Goal: Task Accomplishment & Management: Manage account settings

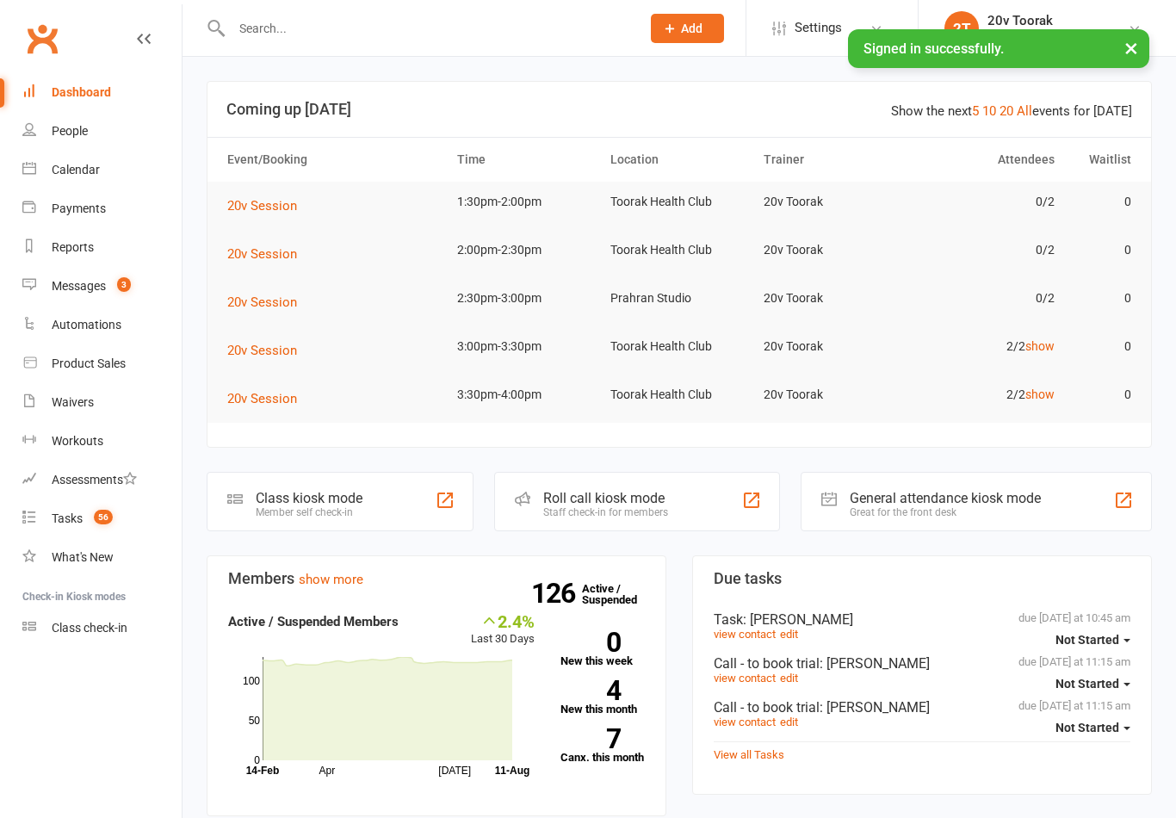
click at [111, 283] on count-badge "3" at bounding box center [119, 286] width 22 height 14
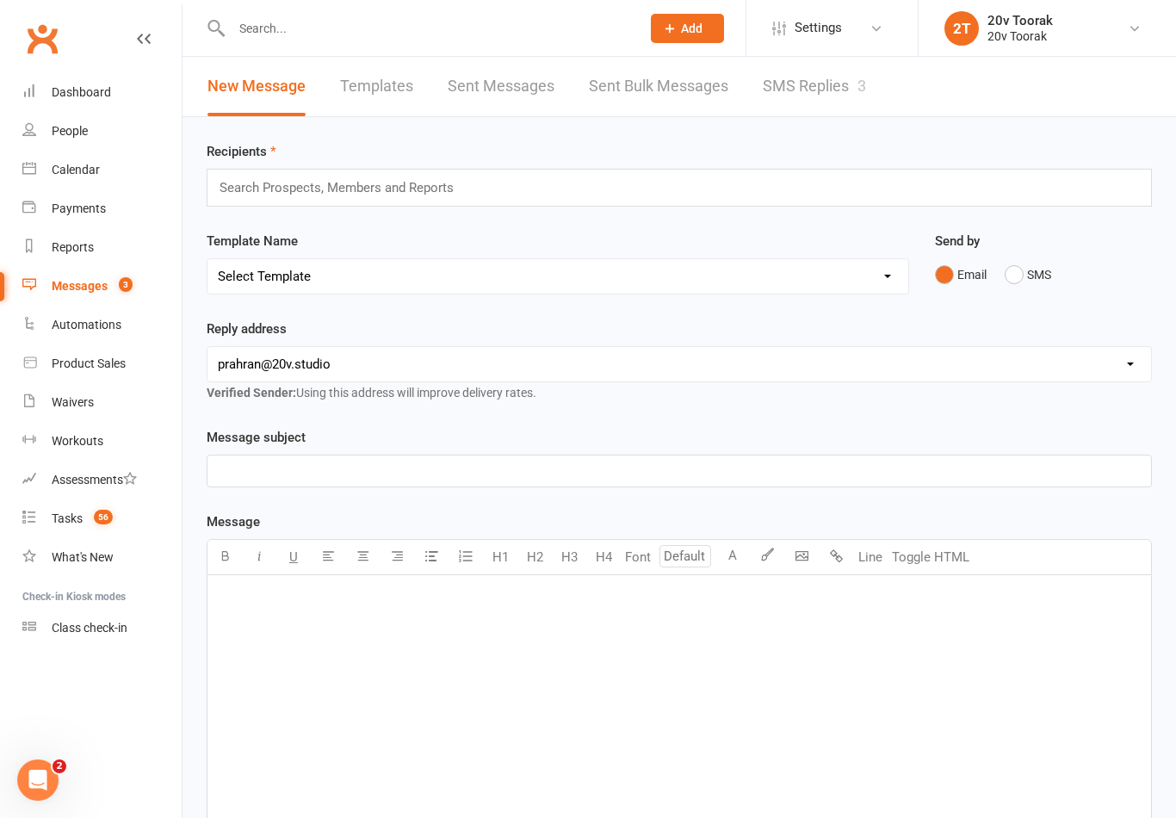
click at [832, 76] on link "SMS Replies 3" at bounding box center [813, 86] width 103 height 59
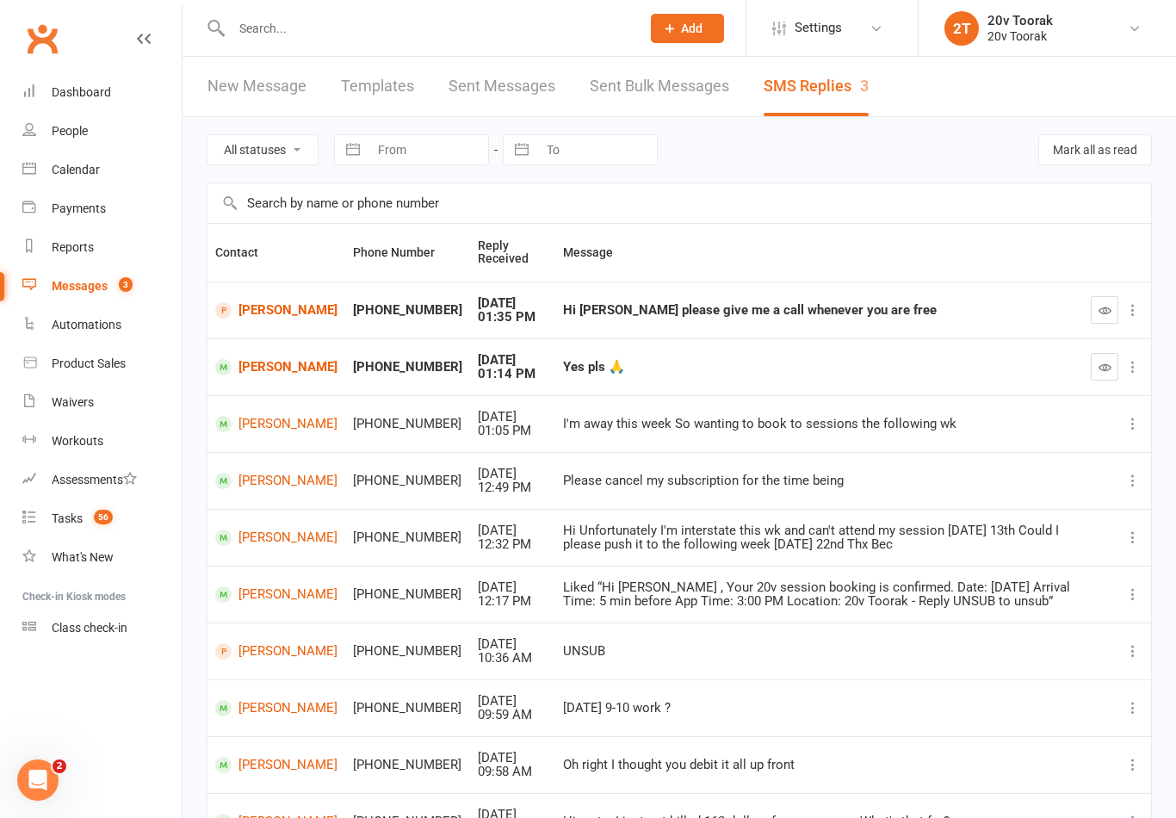
click at [71, 167] on div "Calendar" at bounding box center [76, 170] width 48 height 14
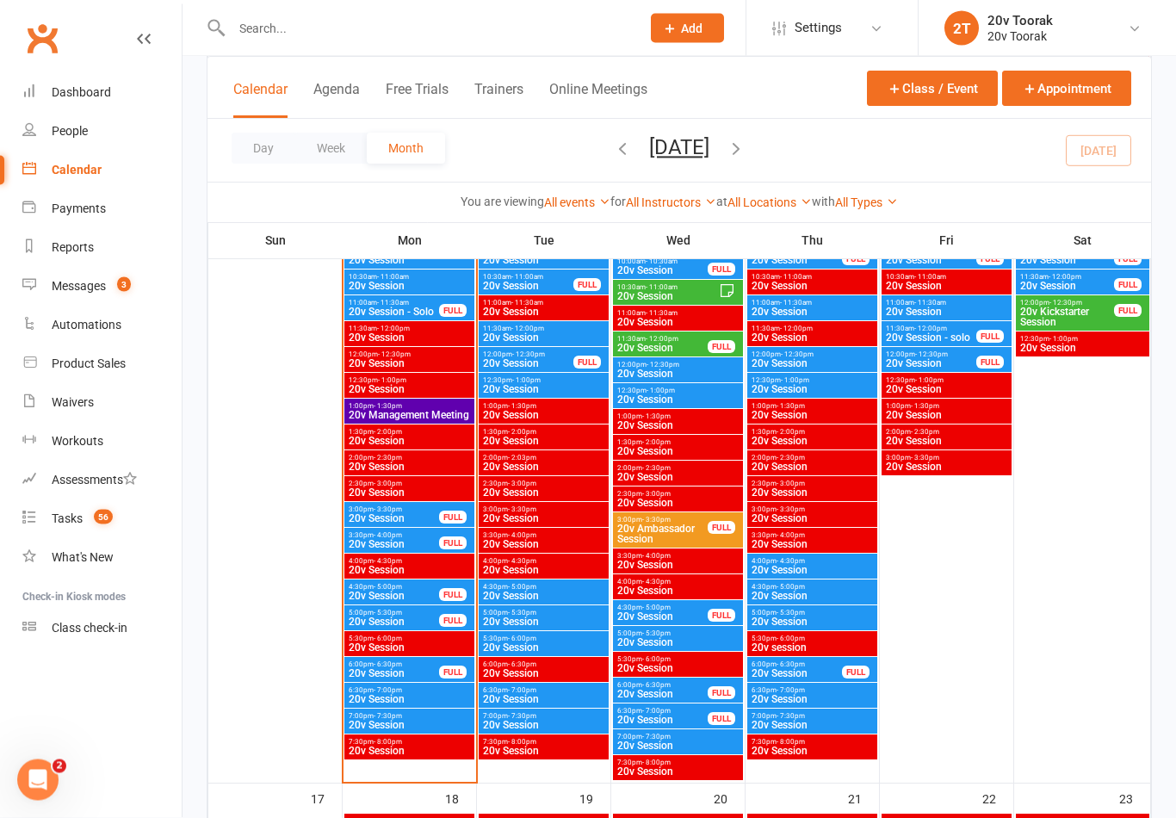
scroll to position [1917, 0]
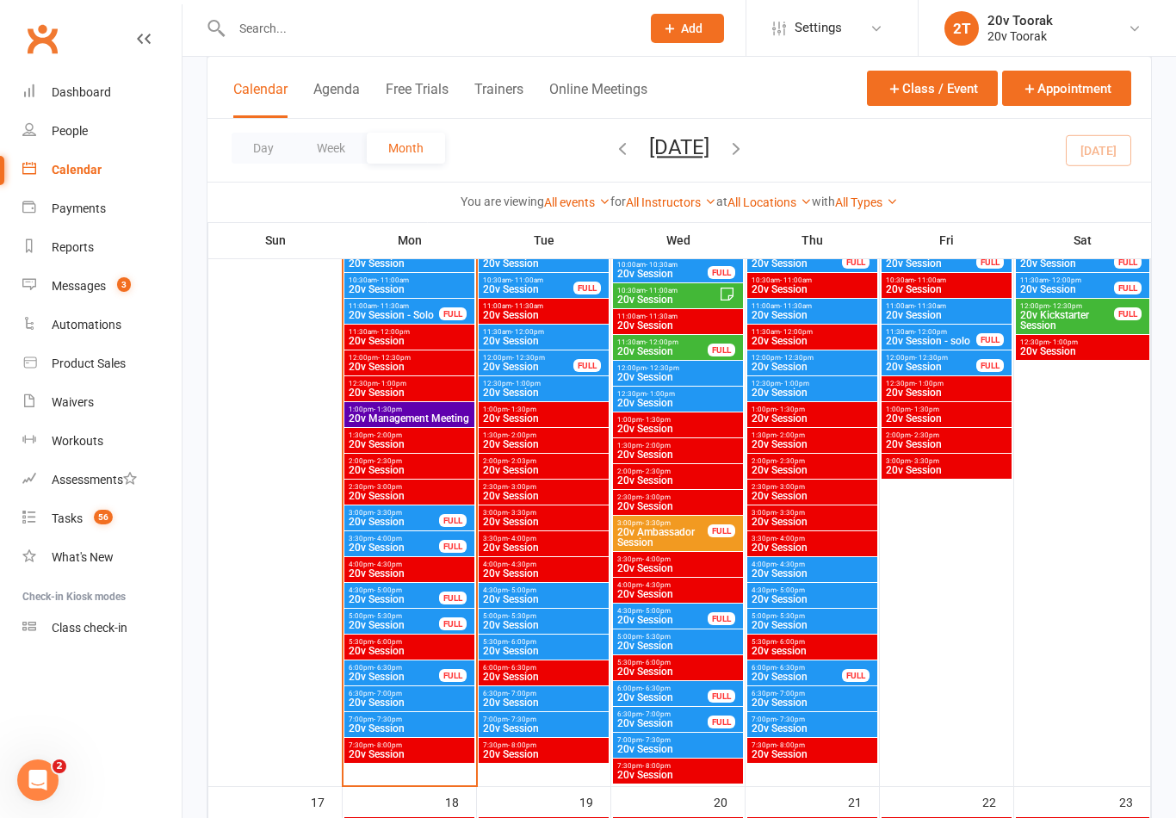
click at [452, 465] on span "20v Session" at bounding box center [409, 470] width 123 height 10
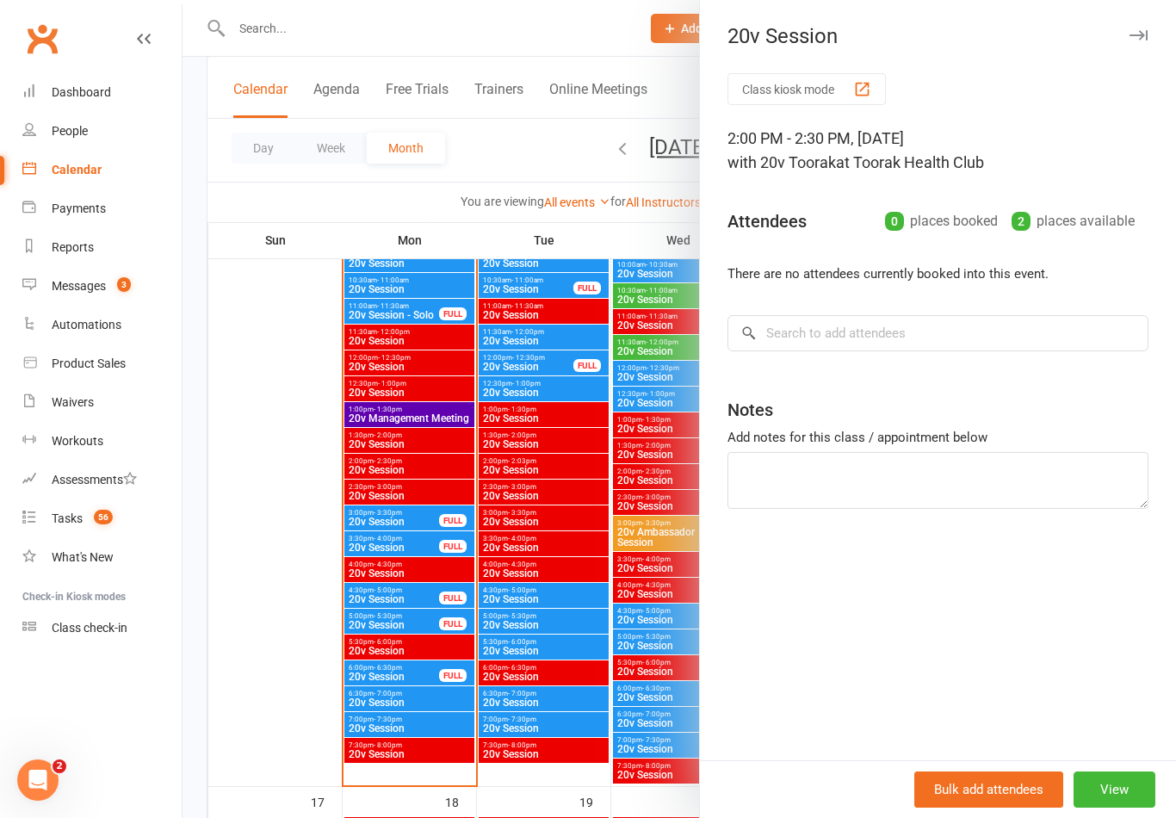
click at [278, 621] on div at bounding box center [678, 409] width 993 height 818
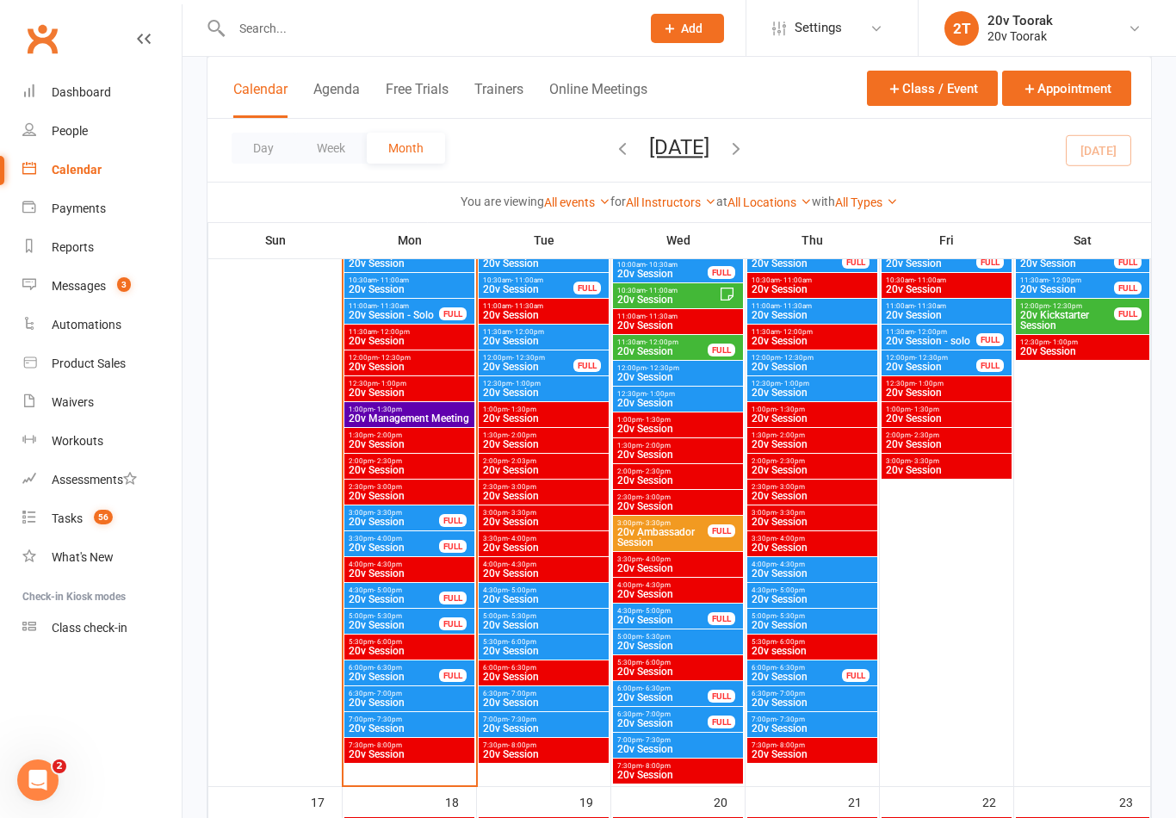
click at [429, 472] on span "20v Session" at bounding box center [409, 470] width 123 height 10
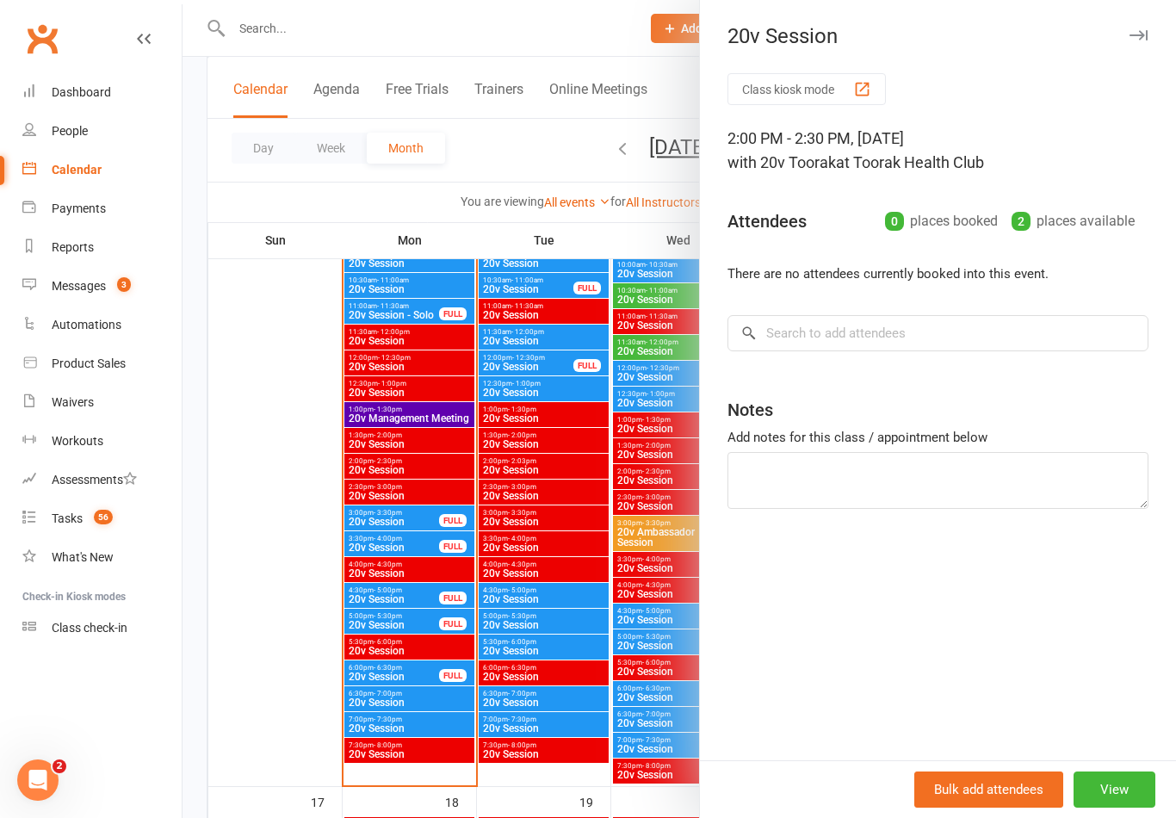
click at [416, 512] on div at bounding box center [678, 409] width 993 height 818
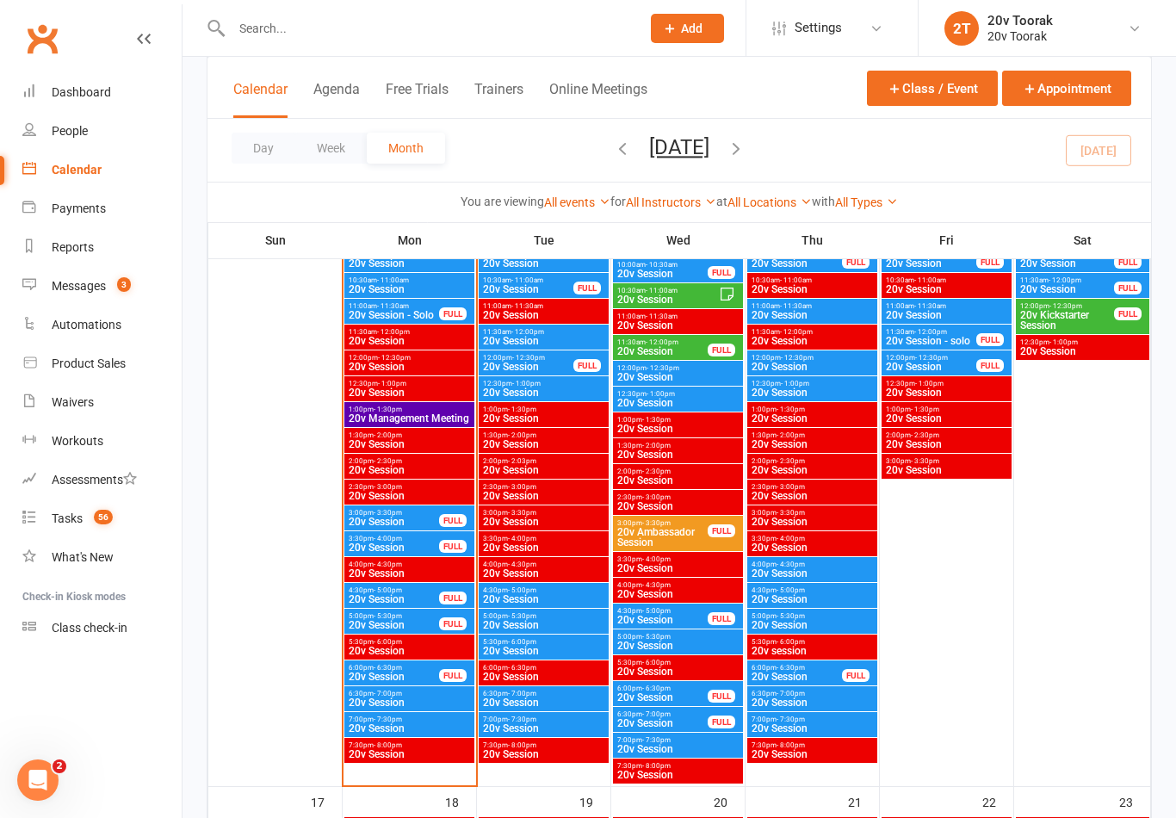
click at [401, 522] on span "20v Session" at bounding box center [394, 521] width 92 height 10
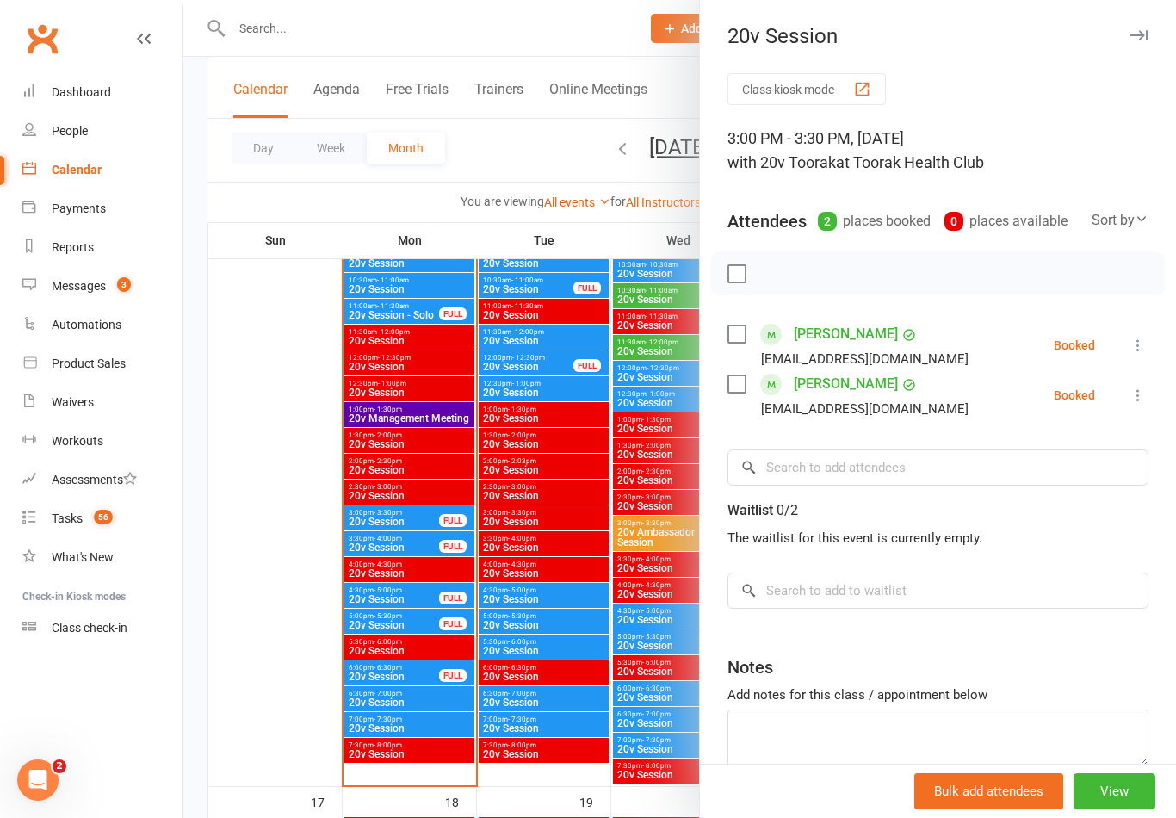
click at [409, 552] on div at bounding box center [678, 409] width 993 height 818
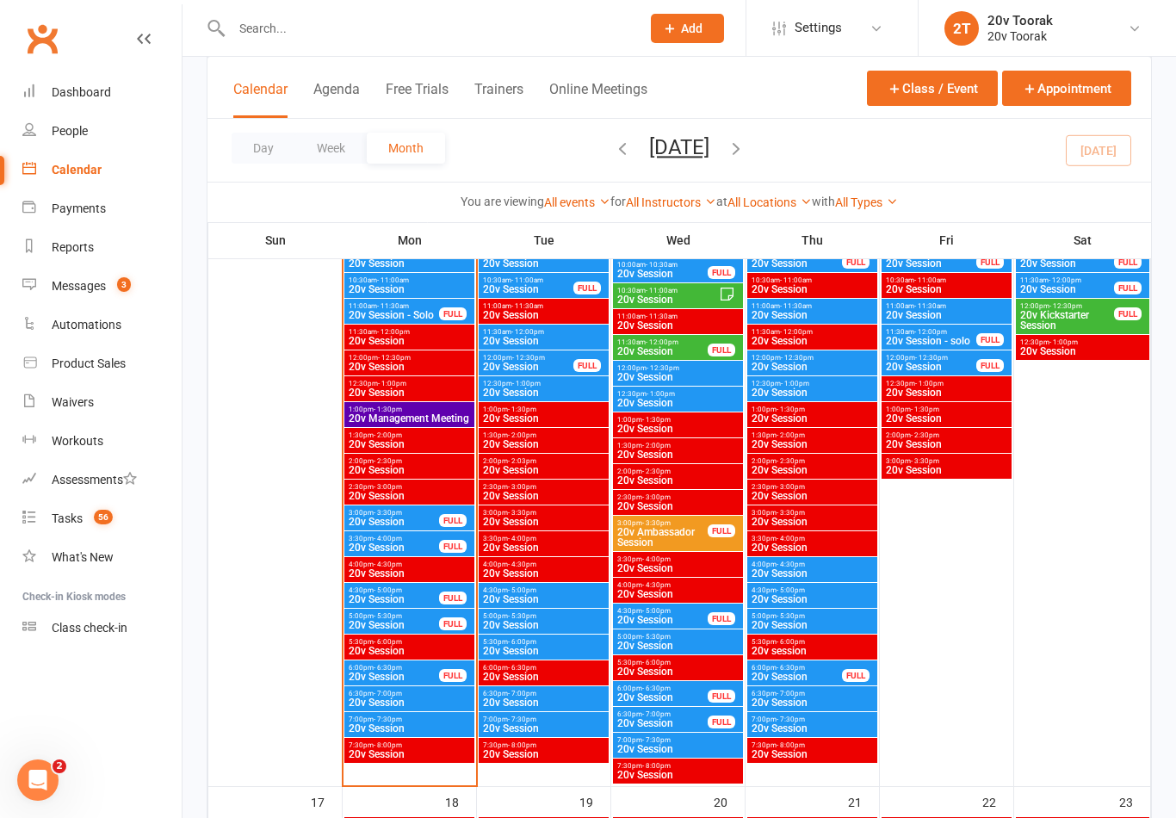
click at [408, 545] on span "20v Session" at bounding box center [394, 547] width 92 height 10
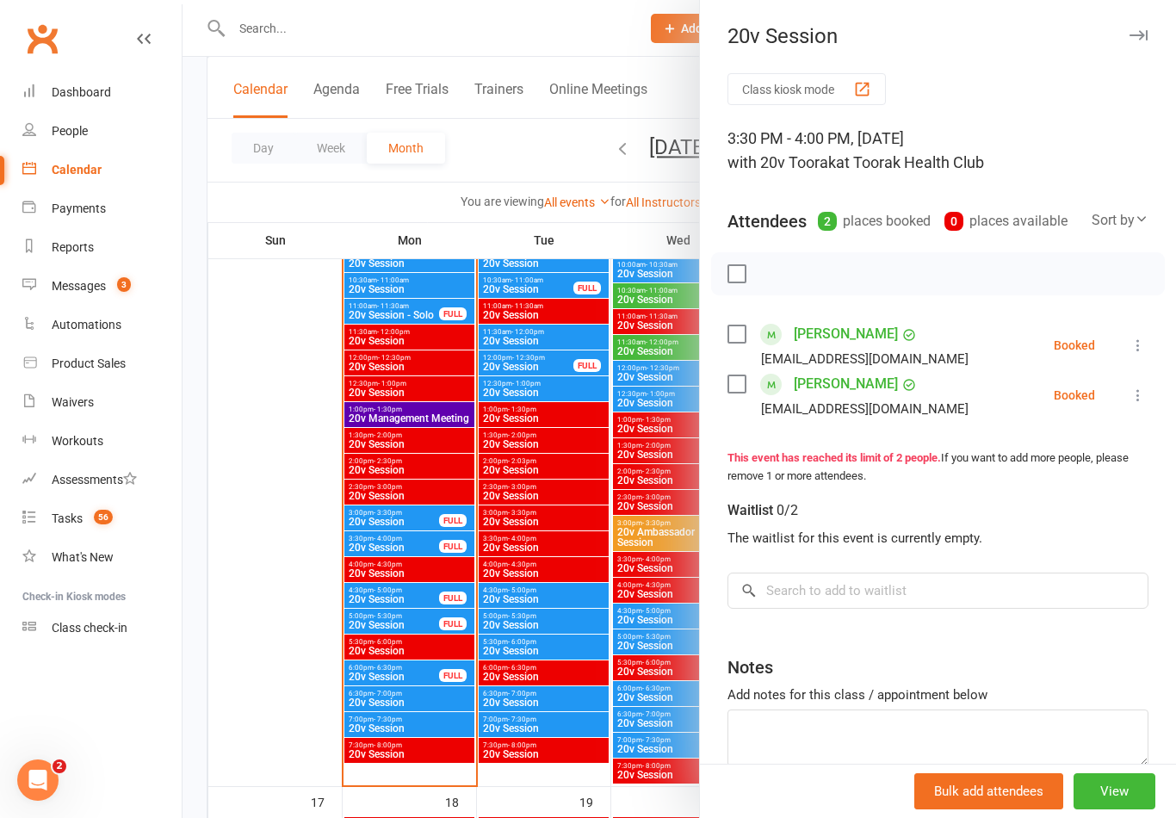
click at [280, 692] on div at bounding box center [678, 409] width 993 height 818
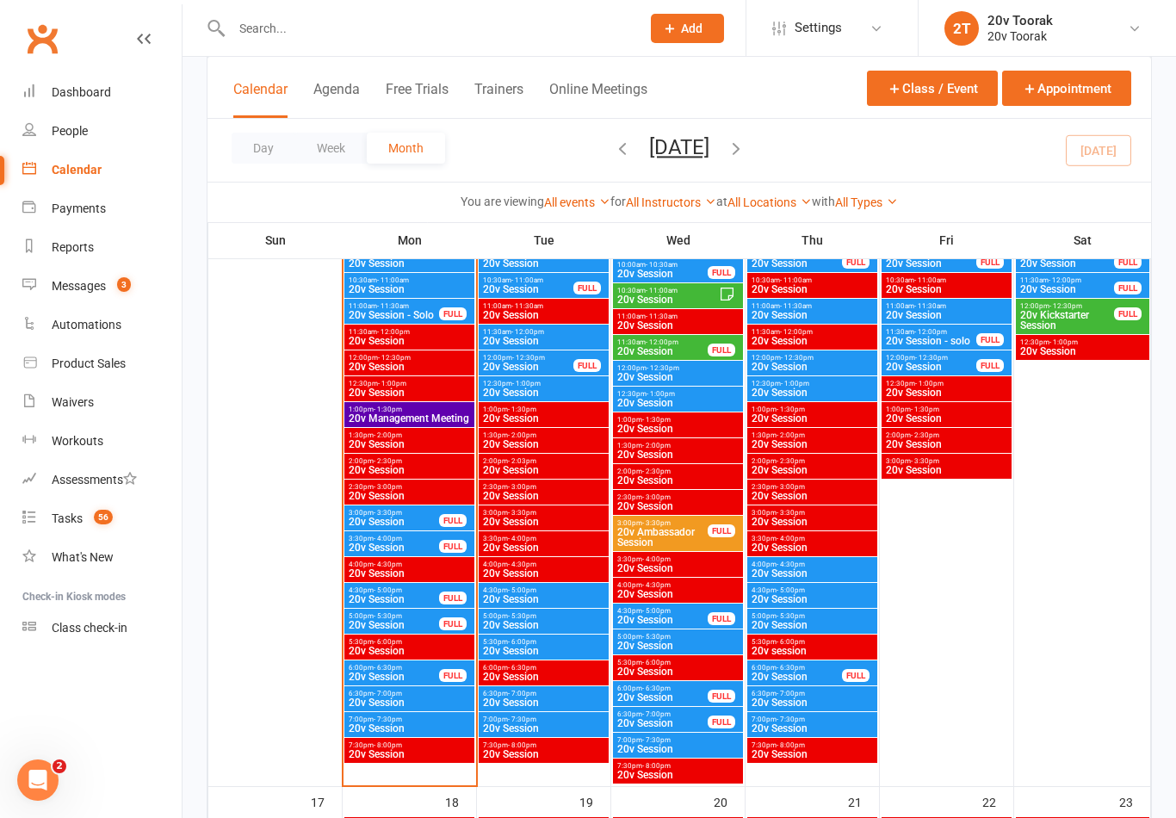
click at [418, 544] on span "20v Session" at bounding box center [394, 547] width 92 height 10
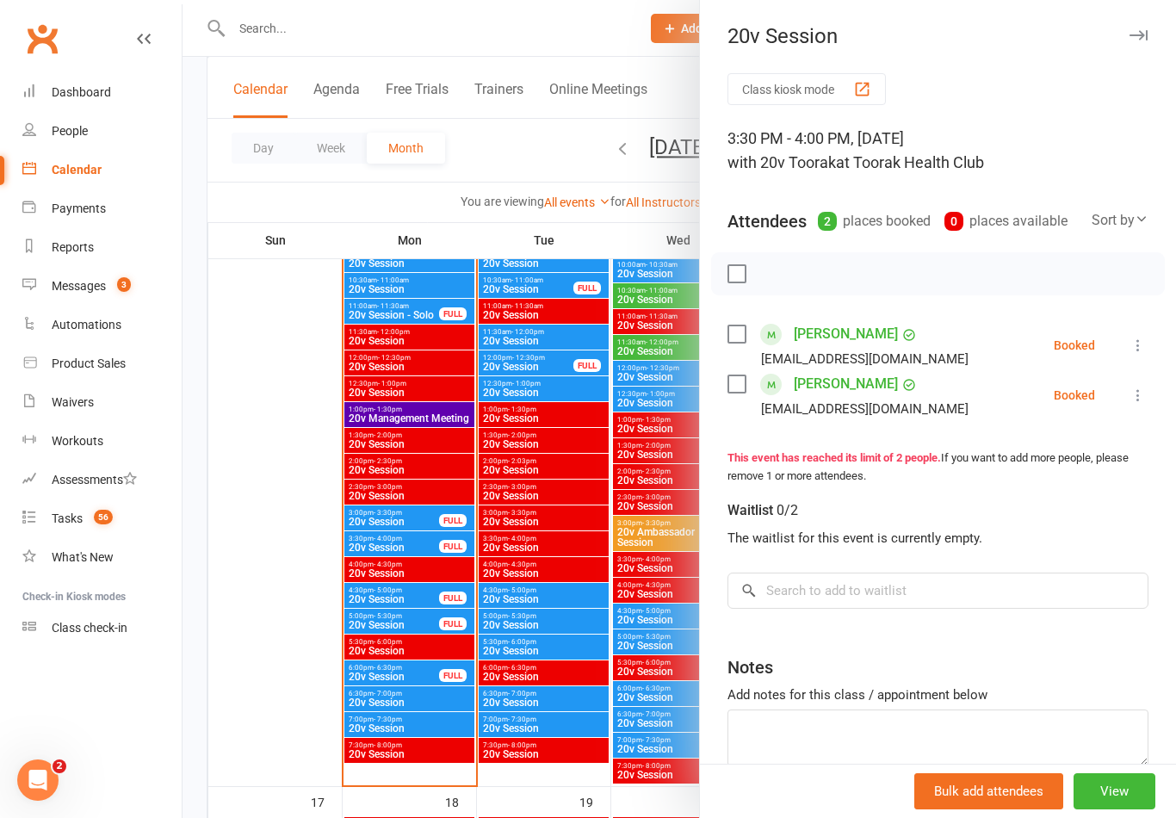
click at [291, 679] on div at bounding box center [678, 409] width 993 height 818
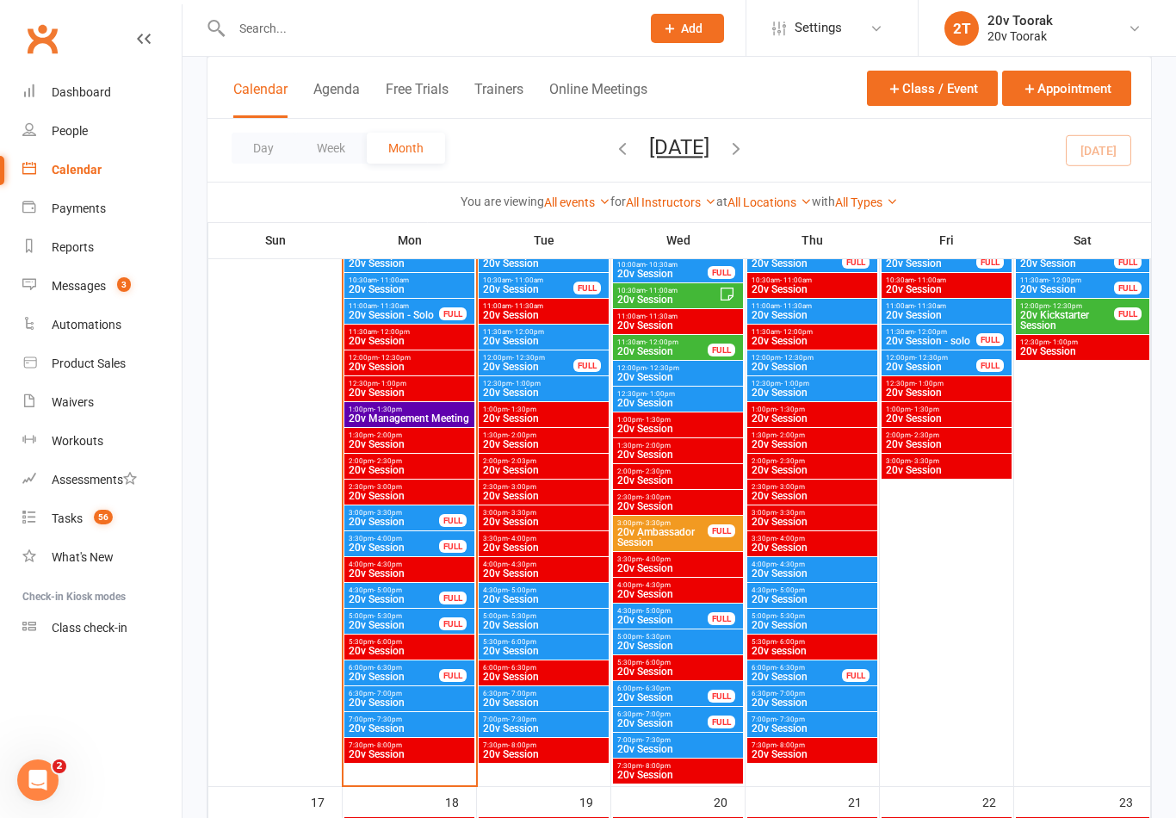
click at [404, 596] on span "20v Session" at bounding box center [394, 599] width 92 height 10
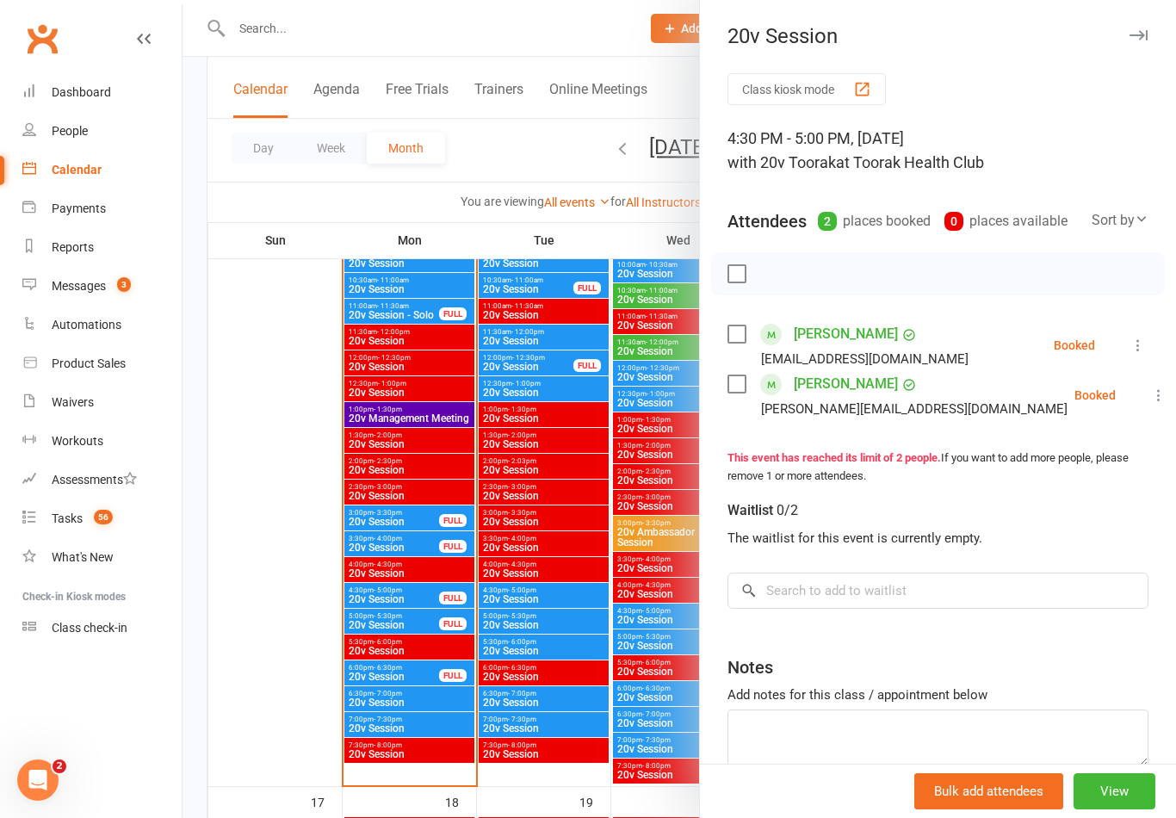
click at [409, 627] on div at bounding box center [678, 409] width 993 height 818
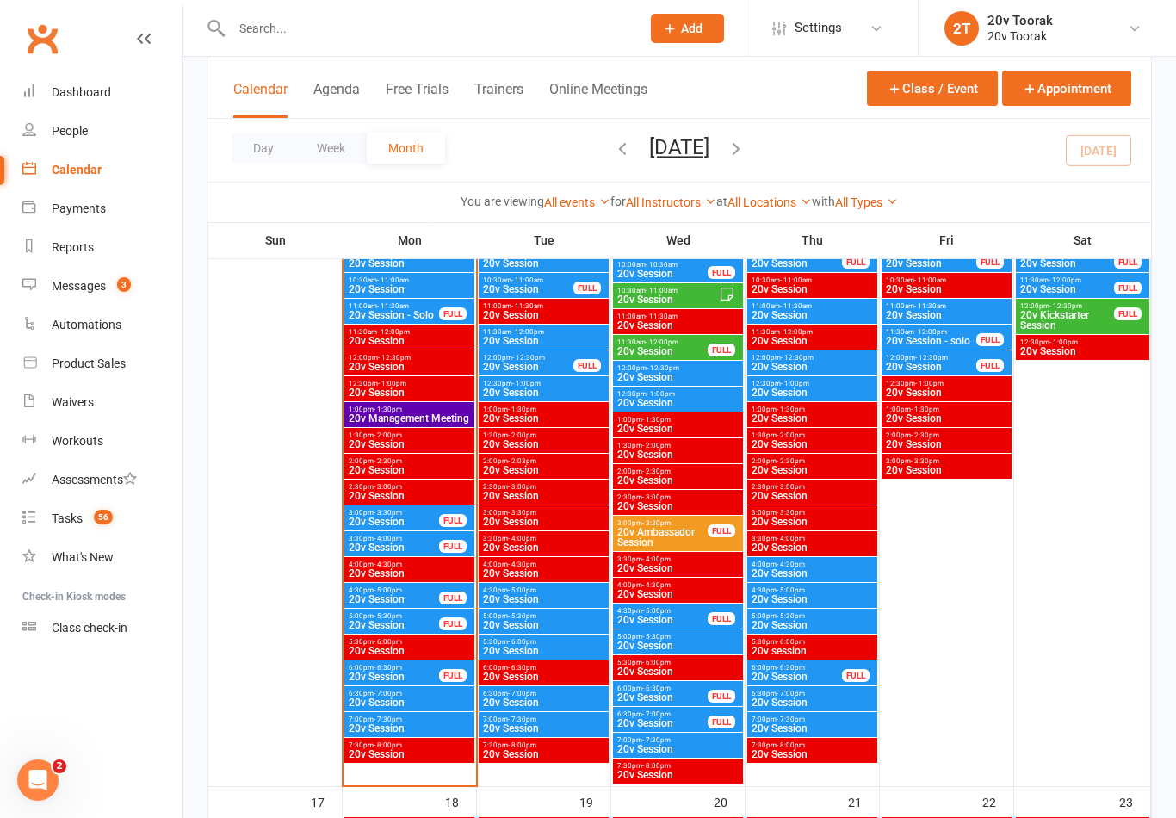
click at [417, 625] on span "20v Session" at bounding box center [394, 625] width 92 height 10
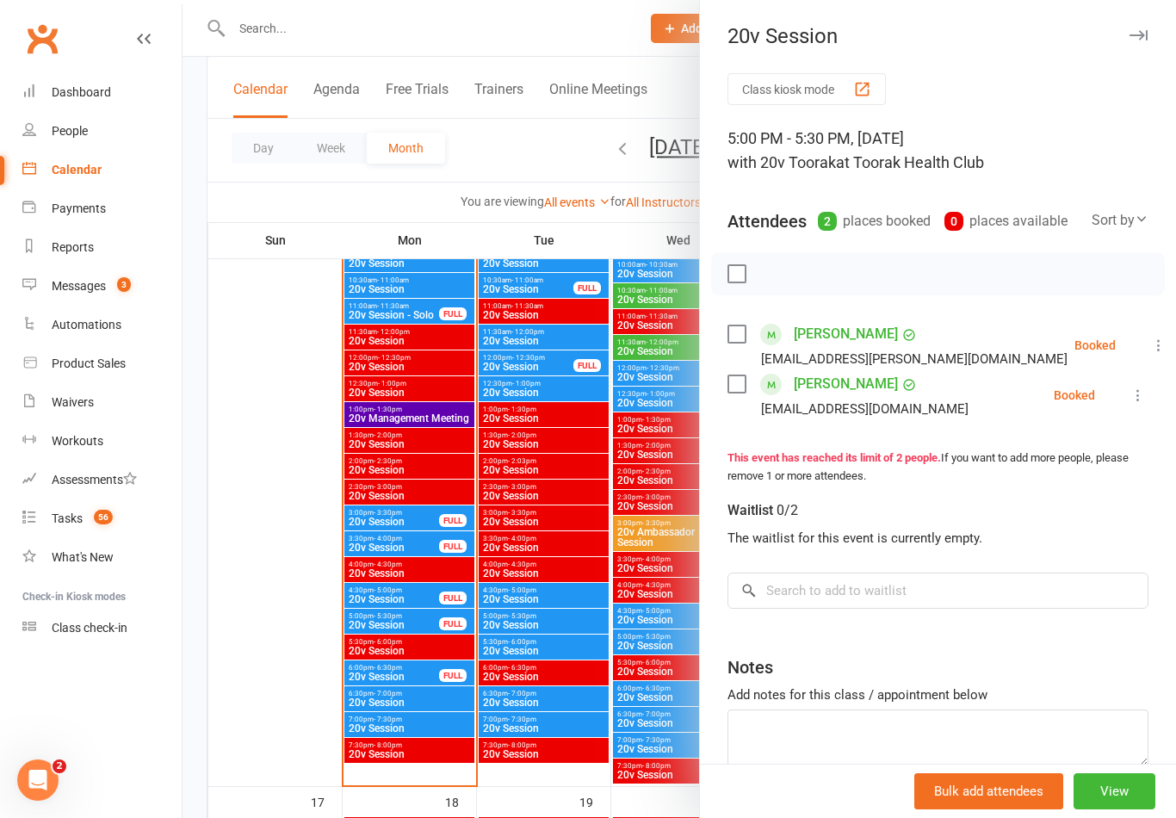
click at [266, 714] on div at bounding box center [678, 409] width 993 height 818
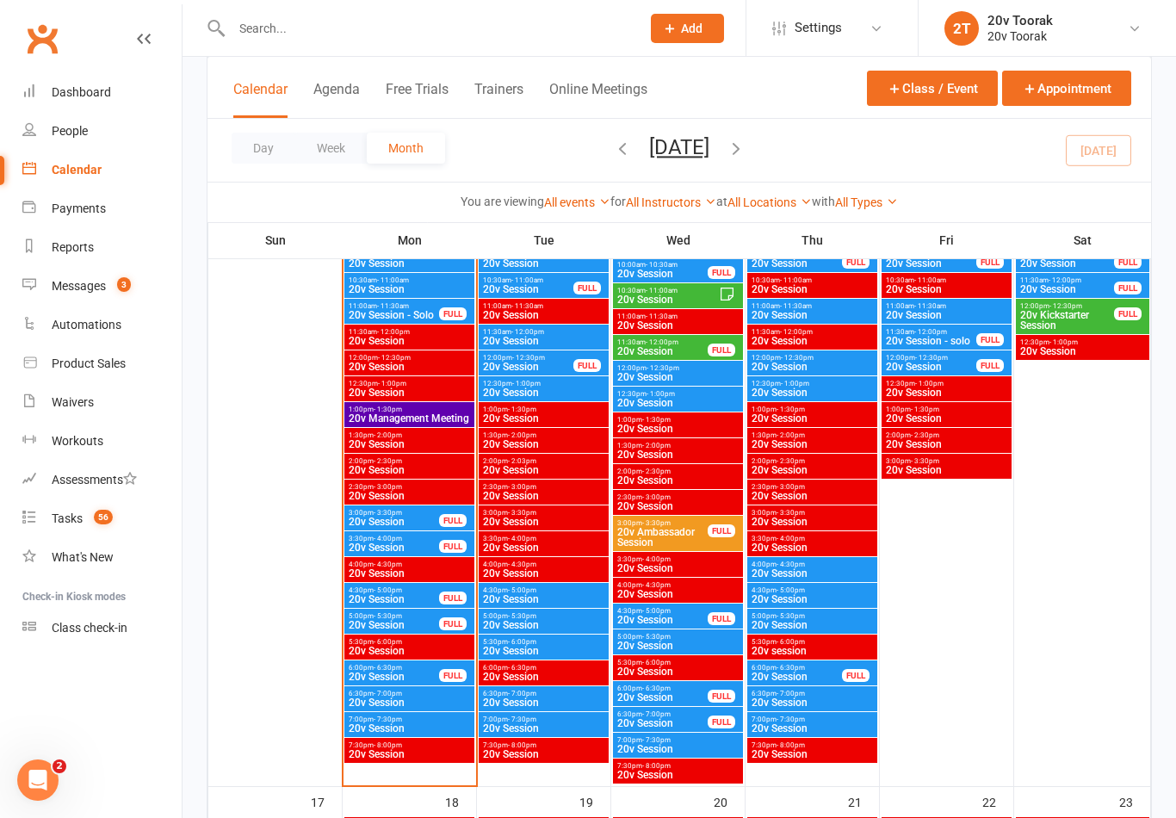
click at [104, 287] on div "Messages" at bounding box center [79, 286] width 54 height 14
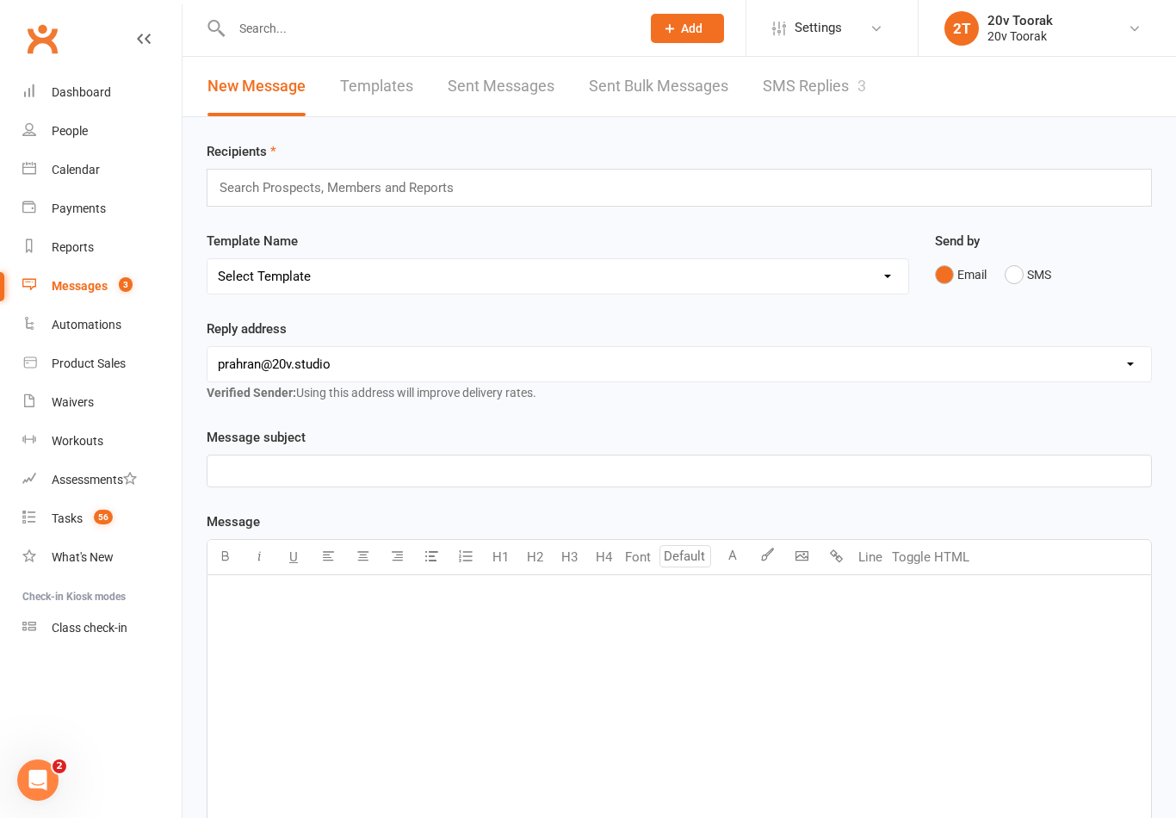
click at [821, 91] on link "SMS Replies 3" at bounding box center [813, 86] width 103 height 59
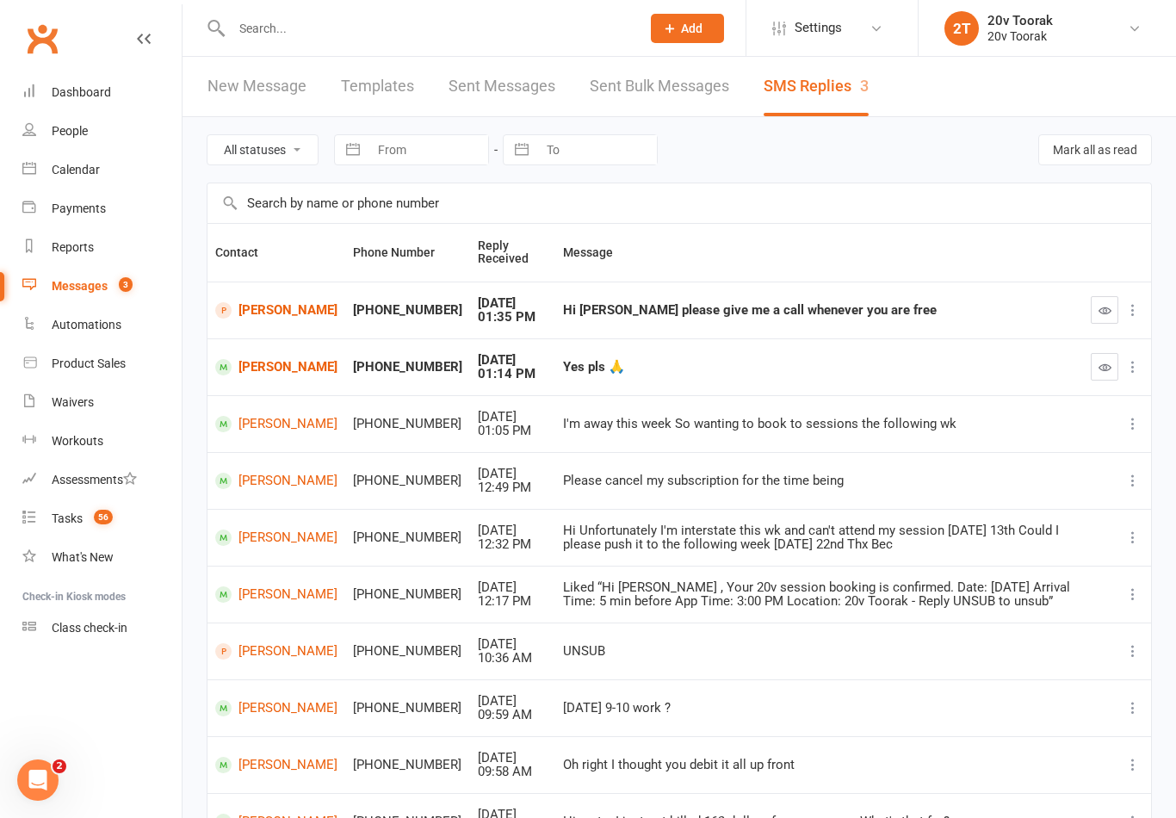
click at [73, 519] on div "Tasks" at bounding box center [67, 518] width 31 height 14
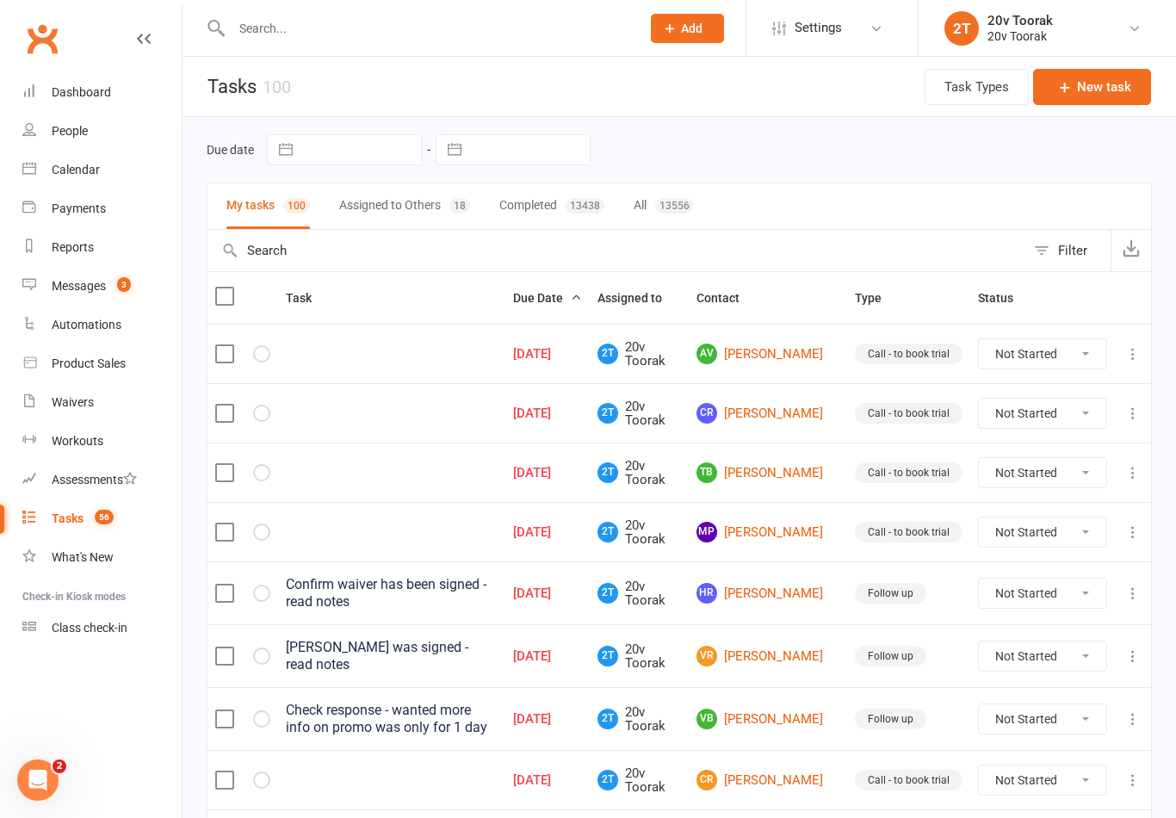
click at [81, 134] on div "People" at bounding box center [70, 131] width 36 height 14
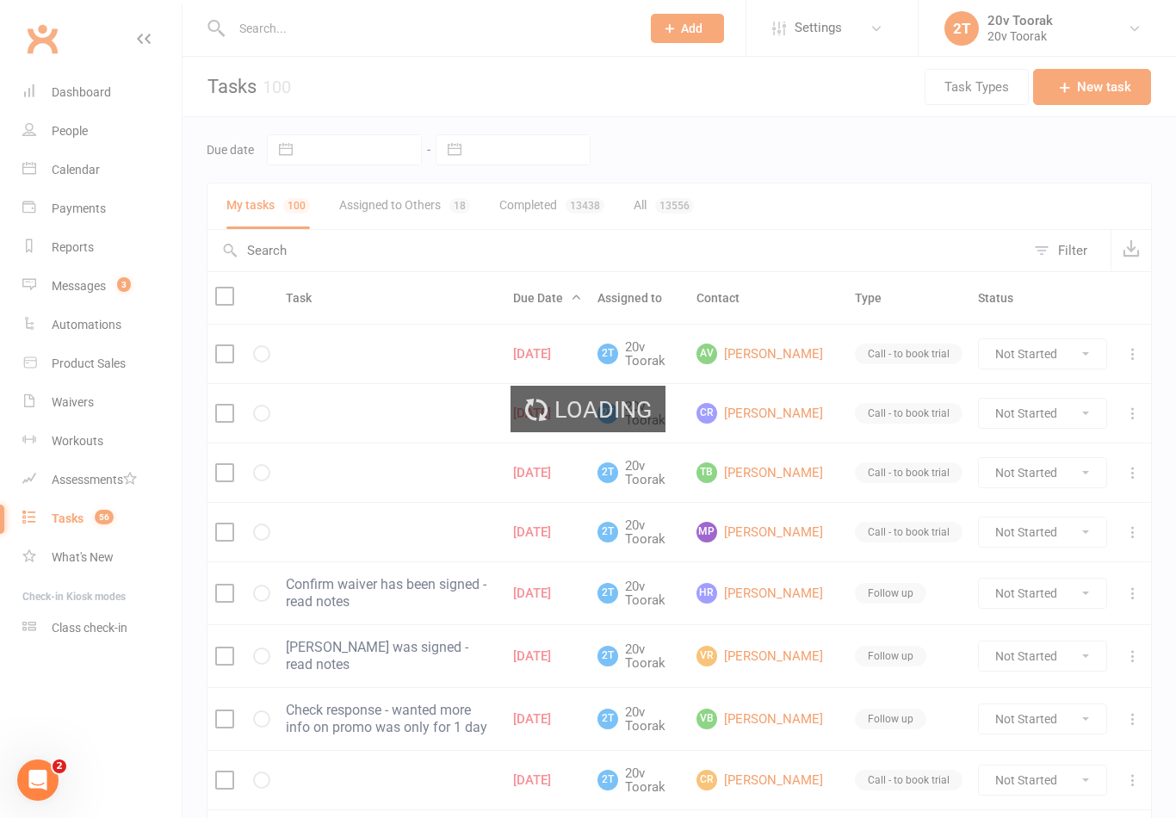
select select "100"
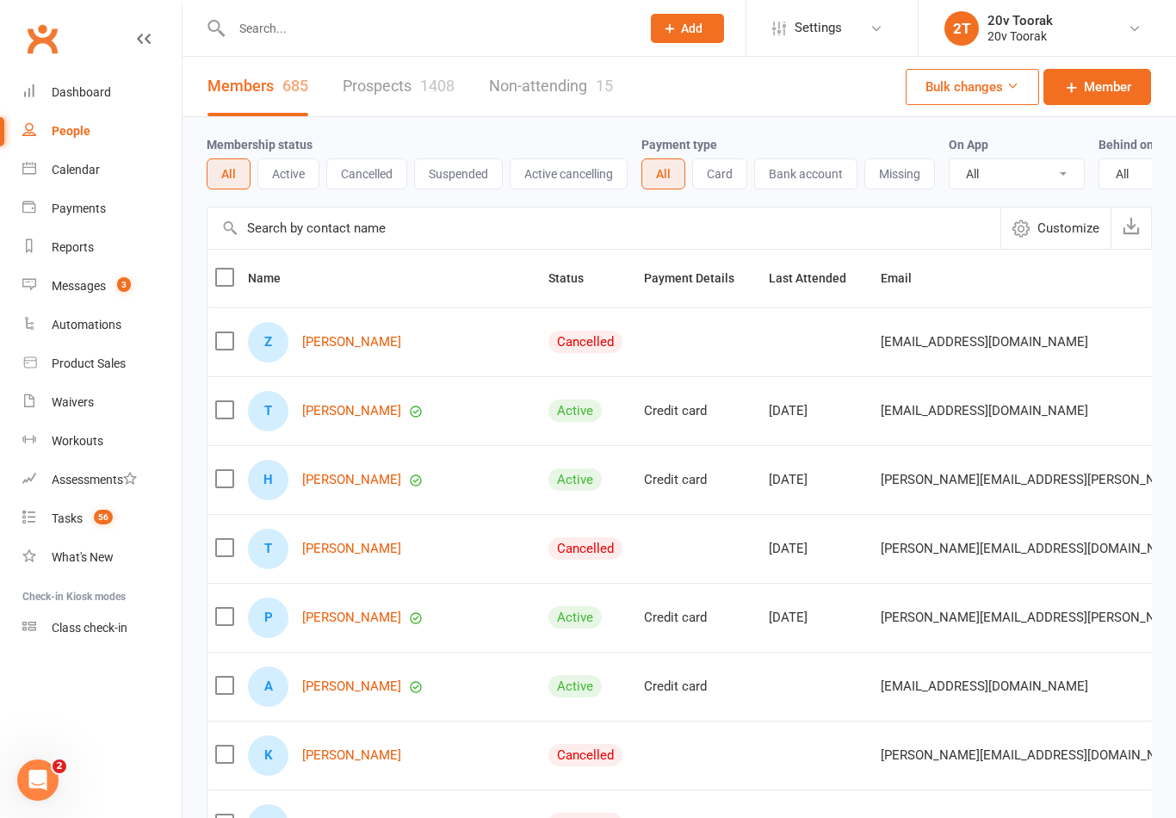
click at [100, 164] on link "Calendar" at bounding box center [101, 170] width 159 height 39
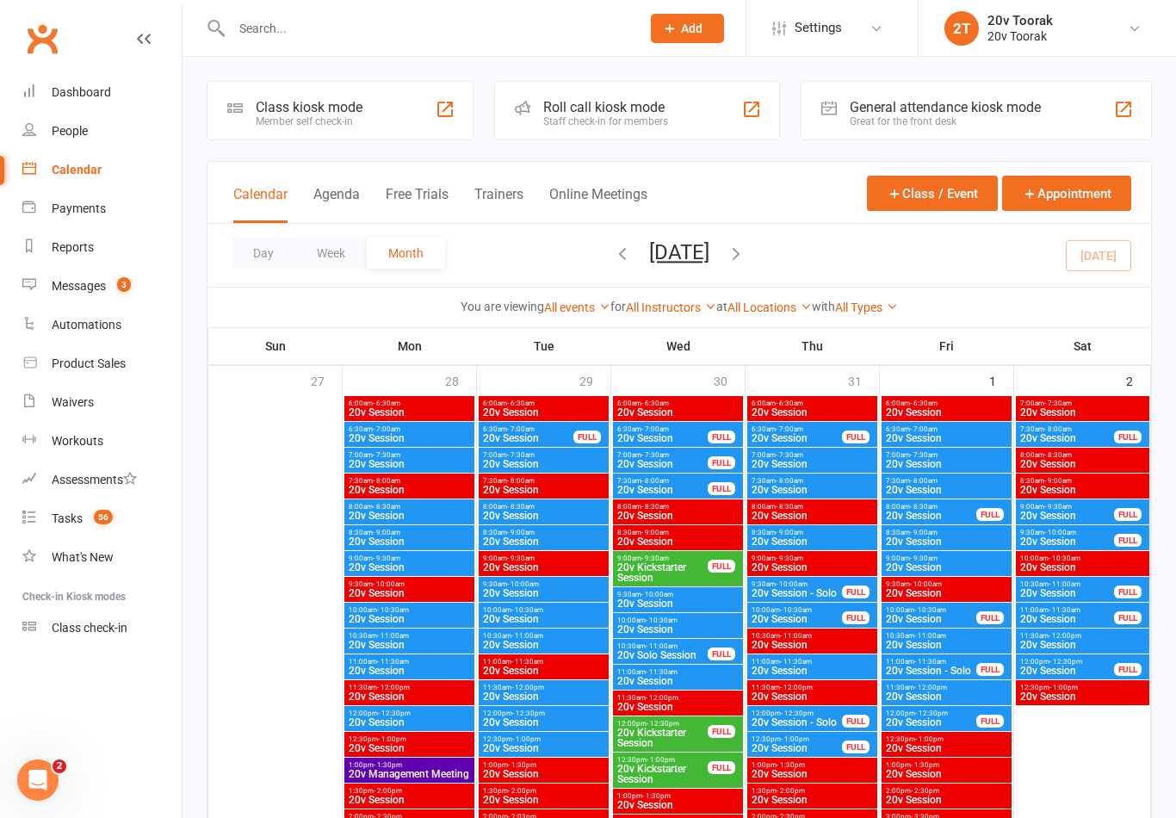
click at [90, 133] on link "People" at bounding box center [101, 131] width 159 height 39
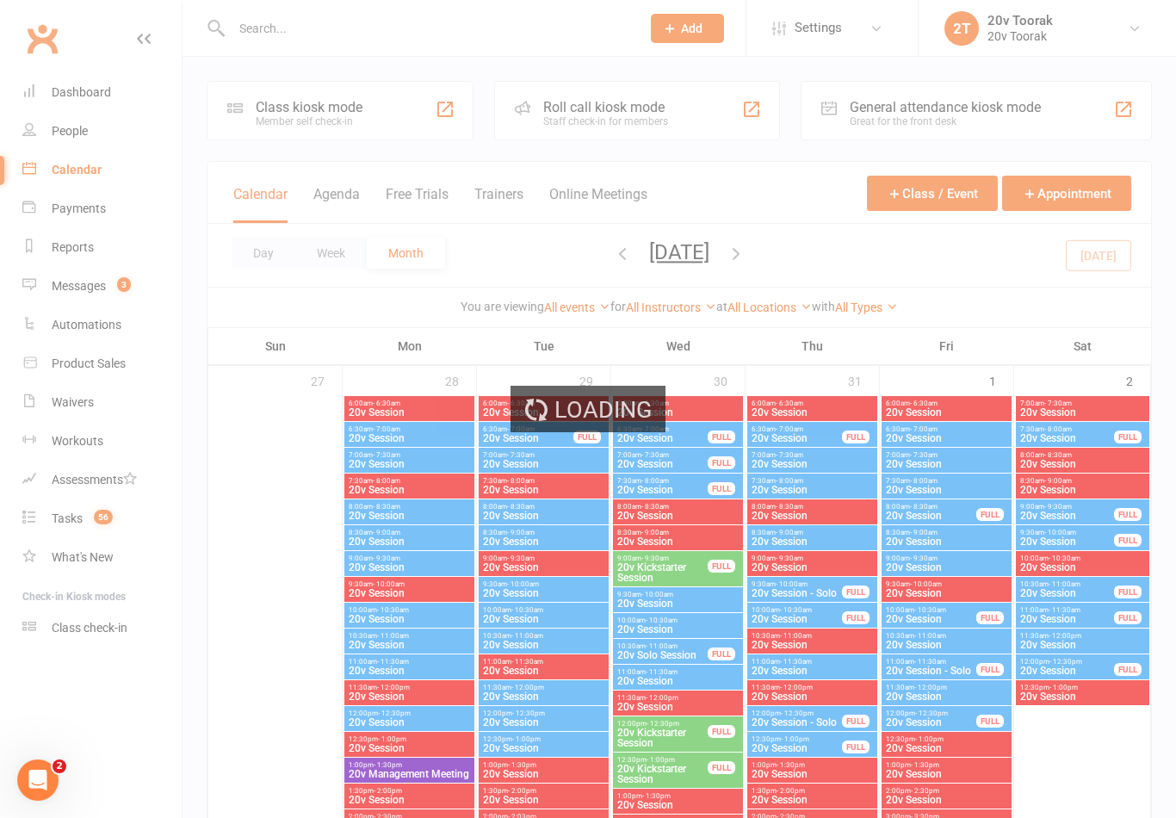
select select "100"
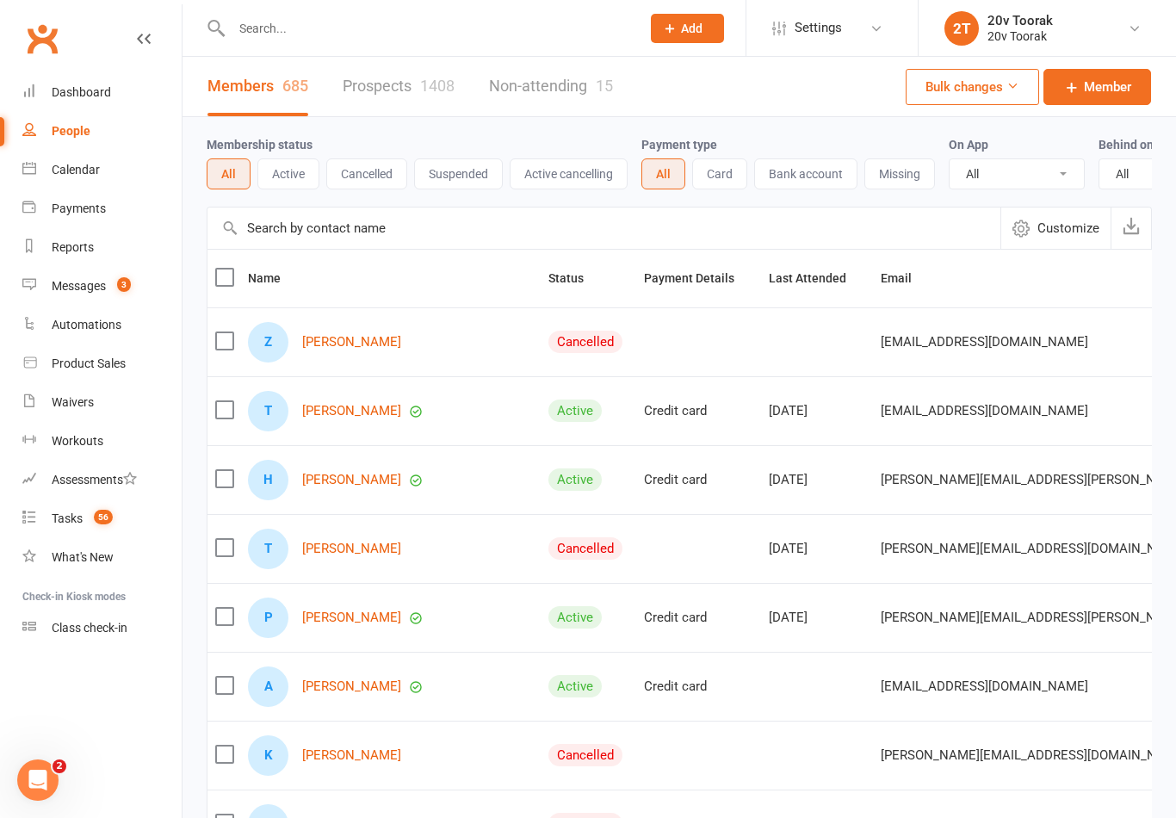
click at [95, 510] on span "56" at bounding box center [103, 516] width 19 height 15
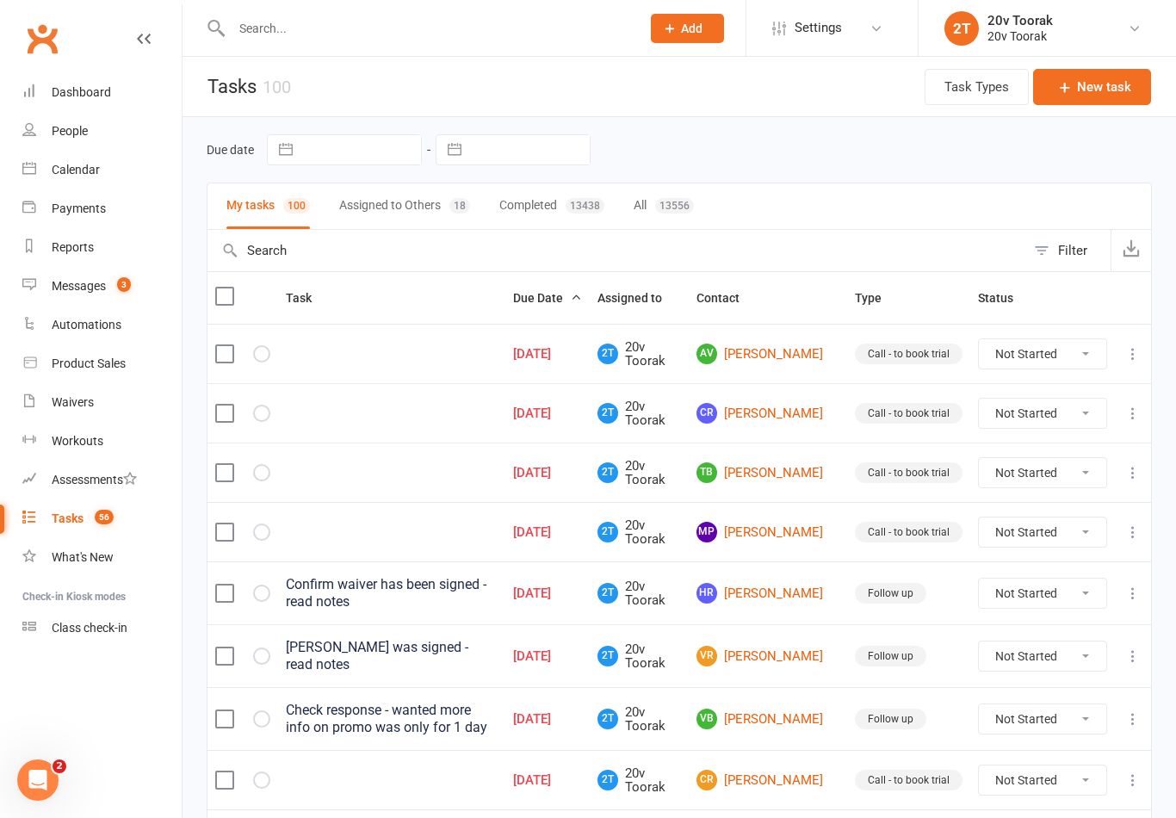
click at [1058, 245] on div "Filter" at bounding box center [1072, 250] width 29 height 21
select select "incomplete"
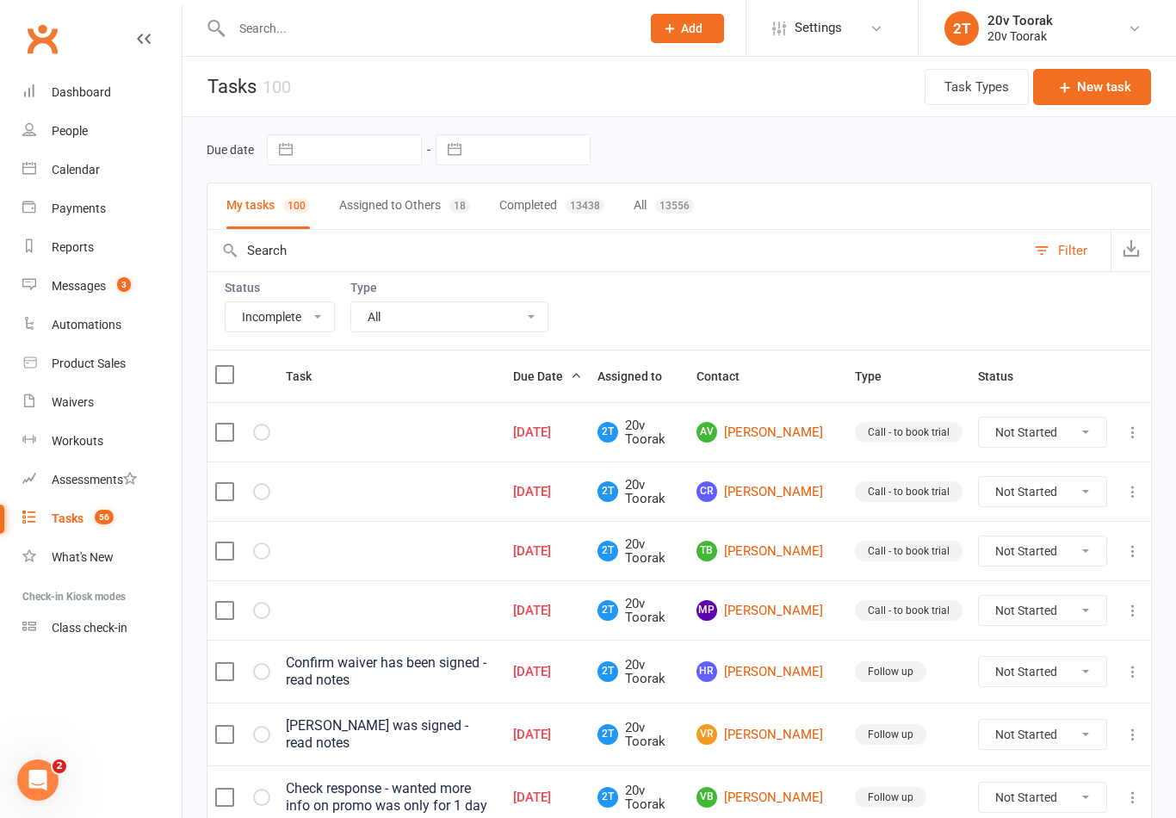
click at [1069, 247] on div "Filter" at bounding box center [1072, 250] width 29 height 21
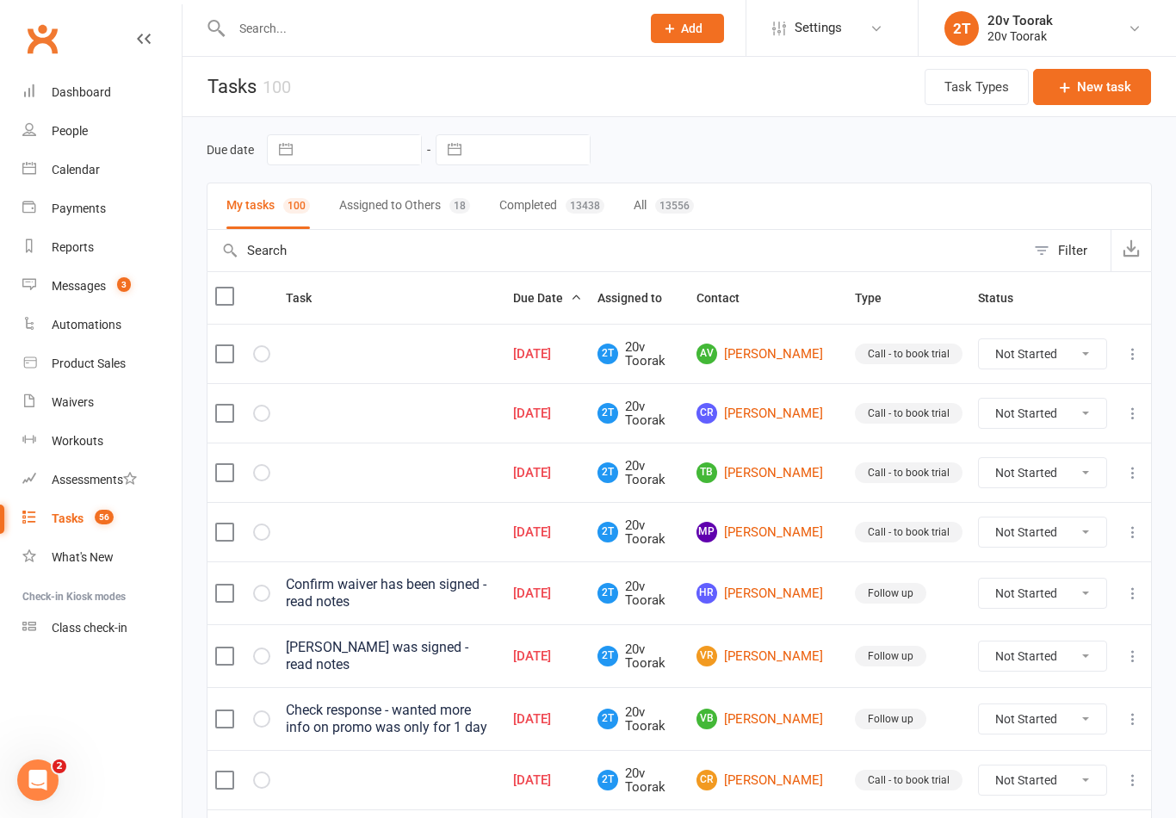
click at [1066, 250] on div "Filter" at bounding box center [1072, 250] width 29 height 21
select select "incomplete"
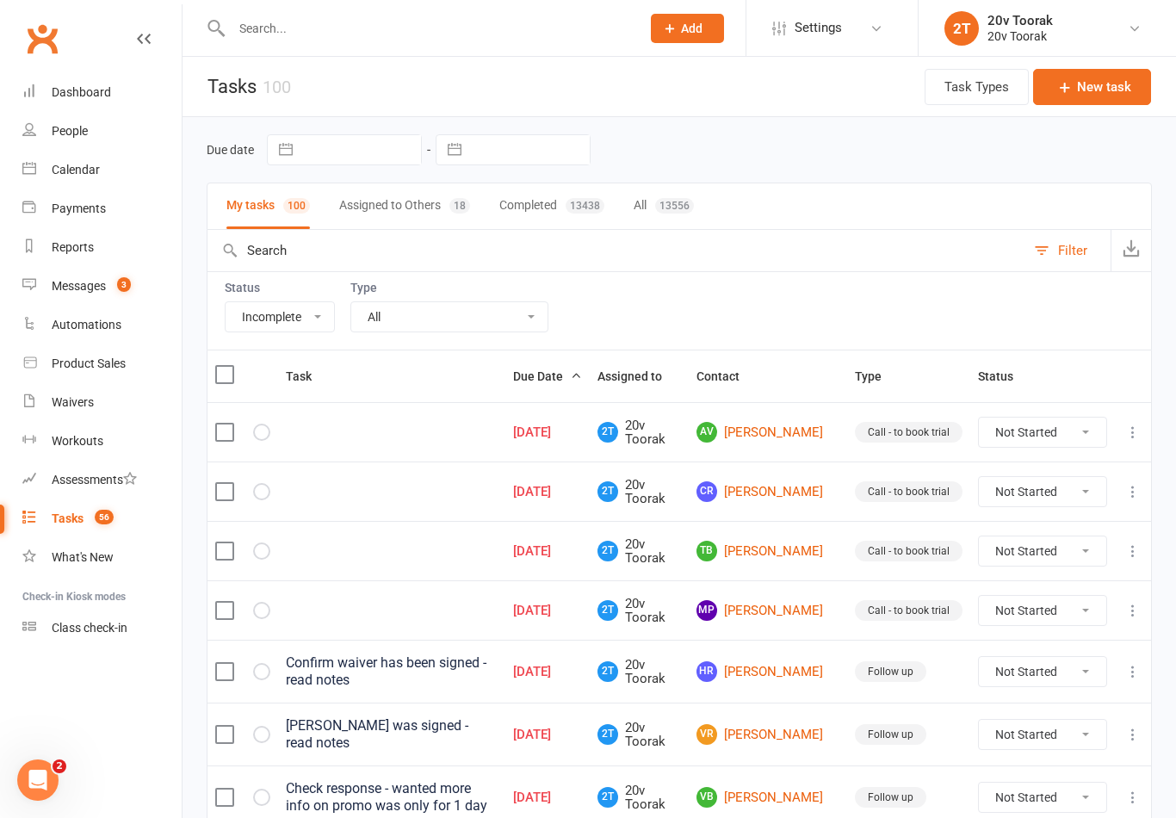
click at [536, 310] on select "All Call Call - to book trial Confirm session attendance Confirm trial Follow u…" at bounding box center [449, 316] width 196 height 29
click at [1060, 243] on div "Filter" at bounding box center [1072, 250] width 29 height 21
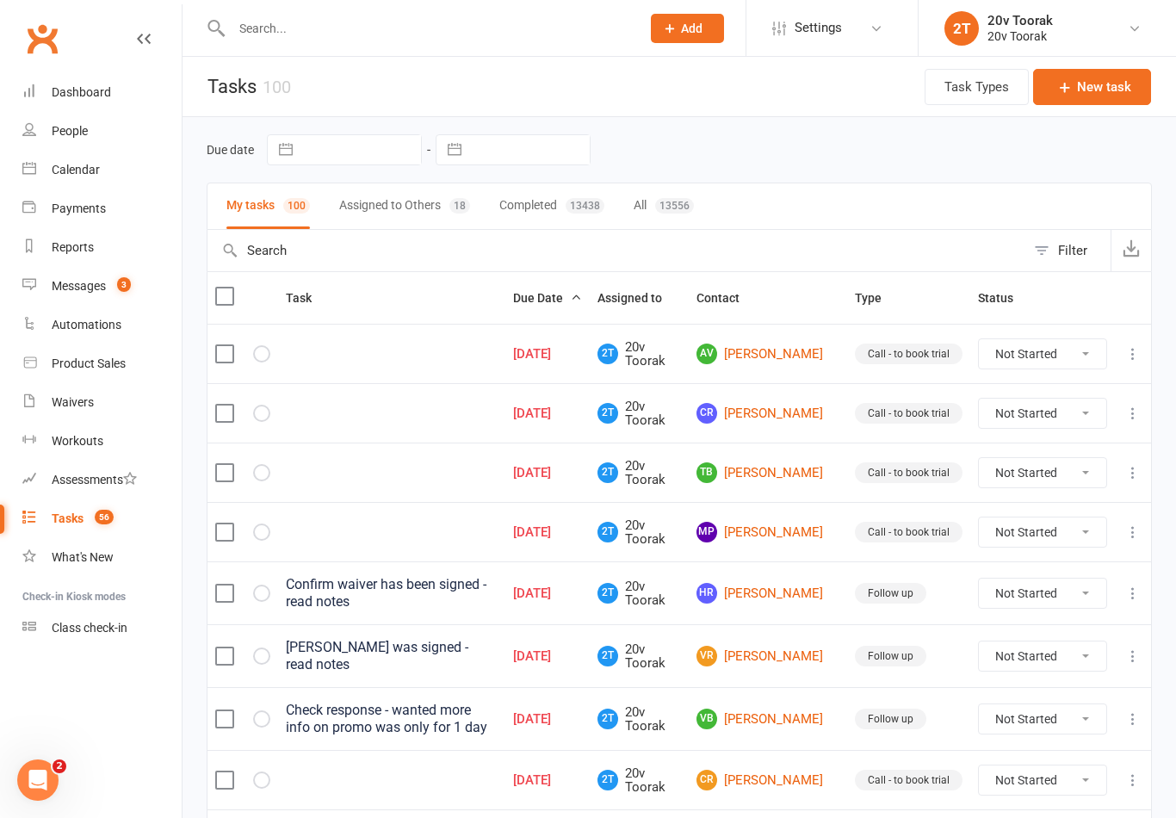
click at [96, 513] on span "56" at bounding box center [104, 516] width 19 height 15
click at [89, 511] on count-badge "56" at bounding box center [100, 518] width 28 height 14
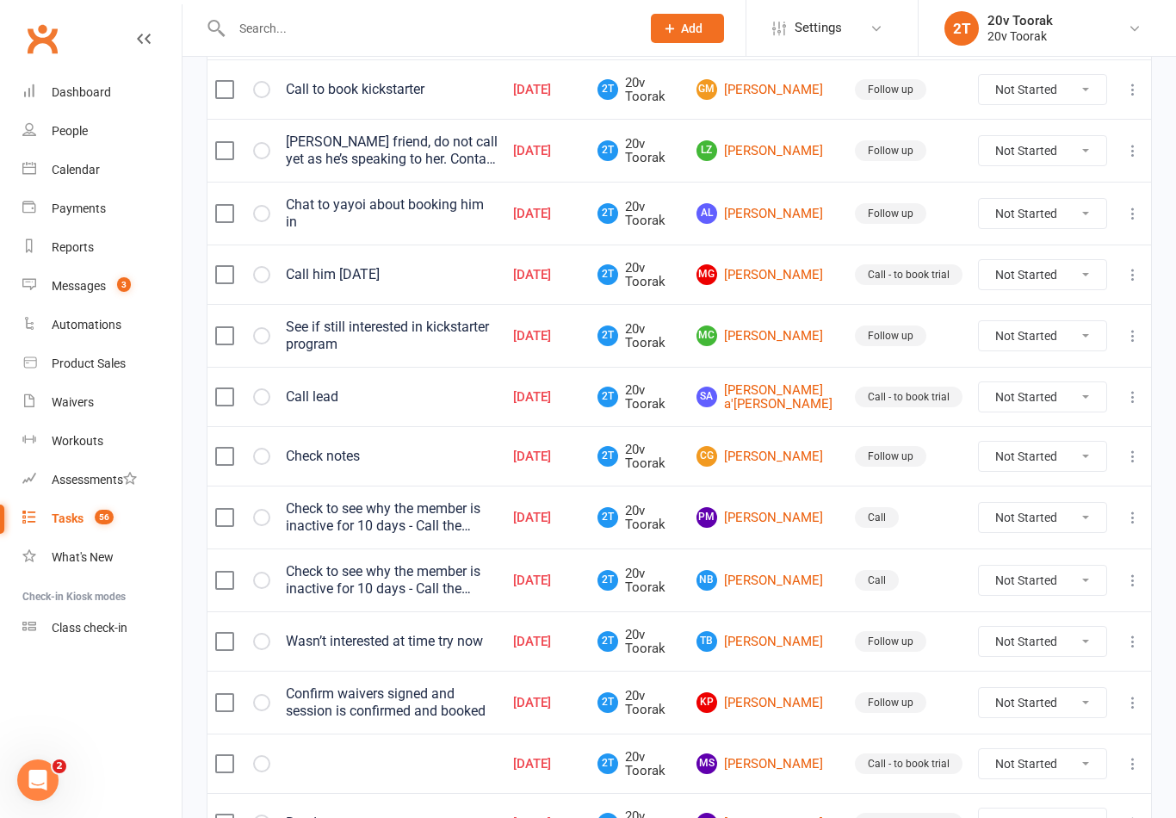
scroll to position [1151, 0]
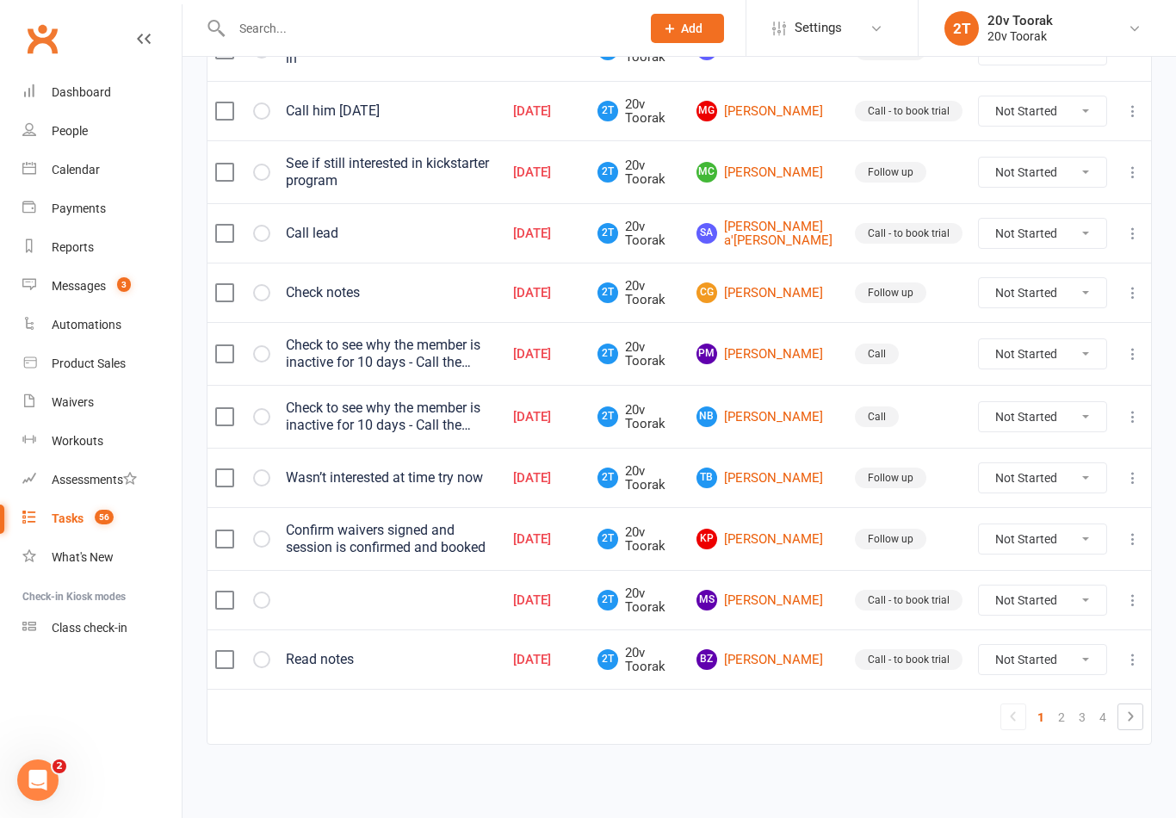
click at [1062, 727] on link "2" at bounding box center [1061, 717] width 21 height 24
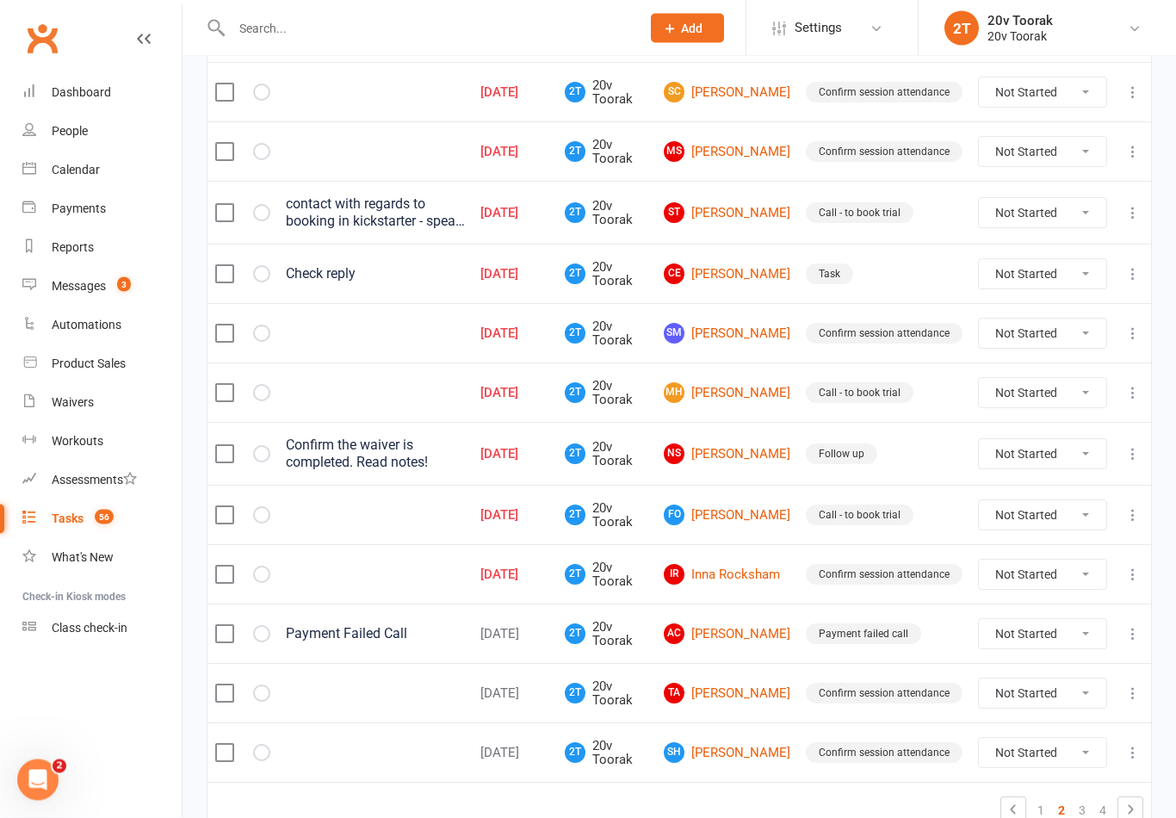
scroll to position [1127, 0]
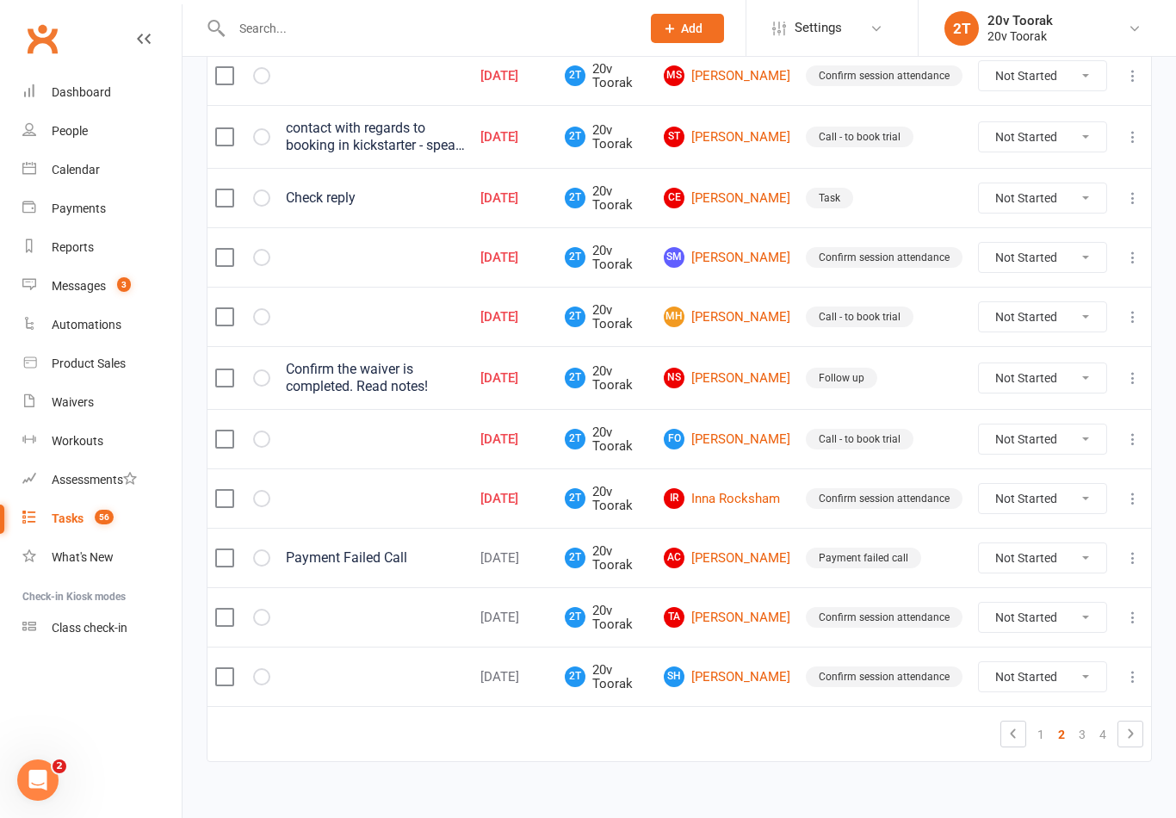
click at [1030, 730] on link "1" at bounding box center [1040, 734] width 21 height 24
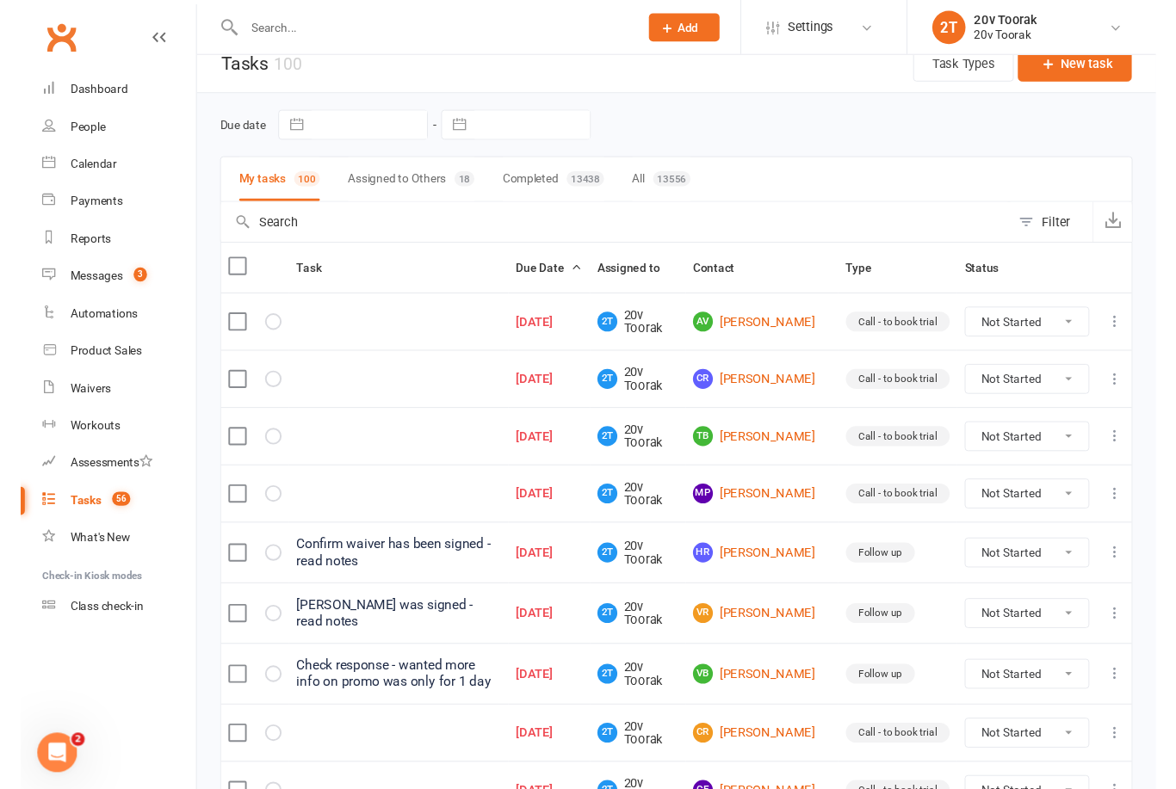
scroll to position [0, 0]
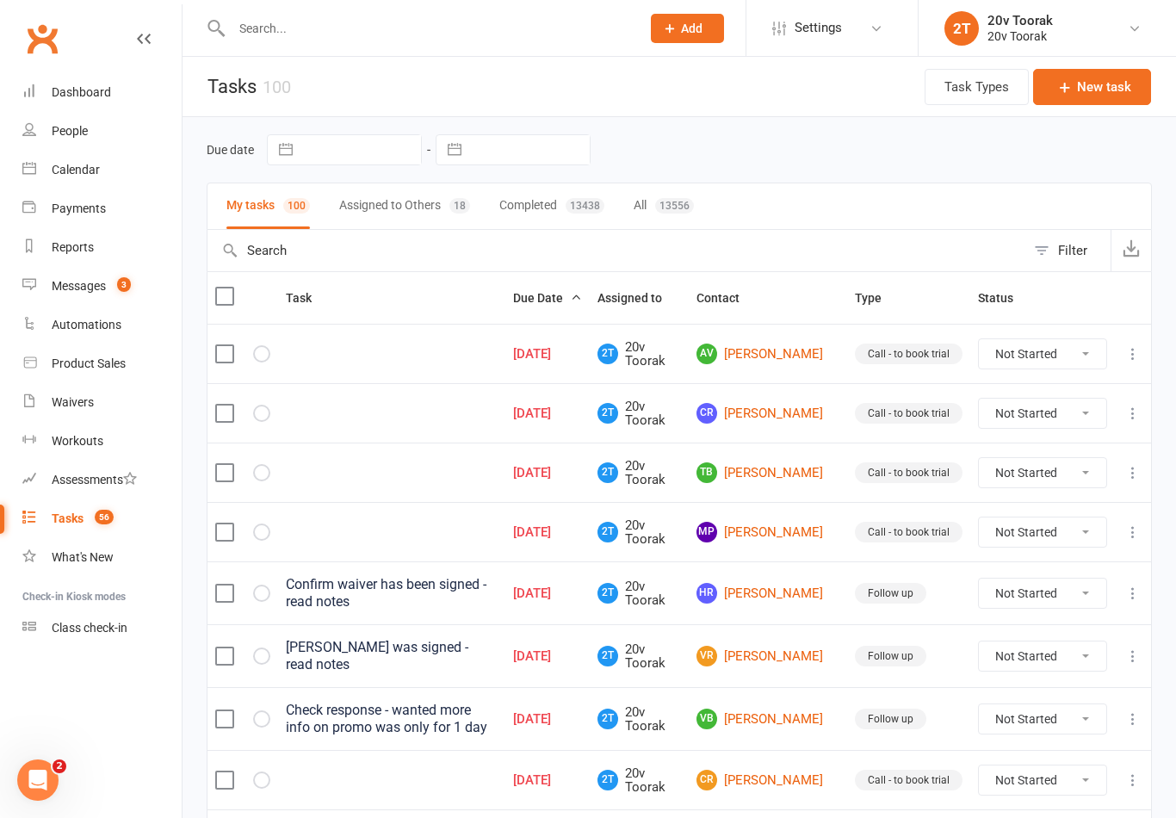
click at [83, 520] on link "Tasks 56" at bounding box center [101, 518] width 159 height 39
click at [786, 364] on link "AV Adrian Vincent Salvucci" at bounding box center [767, 353] width 143 height 21
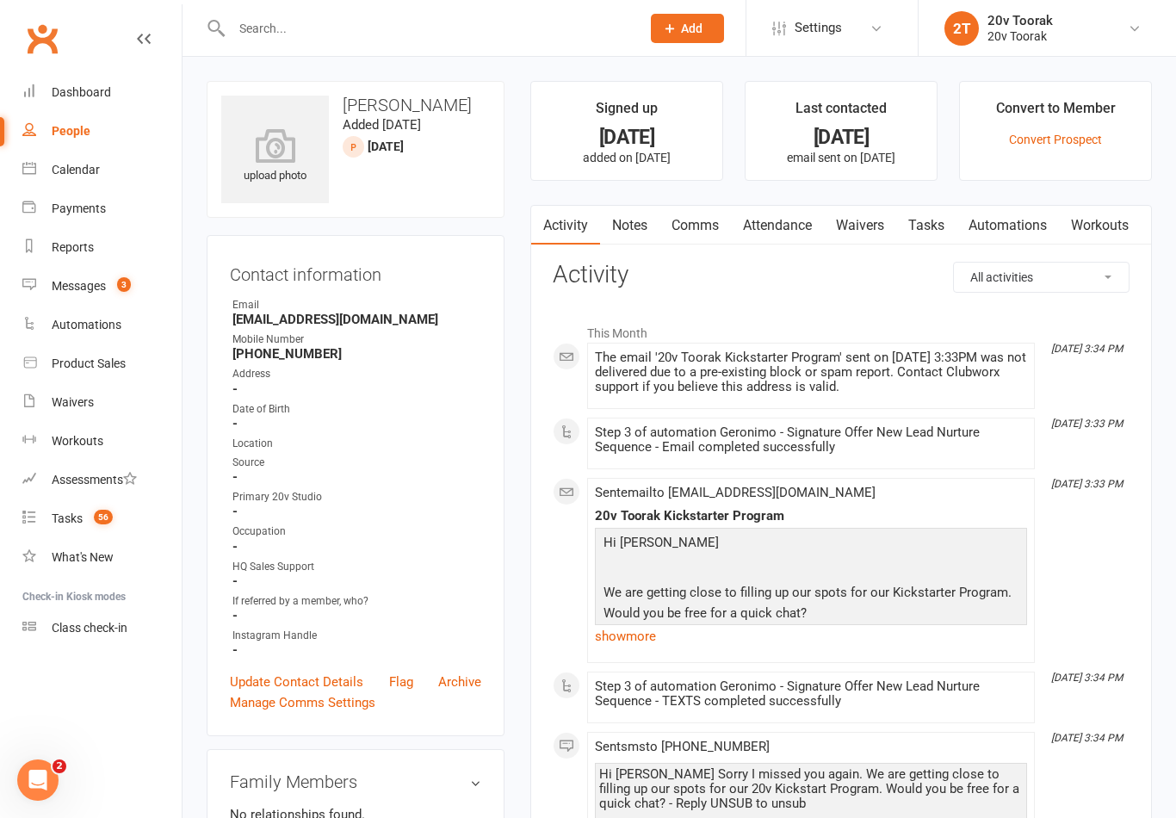
click at [624, 222] on link "Notes" at bounding box center [629, 226] width 59 height 40
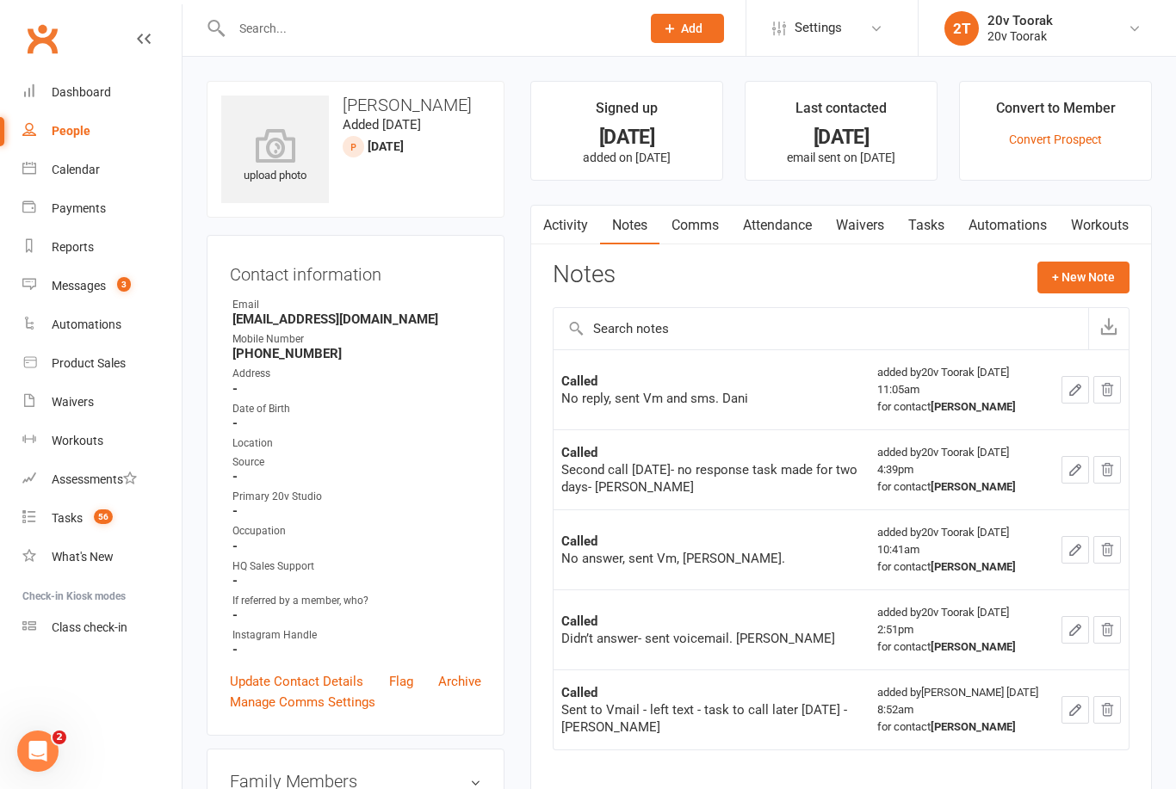
click at [64, 515] on div "Tasks" at bounding box center [67, 518] width 31 height 14
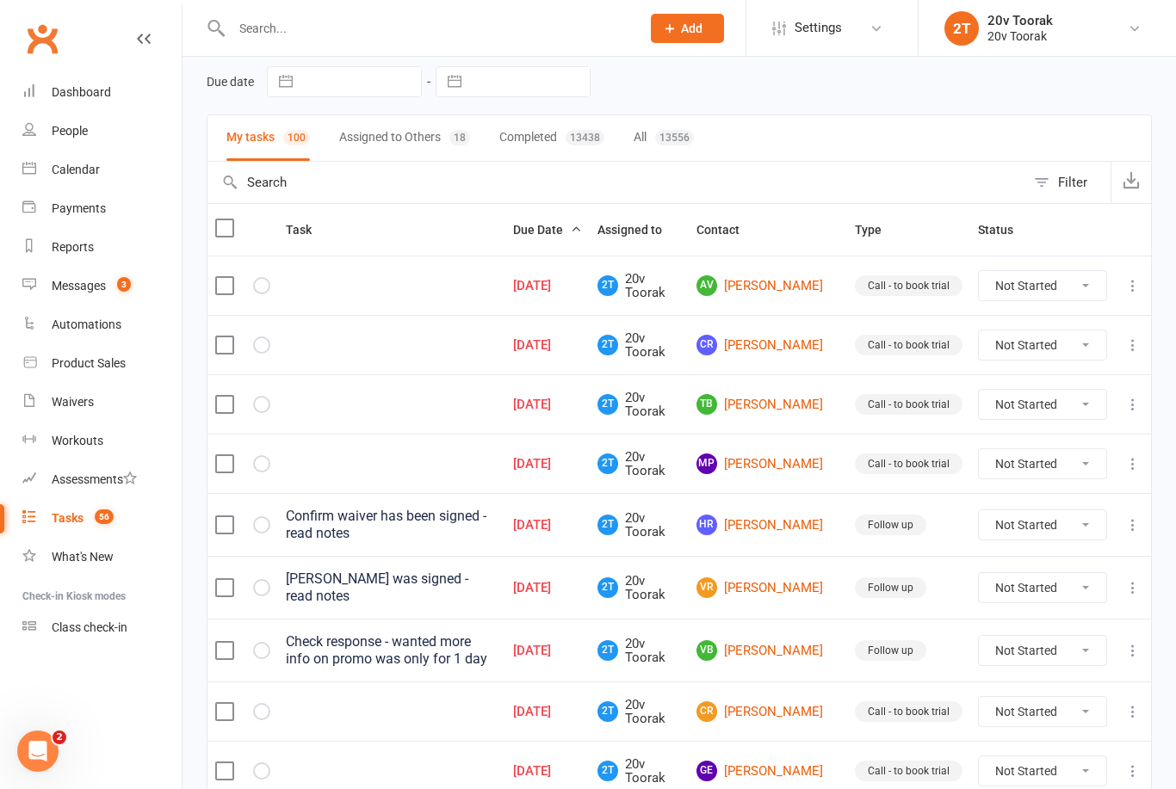
scroll to position [106, 0]
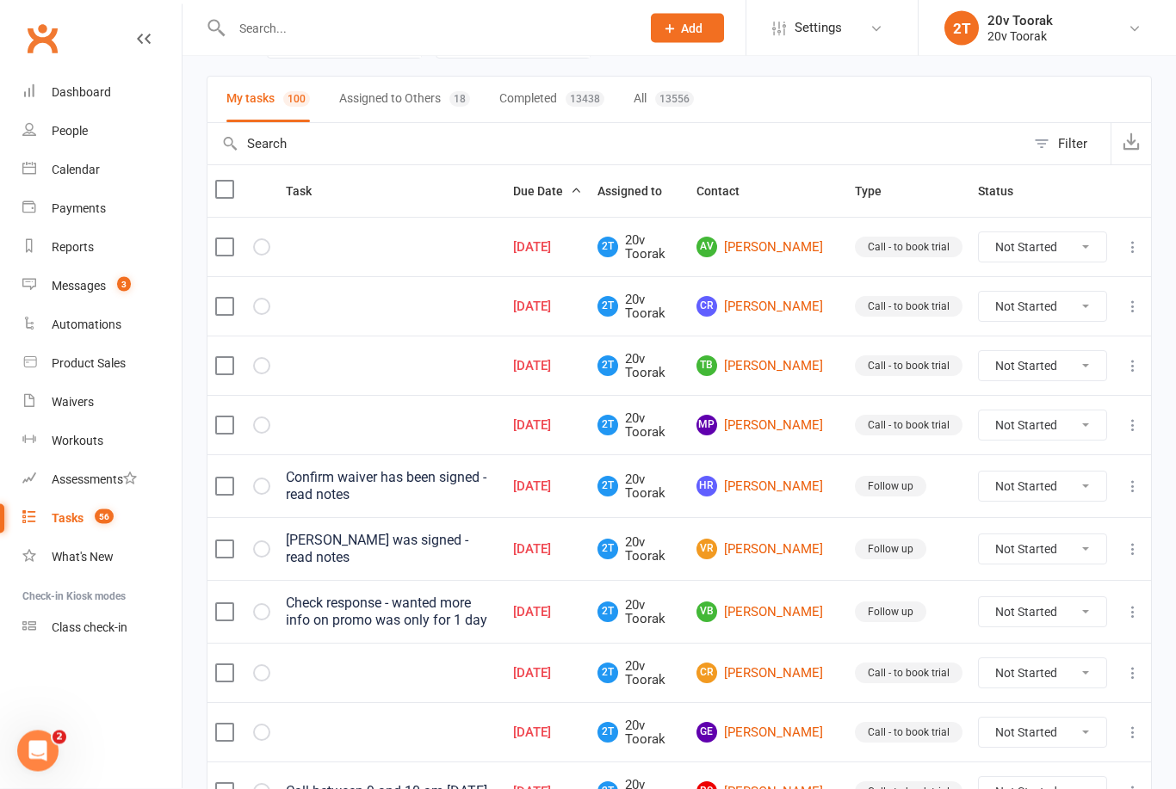
click at [786, 314] on link "CR Cheryl Robinson" at bounding box center [767, 307] width 143 height 21
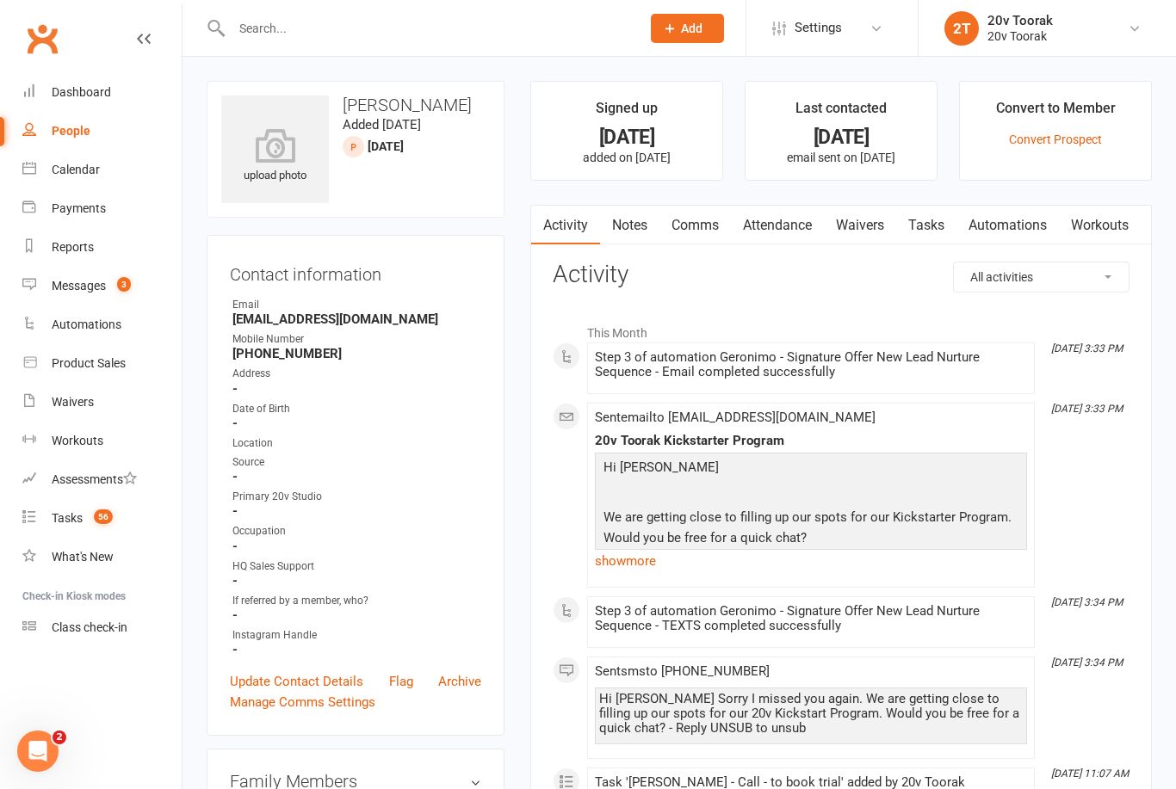
click at [632, 227] on link "Notes" at bounding box center [629, 226] width 59 height 40
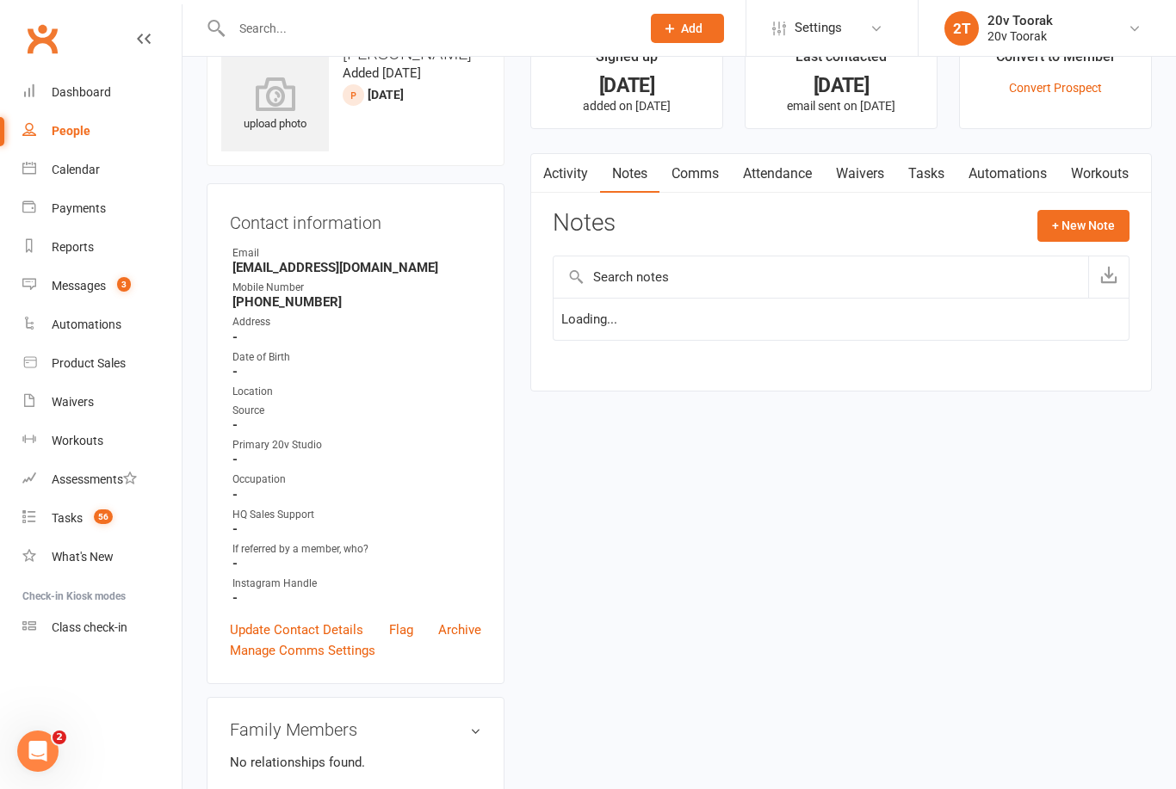
scroll to position [55, 0]
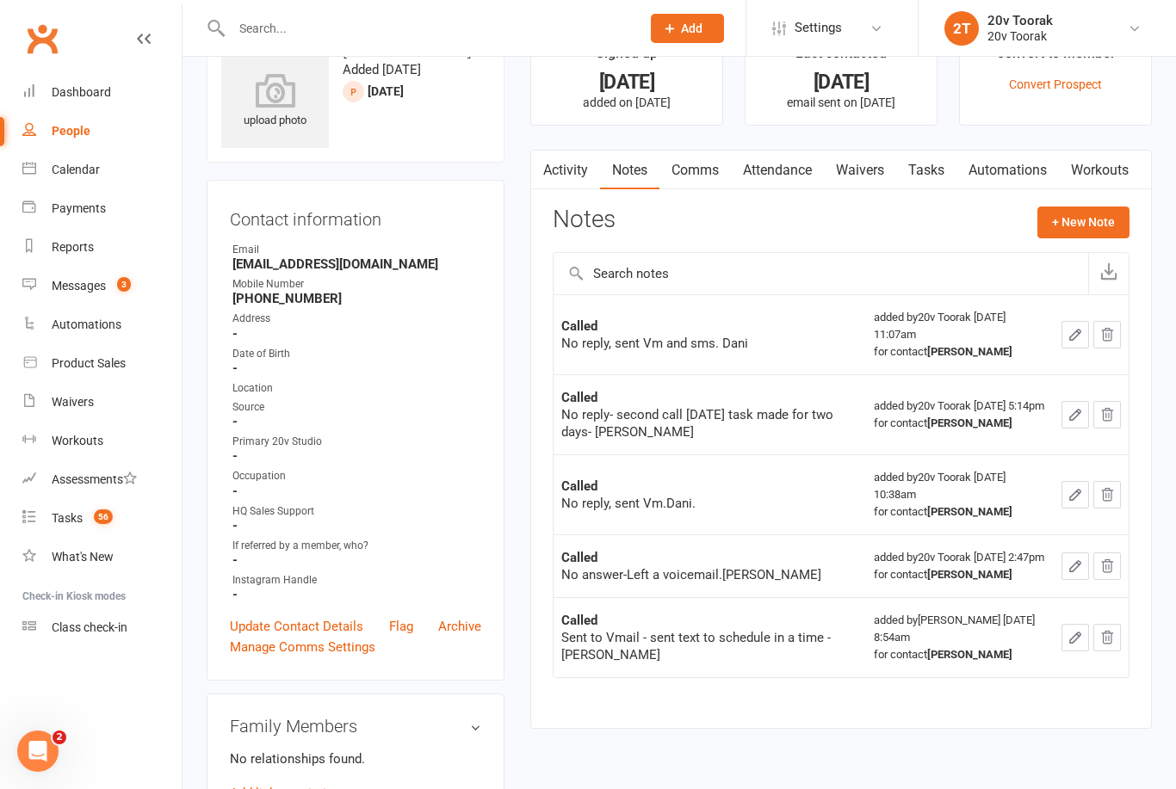
click at [701, 164] on link "Comms" at bounding box center [694, 171] width 71 height 40
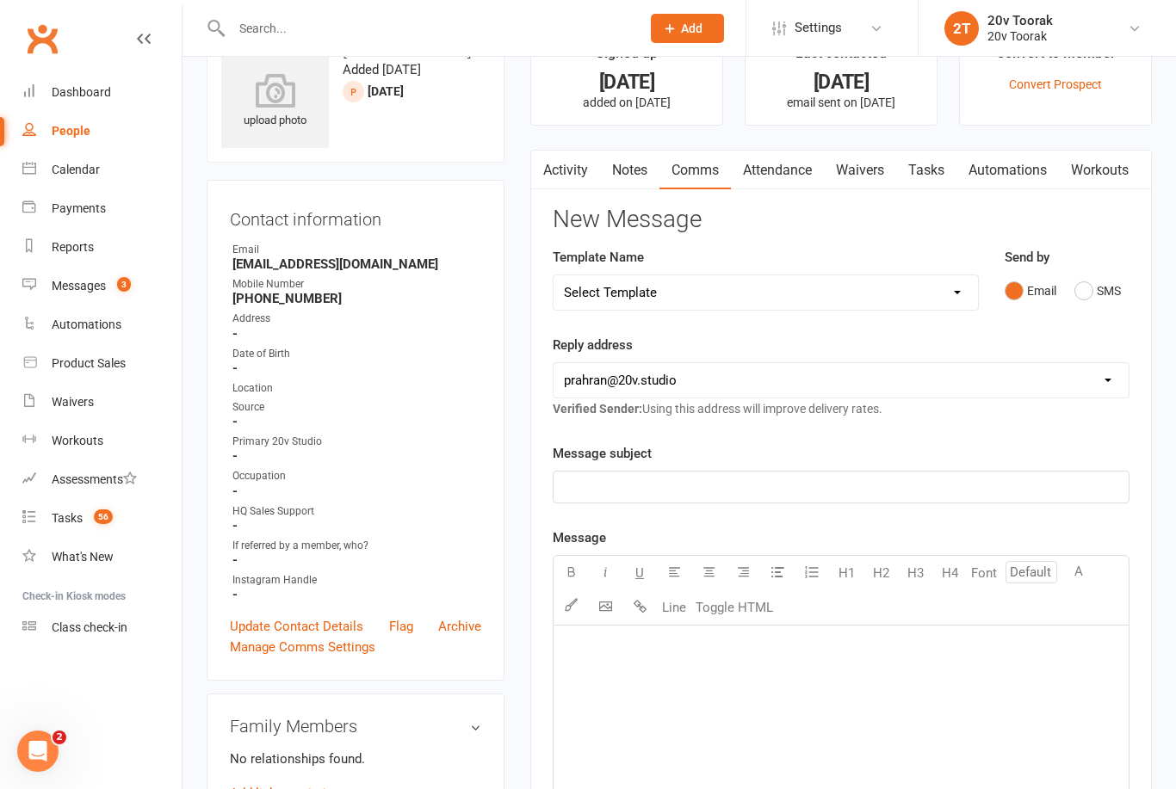
click at [631, 172] on link "Notes" at bounding box center [629, 171] width 59 height 40
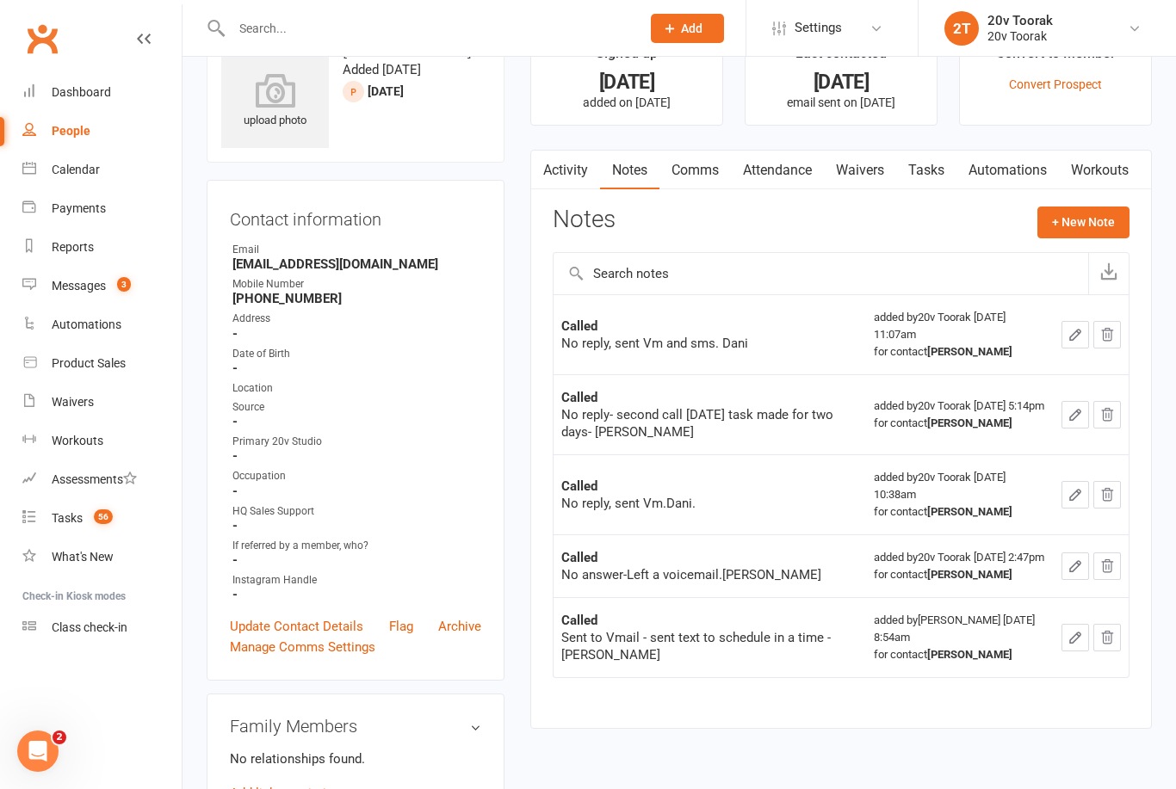
click at [562, 159] on link "Activity" at bounding box center [565, 171] width 69 height 40
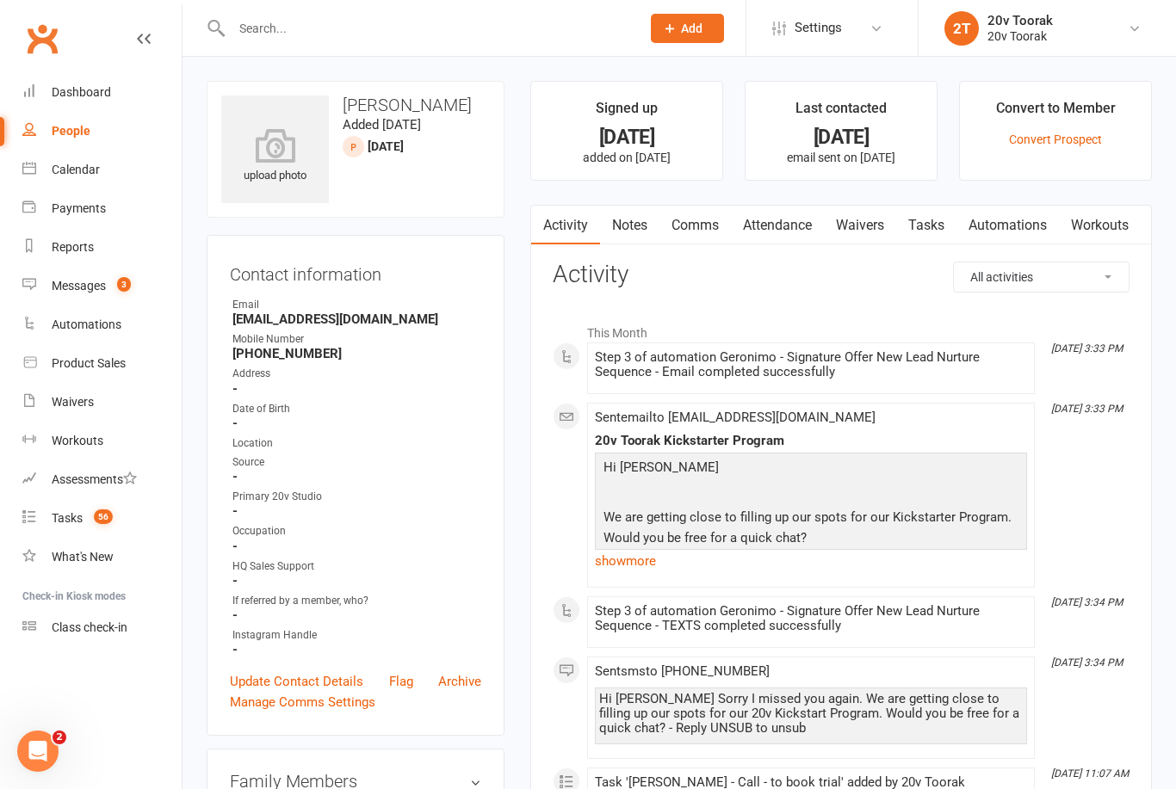
click at [64, 511] on div "Tasks" at bounding box center [67, 518] width 31 height 14
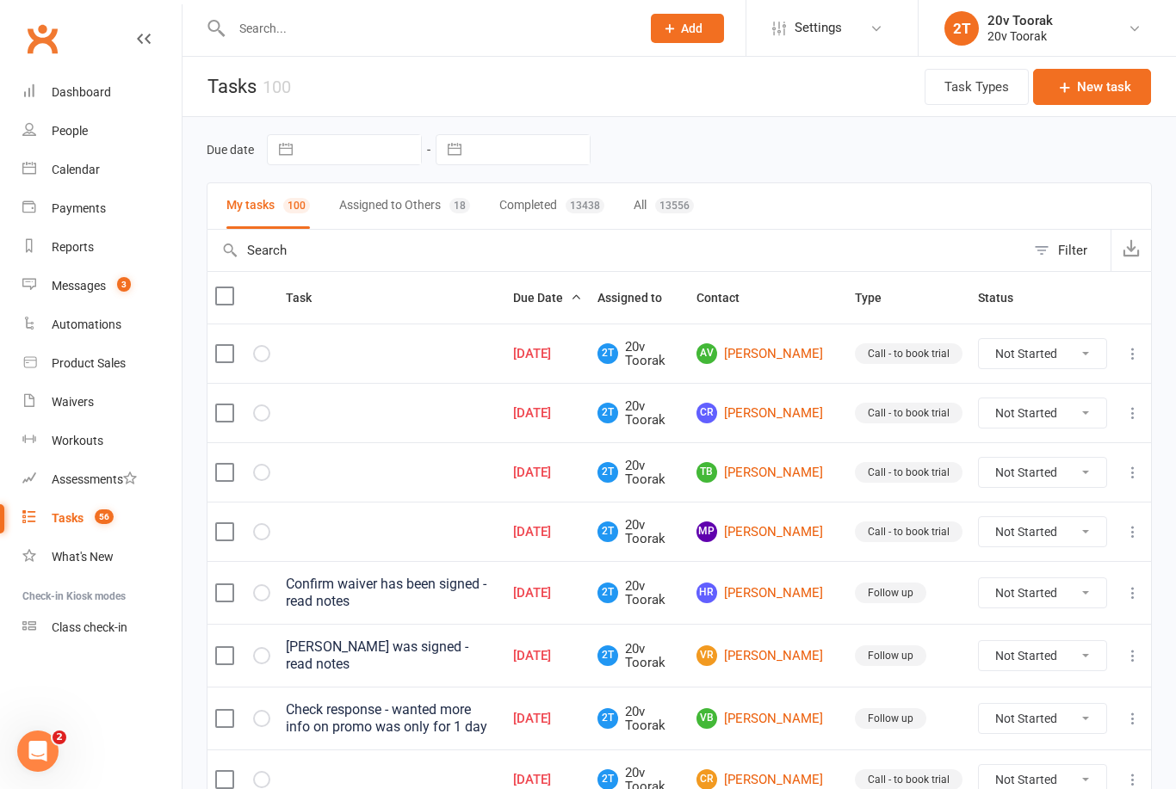
click at [787, 350] on link "AV Adrian Vincent Salvucci" at bounding box center [767, 353] width 143 height 21
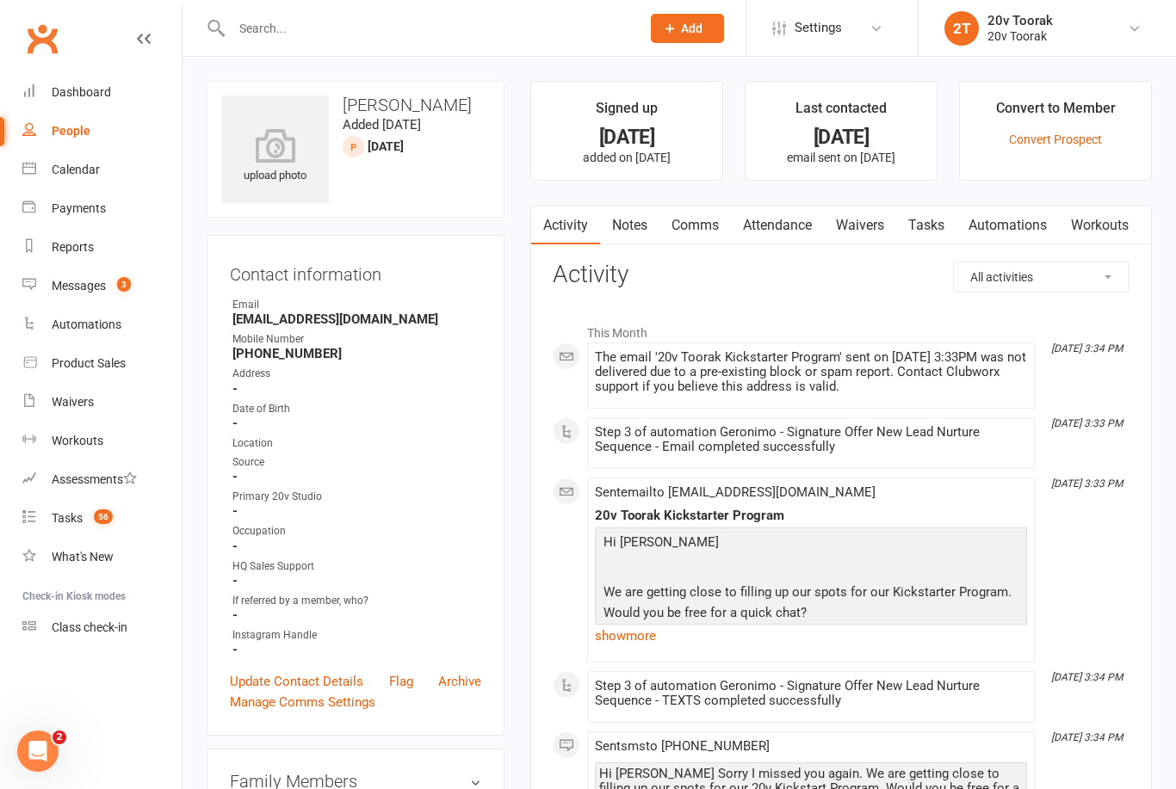
click at [638, 220] on link "Notes" at bounding box center [629, 226] width 59 height 40
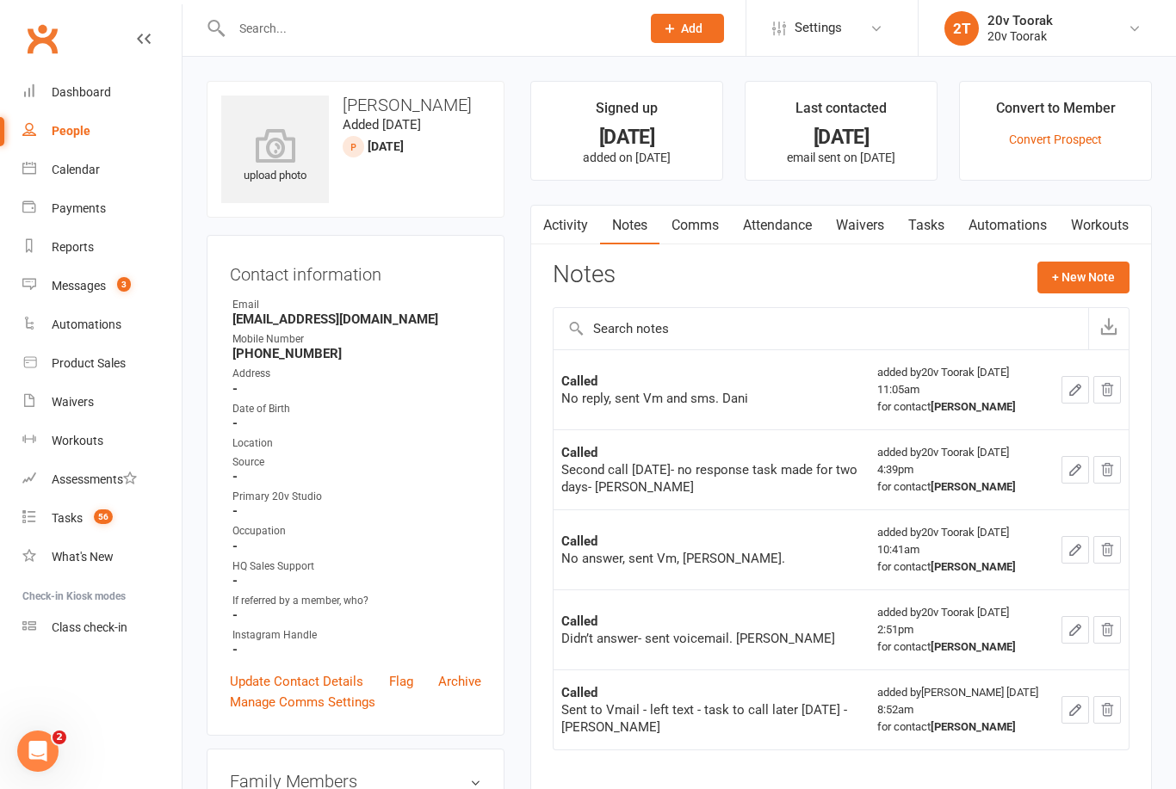
click at [1090, 275] on button "+ New Note" at bounding box center [1083, 277] width 92 height 31
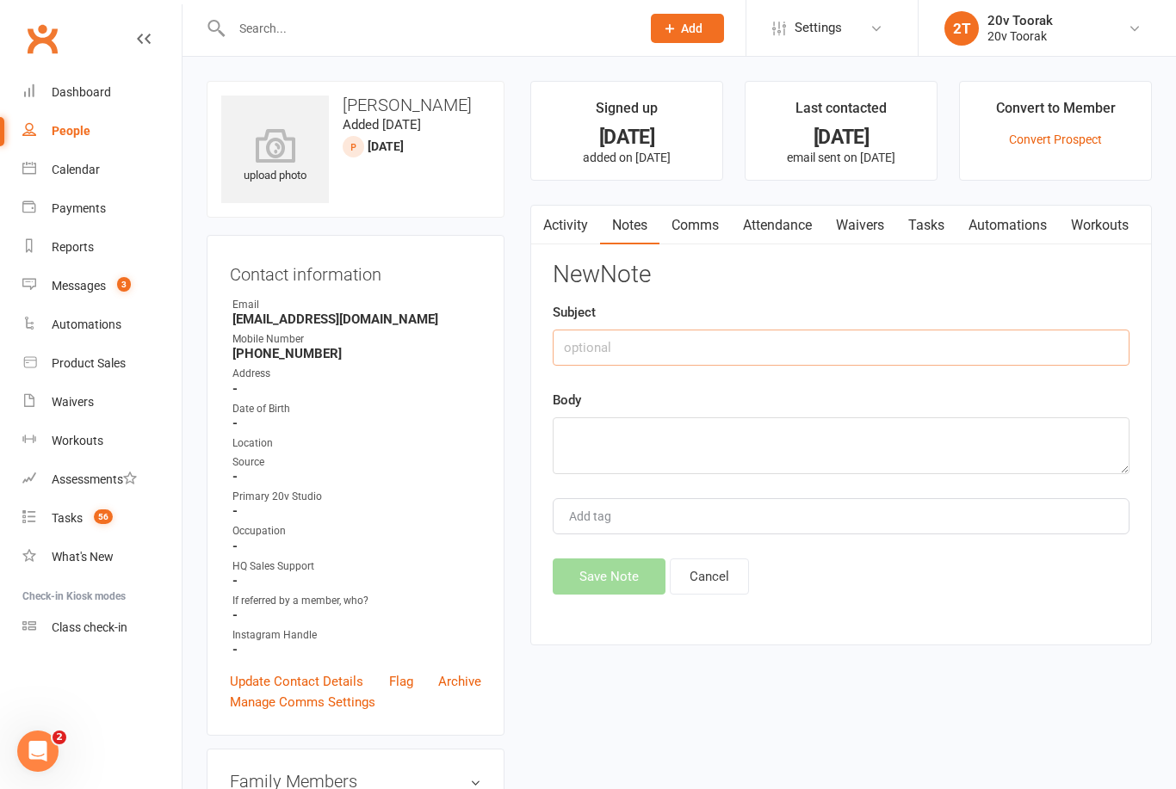
click at [722, 345] on input "text" at bounding box center [840, 348] width 577 height 36
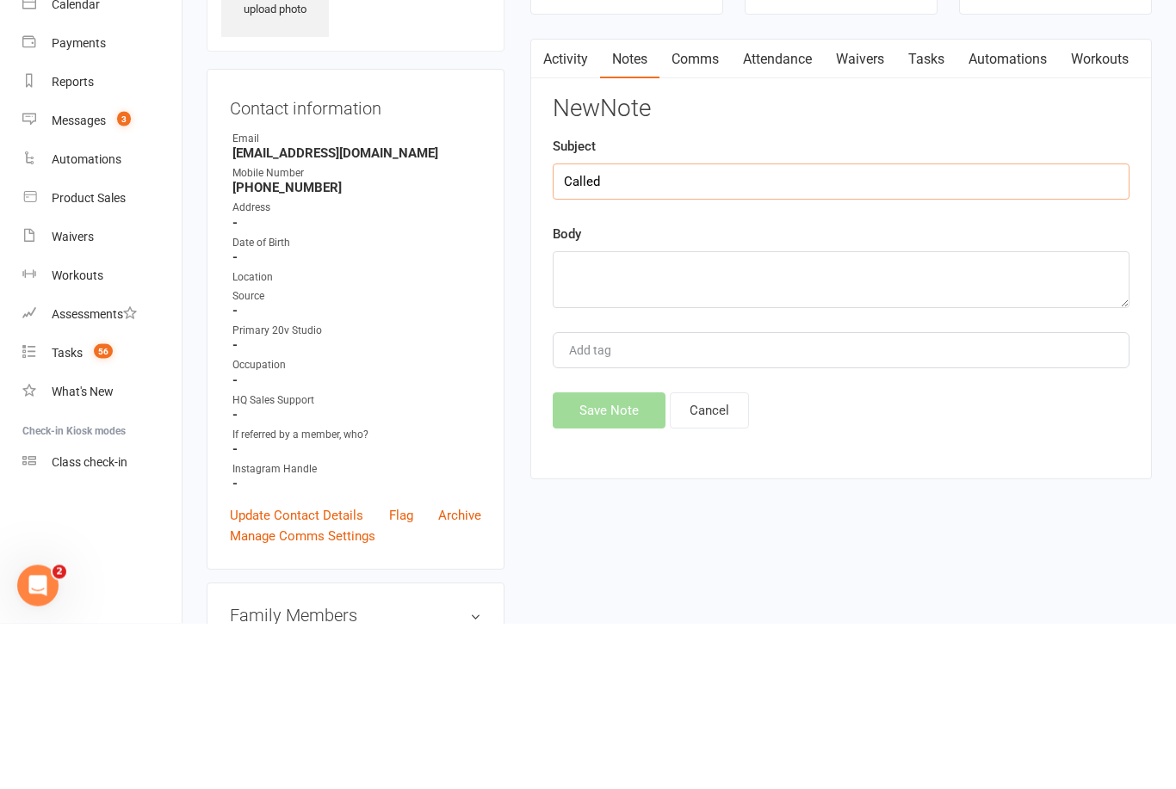
type input "Called"
click at [729, 417] on textarea at bounding box center [840, 445] width 577 height 57
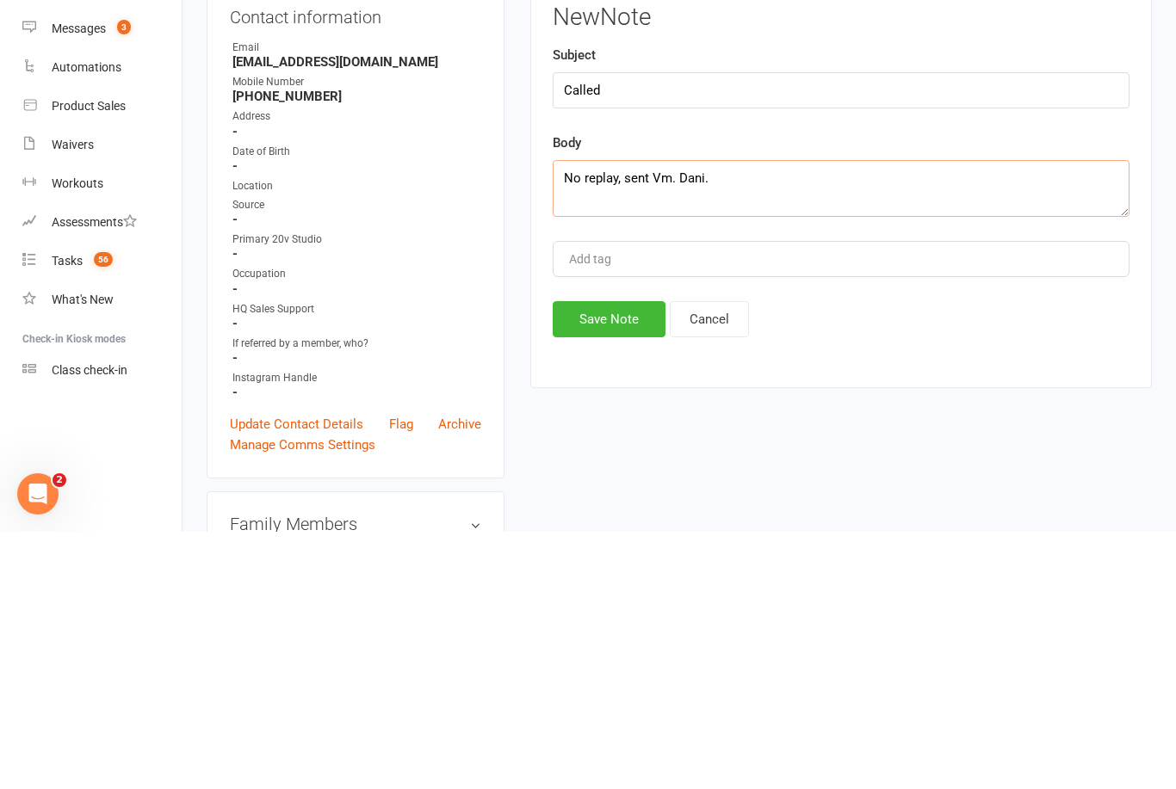
type textarea "No replay, sent Vm. Dani."
click at [614, 559] on button "Save Note" at bounding box center [608, 577] width 113 height 36
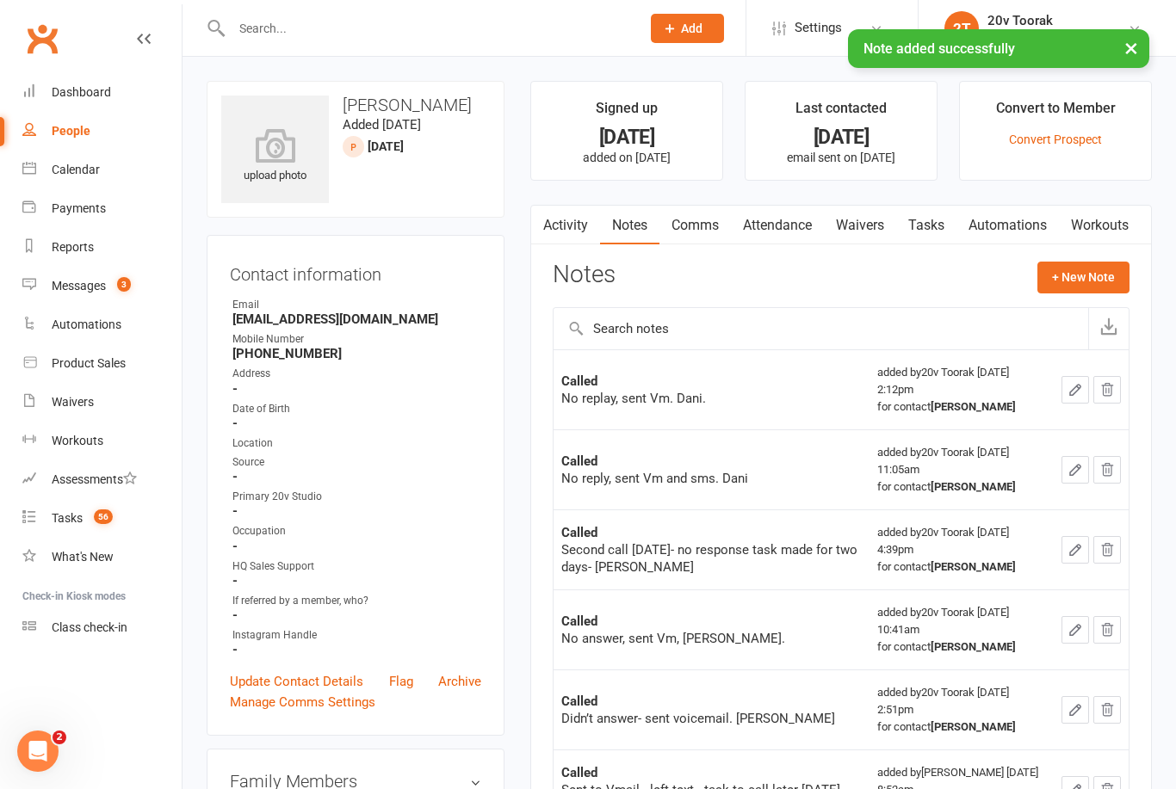
click at [938, 223] on link "Tasks" at bounding box center [926, 226] width 60 height 40
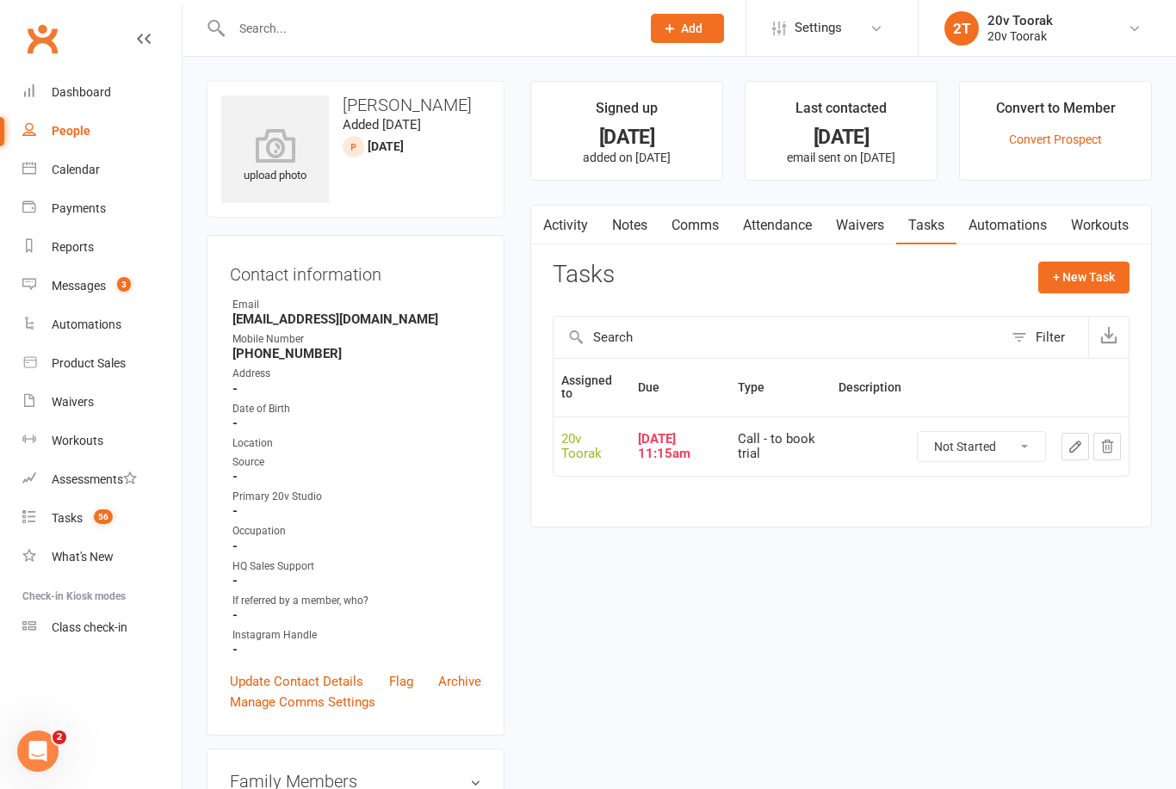
click at [1027, 448] on select "Not Started In Progress Waiting Complete" at bounding box center [980, 446] width 127 height 29
select select "unstarted"
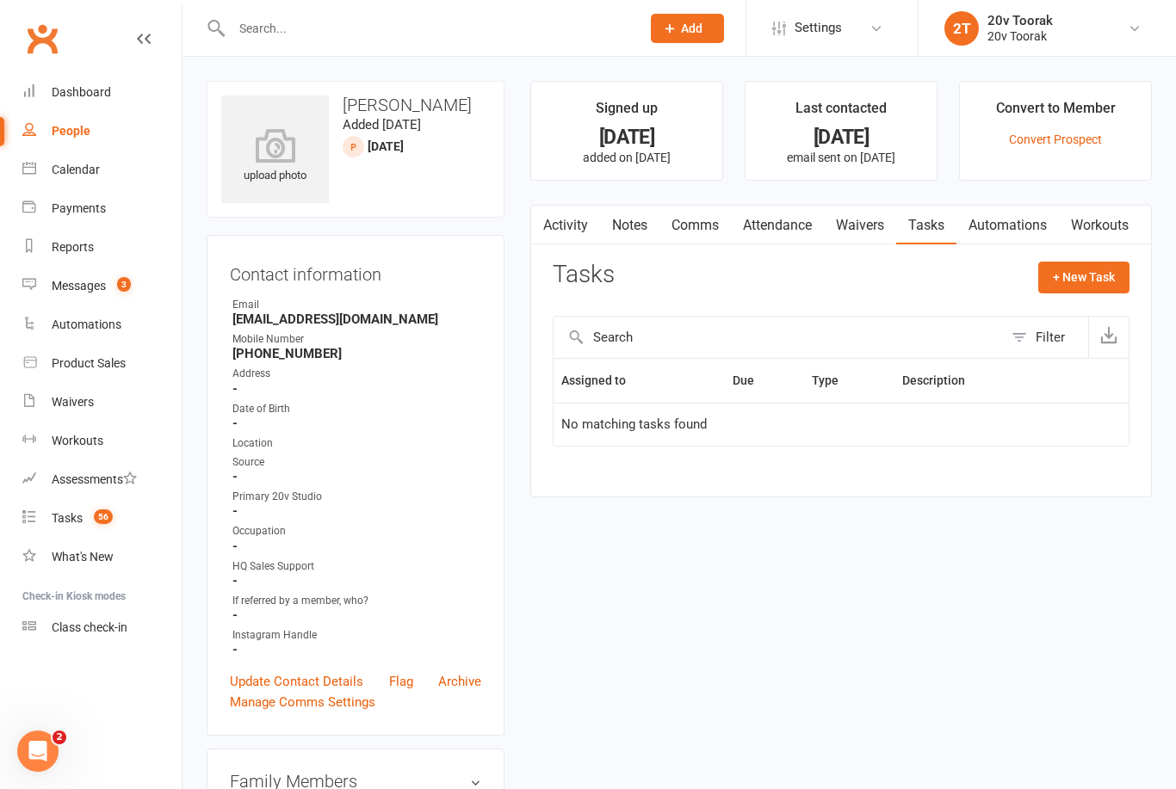
click at [1111, 275] on button "+ New Task" at bounding box center [1083, 277] width 91 height 31
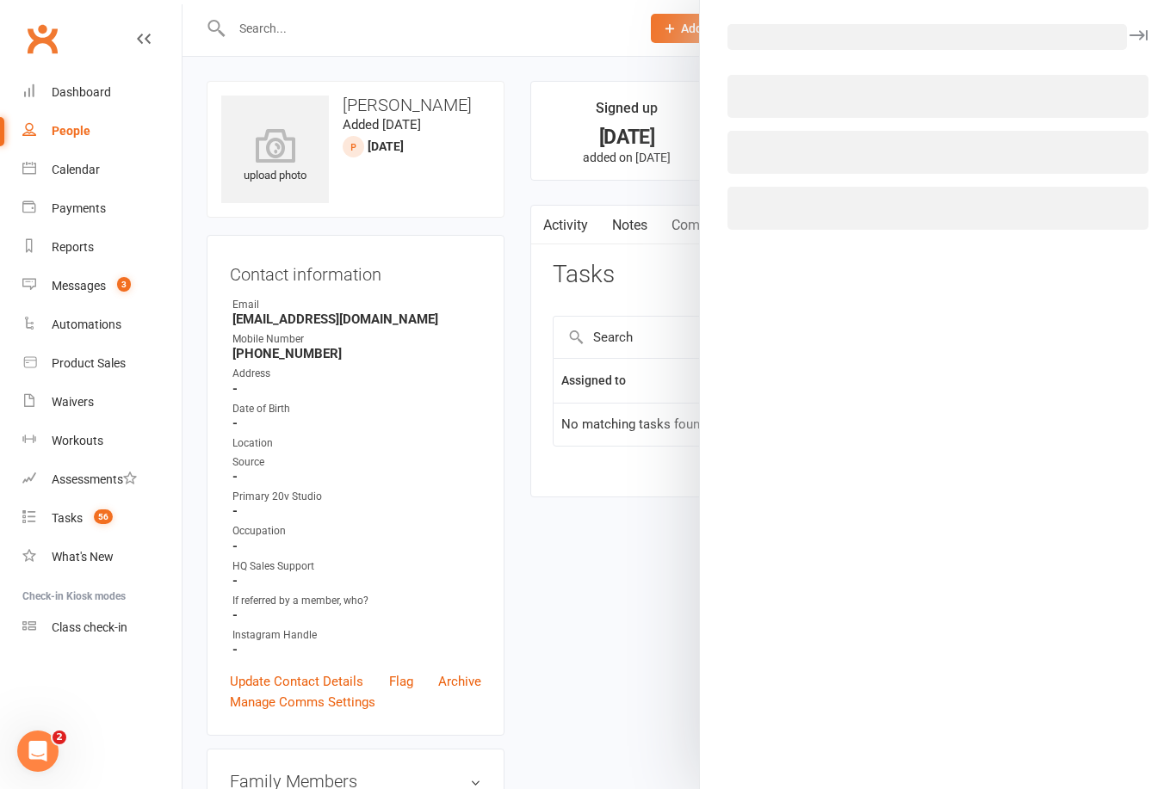
select select "45736"
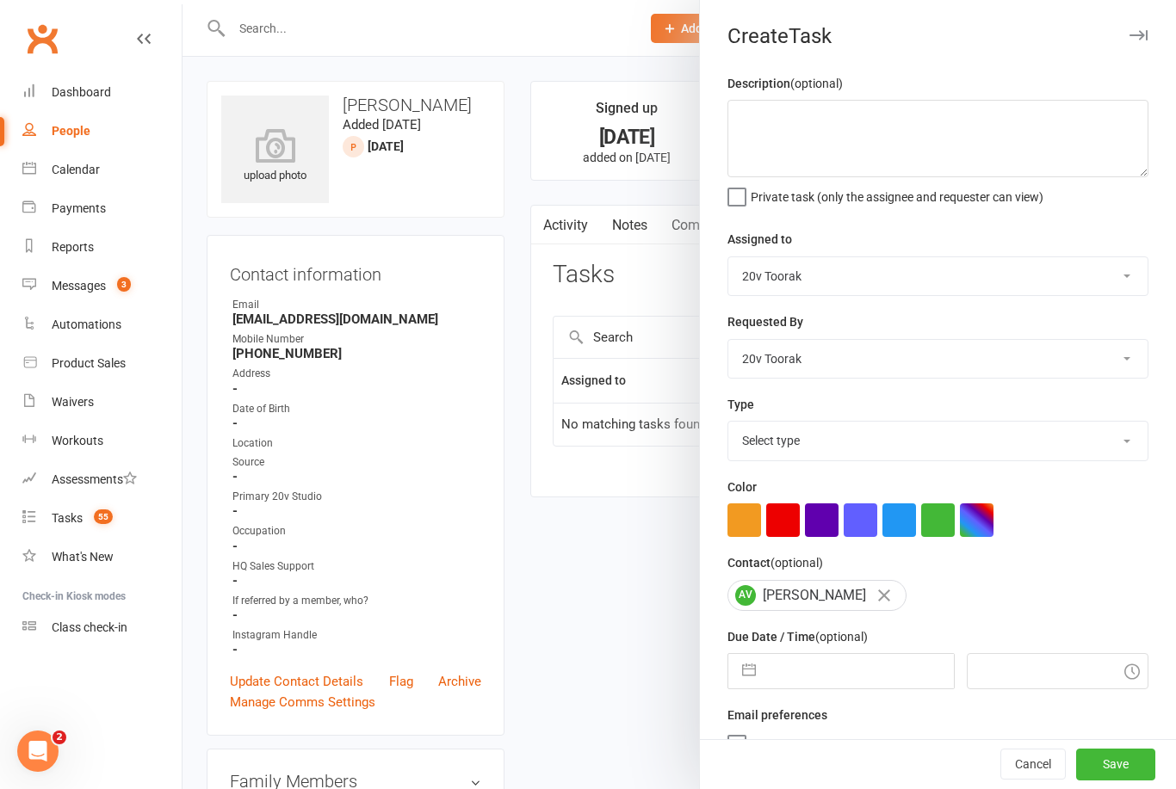
click at [1126, 444] on select "Select type Call Call - to book trial Confirm session attendance Confirm trial …" at bounding box center [937, 441] width 419 height 38
select select "32301"
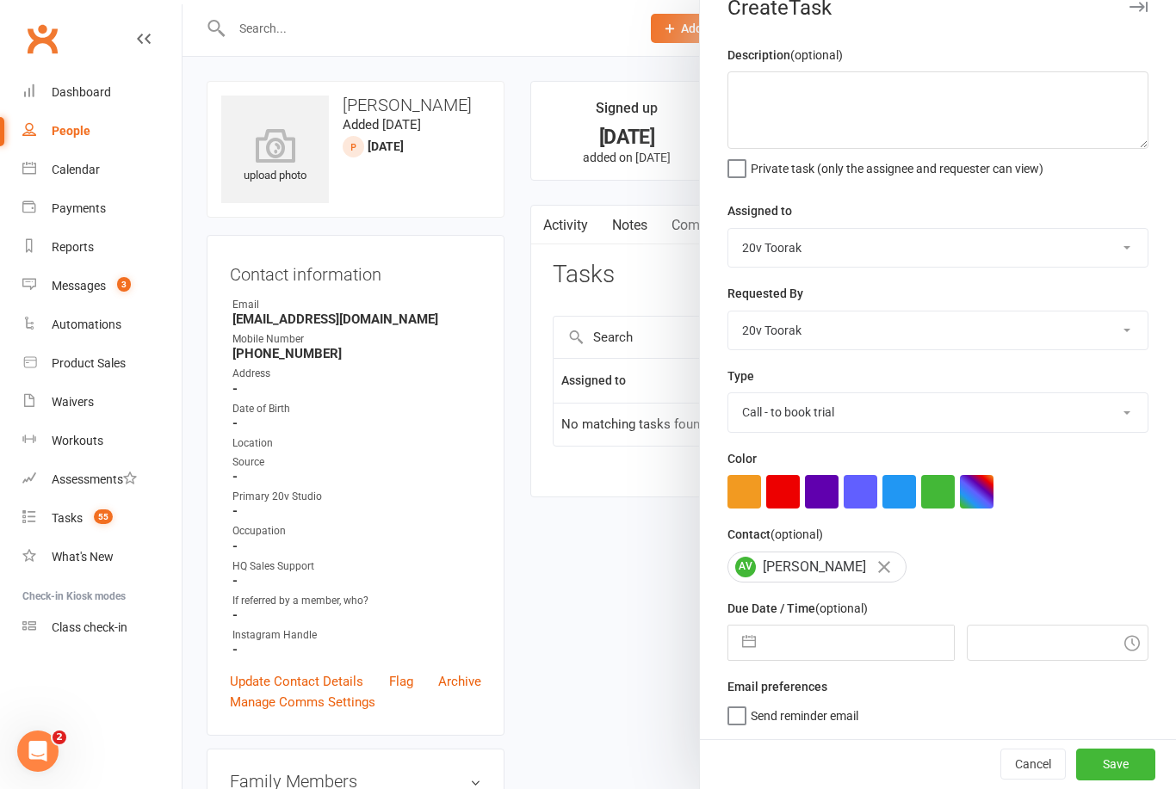
scroll to position [32, 0]
click at [830, 637] on input "text" at bounding box center [858, 643] width 188 height 34
select select "6"
select select "2025"
select select "7"
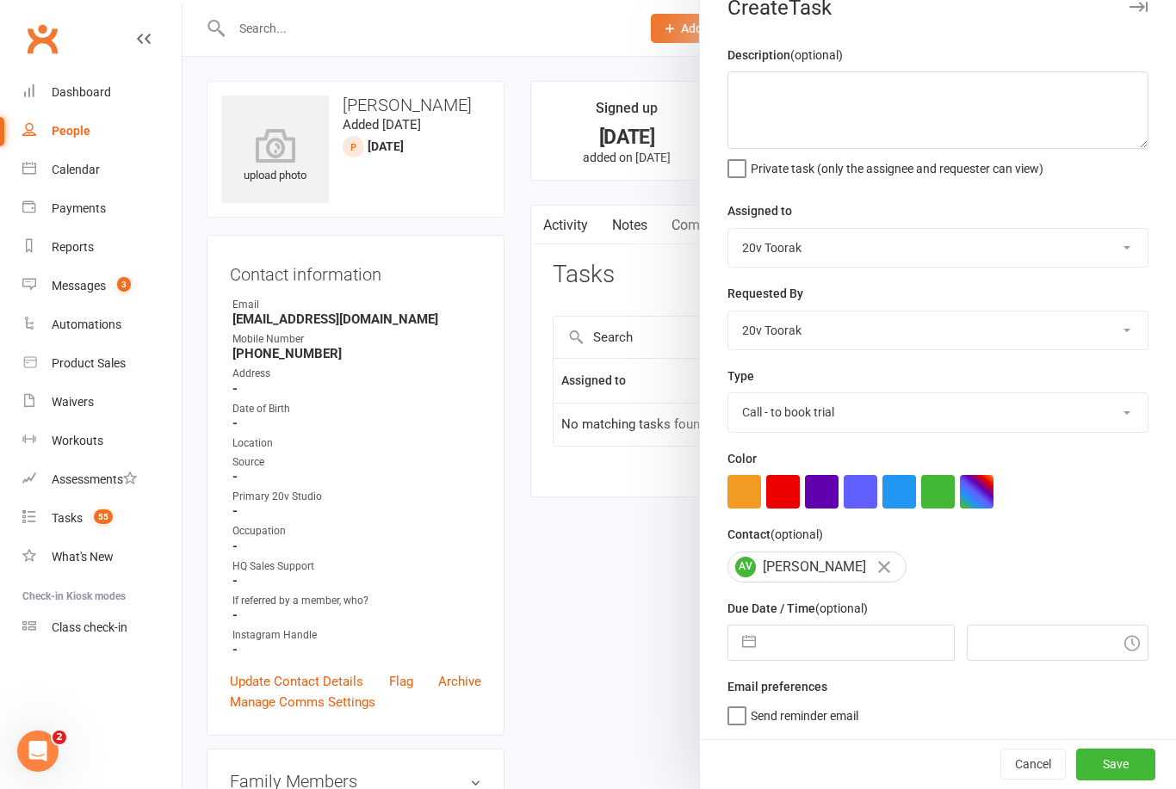
select select "2025"
select select "8"
select select "2025"
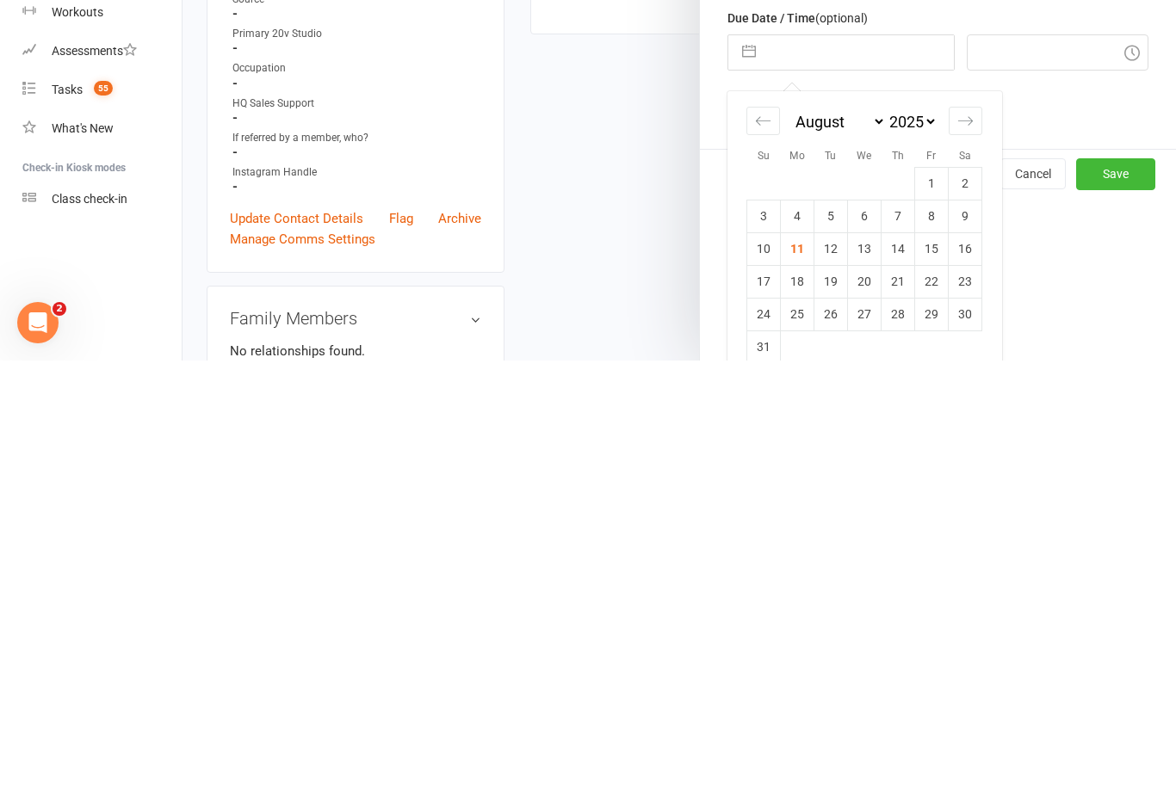
scroll to position [191, 0]
click at [837, 660] on td "12" at bounding box center [831, 676] width 34 height 33
type input "[DATE]"
type input "2:15pm"
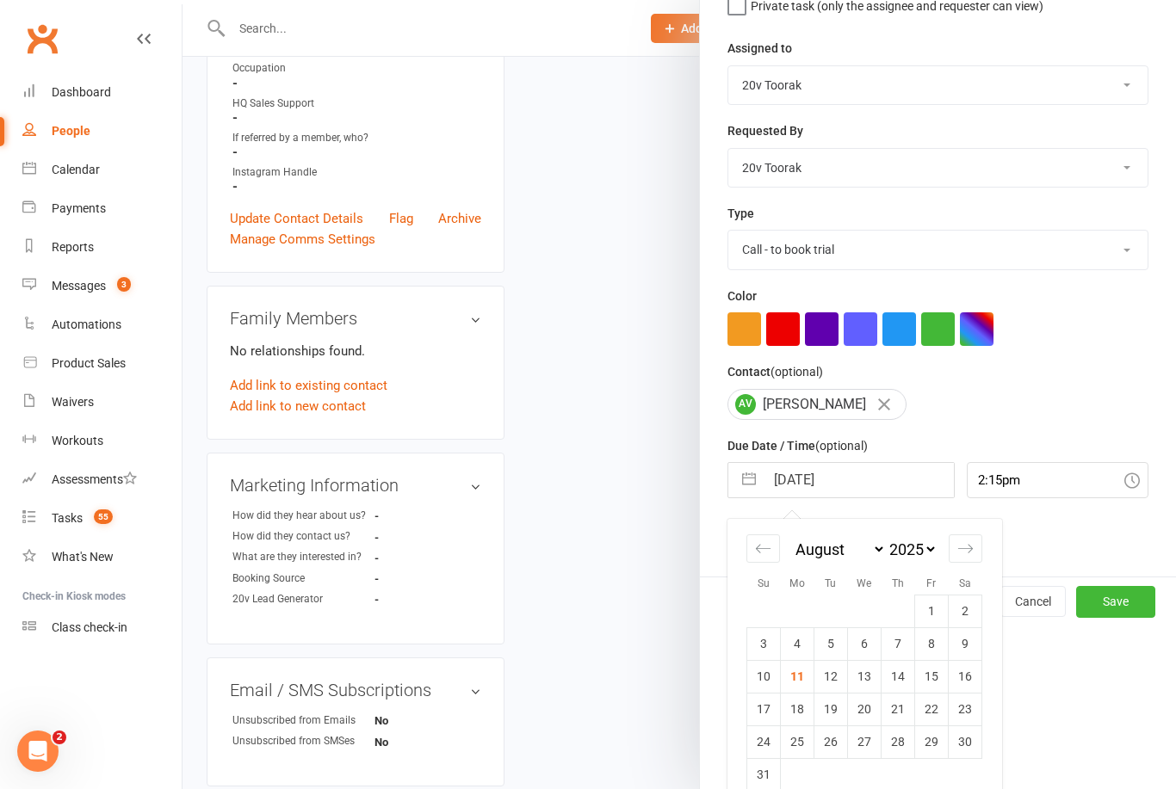
scroll to position [32, 0]
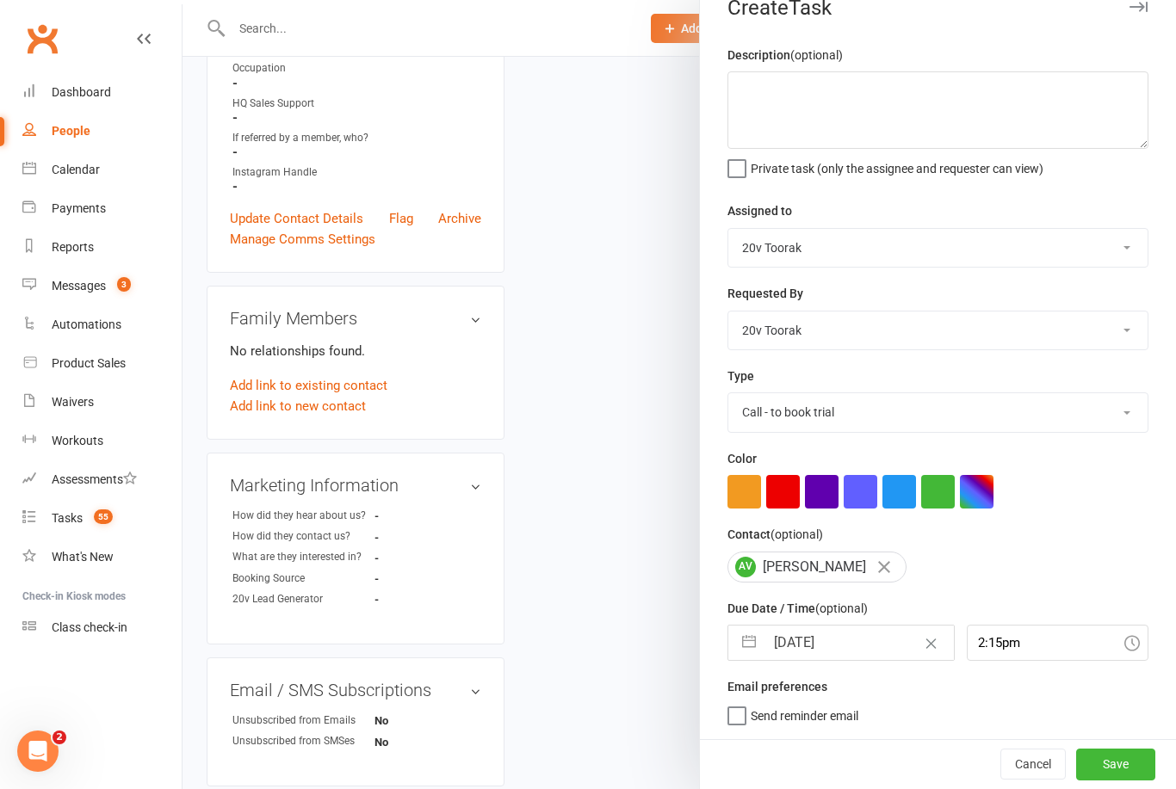
click at [1117, 762] on button "Save" at bounding box center [1115, 764] width 79 height 31
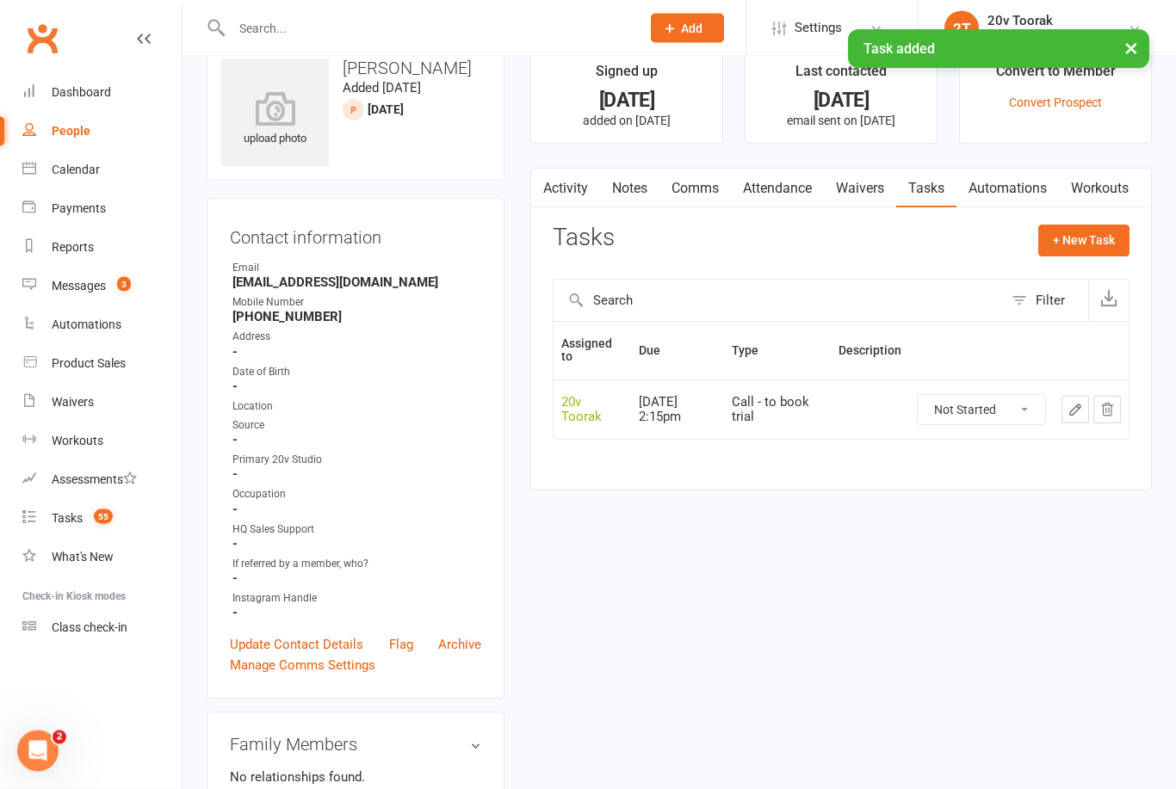
scroll to position [0, 0]
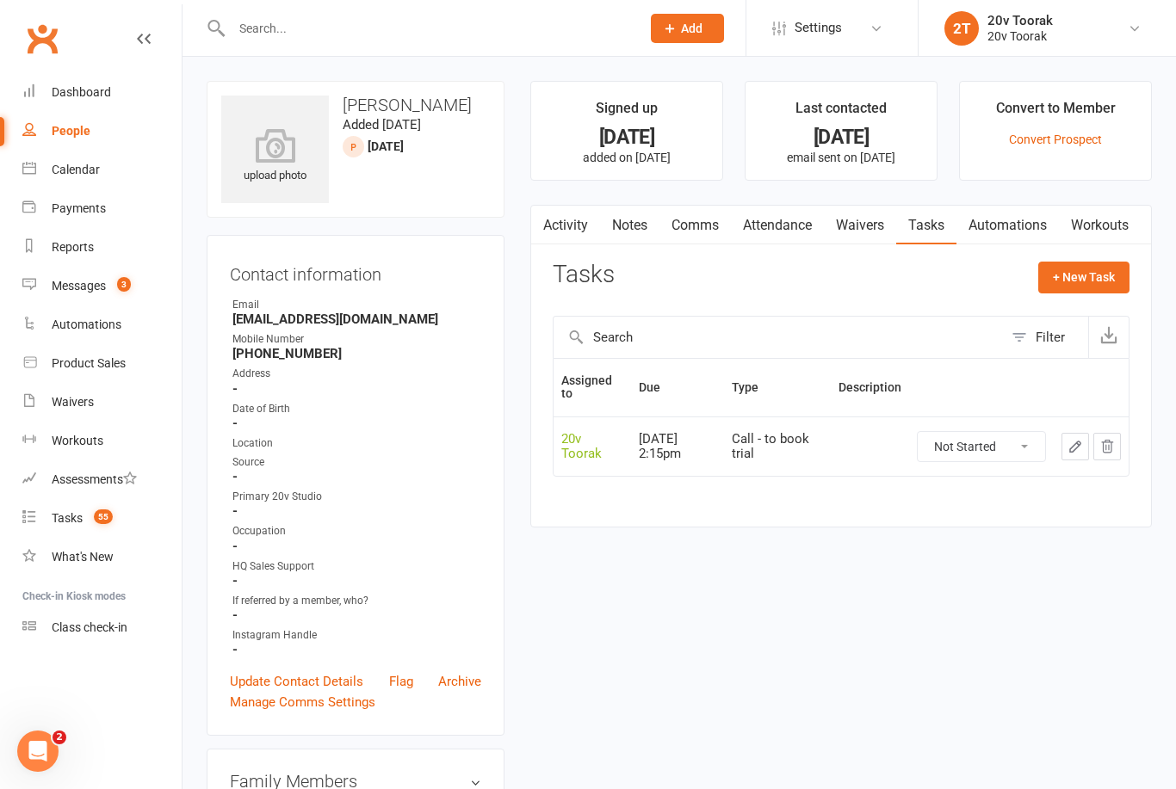
click at [71, 528] on link "Tasks 55" at bounding box center [101, 518] width 159 height 39
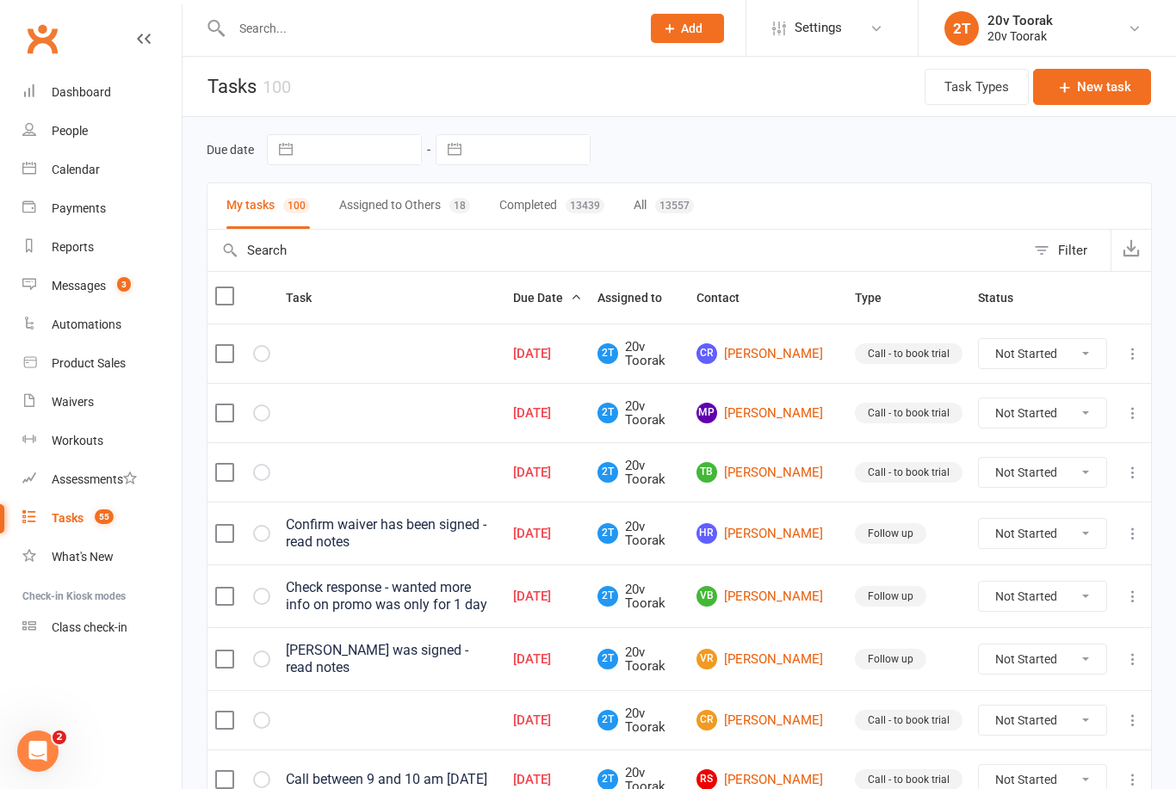
click at [773, 358] on link "CR Cheryl Robinson" at bounding box center [767, 353] width 143 height 21
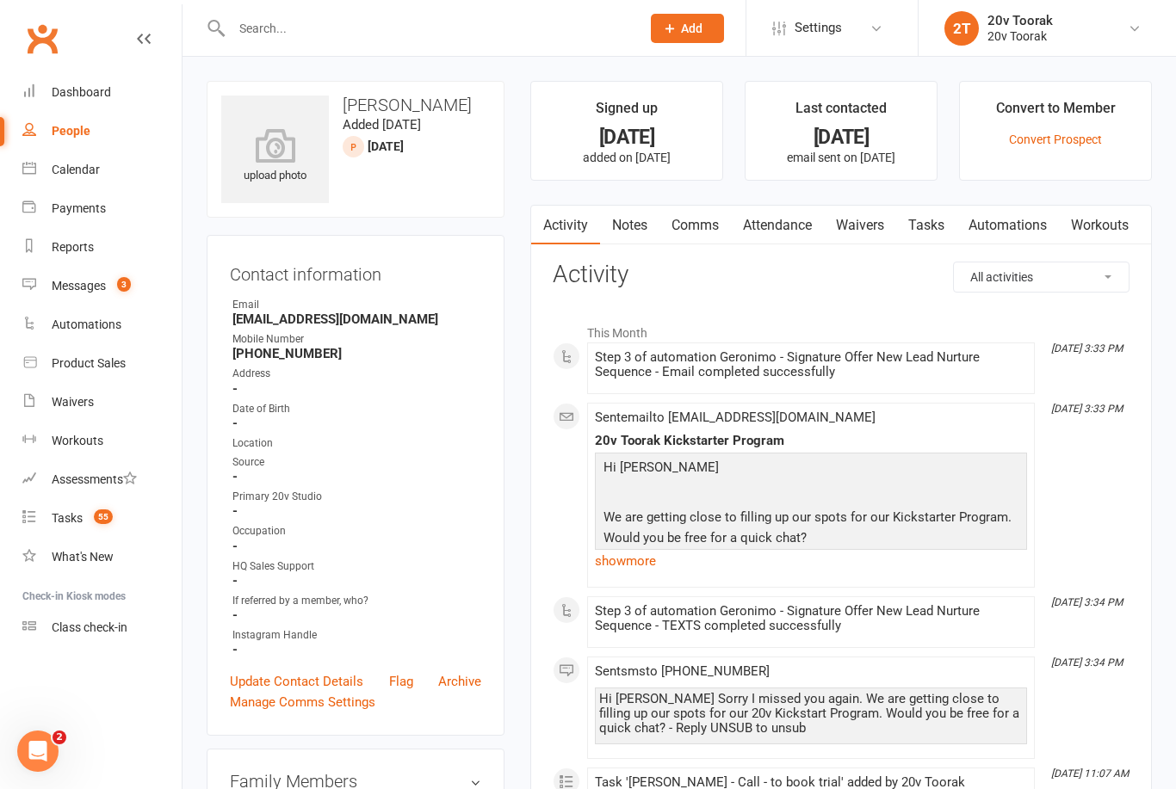
click at [719, 224] on link "Comms" at bounding box center [694, 226] width 71 height 40
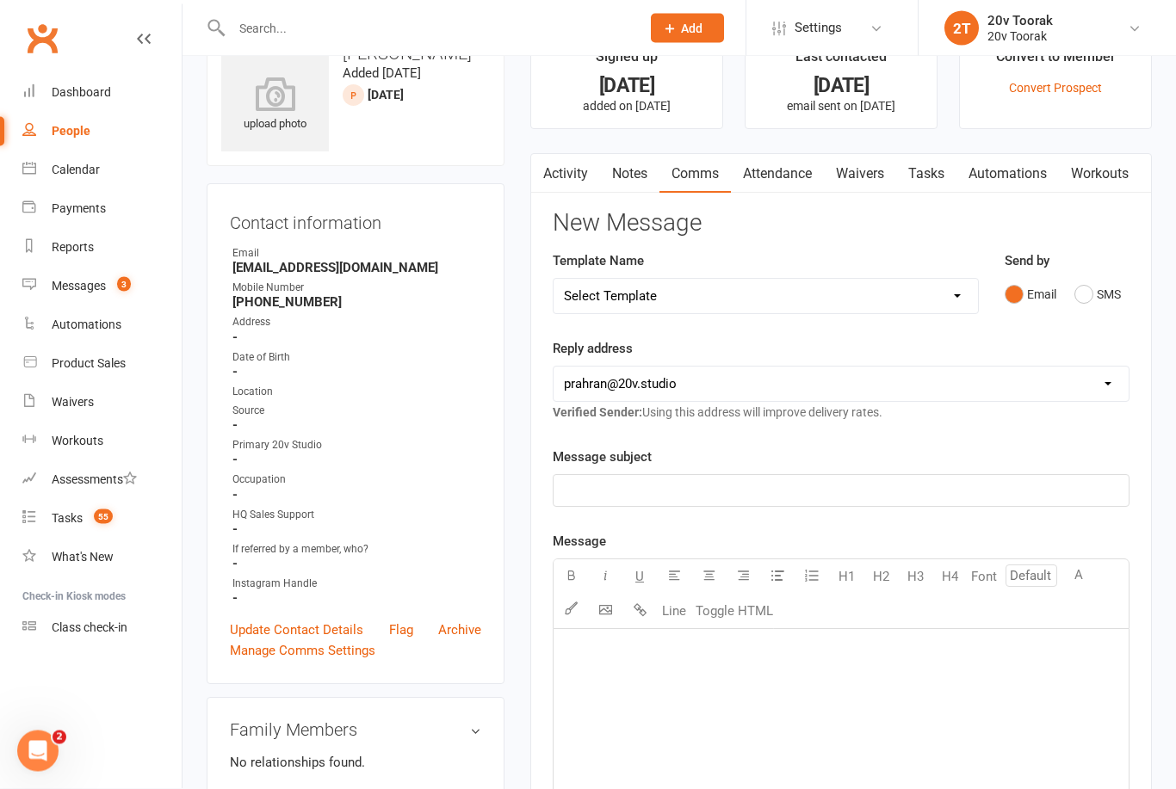
scroll to position [55, 0]
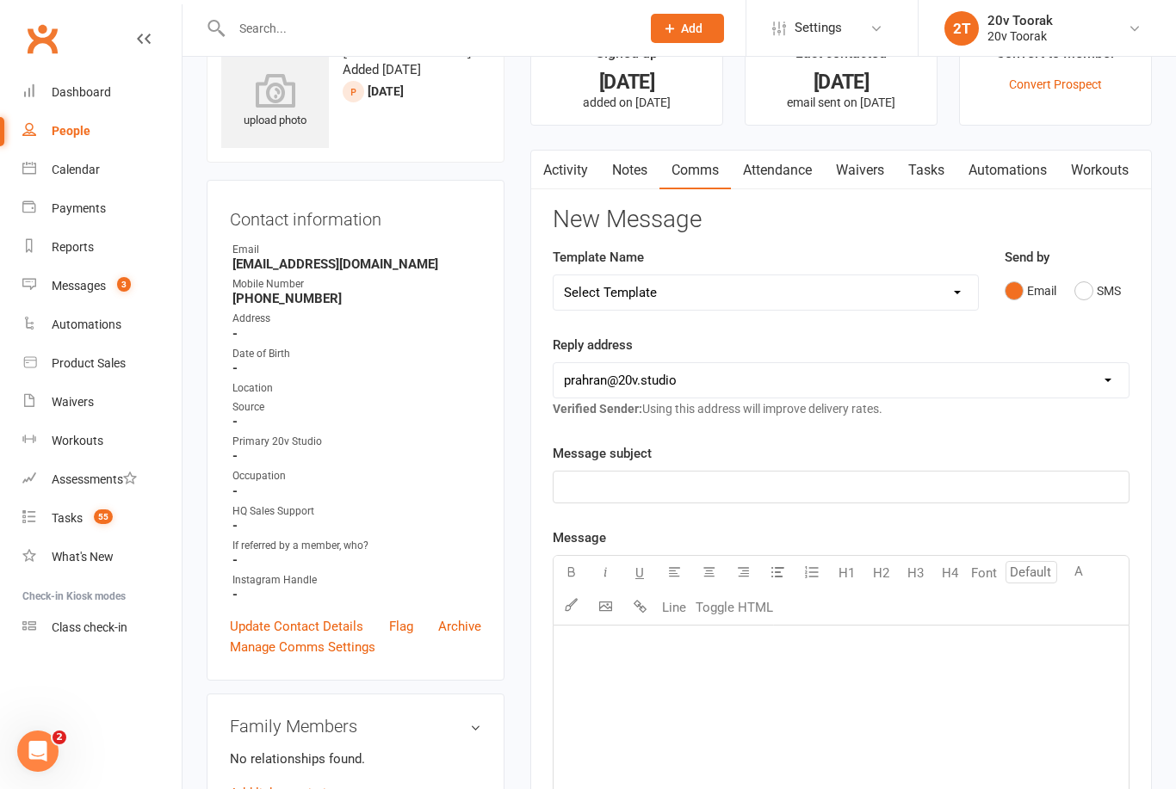
click at [781, 485] on p "﻿" at bounding box center [841, 487] width 554 height 21
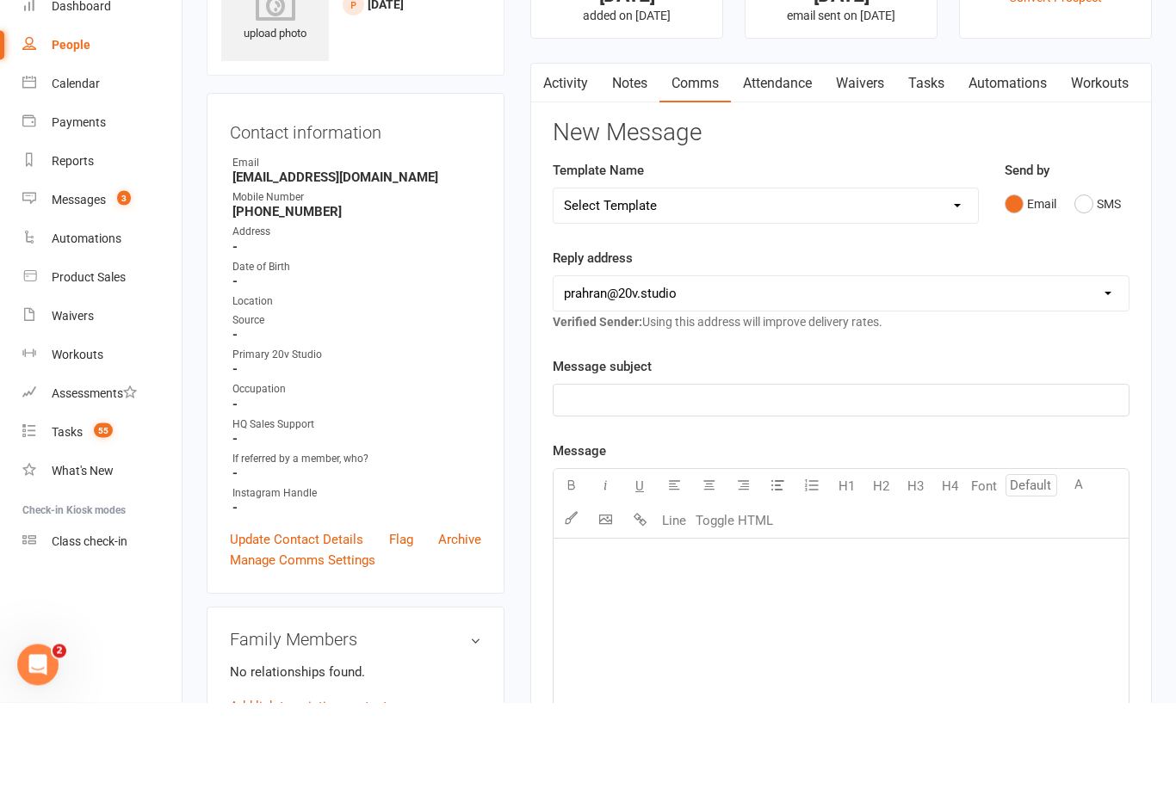
click at [1075, 275] on button "SMS" at bounding box center [1097, 291] width 46 height 33
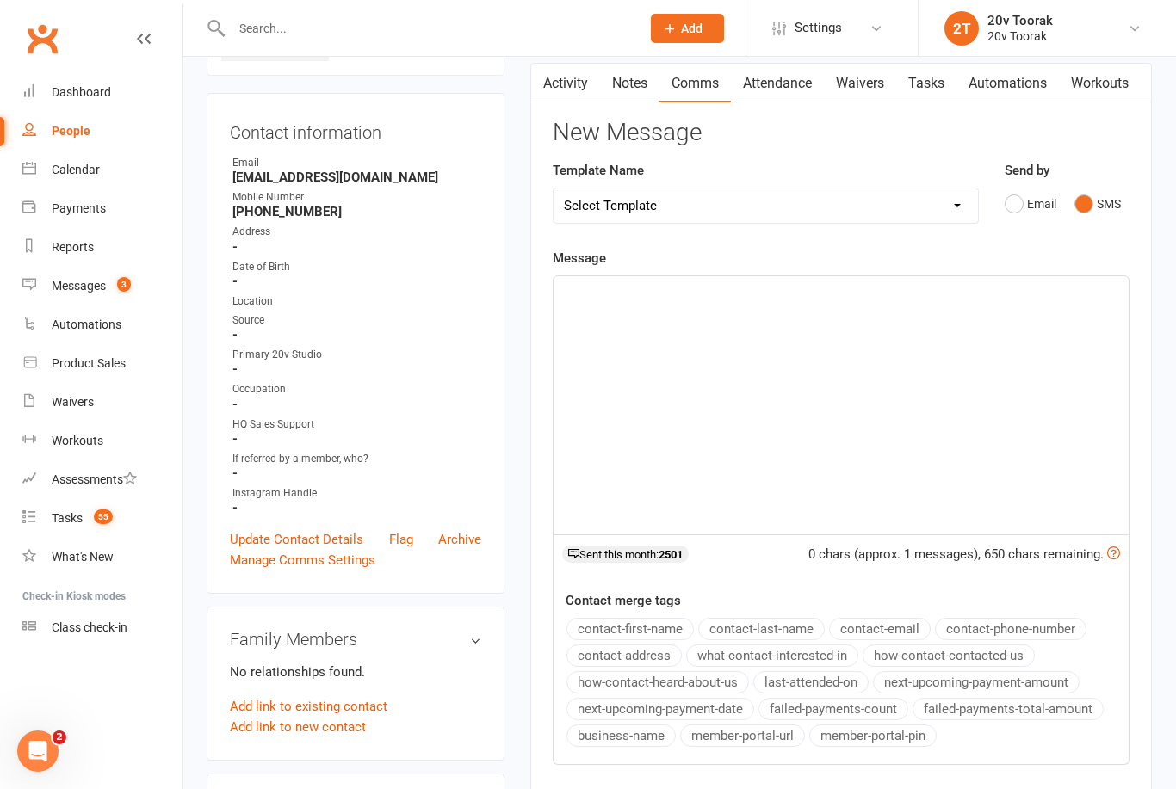
click at [781, 296] on p "﻿" at bounding box center [841, 291] width 554 height 21
click at [694, 316] on div "﻿" at bounding box center [840, 406] width 575 height 258
click at [724, 306] on div "﻿" at bounding box center [840, 406] width 575 height 258
click at [658, 330] on div "﻿" at bounding box center [840, 406] width 575 height 258
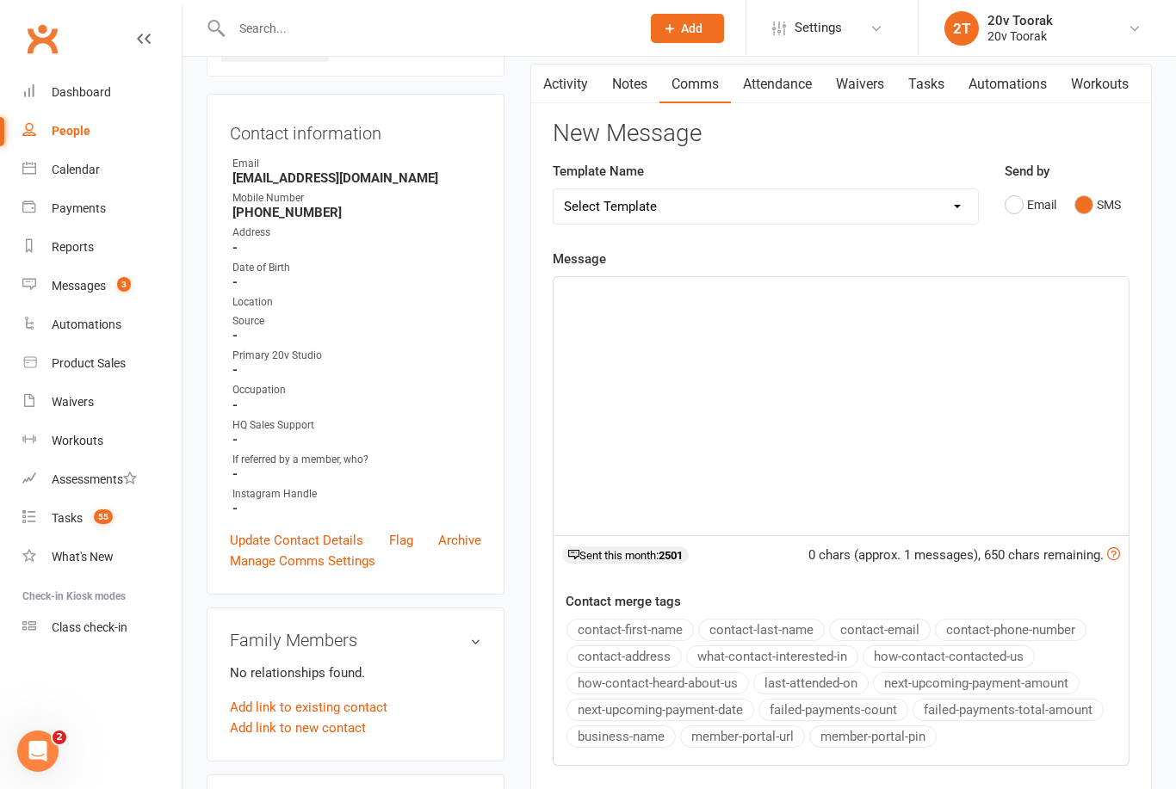
click at [689, 312] on div "﻿" at bounding box center [840, 406] width 575 height 258
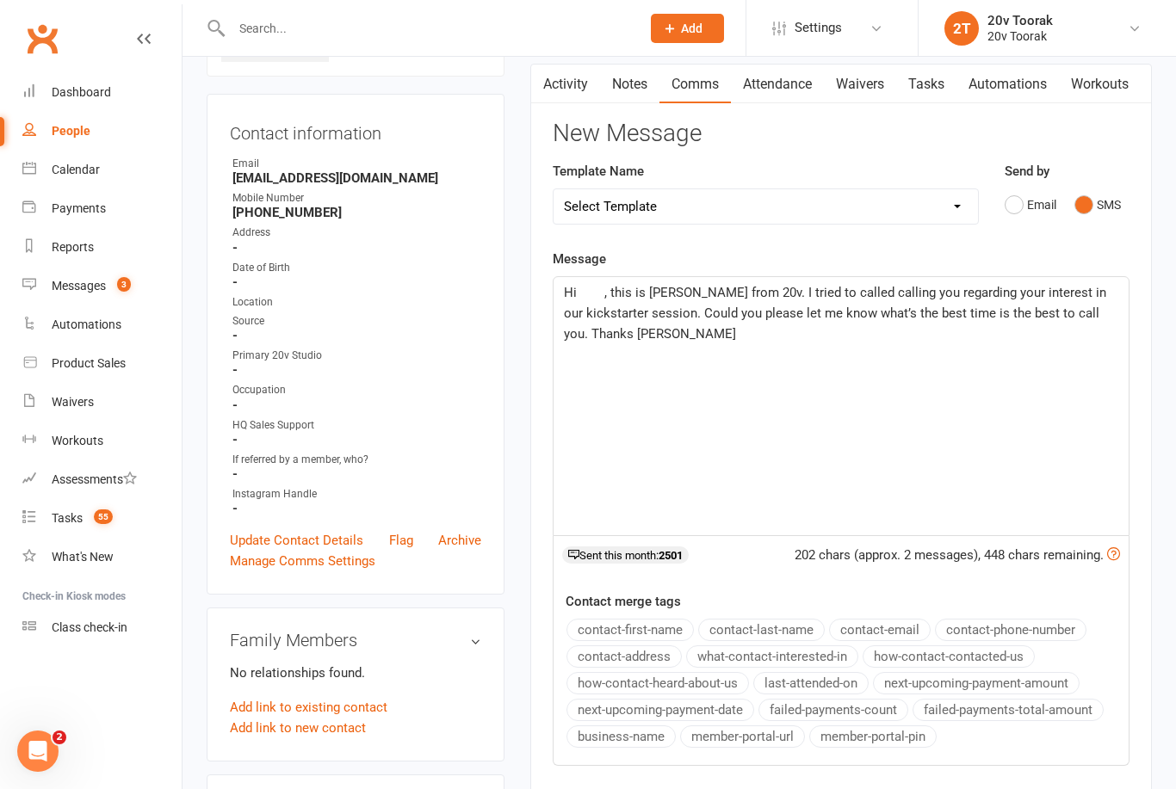
click at [589, 285] on span "Hi , this is Daniela from 20v. I tried to called calling you regarding your int…" at bounding box center [837, 313] width 546 height 57
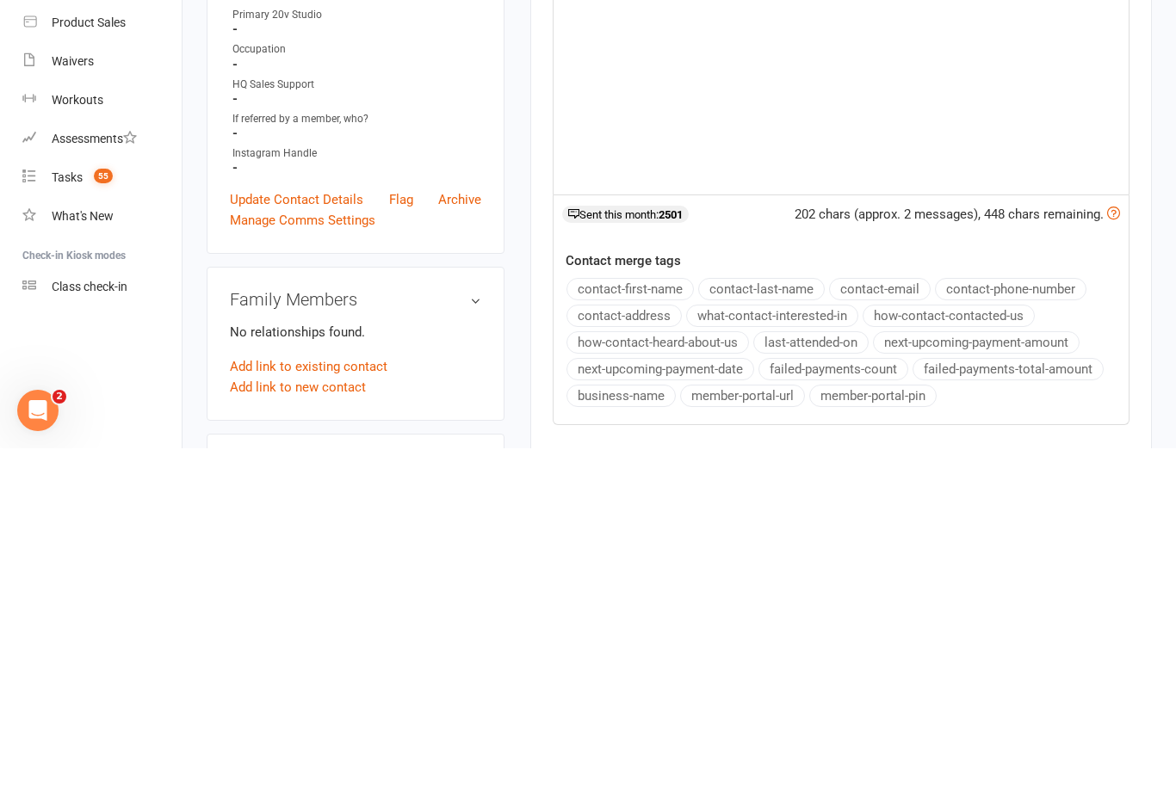
click at [673, 619] on button "contact-first-name" at bounding box center [629, 630] width 127 height 22
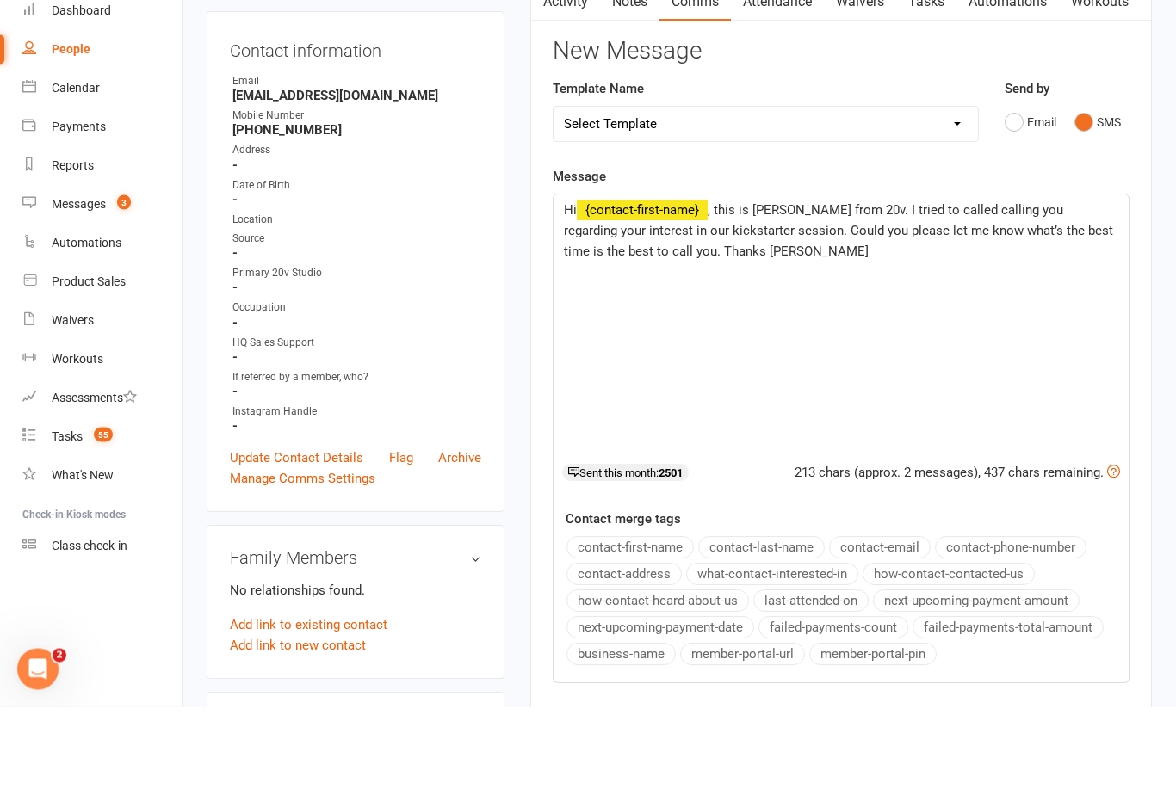
click at [730, 285] on span ", this is Daniela from 20v. I tried to called calling you regarding your intere…" at bounding box center [840, 313] width 552 height 57
click at [726, 285] on span ", this is Daniela from 20v. I tried to called calling you regarding your intere…" at bounding box center [840, 313] width 552 height 57
click at [794, 285] on span ", this is Daniela from 20v. I tried to called calling you regarding your intere…" at bounding box center [840, 313] width 552 height 57
click at [898, 282] on p "Hi ﻿ {contact-first-name} , this is Daniela again from 20v. I tried to called c…" at bounding box center [841, 313] width 554 height 62
click at [887, 285] on span ", this is Daniela again from 20v. I tried to called calling you regarding your …" at bounding box center [840, 313] width 552 height 57
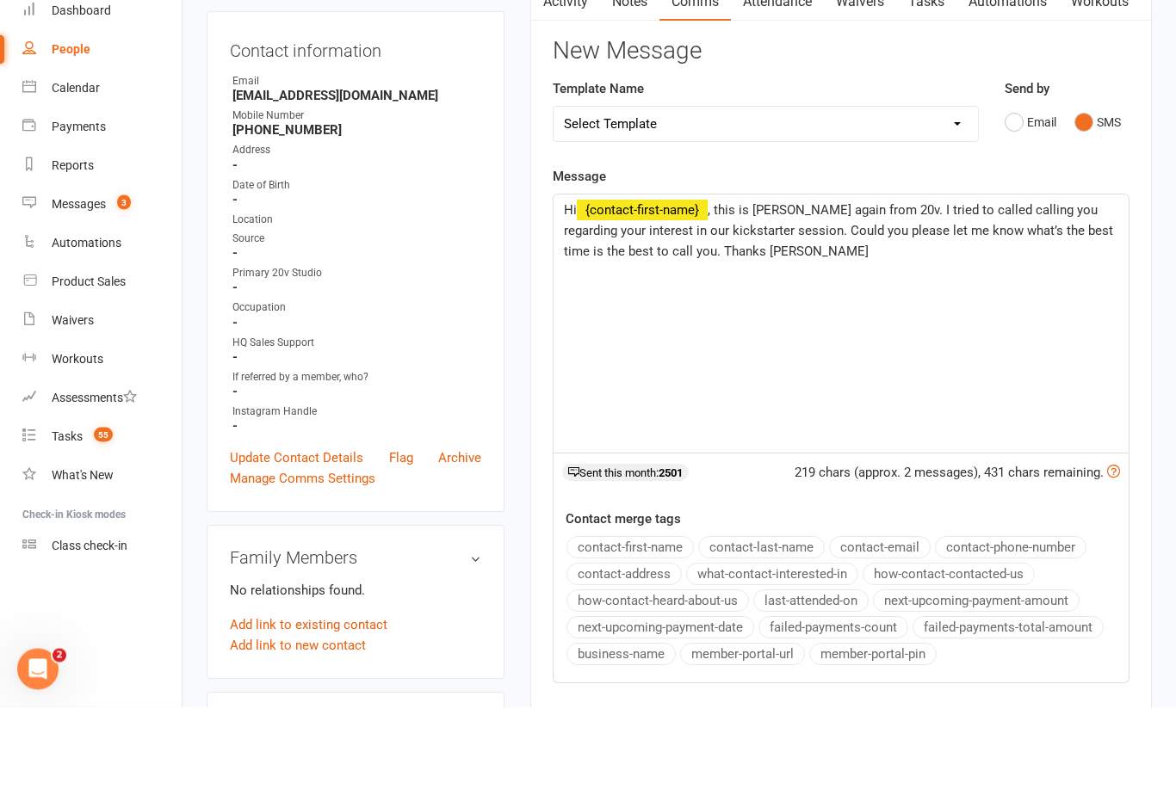
click at [881, 285] on span ", this is Daniela again from 20v. I tried to called calling you regarding your …" at bounding box center [840, 313] width 552 height 57
click at [581, 285] on span ", this is Daniela again from 20v :). I tried to called calling you regarding yo…" at bounding box center [840, 313] width 552 height 57
click at [711, 282] on p "Hi ﻿ {contact-first-name} , this is Daniela again from 20v :). I tried to calle…" at bounding box center [841, 313] width 554 height 62
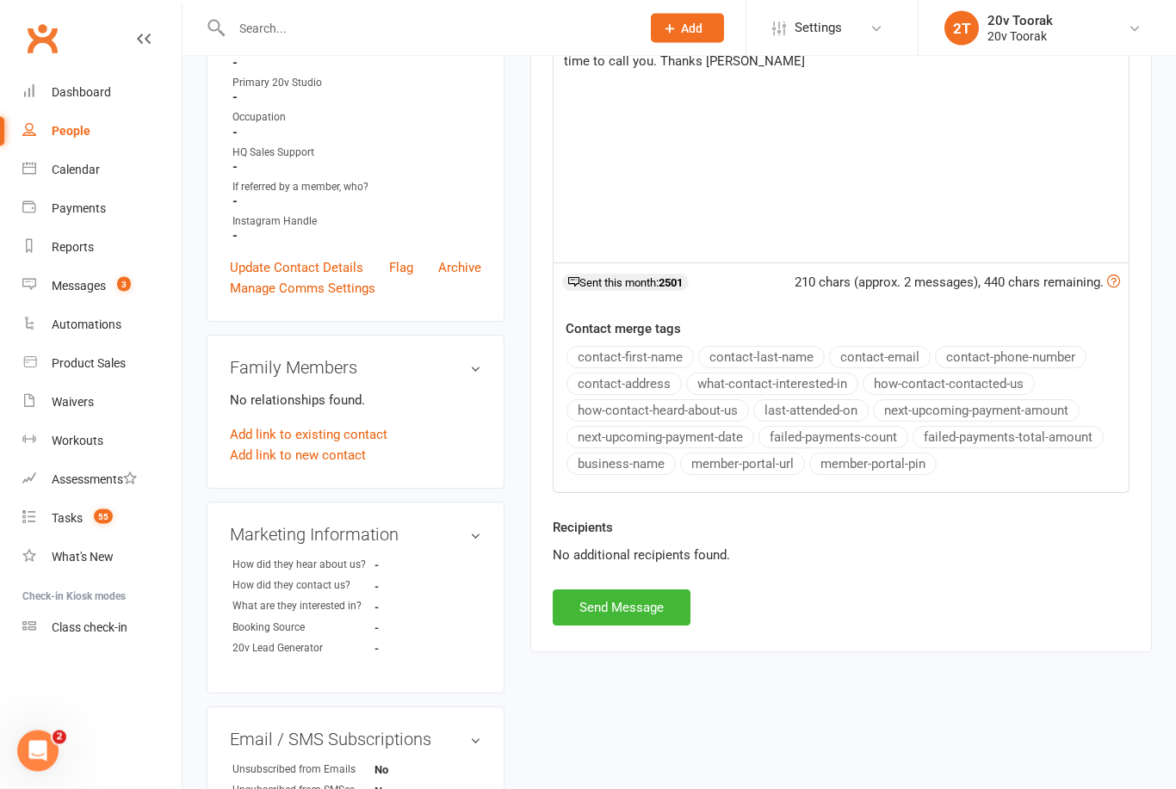
scroll to position [397, 0]
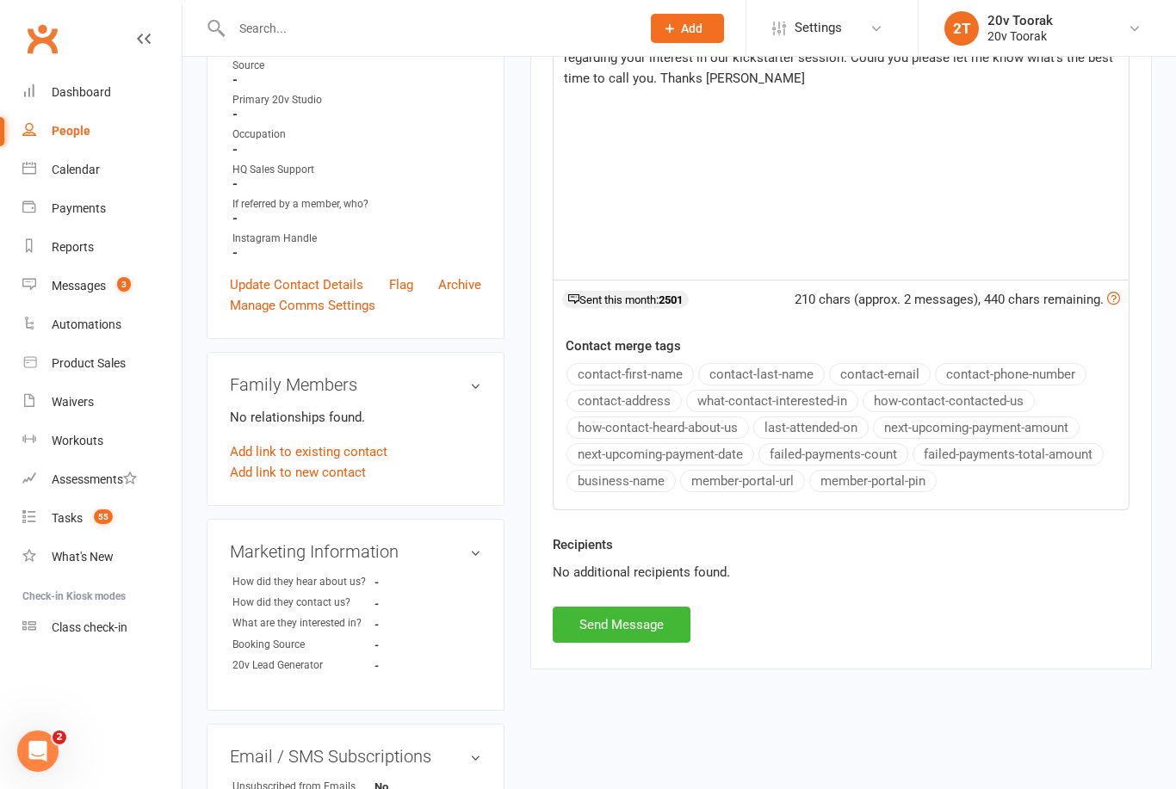
click at [653, 620] on button "Send Message" at bounding box center [621, 625] width 138 height 36
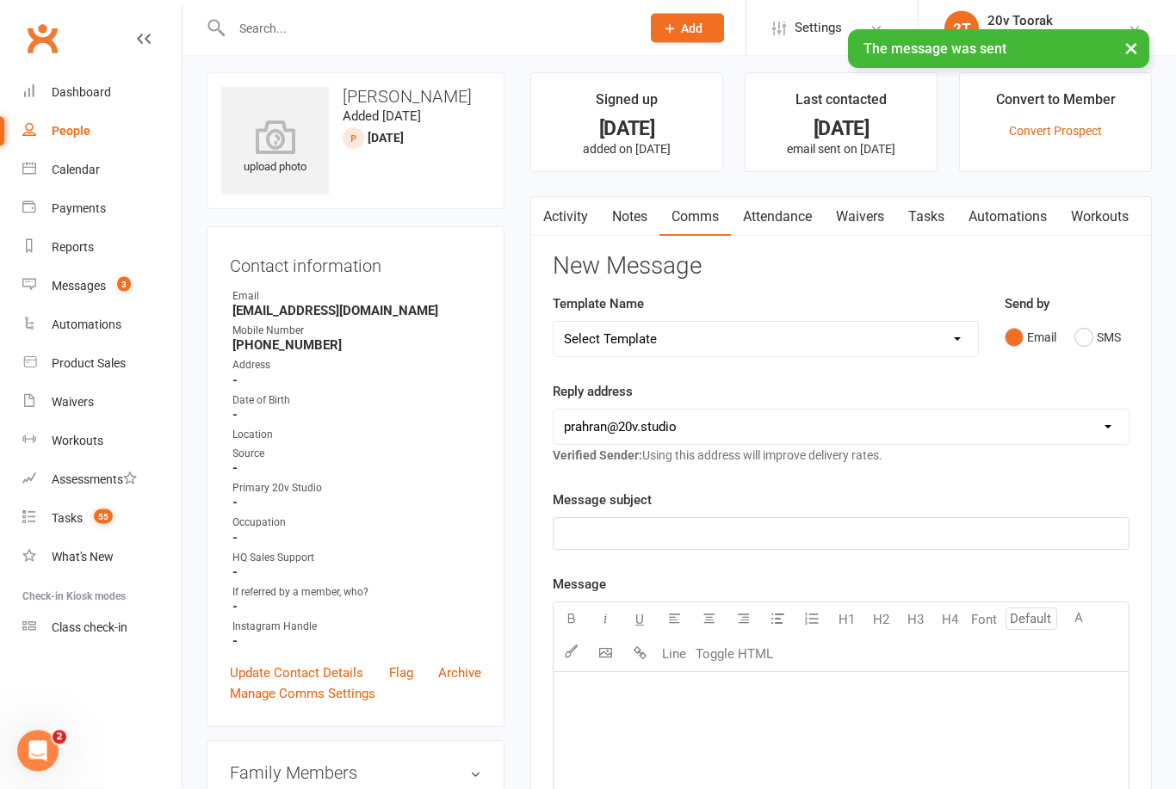
scroll to position [0, 0]
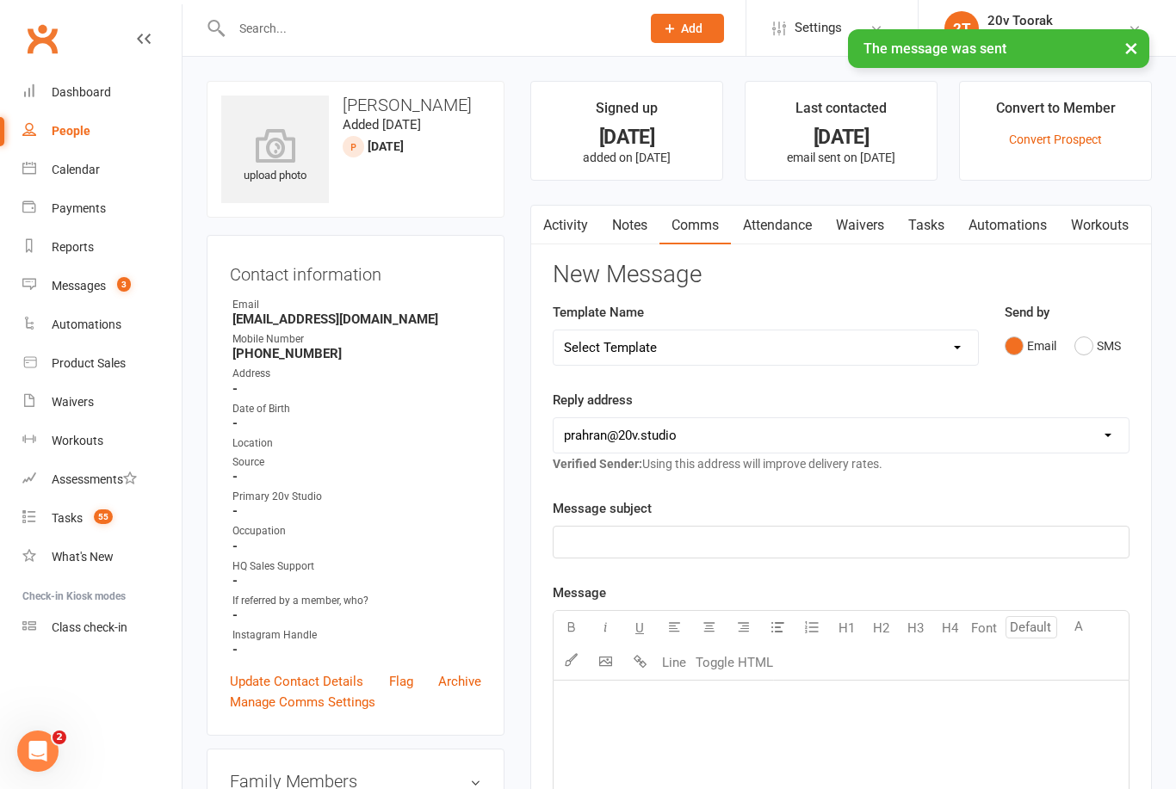
click at [633, 211] on link "Notes" at bounding box center [629, 226] width 59 height 40
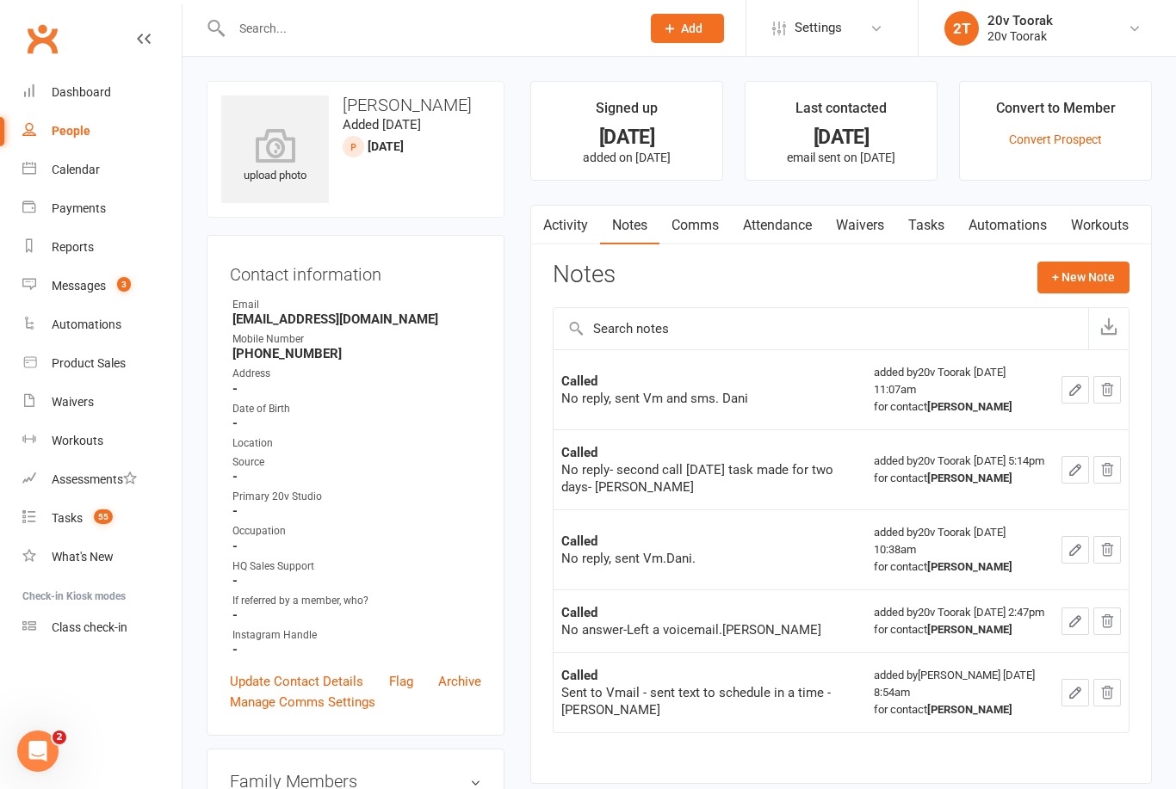
click at [1073, 273] on button "+ New Note" at bounding box center [1083, 277] width 92 height 31
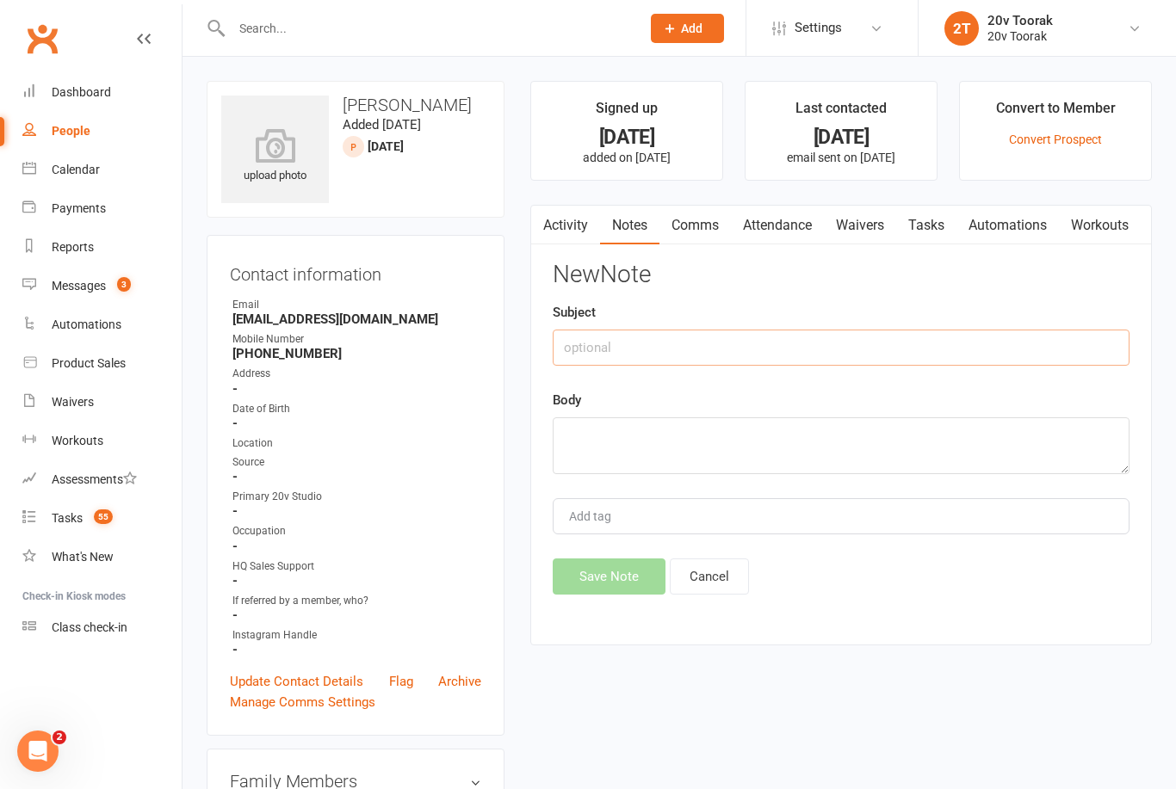
click at [724, 350] on input "text" at bounding box center [840, 348] width 577 height 36
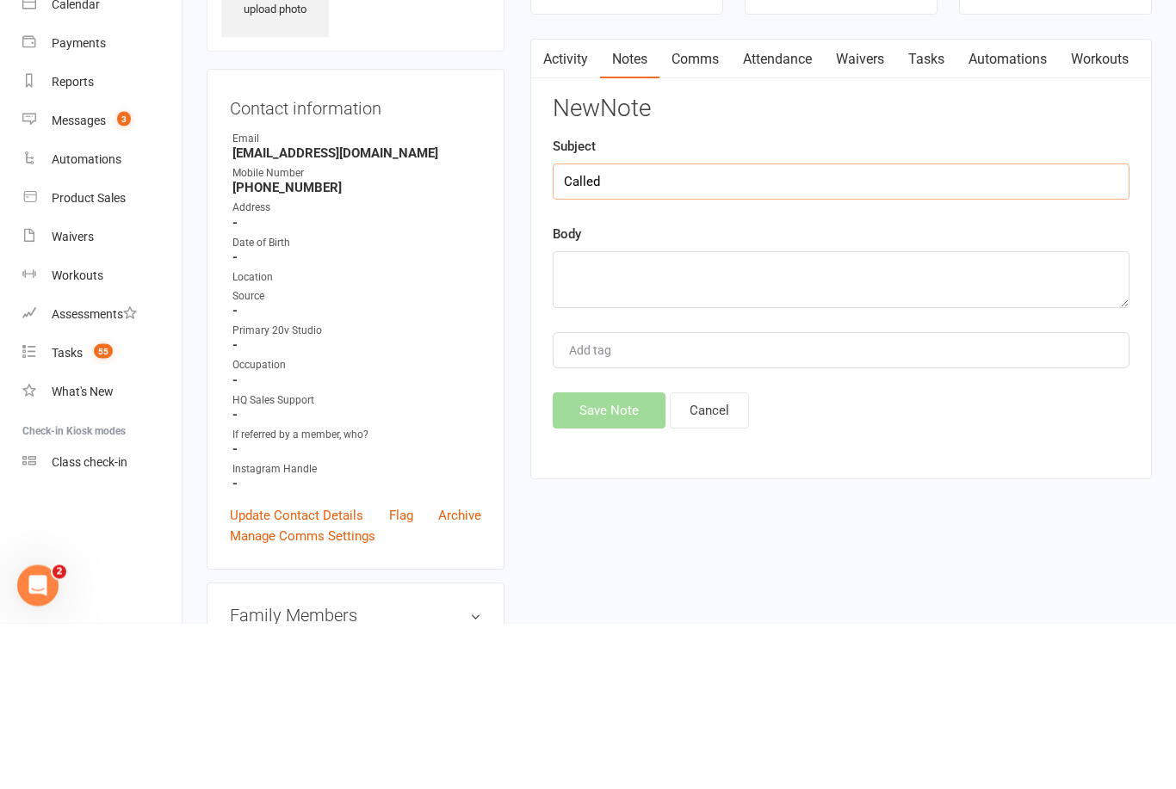
type input "Called"
click at [691, 417] on textarea at bounding box center [840, 445] width 577 height 57
type textarea "S"
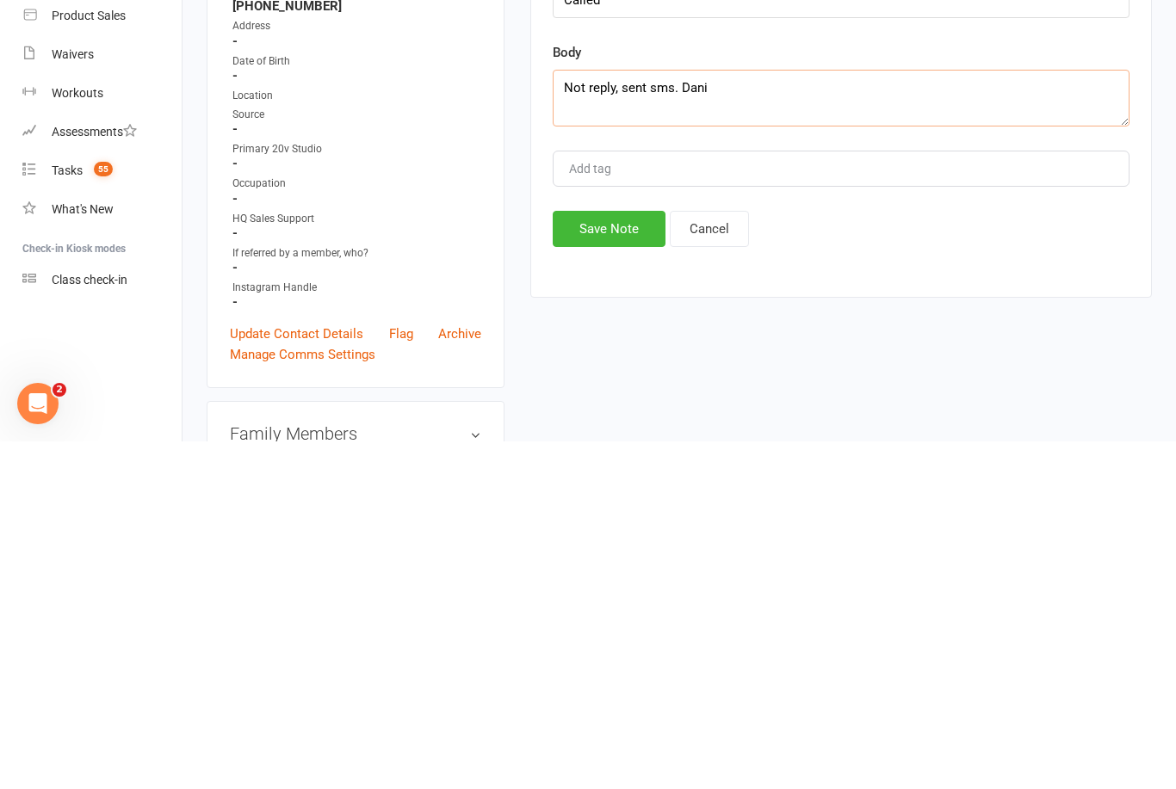
type textarea "Not reply, sent sms. Dani"
click at [614, 559] on button "Save Note" at bounding box center [608, 577] width 113 height 36
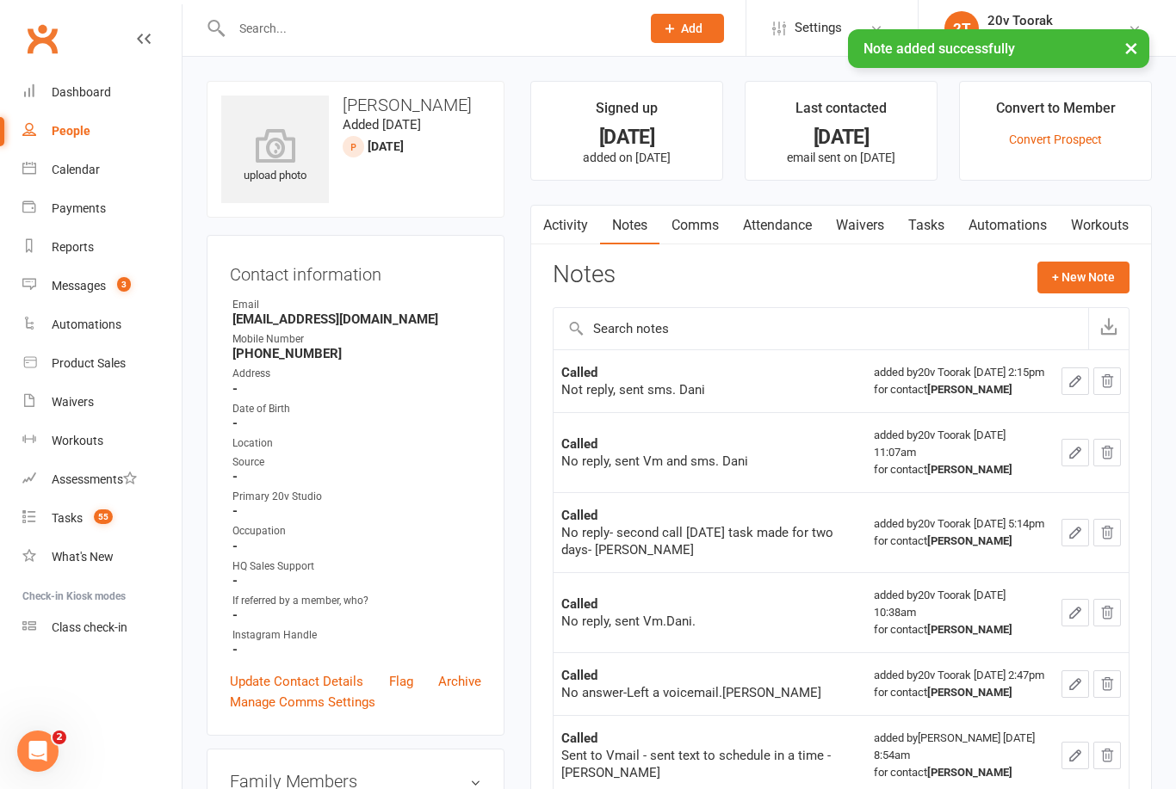
click at [927, 228] on link "Tasks" at bounding box center [926, 226] width 60 height 40
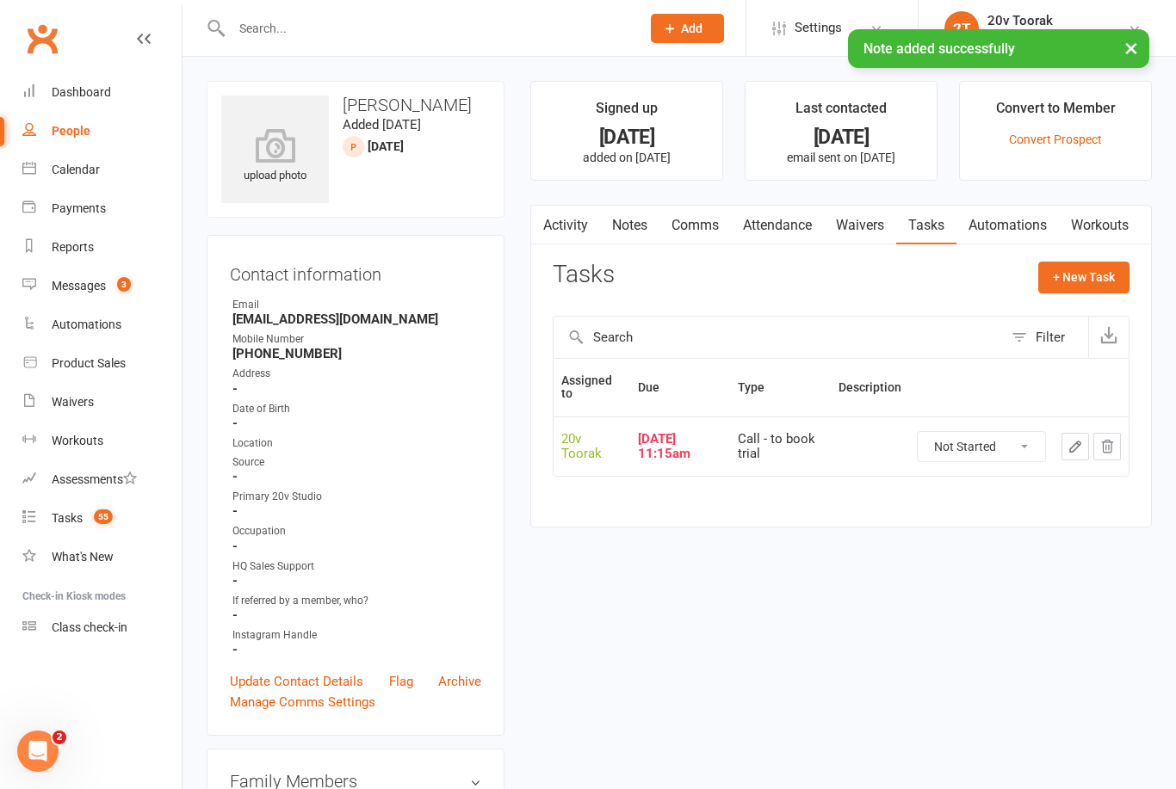
click at [1003, 440] on select "Not Started In Progress Waiting Complete" at bounding box center [980, 446] width 127 height 29
select select "unstarted"
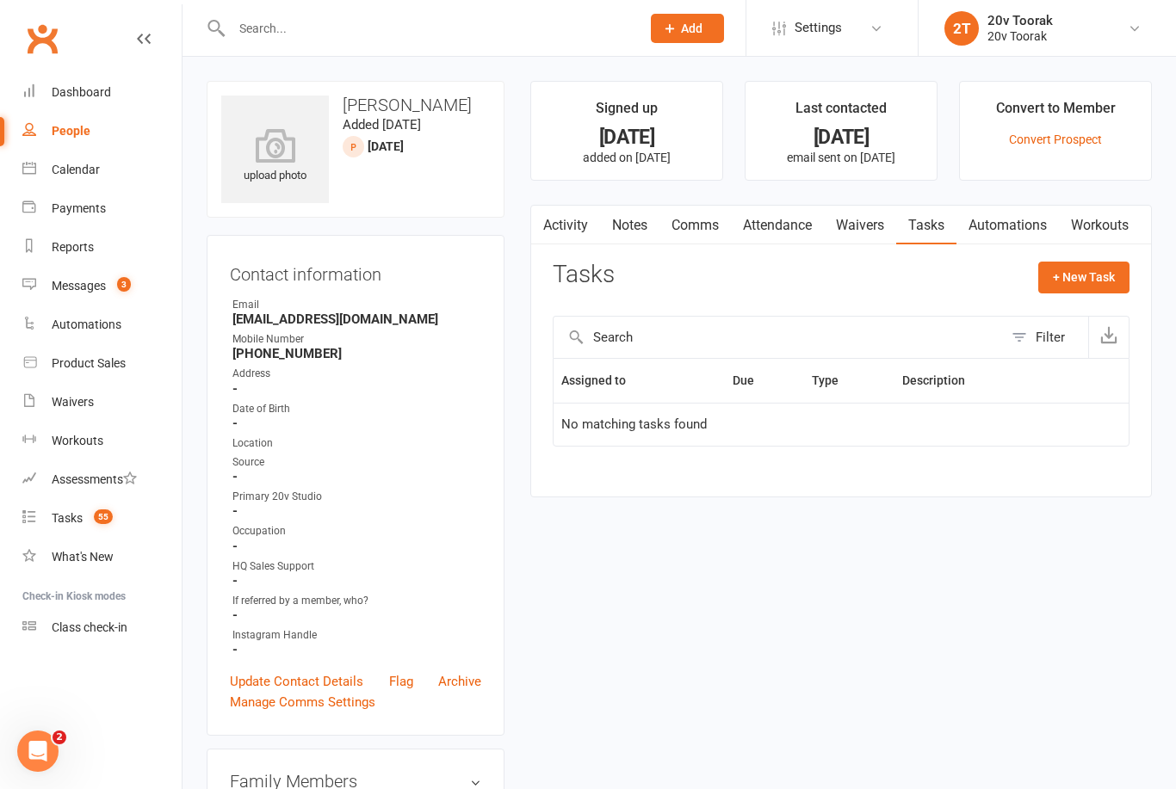
click at [1100, 278] on button "+ New Task" at bounding box center [1083, 277] width 91 height 31
select select "45736"
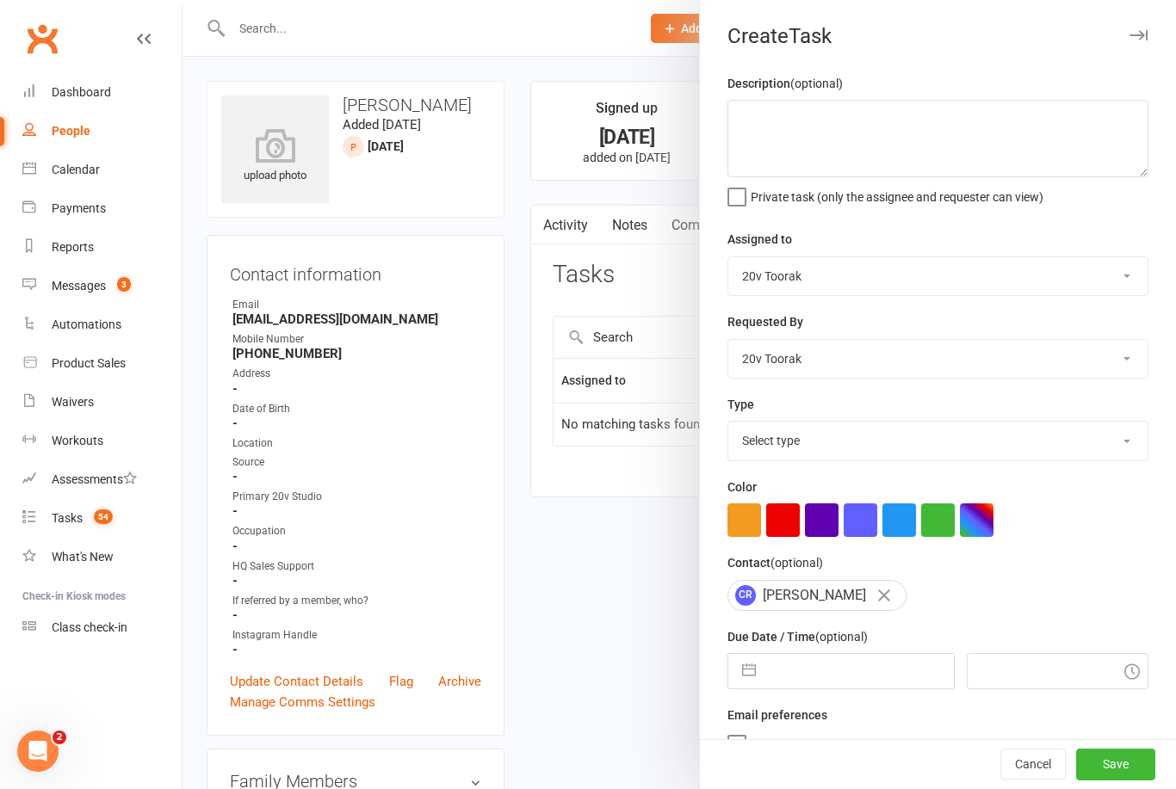
click at [1120, 443] on select "Select type Call Call - to book trial Confirm session attendance Confirm trial …" at bounding box center [937, 441] width 419 height 38
select select "32301"
click at [873, 669] on input "text" at bounding box center [858, 671] width 188 height 34
select select "6"
select select "2025"
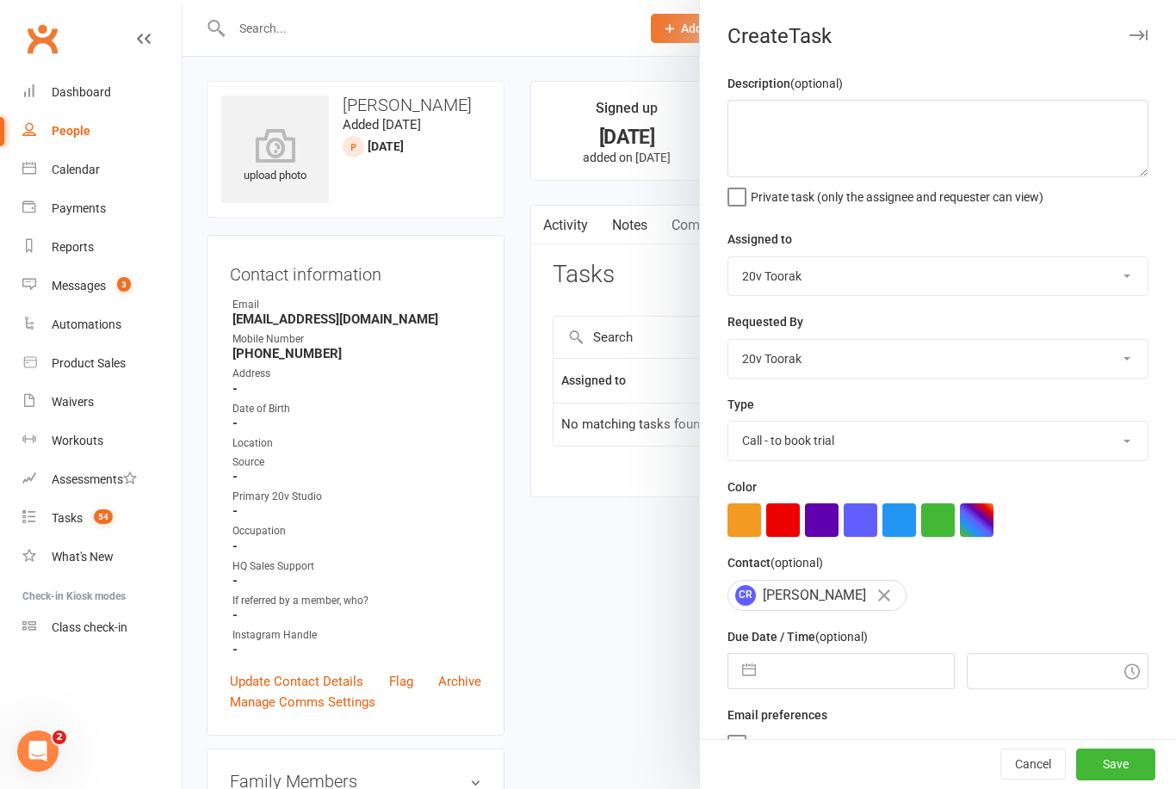
select select "7"
select select "2025"
select select "8"
select select "2025"
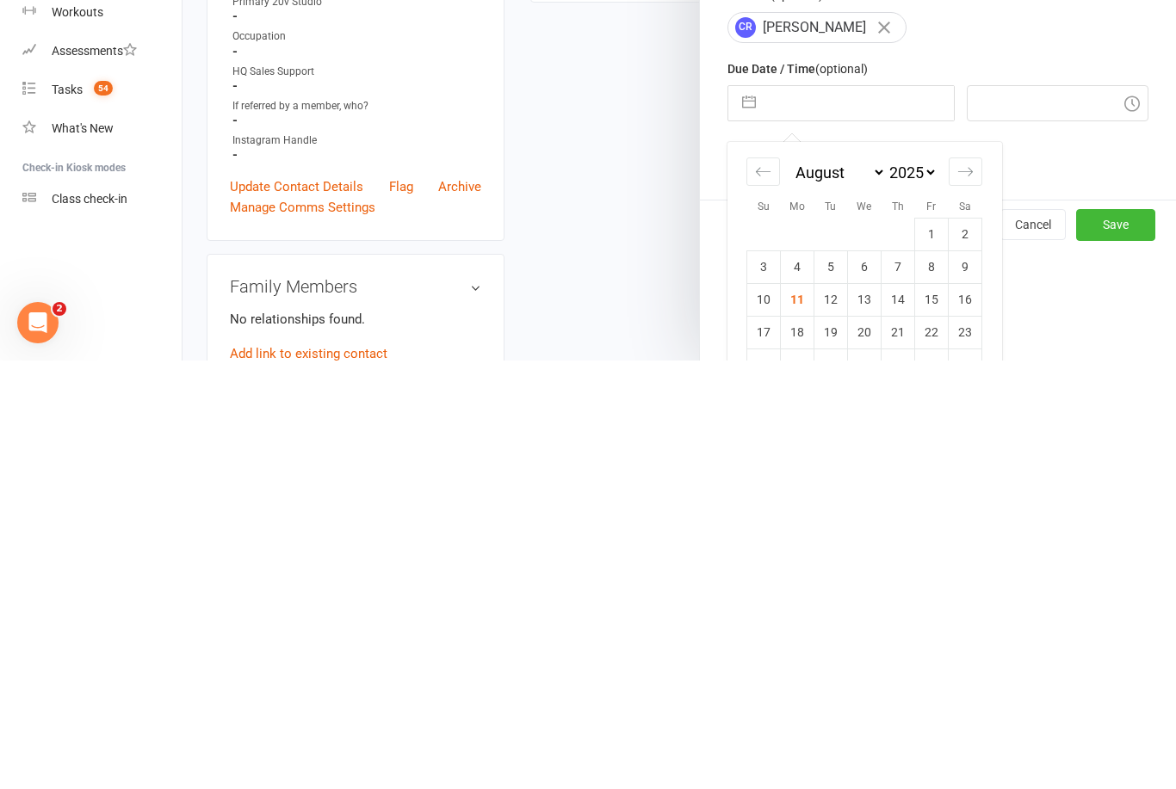
click at [827, 712] on td "12" at bounding box center [831, 728] width 34 height 33
type input "[DATE]"
type input "2:15pm"
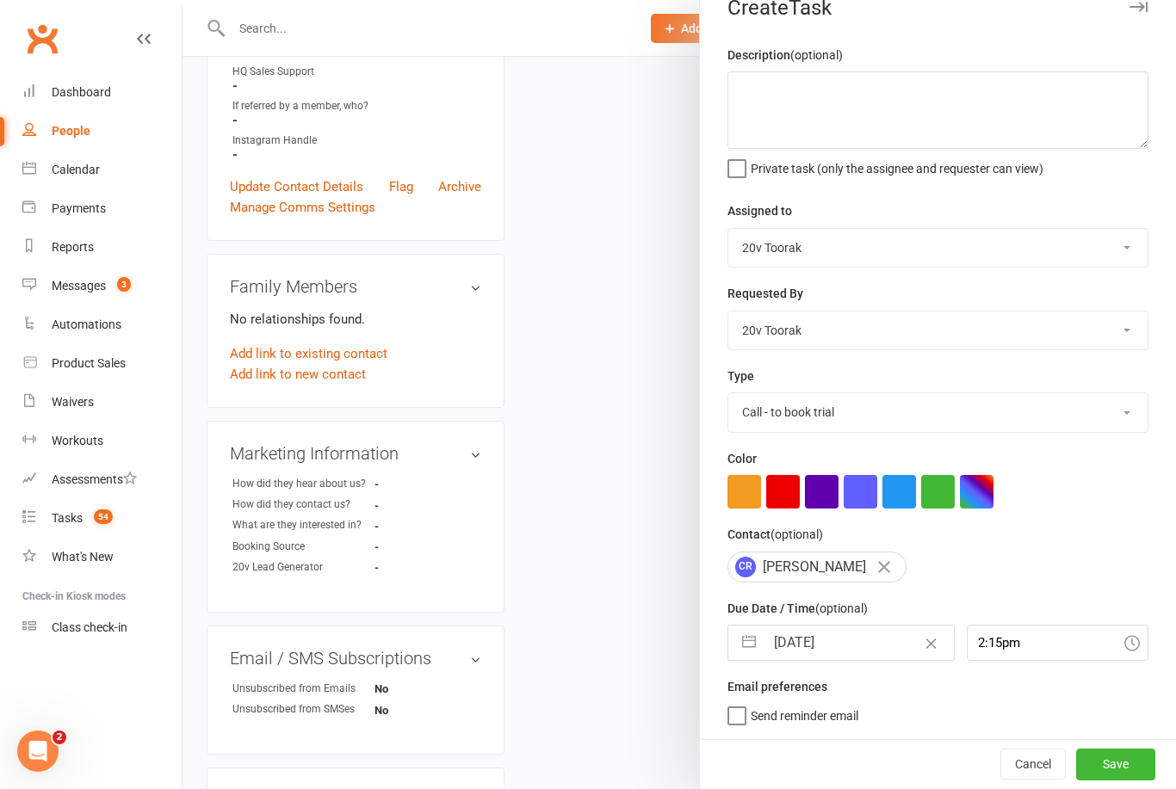
click at [1127, 756] on button "Save" at bounding box center [1115, 764] width 79 height 31
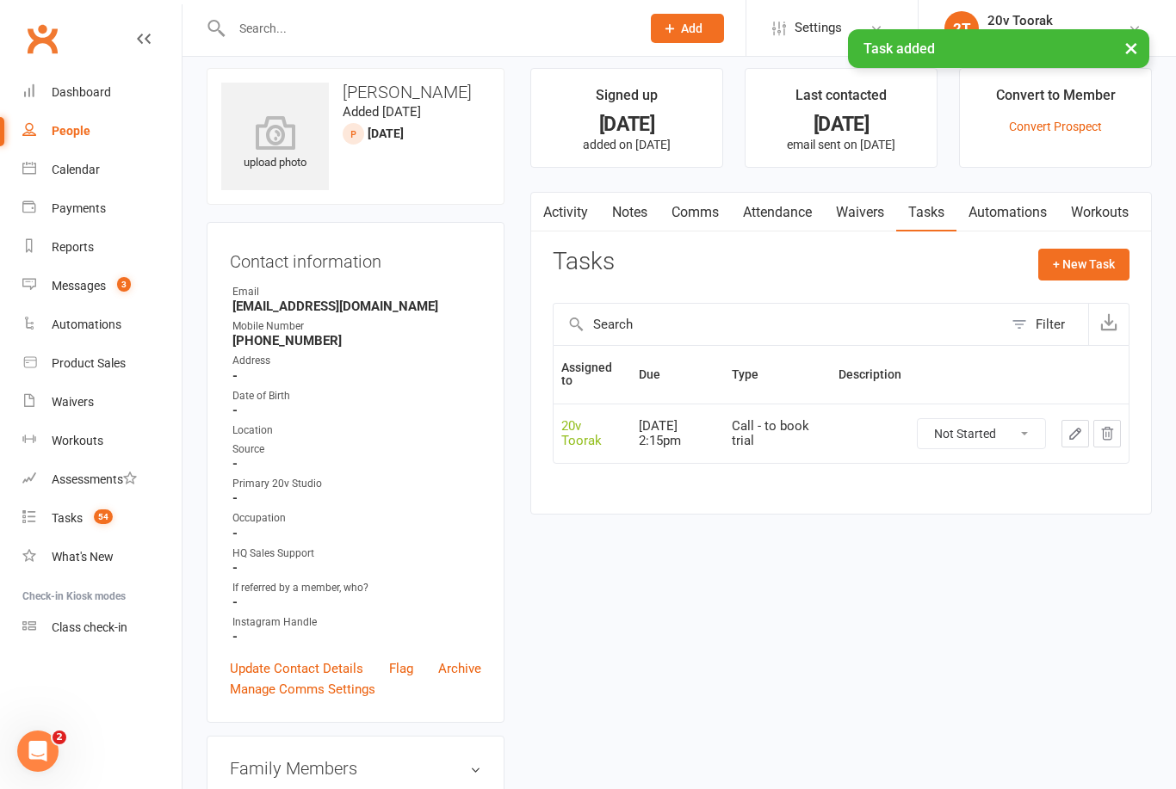
scroll to position [6, 0]
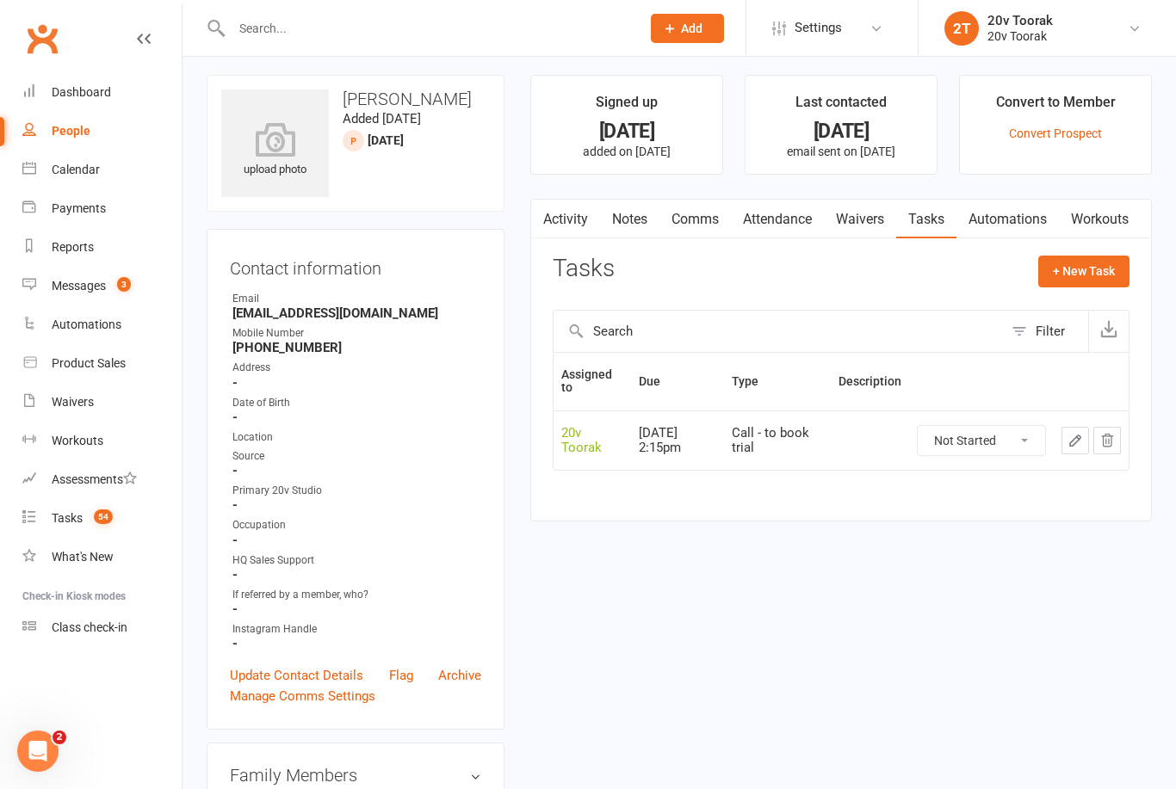
click at [82, 175] on div "Calendar" at bounding box center [76, 170] width 48 height 14
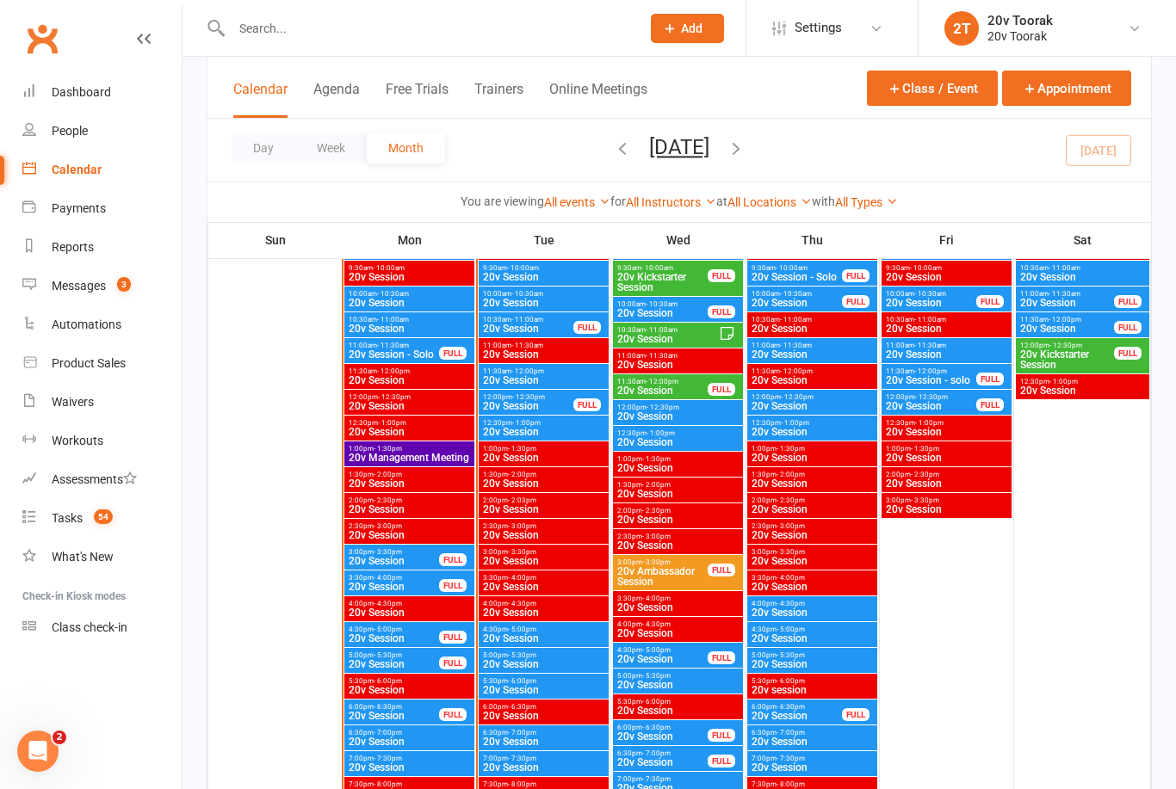
scroll to position [1880, 0]
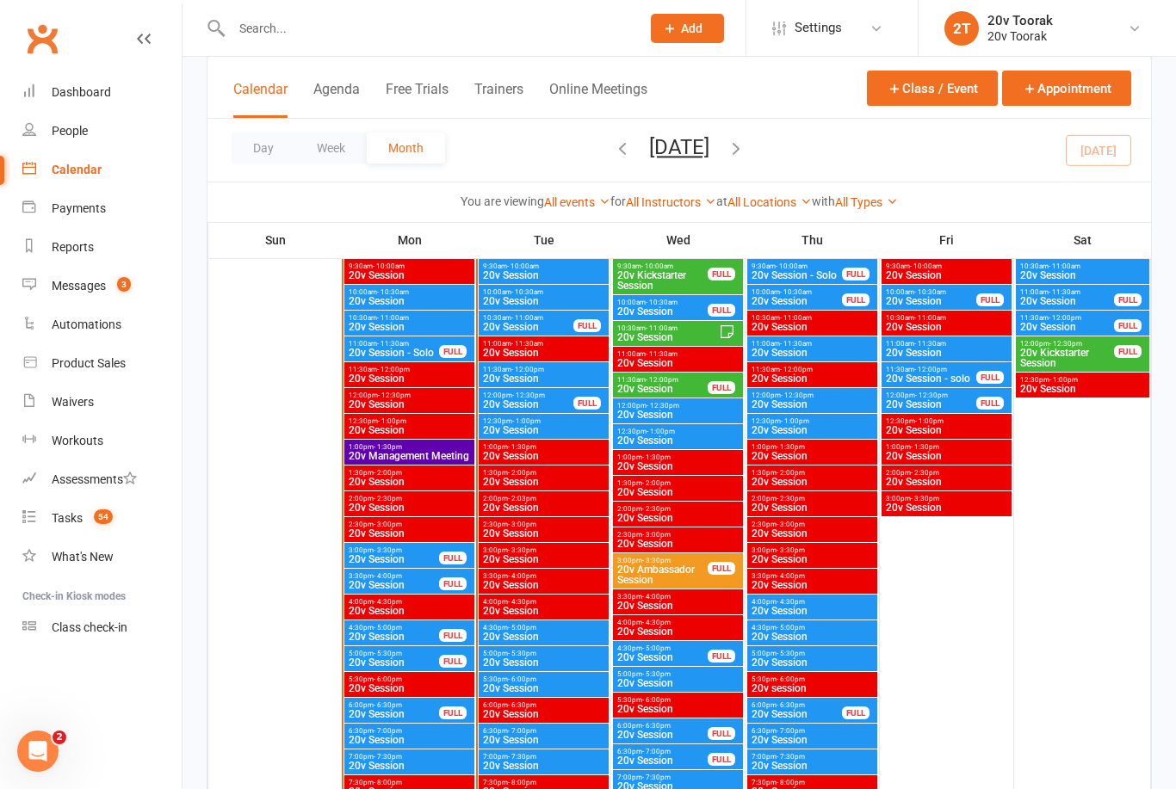
click at [295, 27] on input "text" at bounding box center [427, 28] width 402 height 24
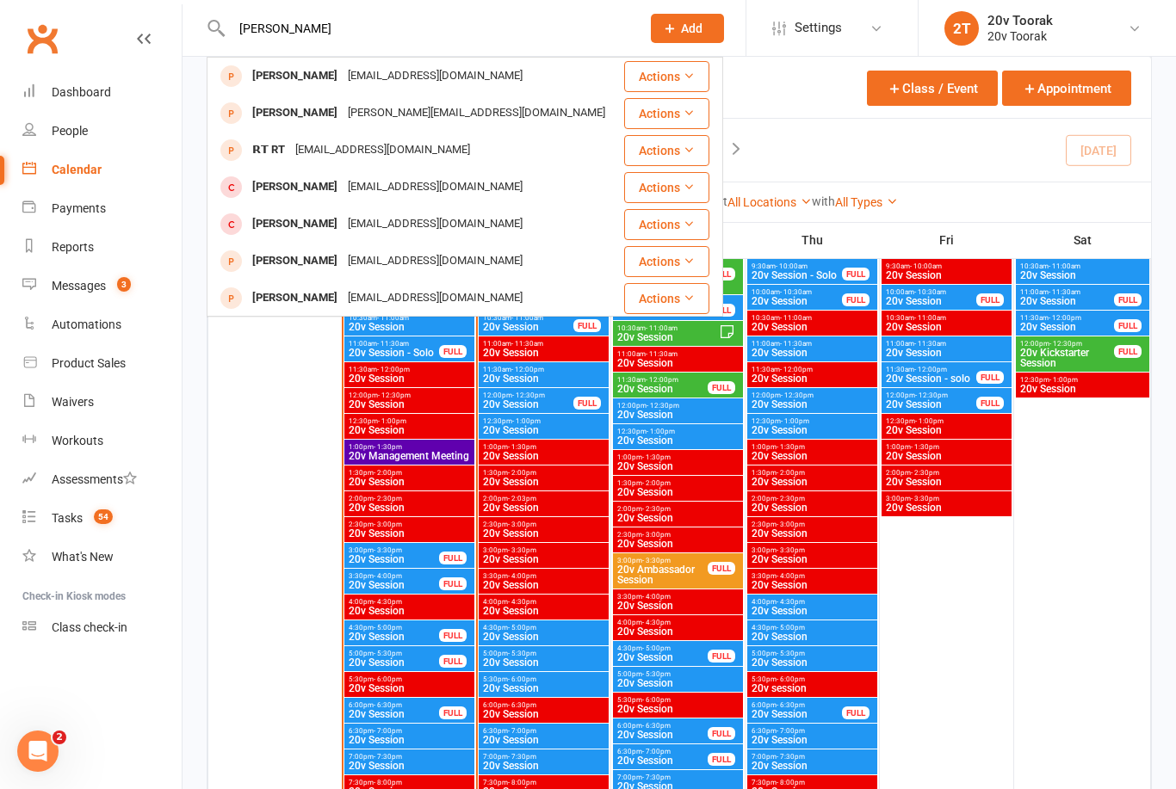
type input "[PERSON_NAME]"
click at [435, 113] on div "[PERSON_NAME][EMAIL_ADDRESS][DOMAIN_NAME]" at bounding box center [477, 113] width 268 height 25
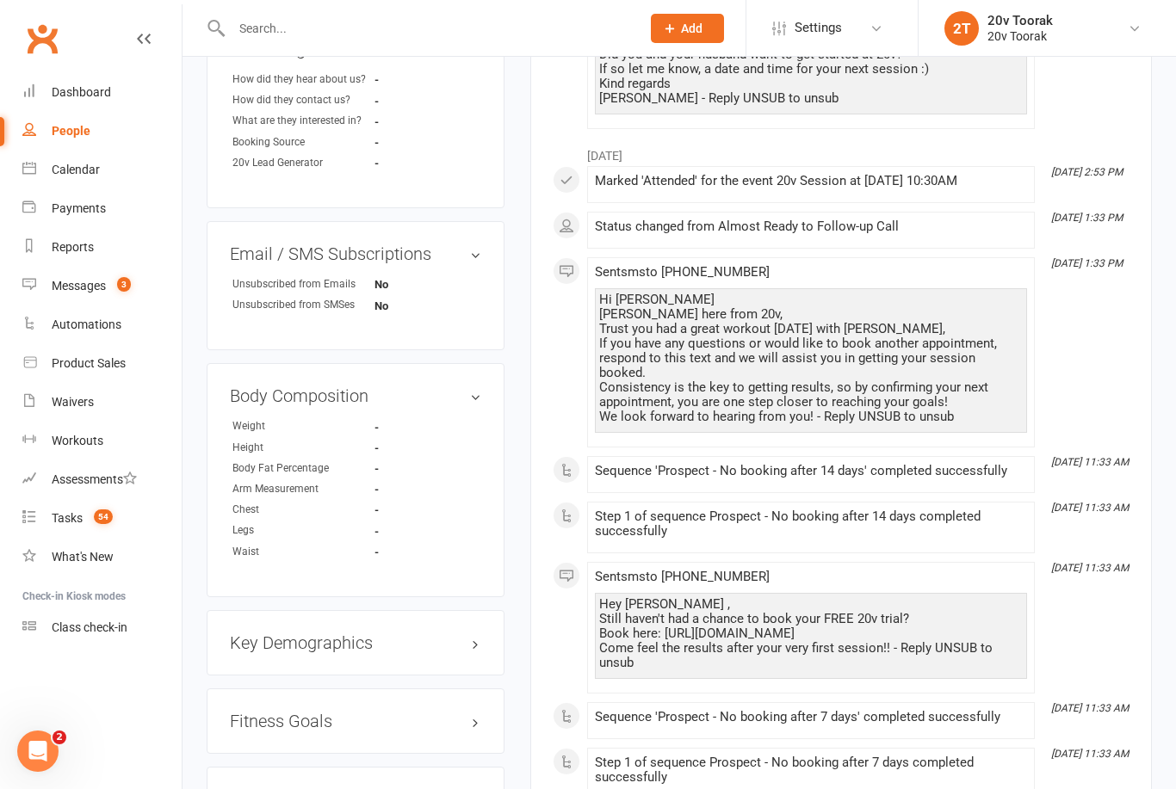
scroll to position [879, 0]
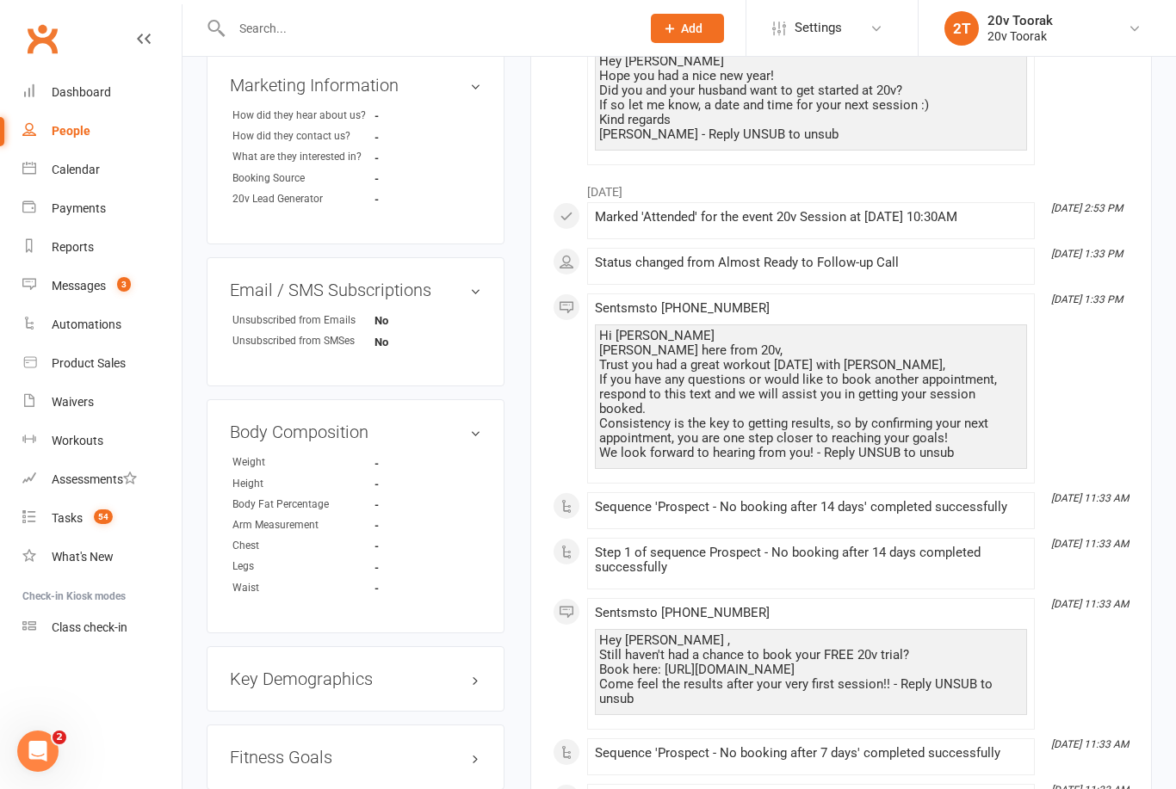
click at [0, 0] on link "edit" at bounding box center [0, 0] width 0 height 0
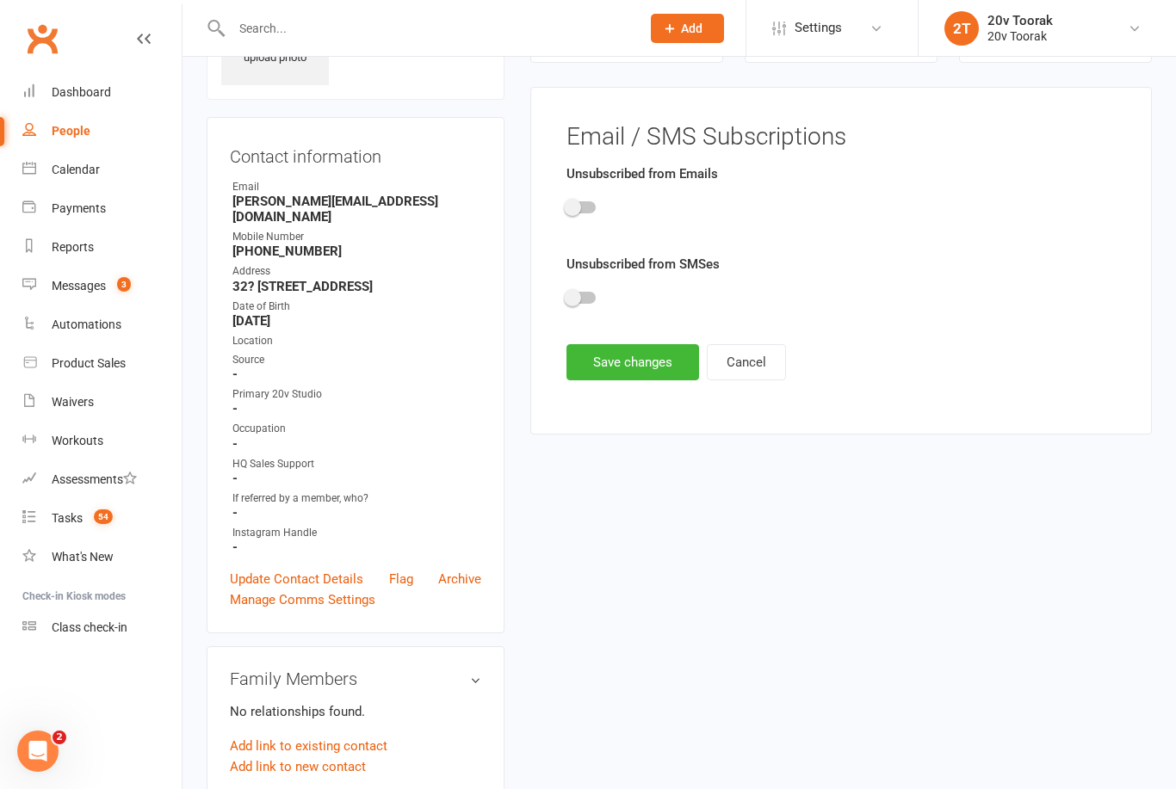
scroll to position [0, 0]
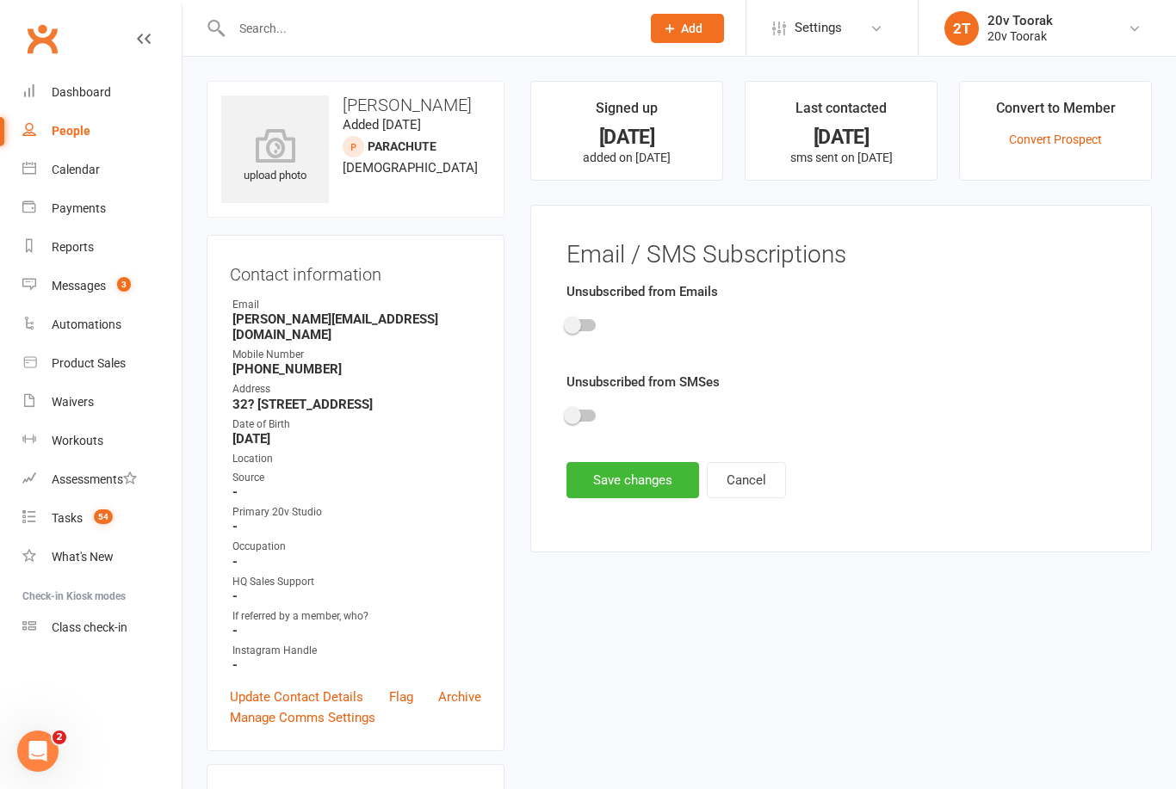
click at [582, 319] on div at bounding box center [580, 325] width 29 height 12
click at [566, 323] on input "checkbox" at bounding box center [566, 323] width 0 height 0
checkbox input "true"
click at [585, 404] on div at bounding box center [840, 418] width 549 height 39
click at [586, 413] on div at bounding box center [580, 416] width 29 height 12
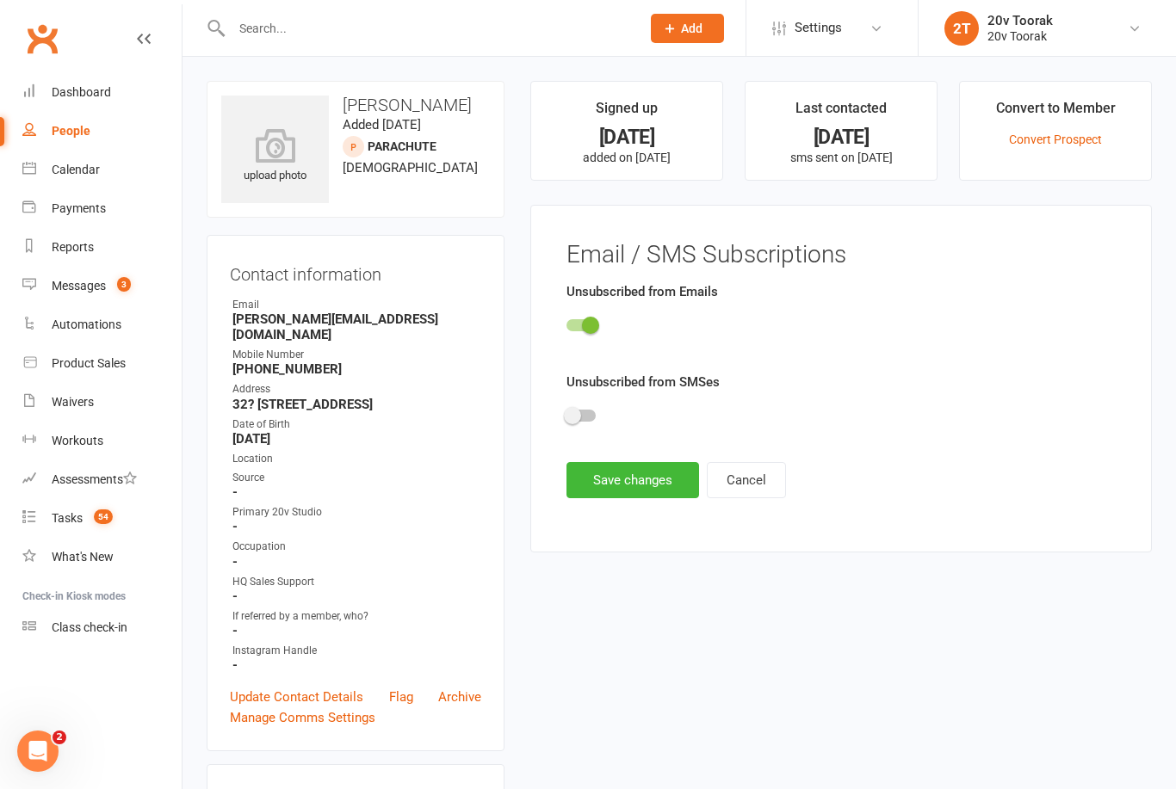
click at [566, 413] on input "checkbox" at bounding box center [566, 413] width 0 height 0
checkbox input "true"
click at [633, 486] on button "Save changes" at bounding box center [632, 480] width 133 height 36
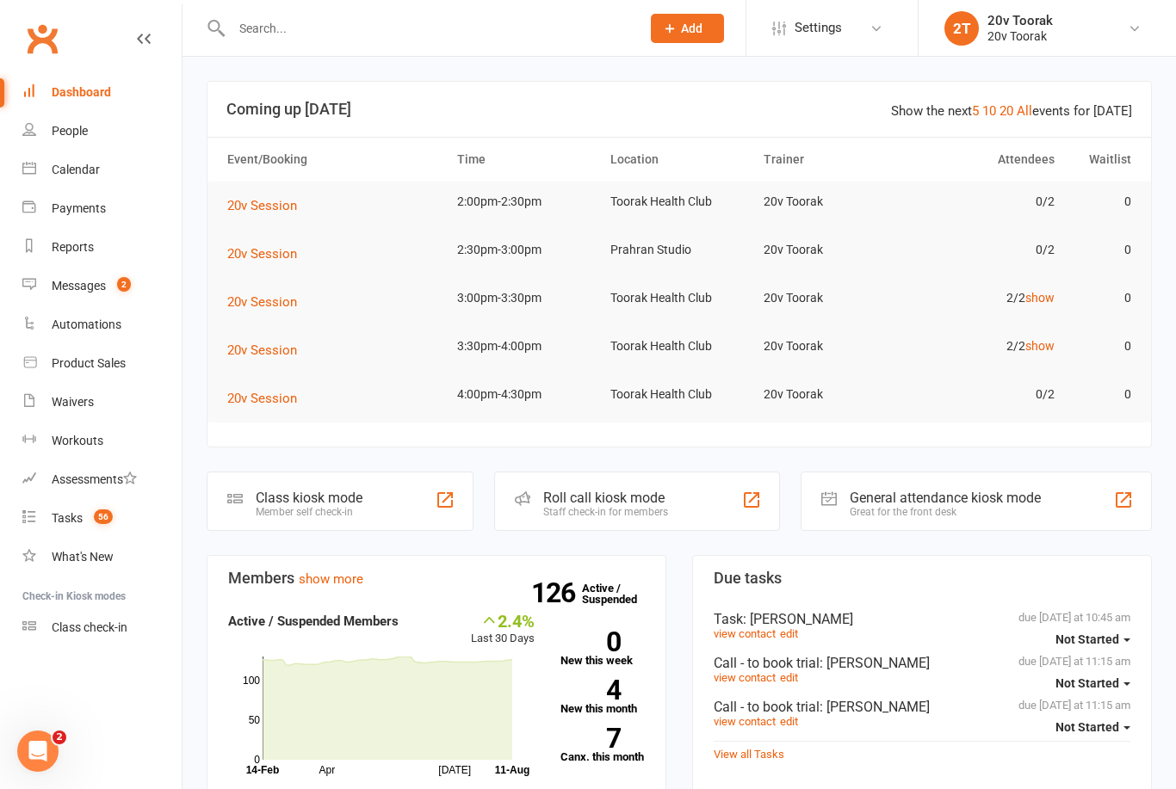
click at [87, 164] on div "Calendar" at bounding box center [76, 170] width 48 height 14
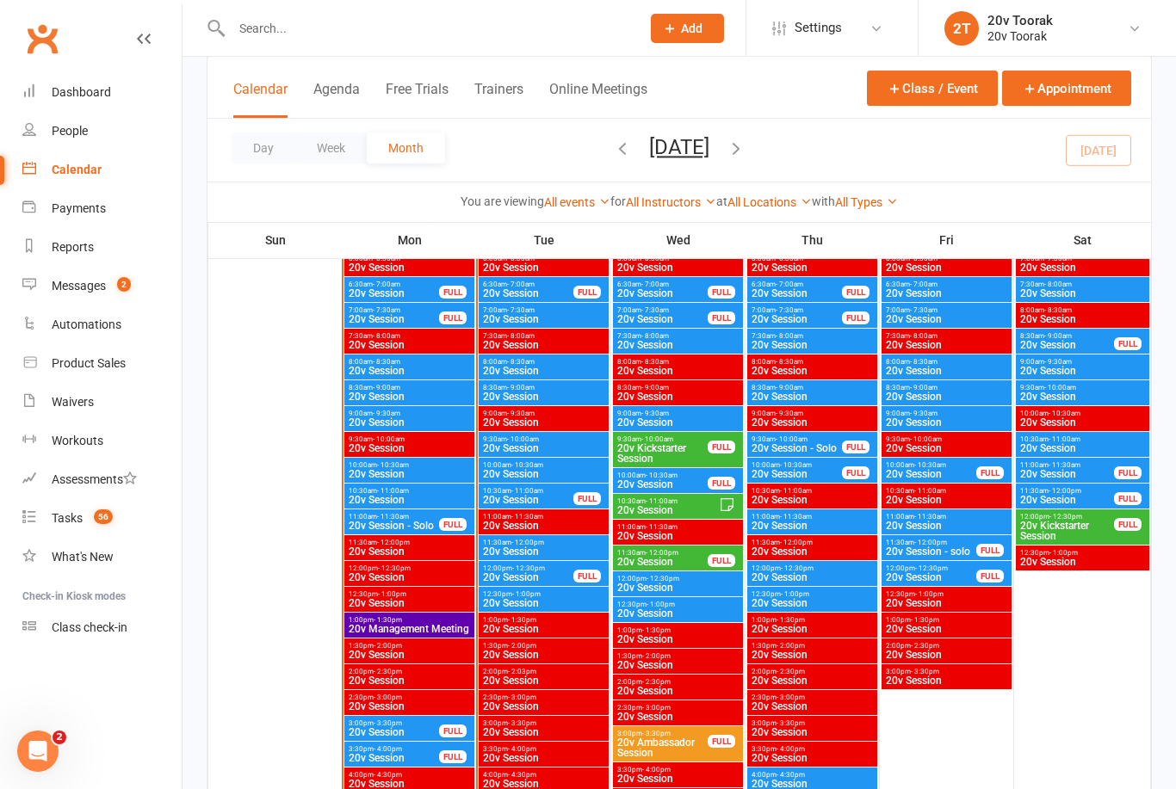
scroll to position [1707, 0]
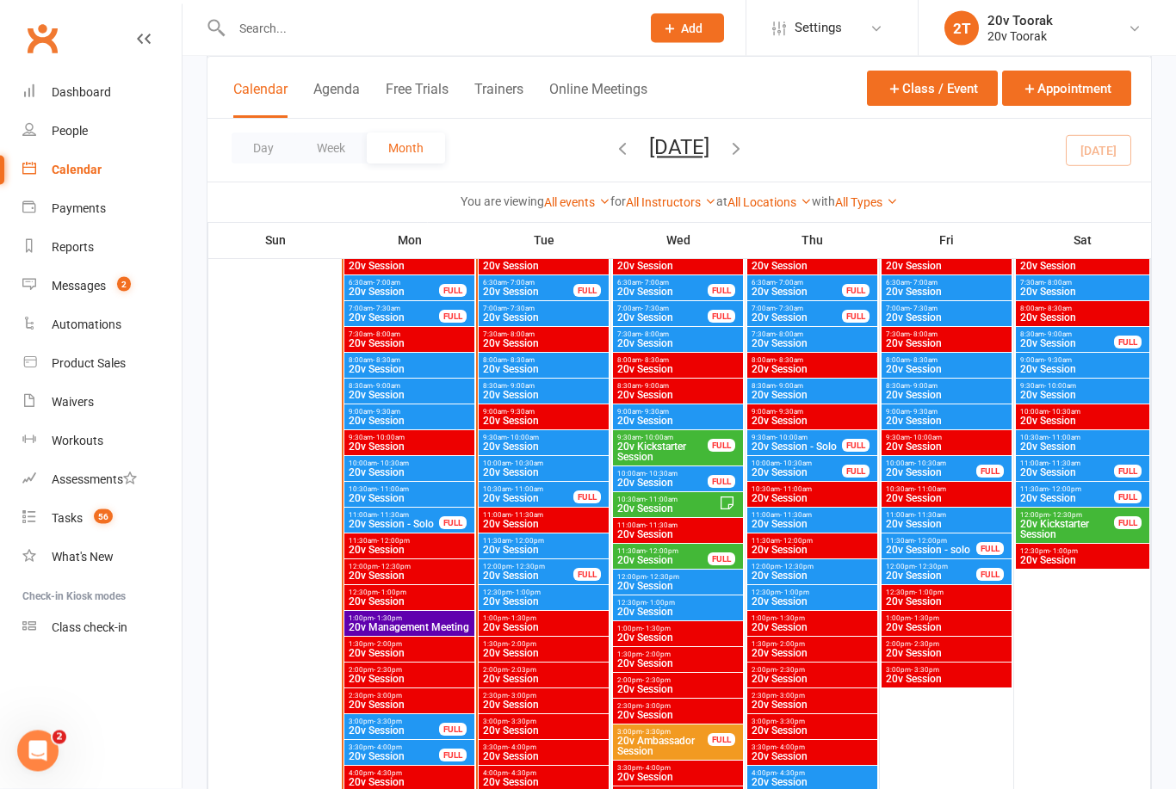
click at [76, 515] on div "Tasks" at bounding box center [67, 518] width 31 height 14
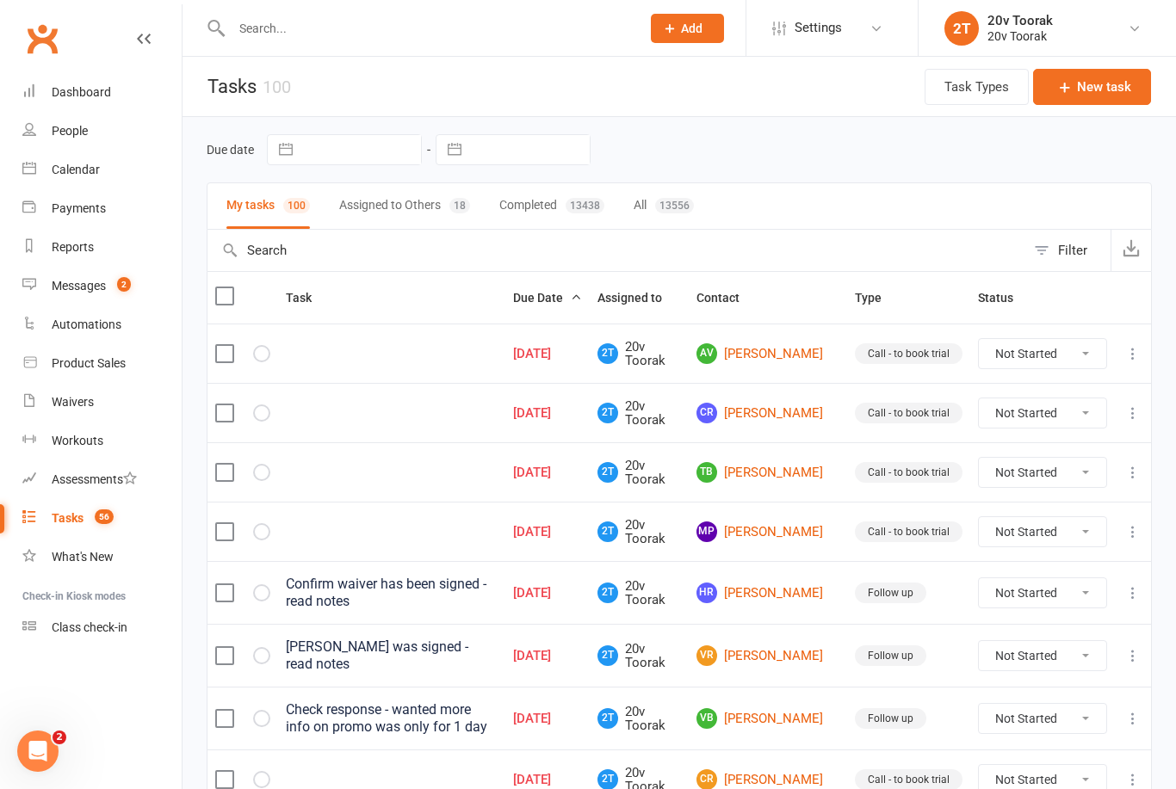
click at [387, 22] on input "text" at bounding box center [427, 28] width 402 height 24
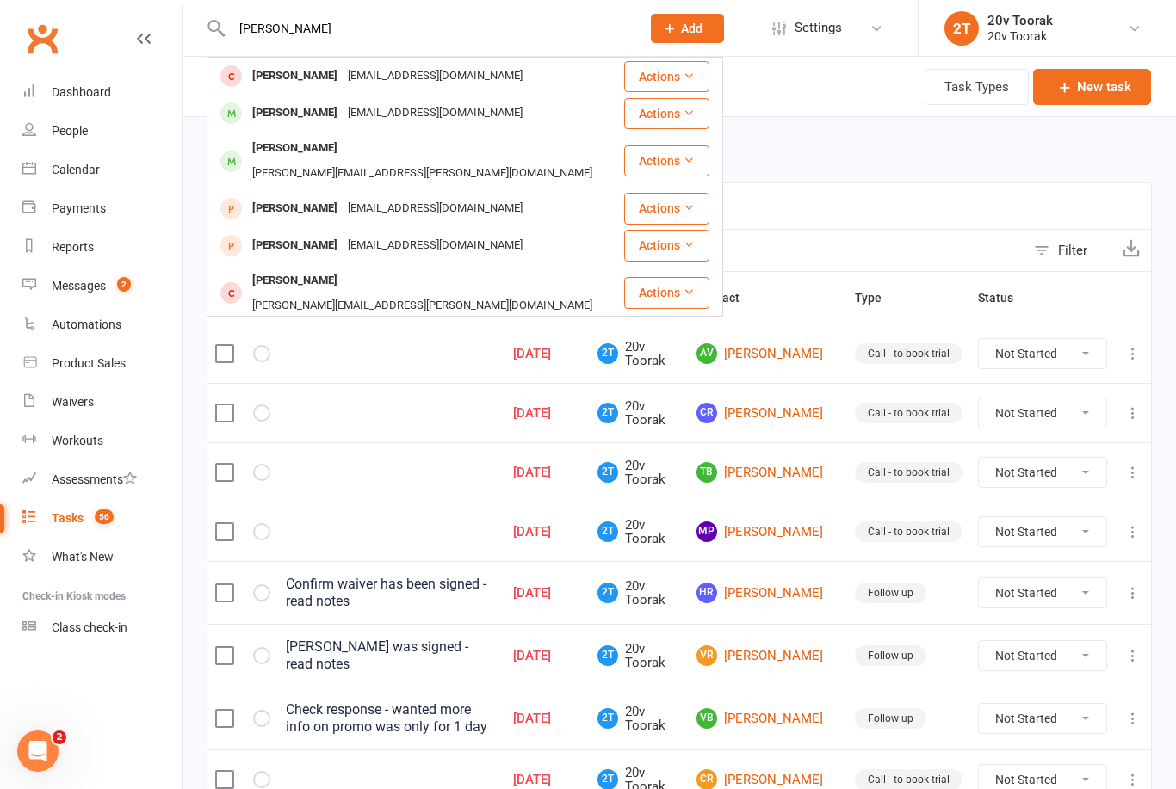
type input "[PERSON_NAME]"
click at [370, 113] on div "[EMAIL_ADDRESS][DOMAIN_NAME]" at bounding box center [435, 113] width 185 height 25
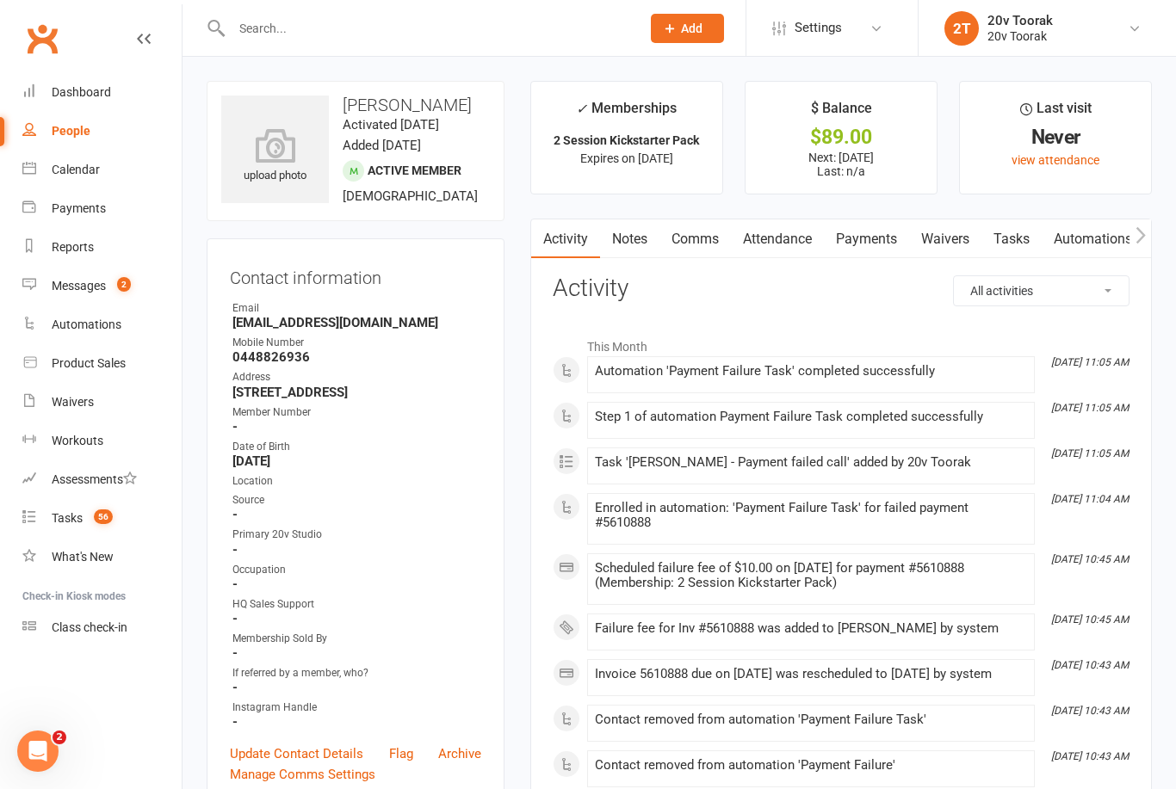
click at [874, 233] on link "Payments" at bounding box center [866, 239] width 85 height 40
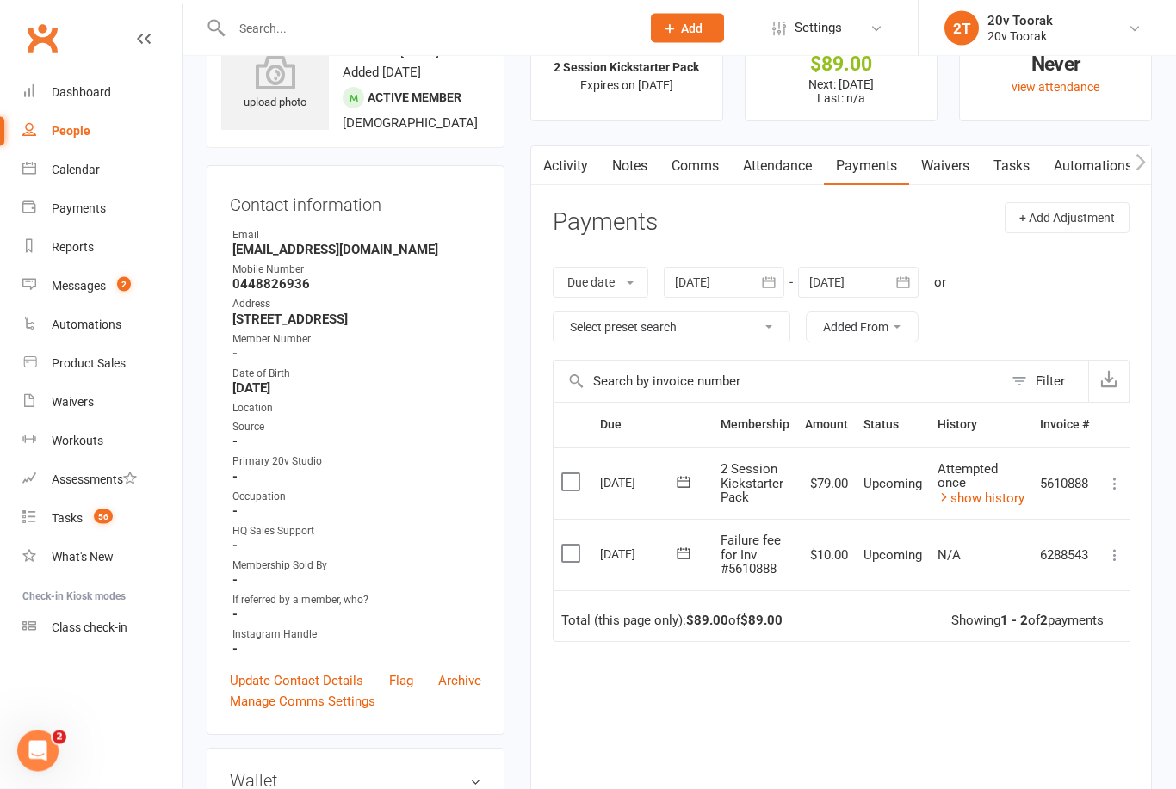
scroll to position [69, 0]
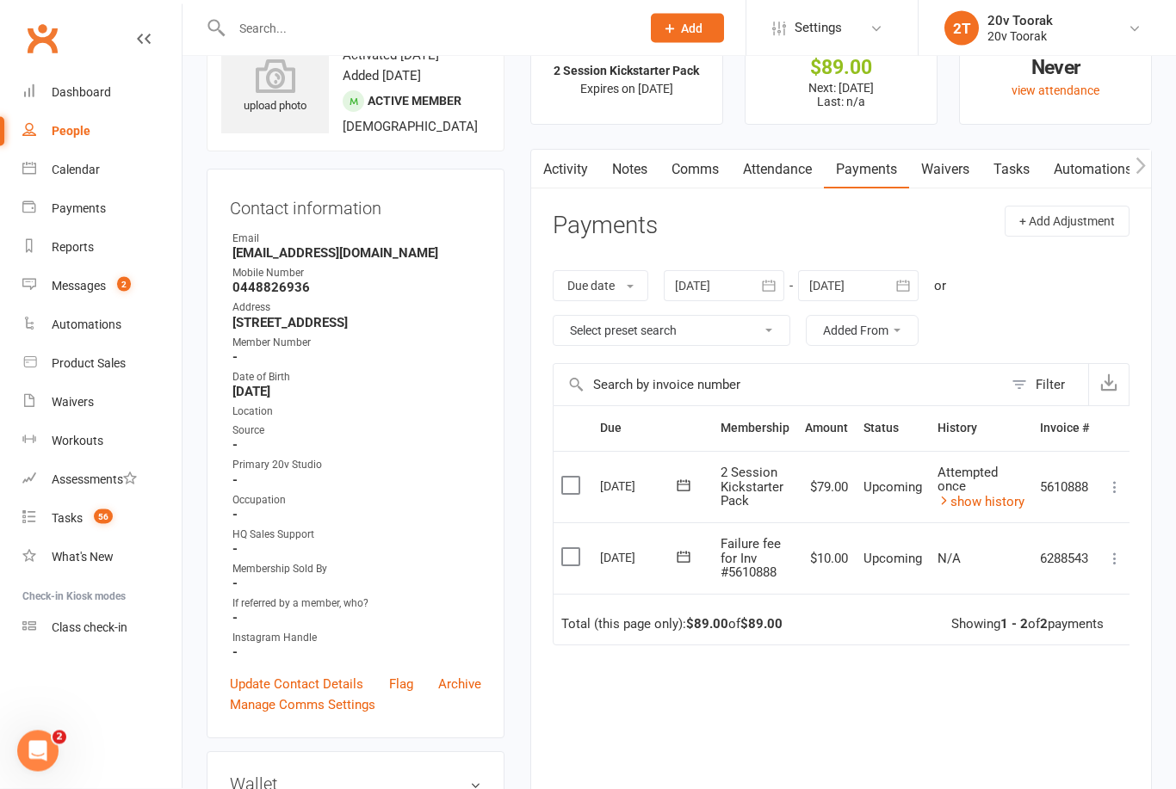
click at [1031, 491] on td "Attempted once show history" at bounding box center [980, 488] width 102 height 72
click at [1012, 503] on link "show history" at bounding box center [980, 502] width 87 height 15
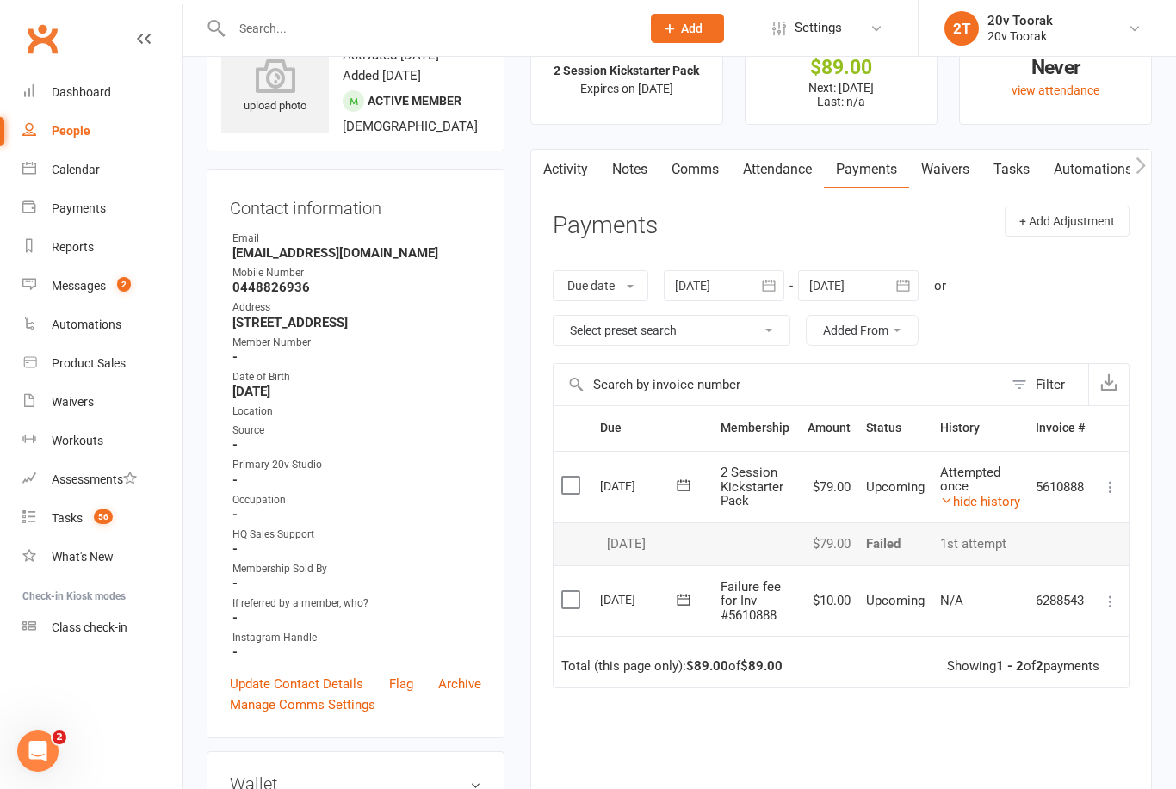
scroll to position [0, 0]
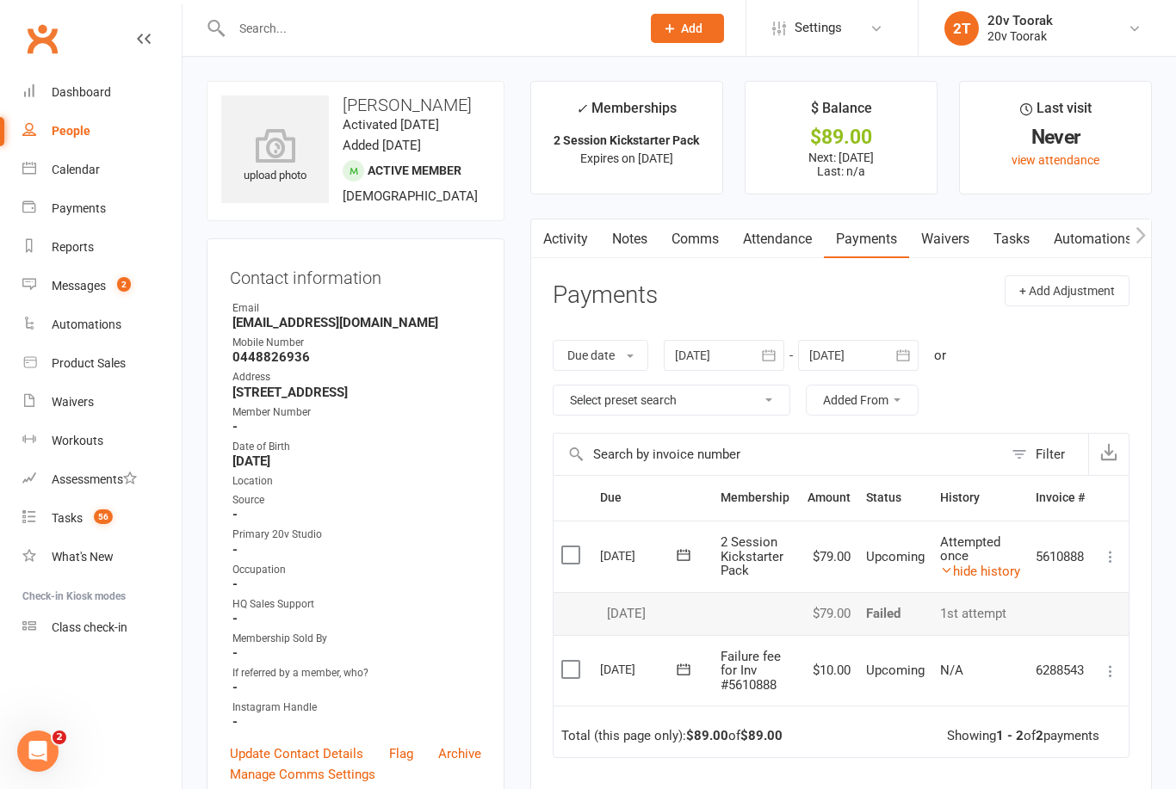
click at [1117, 661] on button at bounding box center [1110, 671] width 21 height 21
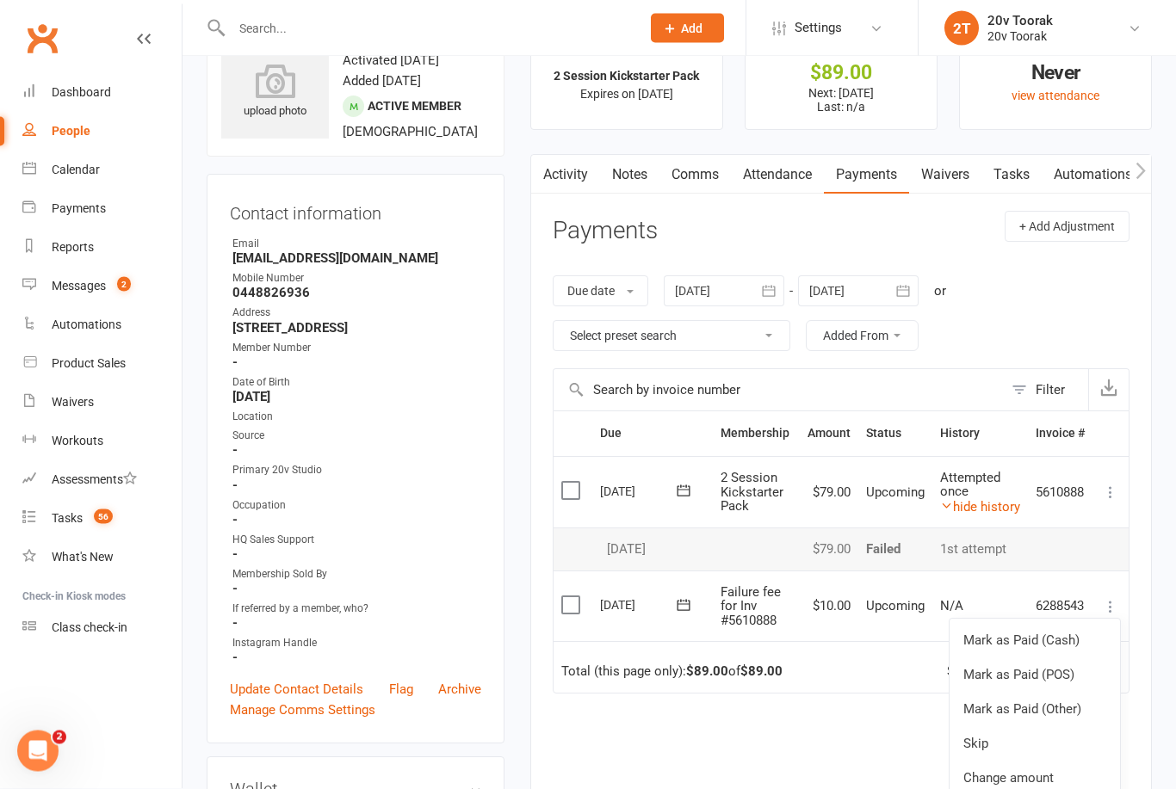
click at [1023, 741] on link "Skip" at bounding box center [1034, 744] width 170 height 34
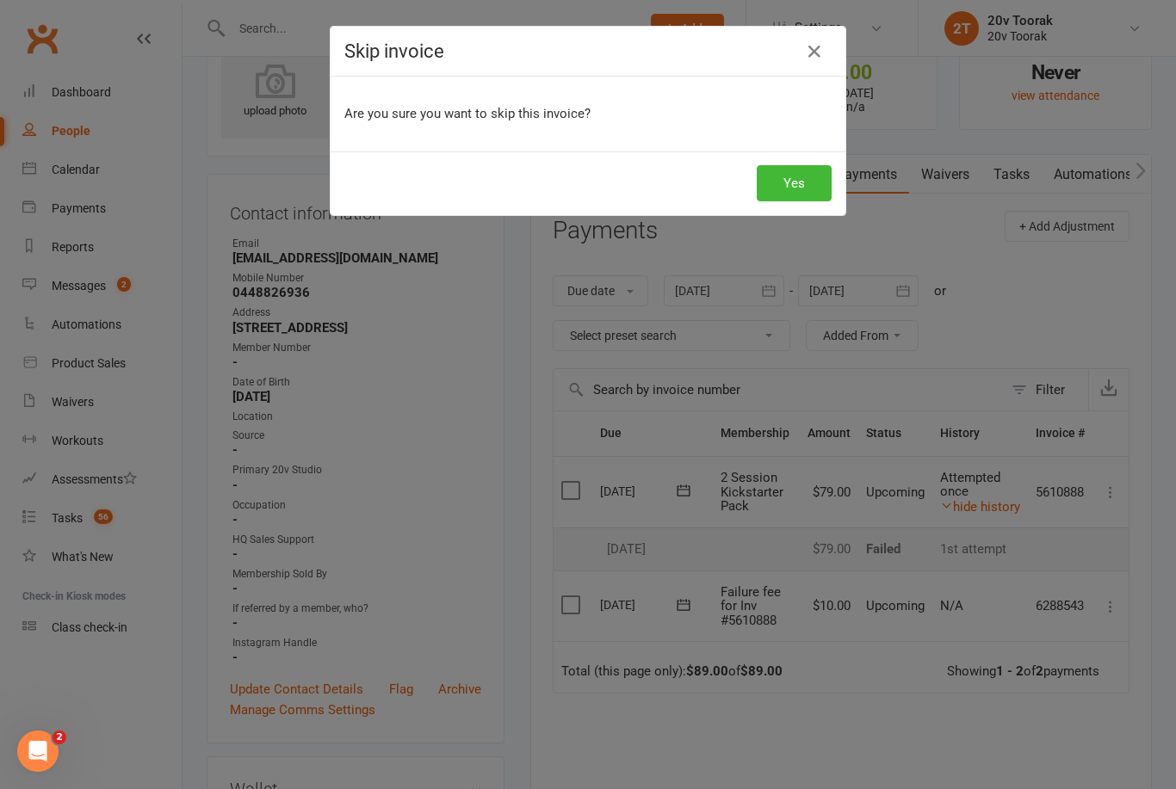
click at [793, 174] on button "Yes" at bounding box center [793, 183] width 75 height 36
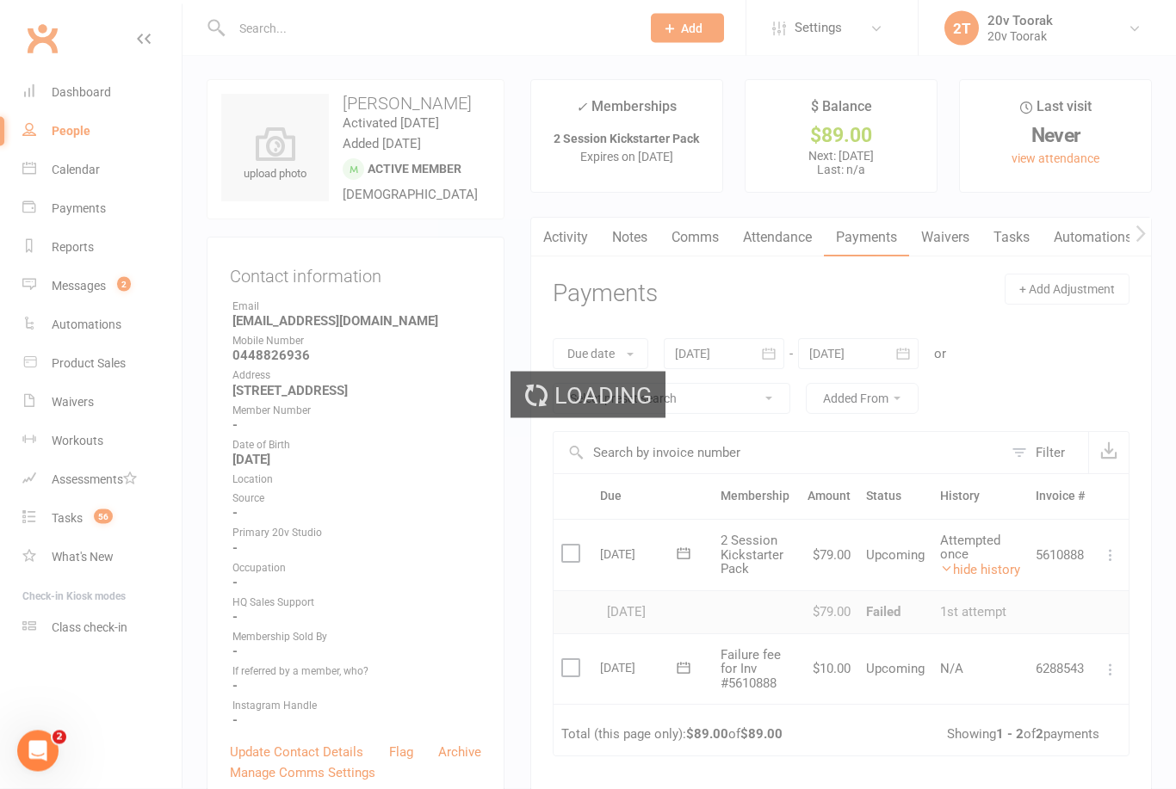
scroll to position [0, 0]
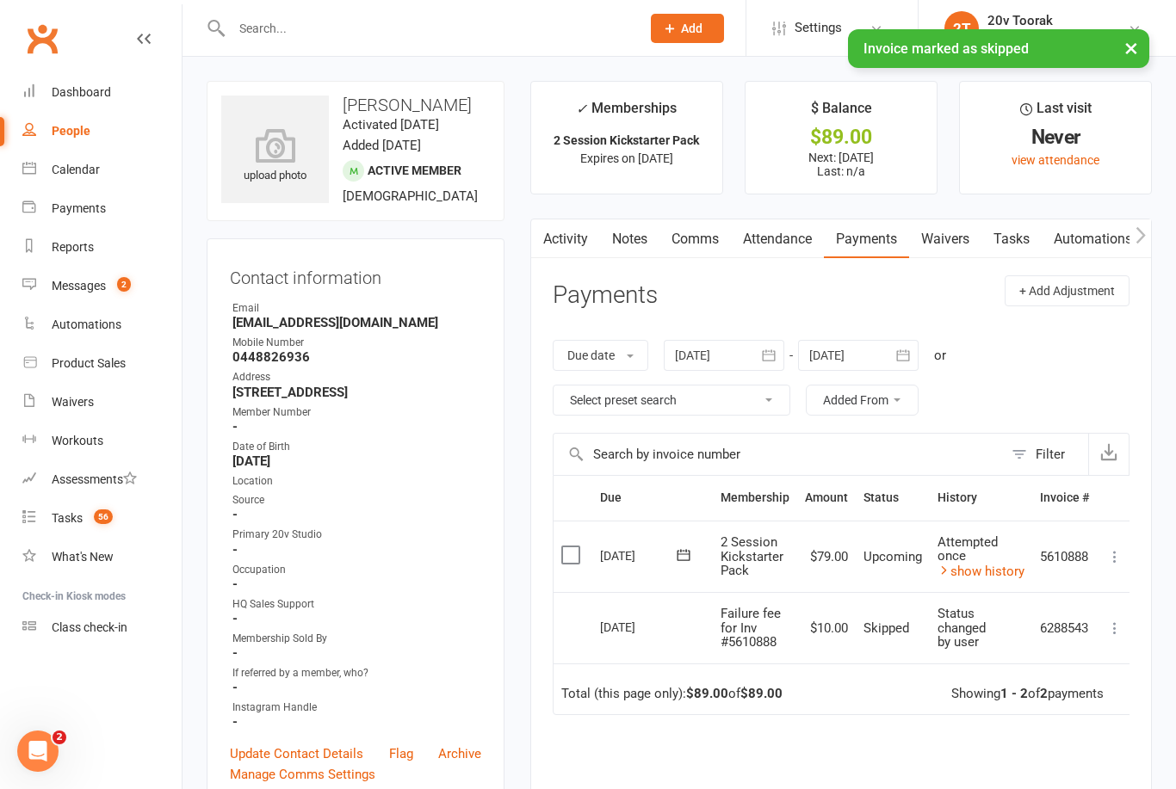
click at [1116, 561] on icon at bounding box center [1114, 556] width 17 height 17
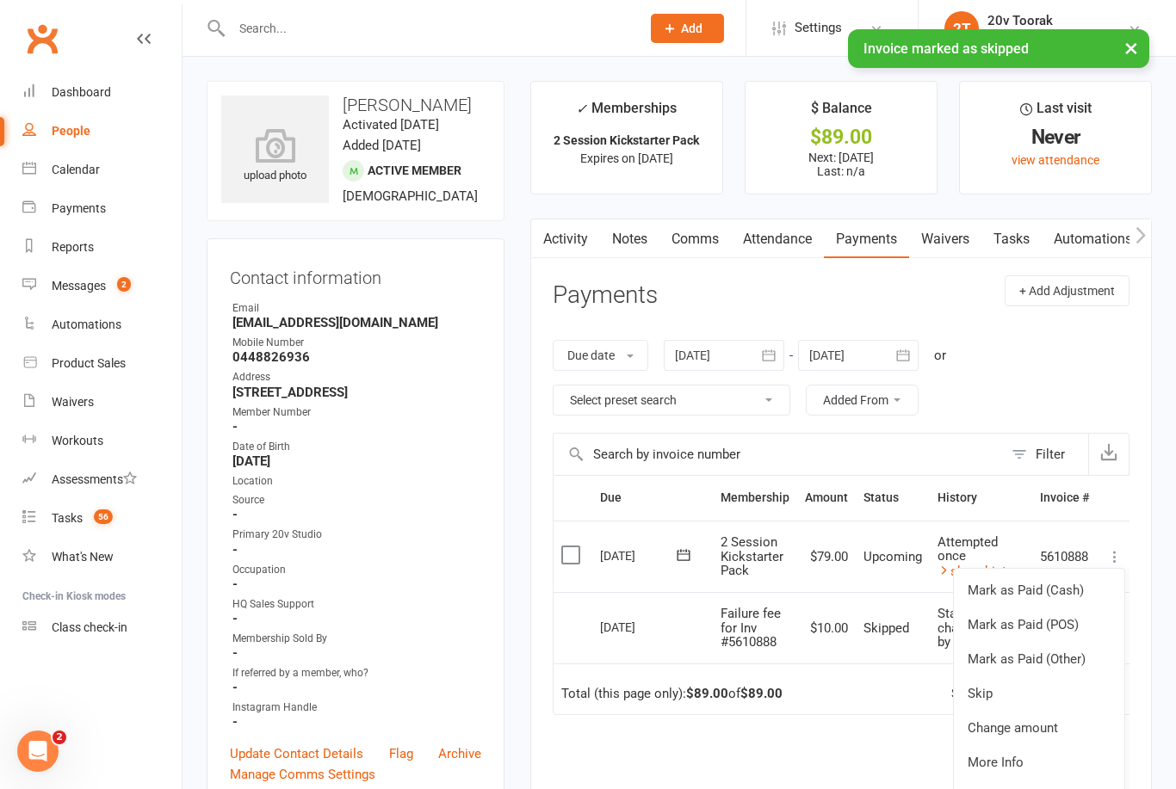
click at [800, 633] on td "$10.00" at bounding box center [826, 627] width 59 height 71
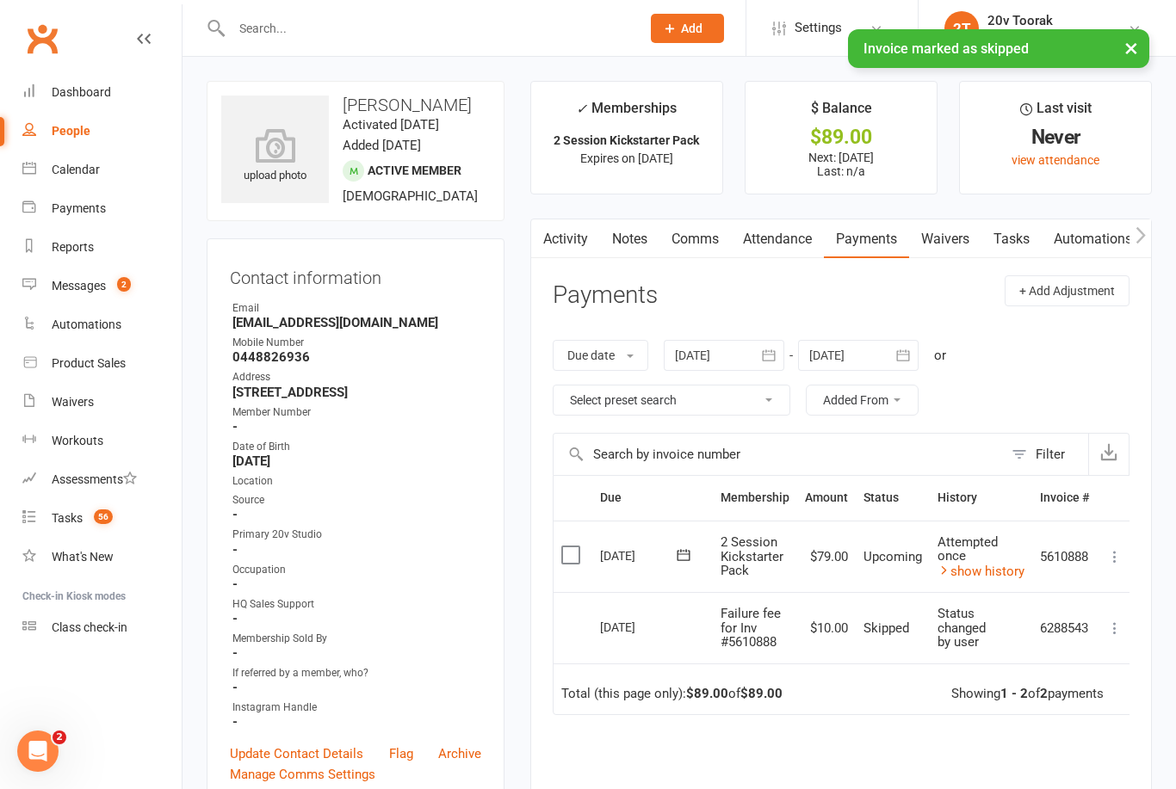
click at [686, 546] on icon at bounding box center [683, 554] width 17 height 17
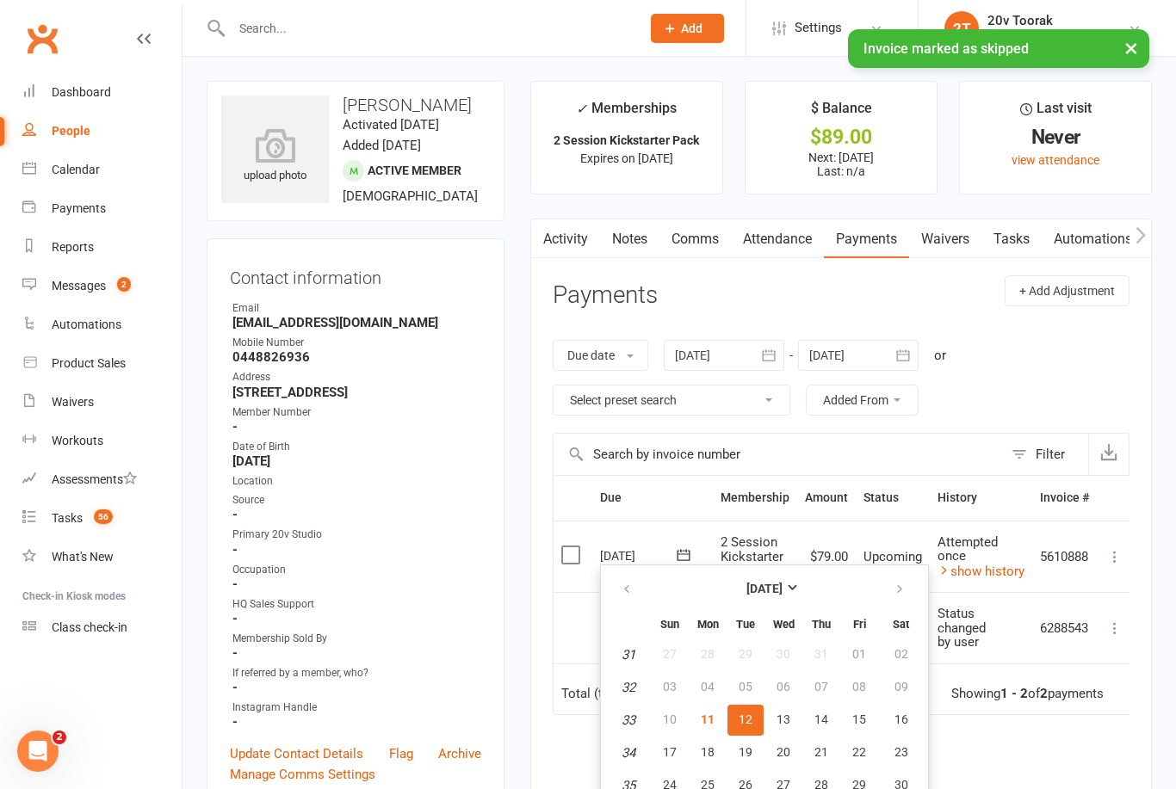
click at [1116, 376] on div "Due date Due date Date paid Date failed Date settled [DATE] [DATE] Sun Mon Tue …" at bounding box center [840, 378] width 577 height 110
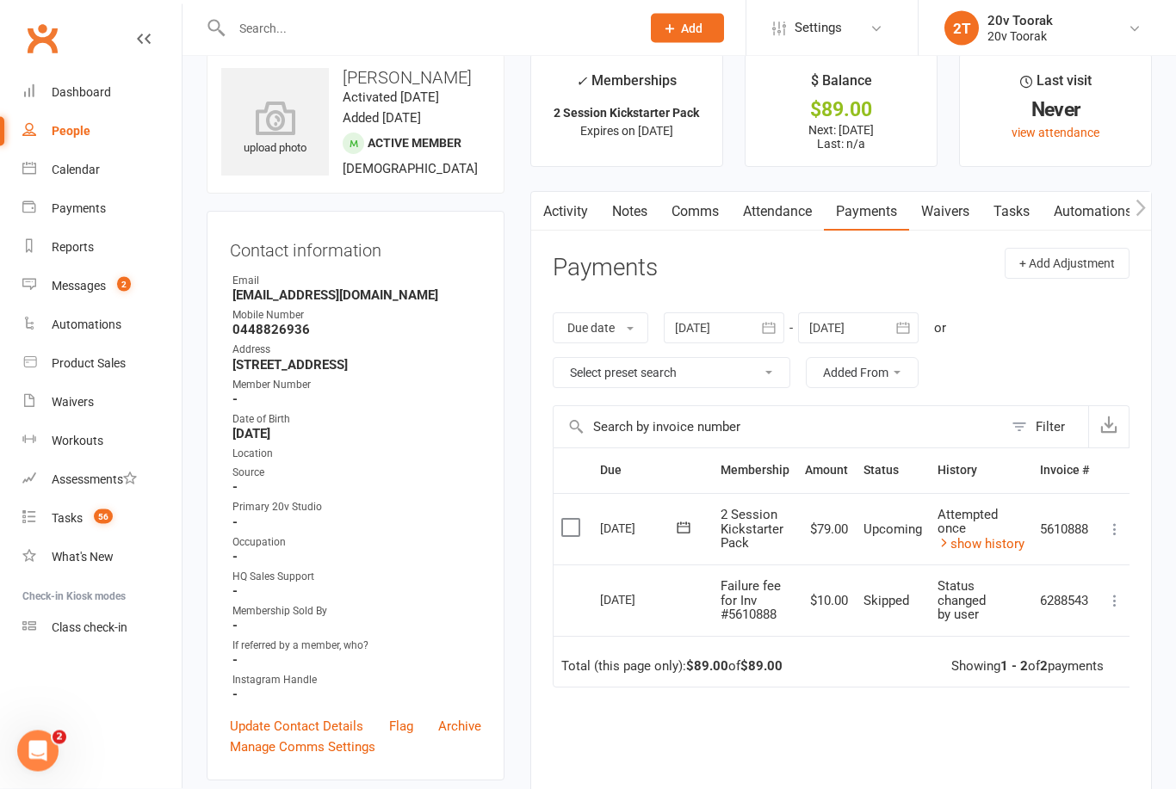
scroll to position [34, 0]
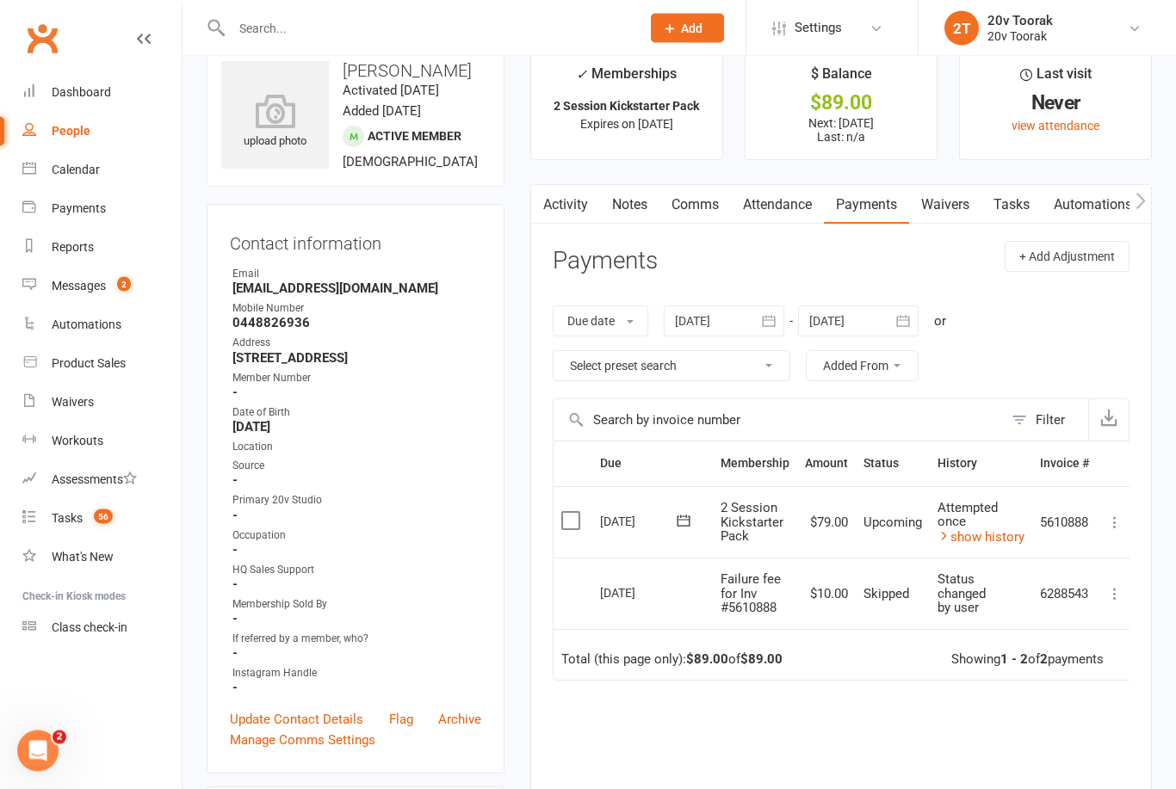
click at [1018, 539] on link "show history" at bounding box center [980, 537] width 87 height 15
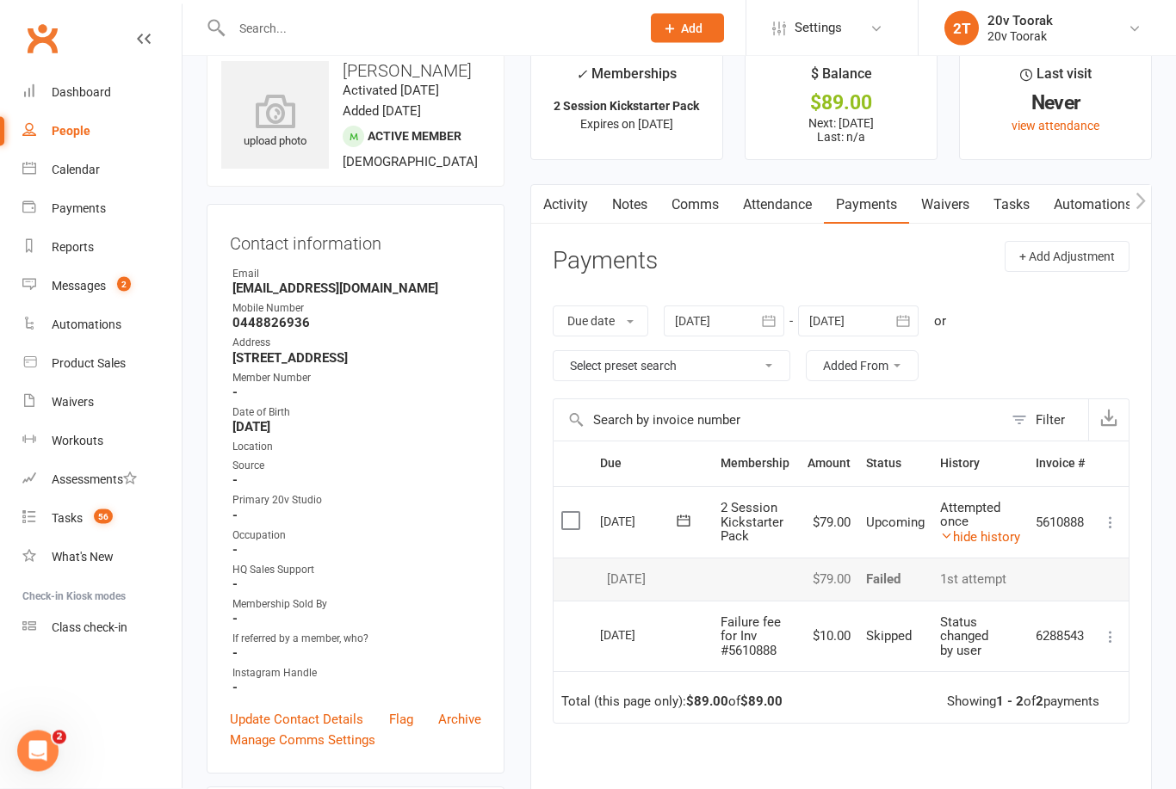
scroll to position [34, 0]
click at [85, 172] on div "Calendar" at bounding box center [76, 170] width 48 height 14
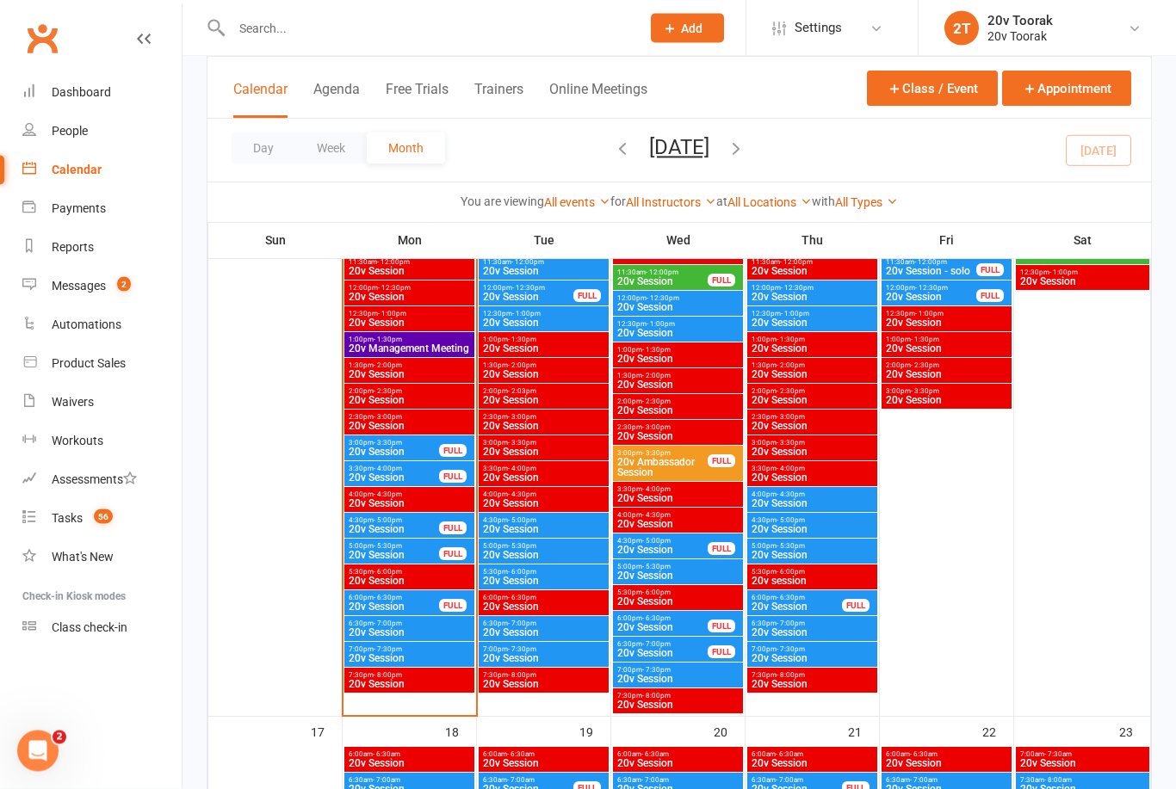
scroll to position [2011, 0]
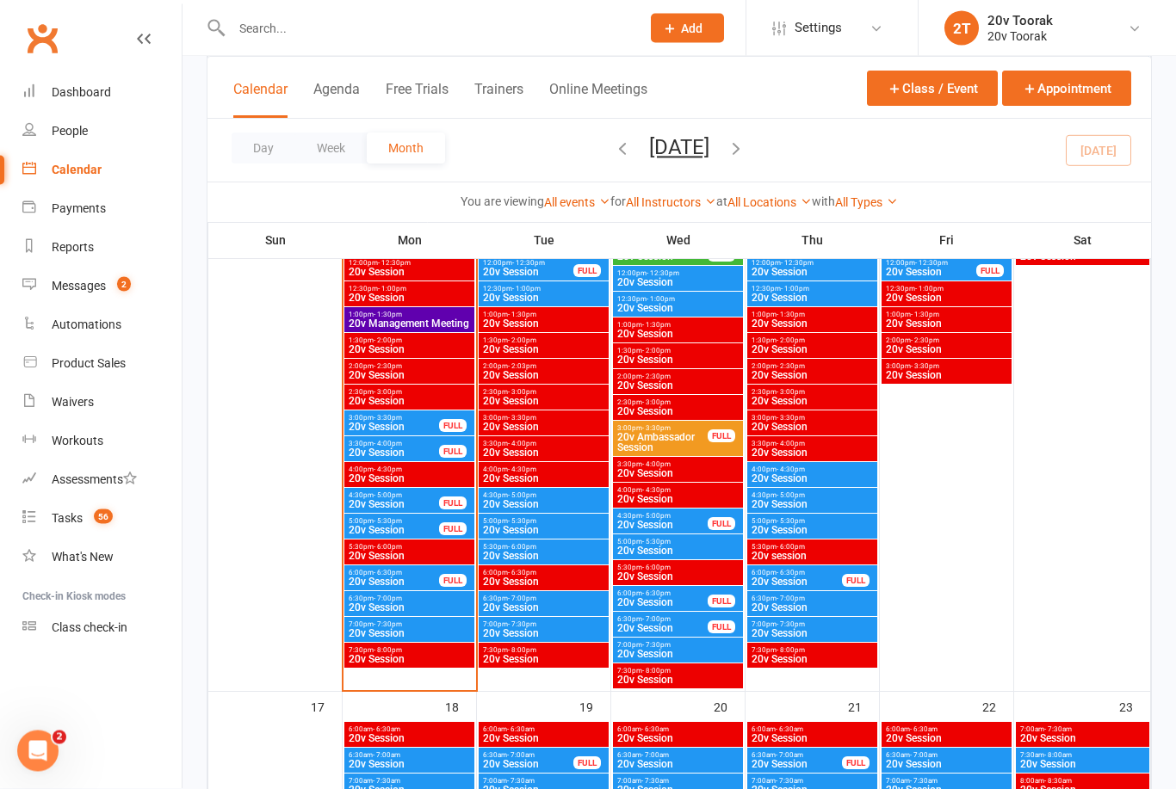
click at [827, 495] on span "4:30pm - 5:00pm" at bounding box center [811, 496] width 123 height 8
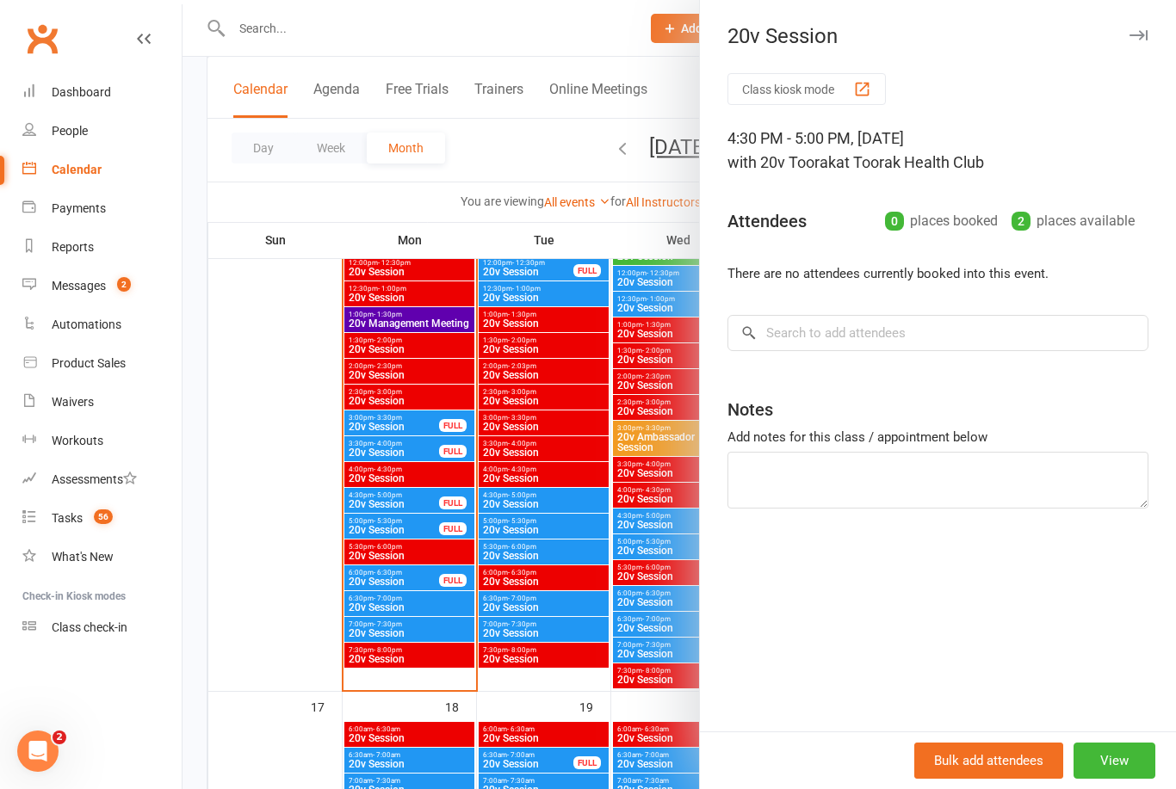
click at [621, 603] on div at bounding box center [678, 394] width 993 height 789
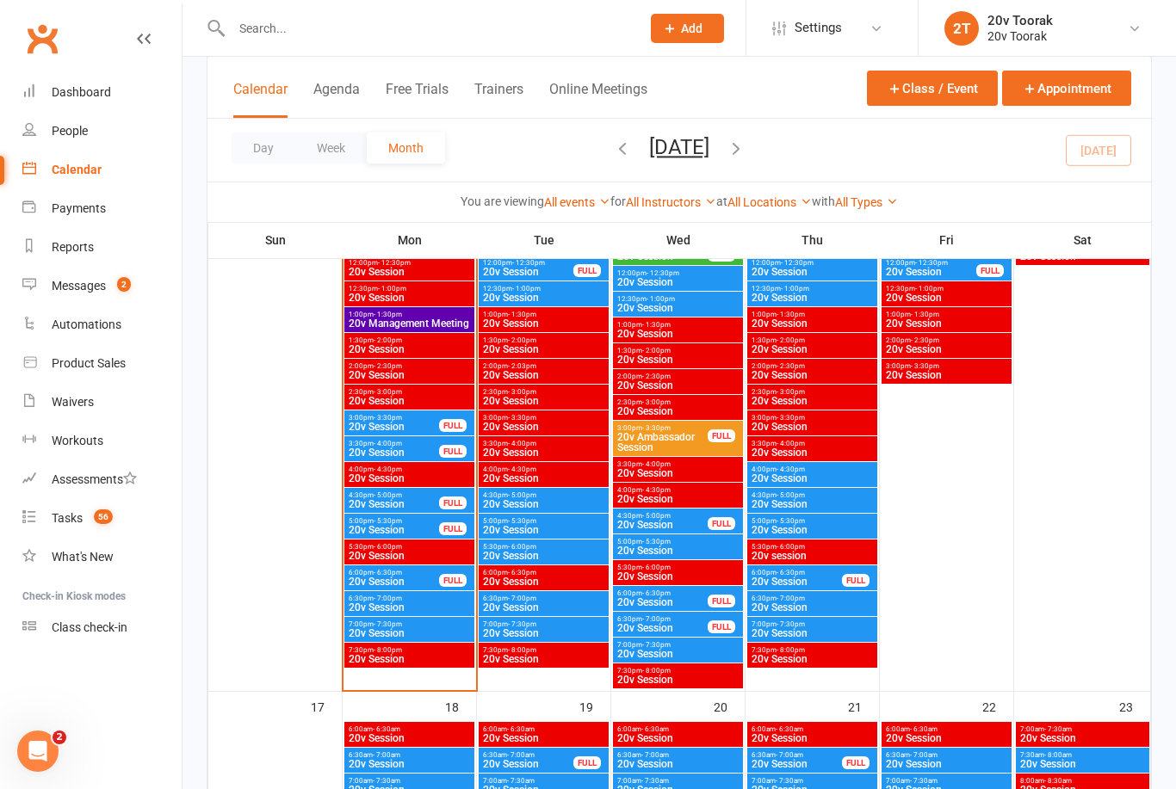
click at [787, 532] on span "20v Session" at bounding box center [811, 530] width 123 height 10
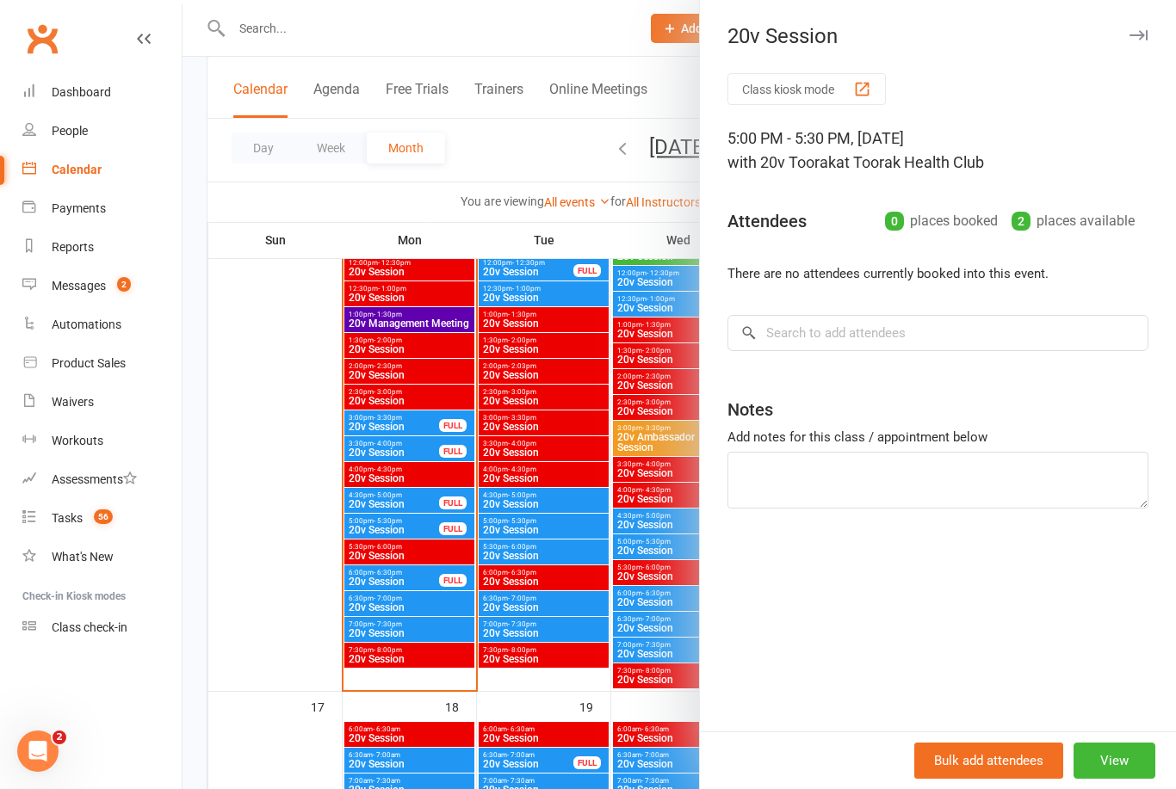
click at [644, 616] on div at bounding box center [678, 394] width 993 height 789
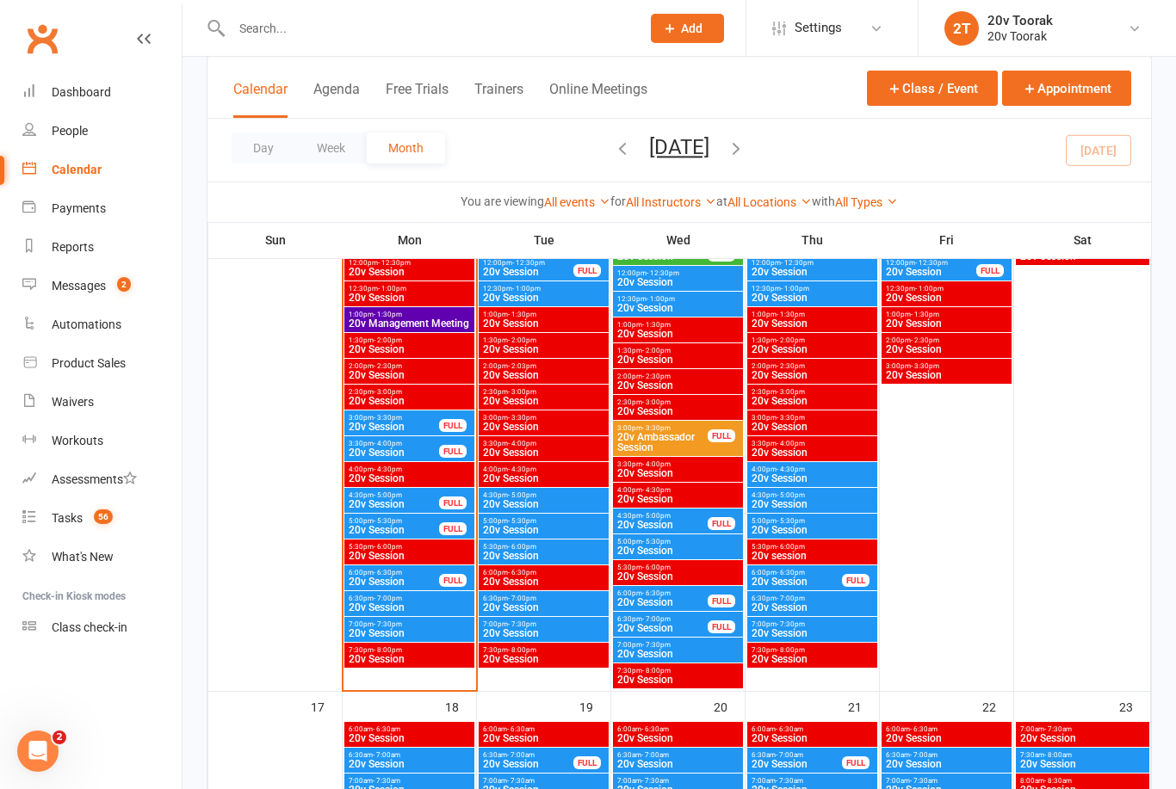
click at [794, 494] on span "- 5:00pm" at bounding box center [790, 495] width 28 height 8
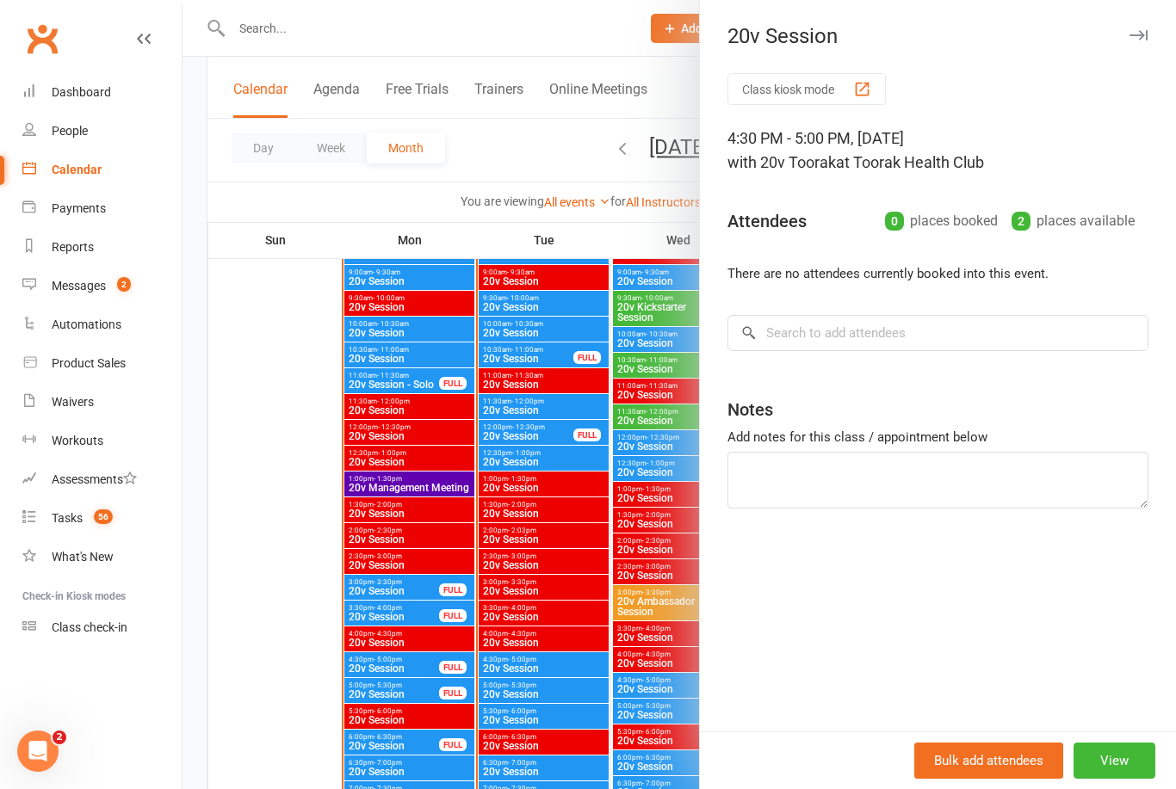
scroll to position [1844, 0]
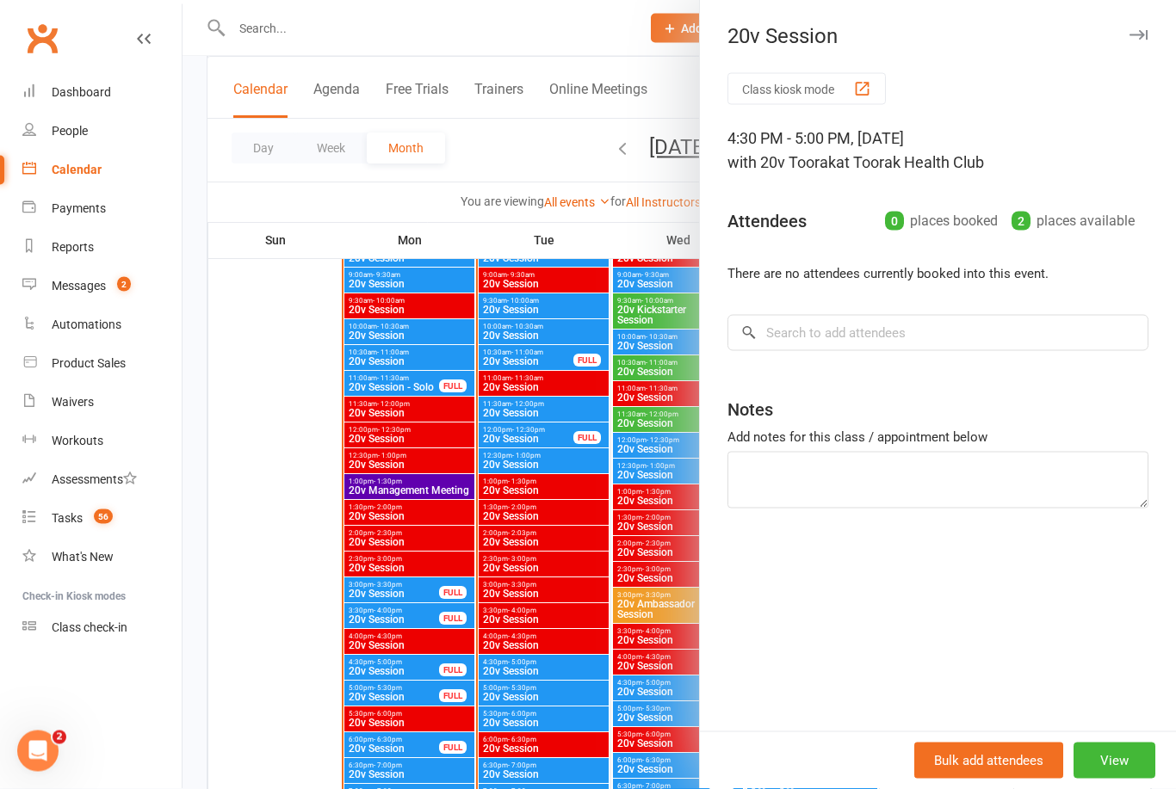
click at [636, 614] on div at bounding box center [678, 394] width 993 height 789
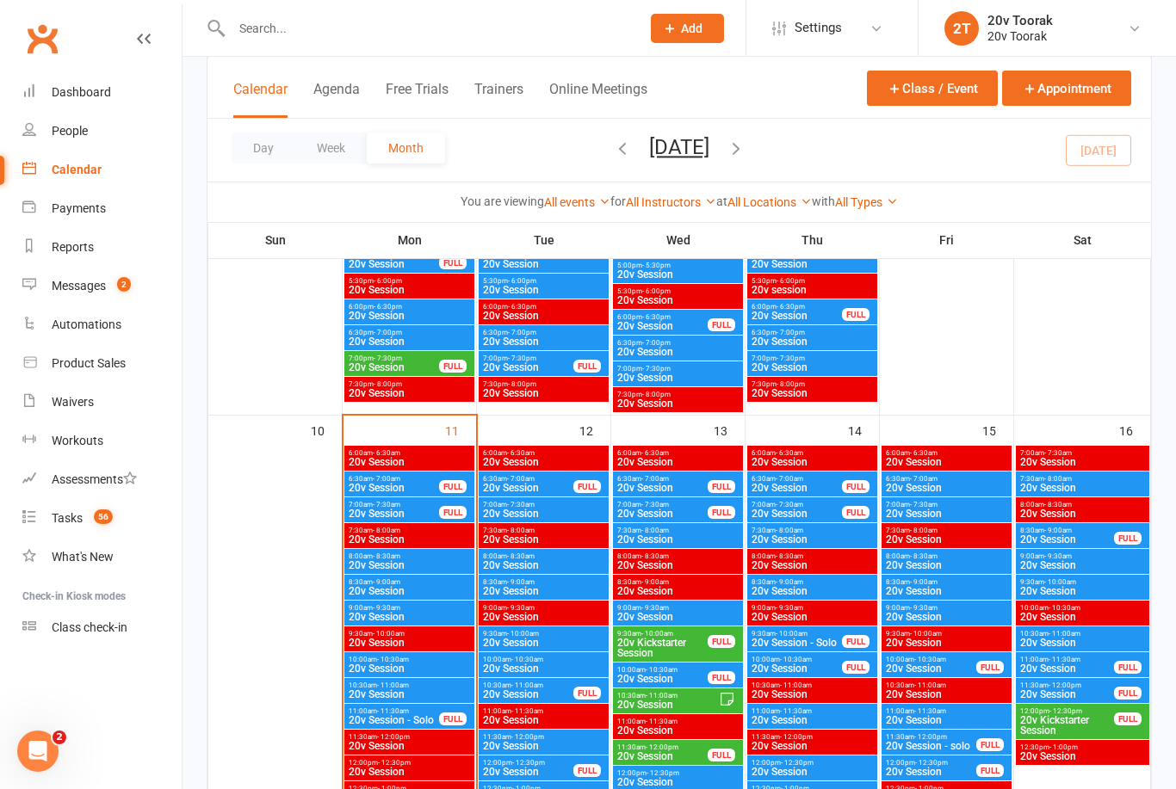
scroll to position [1198, 0]
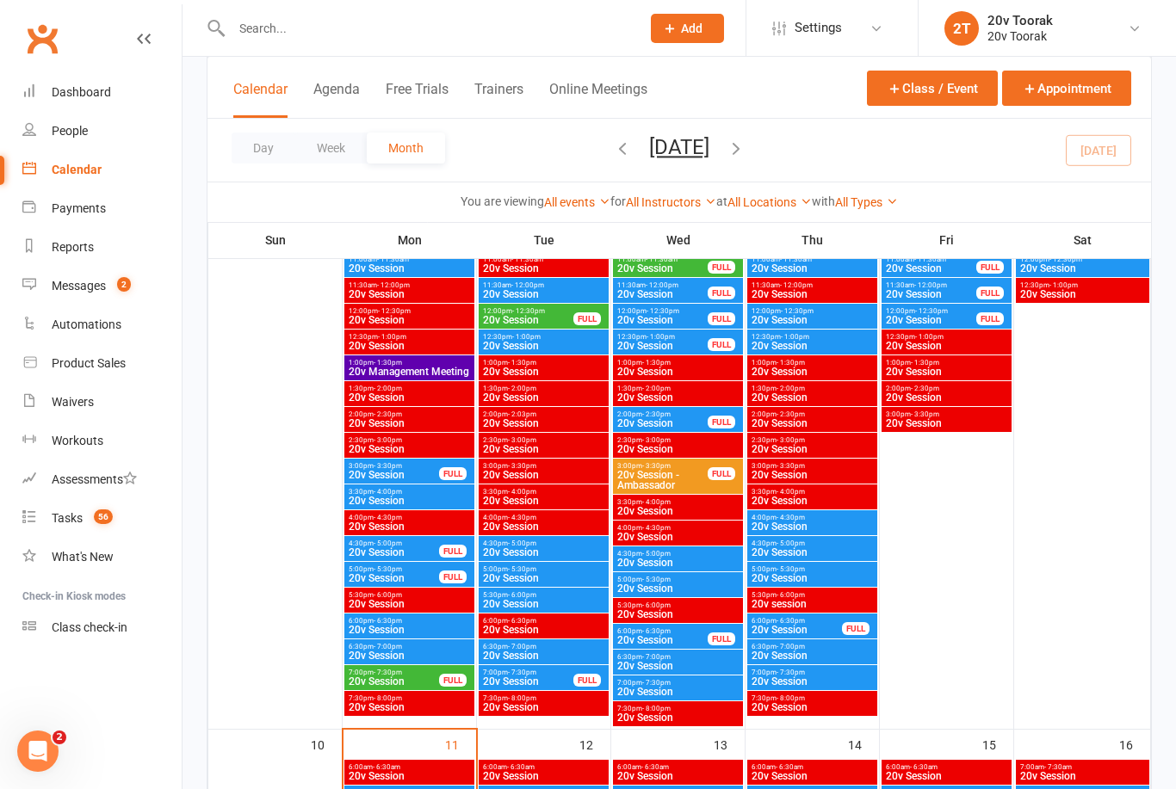
click at [849, 627] on div "FULL" at bounding box center [856, 628] width 28 height 13
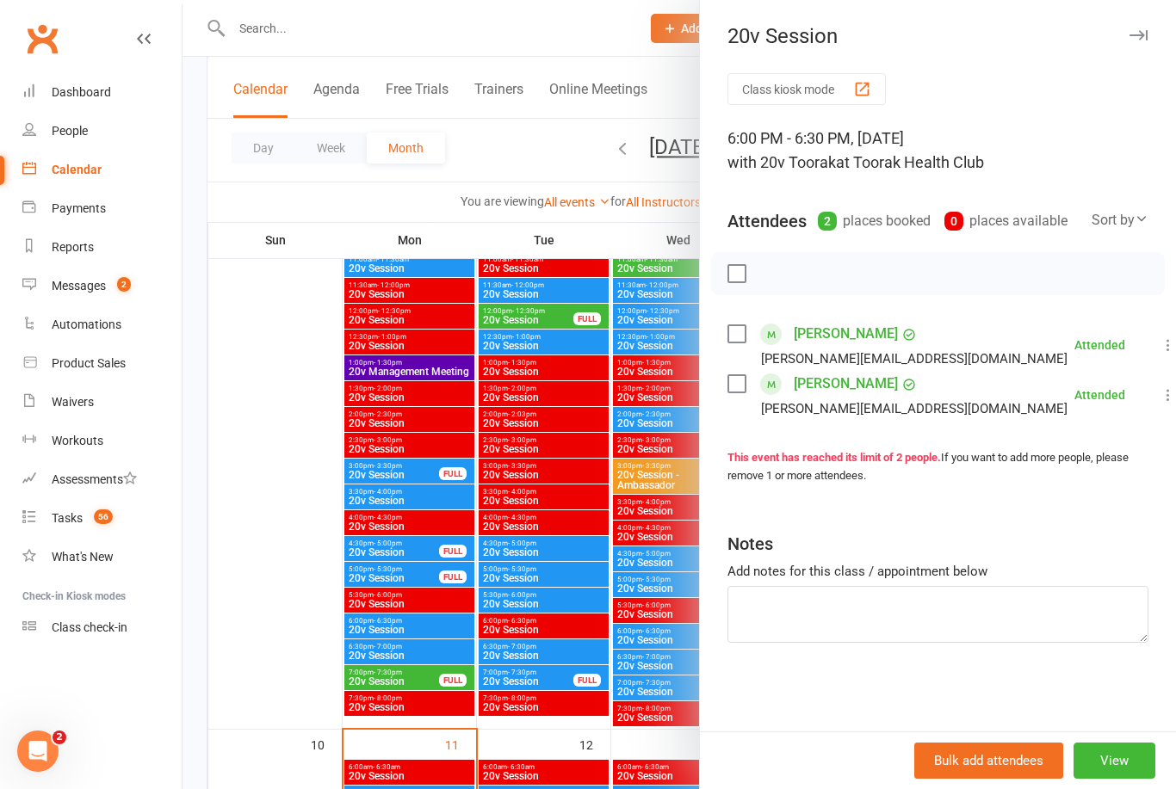
click at [651, 700] on div at bounding box center [678, 394] width 993 height 789
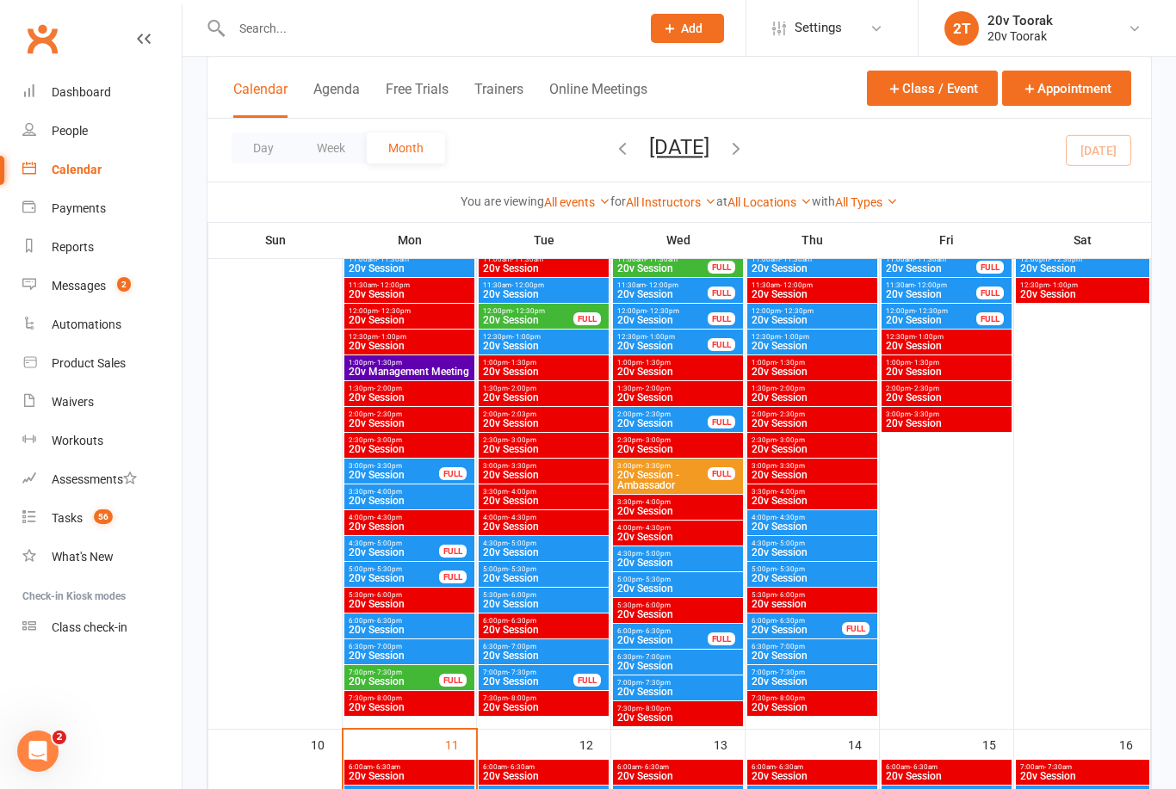
click at [826, 685] on span "20v Session" at bounding box center [811, 681] width 123 height 10
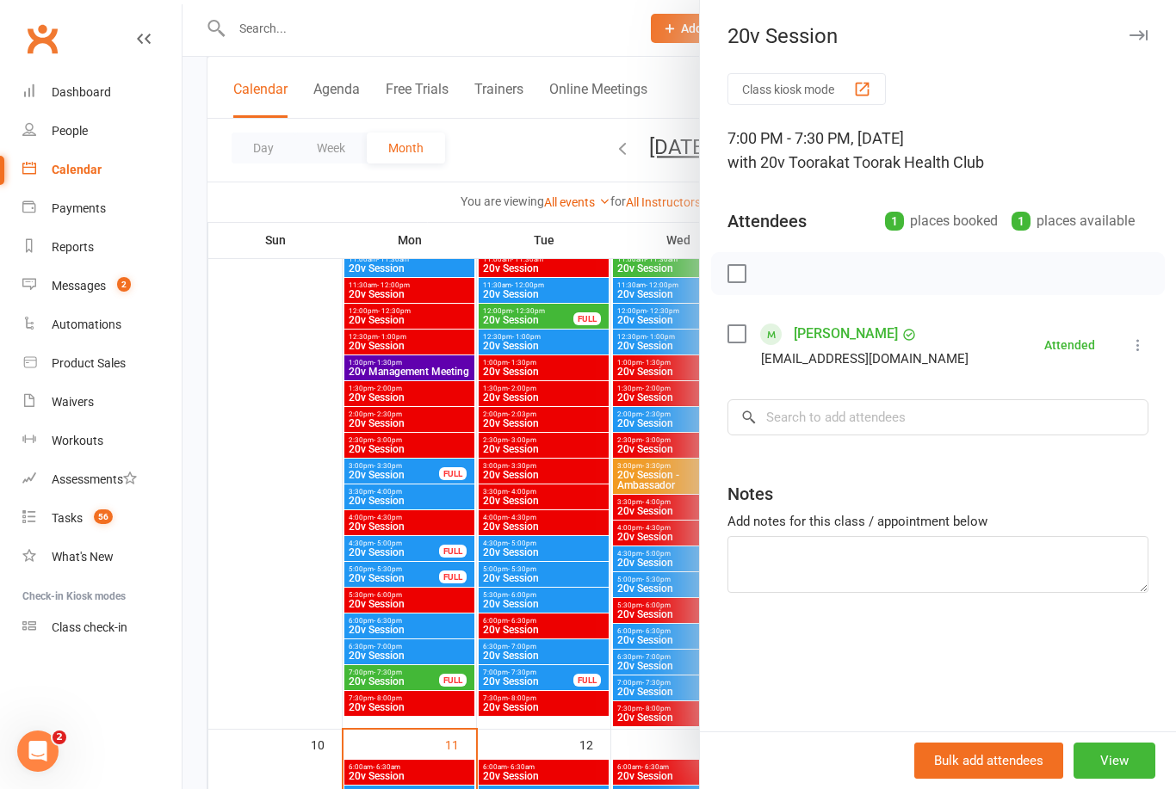
click at [605, 644] on div at bounding box center [678, 394] width 993 height 789
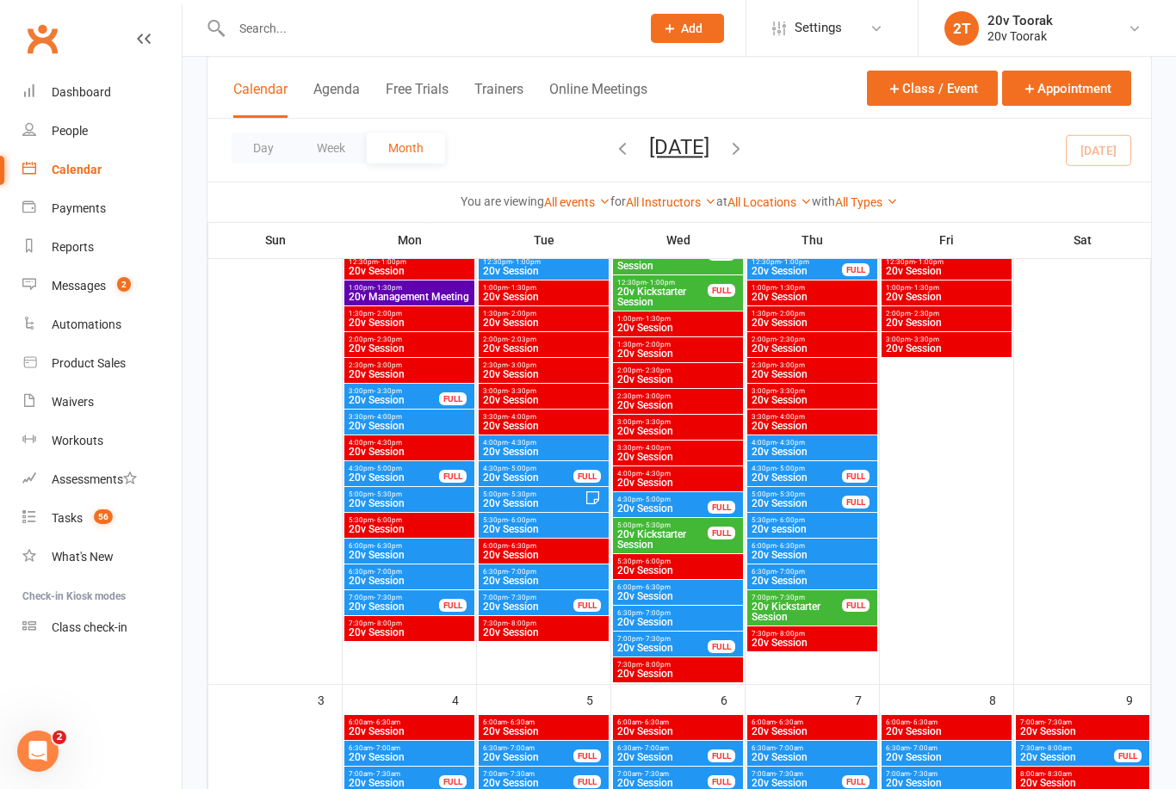
scroll to position [476, 0]
click at [823, 620] on span "20v Kickstarter Session" at bounding box center [796, 612] width 92 height 21
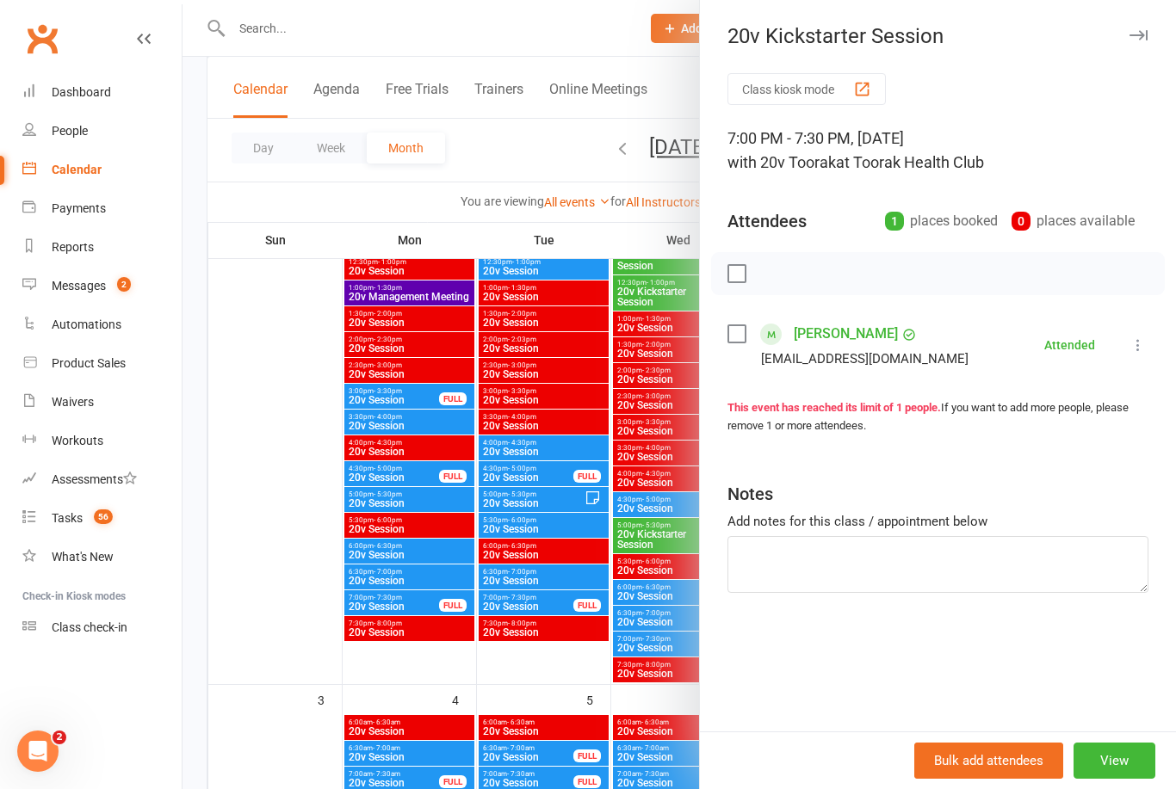
click at [658, 569] on div at bounding box center [678, 394] width 993 height 789
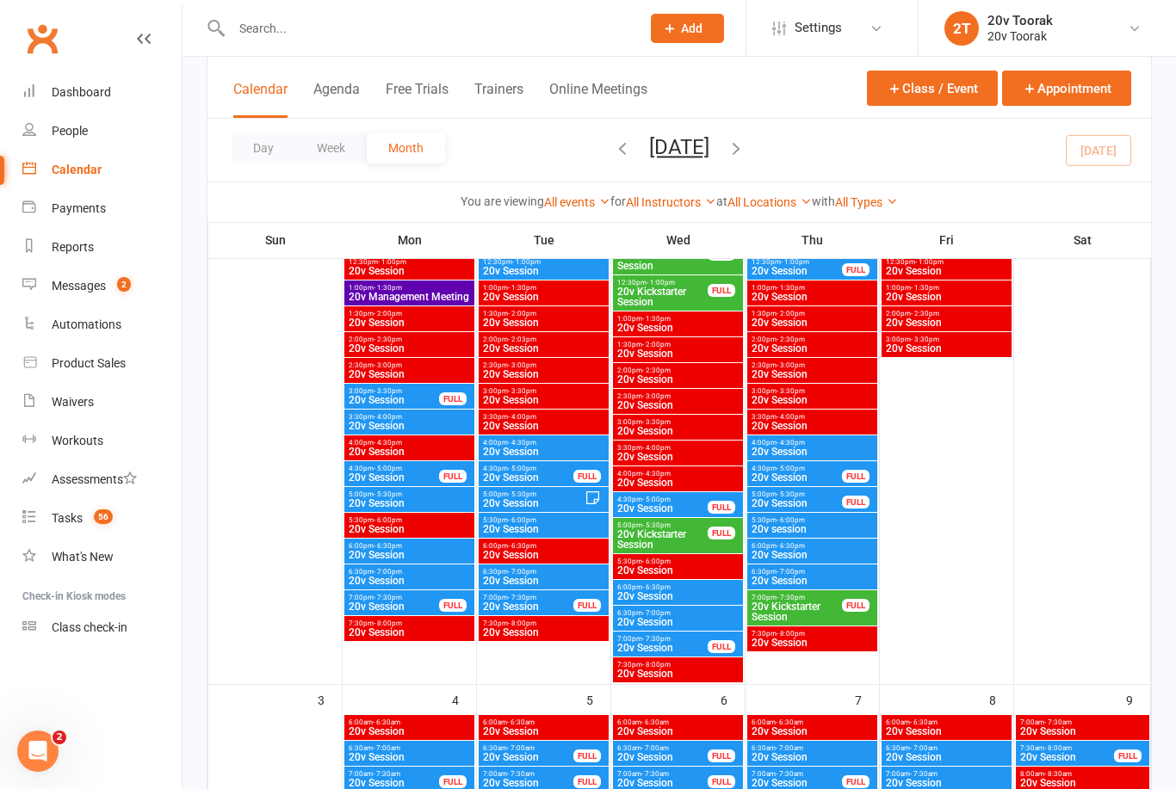
click at [849, 504] on div "FULL" at bounding box center [856, 502] width 28 height 13
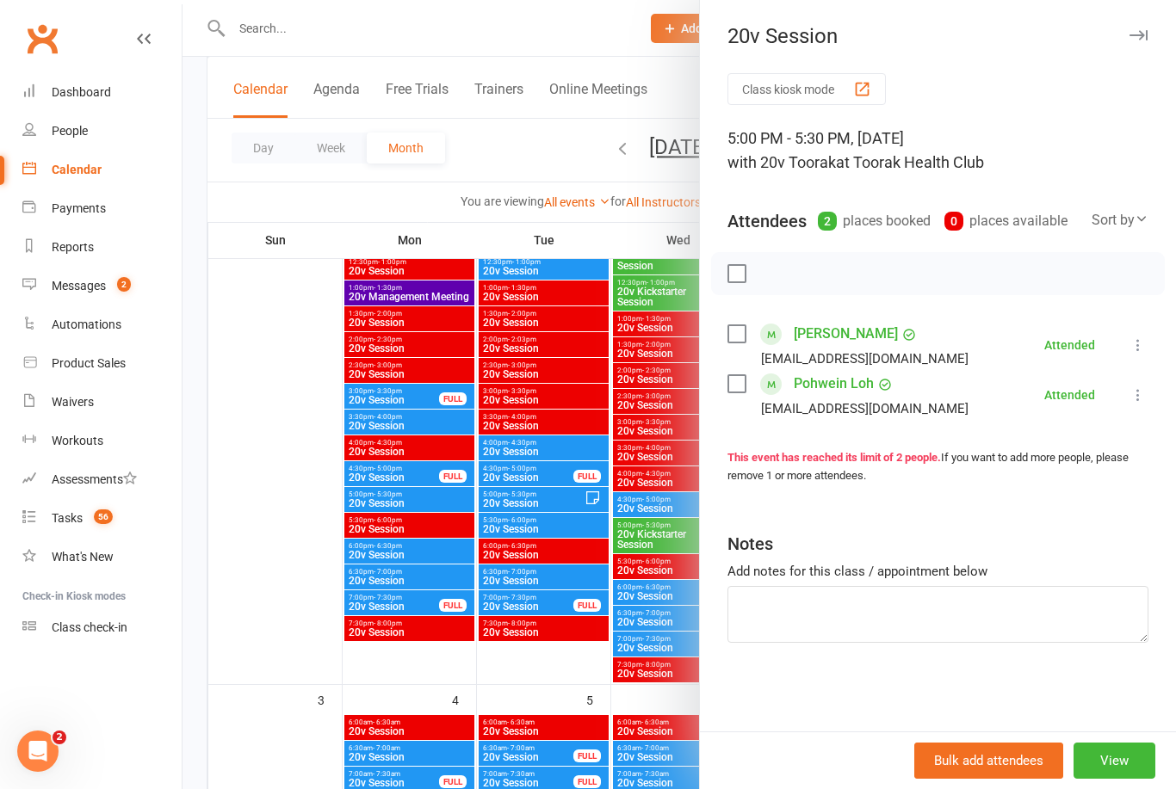
click at [607, 559] on div at bounding box center [678, 394] width 993 height 789
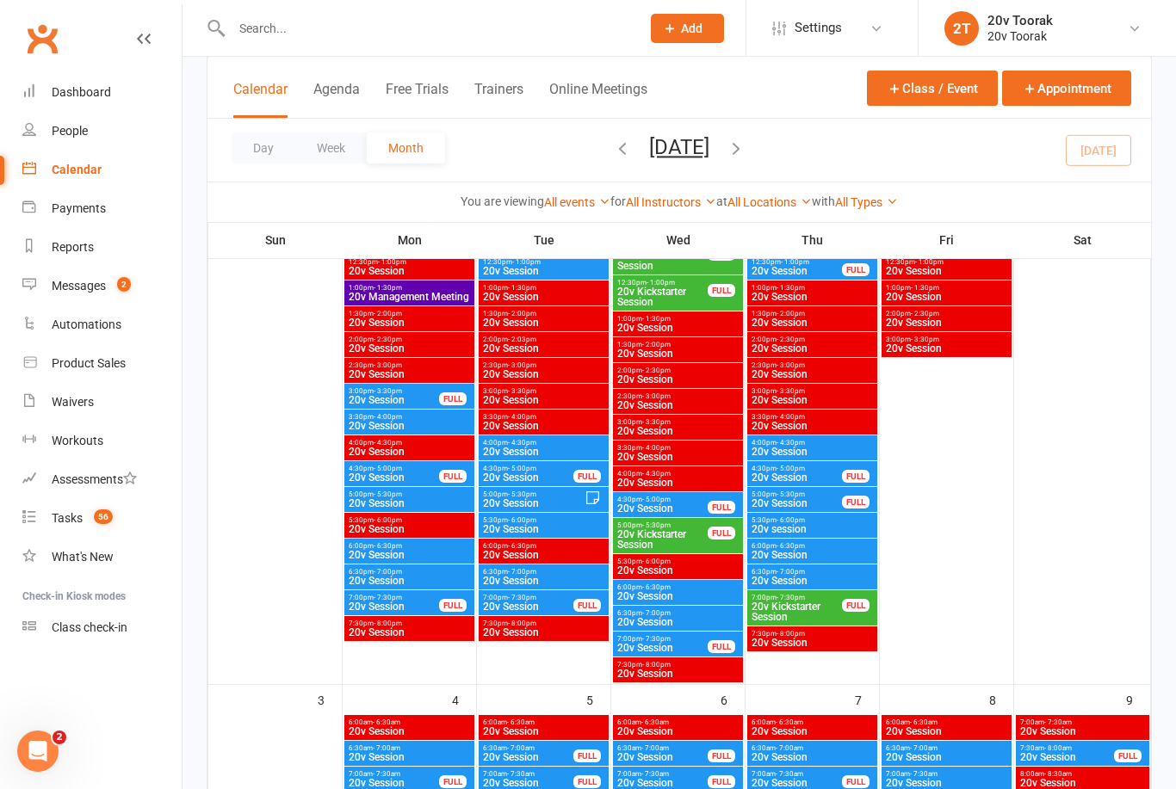
click at [822, 466] on span "4:30pm - 5:00pm" at bounding box center [796, 469] width 92 height 8
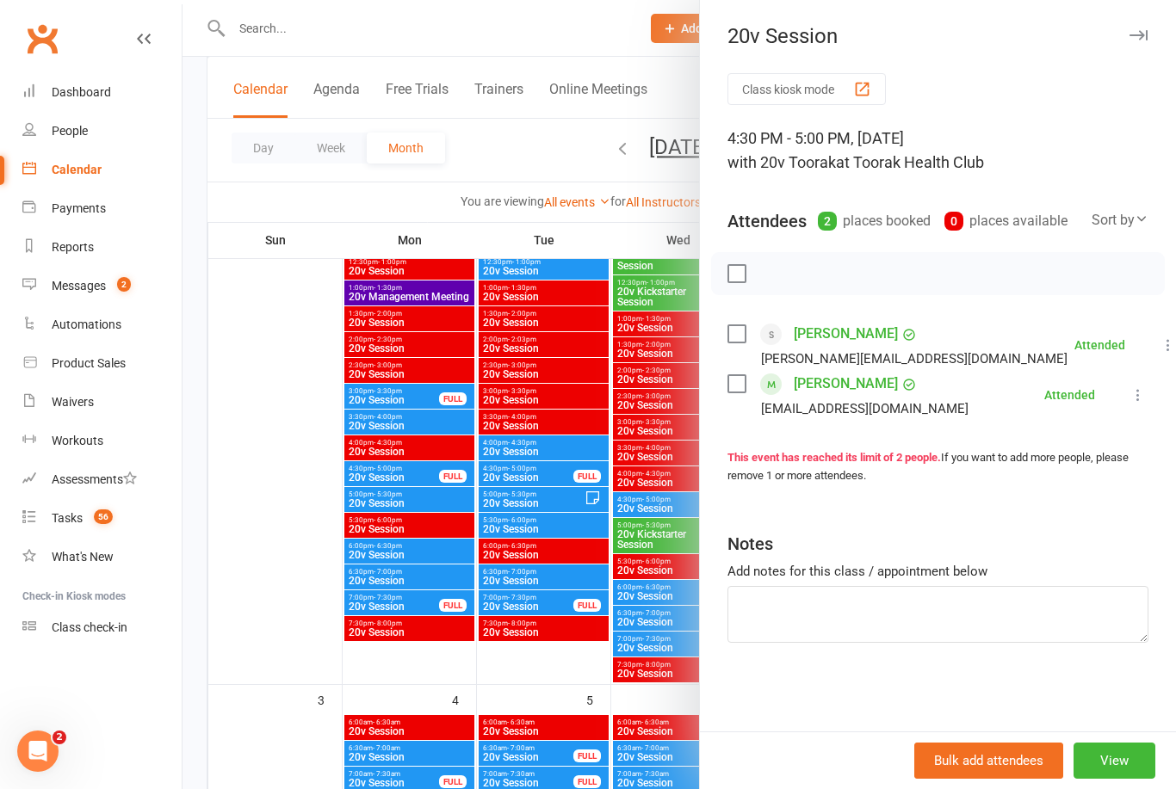
click at [639, 577] on div at bounding box center [678, 394] width 993 height 789
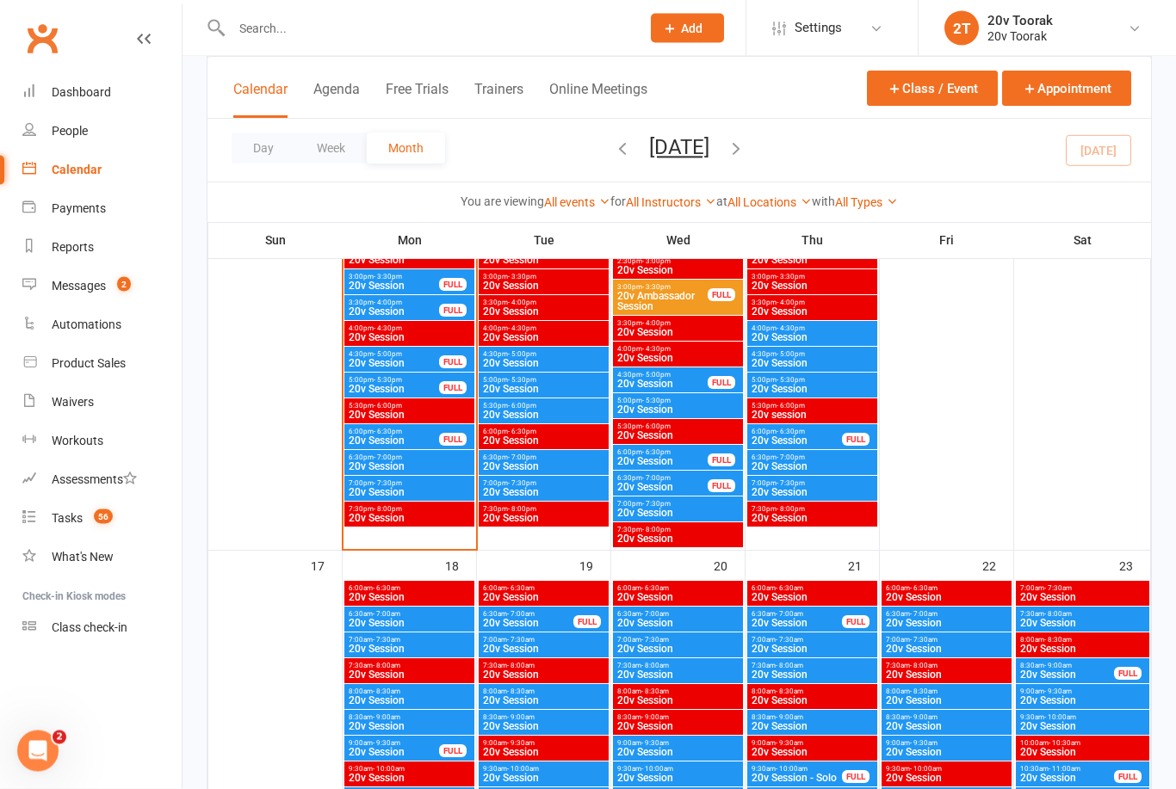
scroll to position [2153, 0]
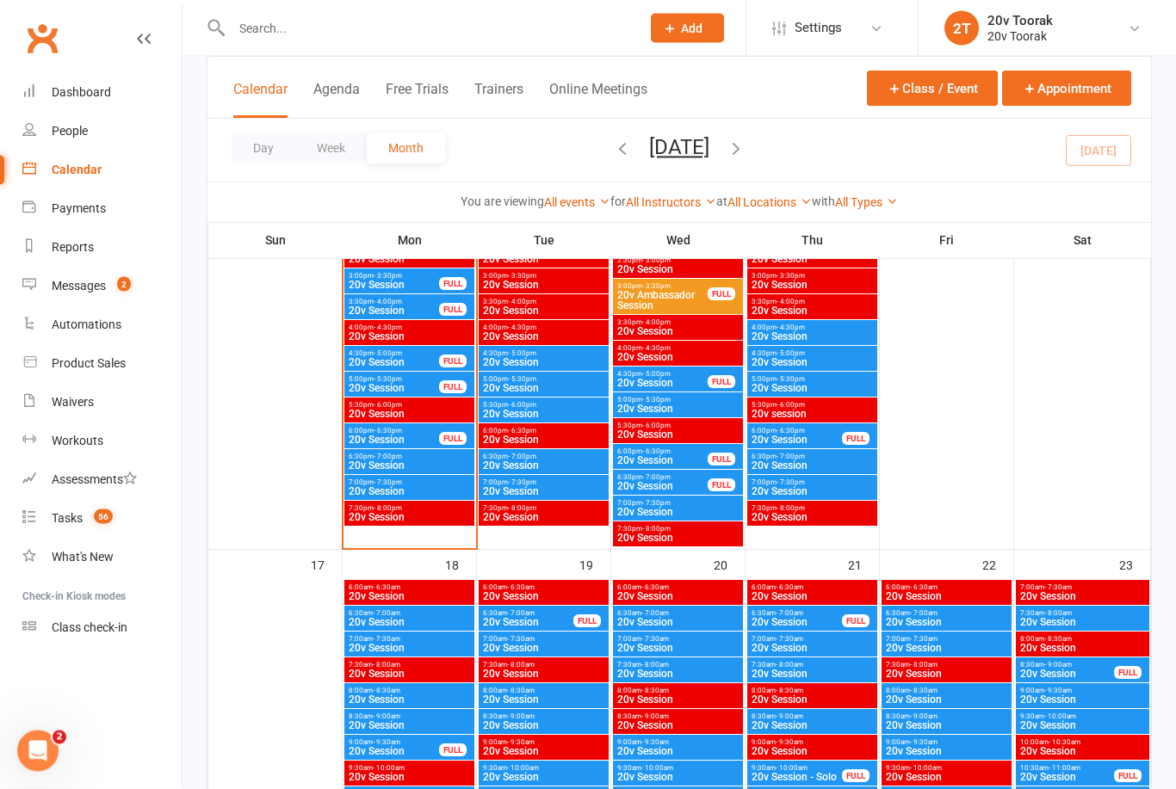
click at [78, 515] on div "Tasks" at bounding box center [67, 518] width 31 height 14
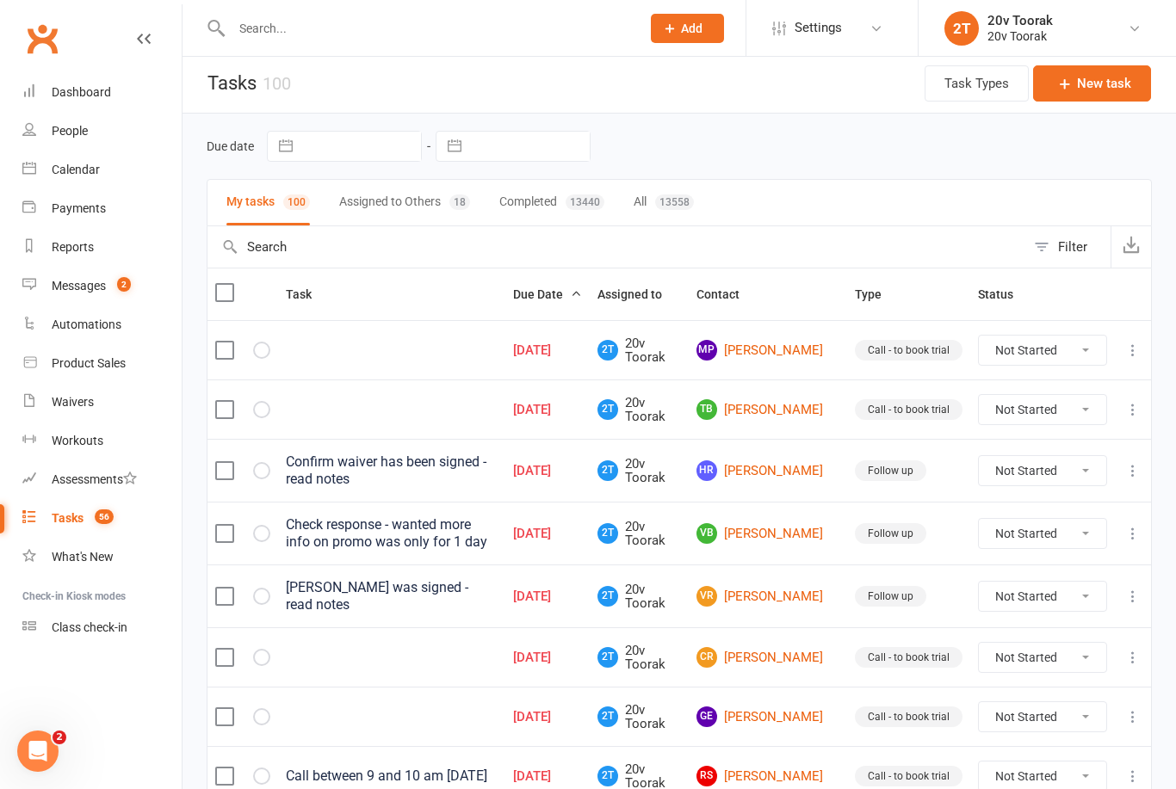
scroll to position [40, 0]
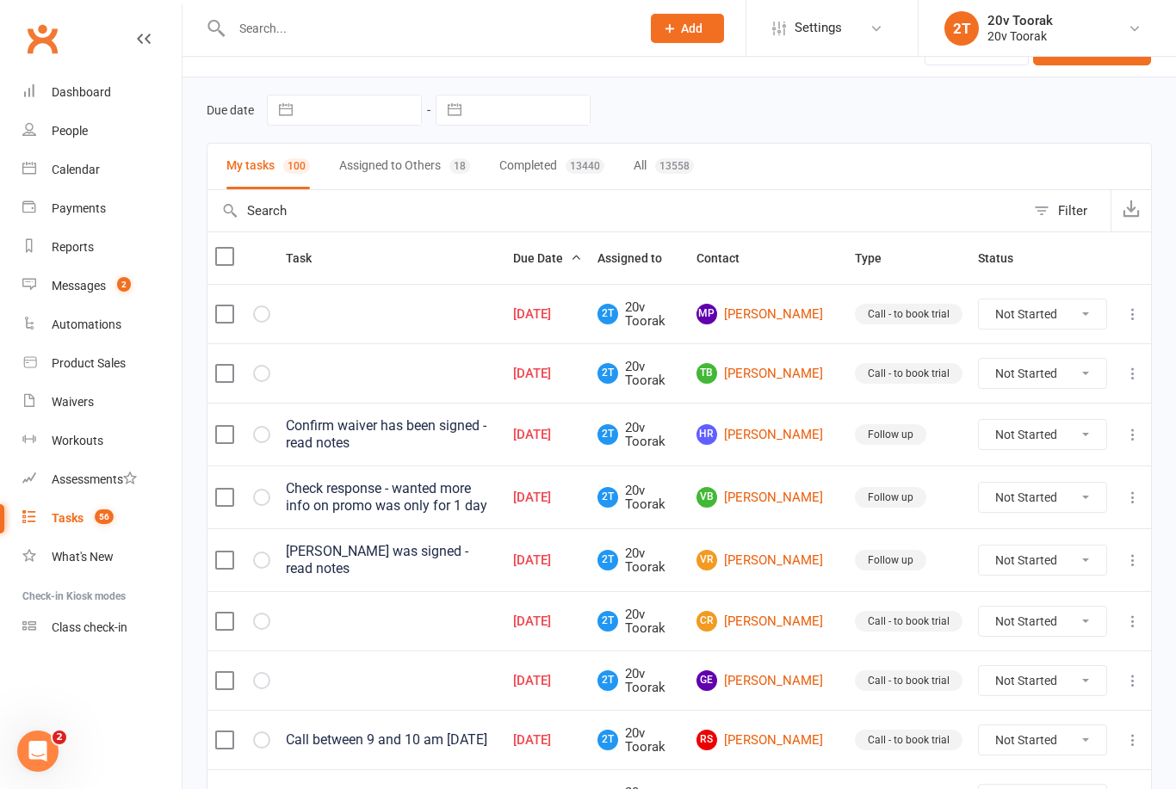
click at [793, 312] on link "MP [PERSON_NAME]" at bounding box center [767, 314] width 143 height 21
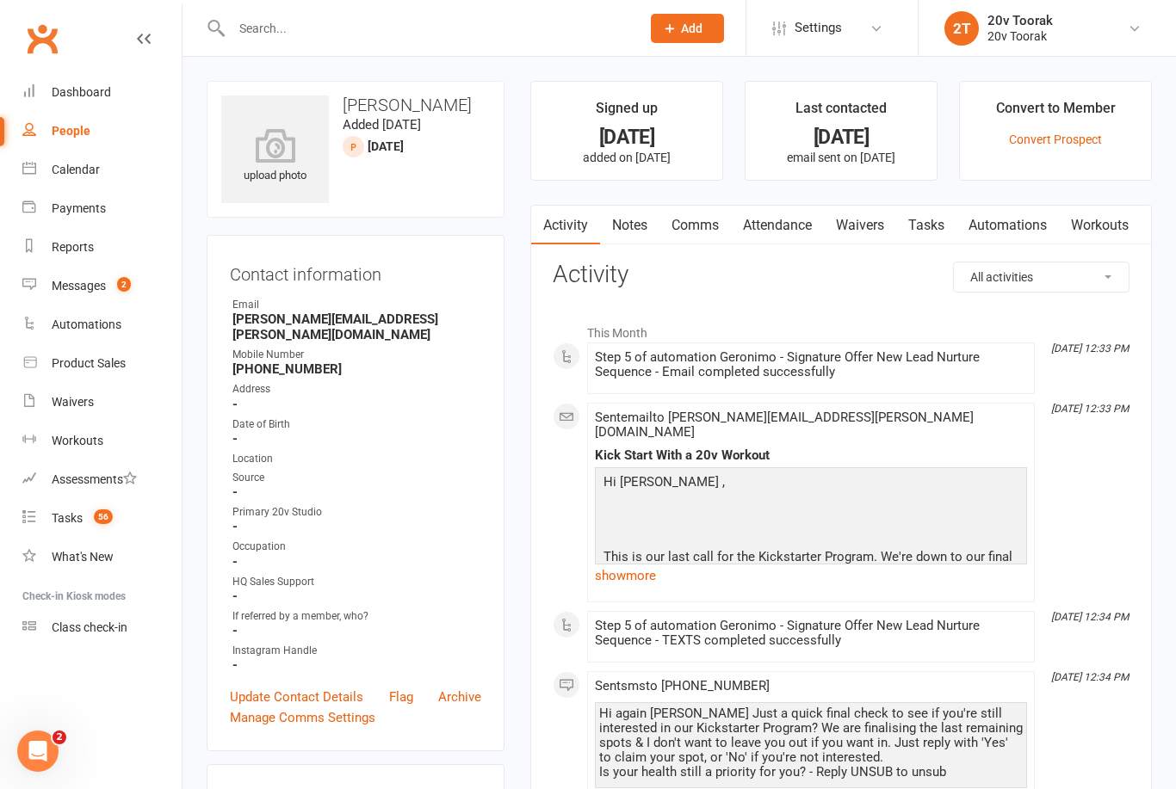
click at [637, 233] on link "Notes" at bounding box center [629, 226] width 59 height 40
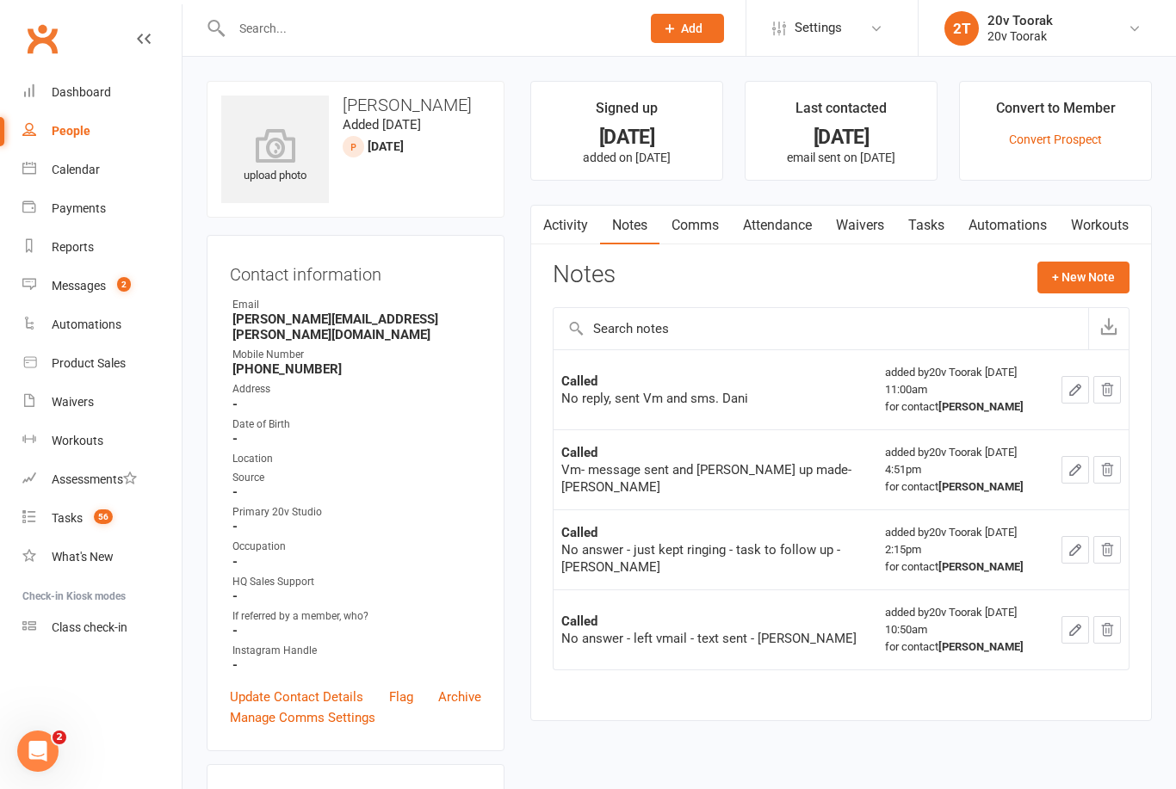
click at [88, 551] on div "What's New" at bounding box center [83, 557] width 62 height 14
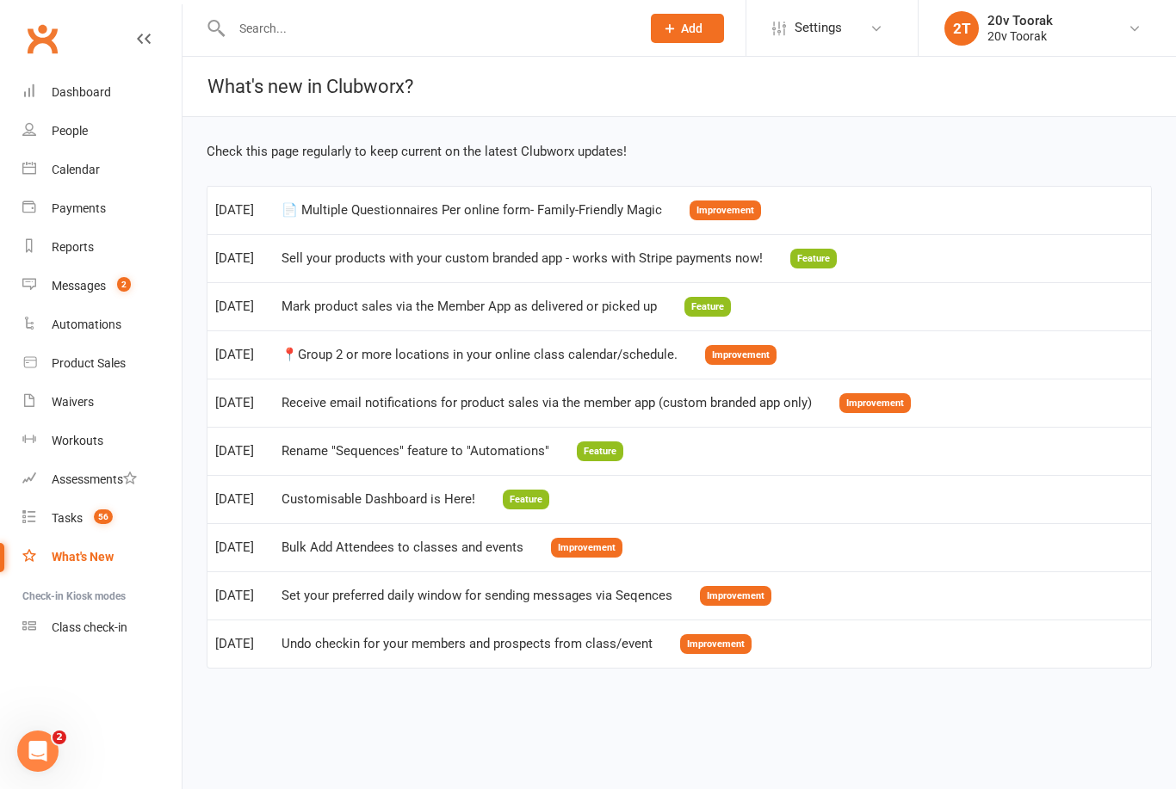
click at [78, 515] on div "Tasks" at bounding box center [67, 518] width 31 height 14
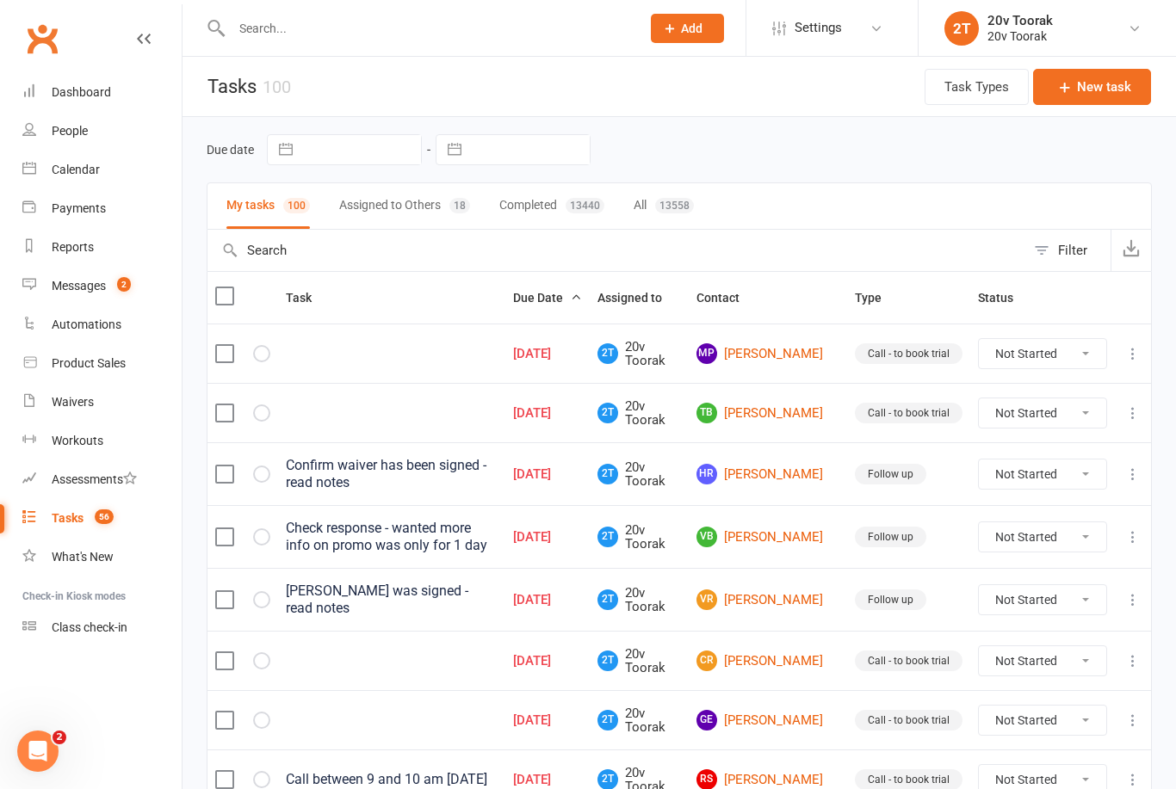
click at [1065, 261] on button "Filter" at bounding box center [1067, 250] width 85 height 41
select select "incomplete"
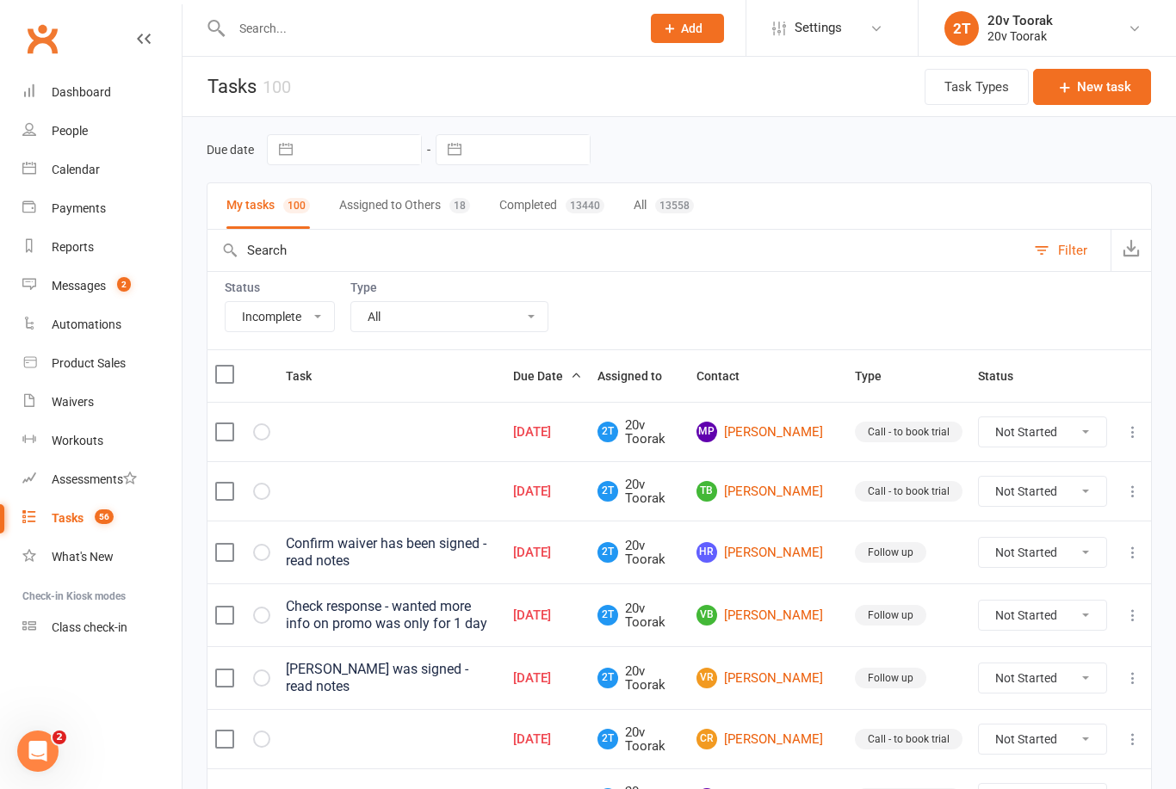
click at [505, 343] on div "Status All Incomplete Not Started In Progress Waiting Complete Type All Call Ca…" at bounding box center [679, 310] width 945 height 78
click at [568, 335] on div "Status All Incomplete Not Started In Progress Waiting Complete Type All Call Ca…" at bounding box center [679, 310] width 945 height 78
click at [526, 327] on select "All Call Call - to book trial Confirm session attendance Confirm trial Follow u…" at bounding box center [449, 316] width 196 height 29
select select "32301"
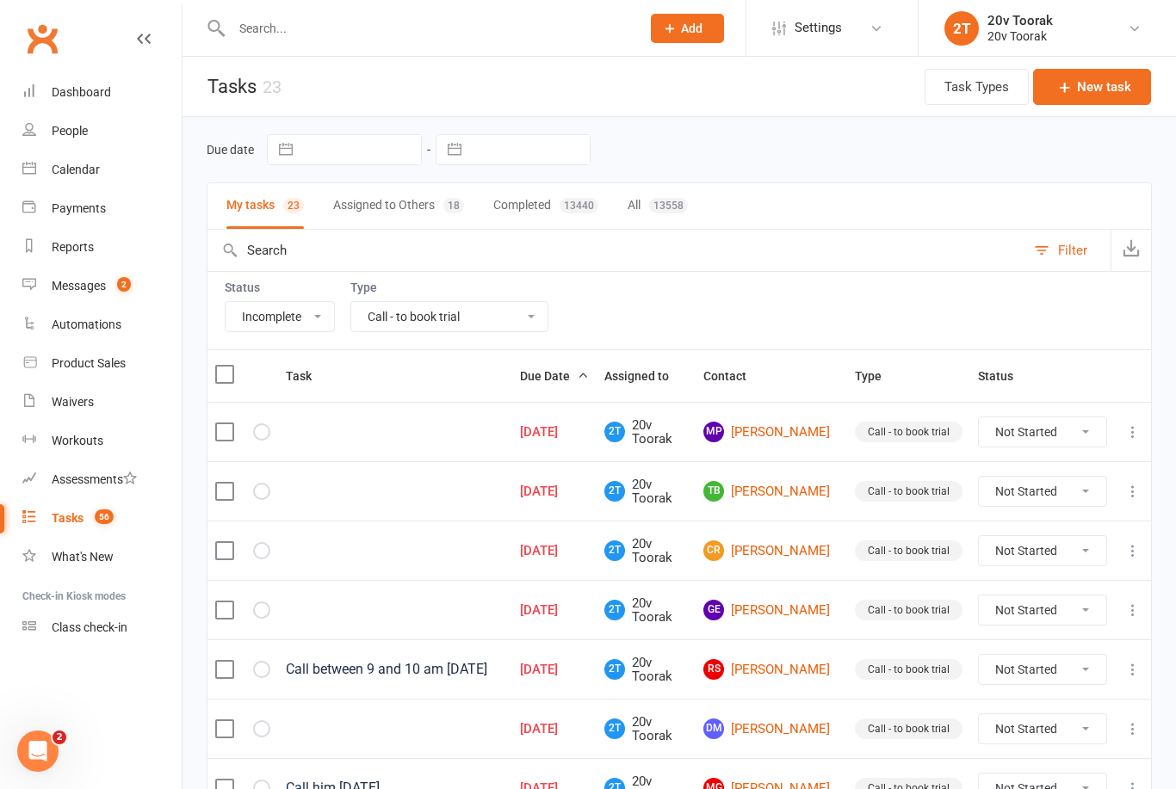
click at [97, 281] on div "Messages" at bounding box center [79, 286] width 54 height 14
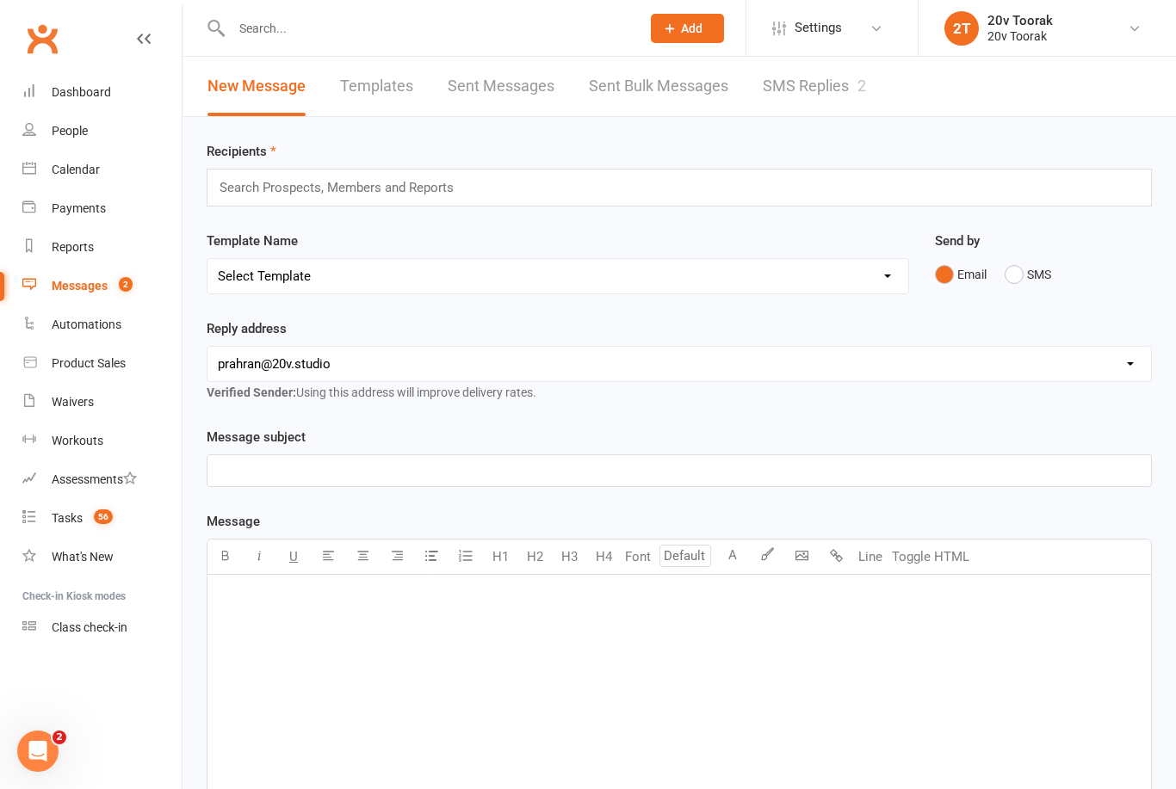
click at [866, 71] on link "SMS Replies 2" at bounding box center [813, 86] width 103 height 59
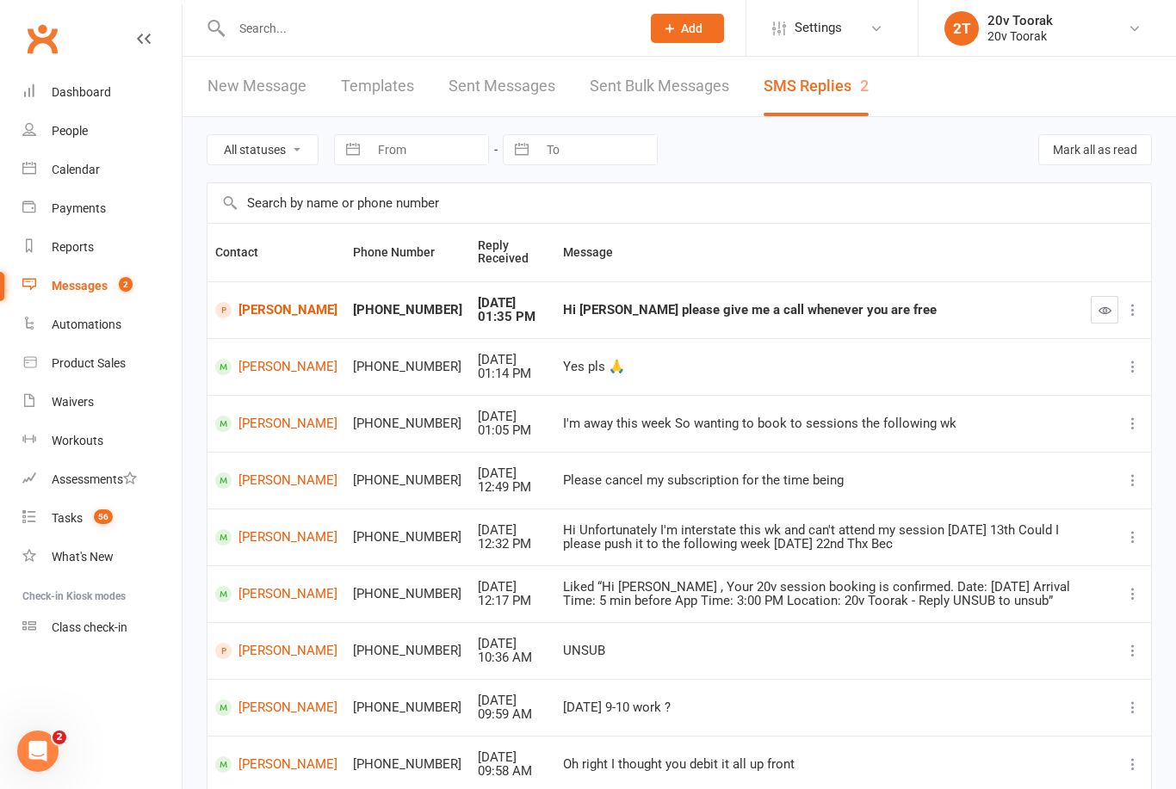
click at [267, 315] on link "[PERSON_NAME]" at bounding box center [276, 310] width 122 height 16
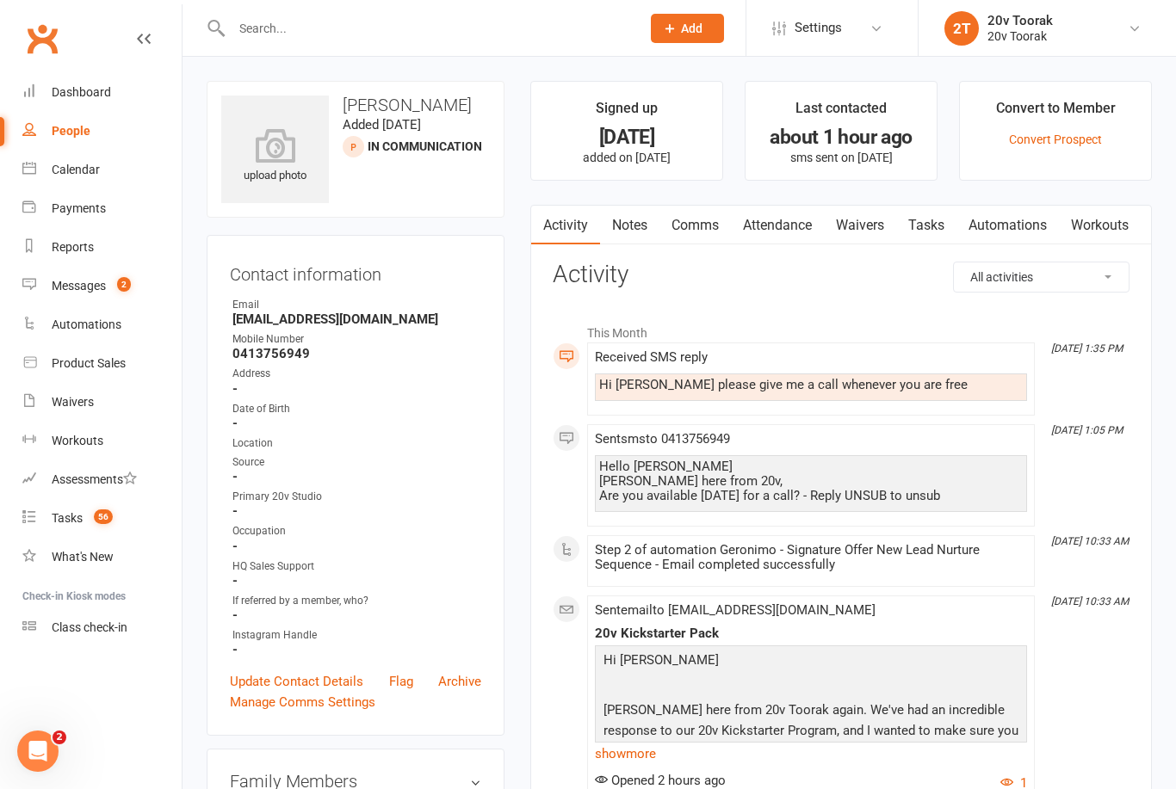
click at [80, 170] on div "Calendar" at bounding box center [76, 170] width 48 height 14
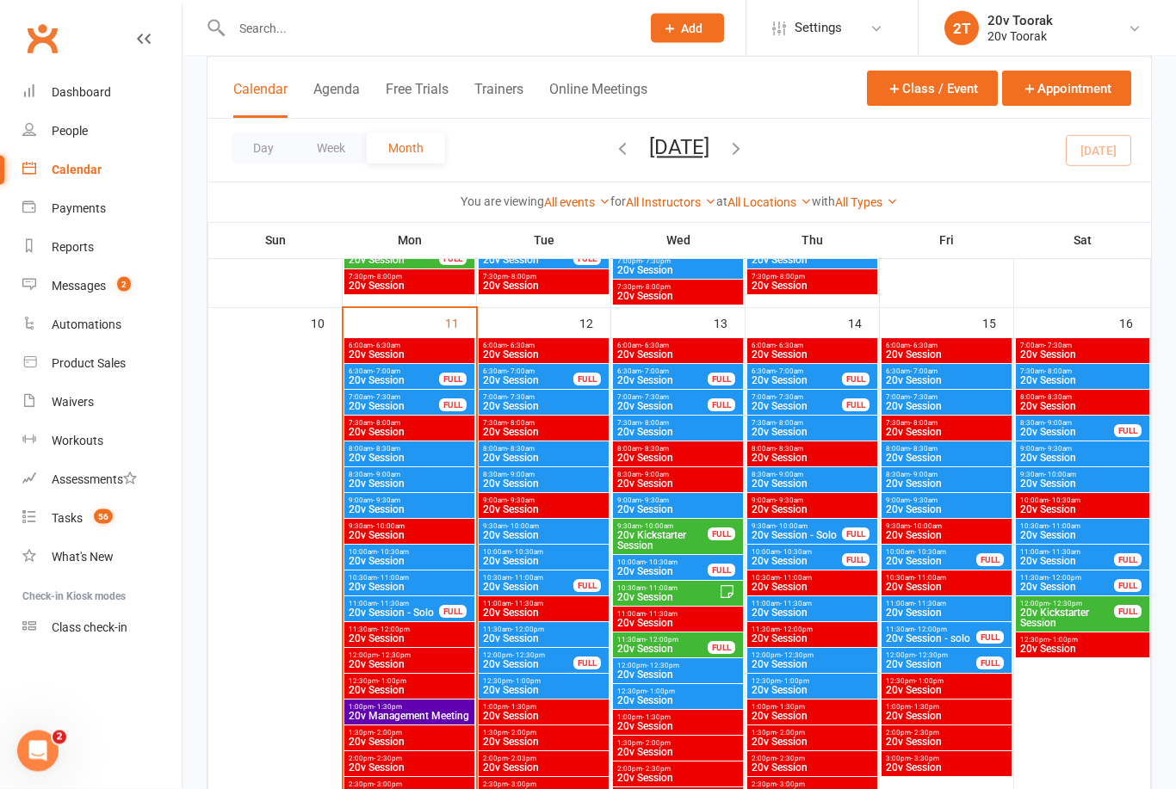
scroll to position [1626, 0]
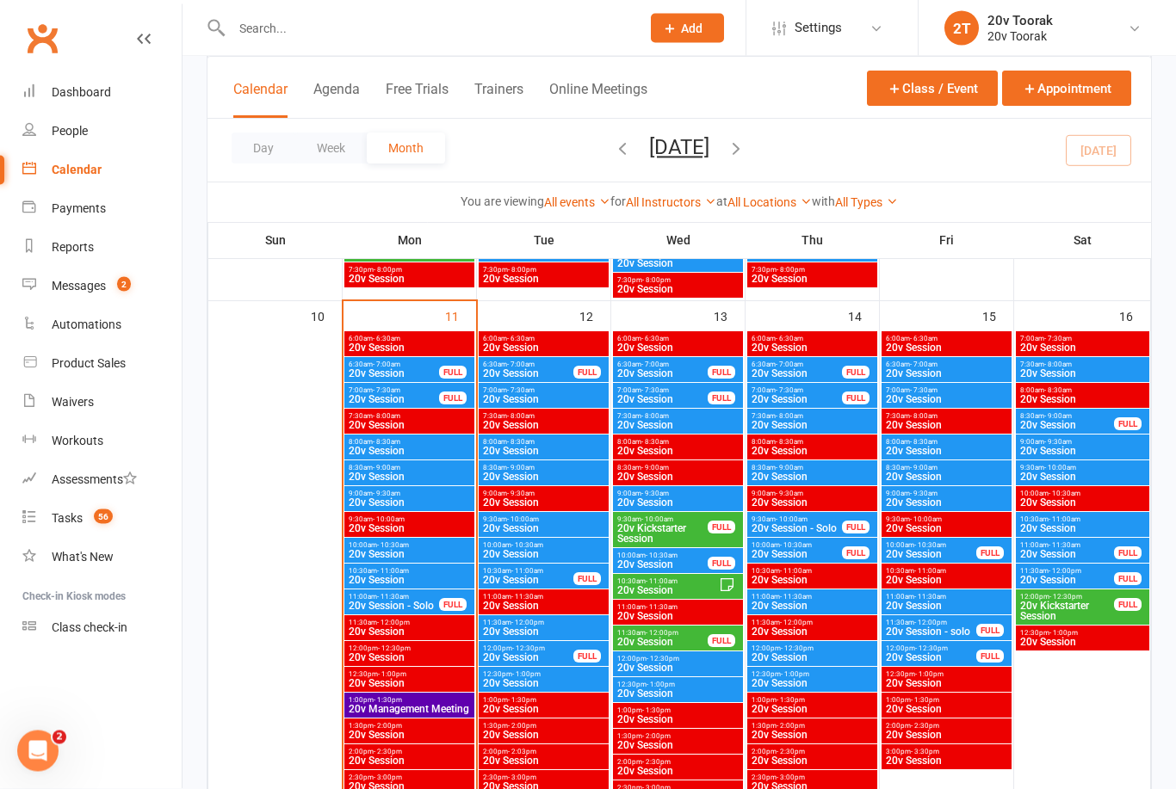
click at [95, 516] on span "56" at bounding box center [103, 516] width 19 height 15
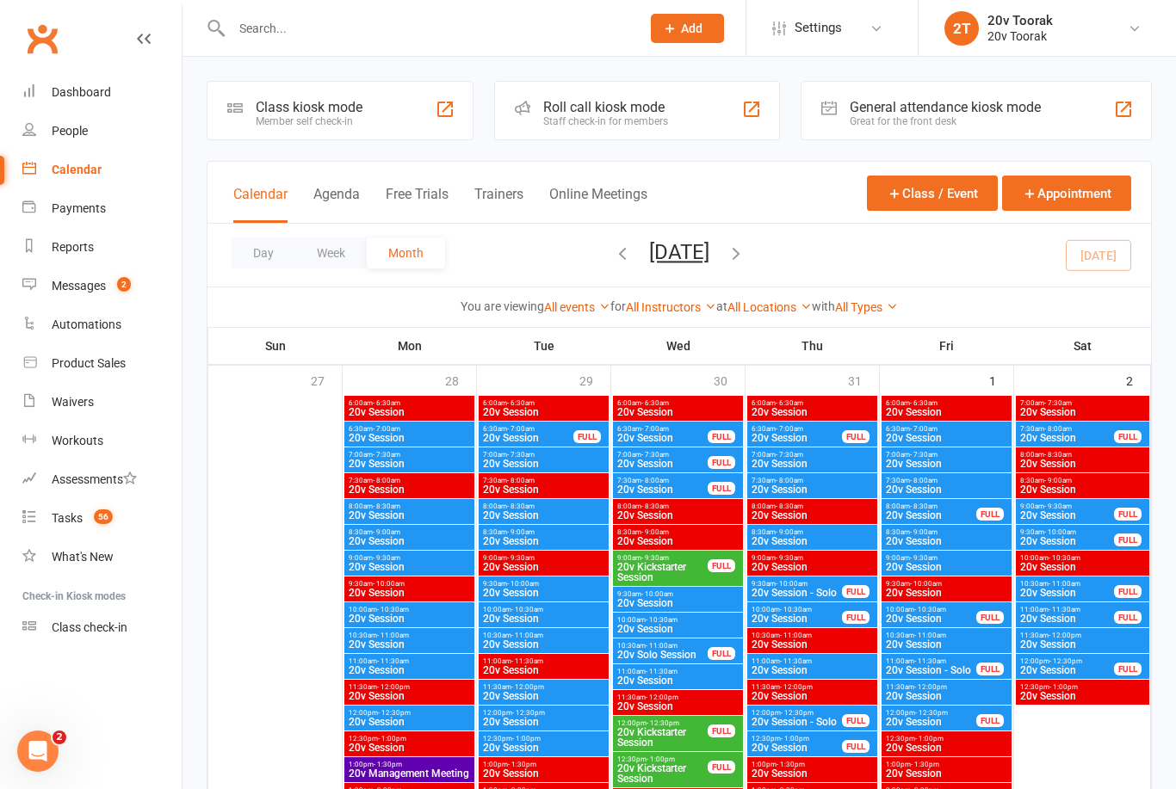
select select "incomplete"
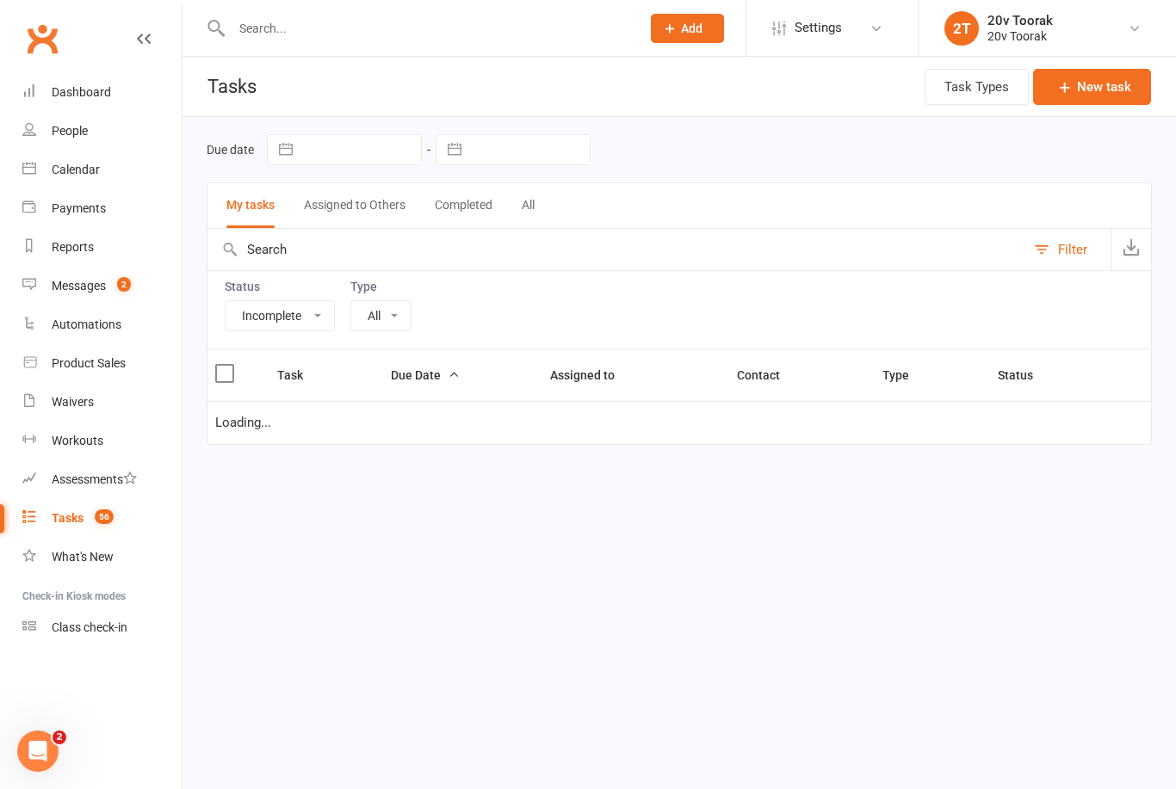
select select "32301"
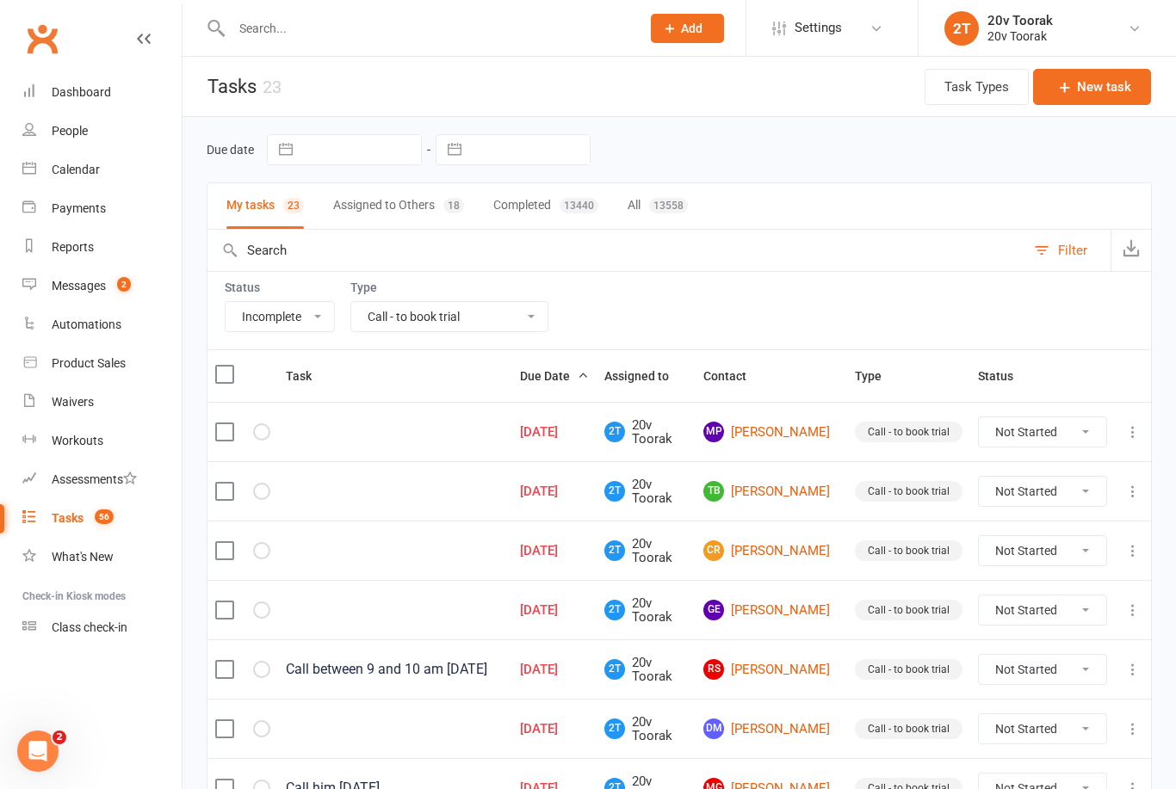
click at [90, 291] on div "Messages" at bounding box center [79, 286] width 54 height 14
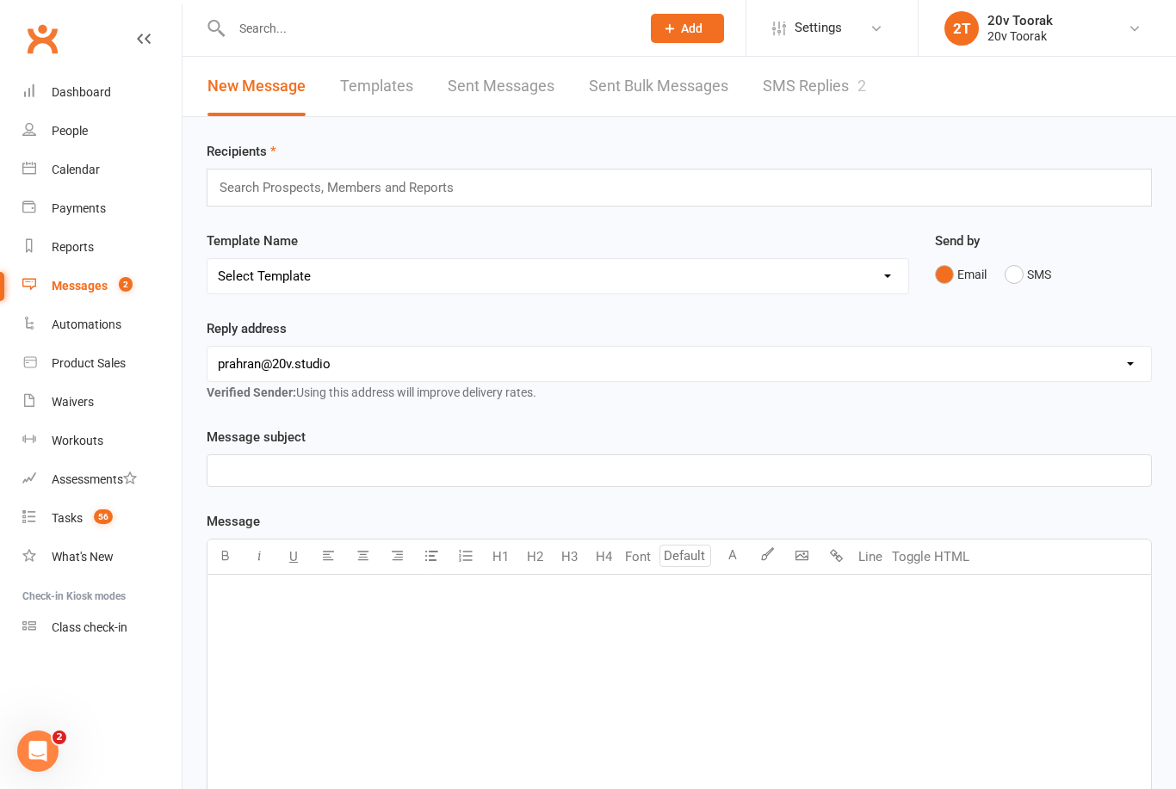
click at [808, 90] on link "SMS Replies 2" at bounding box center [813, 86] width 103 height 59
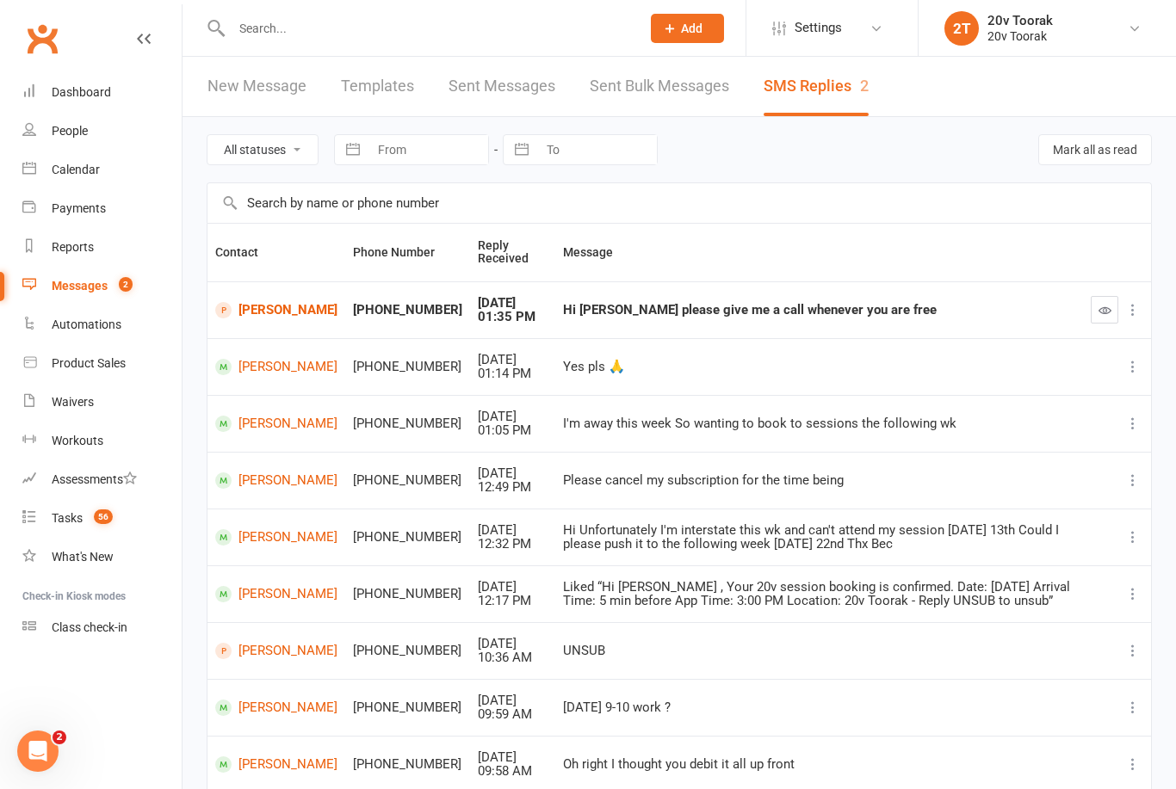
click at [267, 305] on link "[PERSON_NAME]" at bounding box center [276, 310] width 122 height 16
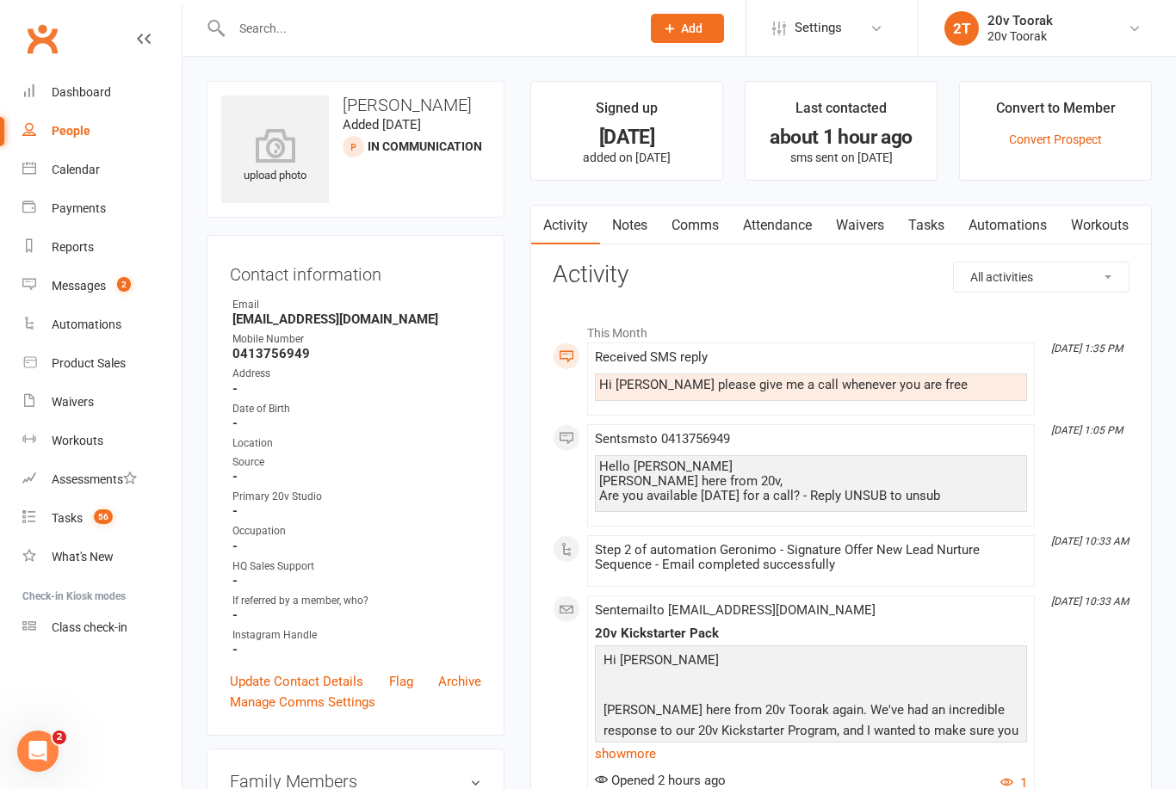
click at [634, 229] on link "Notes" at bounding box center [629, 226] width 59 height 40
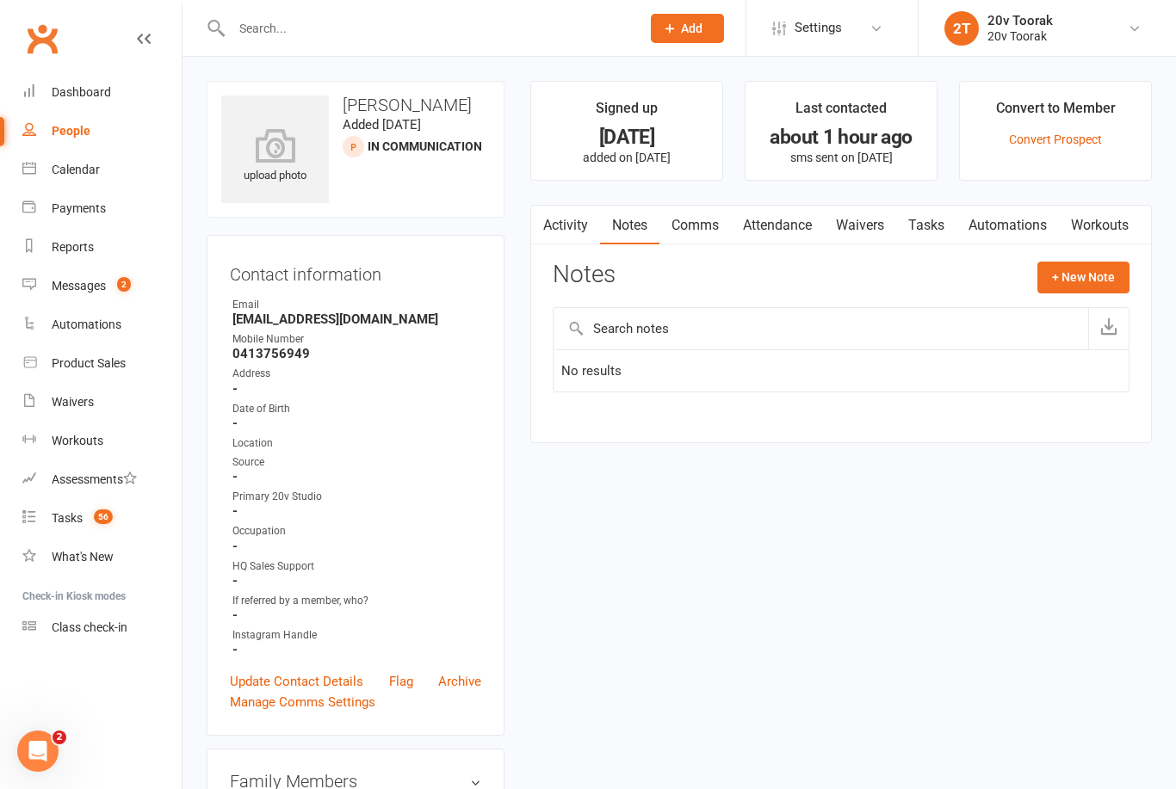
click at [1076, 277] on button "+ New Note" at bounding box center [1083, 277] width 92 height 31
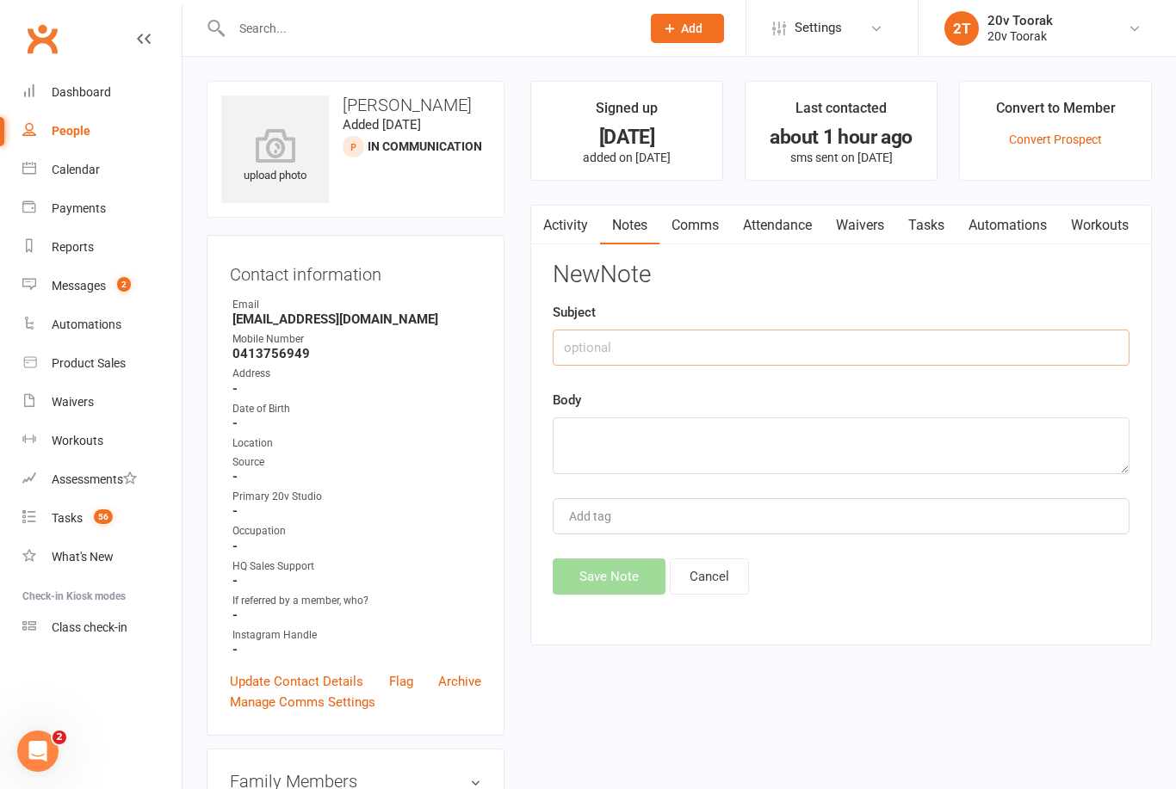
click at [692, 343] on input "text" at bounding box center [840, 348] width 577 height 36
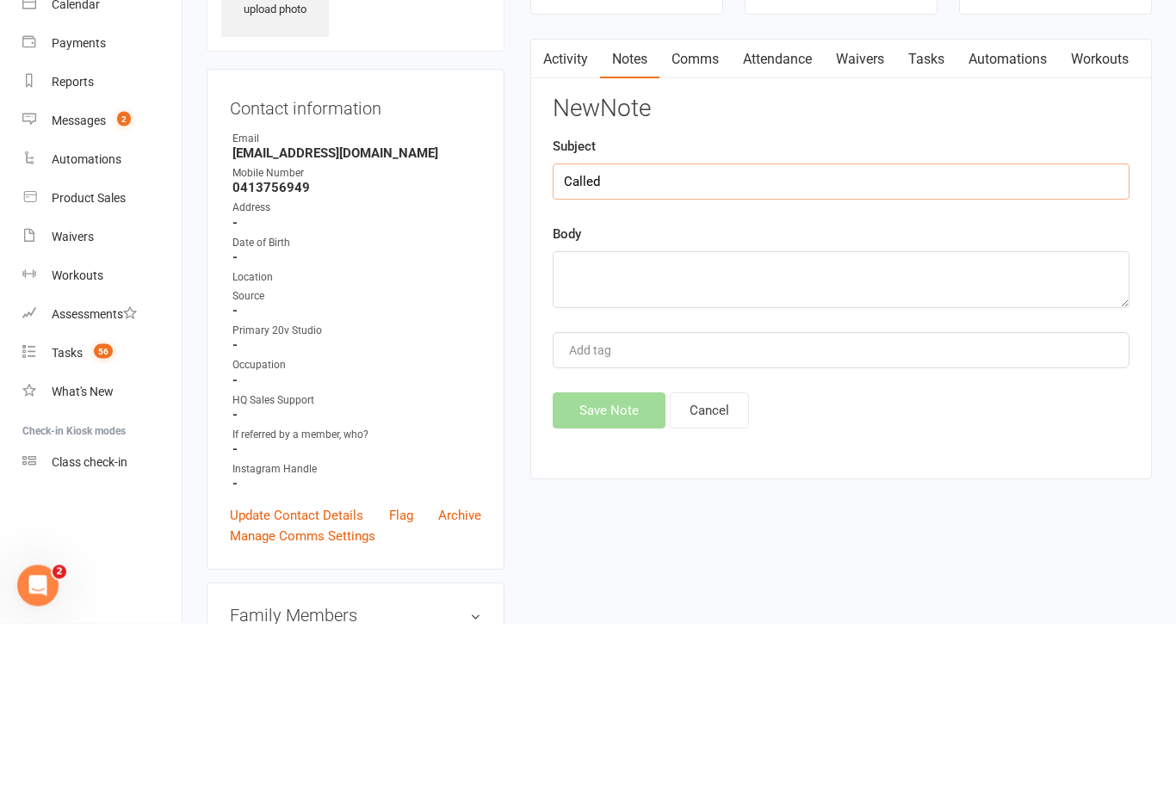
type input "Called"
click at [718, 417] on textarea at bounding box center [840, 445] width 577 height 57
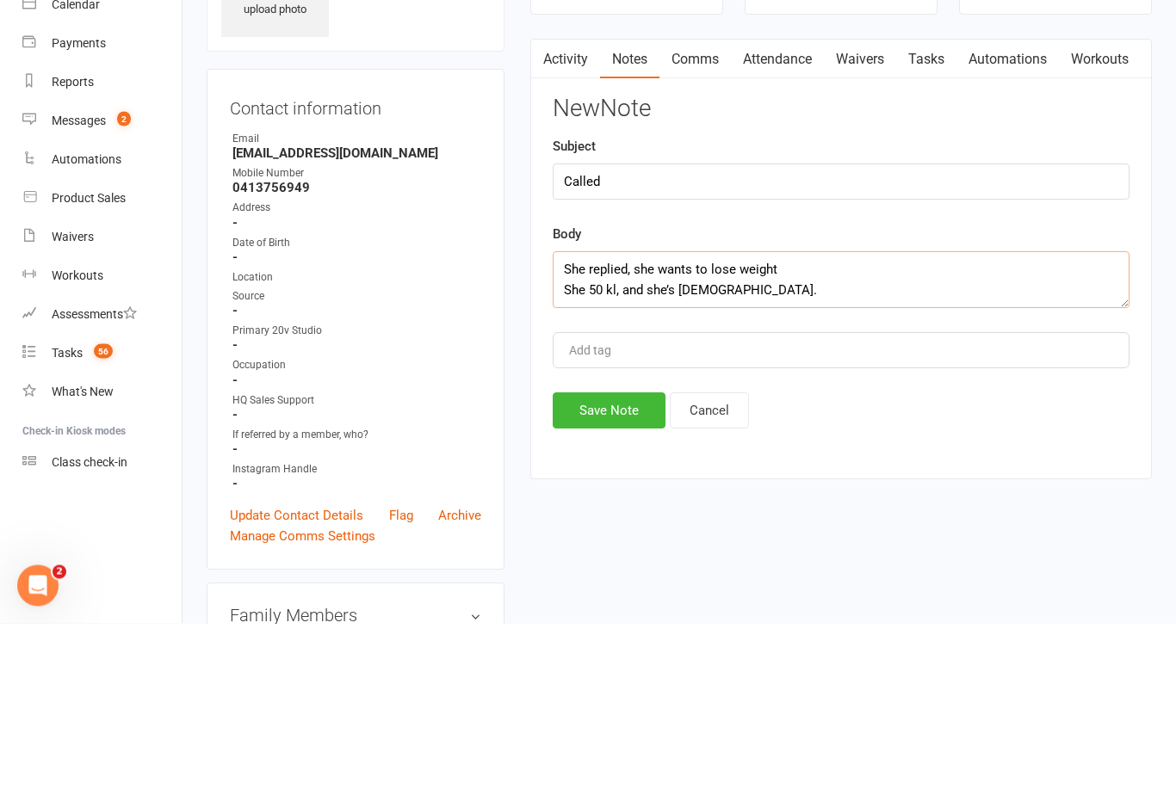
click at [809, 417] on textarea "She replied, she wants to lose weight She 50 kl, and she’s [DEMOGRAPHIC_DATA]." at bounding box center [840, 445] width 577 height 57
click at [585, 417] on textarea "She replied, she wants to lose weight and get strength. She 50 kl, and she’s [D…" at bounding box center [840, 445] width 577 height 57
click at [702, 417] on textarea "She replied, she wants to lose weight and get strength. She’s 50 kl, and she’s …" at bounding box center [840, 445] width 577 height 57
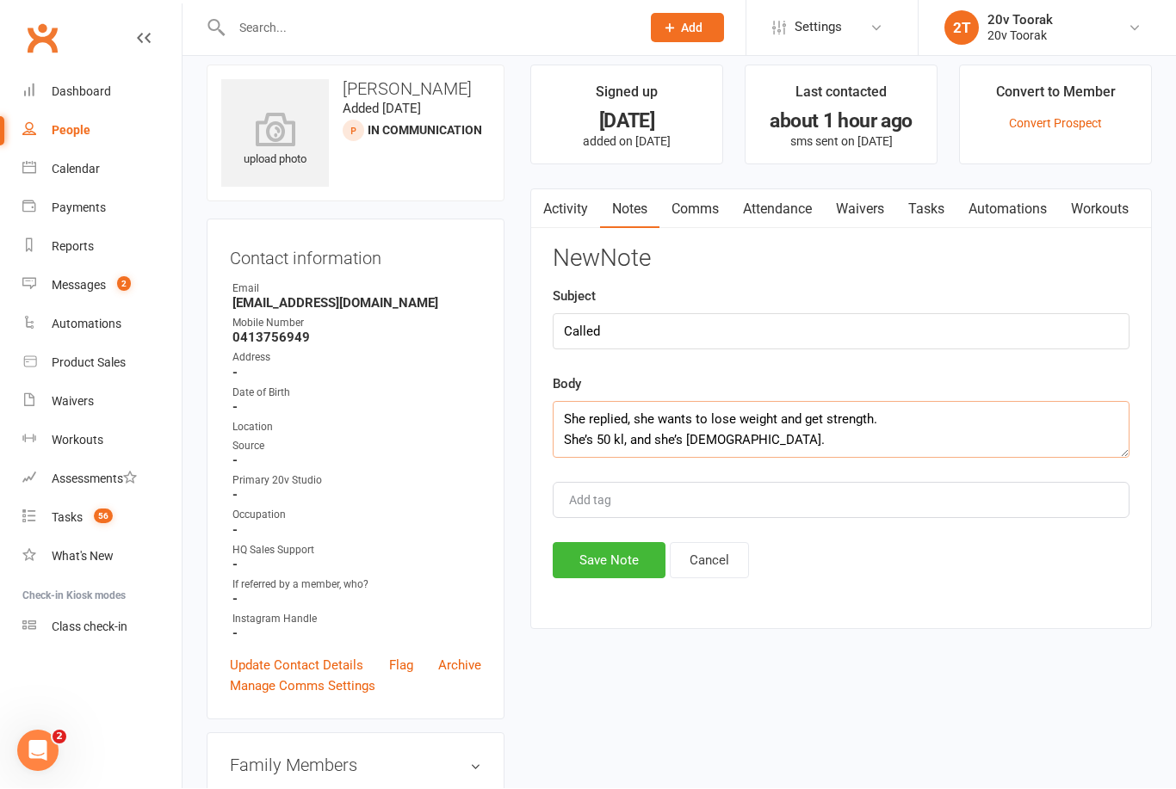
type textarea "She replied, she wants to lose weight and get strength. She’s 50 kl, and she’s …"
click at [619, 565] on button "Save Note" at bounding box center [608, 561] width 113 height 36
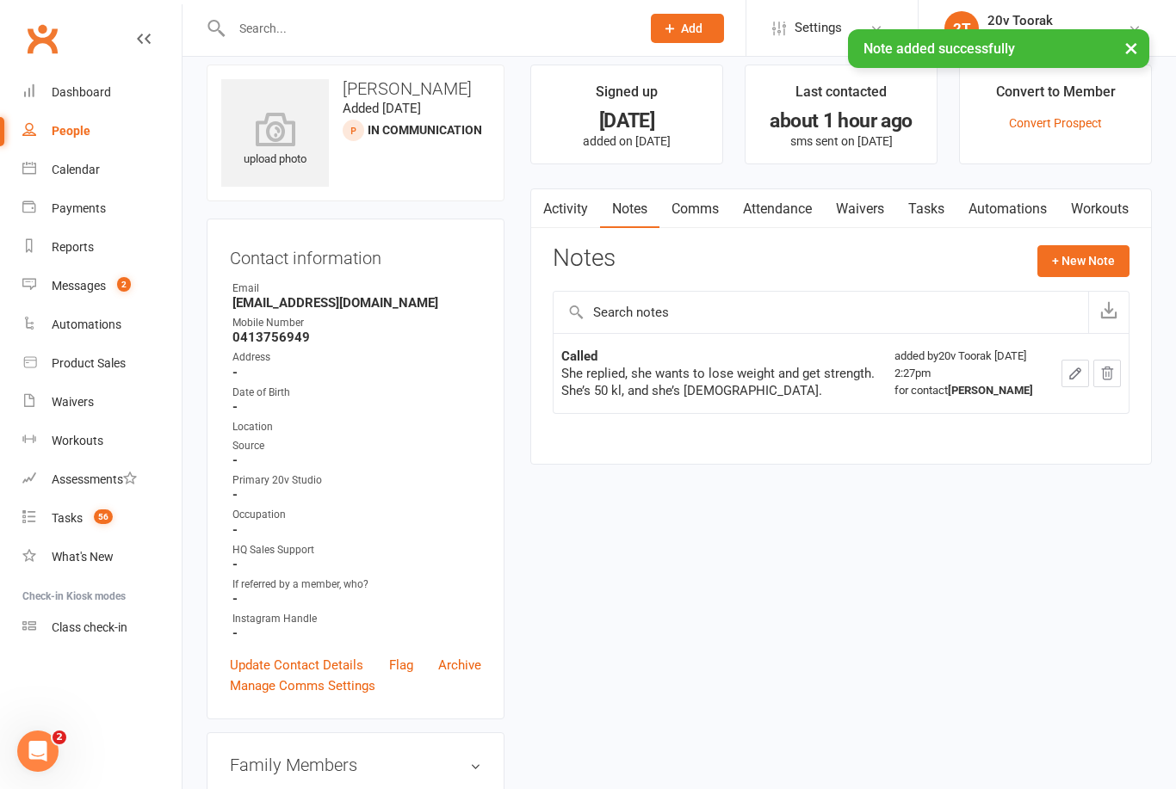
click at [107, 174] on link "Calendar" at bounding box center [101, 170] width 159 height 39
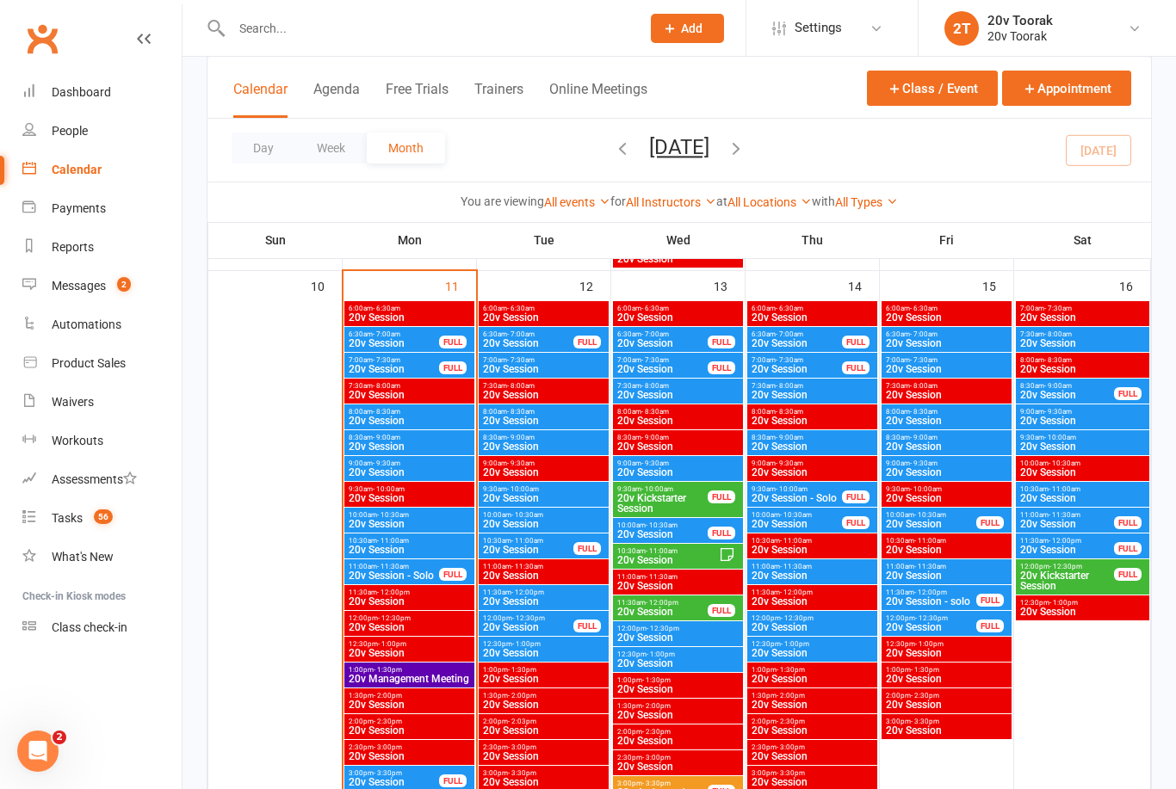
scroll to position [1656, 0]
click at [807, 447] on span "20v Session" at bounding box center [811, 447] width 123 height 10
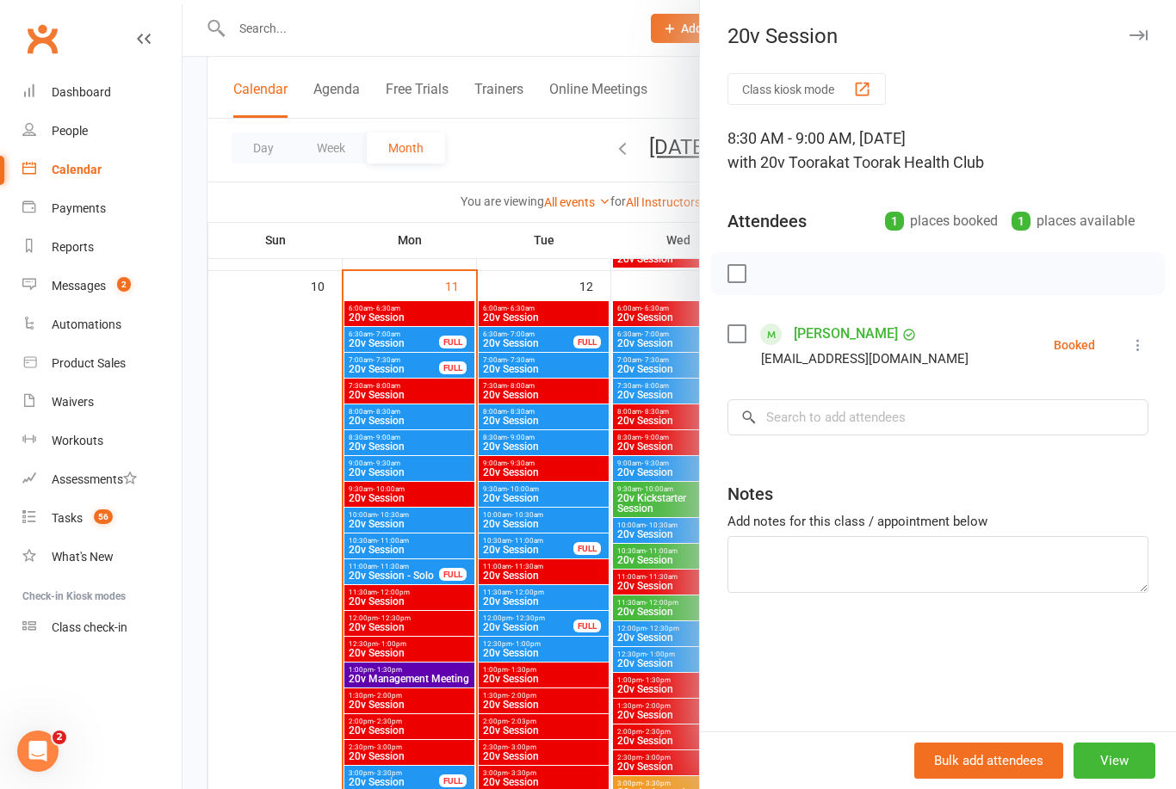
click at [614, 540] on div at bounding box center [678, 394] width 993 height 789
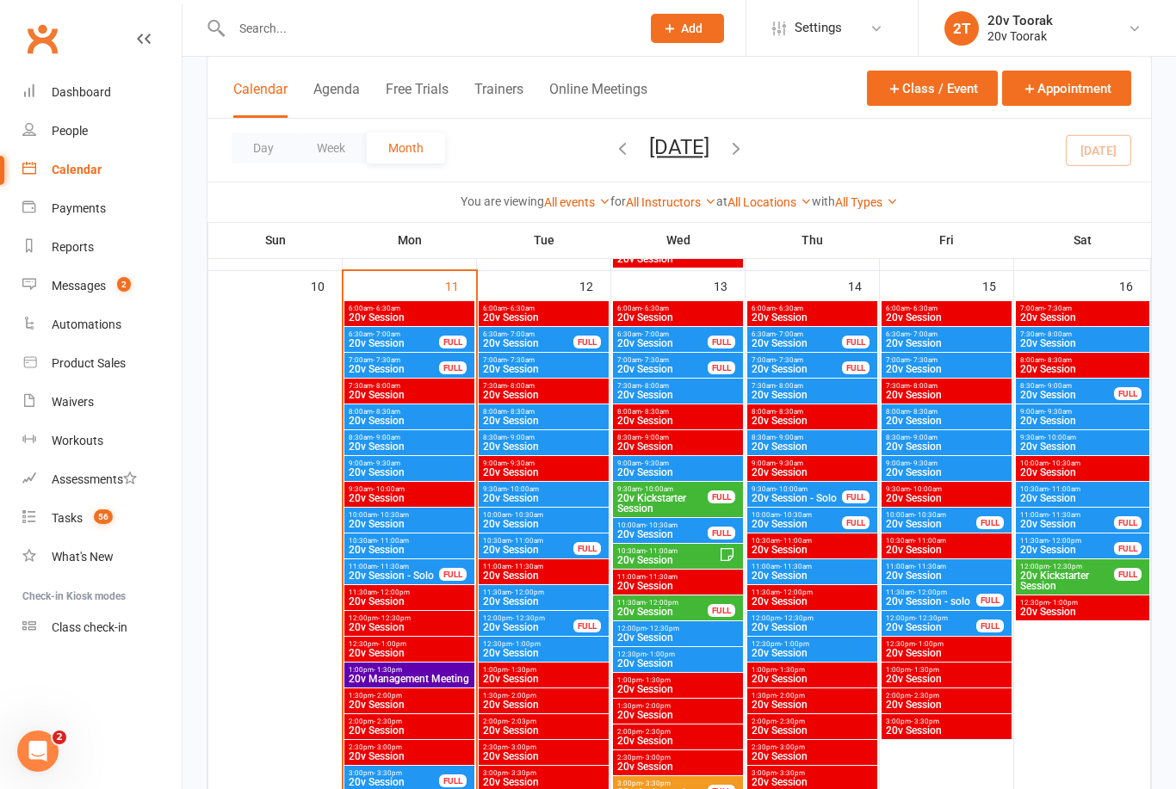
click at [923, 416] on span "20v Session" at bounding box center [946, 421] width 123 height 10
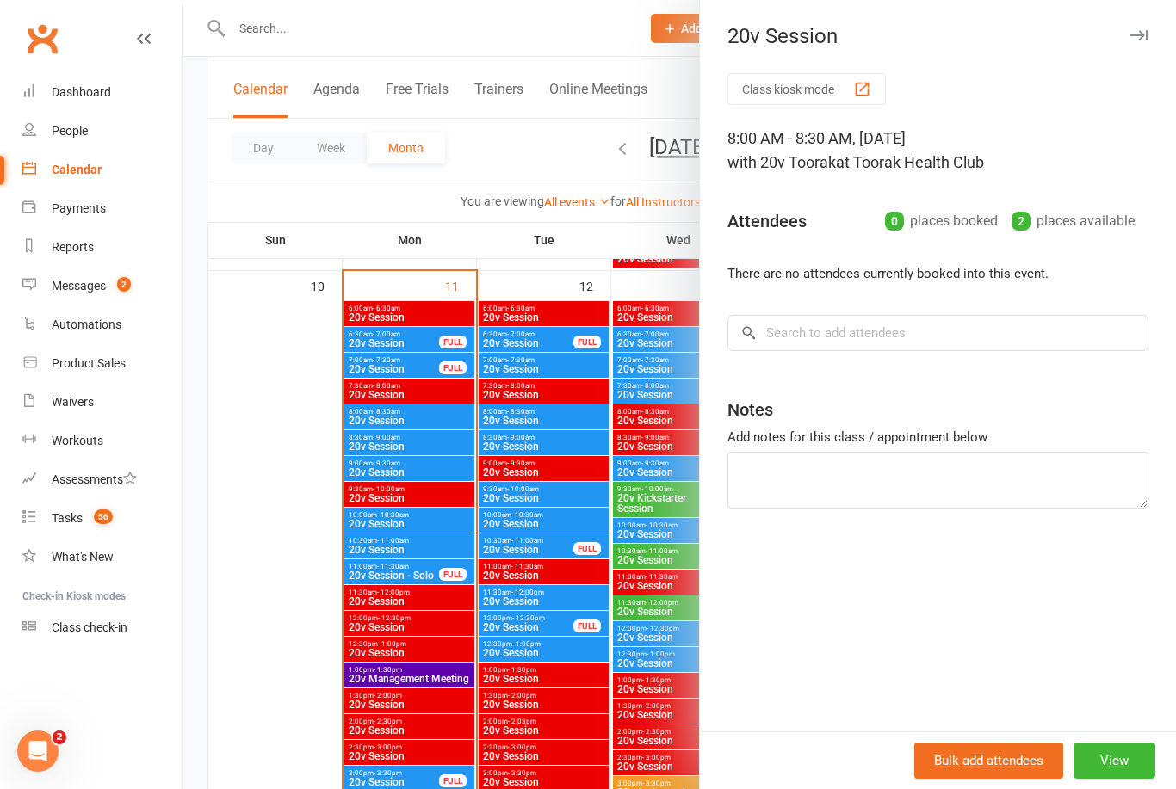
click at [557, 641] on div at bounding box center [678, 394] width 993 height 789
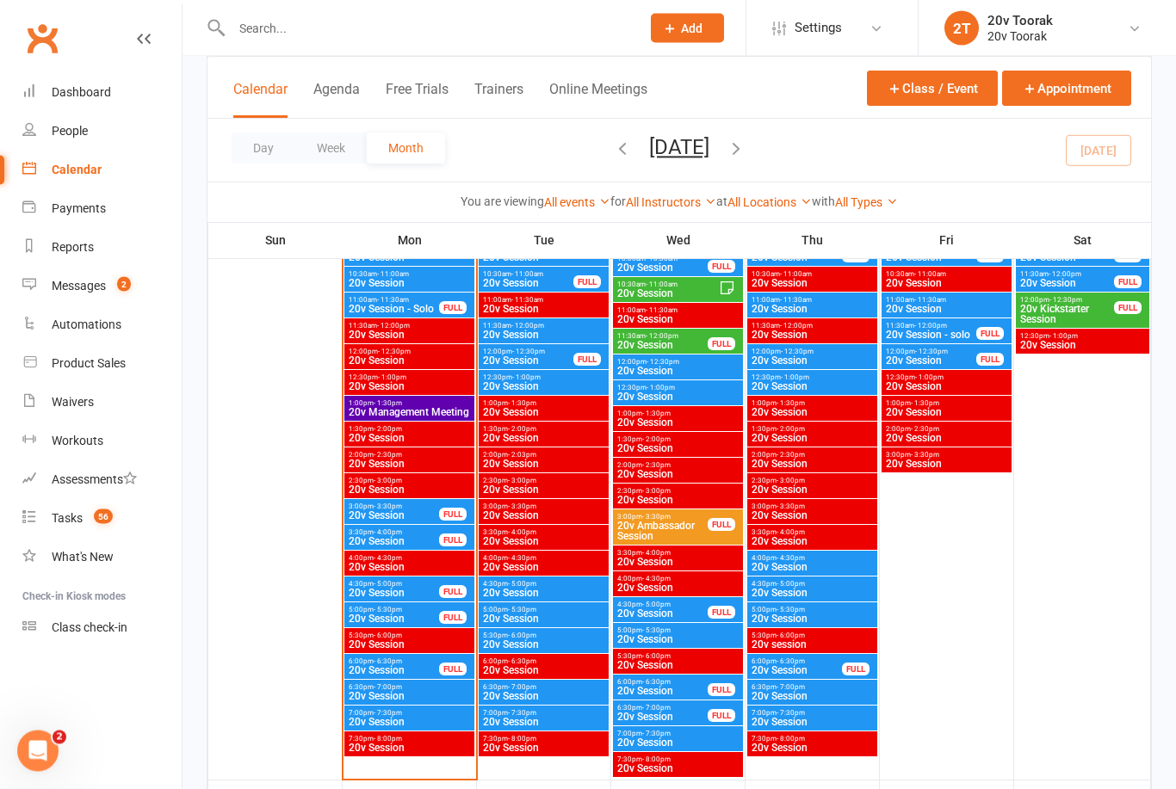
scroll to position [1923, 0]
click at [390, 699] on span "20v Session" at bounding box center [409, 696] width 123 height 10
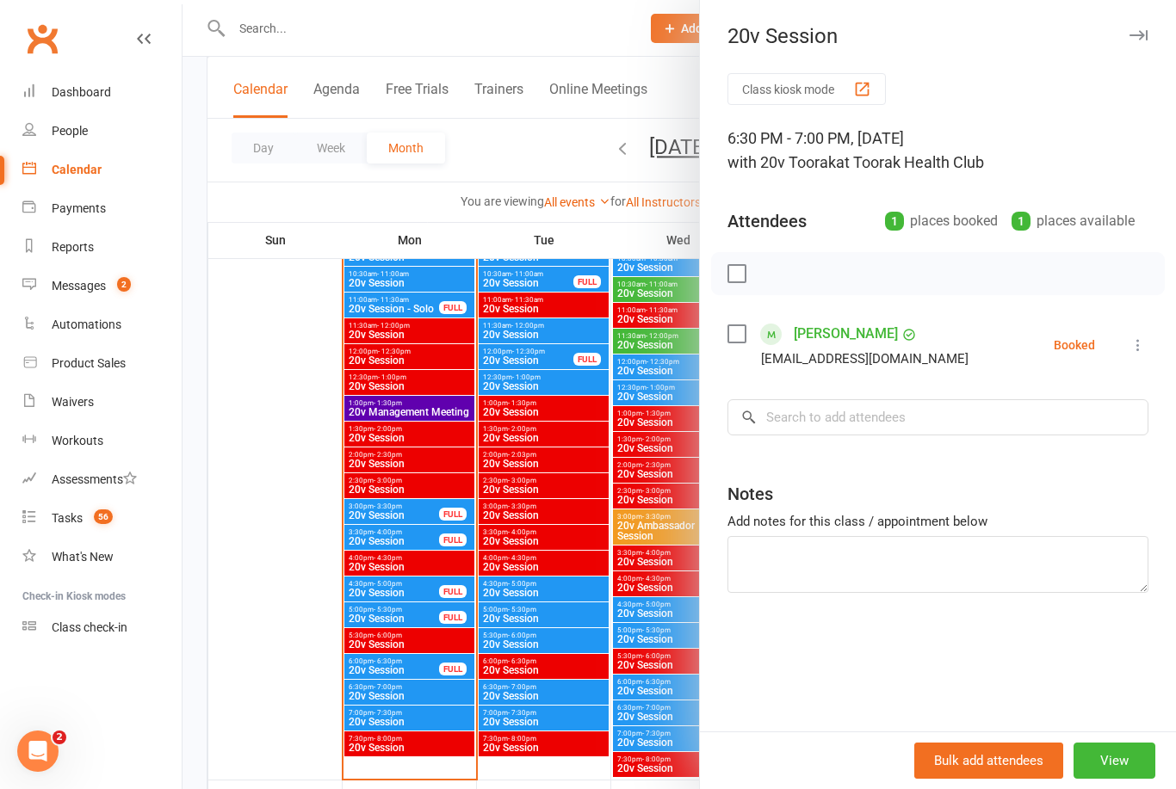
click at [394, 682] on div at bounding box center [678, 394] width 993 height 789
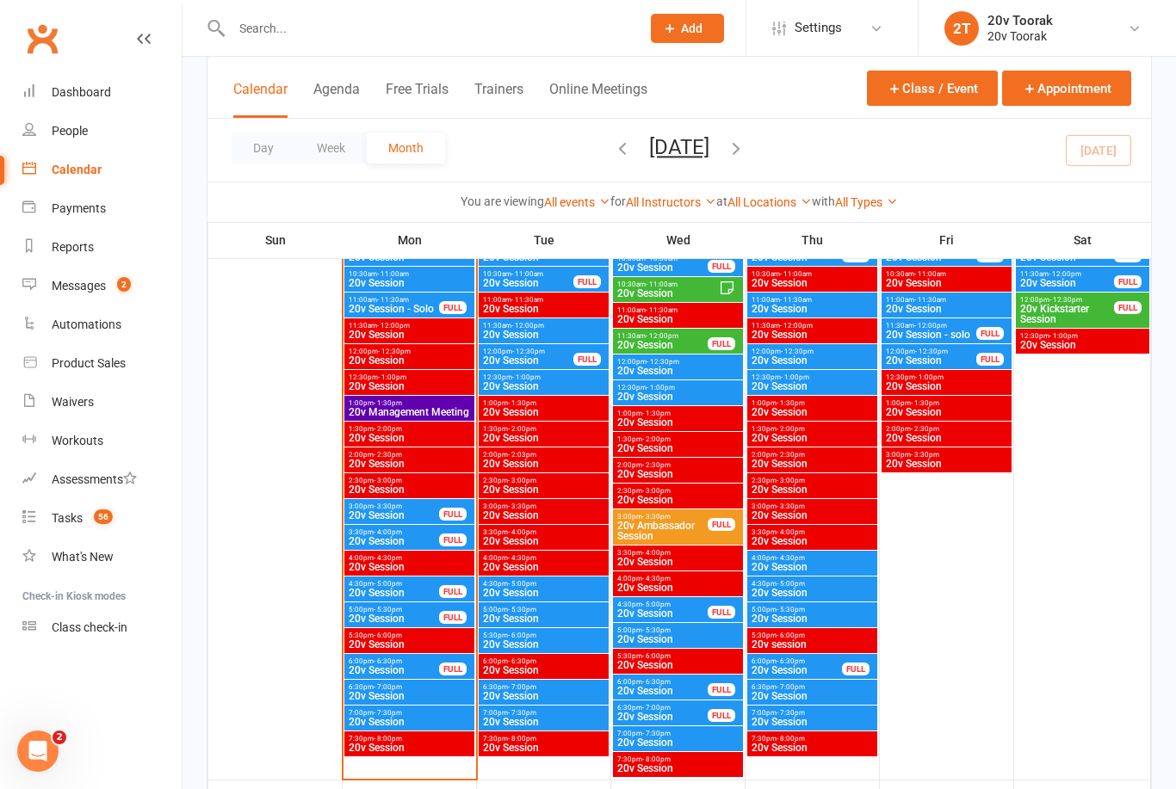
click at [396, 724] on span "20v Session" at bounding box center [409, 722] width 123 height 10
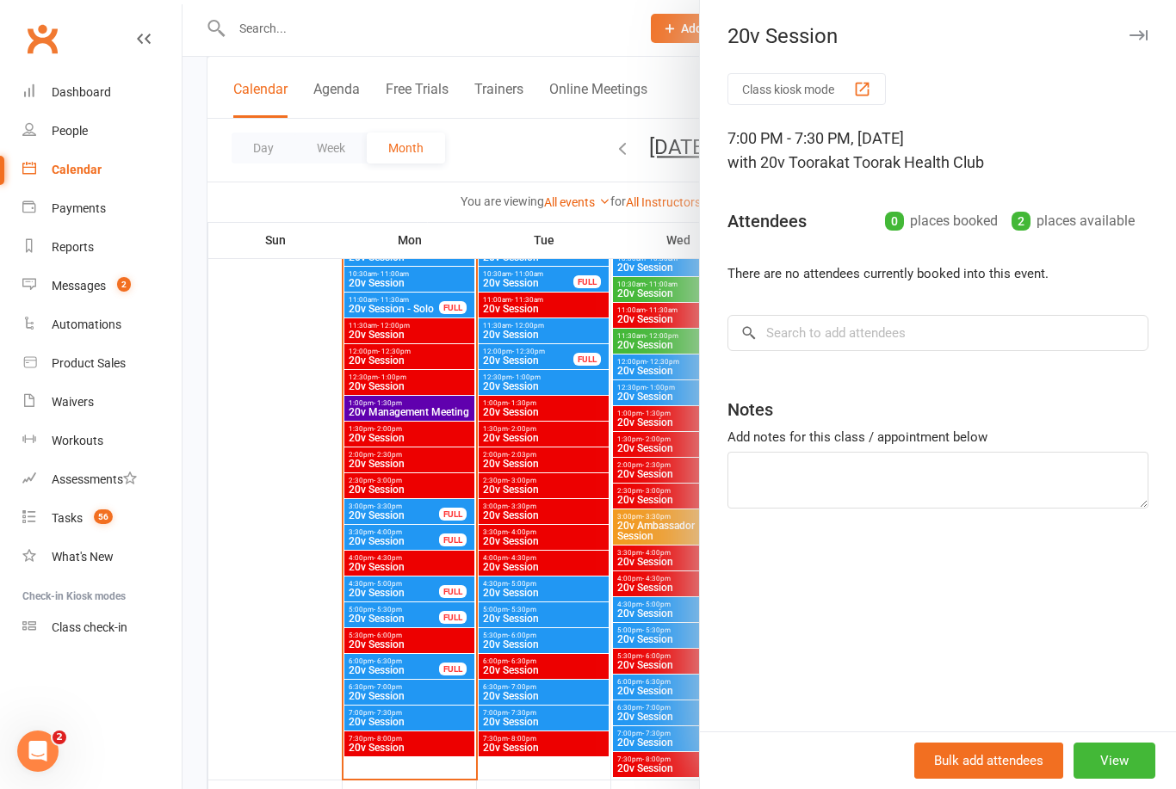
click at [396, 709] on div at bounding box center [678, 394] width 993 height 789
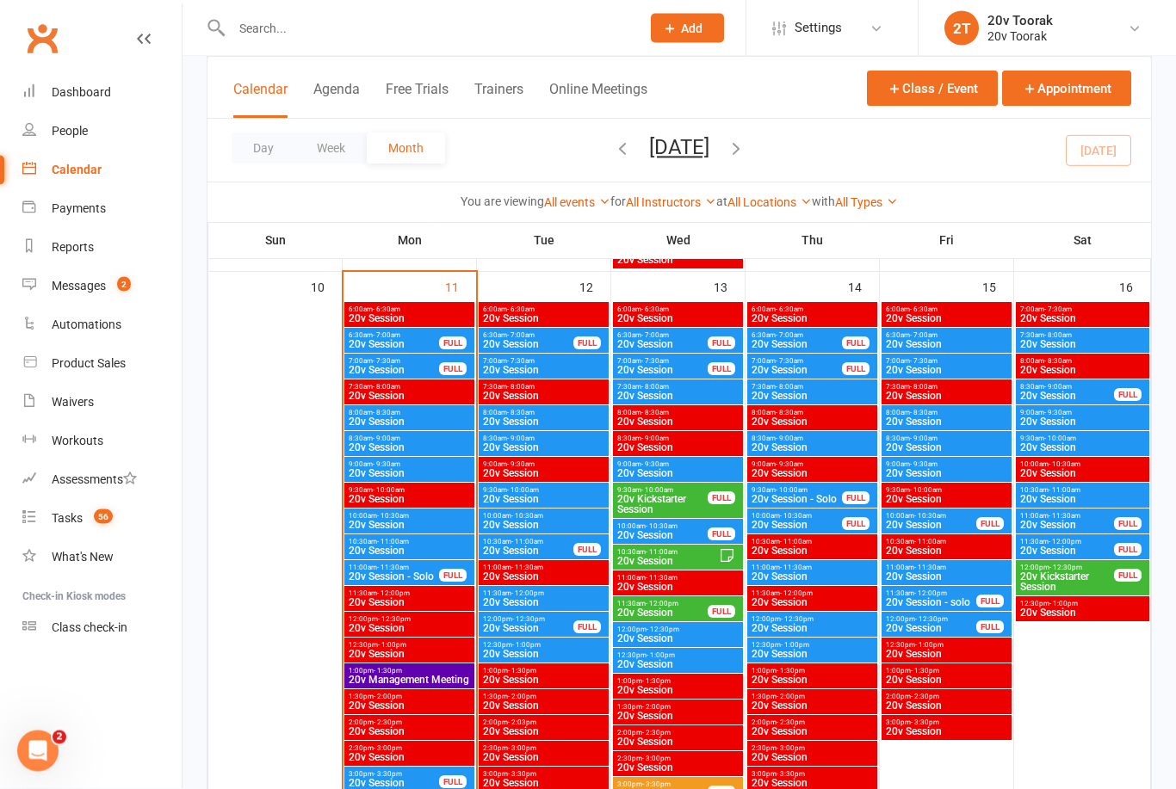
click at [520, 432] on div "8:30am - 9:00am 20v Session" at bounding box center [543, 444] width 130 height 25
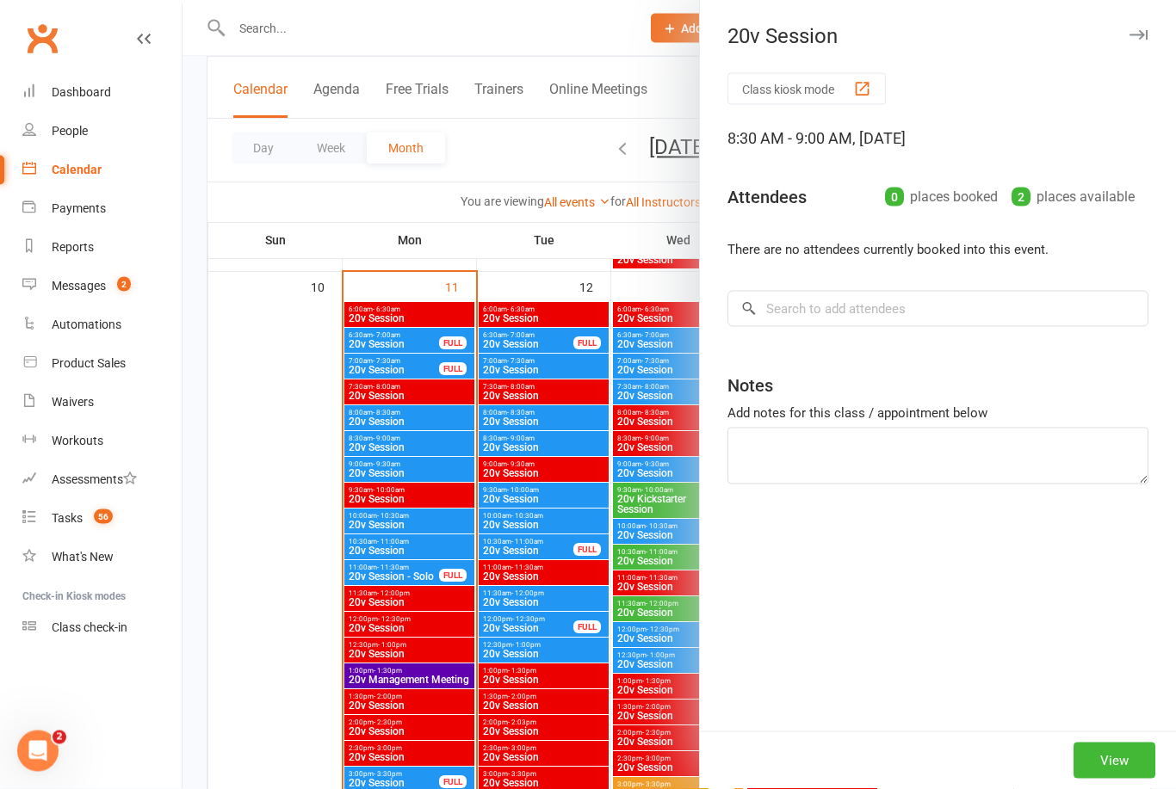
scroll to position [1656, 0]
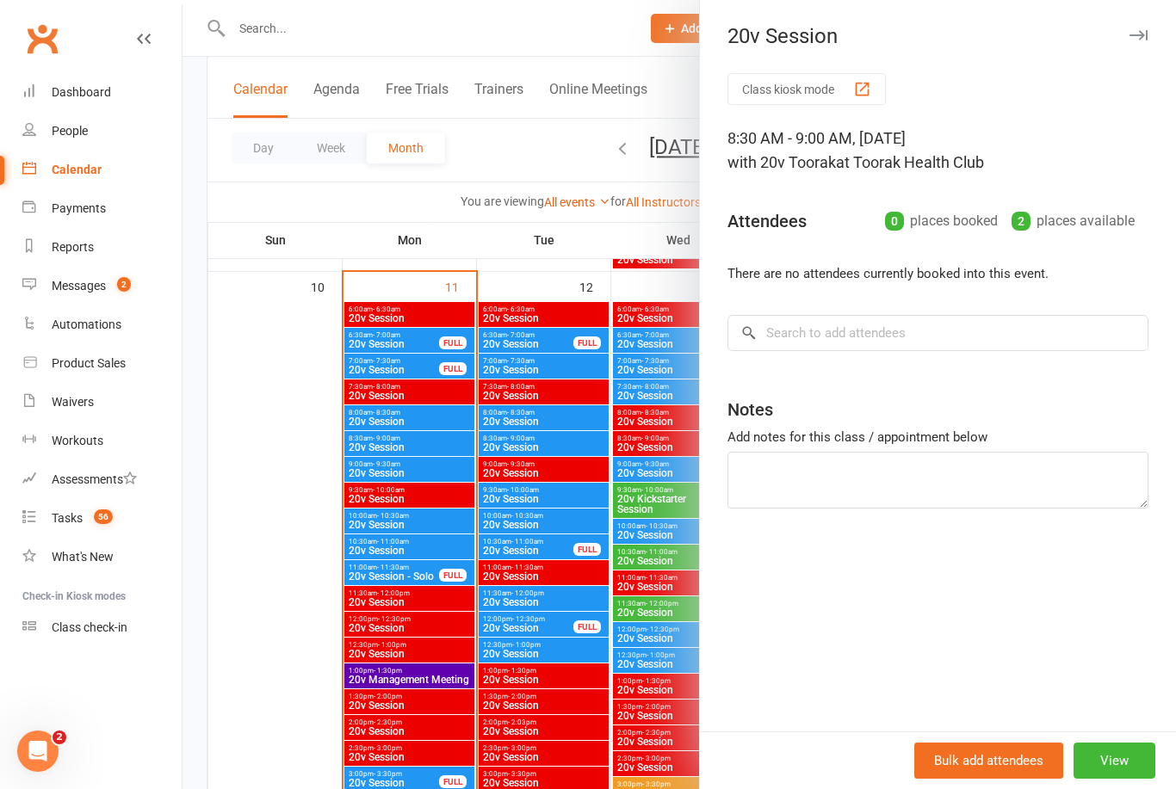
click at [526, 539] on div at bounding box center [678, 394] width 993 height 789
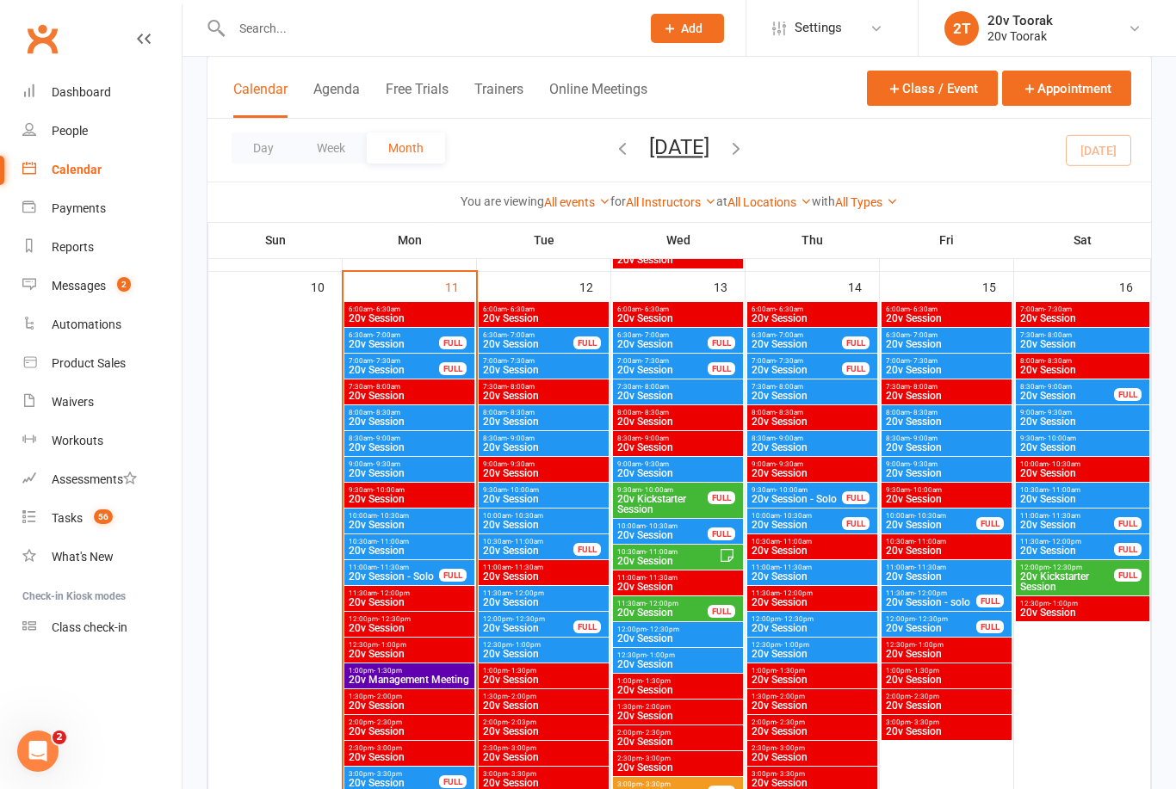
click at [540, 447] on span "20v Session" at bounding box center [543, 447] width 123 height 10
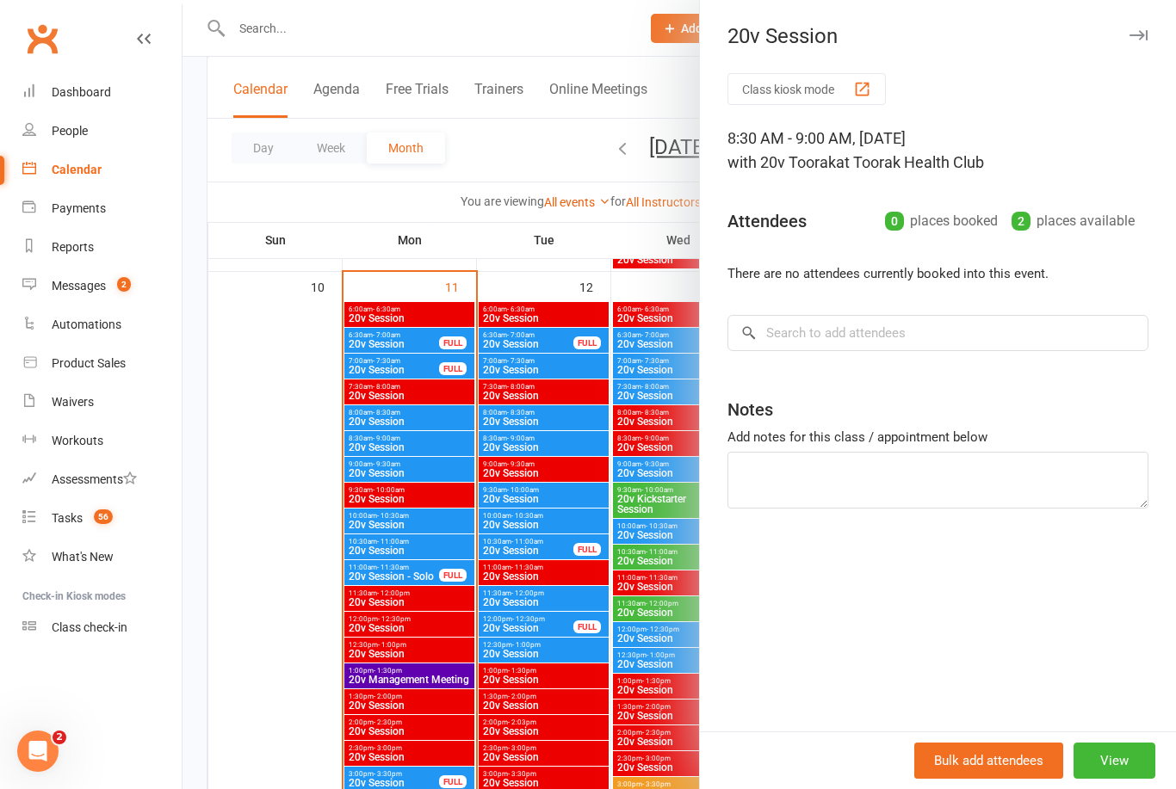
click at [537, 518] on div at bounding box center [678, 394] width 993 height 789
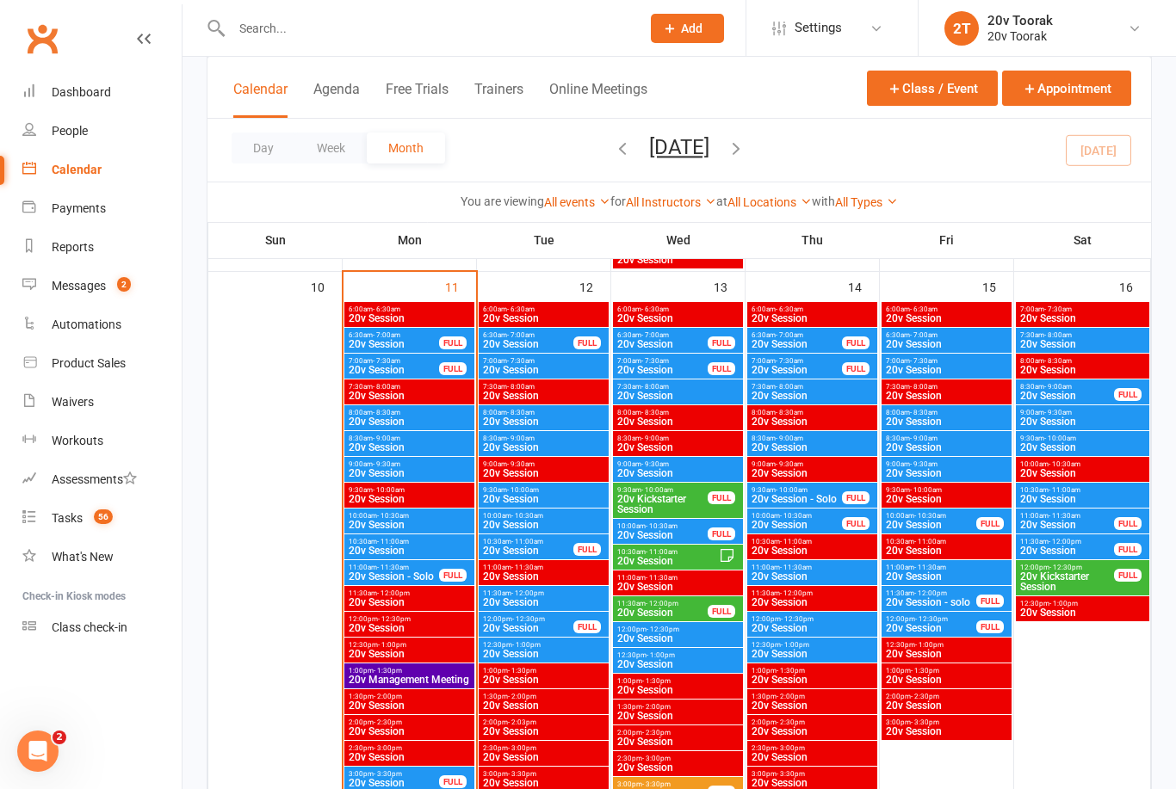
click at [547, 410] on span "8:00am - 8:30am" at bounding box center [543, 413] width 123 height 8
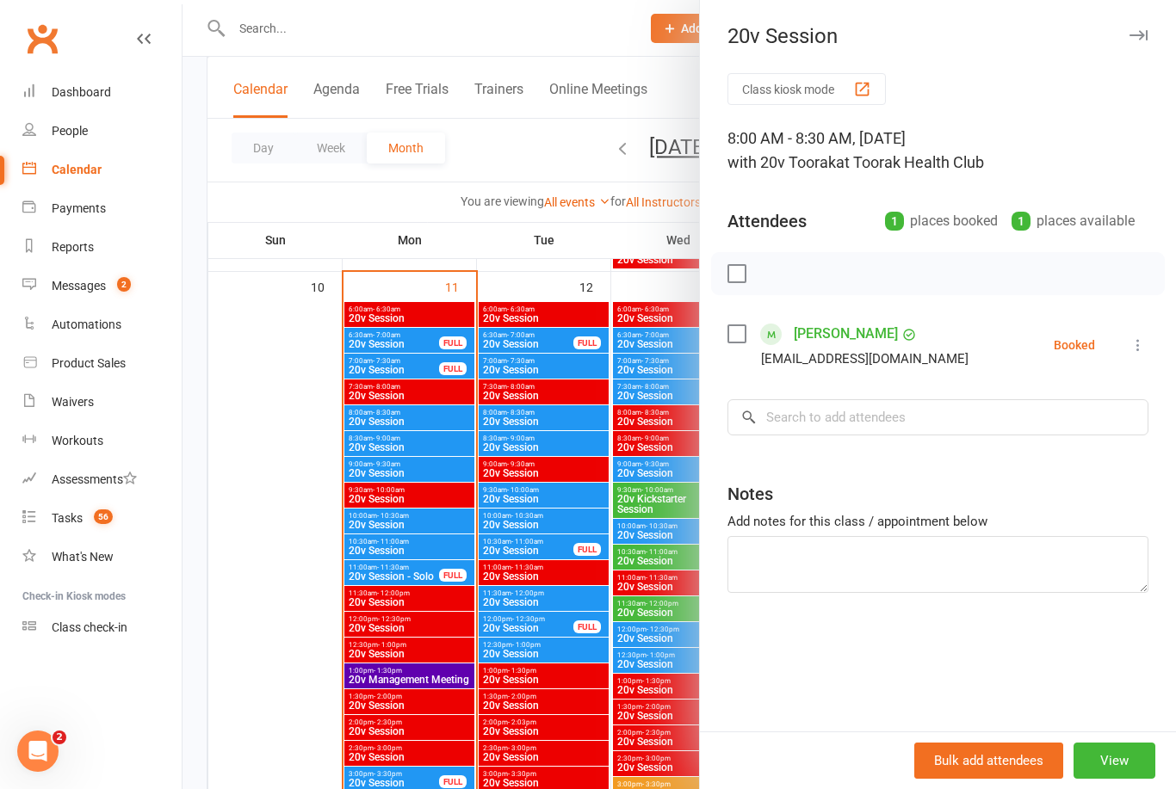
click at [549, 491] on div at bounding box center [678, 394] width 993 height 789
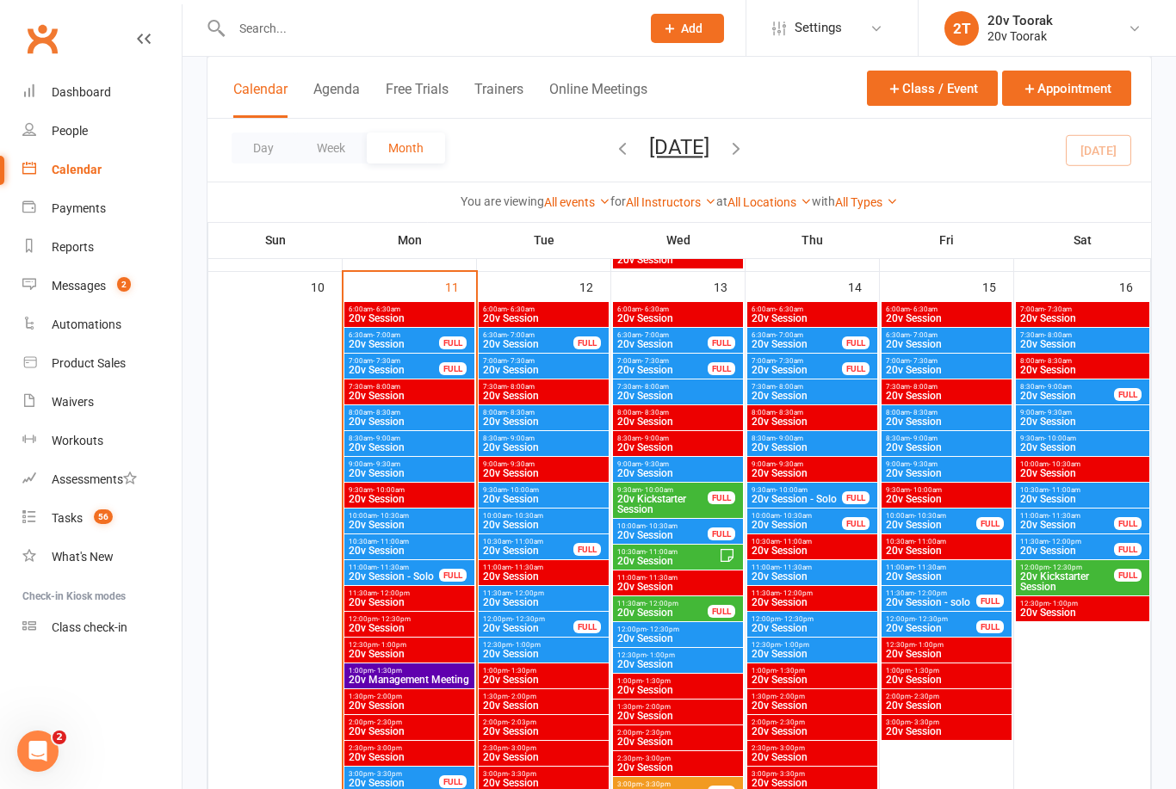
click at [528, 501] on span "20v Session" at bounding box center [543, 499] width 123 height 10
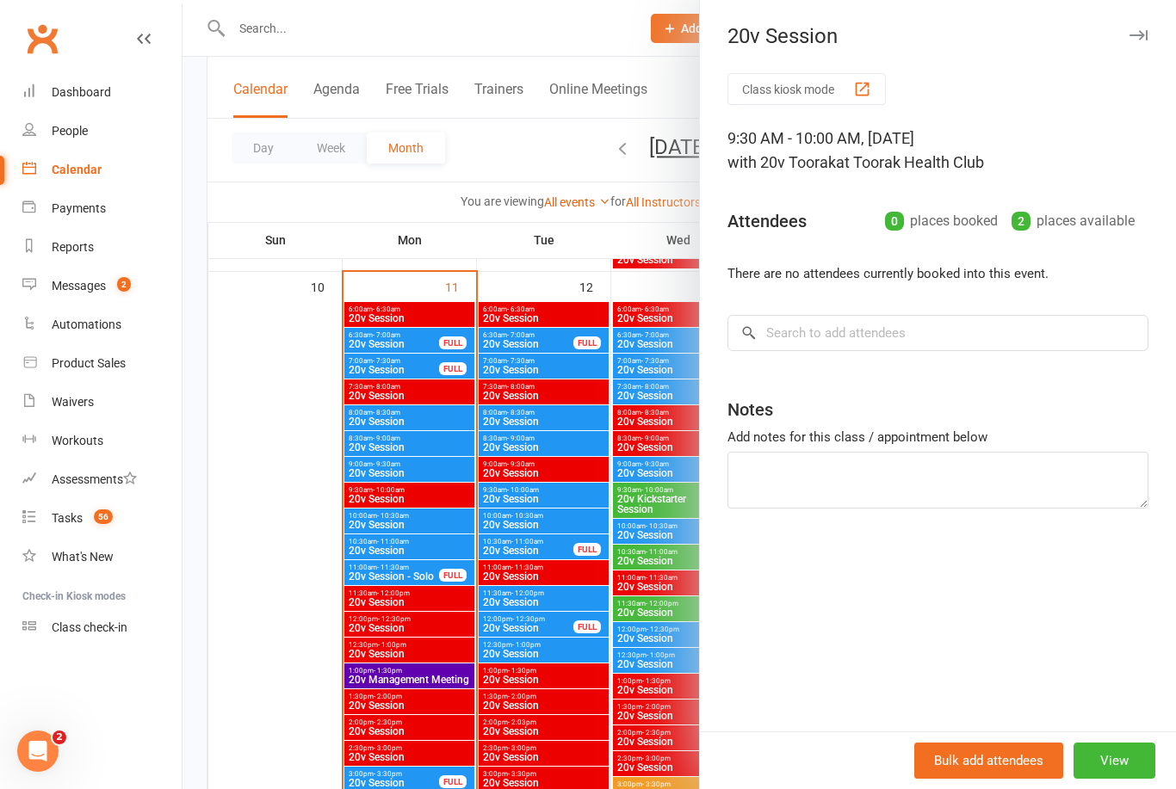
click at [531, 578] on div at bounding box center [678, 394] width 993 height 789
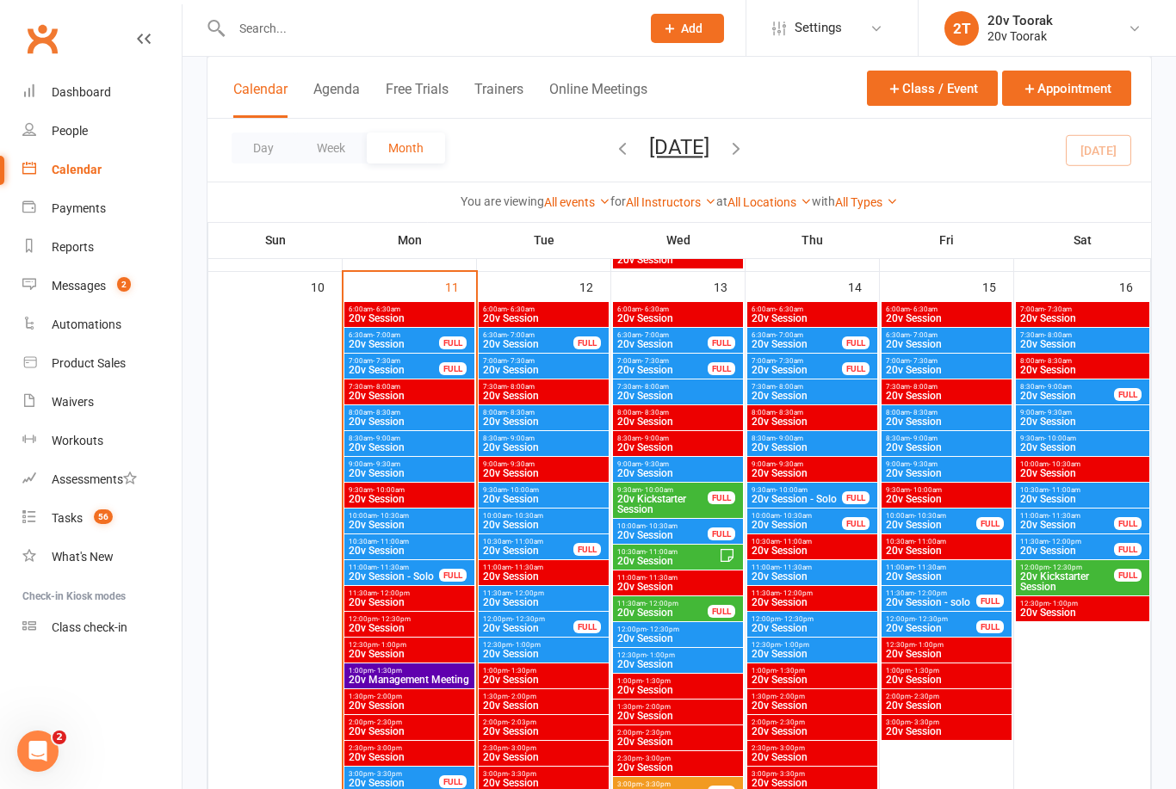
click at [540, 362] on span "7:00am - 7:30am" at bounding box center [543, 361] width 123 height 8
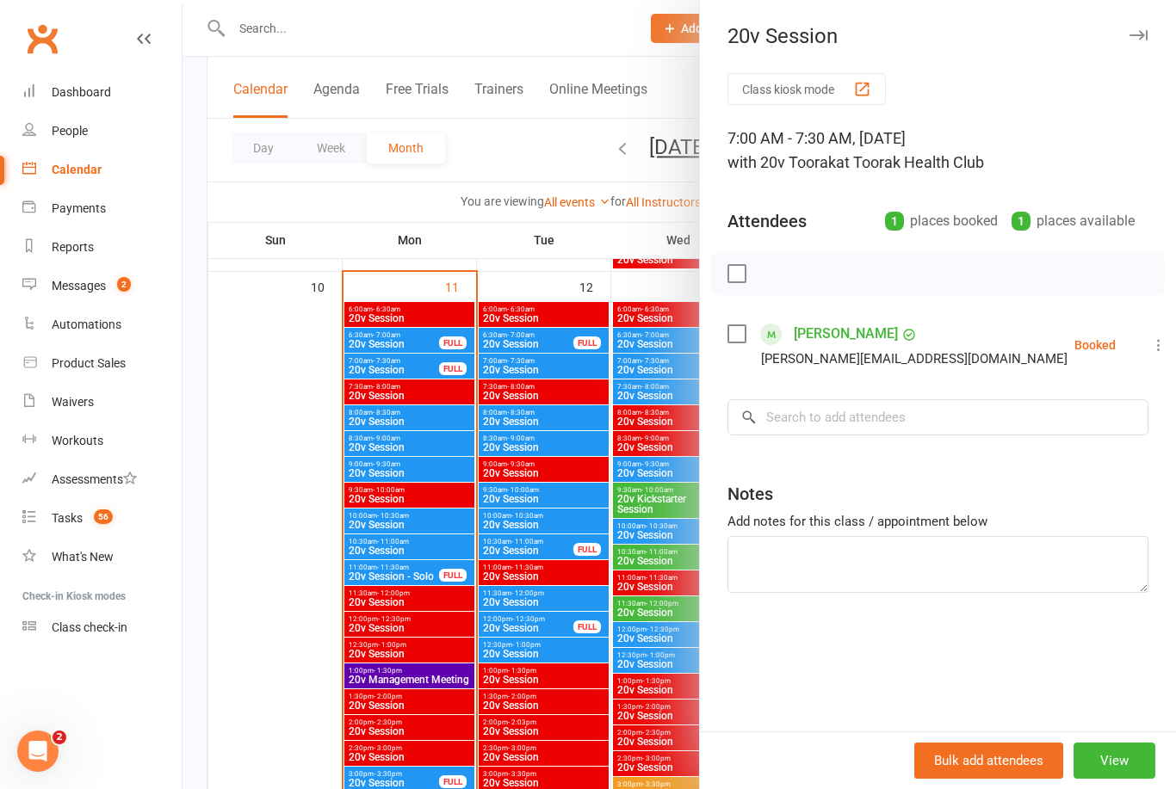
click at [556, 574] on div at bounding box center [678, 394] width 993 height 789
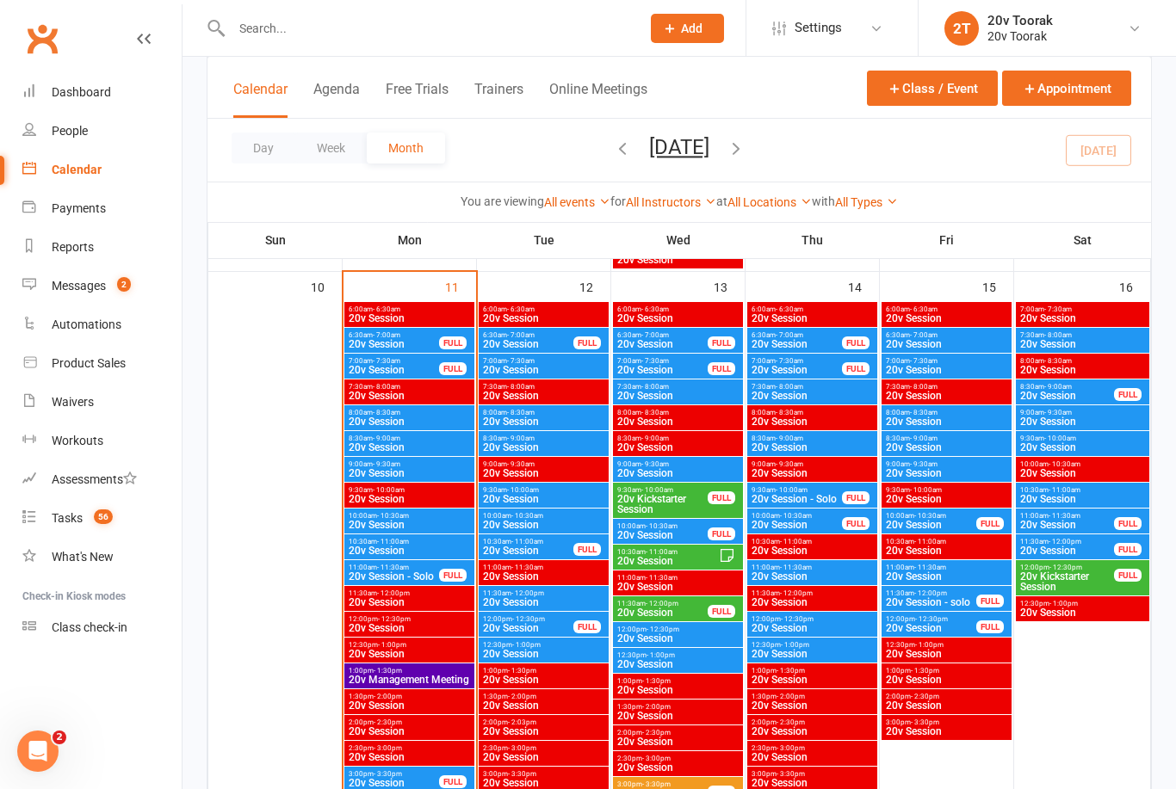
click at [519, 449] on span "20v Session" at bounding box center [543, 447] width 123 height 10
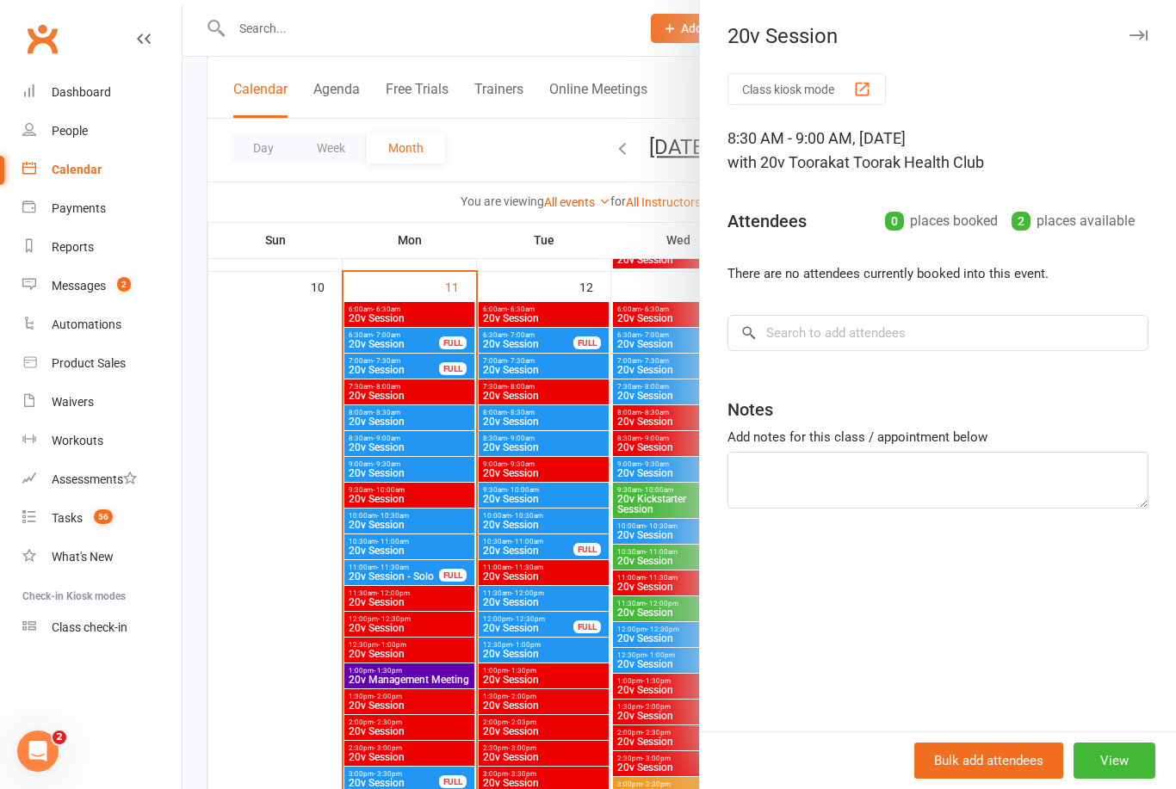
click at [574, 589] on div at bounding box center [678, 394] width 993 height 789
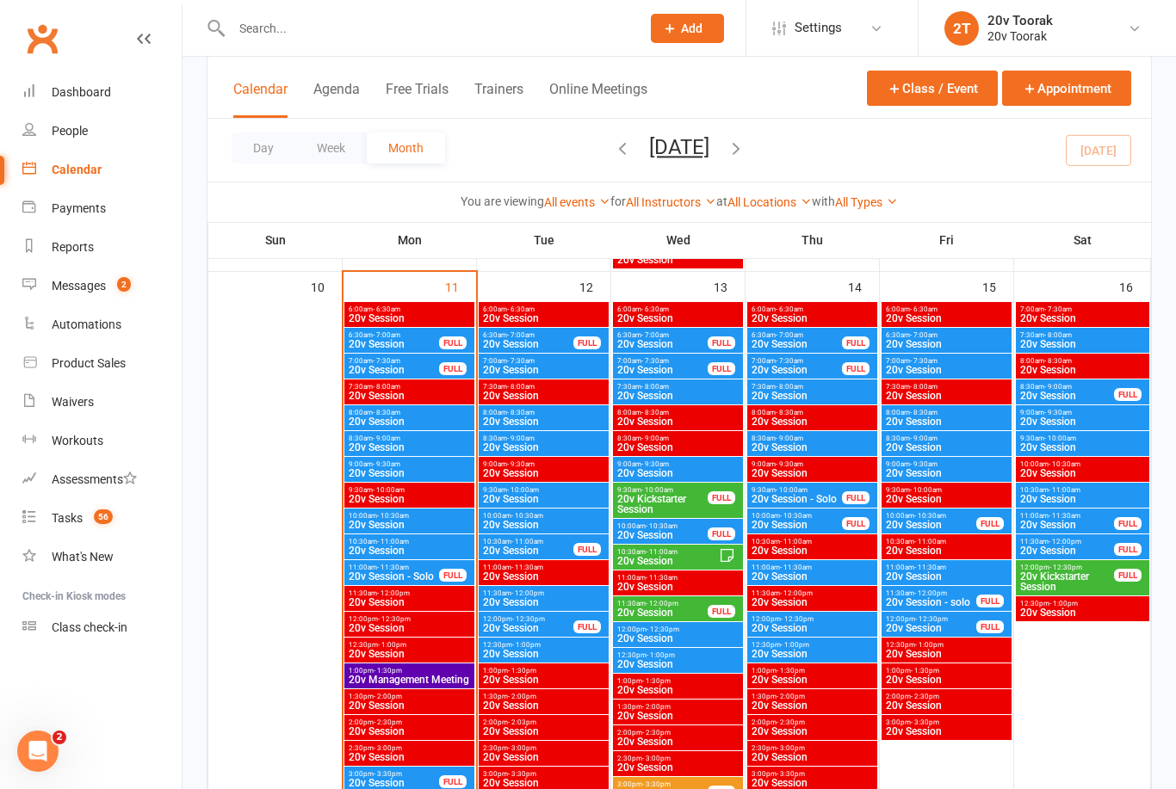
click at [552, 496] on span "20v Session" at bounding box center [543, 499] width 123 height 10
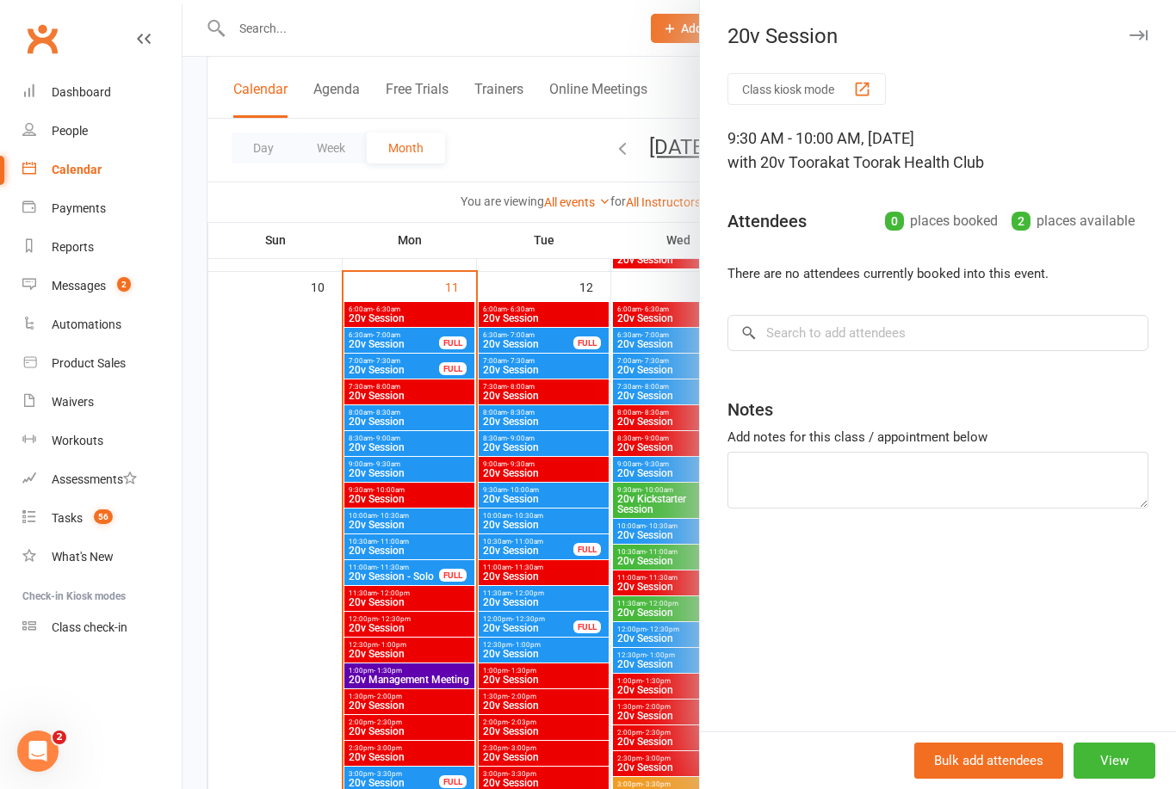
click at [570, 620] on div at bounding box center [678, 394] width 993 height 789
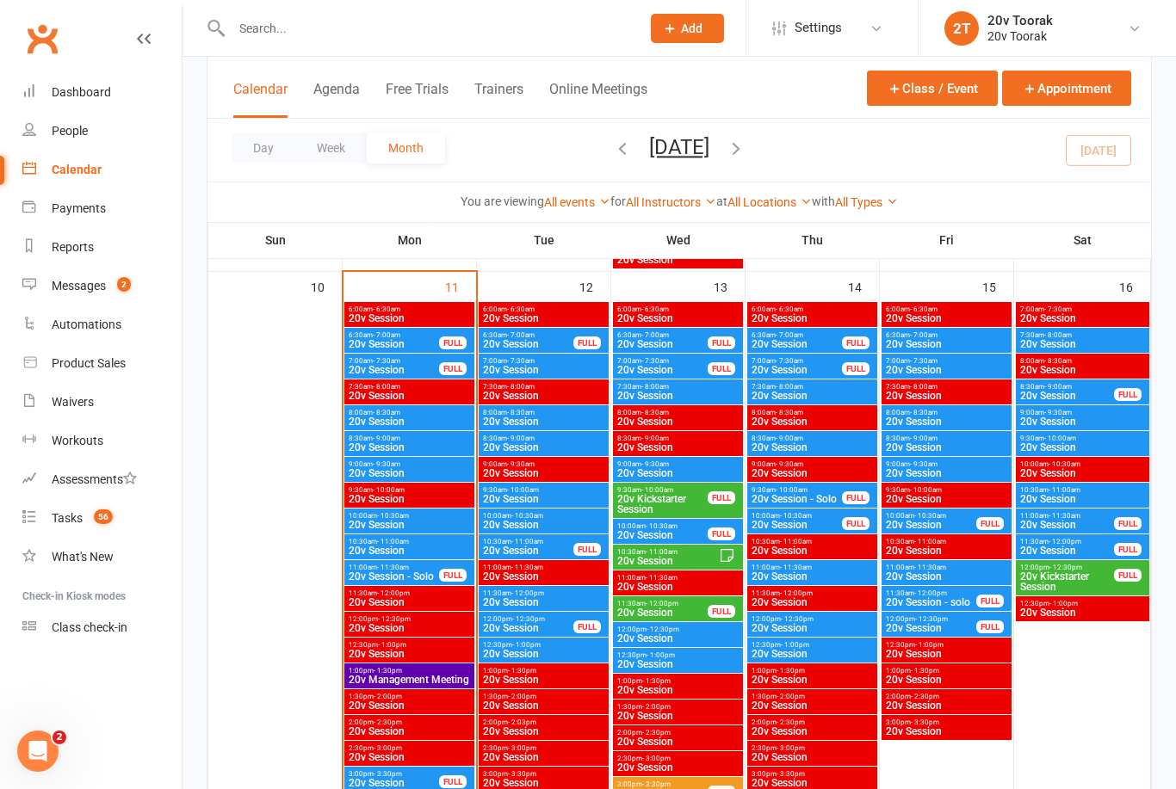
click at [568, 523] on span "20v Session" at bounding box center [543, 525] width 123 height 10
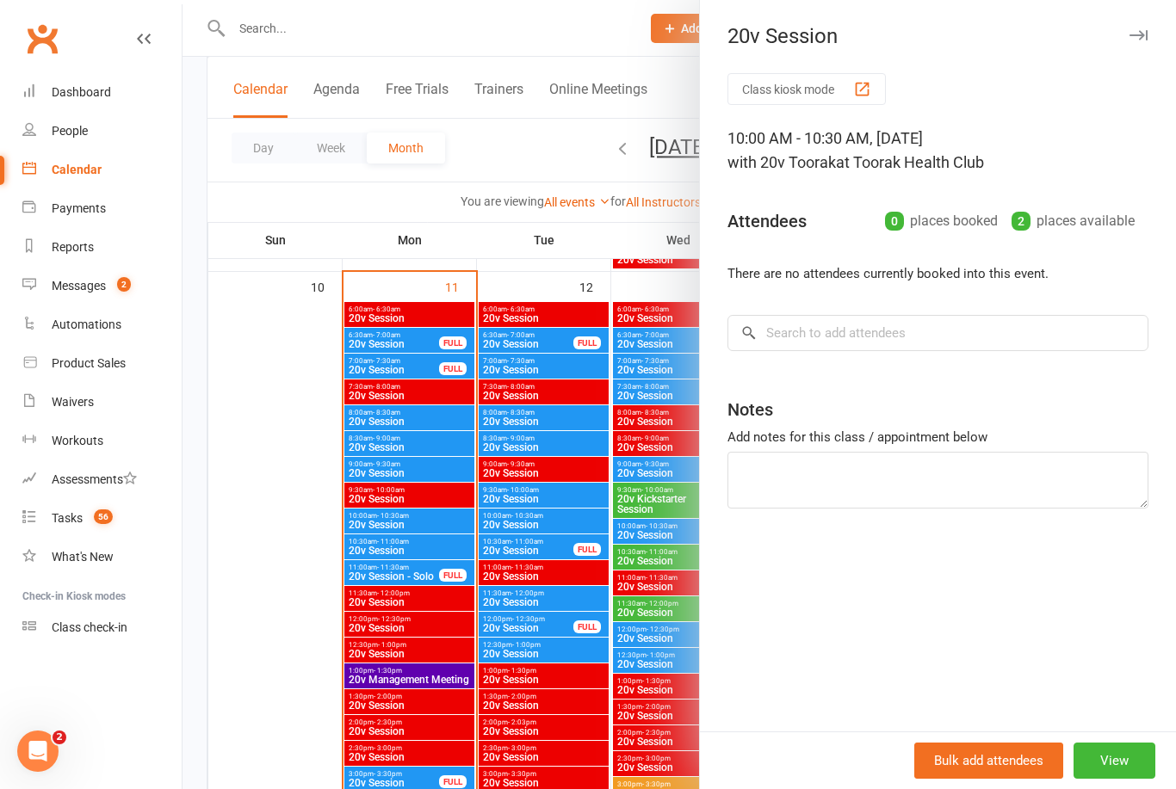
click at [559, 637] on div at bounding box center [678, 394] width 993 height 789
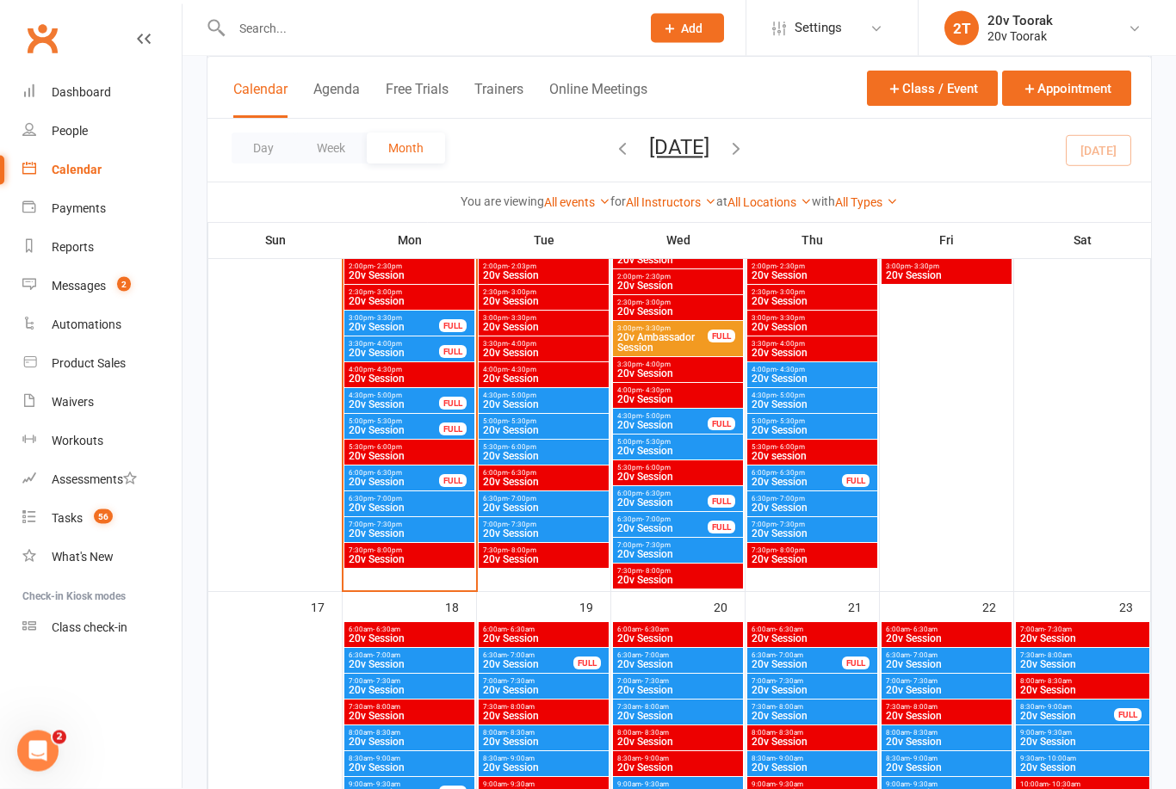
scroll to position [2112, 0]
click at [520, 408] on span "20v Session" at bounding box center [543, 404] width 123 height 10
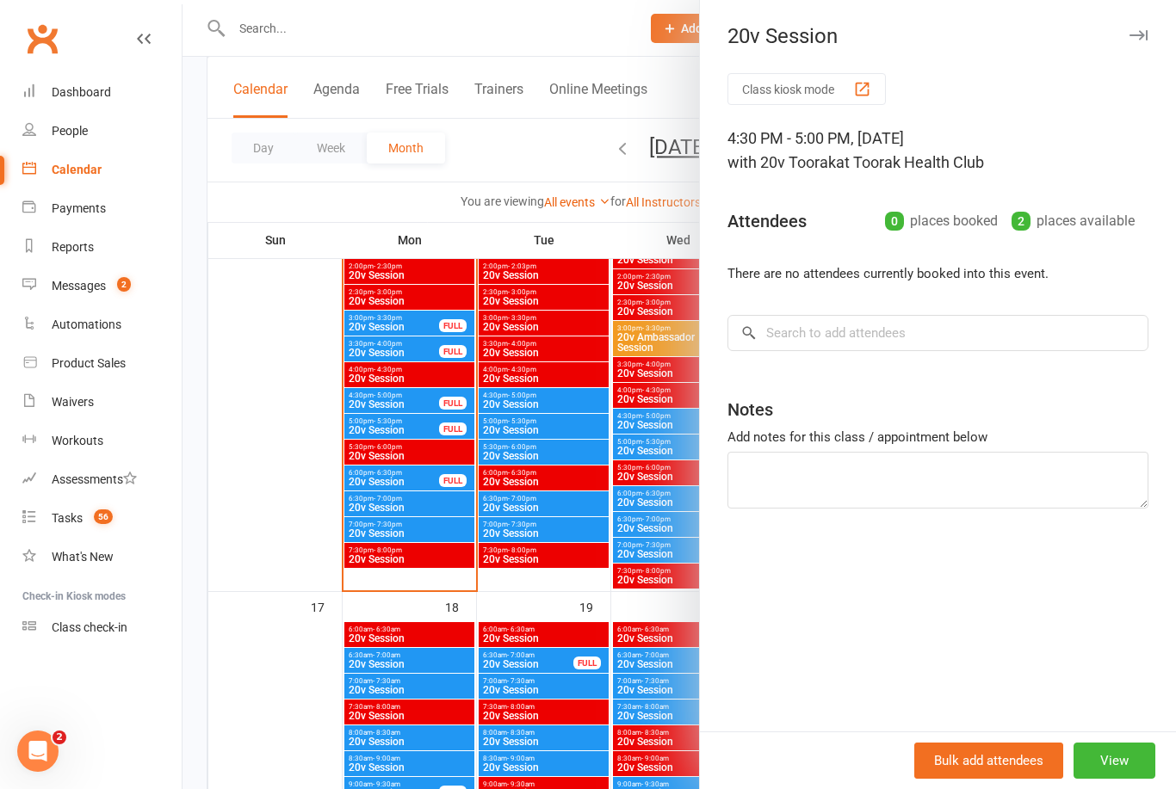
click at [530, 538] on div at bounding box center [678, 394] width 993 height 789
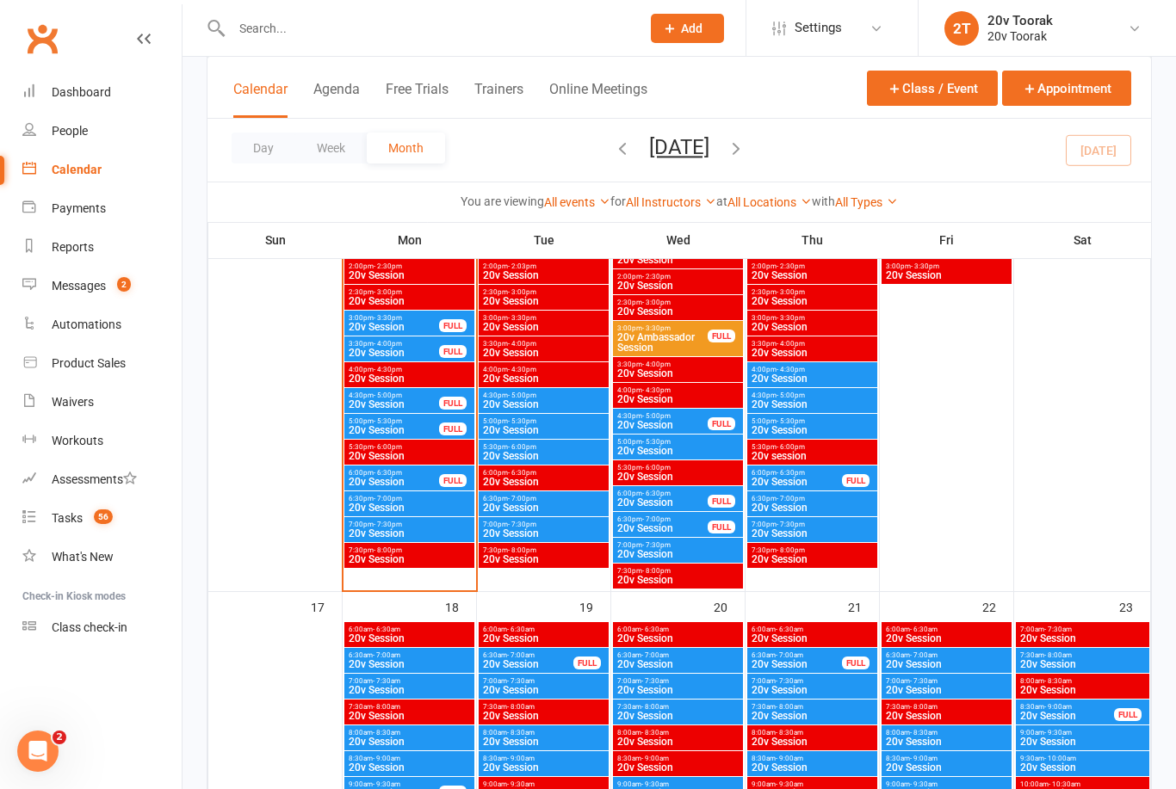
click at [539, 425] on span "20v Session" at bounding box center [543, 430] width 123 height 10
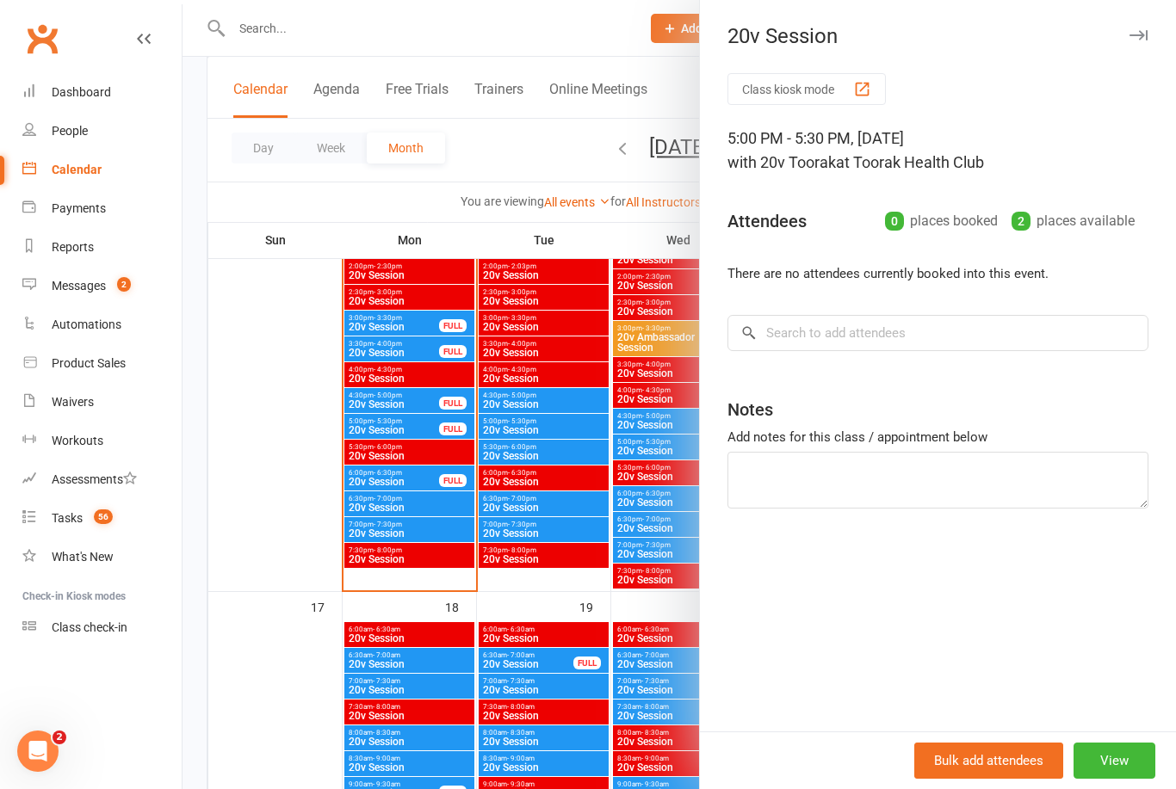
click at [548, 563] on div at bounding box center [678, 394] width 993 height 789
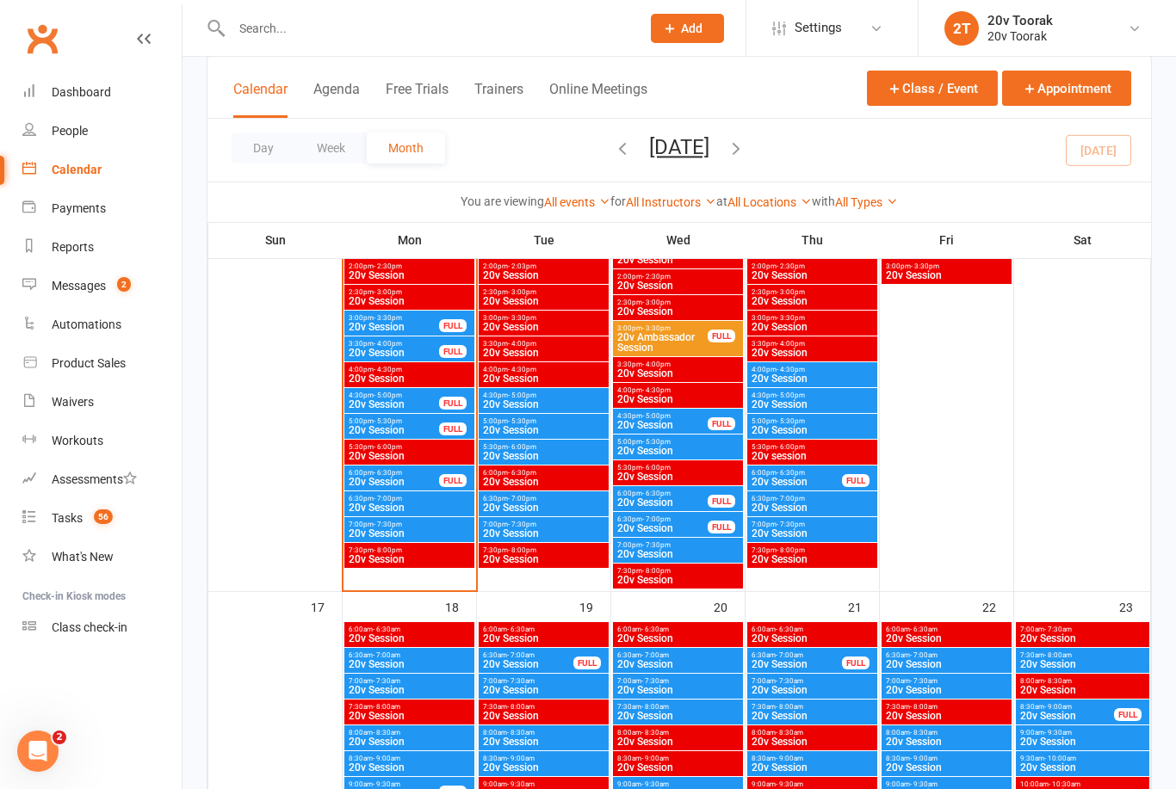
click at [577, 457] on span "20v Session" at bounding box center [543, 456] width 123 height 10
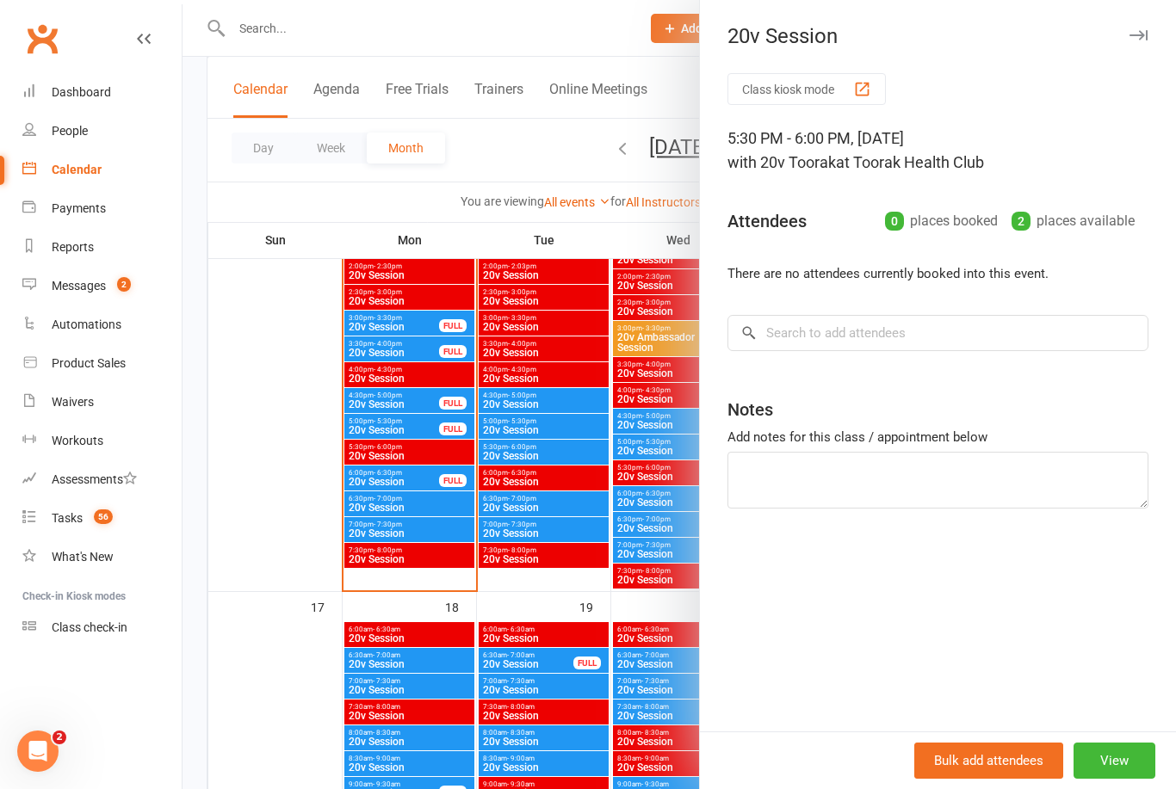
click at [545, 532] on div at bounding box center [678, 394] width 993 height 789
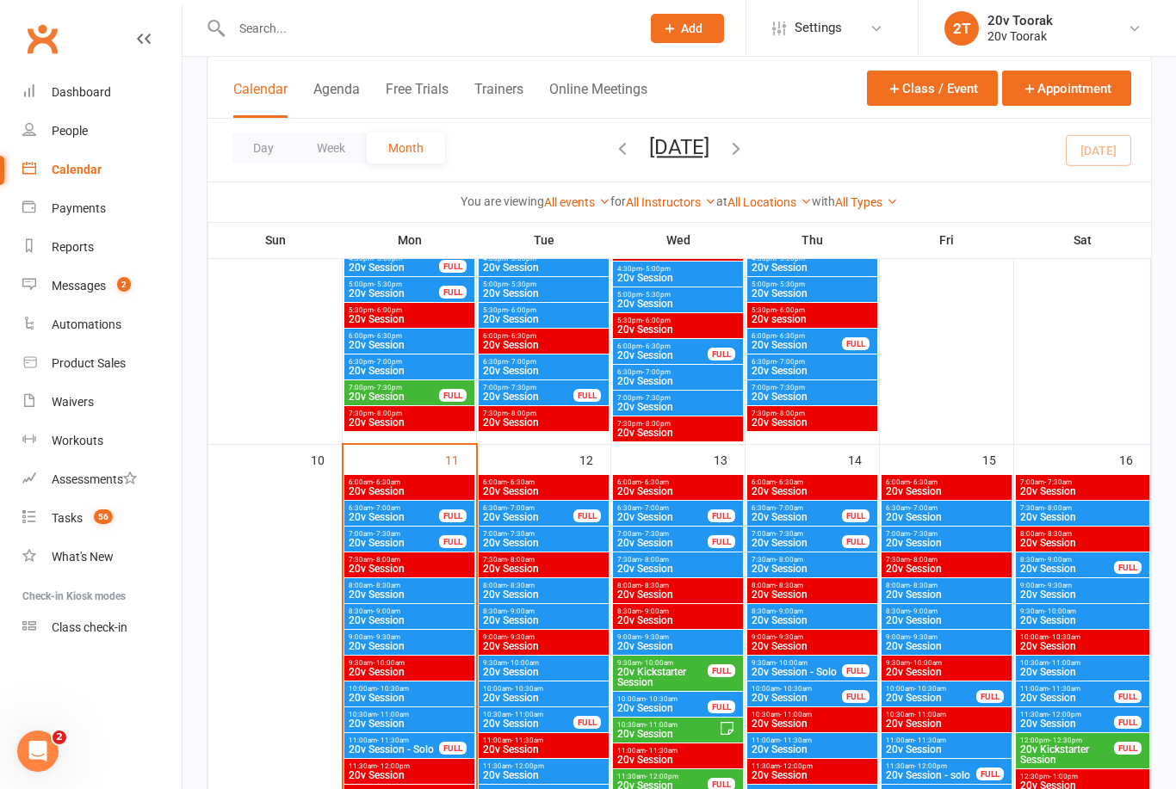
scroll to position [1482, 0]
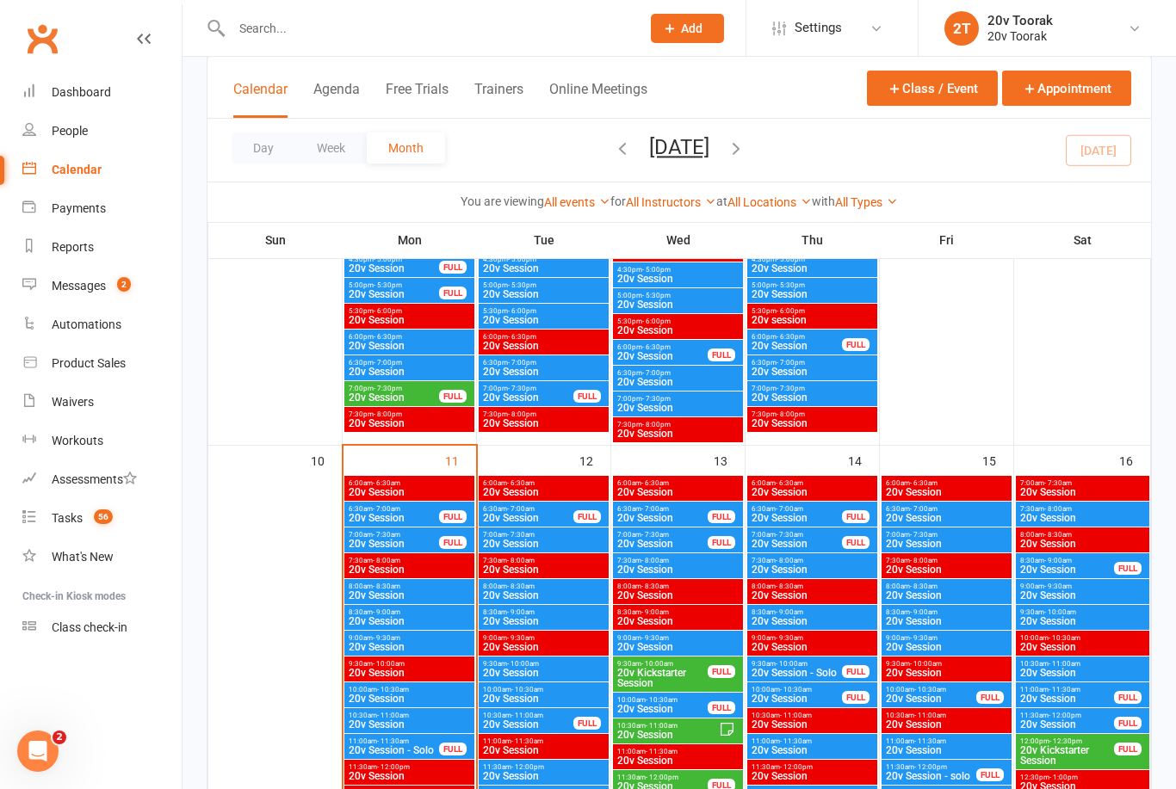
click at [522, 619] on span "20v Session" at bounding box center [543, 621] width 123 height 10
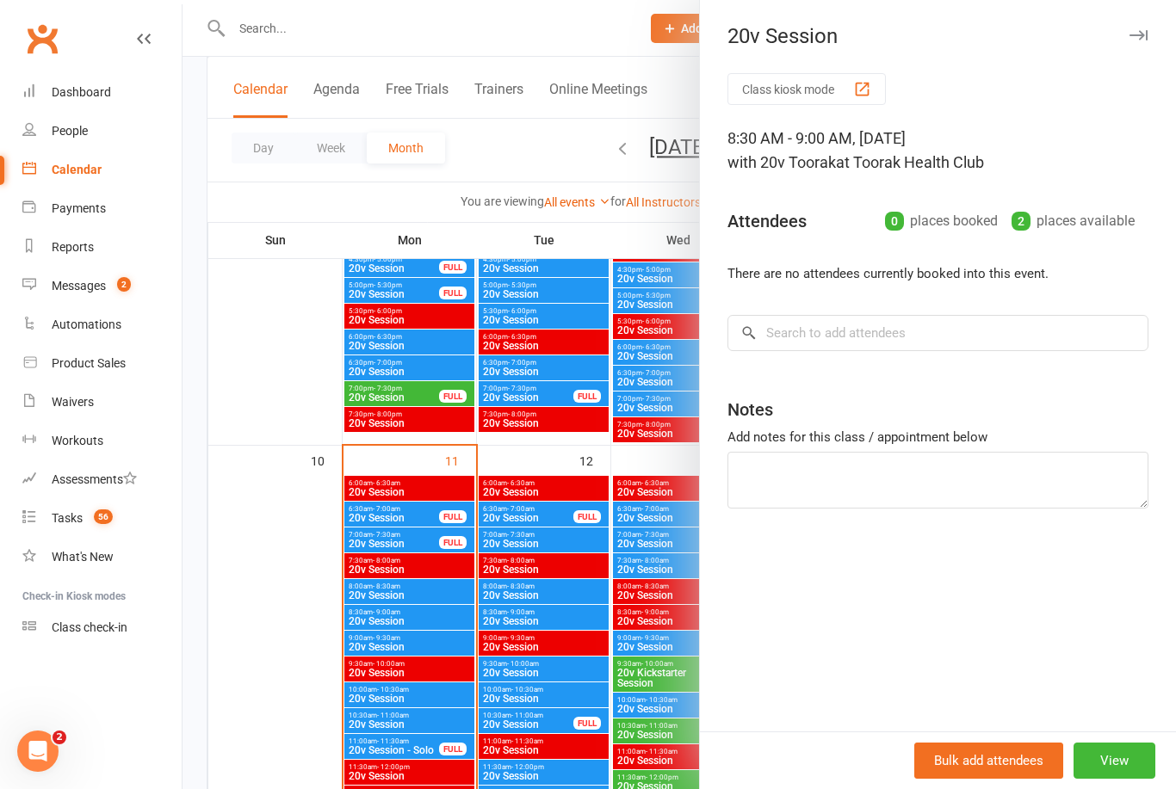
click at [273, 24] on div at bounding box center [678, 394] width 993 height 789
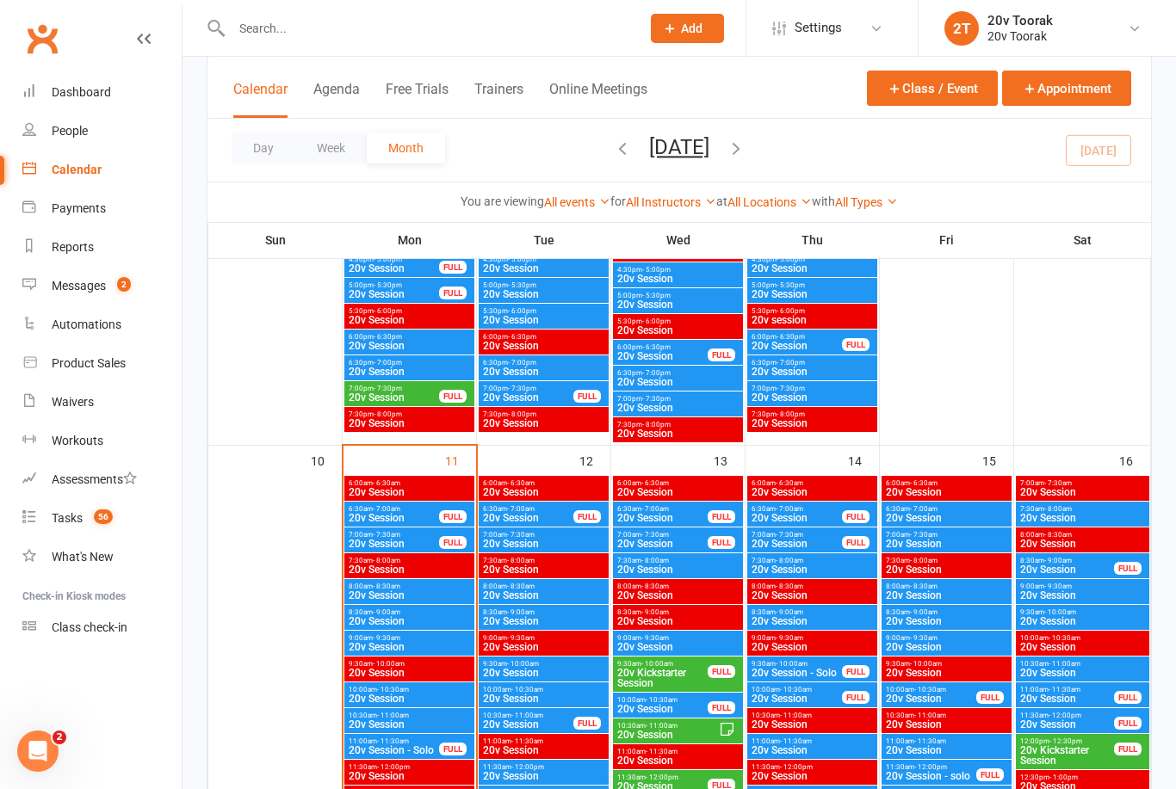
click at [259, 39] on input "text" at bounding box center [427, 28] width 402 height 24
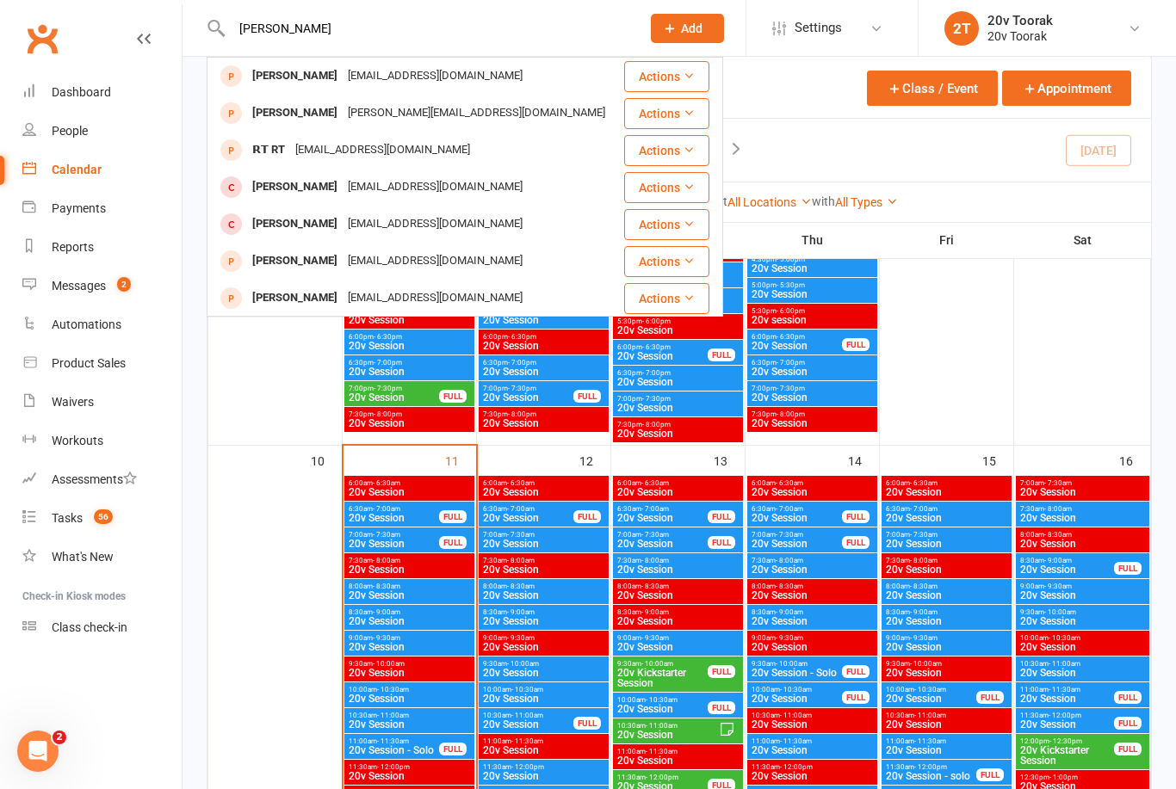
type input "[PERSON_NAME]"
click at [59, 294] on link "Messages 2" at bounding box center [101, 286] width 159 height 39
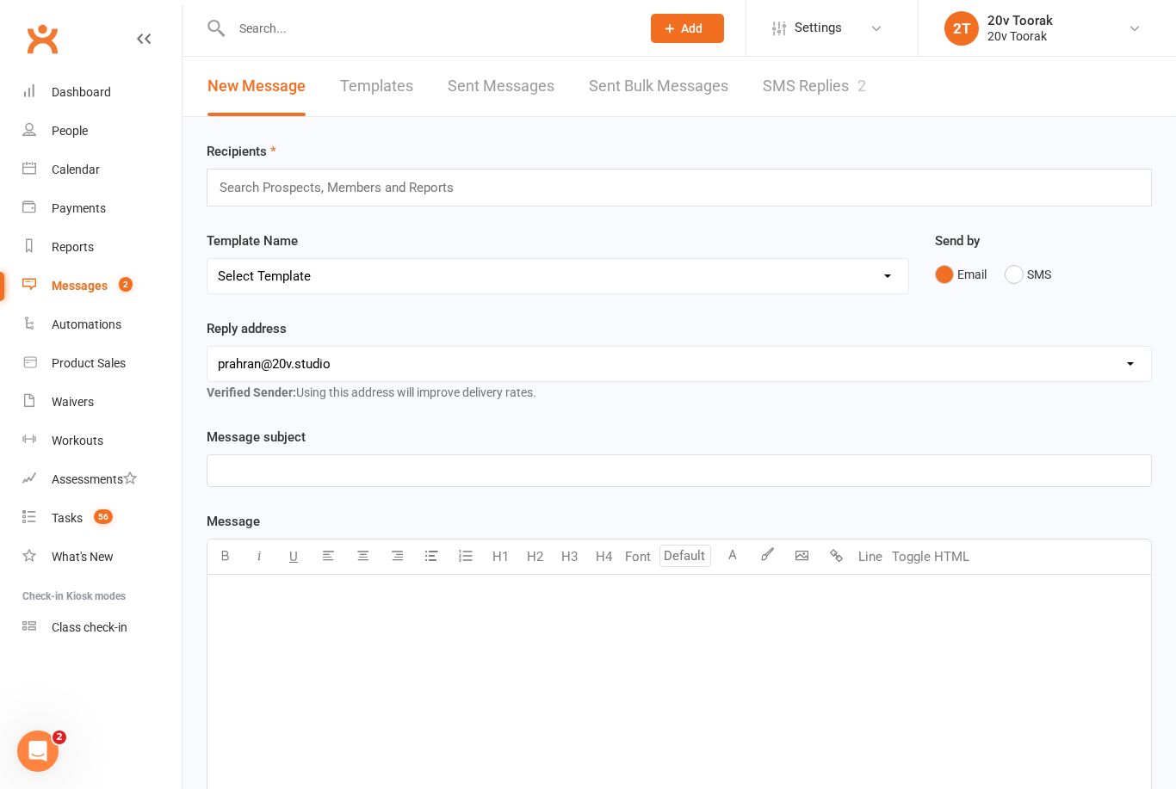
click at [793, 100] on link "SMS Replies 2" at bounding box center [813, 86] width 103 height 59
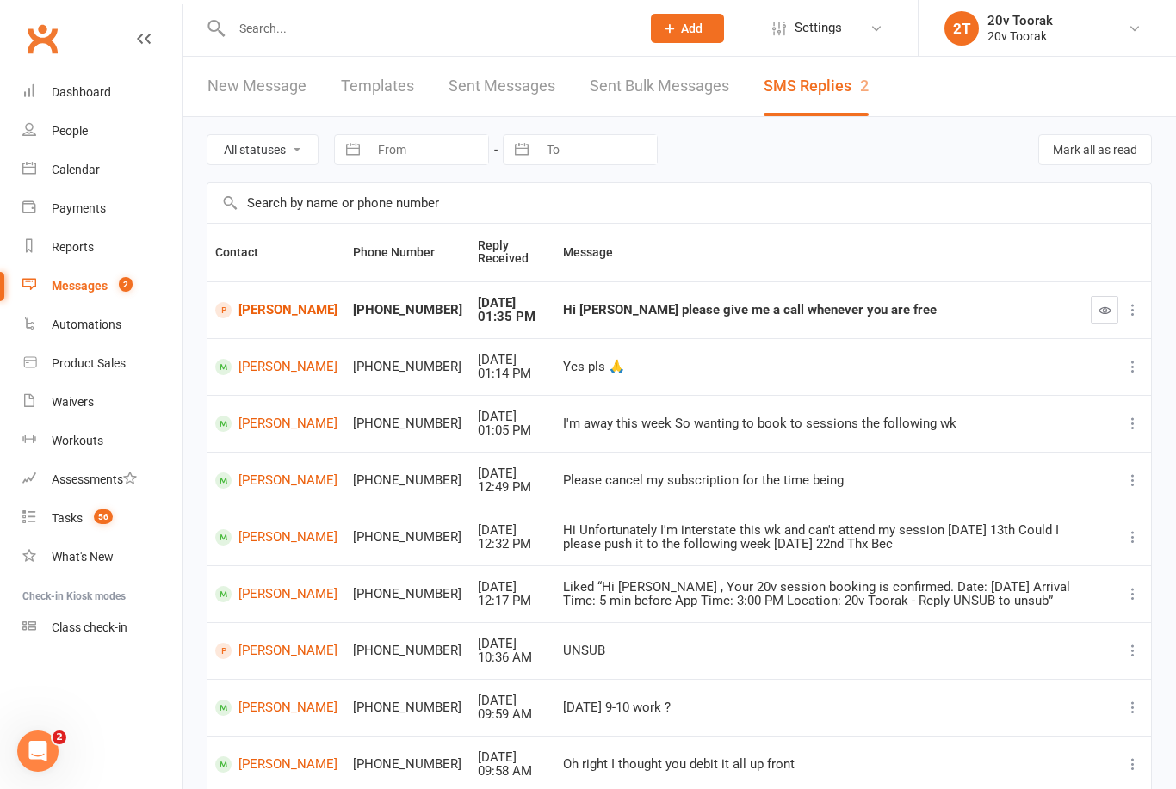
click at [274, 311] on link "[PERSON_NAME]" at bounding box center [276, 310] width 122 height 16
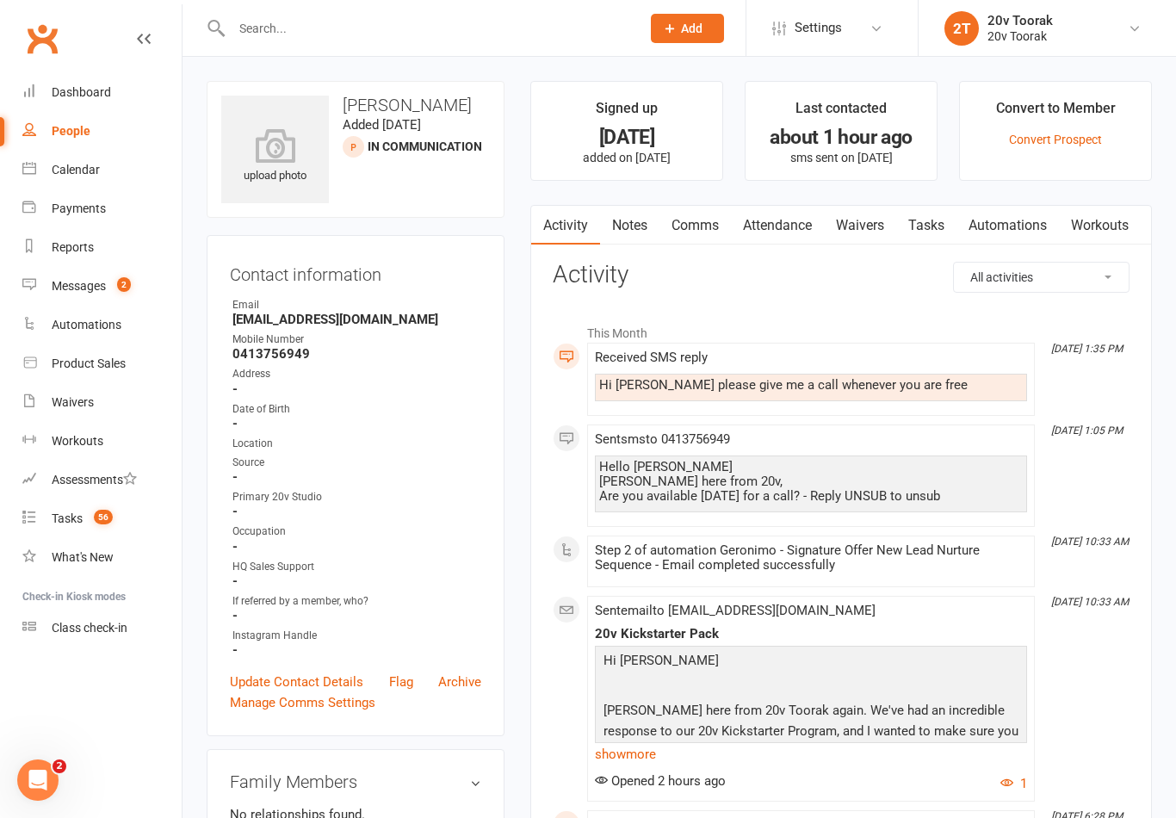
click at [866, 232] on link "Waivers" at bounding box center [860, 226] width 72 height 40
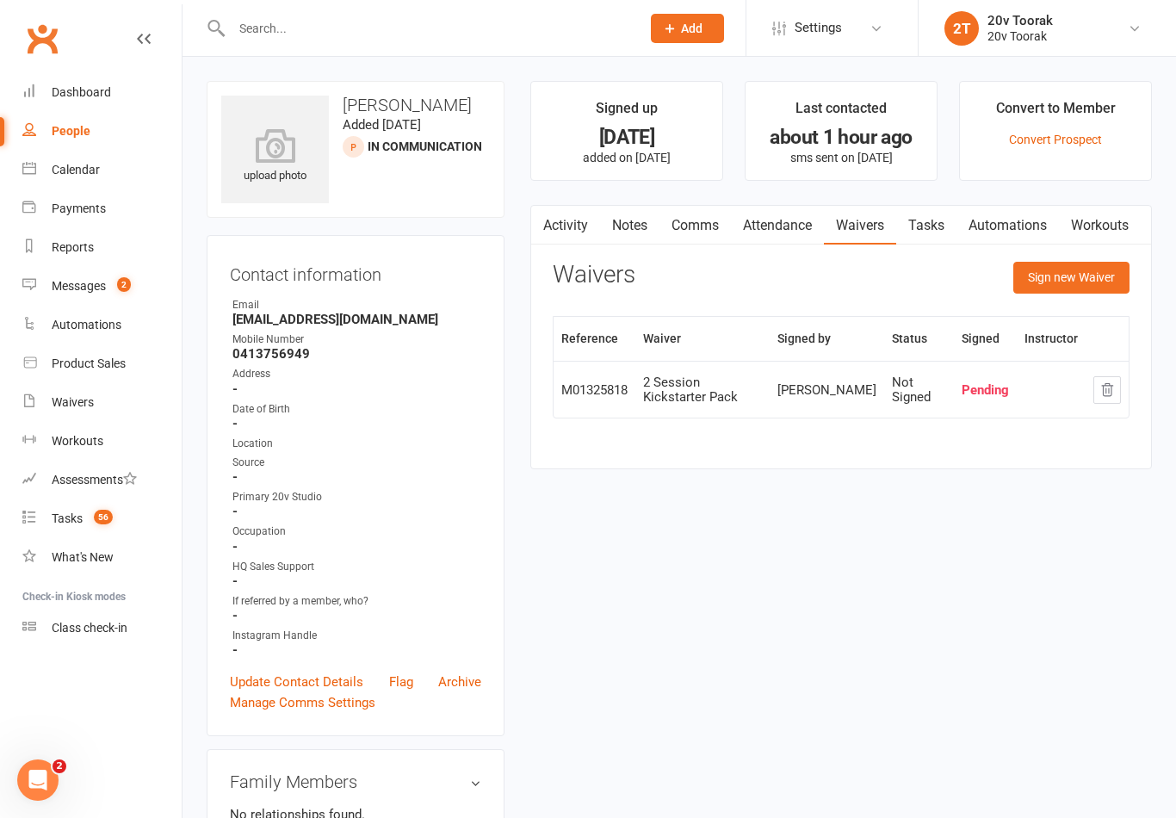
click at [1105, 387] on icon "button" at bounding box center [1106, 389] width 15 height 15
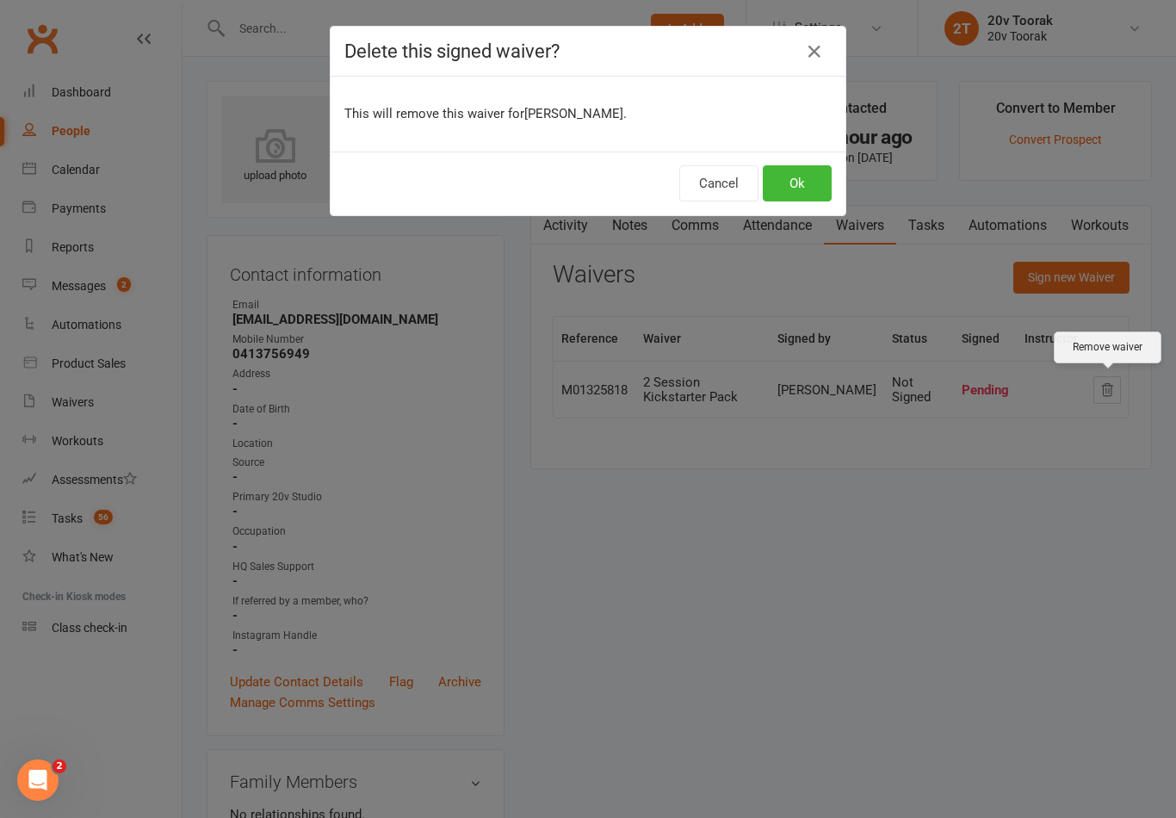
click at [788, 181] on button "Ok" at bounding box center [796, 183] width 69 height 36
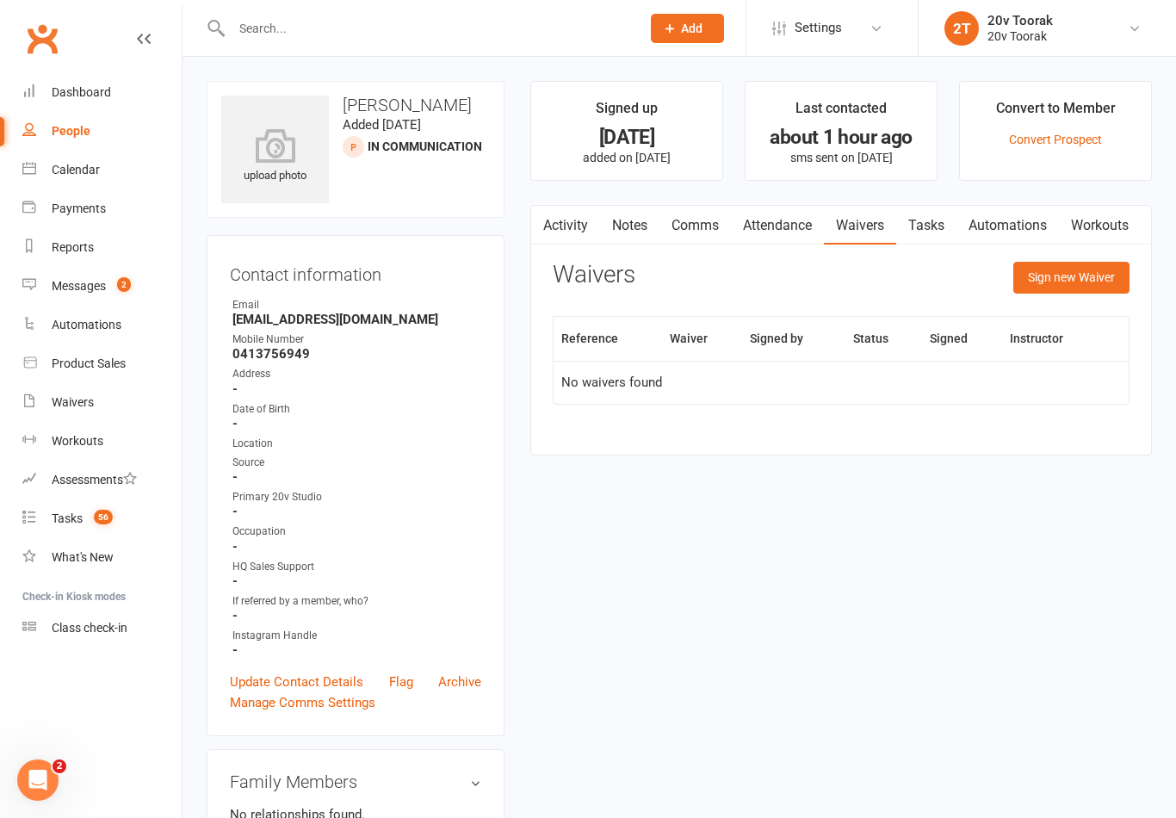
click at [577, 232] on link "Activity" at bounding box center [565, 226] width 69 height 40
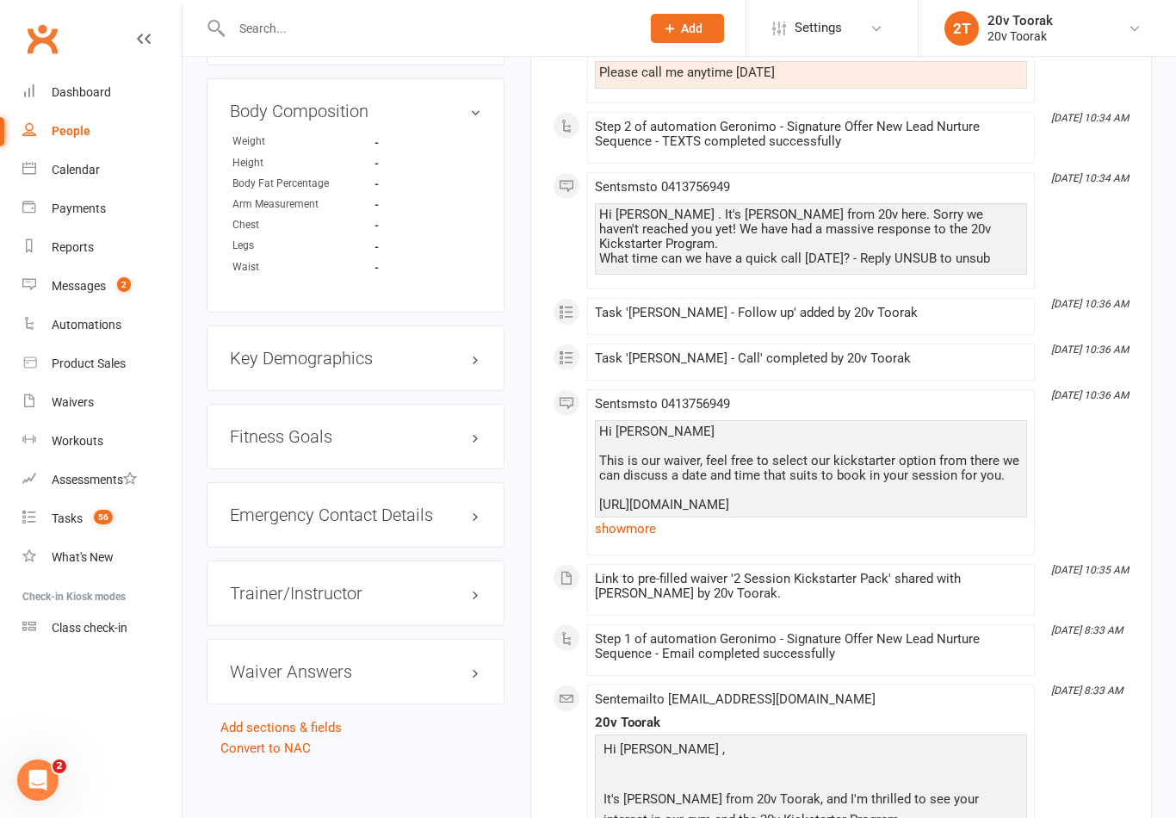
scroll to position [1053, 0]
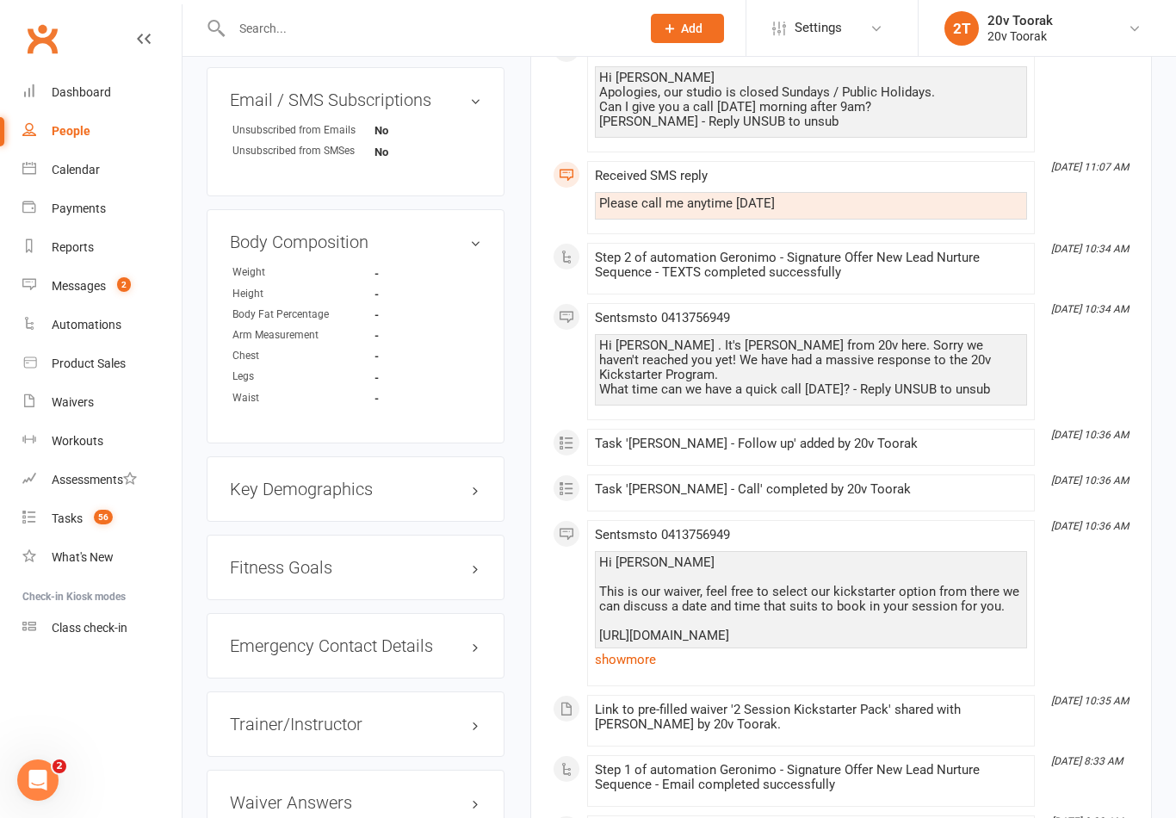
click at [631, 647] on link "show more" at bounding box center [811, 659] width 432 height 24
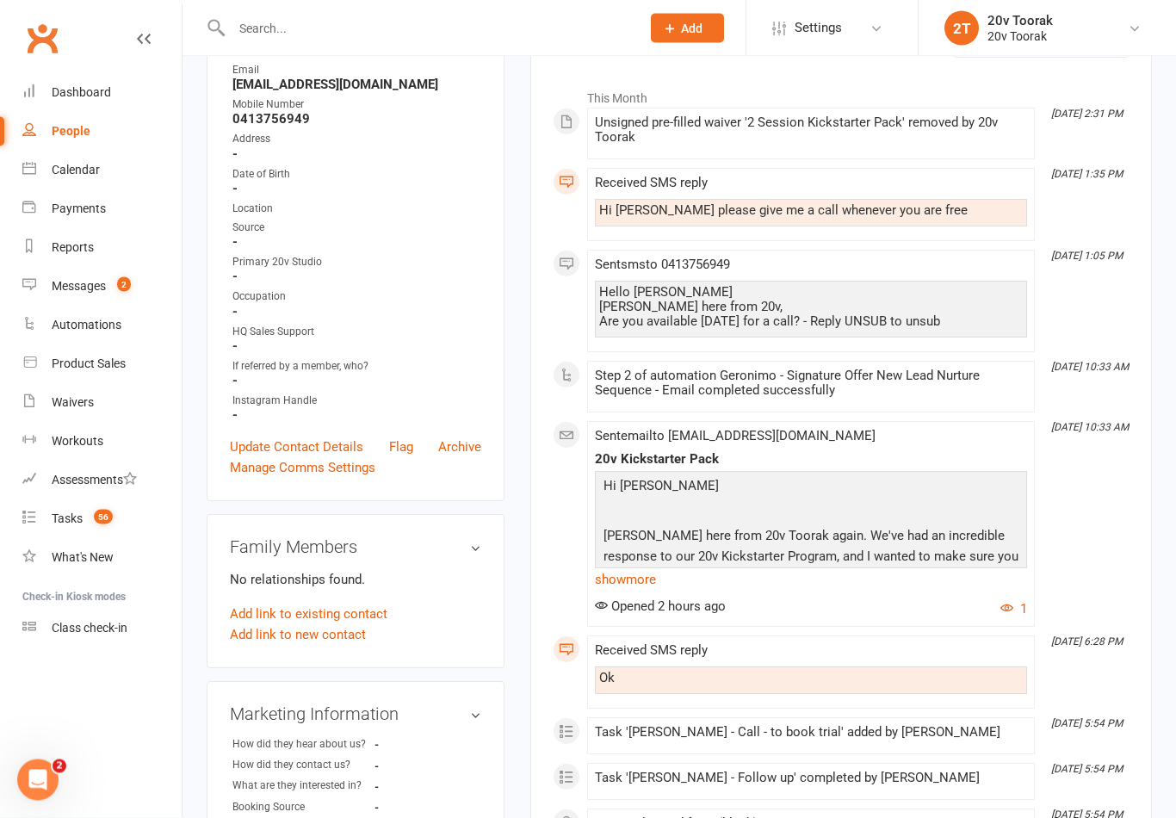
scroll to position [0, 0]
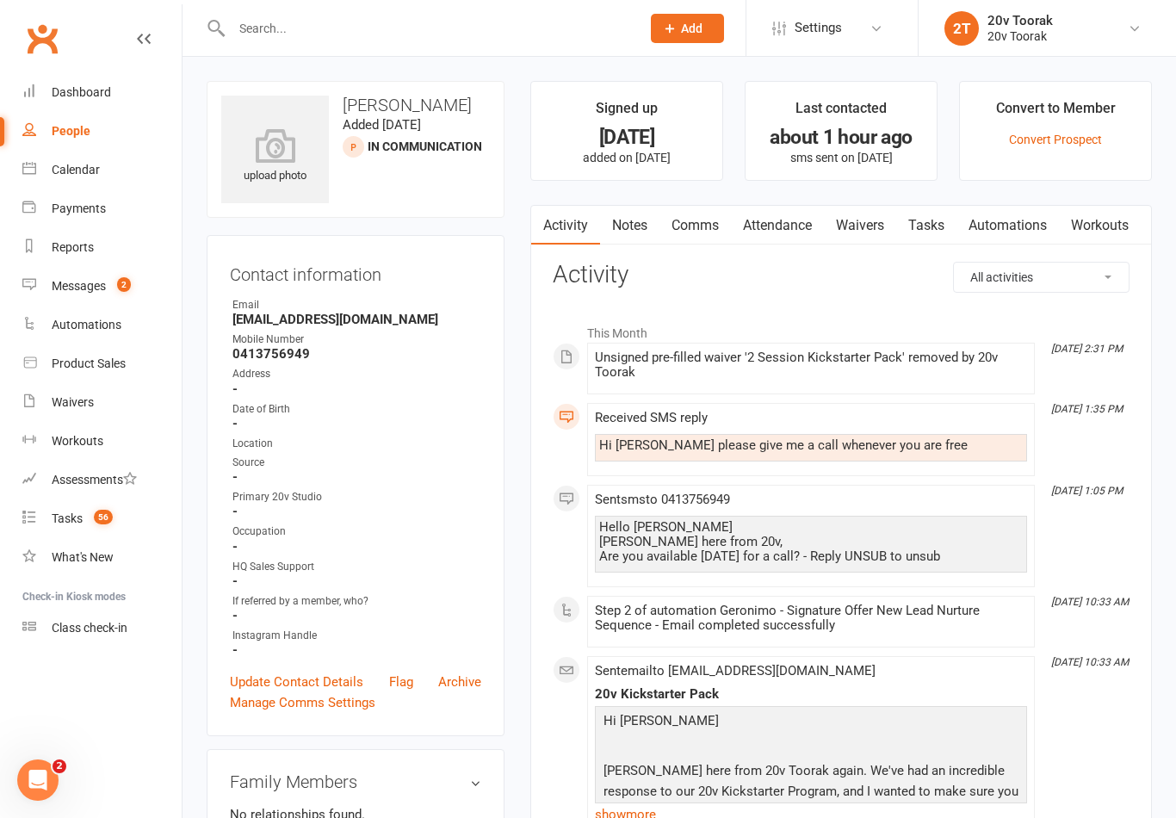
click at [873, 224] on link "Waivers" at bounding box center [860, 226] width 72 height 40
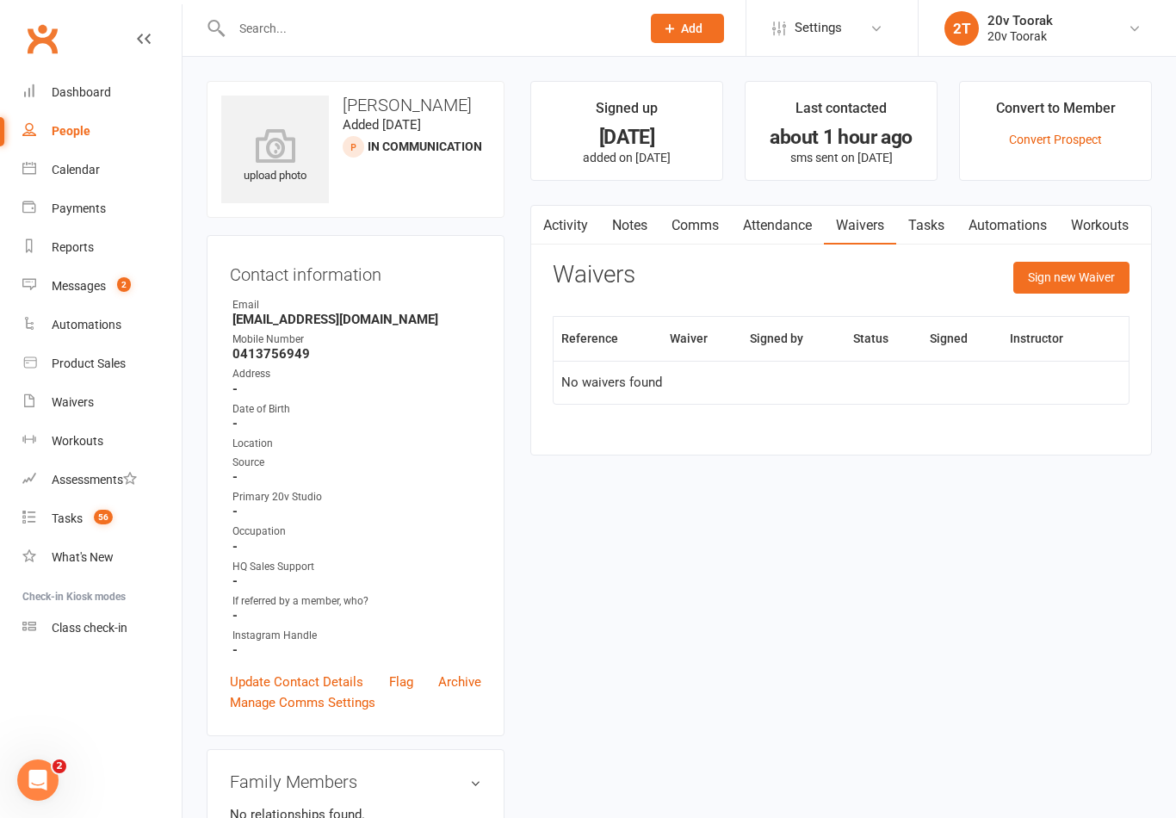
click at [1083, 280] on button "Sign new Waiver" at bounding box center [1071, 277] width 116 height 31
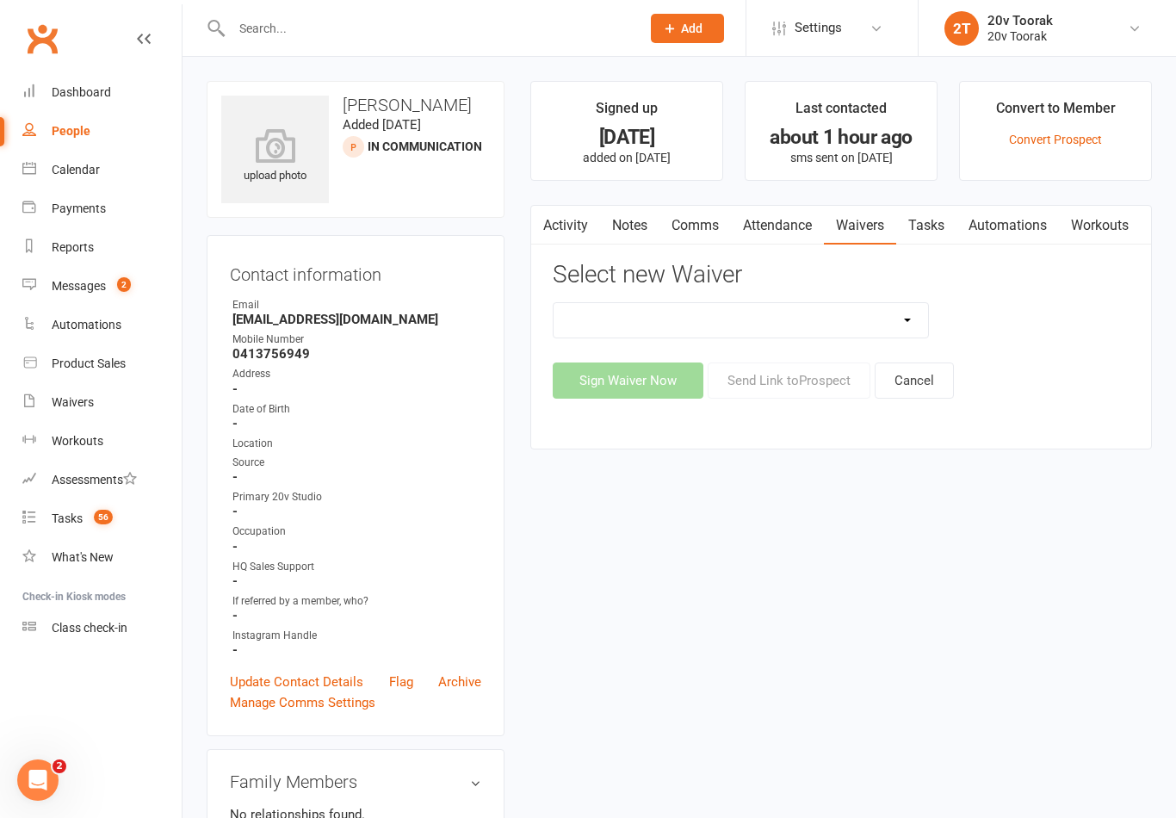
click at [827, 328] on select "20v Ambassador Program 2 Session Kickstarter Pack Casual Kickstarter Only Web M…" at bounding box center [740, 320] width 374 height 34
select select "13165"
click at [818, 379] on button "Send Link to [GEOGRAPHIC_DATA]" at bounding box center [788, 380] width 163 height 36
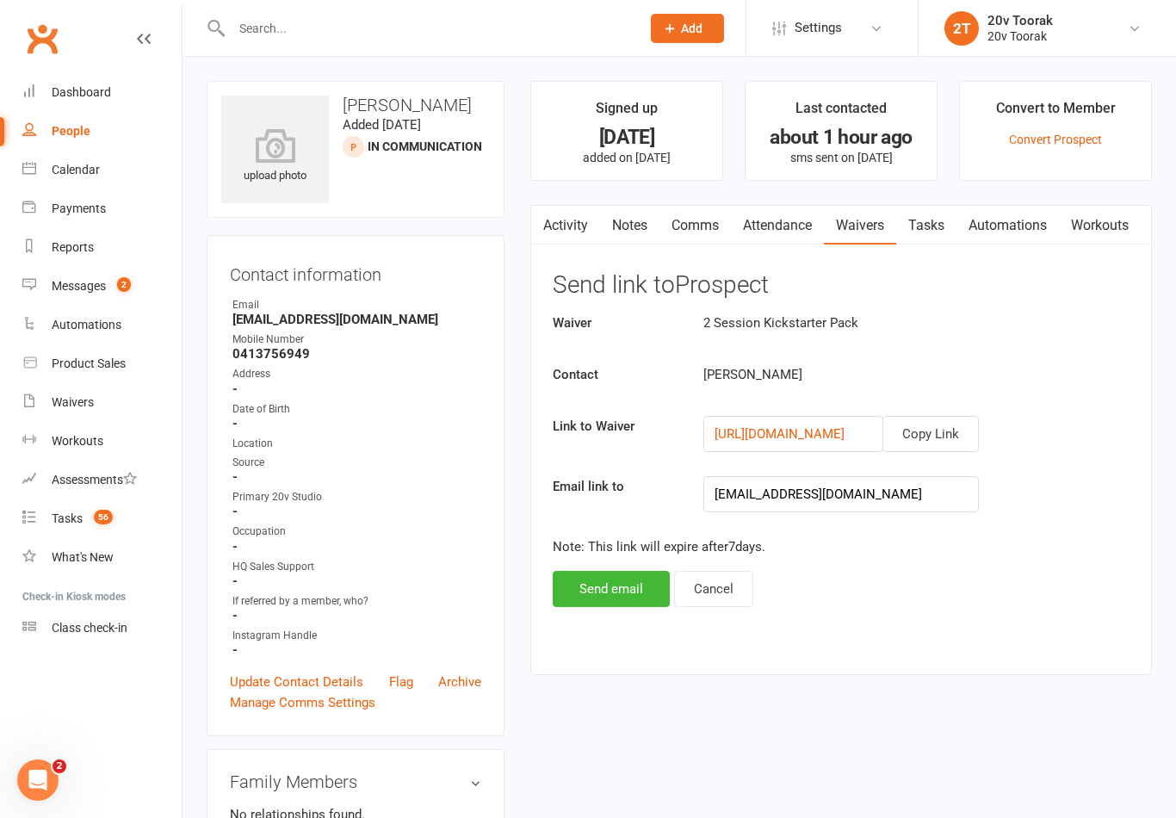
click at [945, 434] on button "Copy Link" at bounding box center [930, 434] width 96 height 36
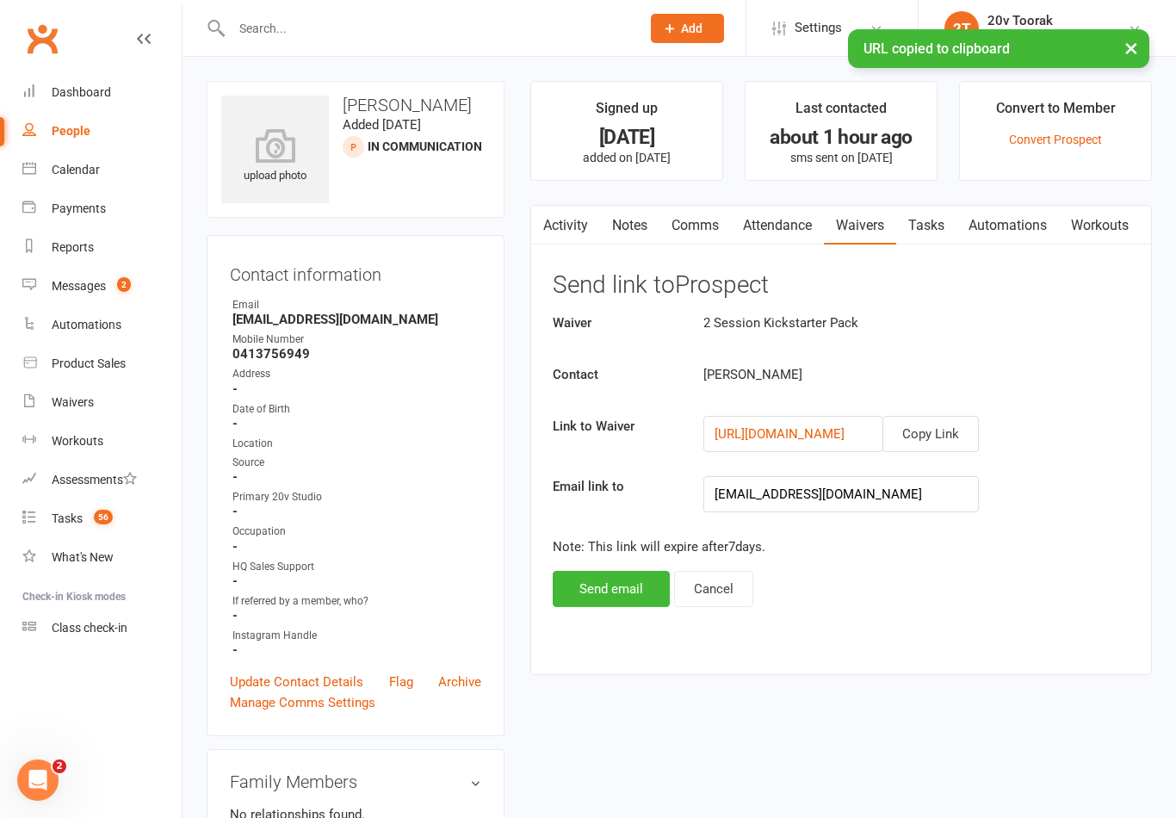
click at [707, 225] on link "Comms" at bounding box center [694, 226] width 71 height 40
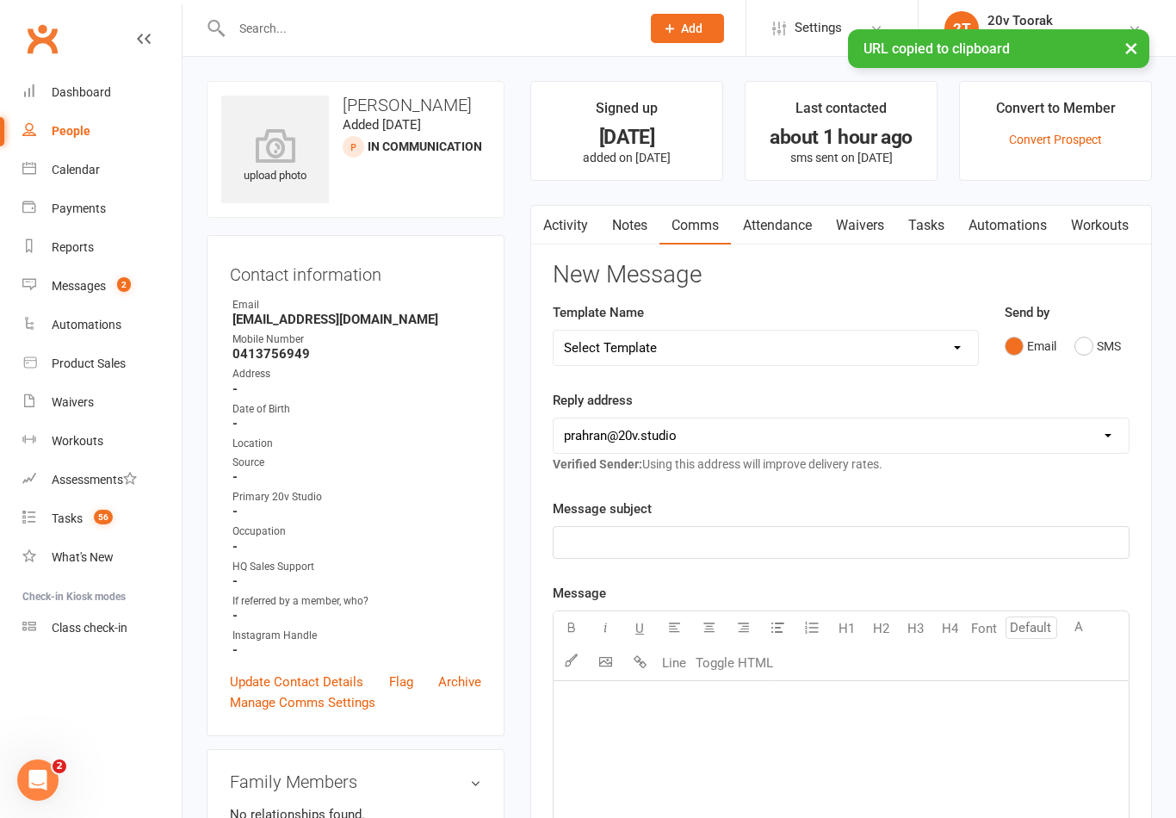
click at [1099, 350] on button "SMS" at bounding box center [1097, 346] width 46 height 33
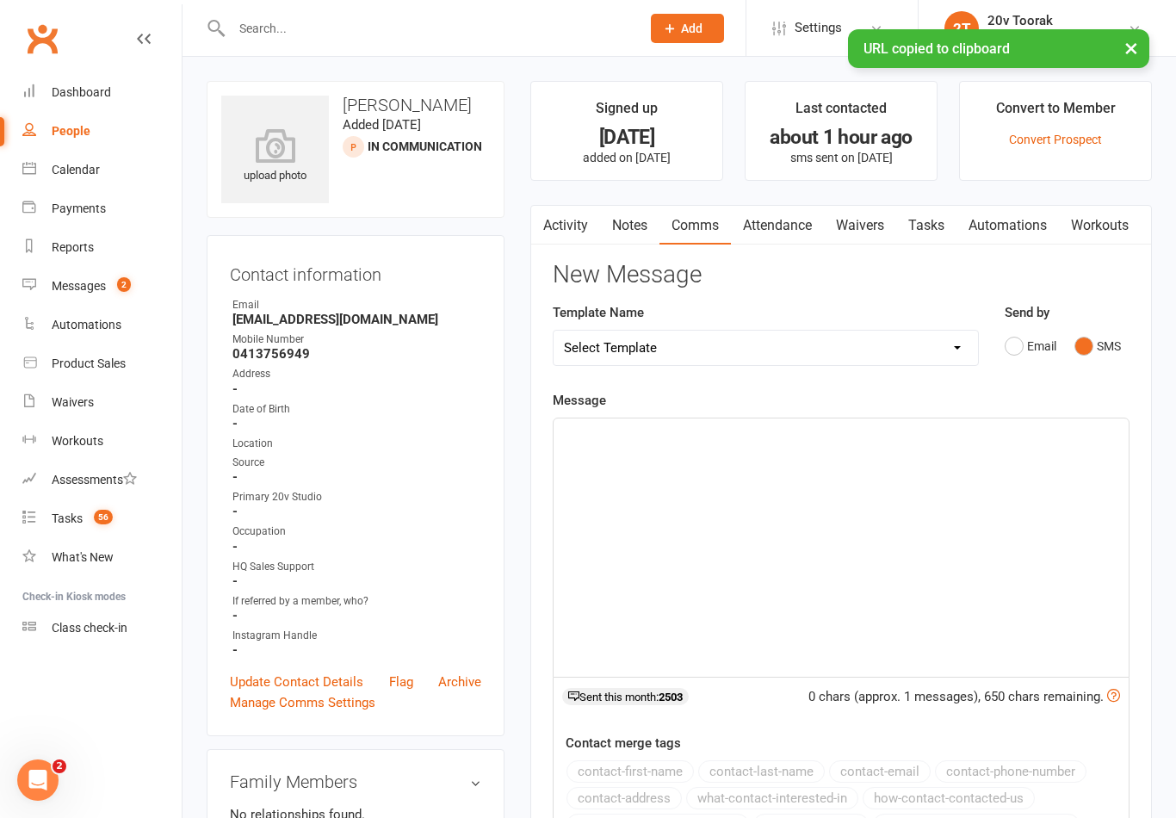
click at [923, 565] on div "﻿" at bounding box center [840, 547] width 575 height 258
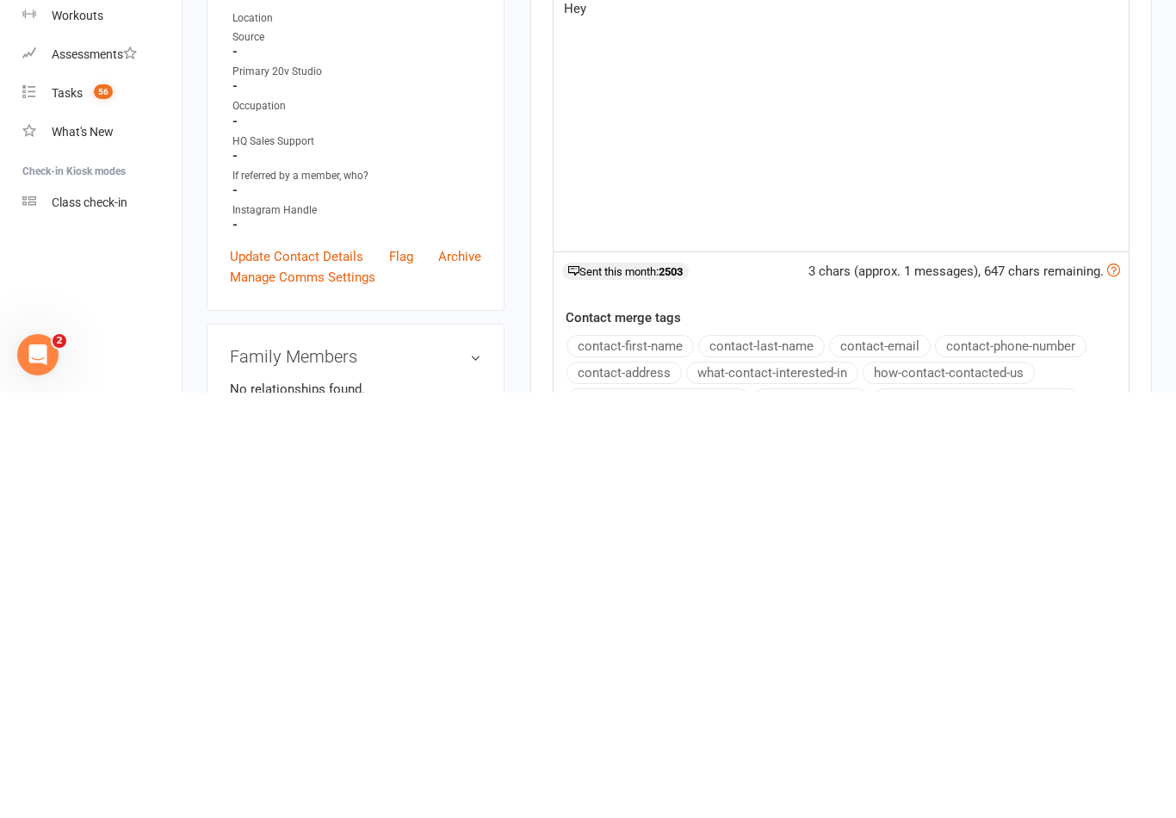
click at [650, 760] on button "contact-first-name" at bounding box center [629, 771] width 127 height 22
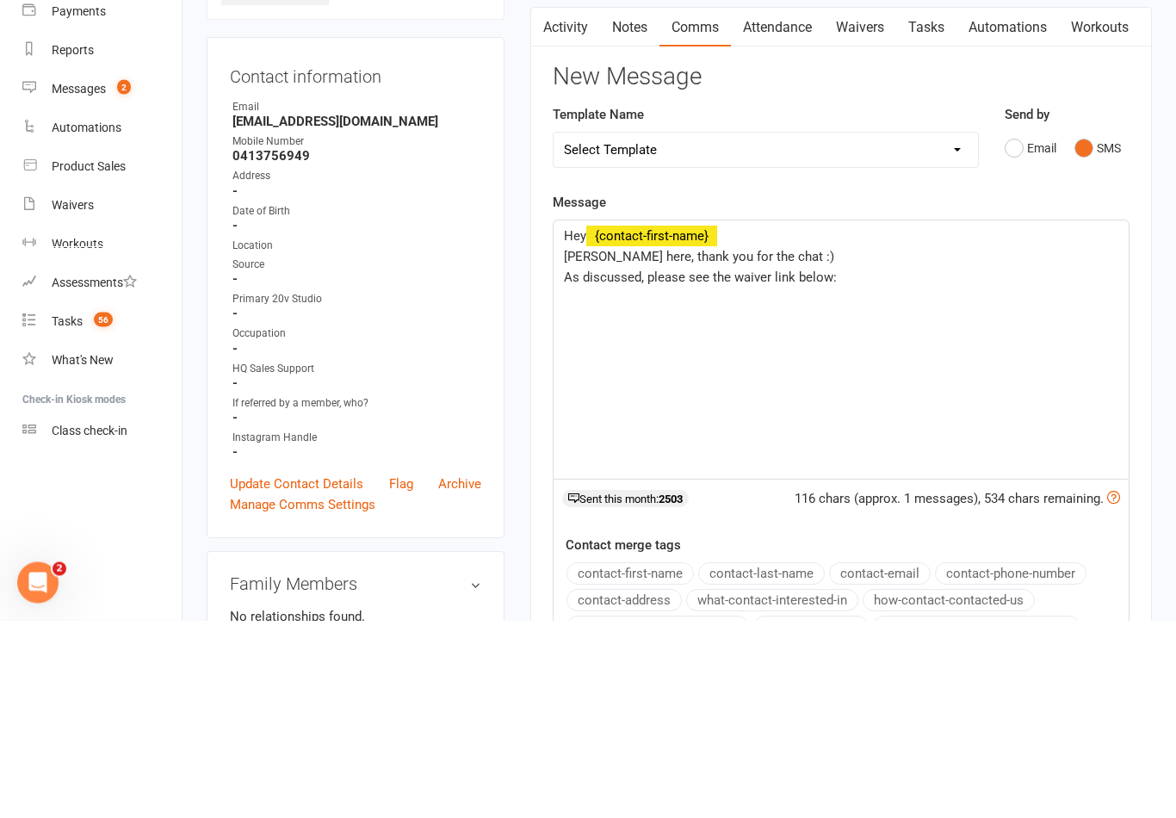
click at [848, 418] on div "Hey ﻿ {contact-first-name} [PERSON_NAME] here, thank you for the chat :) As dis…" at bounding box center [840, 547] width 575 height 258
click at [931, 465] on p "As discussed, please see the waiver link below:" at bounding box center [841, 475] width 554 height 21
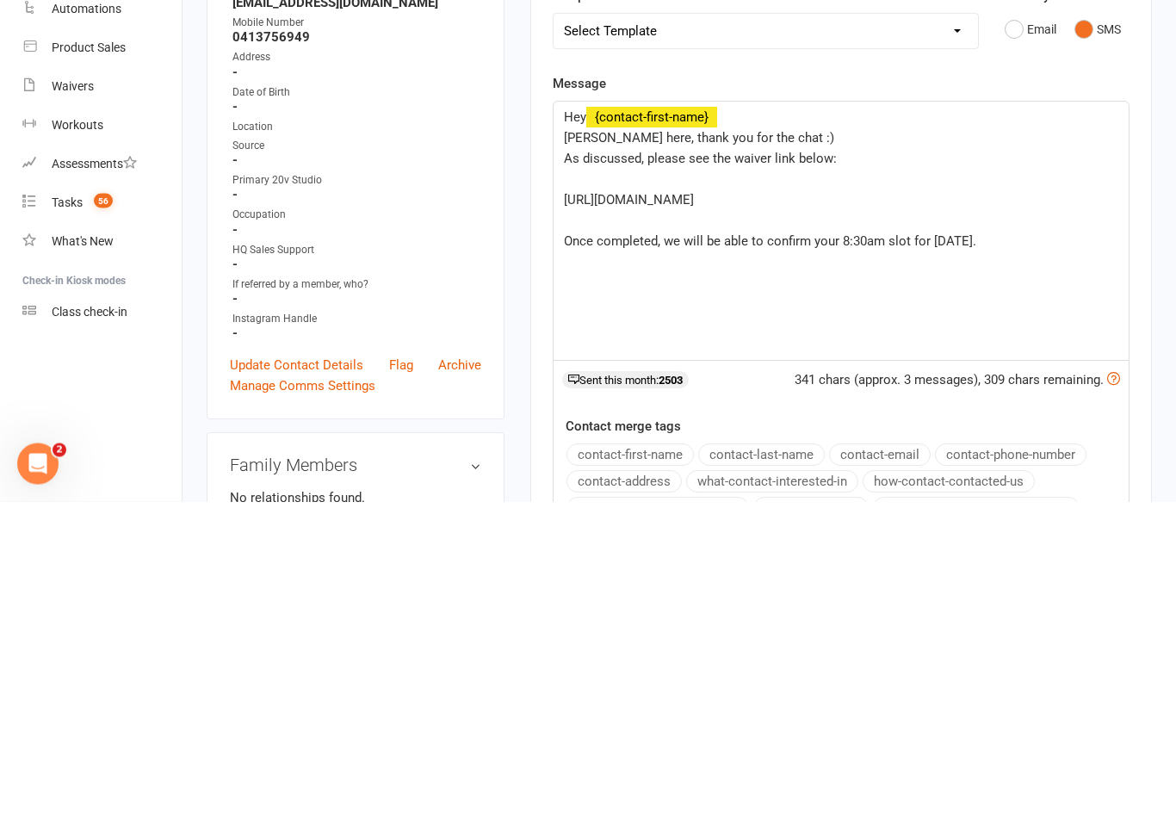
click at [1014, 418] on div "Hey ﻿ {contact-first-name} [PERSON_NAME] here, thank you for the chat :) As dis…" at bounding box center [840, 547] width 575 height 258
click at [577, 591] on span "if you have any questions, please respond to this text." at bounding box center [718, 598] width 309 height 15
click at [925, 589] on p "If you have any questions, please respond to this text." at bounding box center [841, 599] width 554 height 21
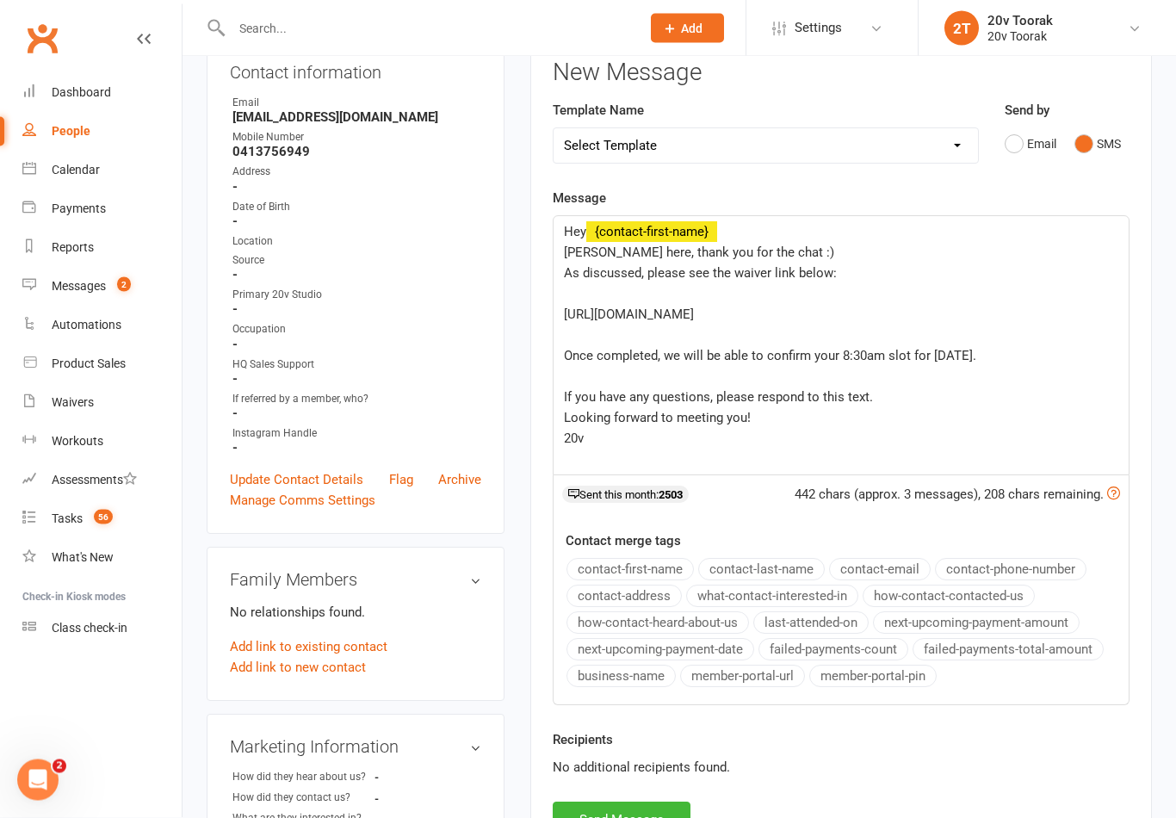
scroll to position [201, 0]
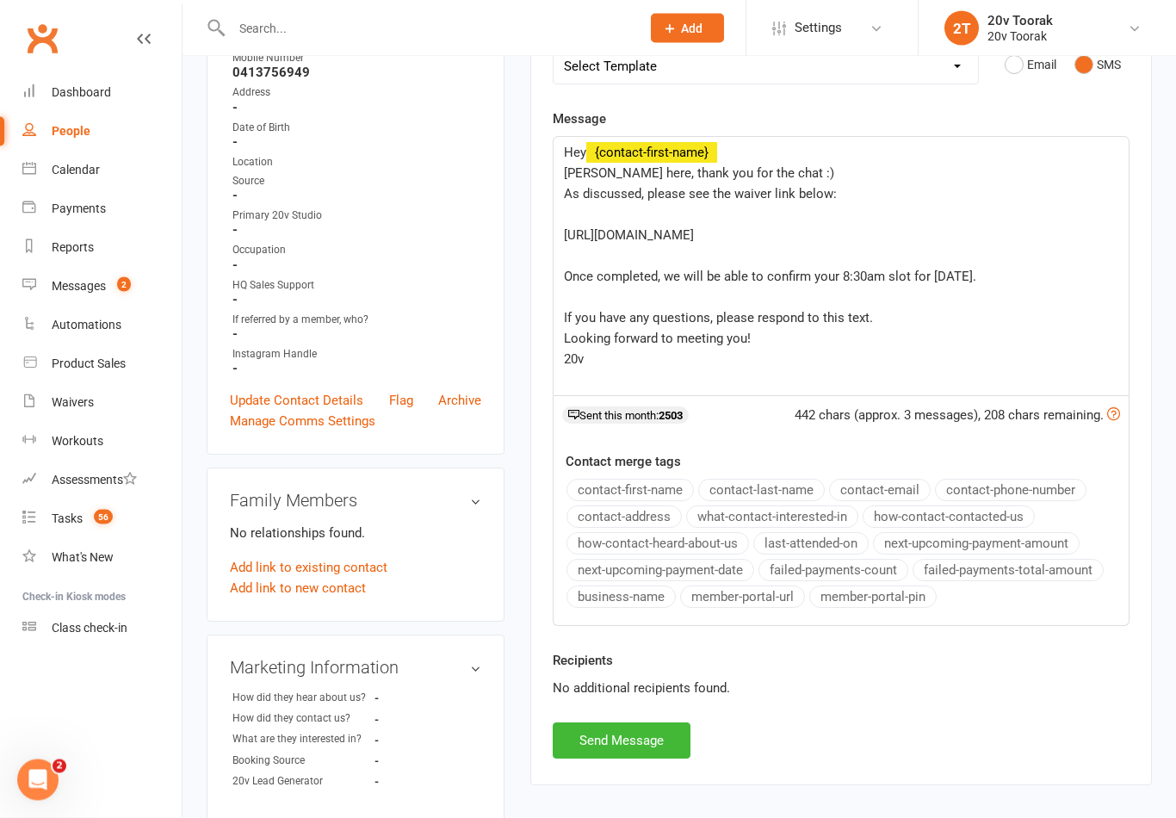
click at [632, 735] on button "Send Message" at bounding box center [621, 741] width 138 height 36
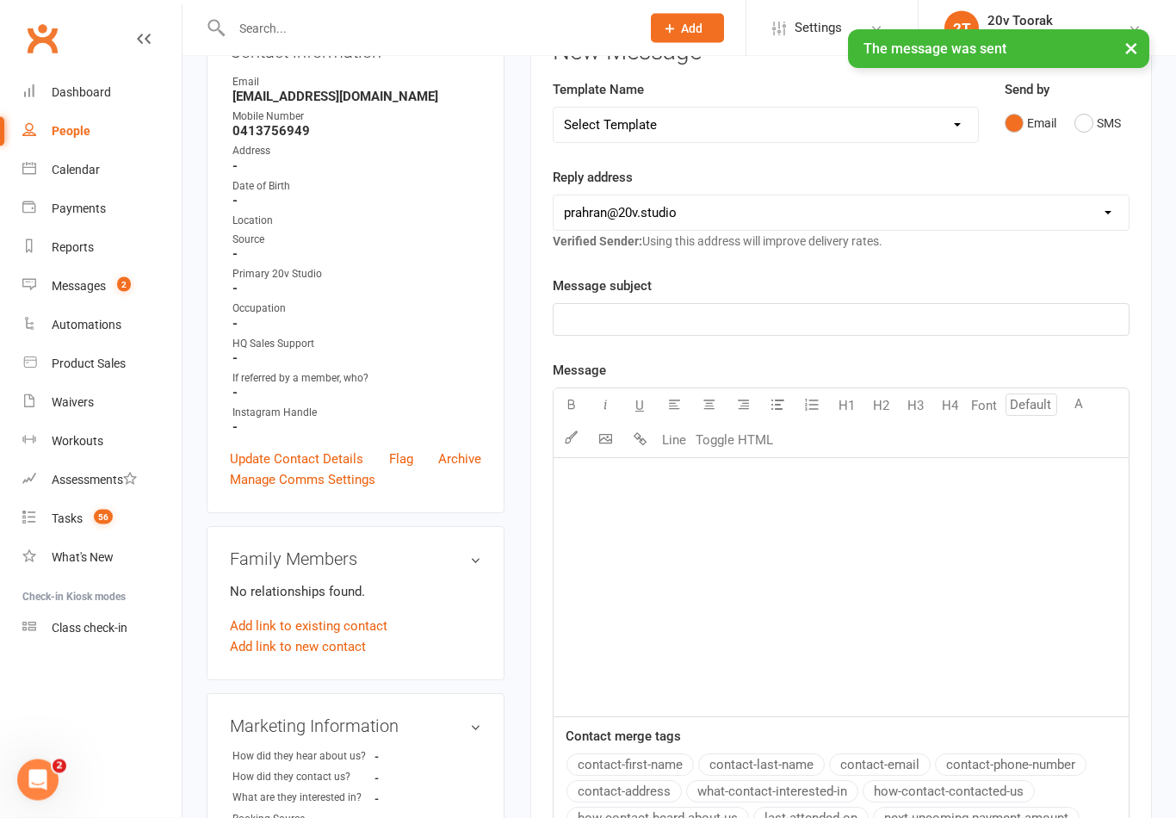
scroll to position [219, 0]
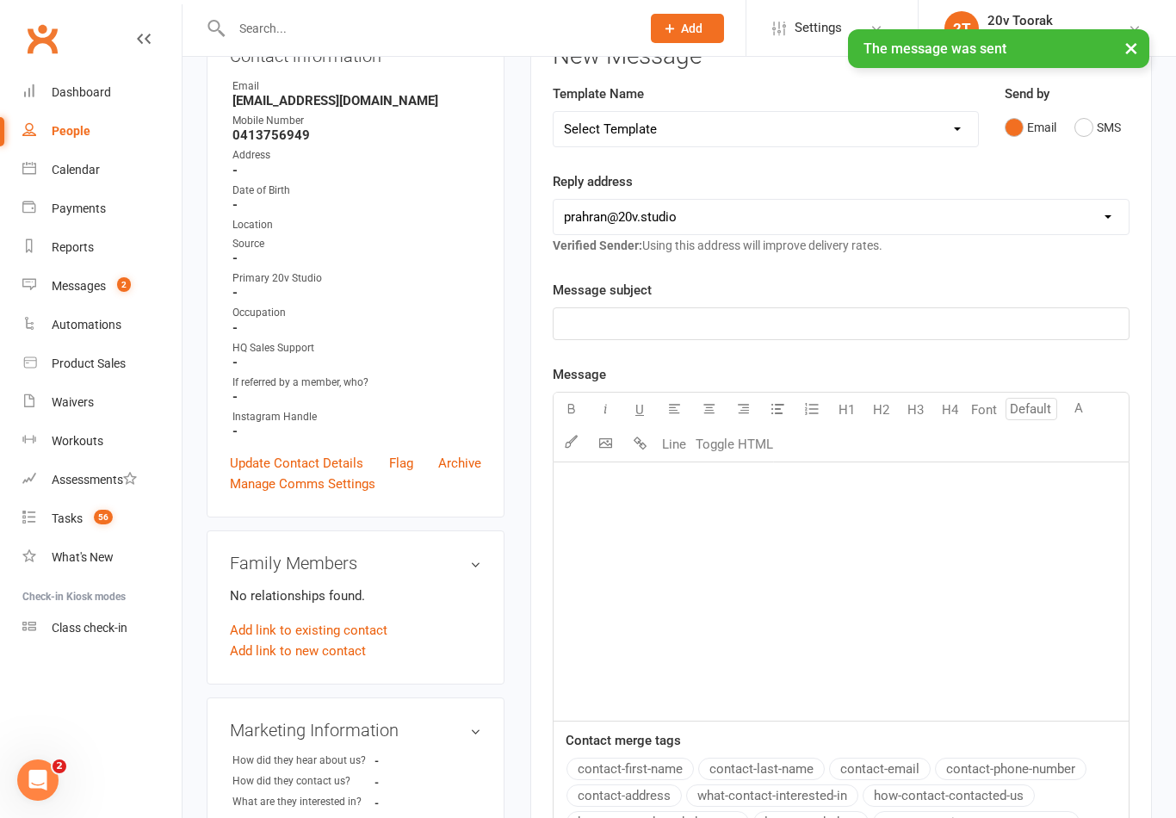
click at [30, 170] on icon at bounding box center [29, 168] width 14 height 14
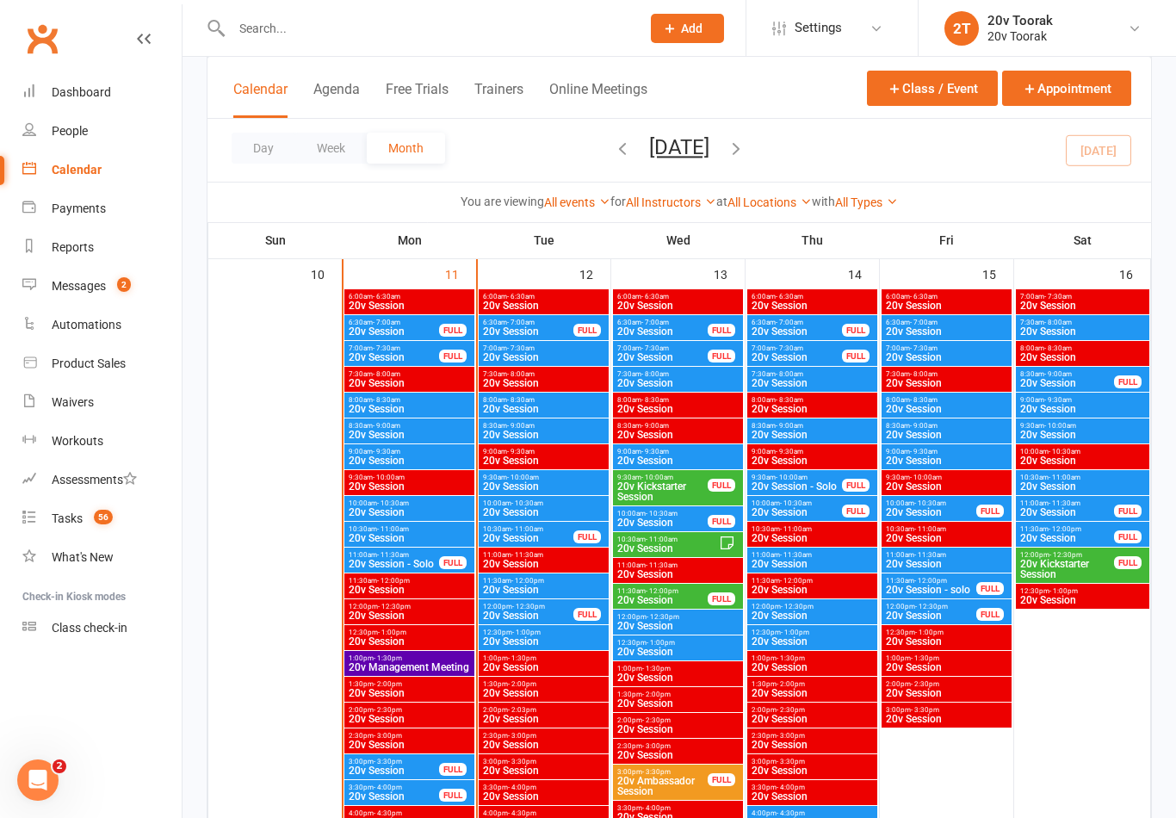
scroll to position [1647, 0]
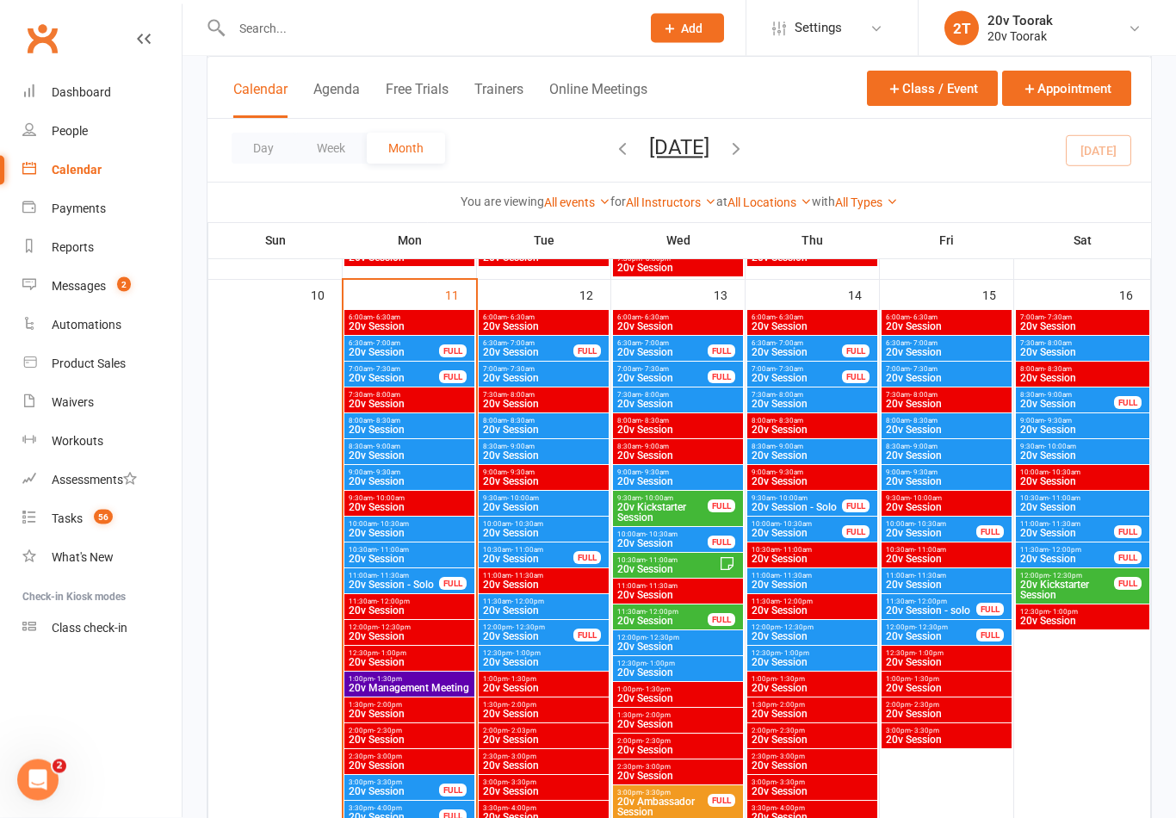
click at [523, 454] on span "20v Session" at bounding box center [543, 456] width 123 height 10
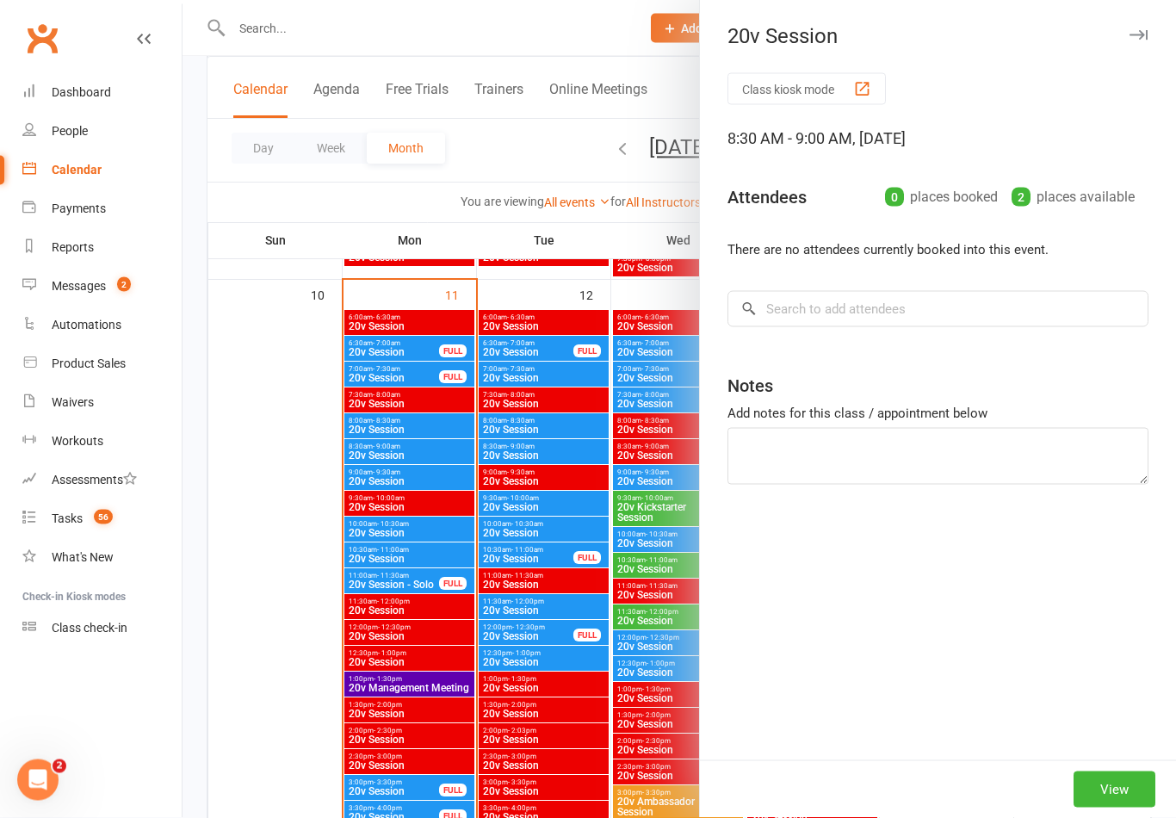
scroll to position [1648, 0]
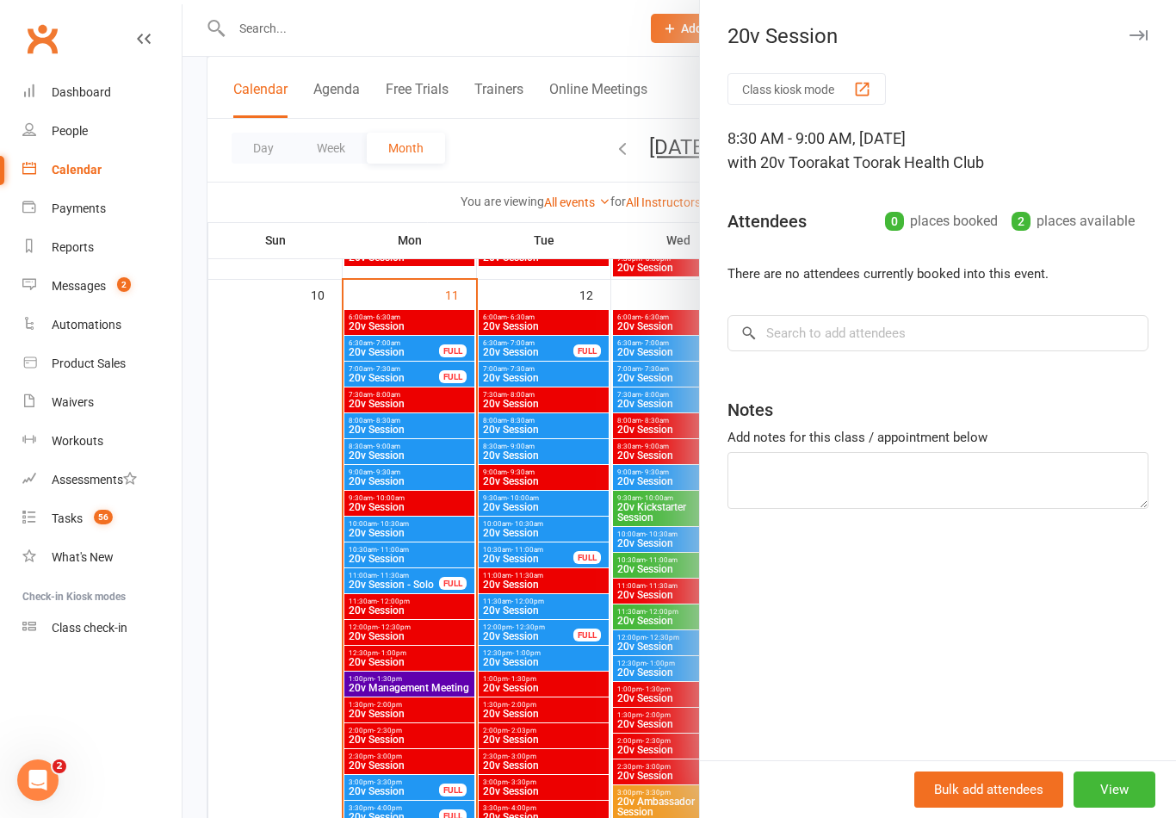
click at [1119, 788] on button "View" at bounding box center [1114, 789] width 82 height 36
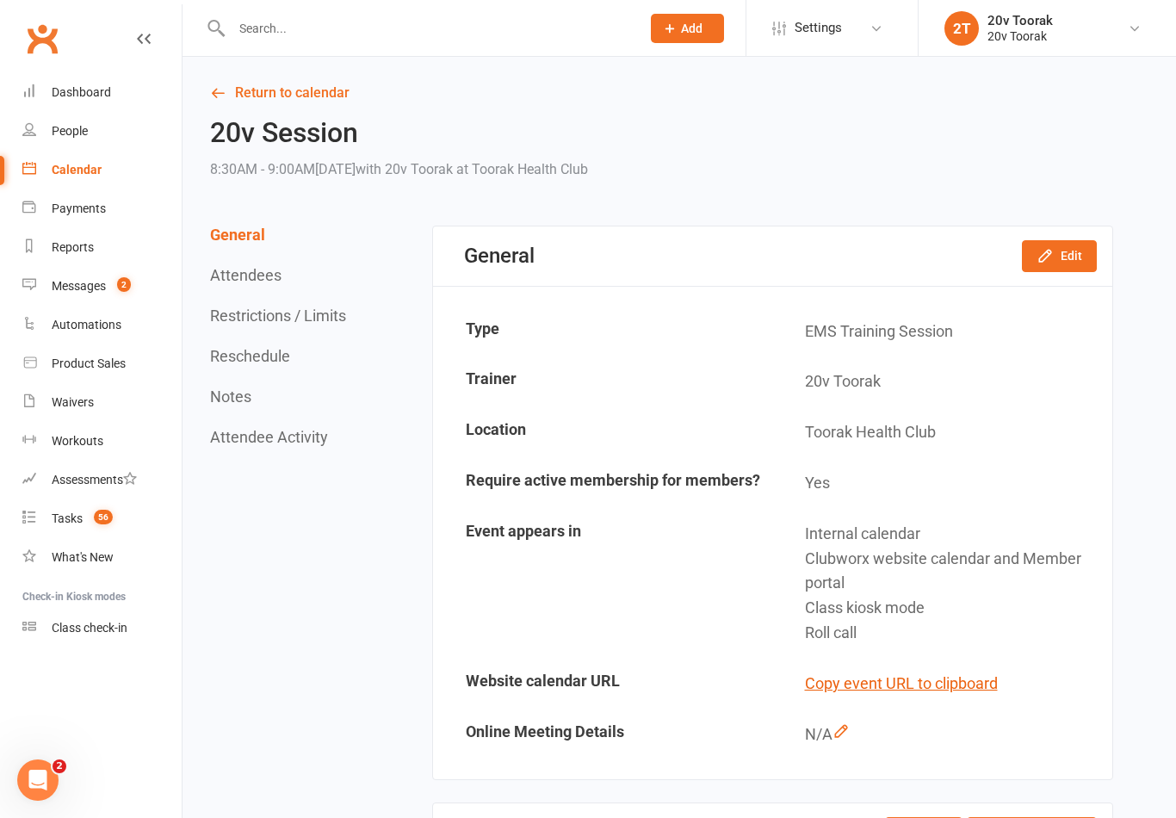
click at [1065, 249] on button "Edit" at bounding box center [1059, 255] width 75 height 31
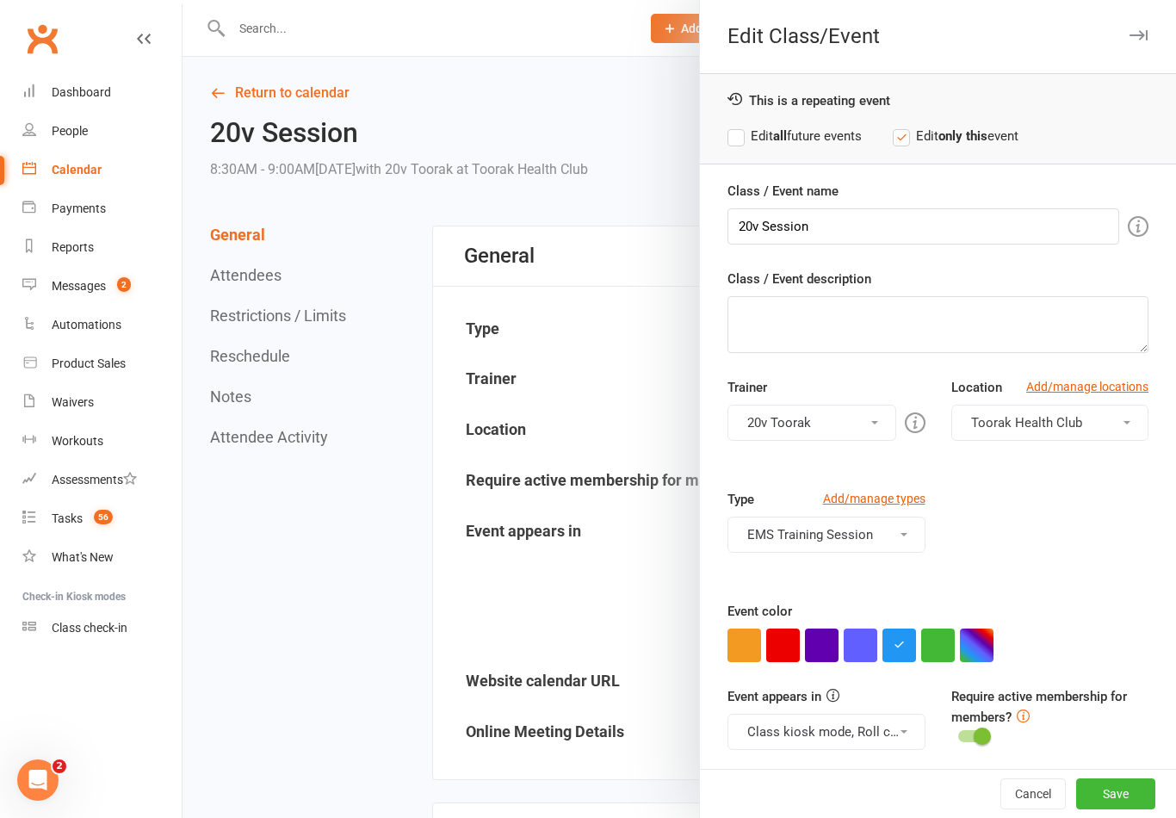
click at [940, 649] on button "button" at bounding box center [938, 645] width 34 height 34
click at [831, 738] on button "Class kiosk mode, Roll call, Clubworx website calendar and Member portal" at bounding box center [825, 731] width 197 height 36
click at [796, 776] on link "Clubworx website calendar and Member portal" at bounding box center [882, 773] width 309 height 34
click at [868, 741] on button "Class kiosk mode, Roll call" at bounding box center [825, 731] width 197 height 36
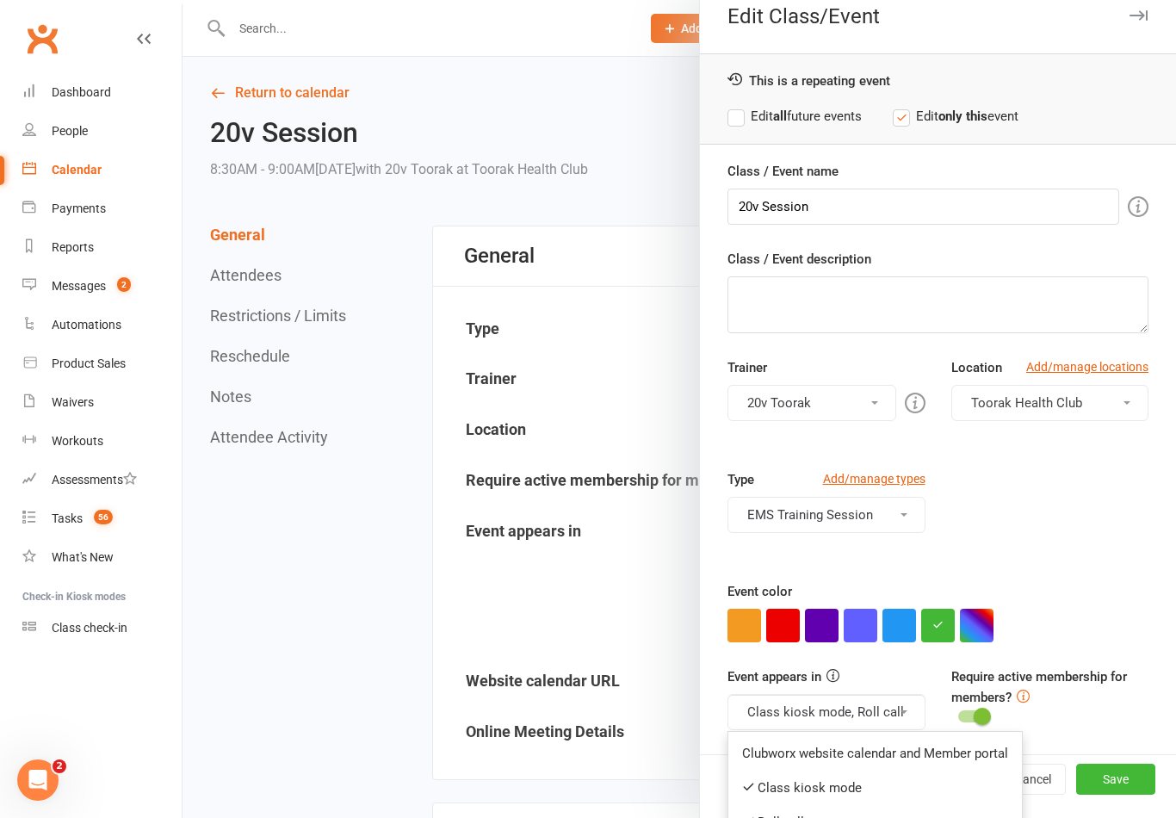
scroll to position [19, 0]
click at [765, 746] on link "Clubworx website calendar and Member portal" at bounding box center [874, 754] width 293 height 34
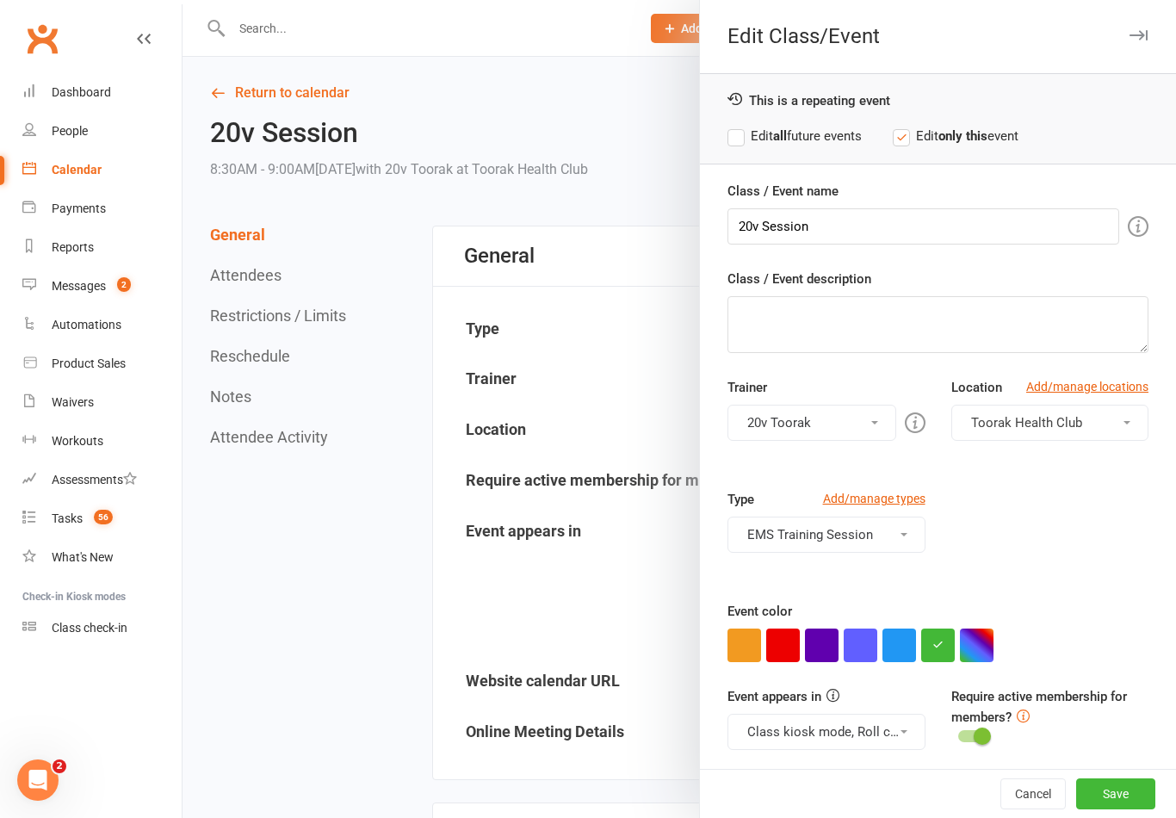
click at [785, 735] on button "Class kiosk mode, Roll call, Clubworx website calendar and Member portal" at bounding box center [825, 731] width 197 height 36
click at [782, 775] on link "Clubworx website calendar and Member portal" at bounding box center [882, 773] width 309 height 34
click at [762, 225] on input "20v Session" at bounding box center [923, 226] width 392 height 36
type input "20v Kickstarter Session"
click at [1142, 788] on button "Save" at bounding box center [1115, 793] width 79 height 31
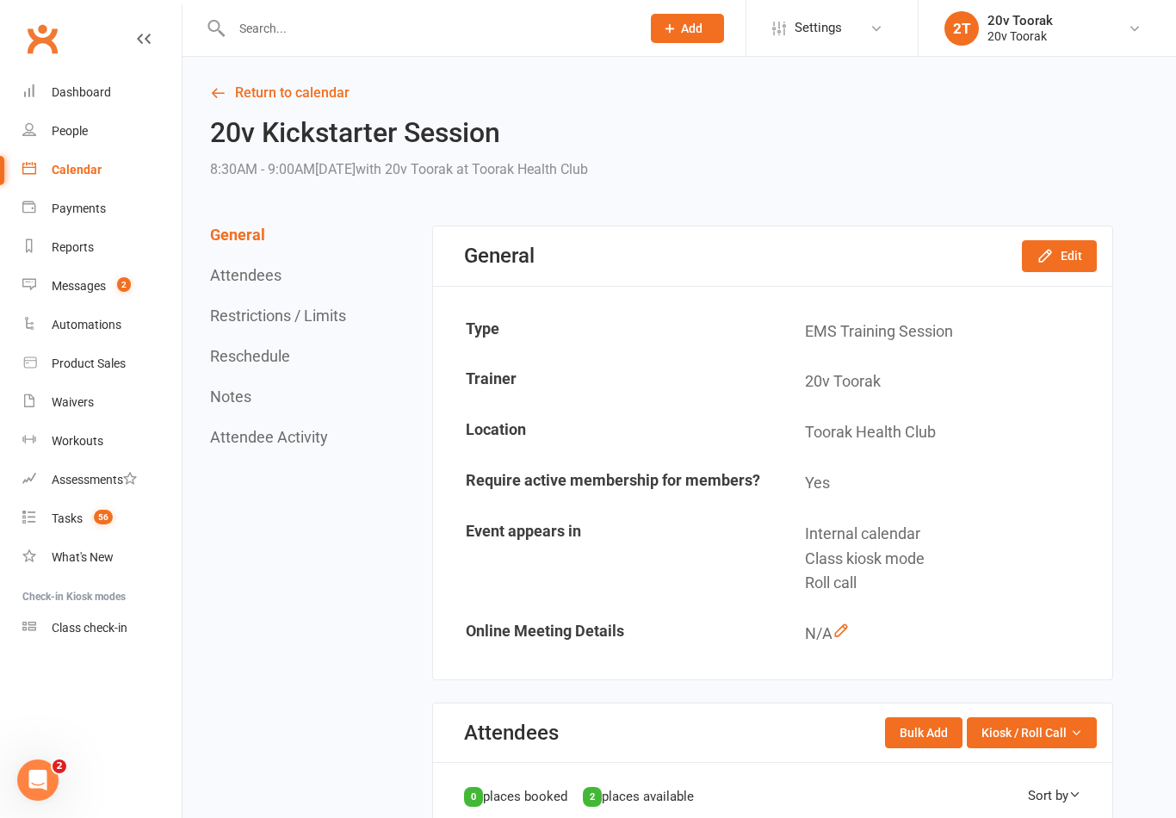
click at [1051, 255] on icon "button" at bounding box center [1044, 255] width 17 height 17
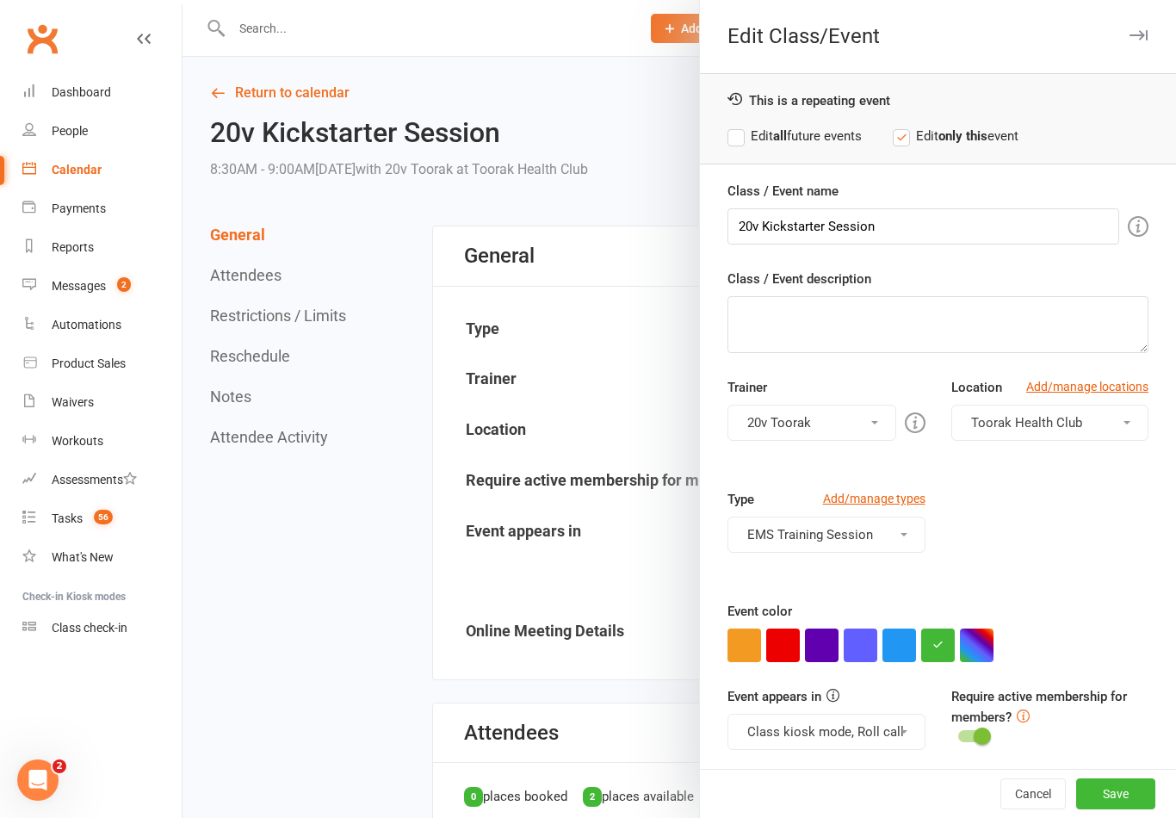
click at [897, 737] on button "Class kiosk mode, Roll call" at bounding box center [825, 731] width 197 height 36
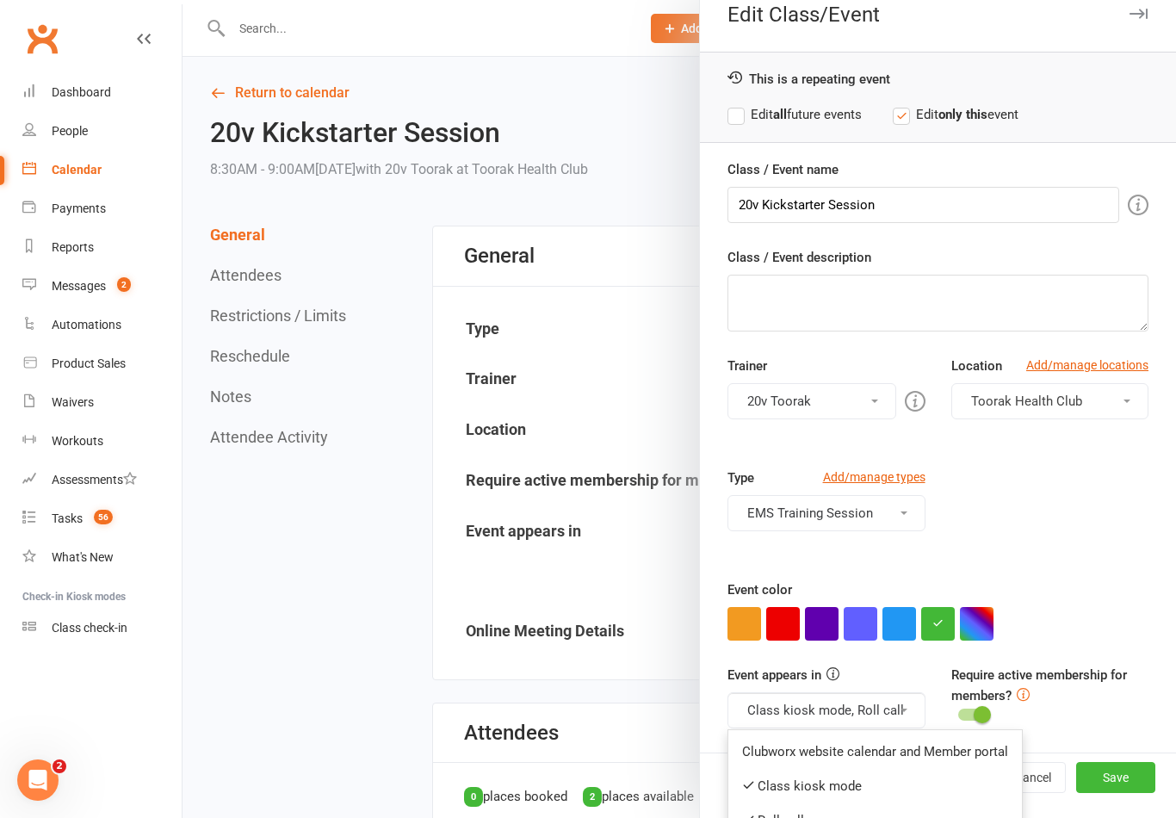
scroll to position [19, 0]
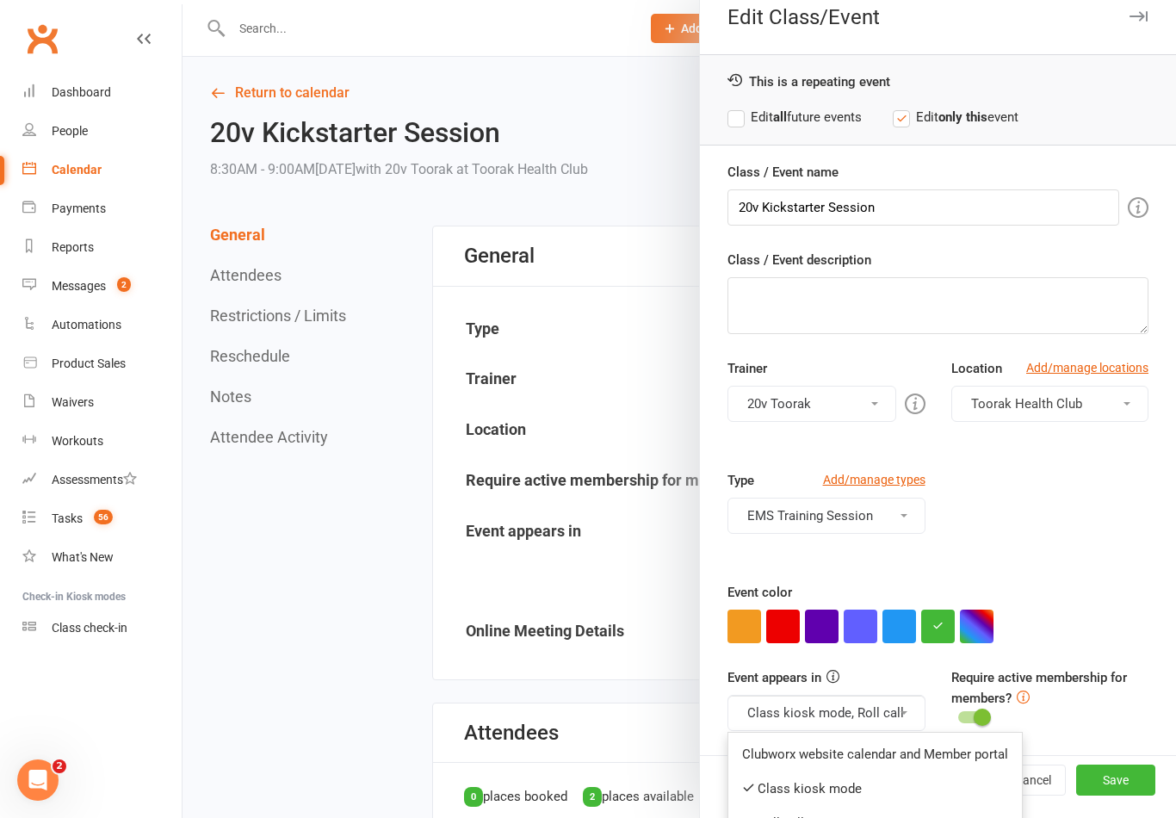
click at [771, 788] on link "Class kiosk mode" at bounding box center [874, 788] width 293 height 34
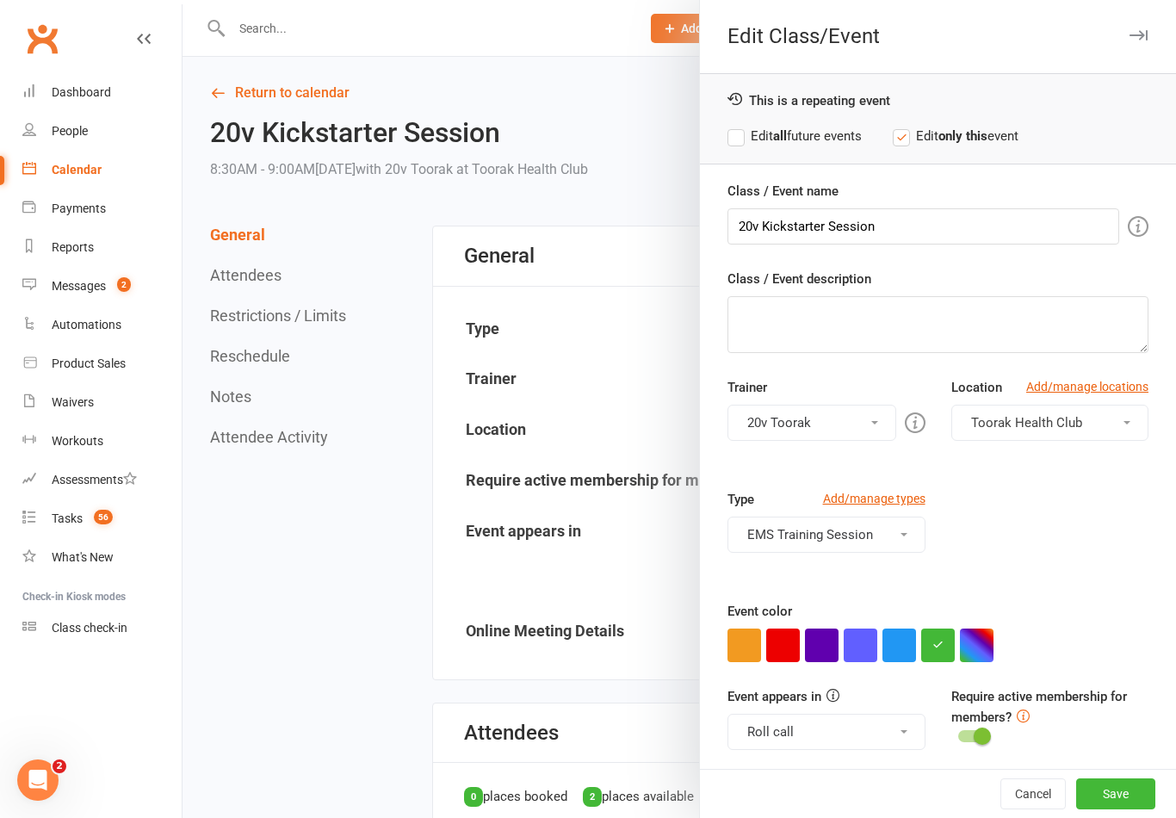
click at [885, 725] on button "Roll call" at bounding box center [825, 731] width 197 height 36
click at [1126, 788] on button "Save" at bounding box center [1115, 793] width 79 height 31
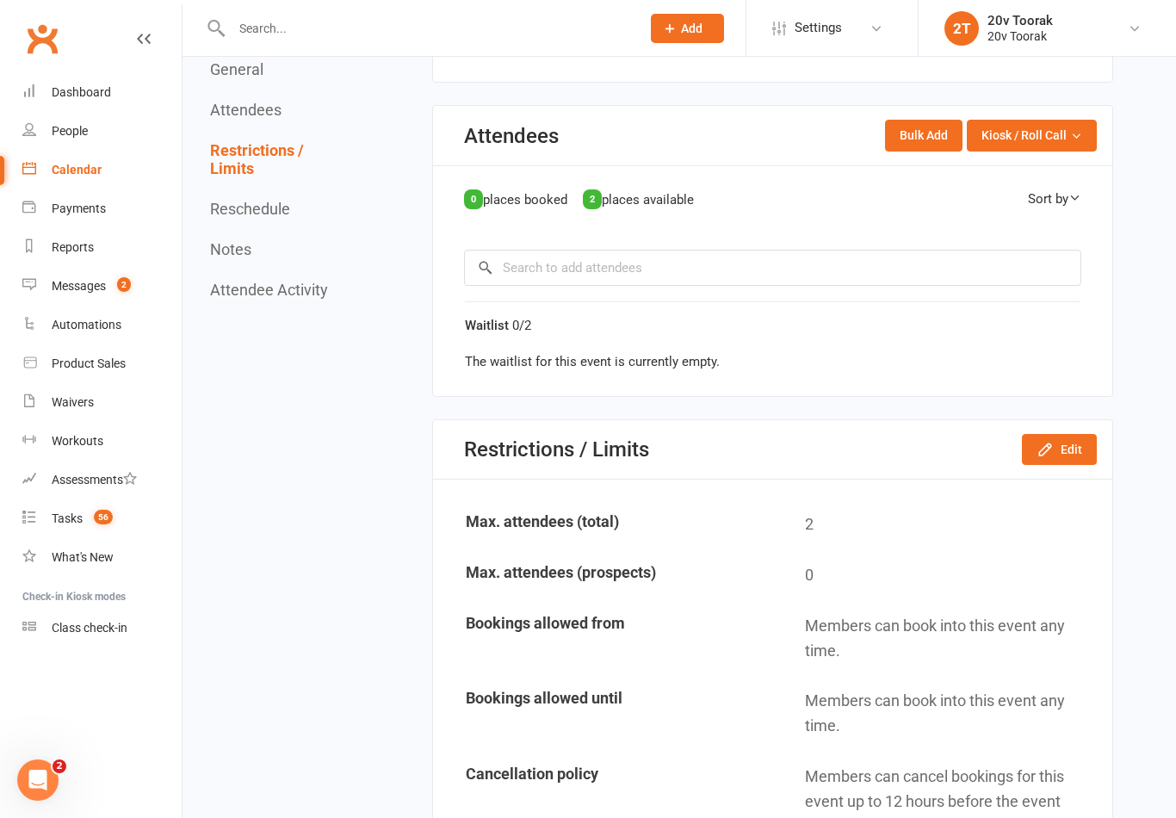
scroll to position [546, 0]
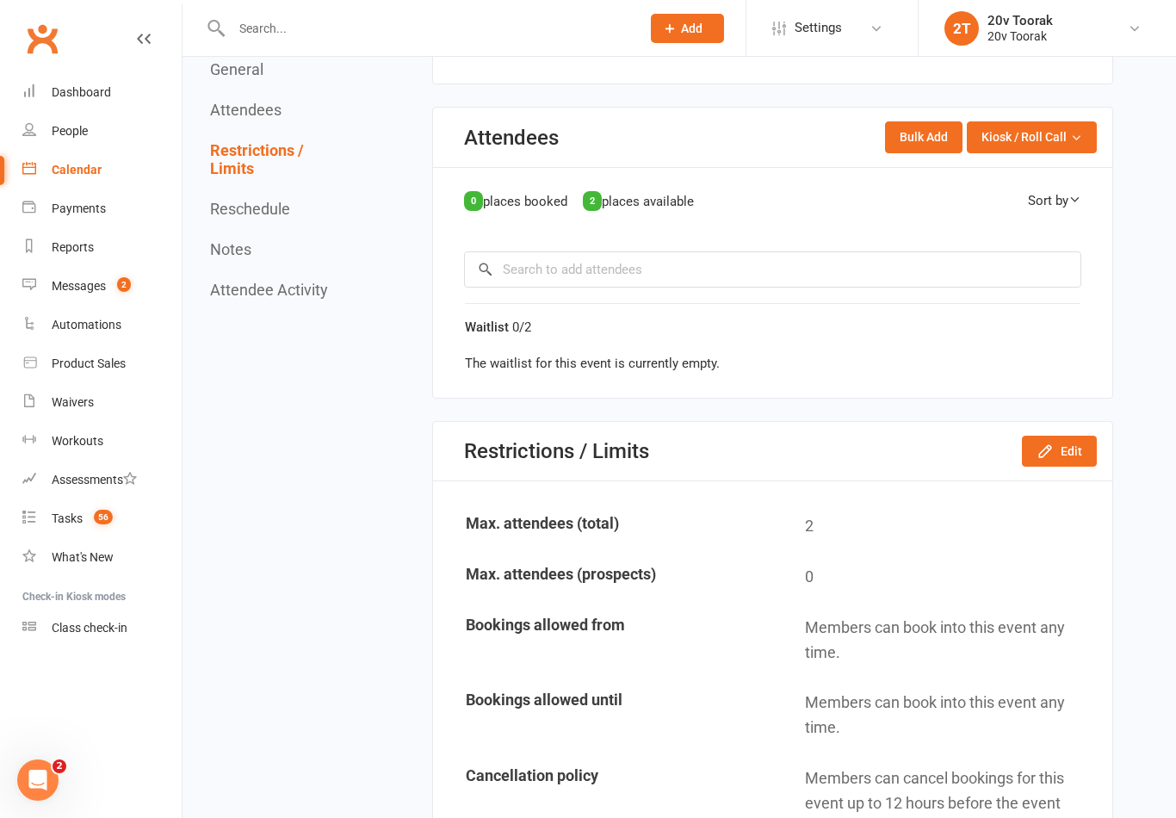
click at [836, 552] on td "0" at bounding box center [942, 576] width 337 height 49
click at [1075, 422] on div "Restrictions / Limits Edit" at bounding box center [772, 451] width 679 height 59
click at [1072, 459] on button "Edit" at bounding box center [1059, 450] width 75 height 31
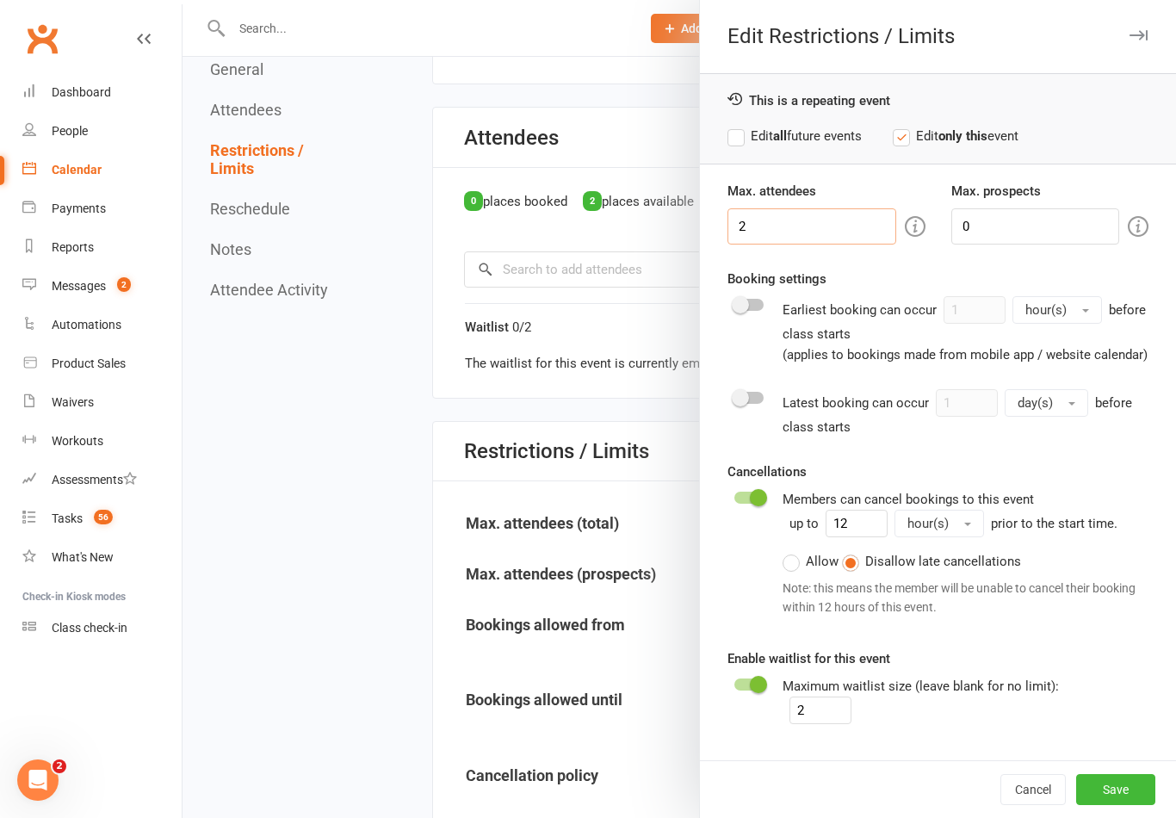
click at [852, 238] on input "2" at bounding box center [811, 226] width 168 height 36
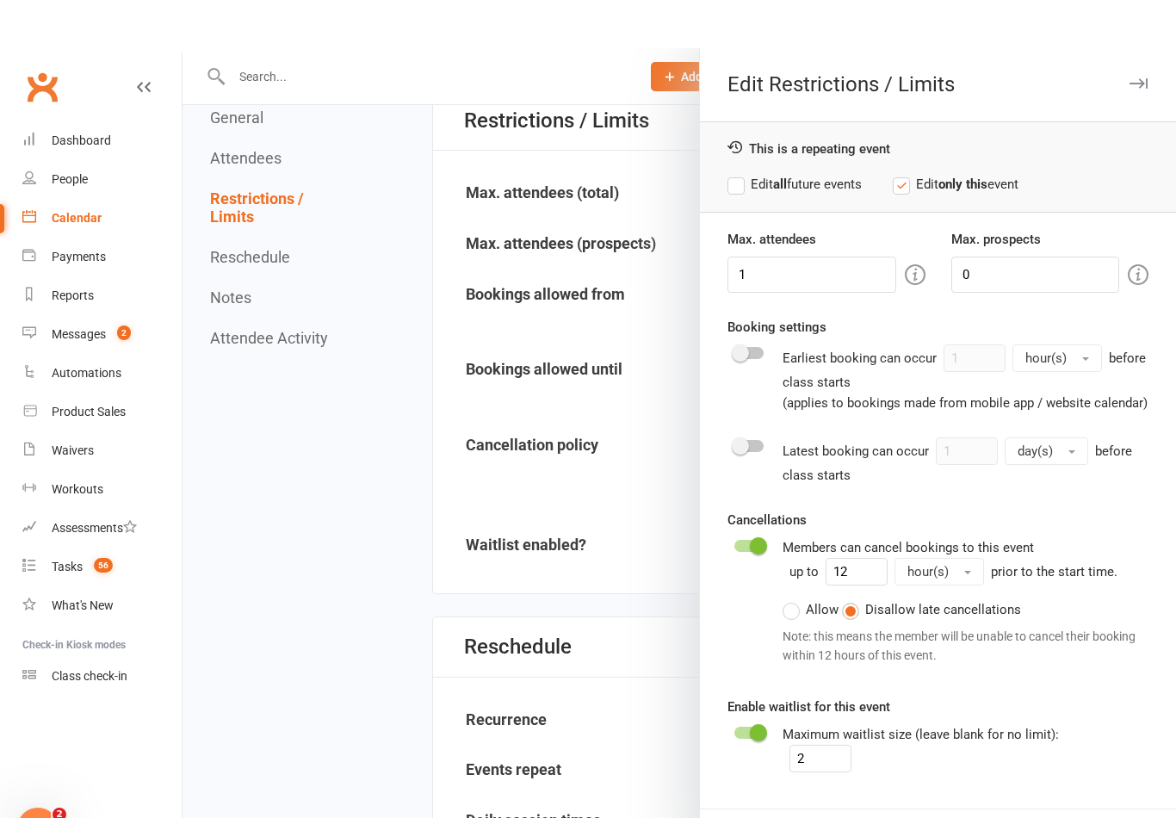
scroll to position [926, 0]
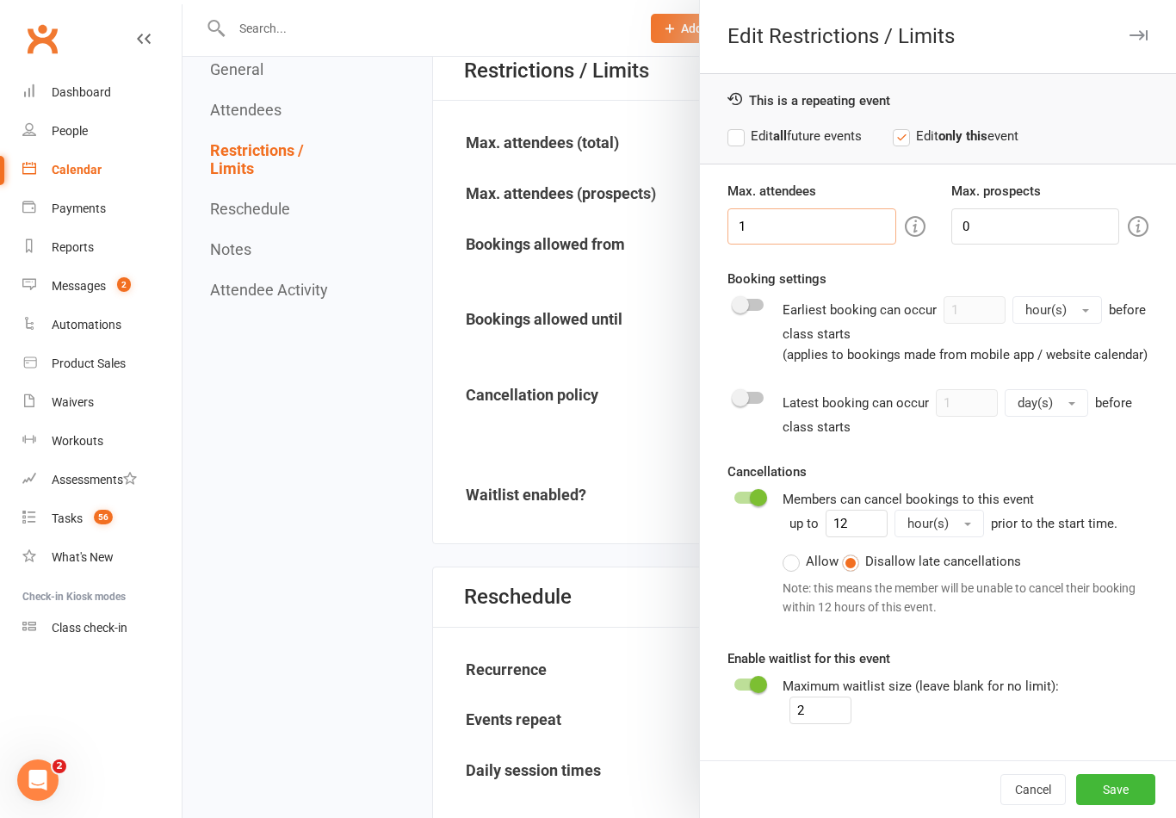
type input "1"
click at [1134, 788] on button "Save" at bounding box center [1115, 789] width 79 height 31
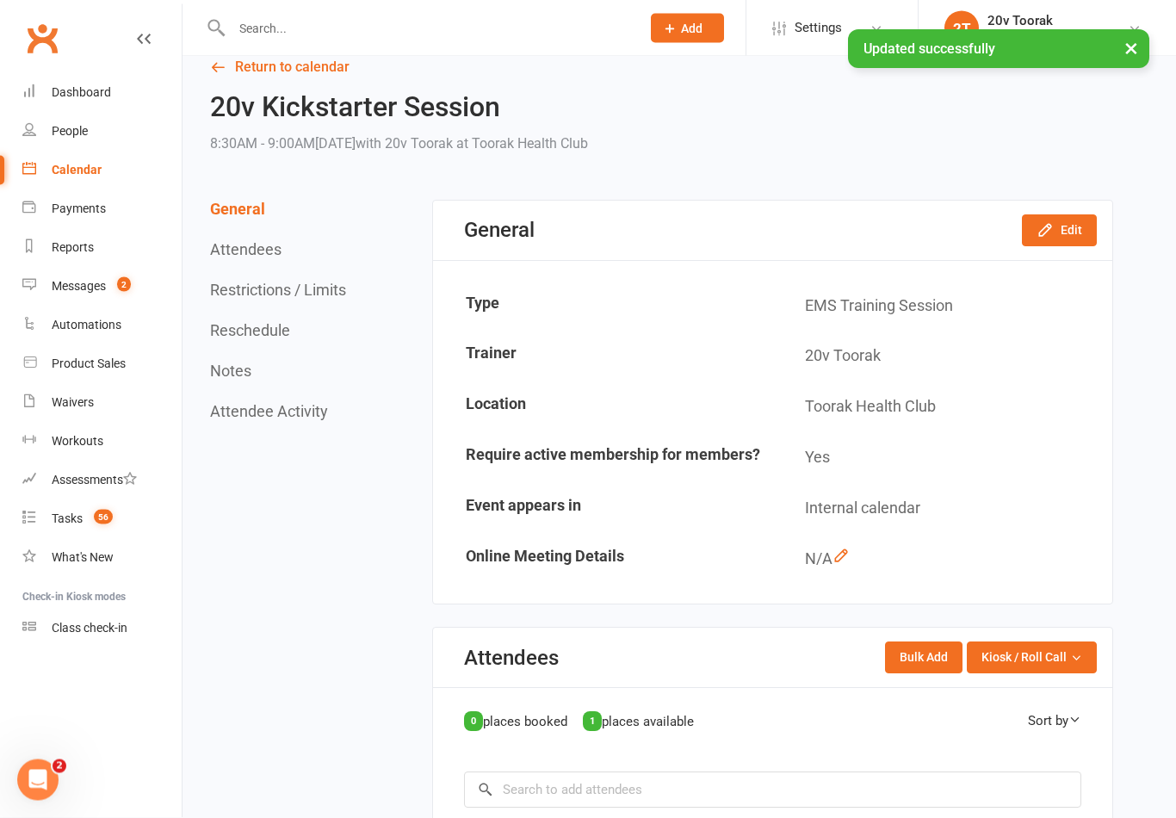
scroll to position [0, 0]
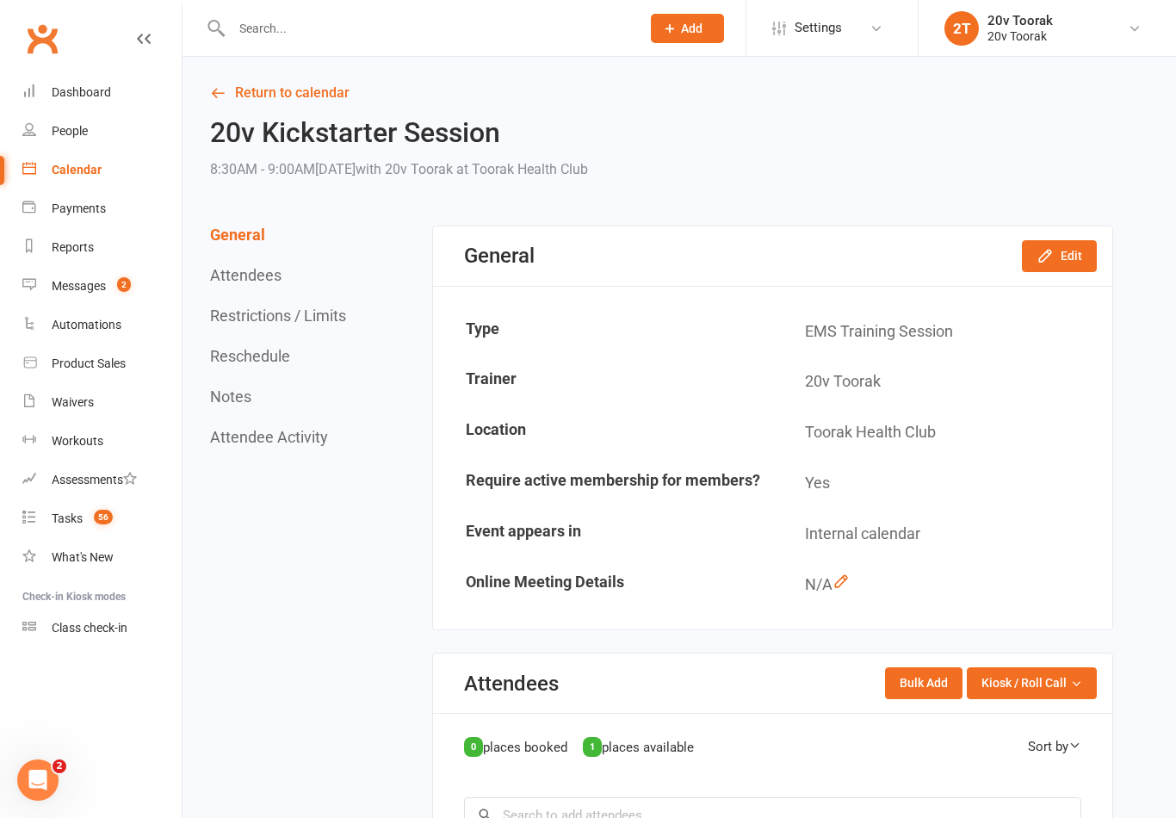
click at [1059, 249] on button "Edit" at bounding box center [1059, 255] width 75 height 31
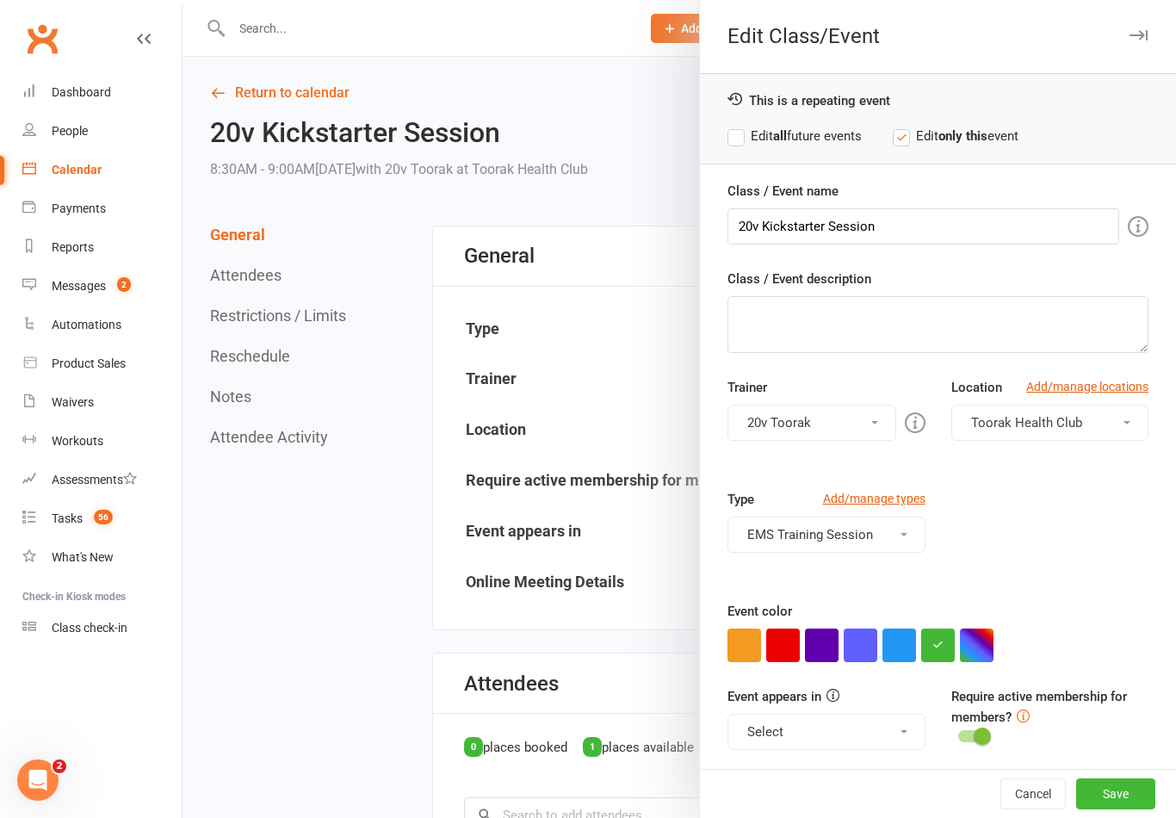
click at [385, 368] on div at bounding box center [678, 409] width 993 height 818
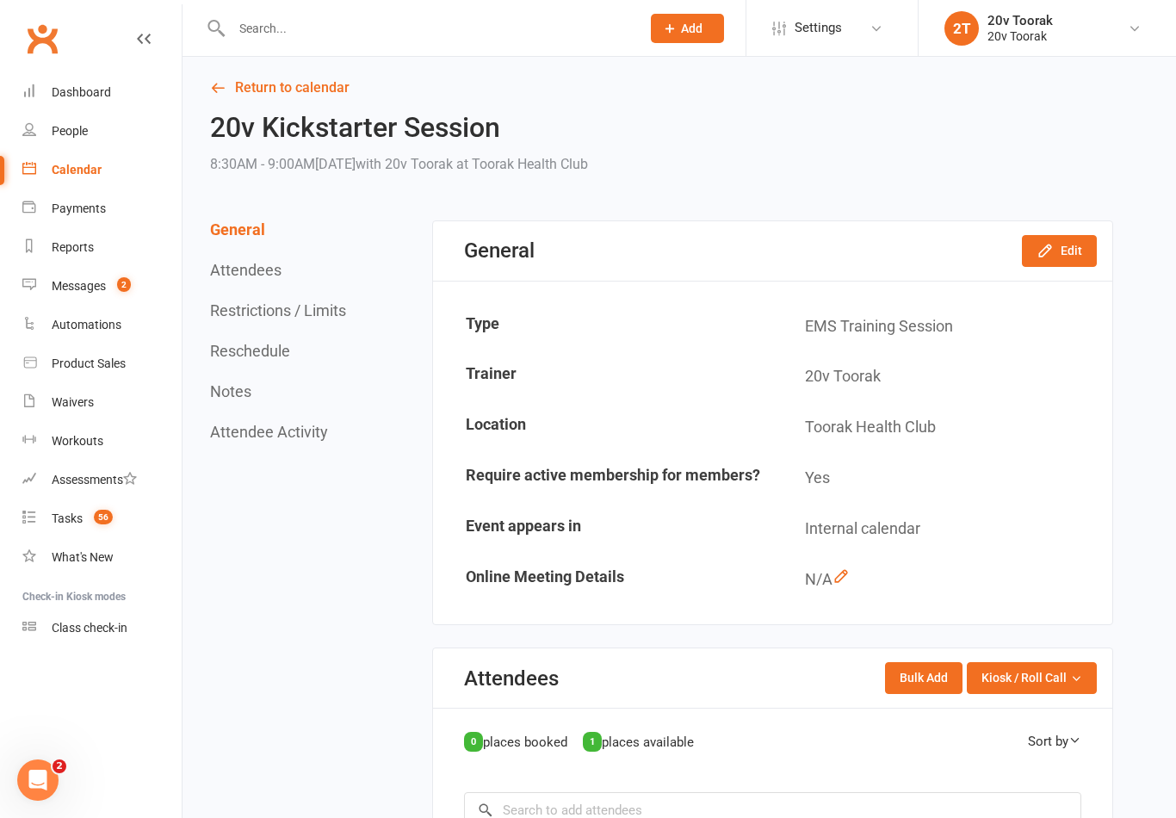
scroll to position [4, 0]
click at [37, 164] on link "Calendar" at bounding box center [101, 170] width 159 height 39
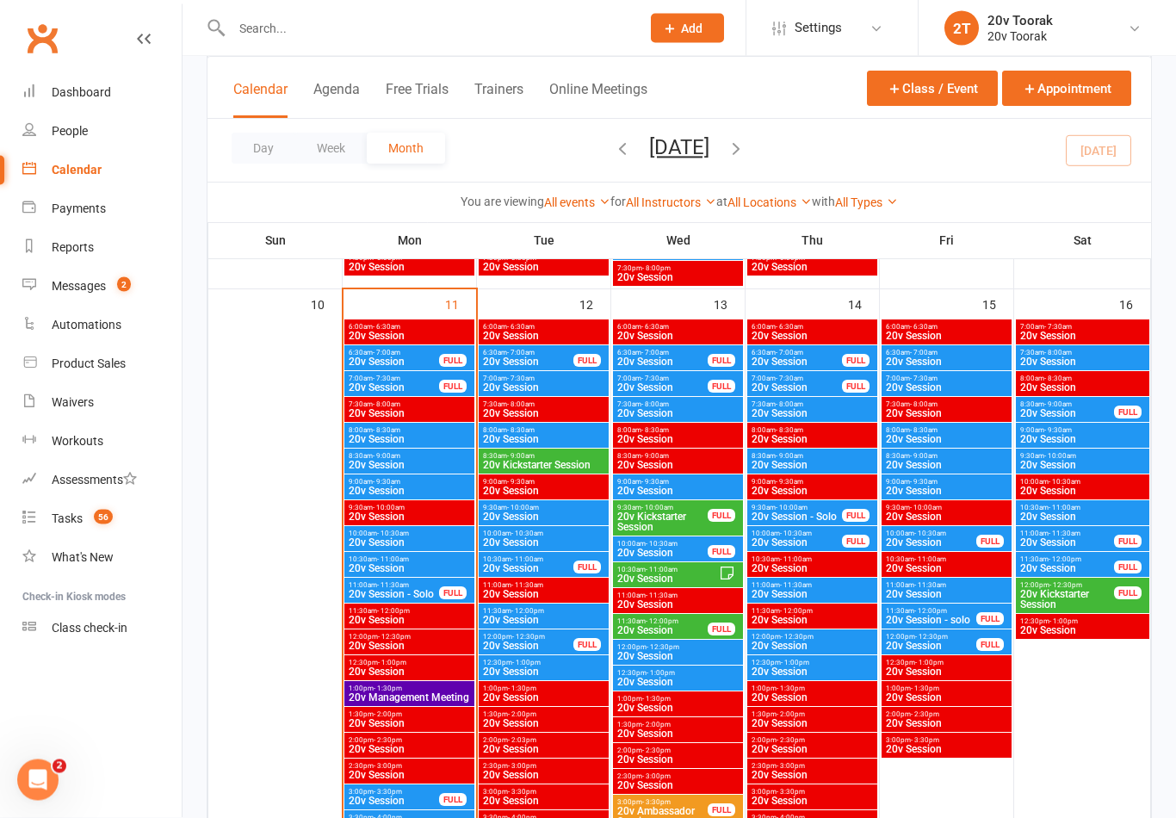
click at [396, 609] on span "- 12:00pm" at bounding box center [393, 612] width 33 height 8
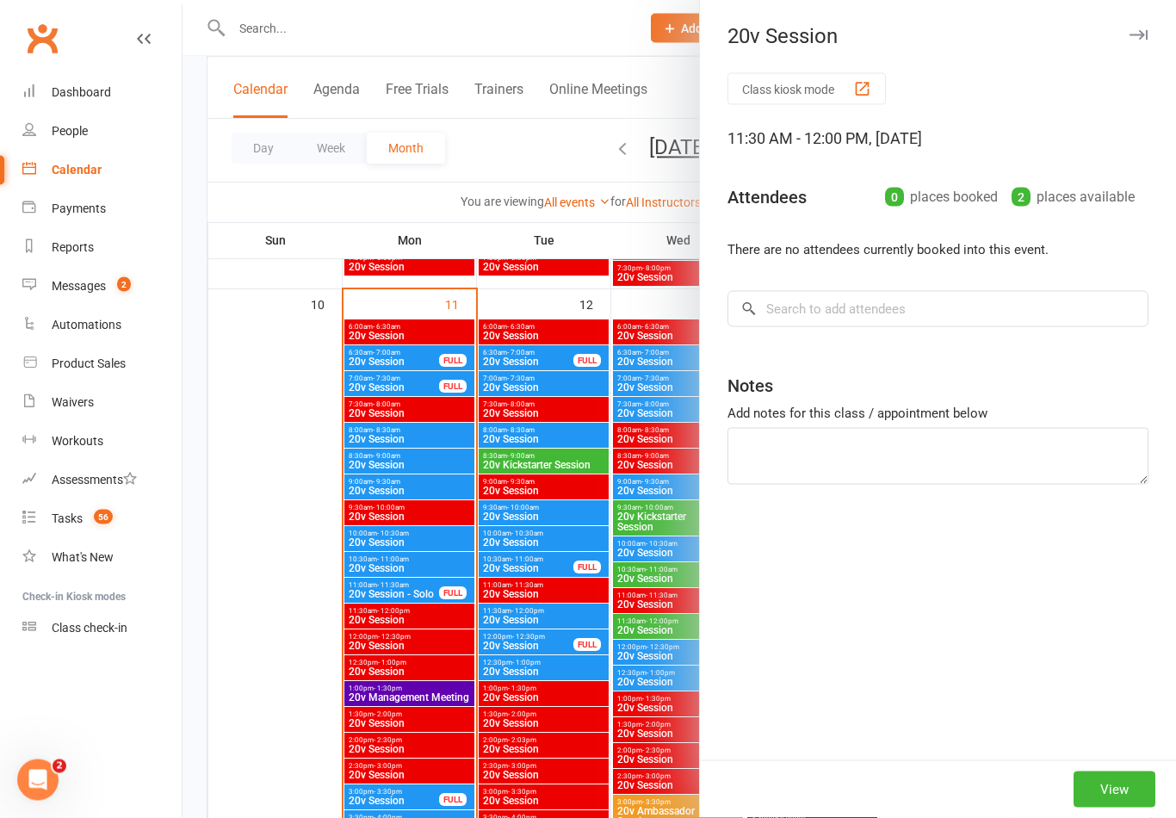
scroll to position [1639, 0]
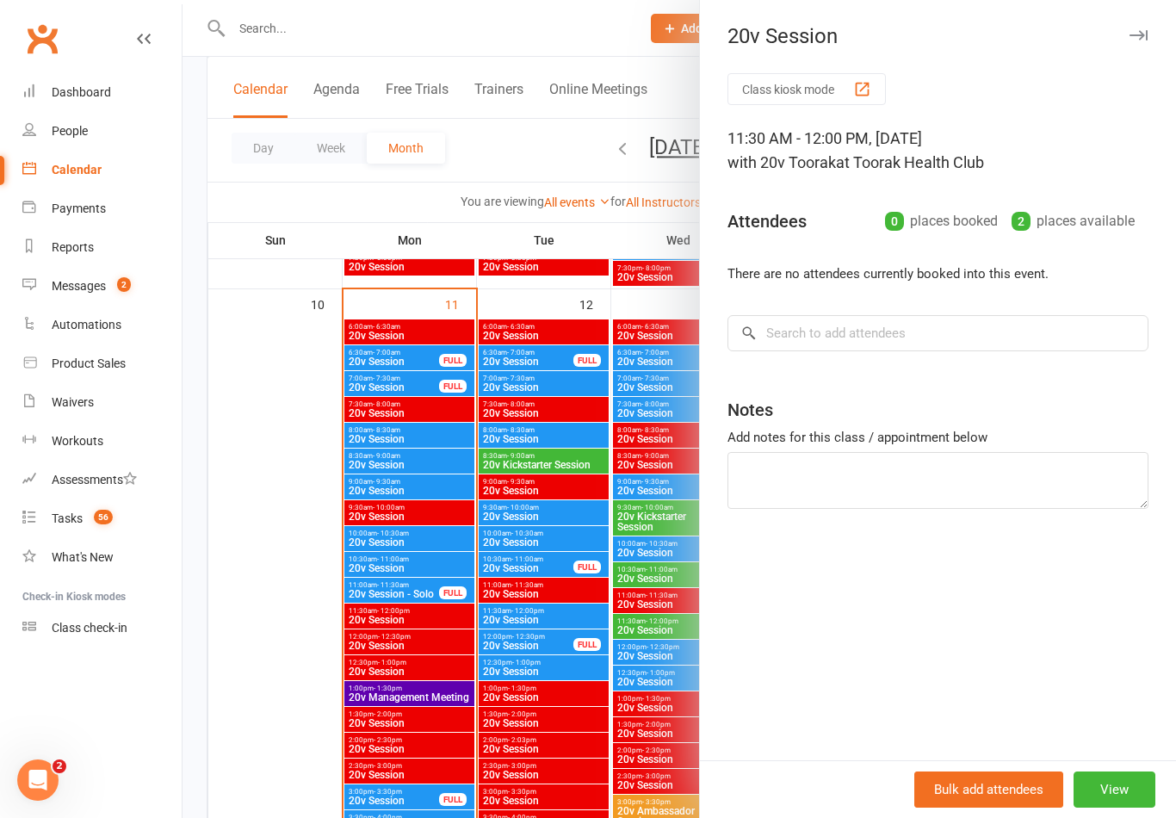
click at [493, 511] on div at bounding box center [678, 409] width 993 height 818
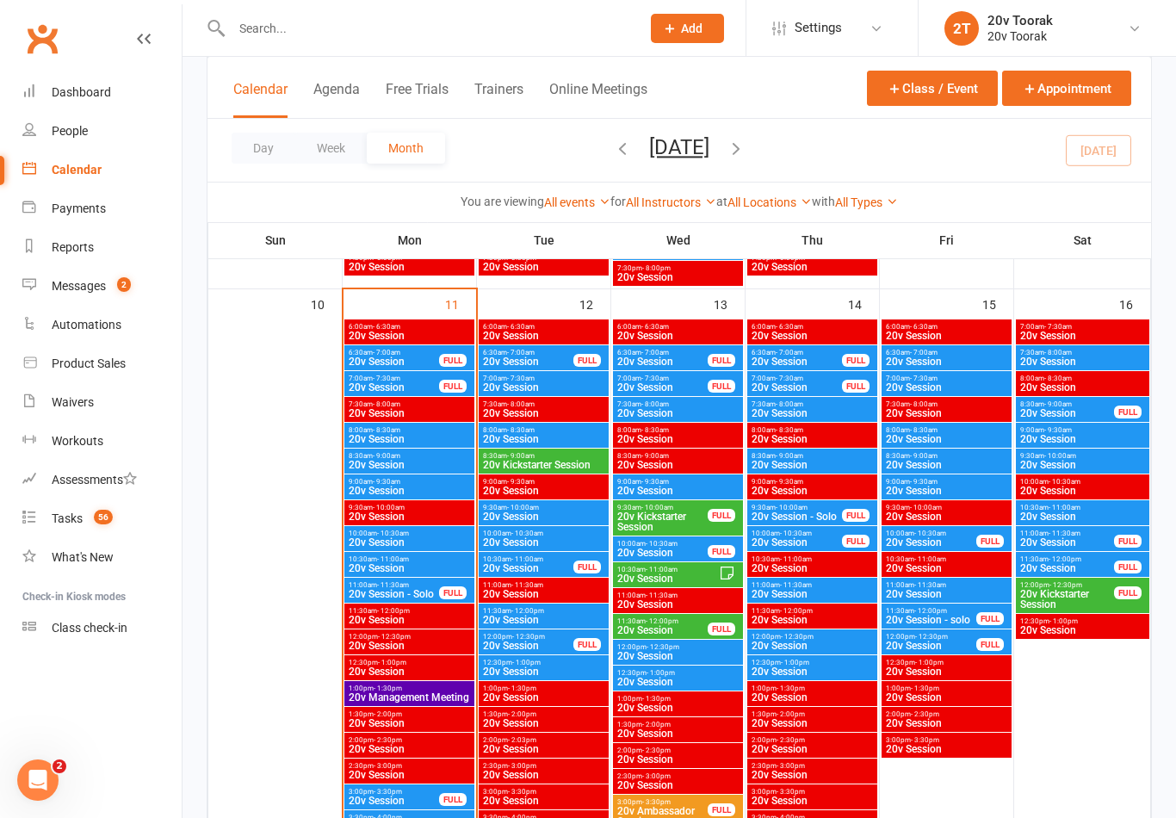
click at [497, 460] on span "20v Kickstarter Session" at bounding box center [543, 465] width 123 height 10
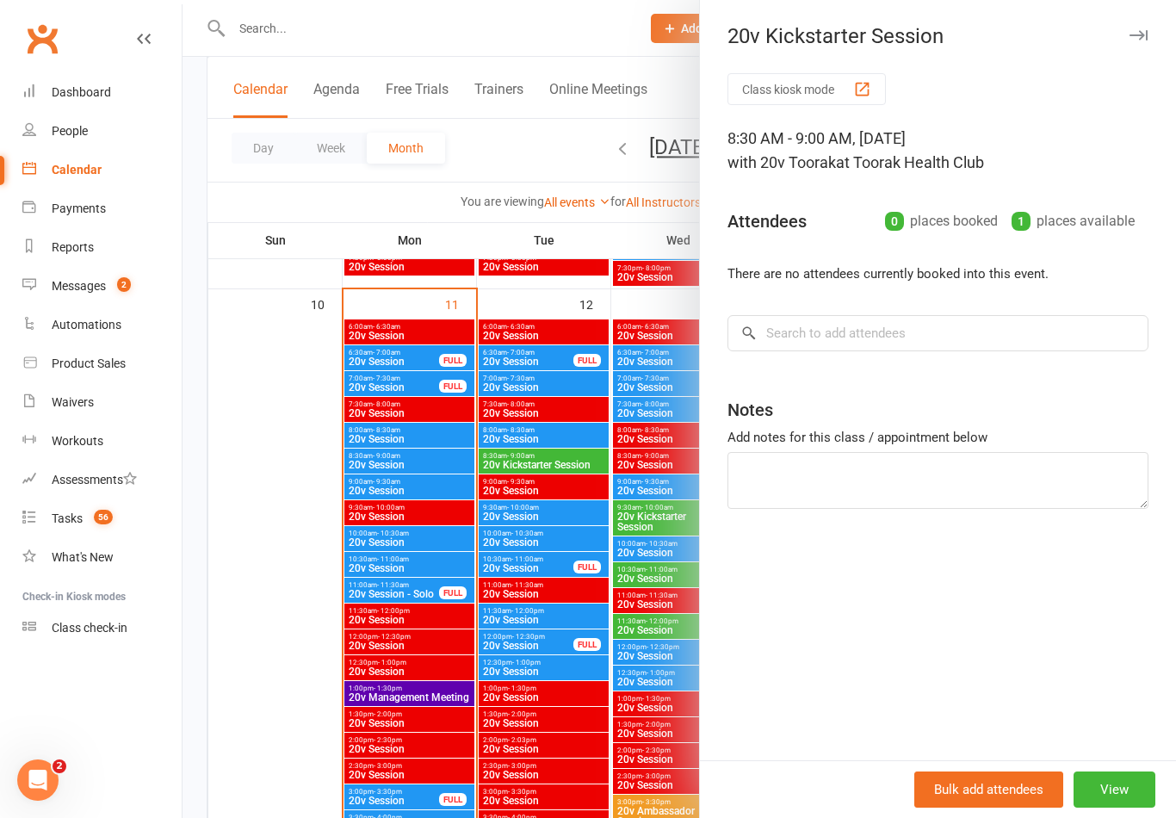
click at [491, 675] on div at bounding box center [678, 409] width 993 height 818
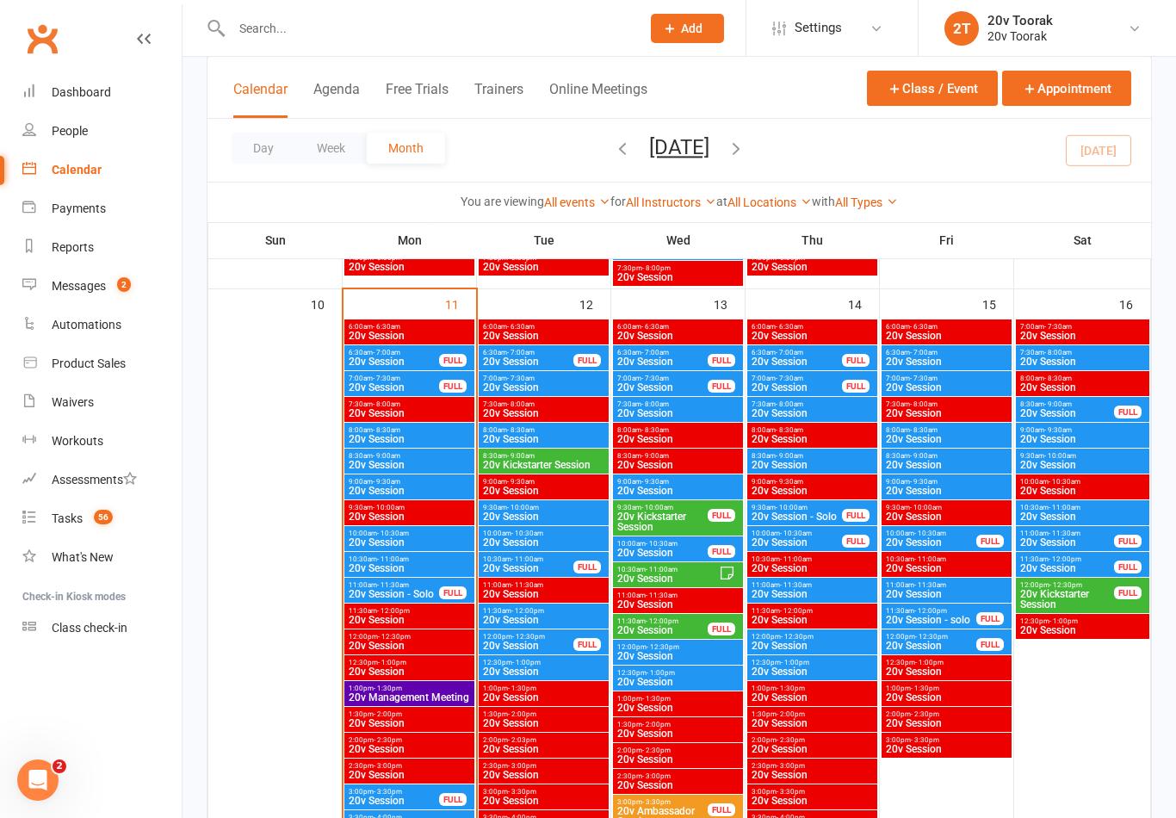
click at [527, 464] on span "20v Kickstarter Session" at bounding box center [543, 465] width 123 height 10
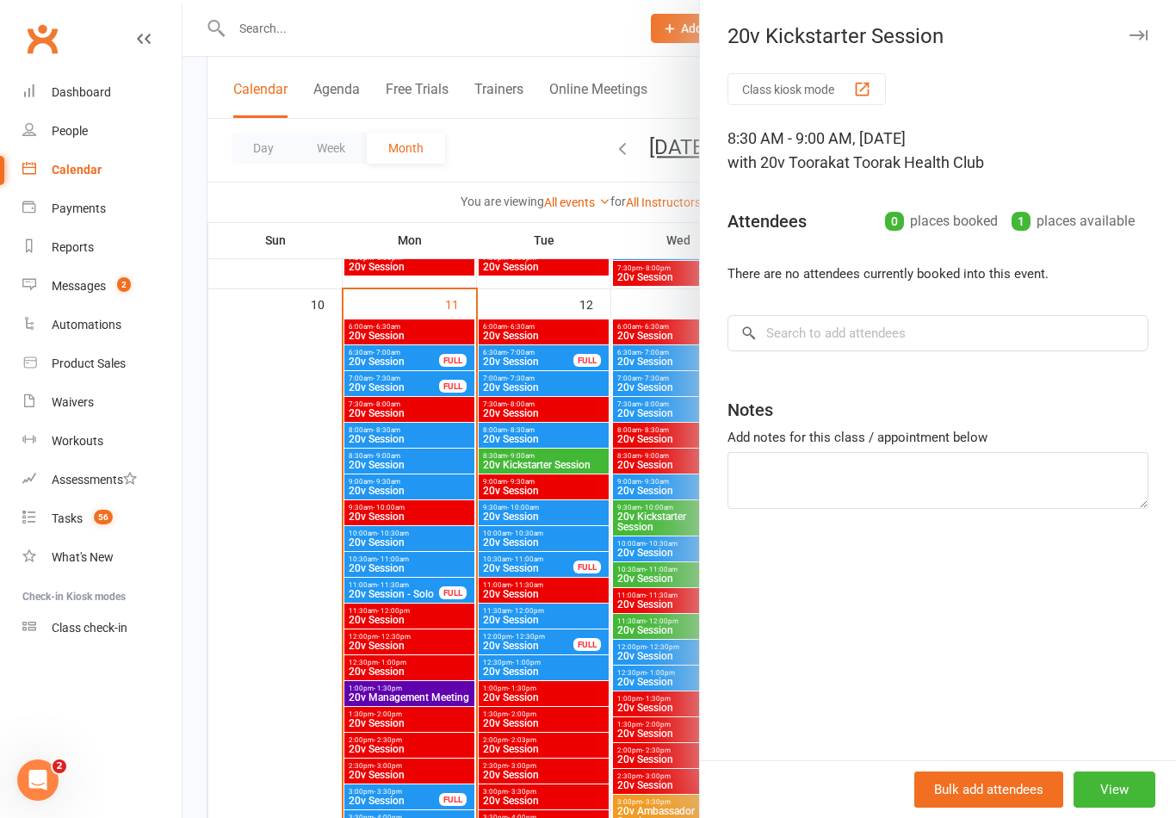
click at [518, 467] on div at bounding box center [678, 409] width 993 height 818
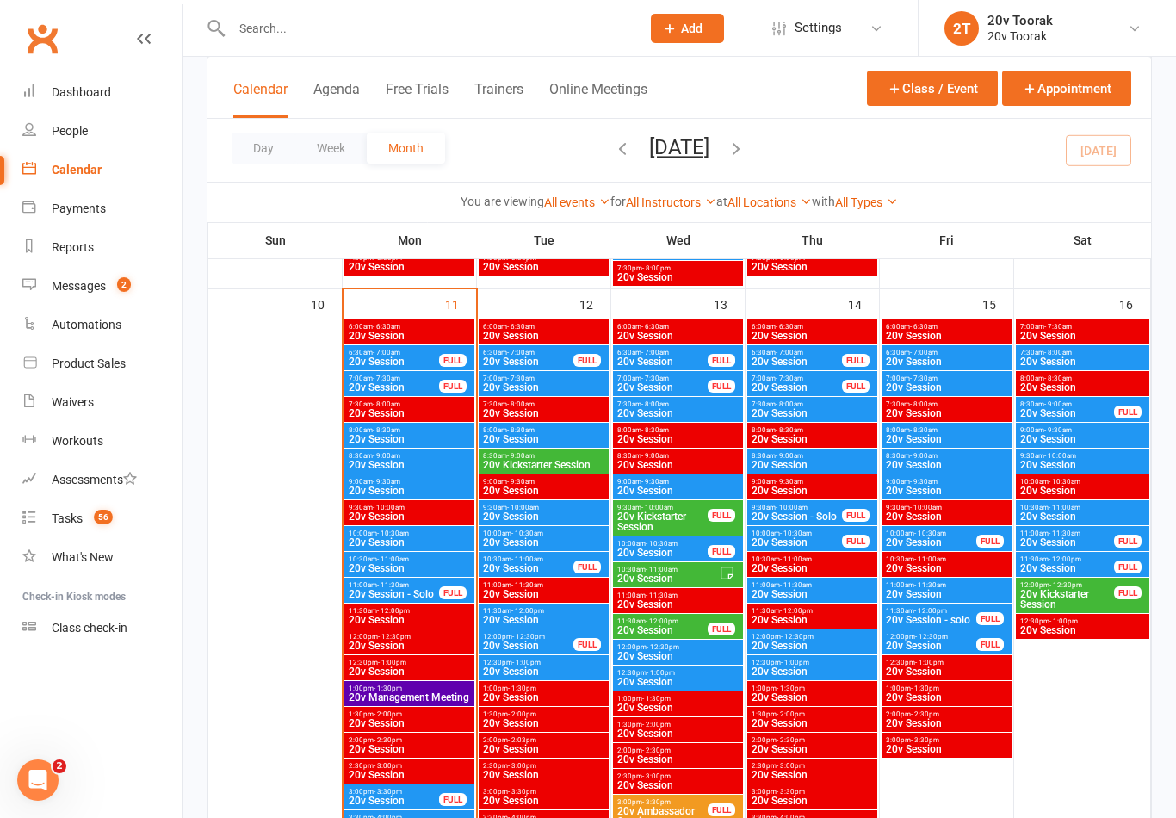
click at [524, 464] on span "20v Kickstarter Session" at bounding box center [543, 465] width 123 height 10
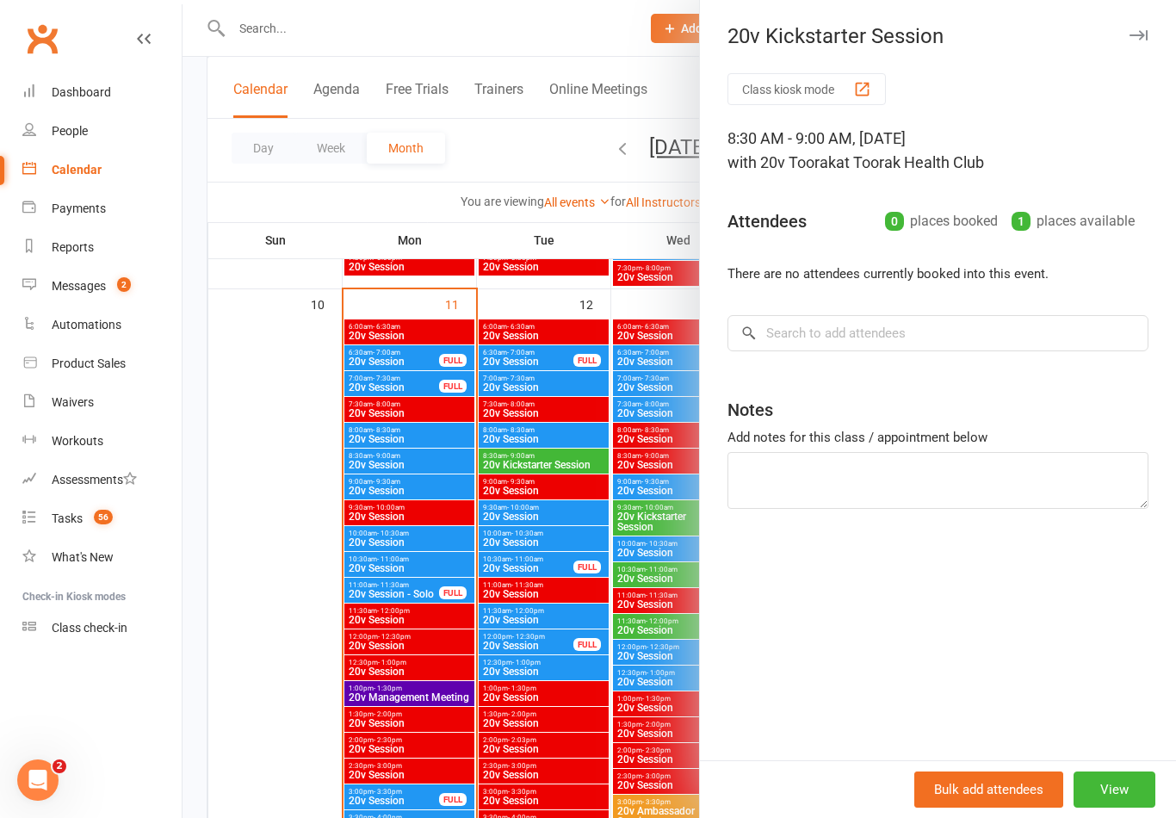
click at [1120, 788] on button "View" at bounding box center [1114, 789] width 82 height 36
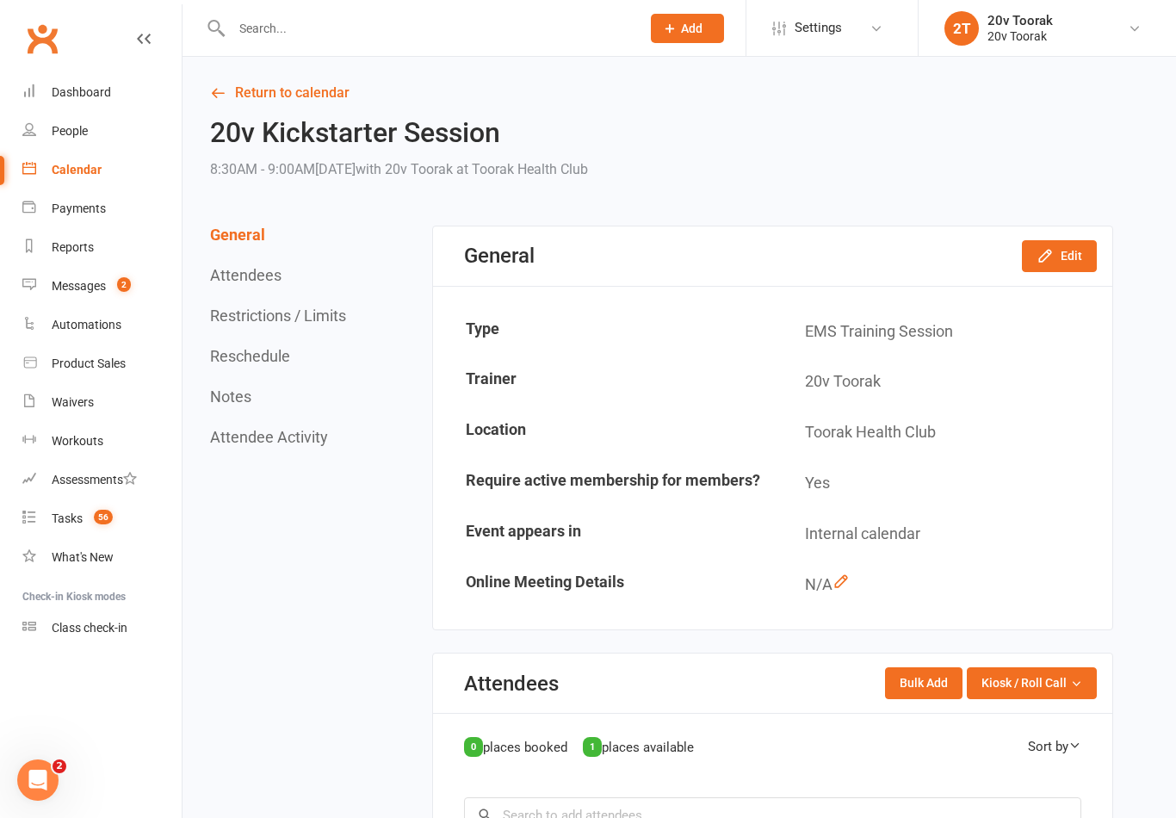
click at [1071, 241] on button "Edit" at bounding box center [1059, 255] width 75 height 31
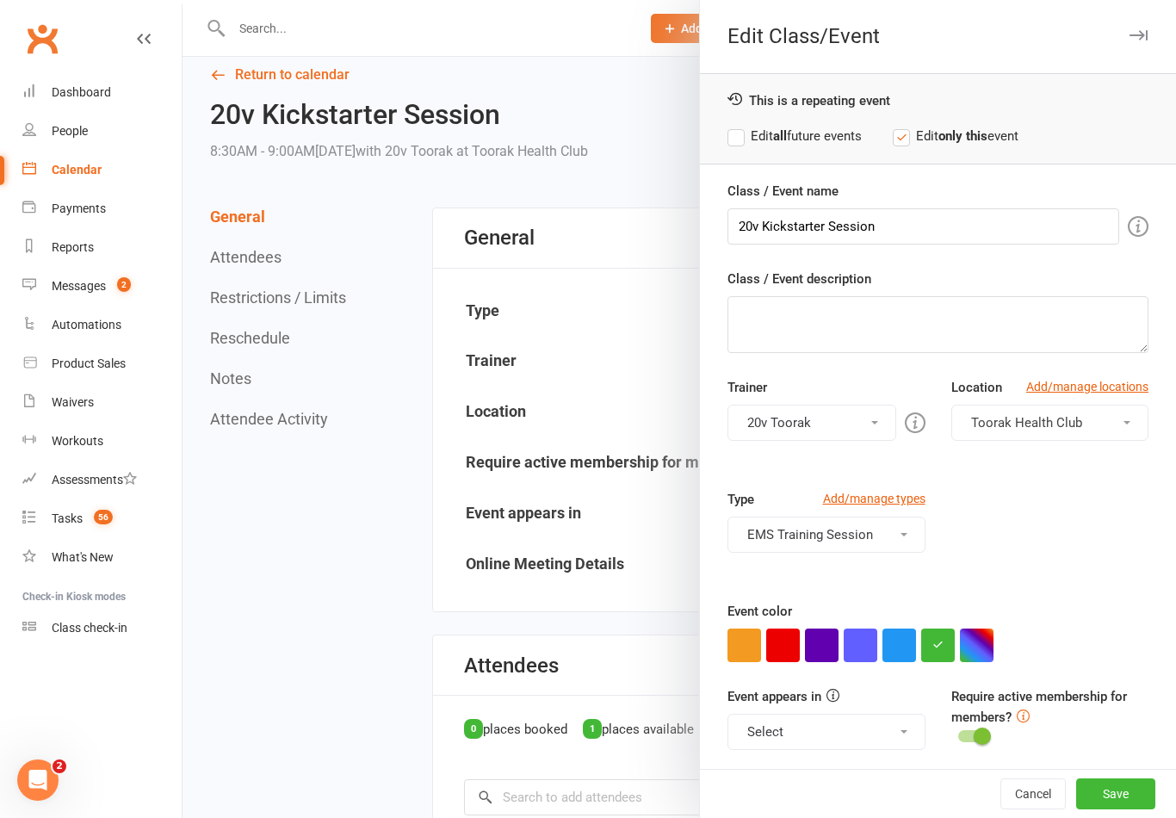
scroll to position [77, 0]
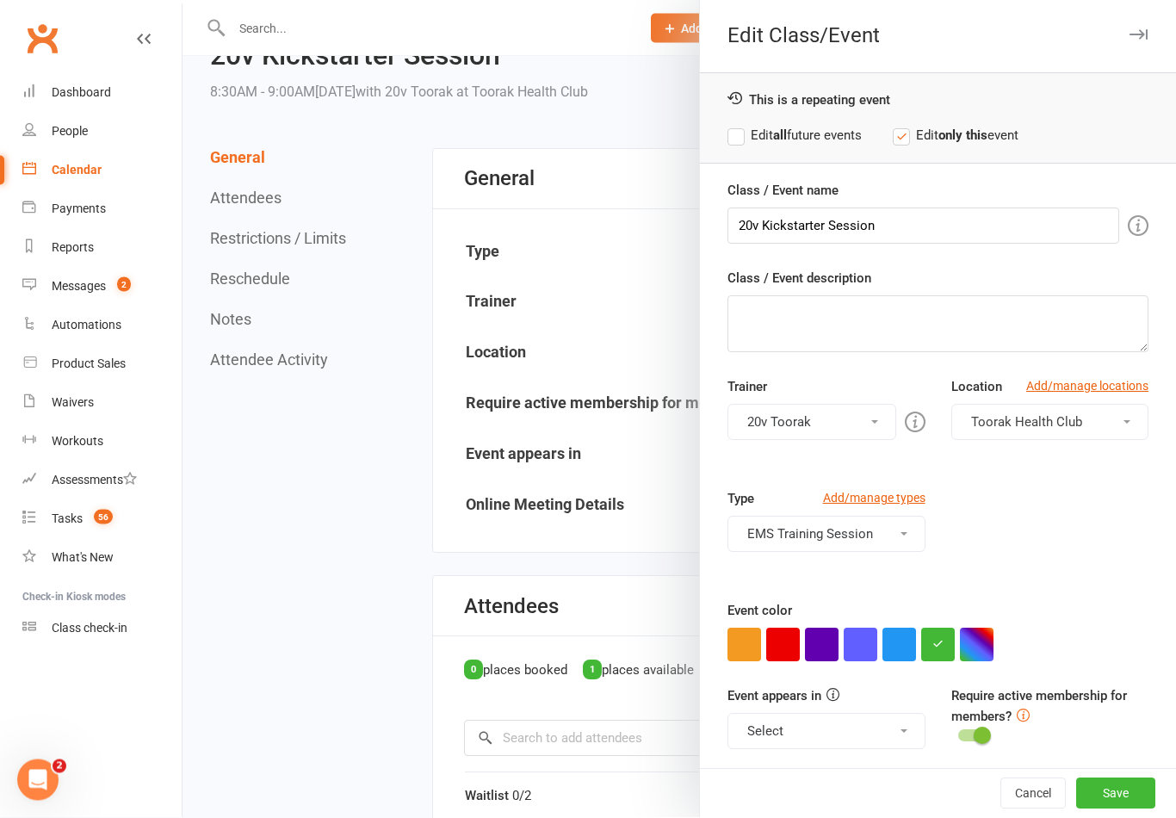
click at [915, 722] on button "Select" at bounding box center [825, 731] width 197 height 36
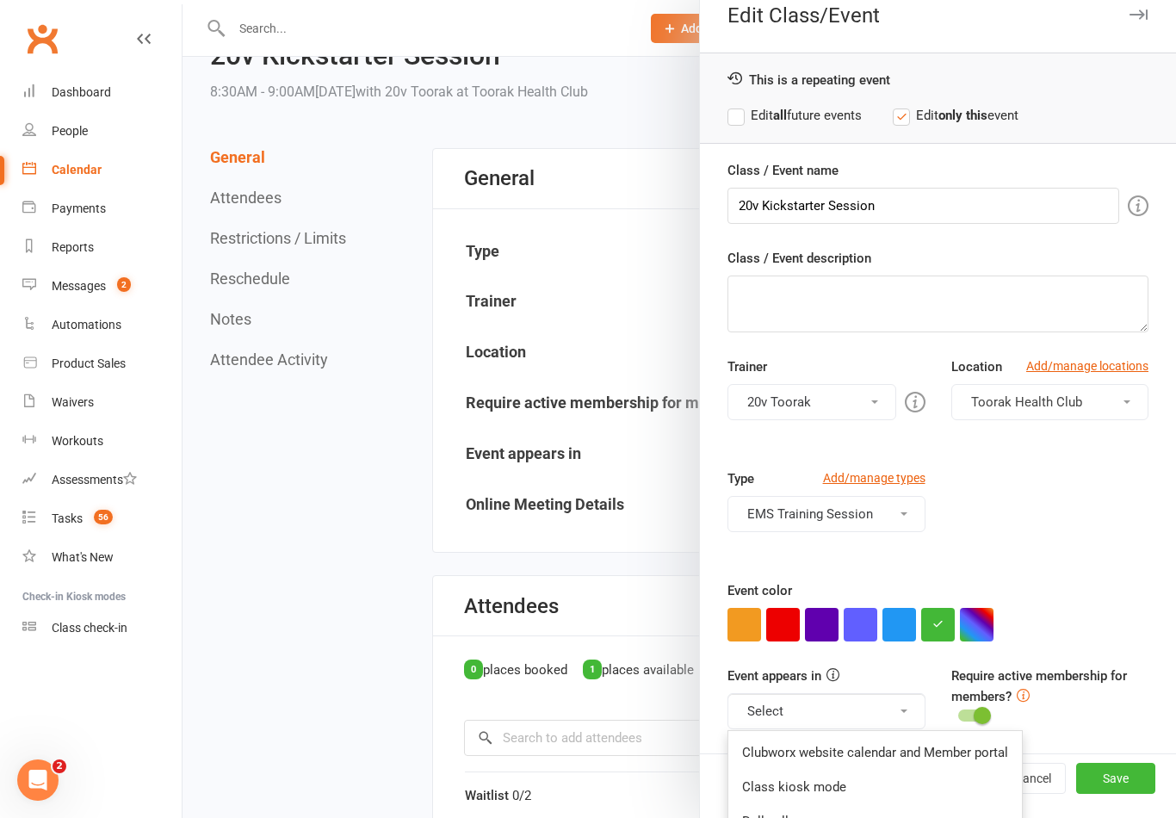
scroll to position [19, 0]
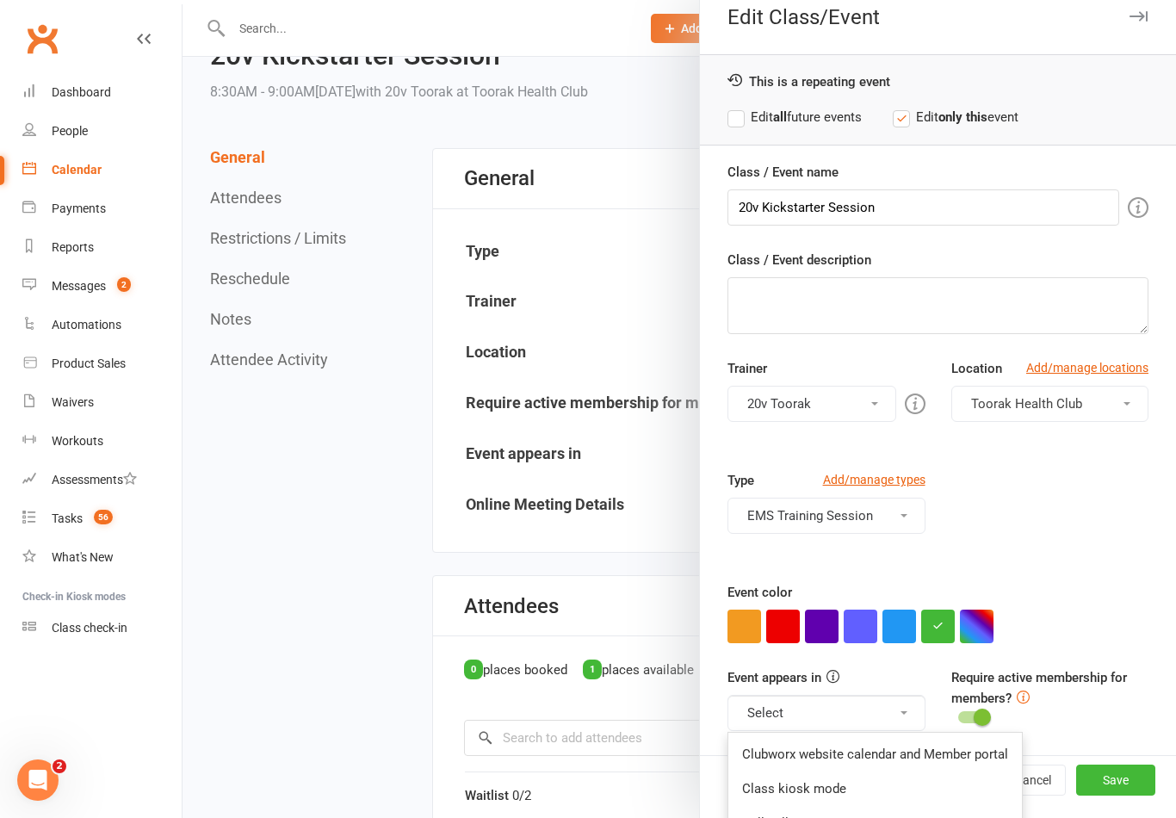
click at [1118, 552] on div "Type Add/manage types EMS Training Session Class EMS Training Session Trial" at bounding box center [937, 526] width 447 height 112
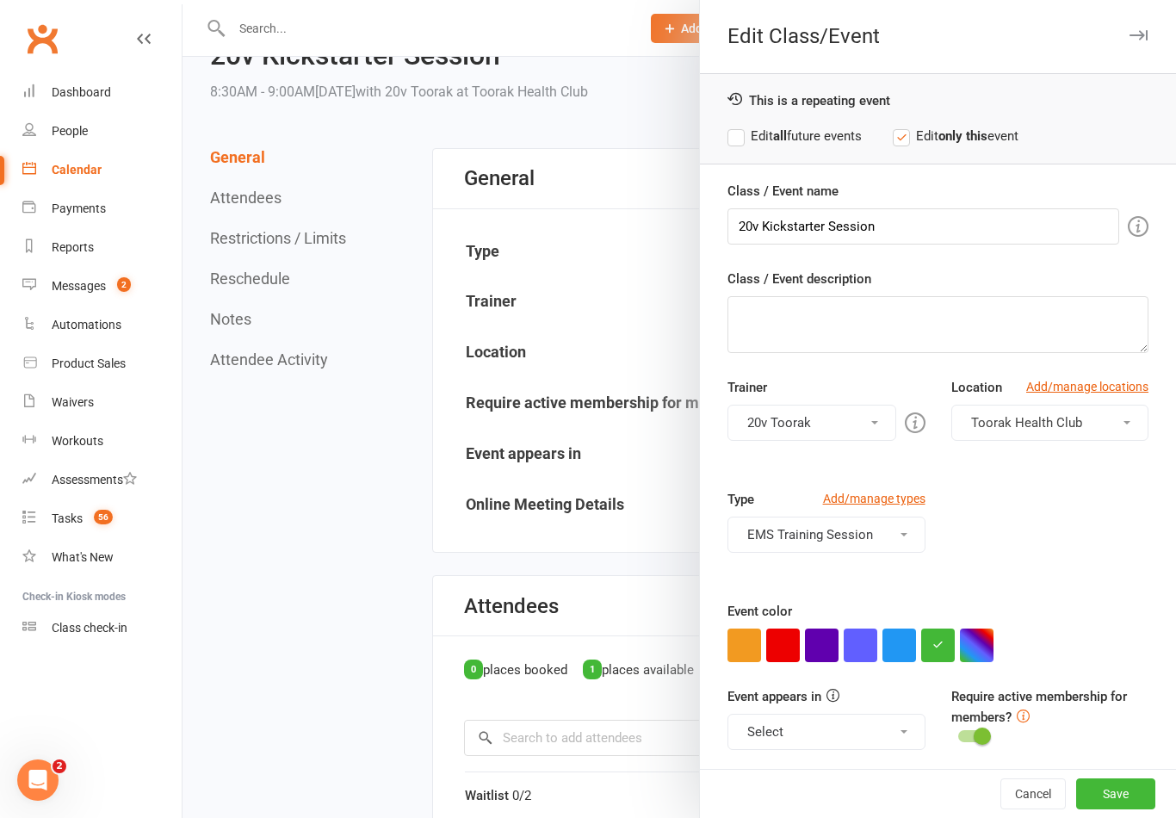
click at [1136, 788] on button "Save" at bounding box center [1115, 793] width 79 height 31
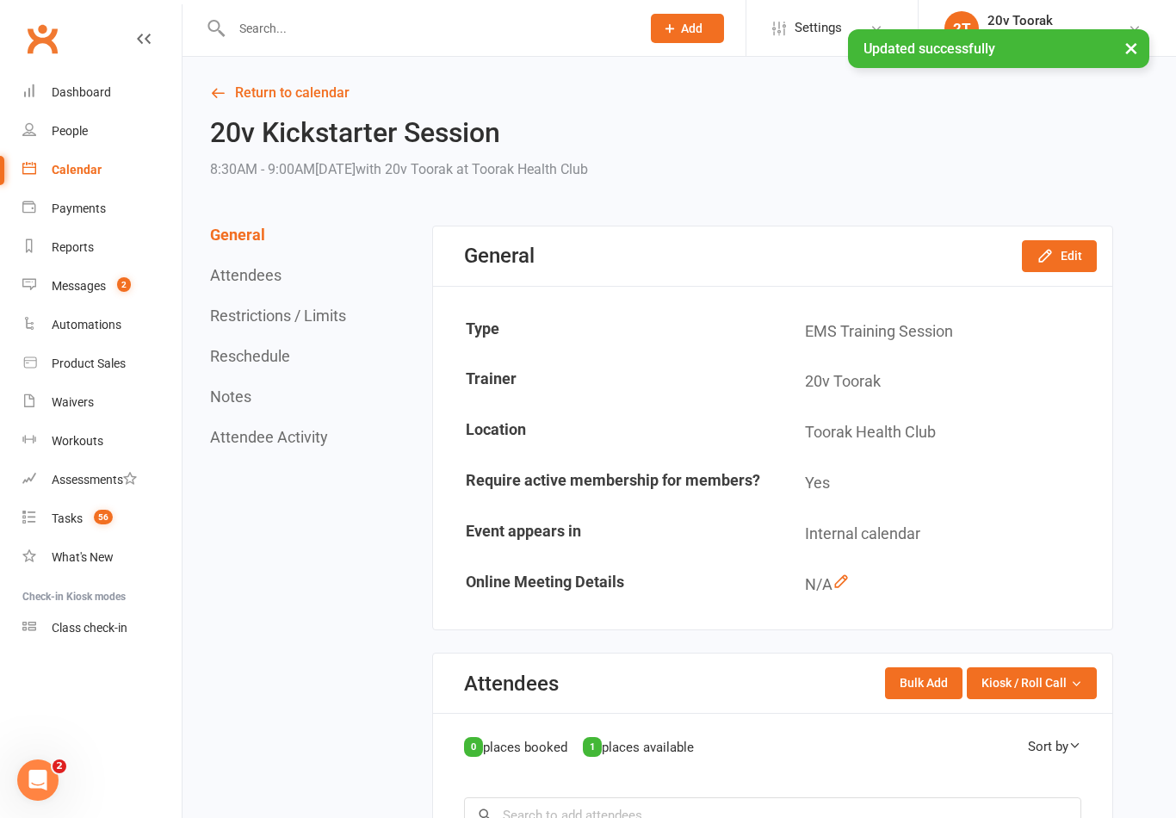
click at [235, 90] on link "Return to calendar" at bounding box center [661, 93] width 903 height 24
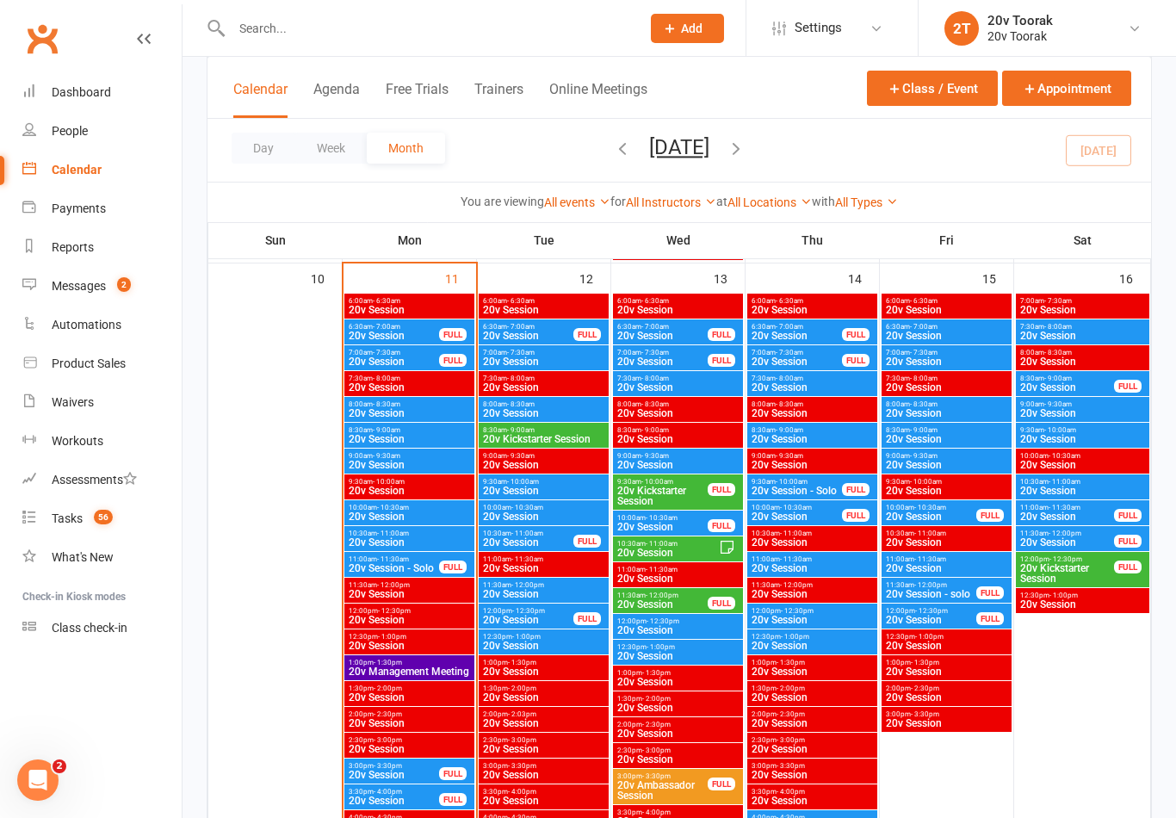
scroll to position [1670, 0]
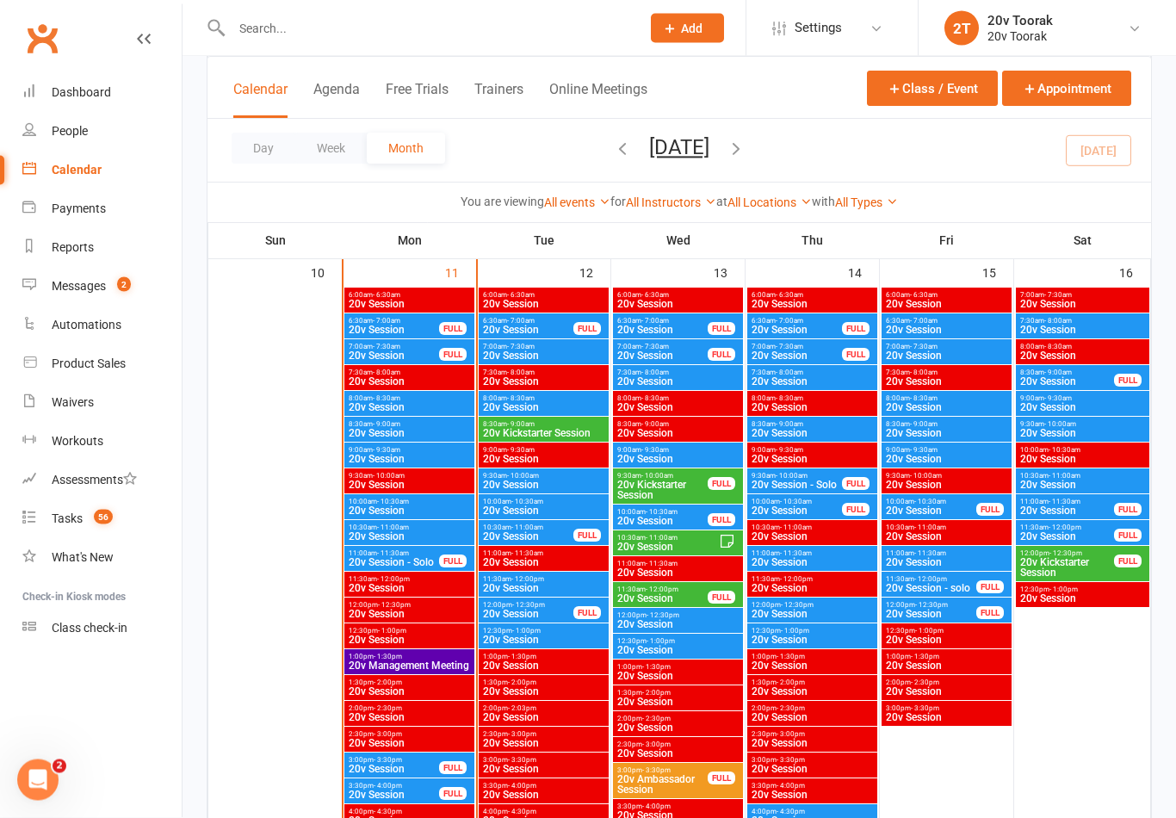
click at [654, 481] on span "20v Kickstarter Session" at bounding box center [662, 490] width 92 height 21
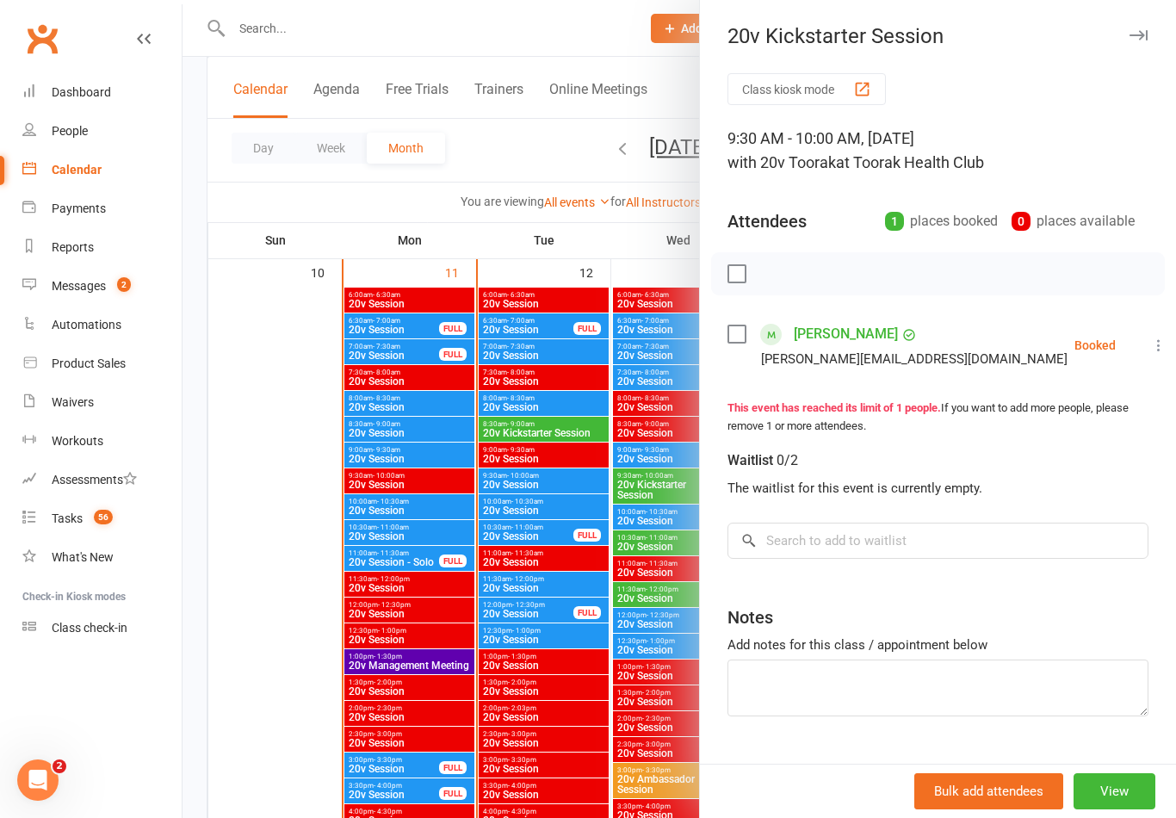
click at [478, 608] on div at bounding box center [678, 409] width 993 height 818
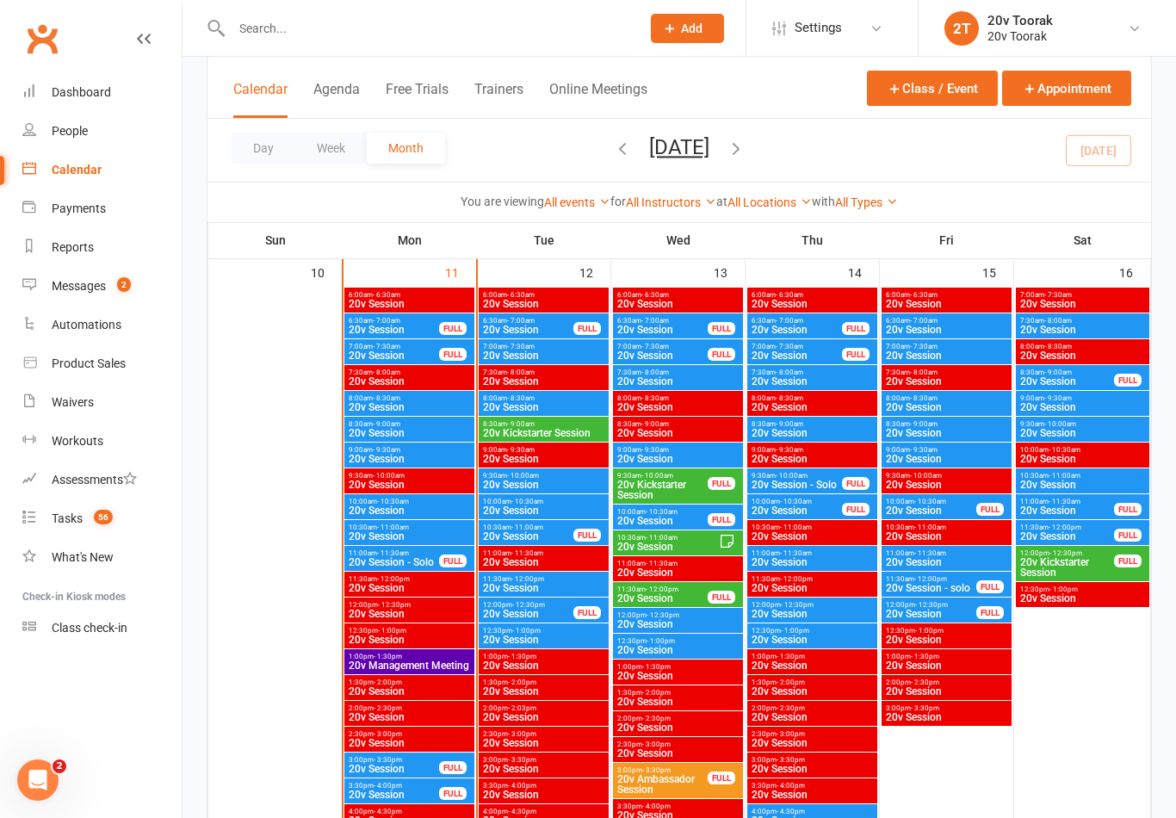
click at [645, 503] on div "9:30am - 10:00am 20v Kickstarter Session FULL" at bounding box center [678, 485] width 130 height 35
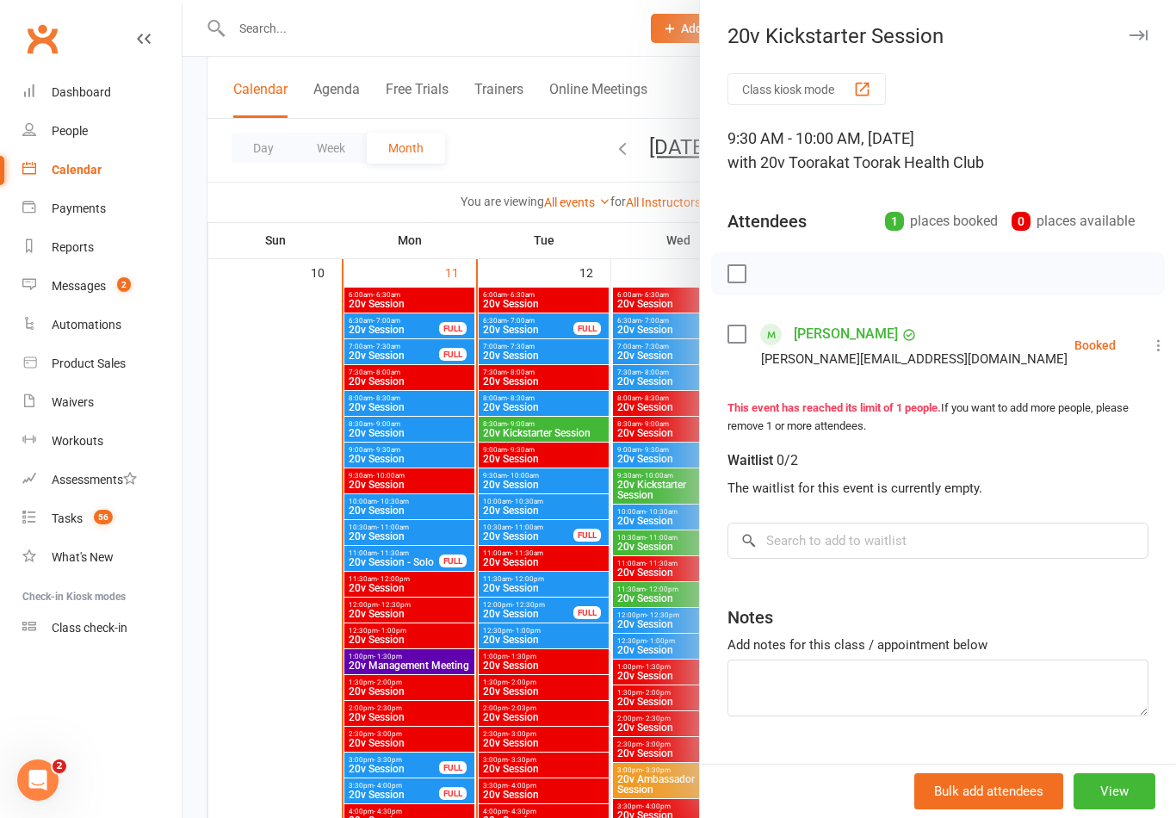
click at [662, 520] on div at bounding box center [678, 409] width 993 height 818
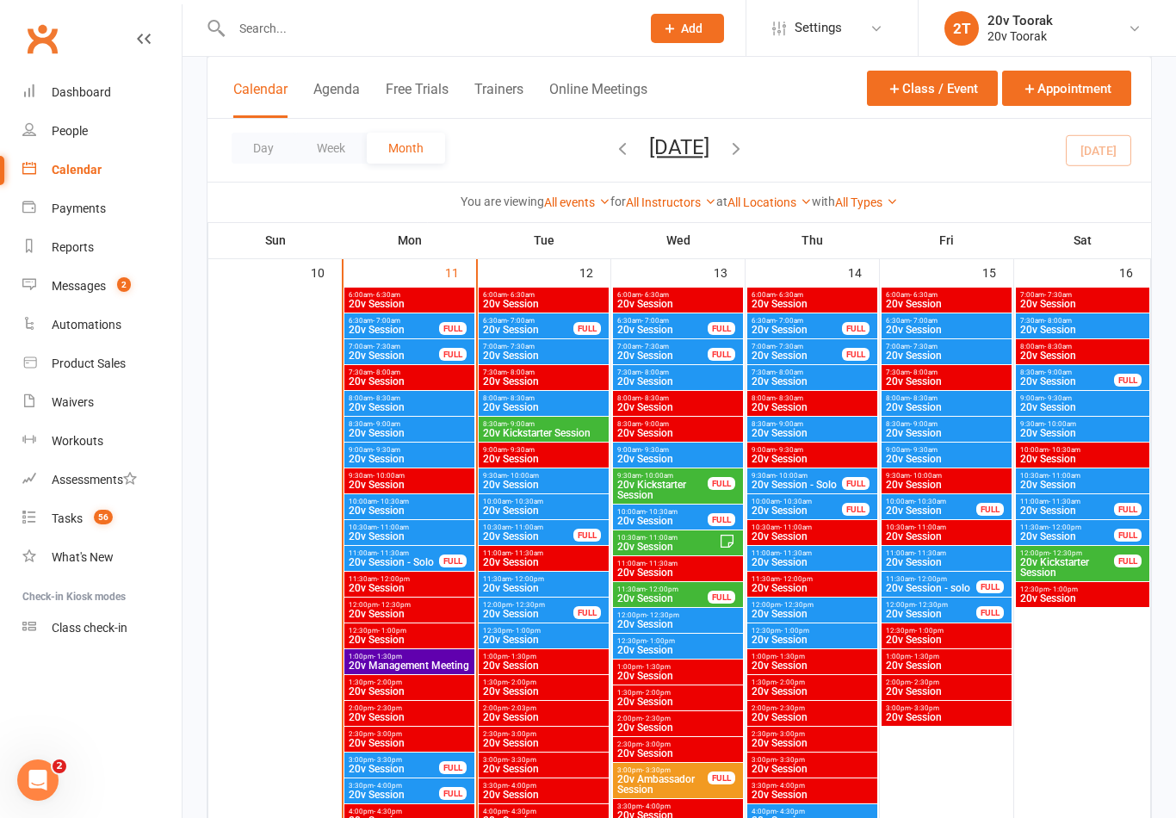
click at [647, 521] on span "20v Session" at bounding box center [662, 520] width 92 height 10
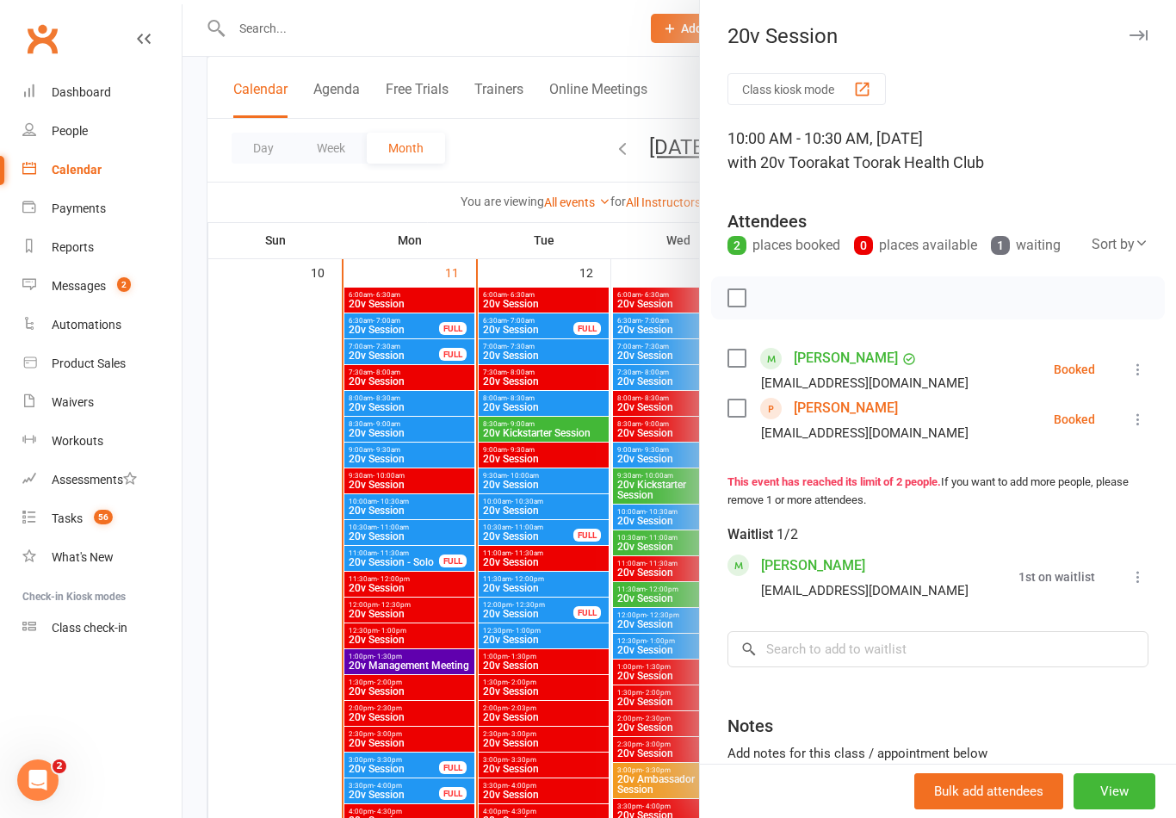
click at [841, 403] on link "[PERSON_NAME]" at bounding box center [845, 408] width 104 height 28
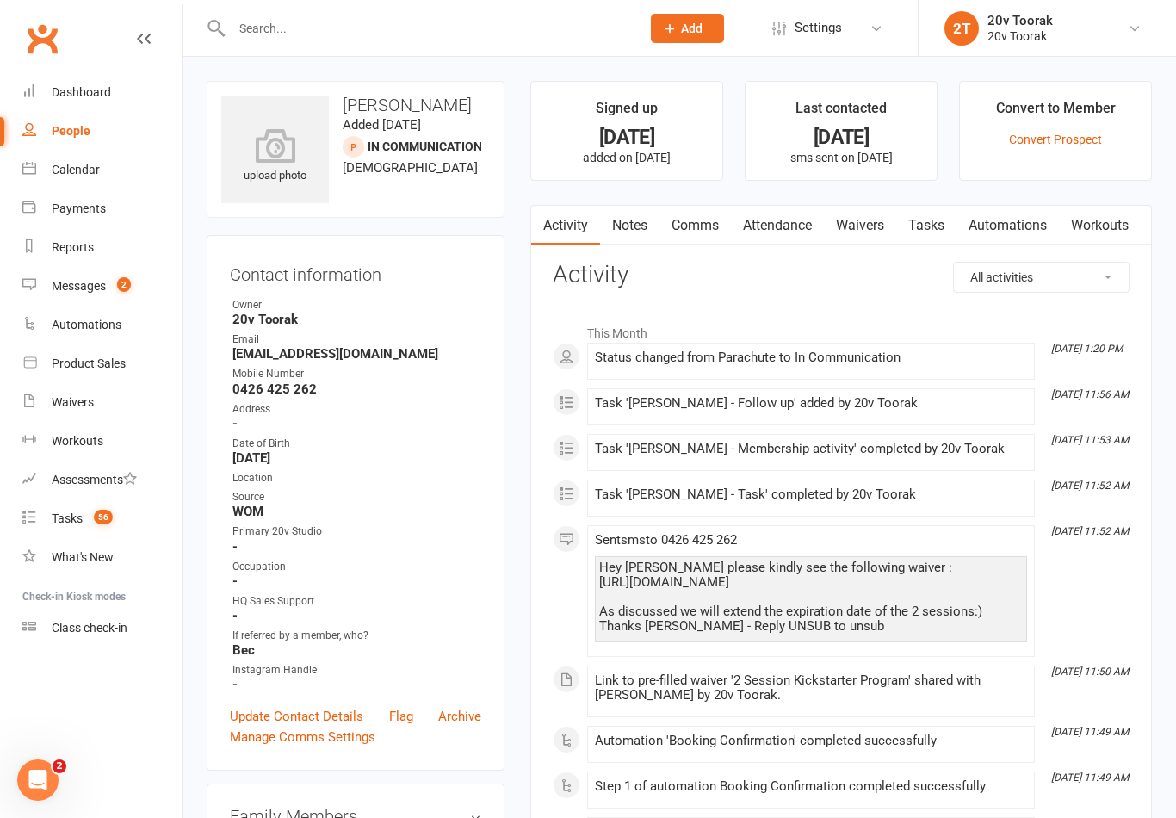
click at [600, 625] on div "Hey [PERSON_NAME] please kindly see the following waiver : [URL][DOMAIN_NAME] A…" at bounding box center [810, 596] width 423 height 73
click at [881, 224] on link "Waivers" at bounding box center [860, 226] width 72 height 40
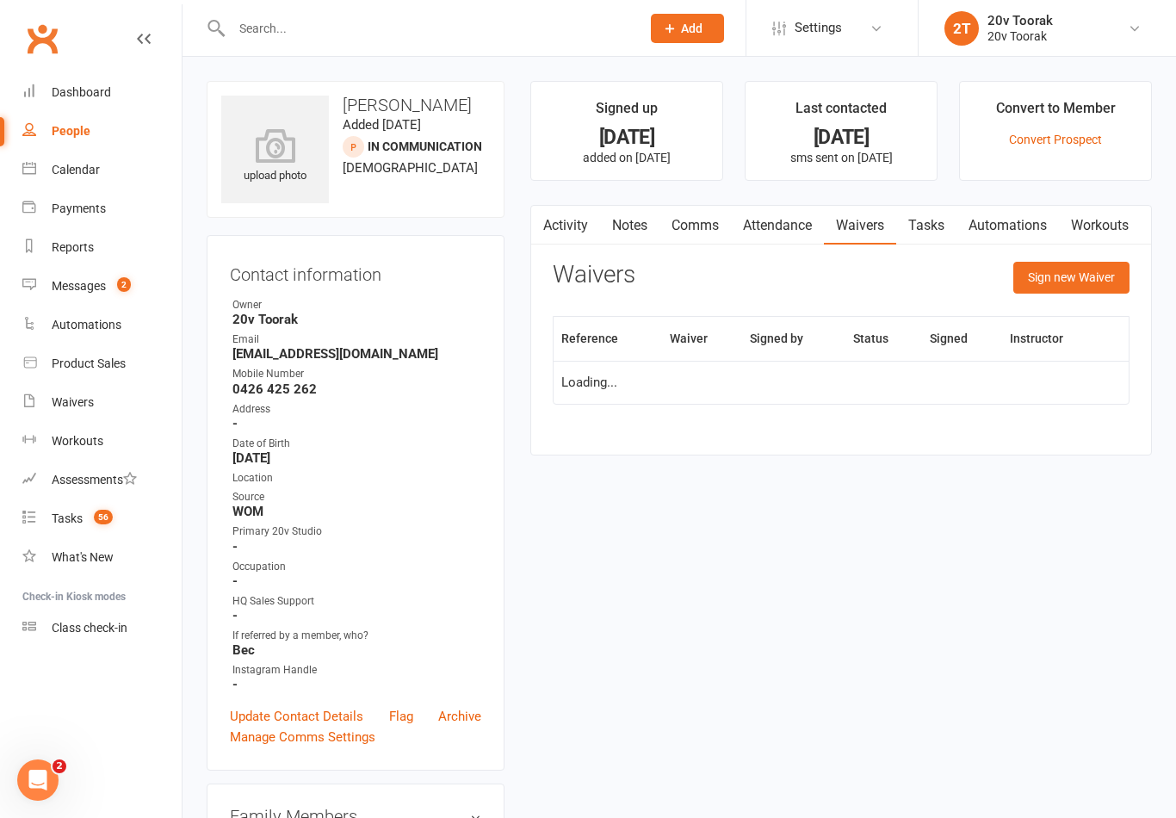
scroll to position [27, 0]
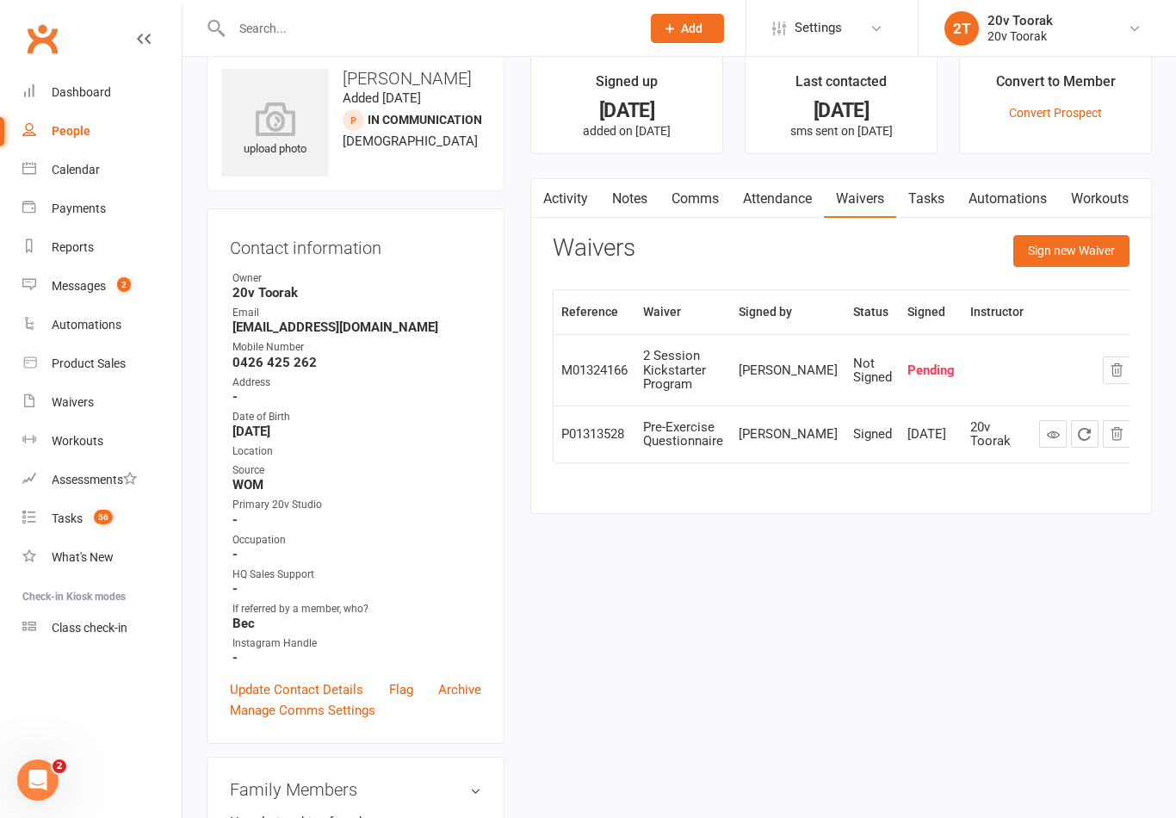
click at [564, 195] on link "Activity" at bounding box center [565, 199] width 69 height 40
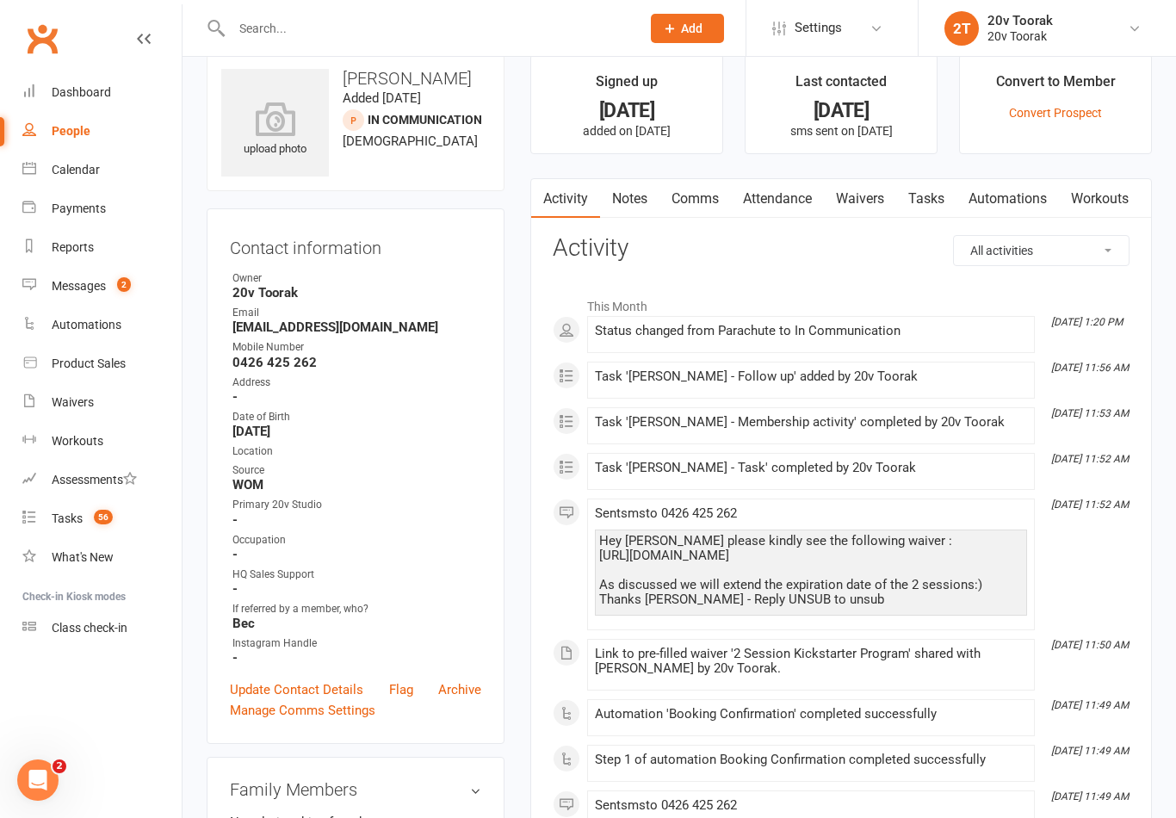
click at [714, 185] on link "Comms" at bounding box center [694, 199] width 71 height 40
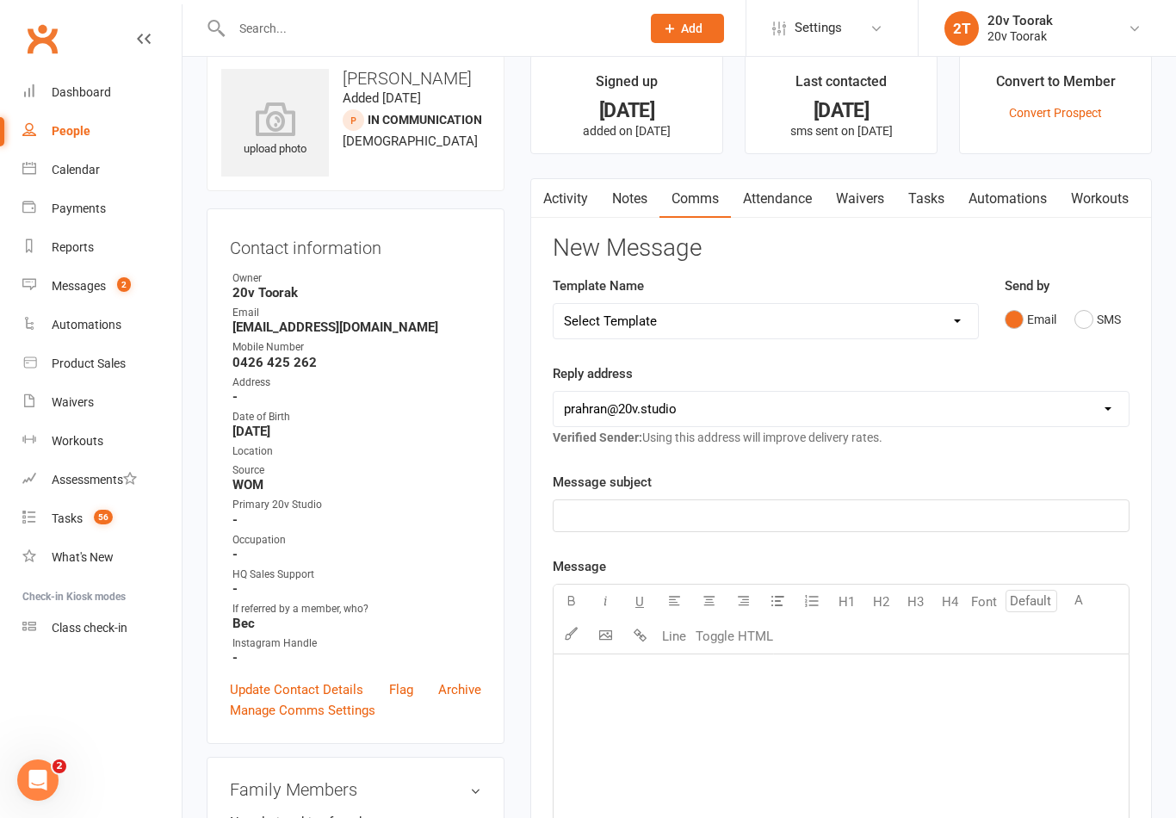
click at [1102, 319] on button "SMS" at bounding box center [1097, 319] width 46 height 33
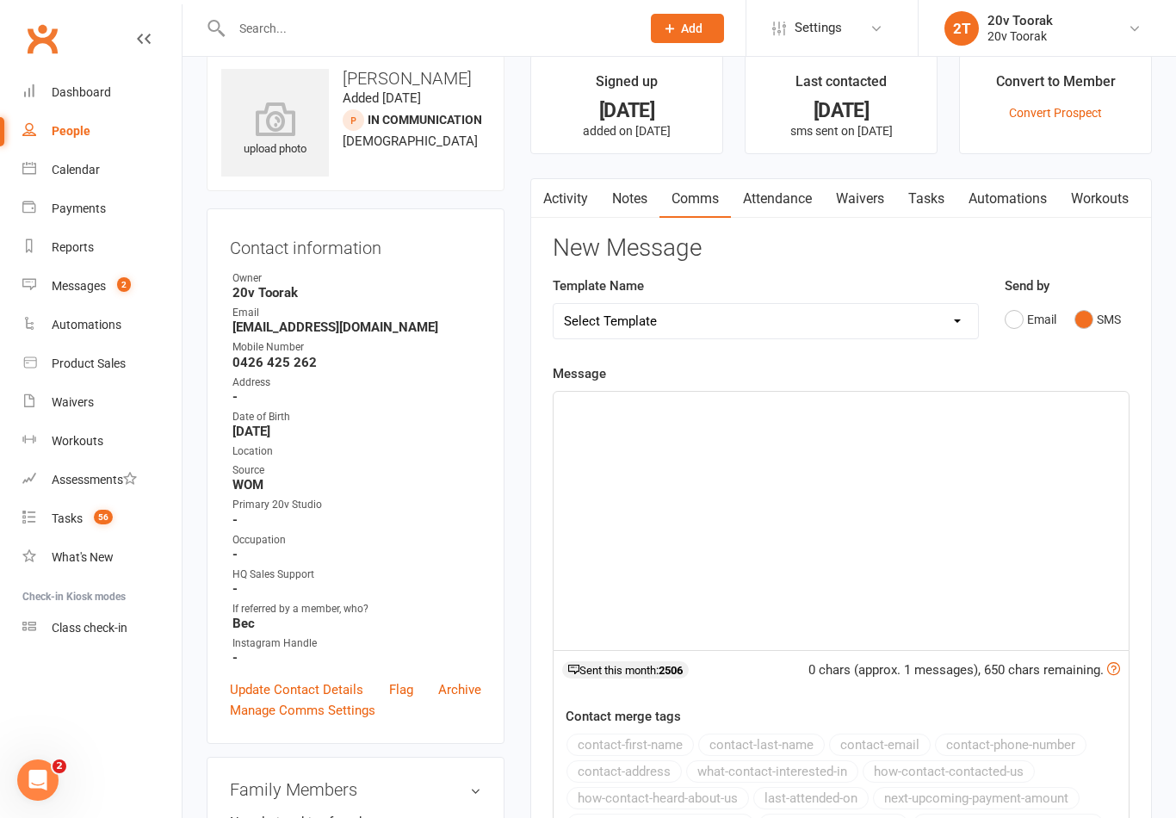
click at [701, 458] on div "﻿" at bounding box center [840, 521] width 575 height 258
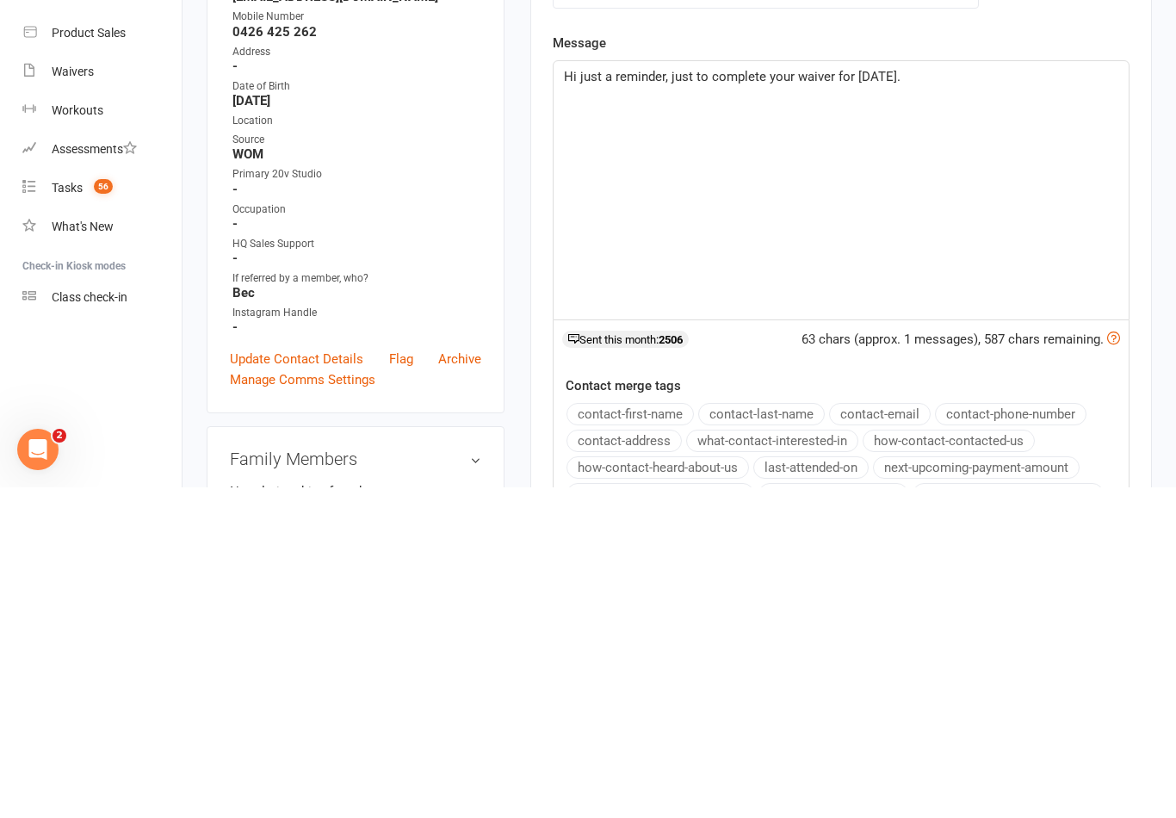
click at [579, 399] on span "Hi just a reminder, just to complete your waiver for [DATE]." at bounding box center [732, 406] width 336 height 15
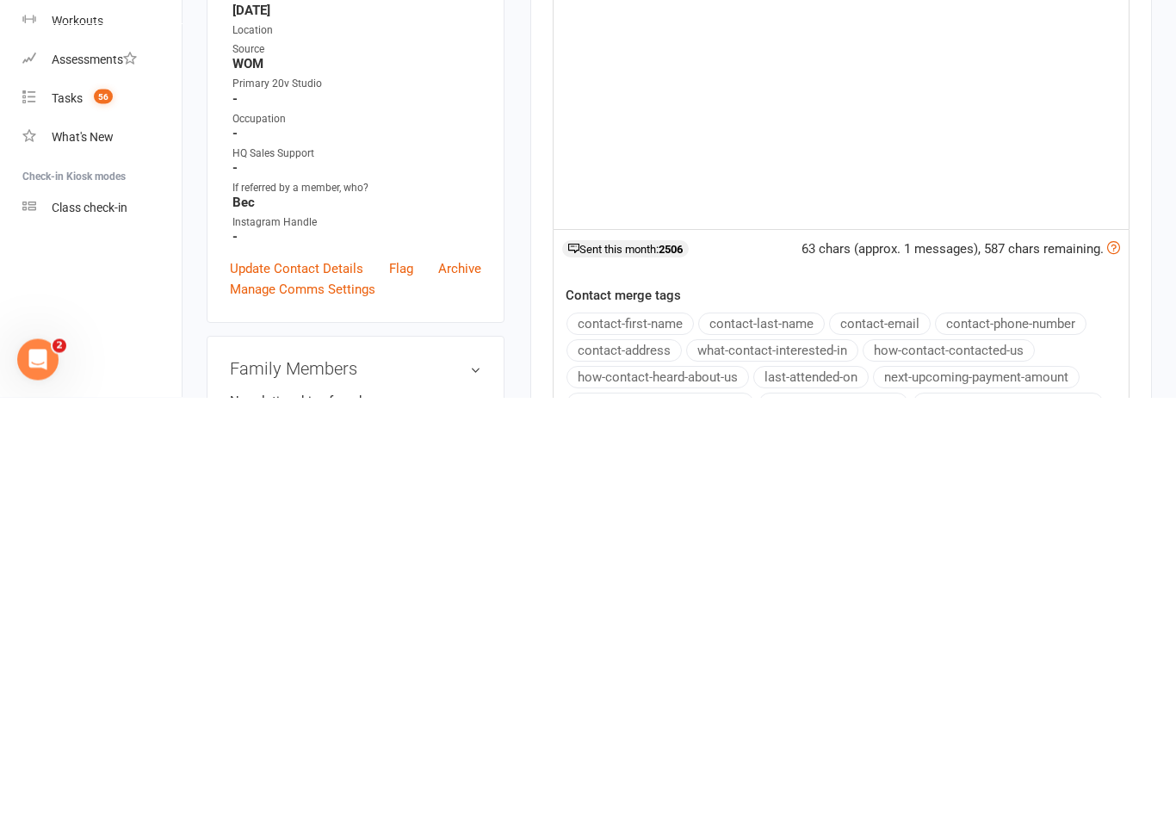
scroll to position [42, 0]
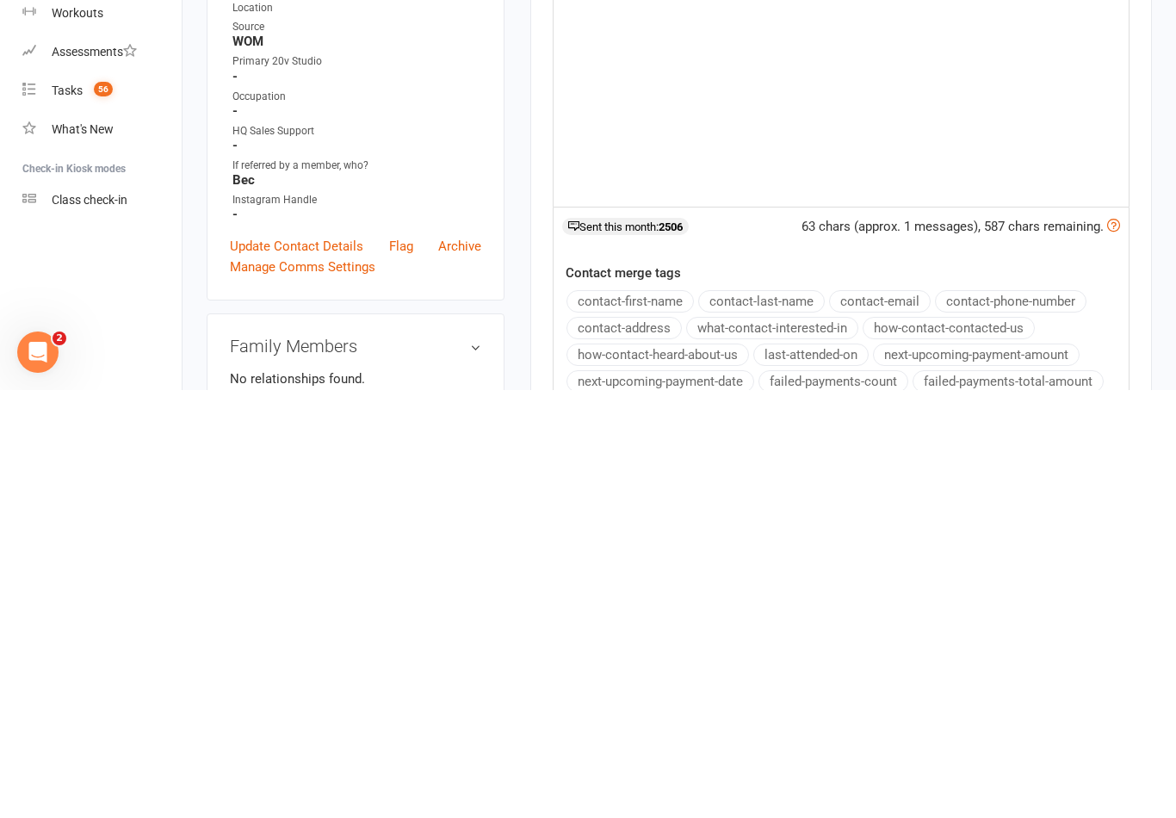
click at [665, 718] on button "contact-first-name" at bounding box center [629, 729] width 127 height 22
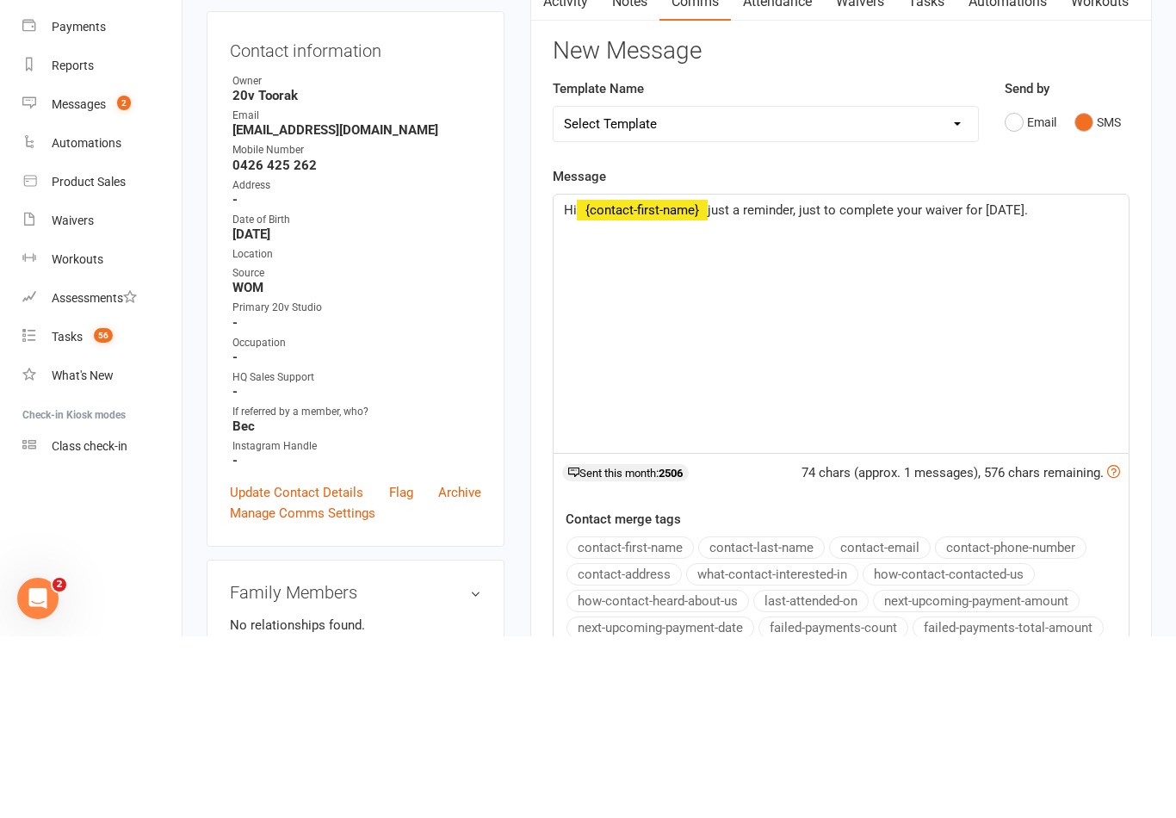
click at [1078, 381] on p "Hi ﻿ {contact-first-name} just a reminder, just to complete your waiver for [DA…" at bounding box center [841, 391] width 554 height 21
click at [801, 376] on div "Hi ﻿ {contact-first-name} just a reminder, just to complete your waiver for [DA…" at bounding box center [840, 505] width 575 height 258
click at [847, 384] on span "just a reminder, just to complete your waiver for [DATE]." at bounding box center [867, 391] width 320 height 15
click at [706, 381] on p "Hi ﻿ {contact-first-name} just a reminder, could you please complete your waive…" at bounding box center [841, 391] width 554 height 21
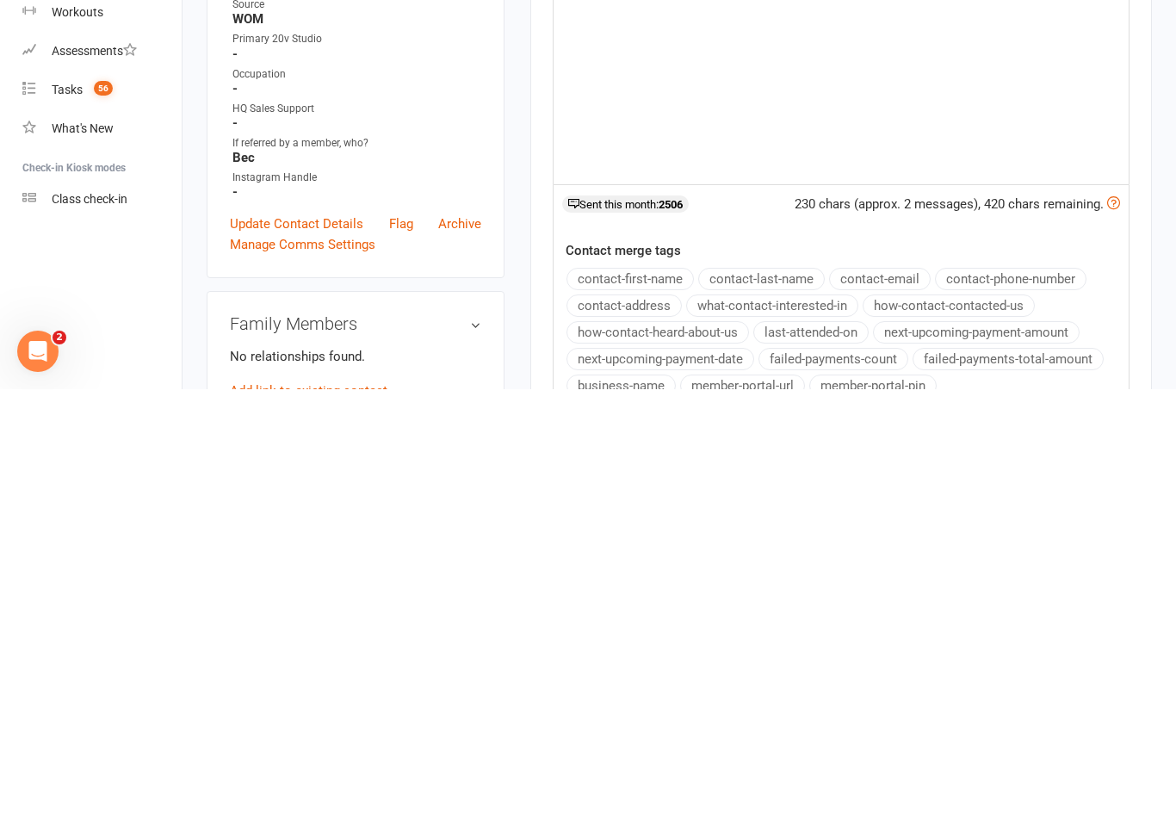
scroll to position [71, 0]
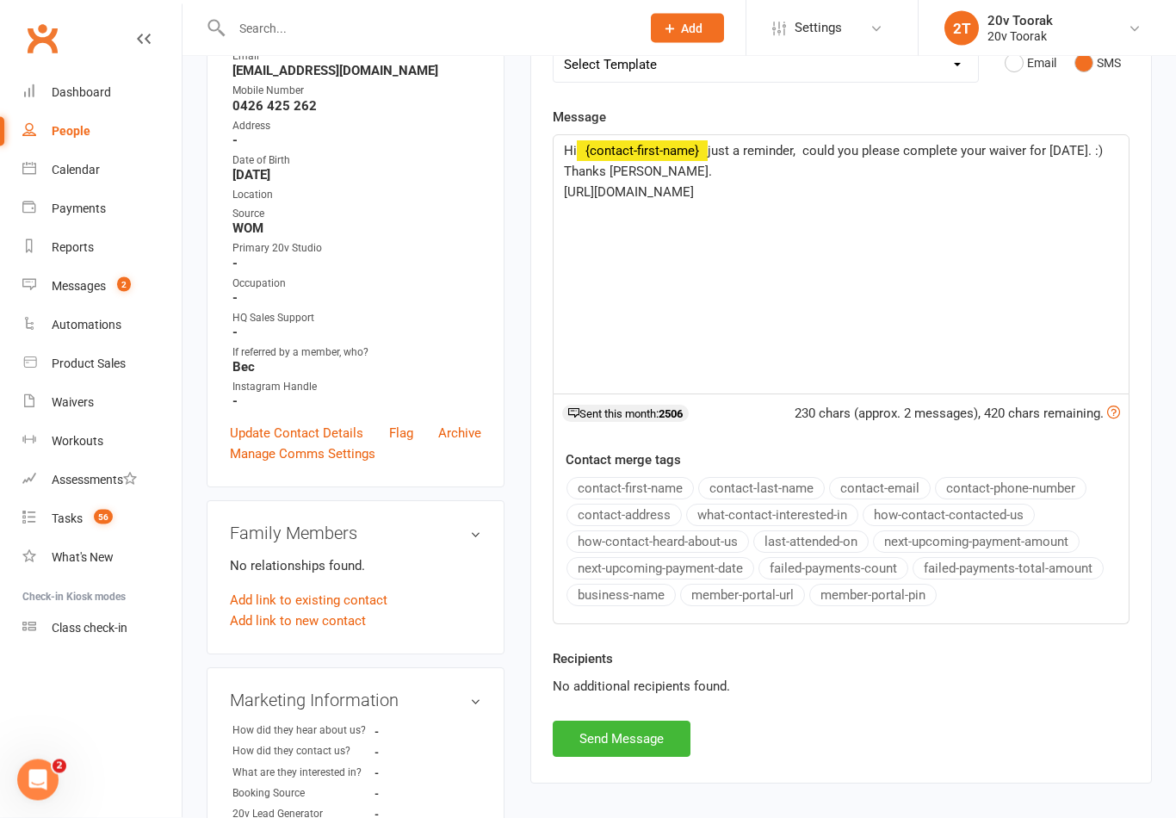
click at [657, 727] on button "Send Message" at bounding box center [621, 739] width 138 height 36
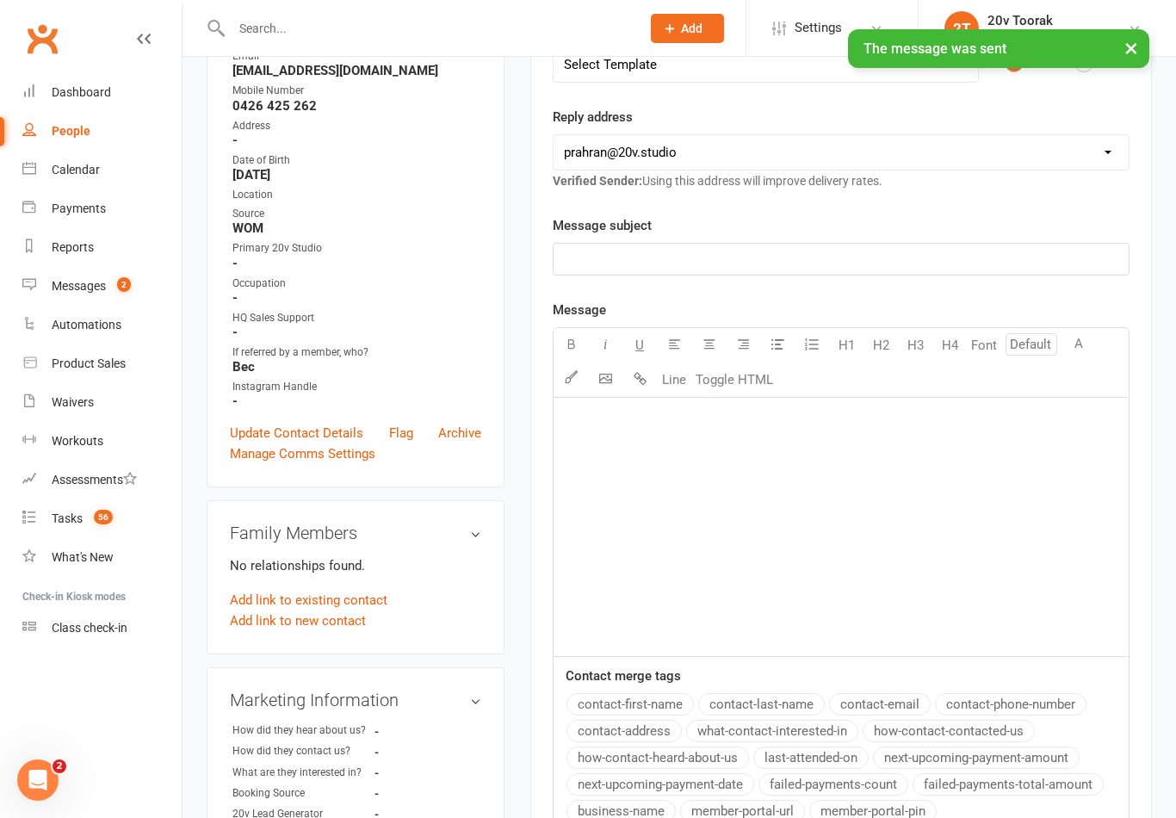
click at [77, 133] on div "People" at bounding box center [71, 131] width 39 height 14
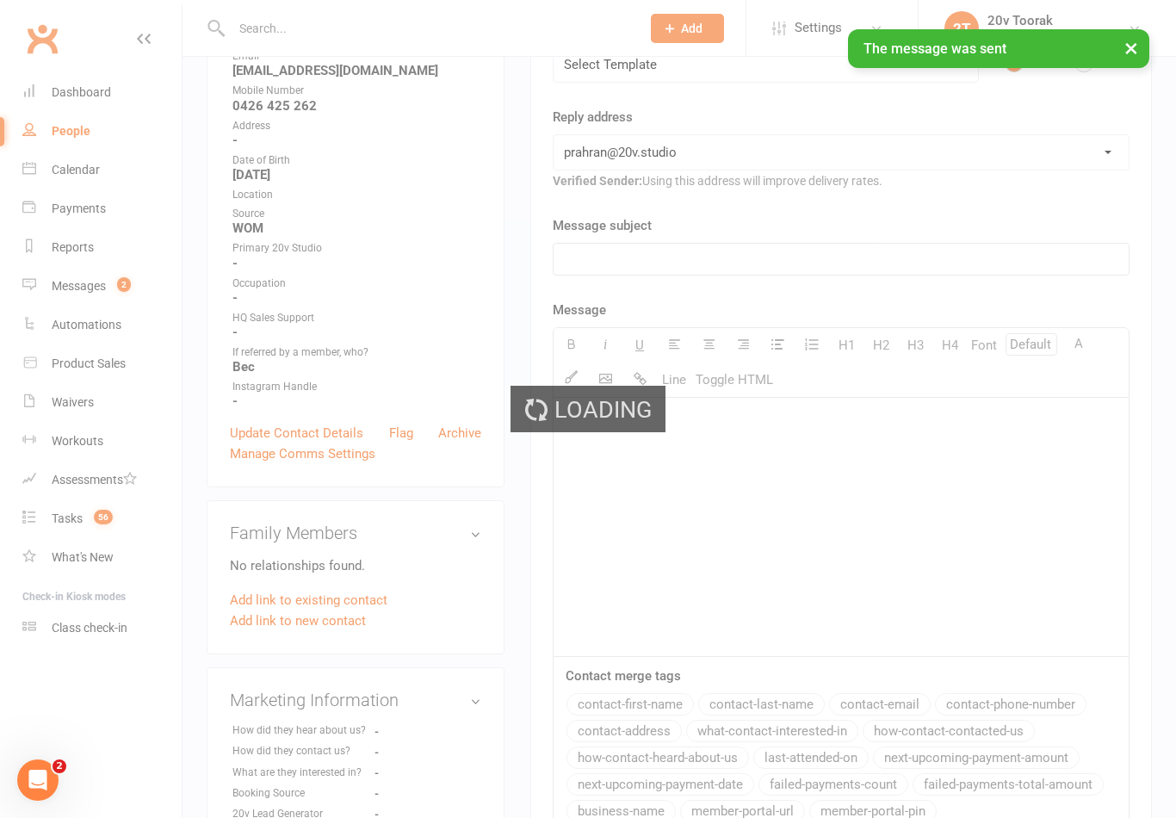
select select "100"
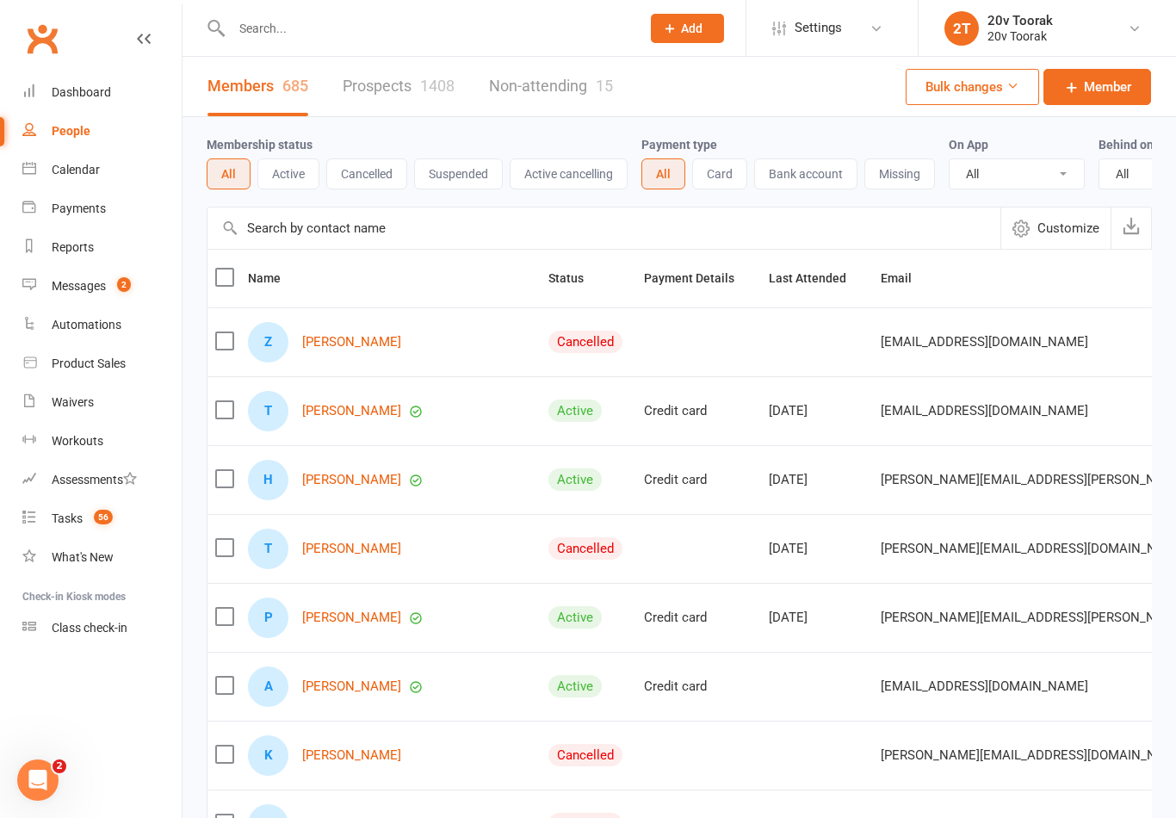
click at [437, 102] on link "Prospects 1408" at bounding box center [399, 86] width 112 height 59
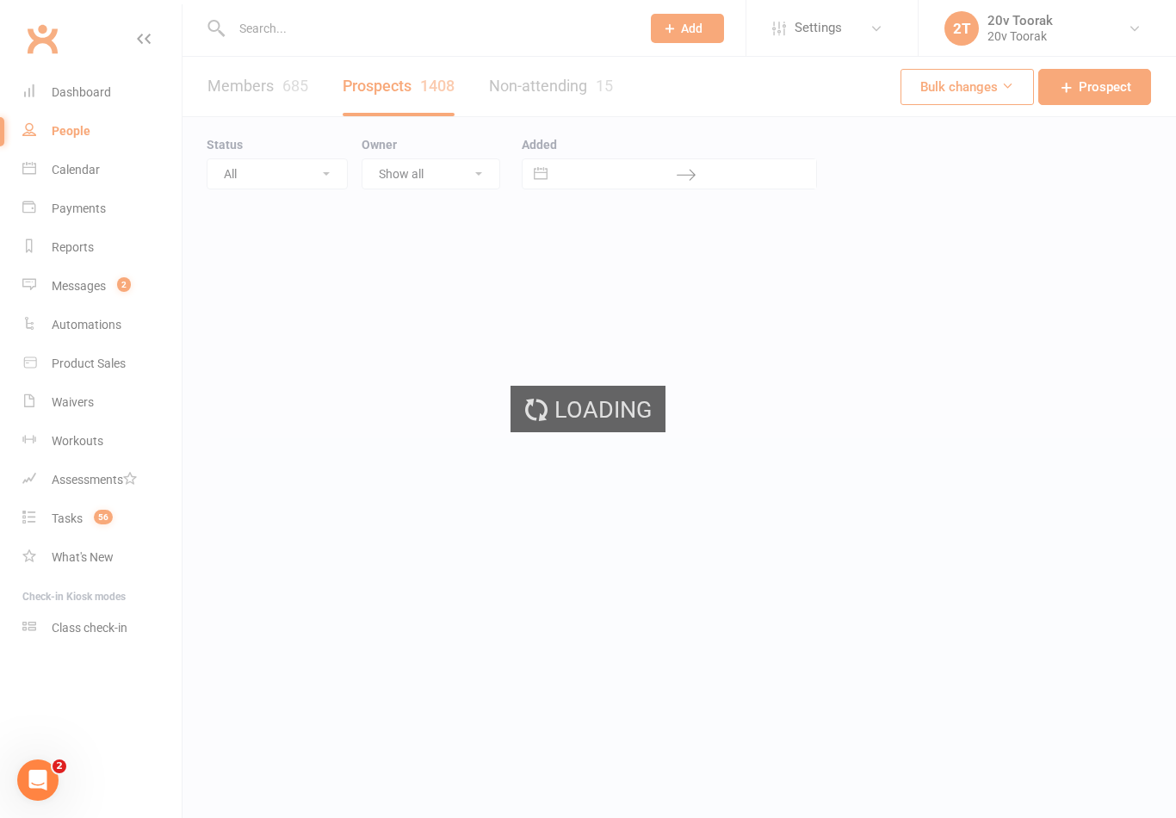
select select "100"
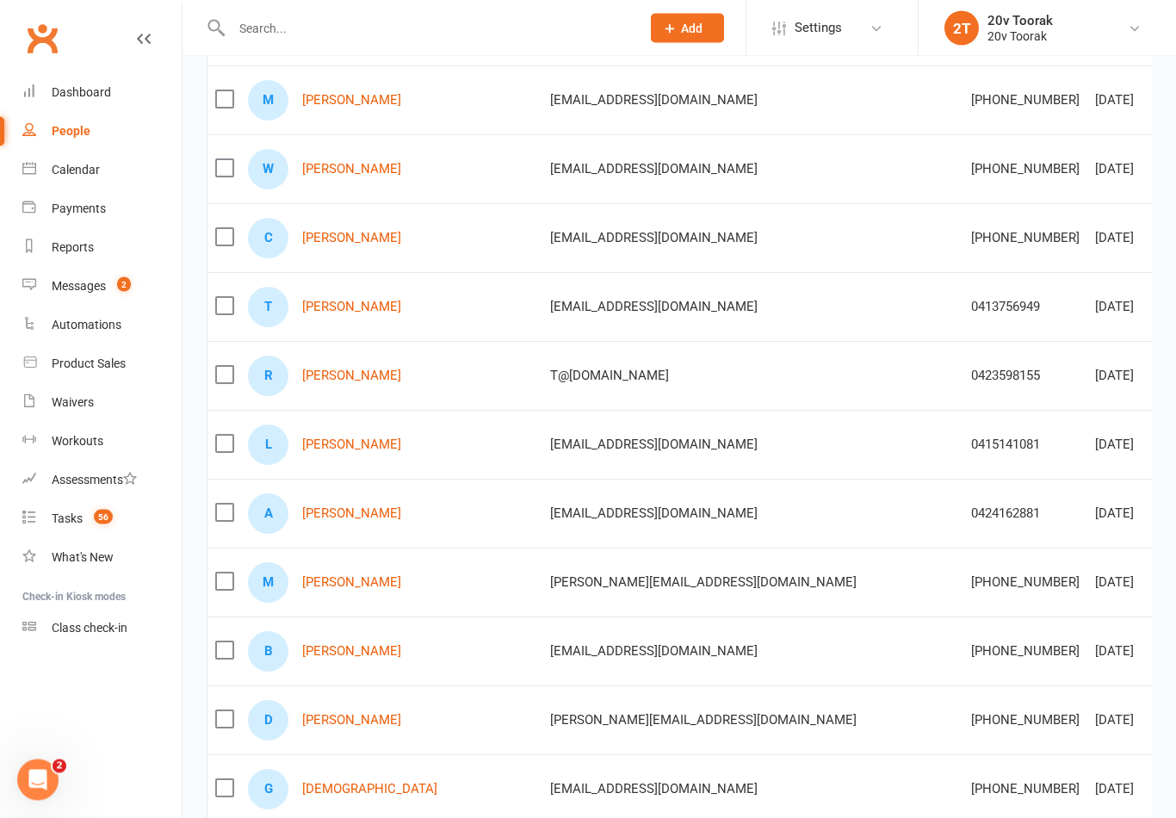
scroll to position [511, 0]
click at [359, 443] on link "[PERSON_NAME]" at bounding box center [351, 444] width 99 height 15
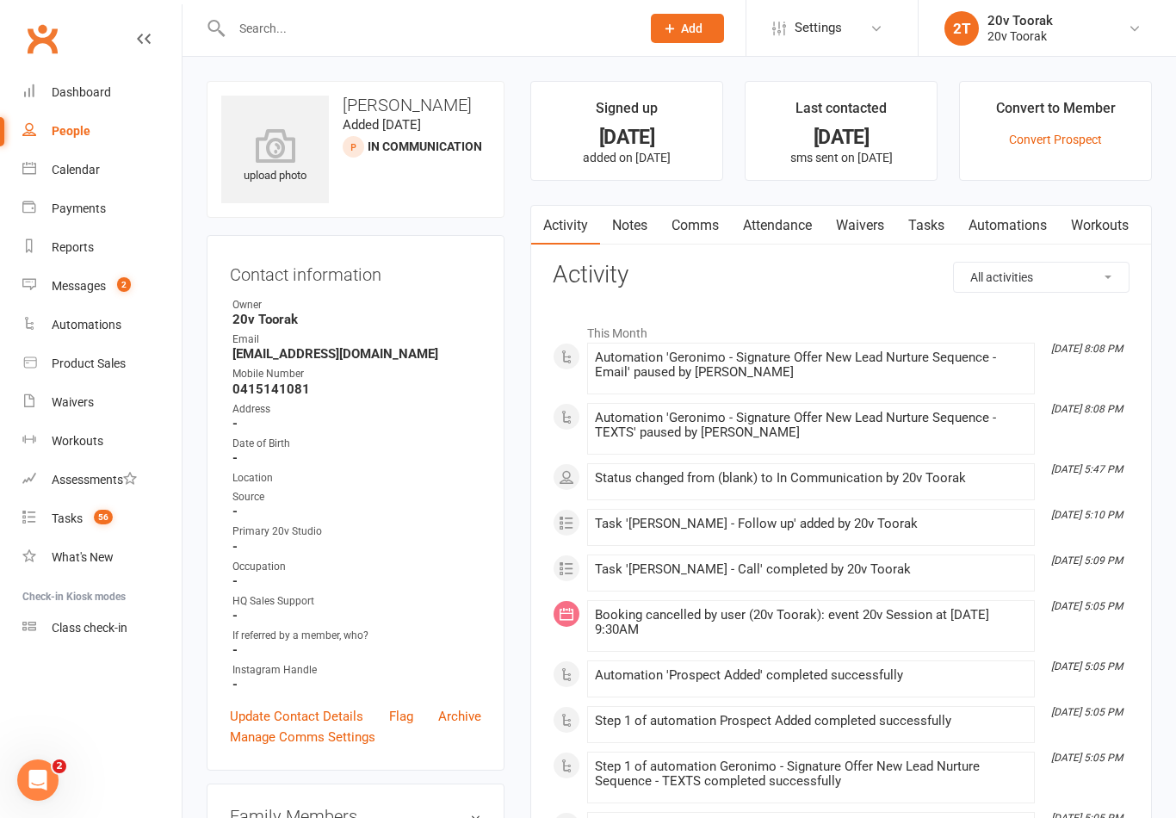
click at [642, 221] on link "Notes" at bounding box center [629, 226] width 59 height 40
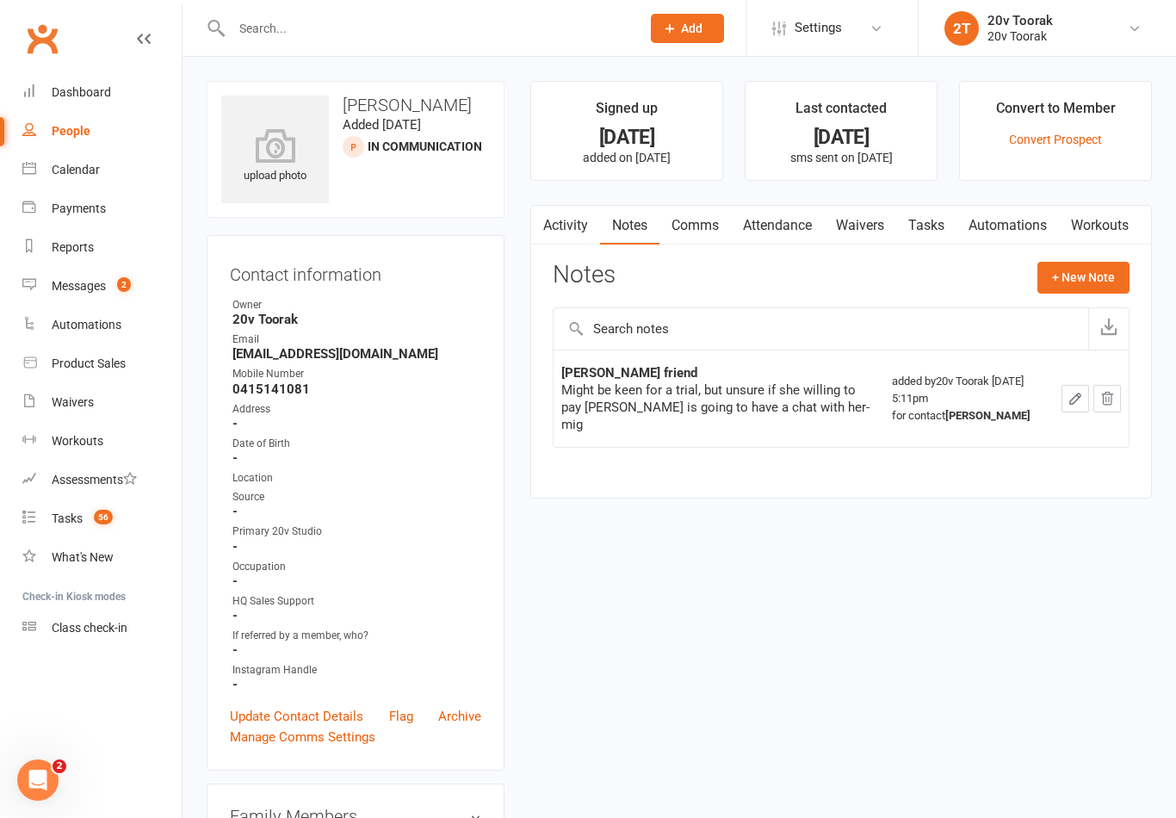
click at [79, 133] on div "People" at bounding box center [71, 131] width 39 height 14
select select "100"
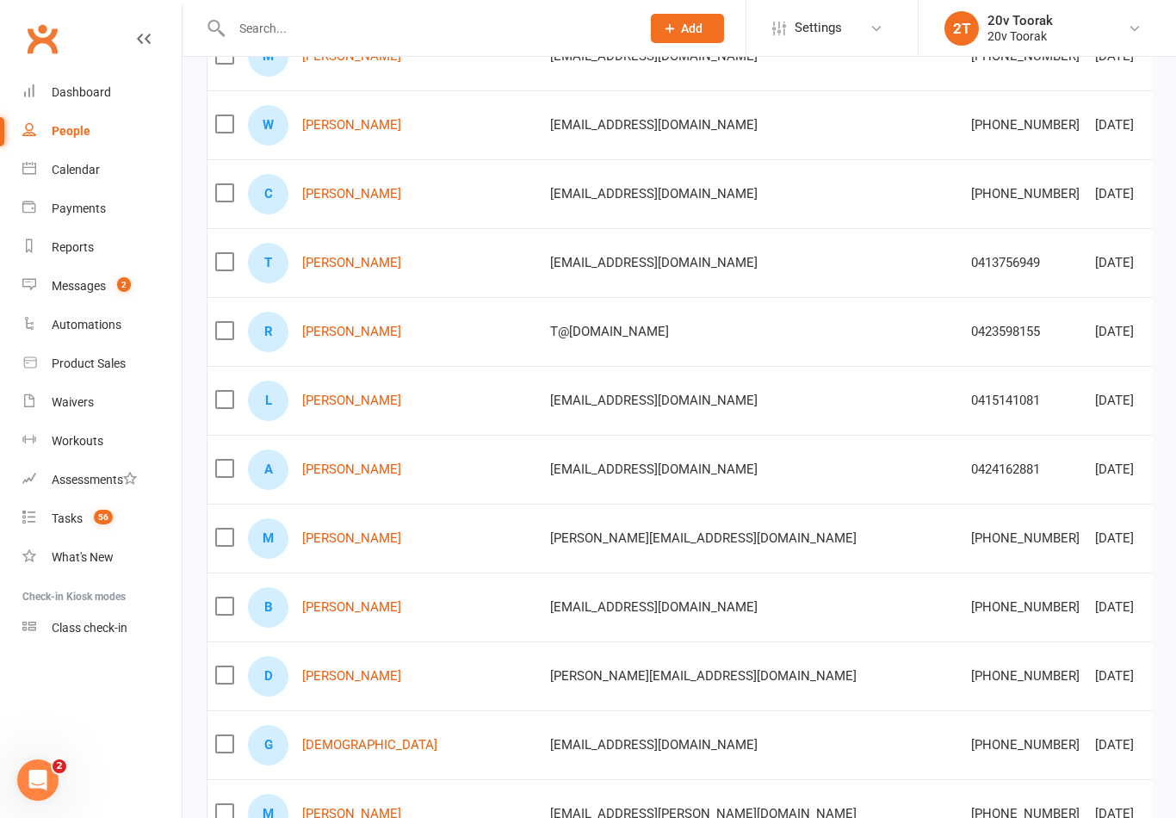
scroll to position [553, 0]
click at [368, 788] on div "M [PERSON_NAME]" at bounding box center [391, 815] width 287 height 40
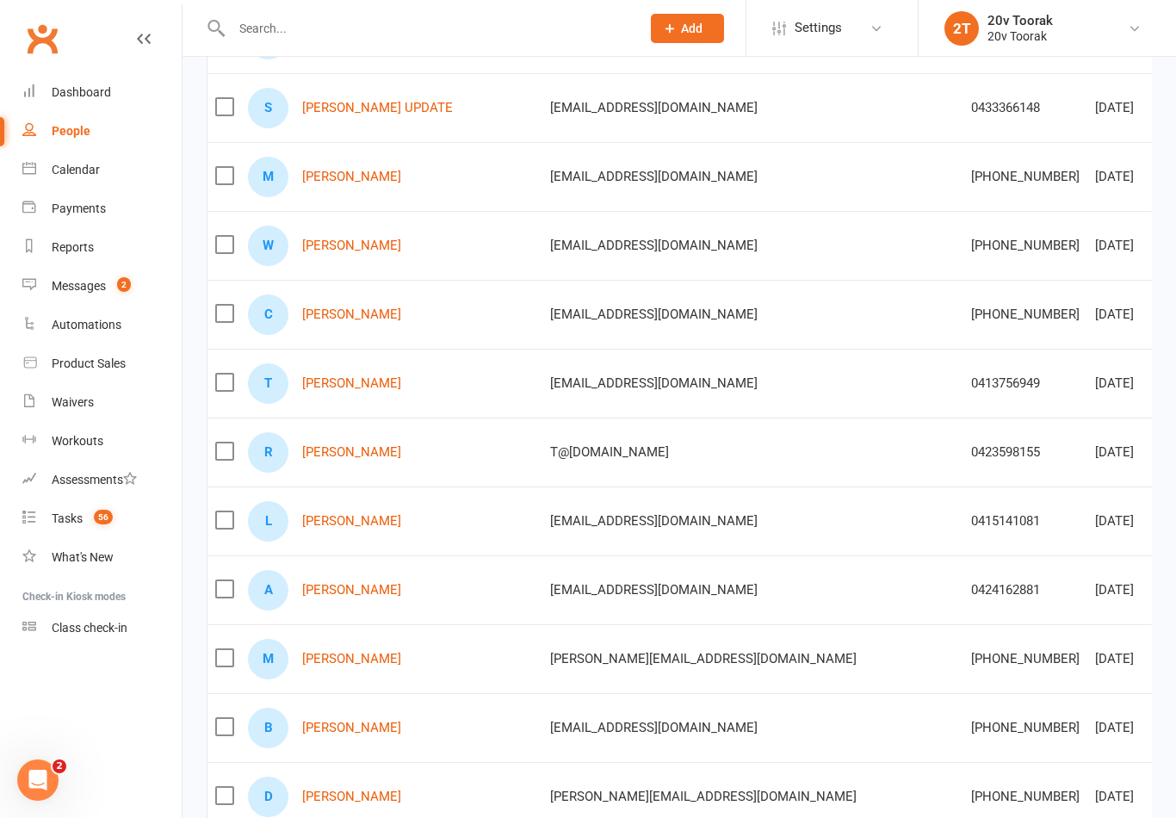
scroll to position [0, 0]
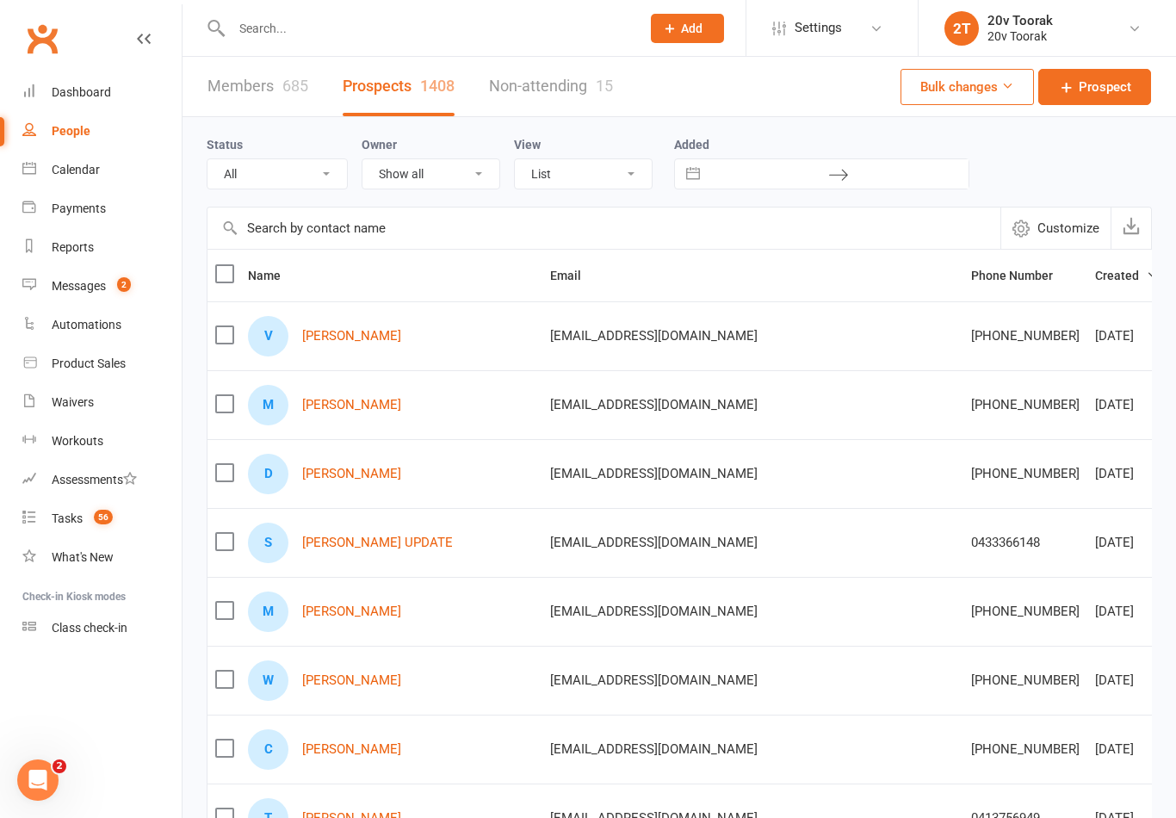
click at [86, 184] on link "Calendar" at bounding box center [101, 170] width 159 height 39
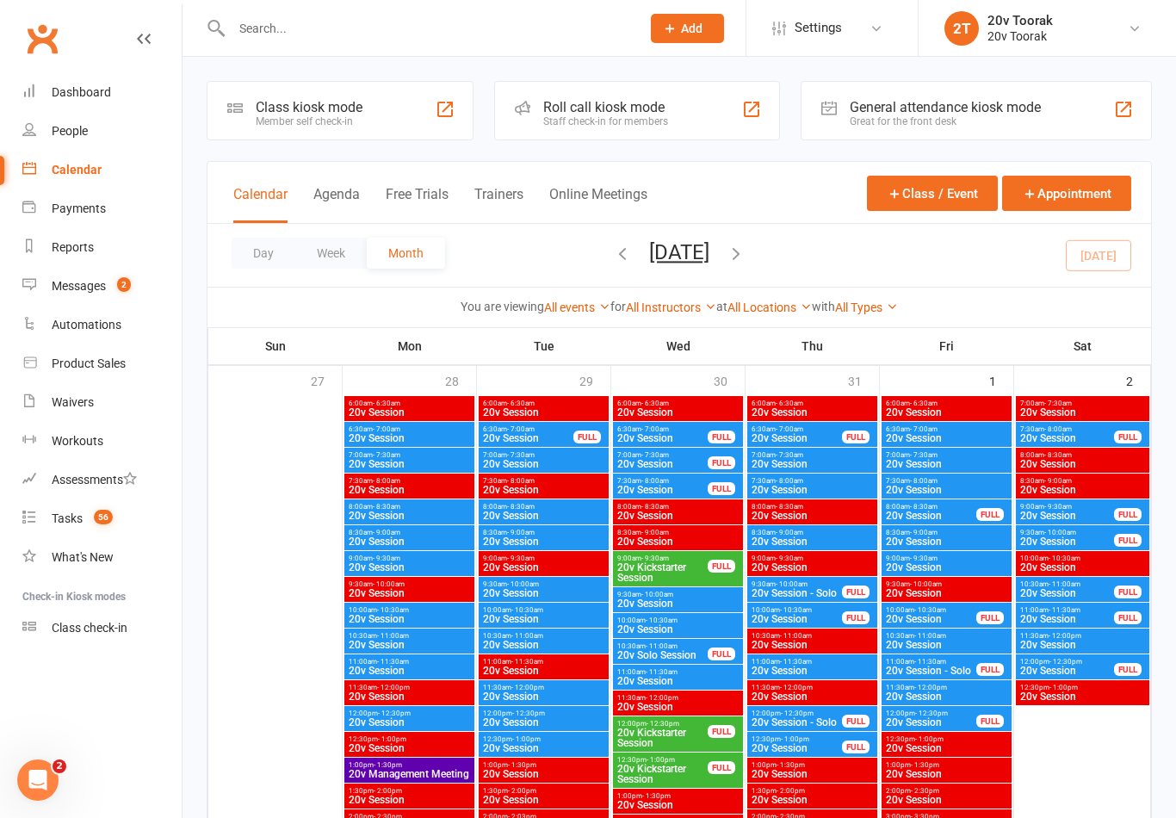
click at [101, 485] on div "Assessments" at bounding box center [94, 479] width 85 height 14
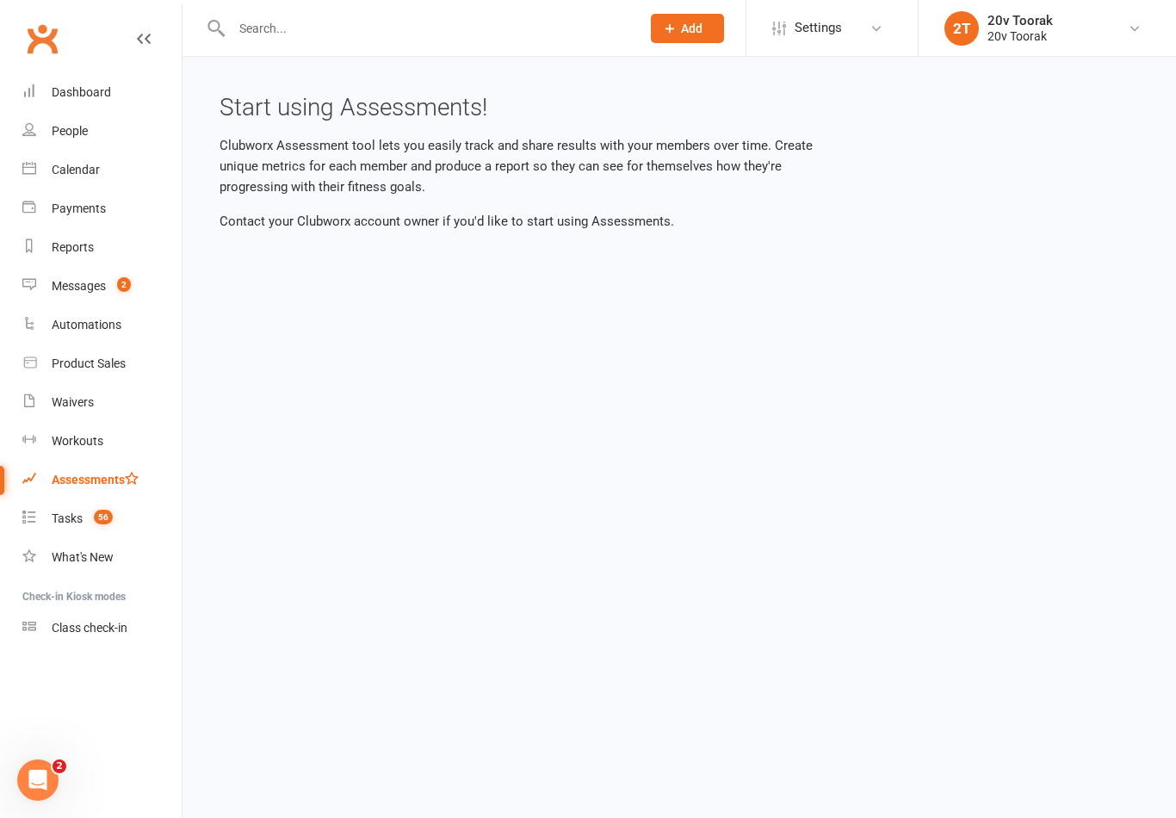
click at [86, 509] on link "Tasks 56" at bounding box center [101, 518] width 159 height 39
select select "incomplete"
select select "32301"
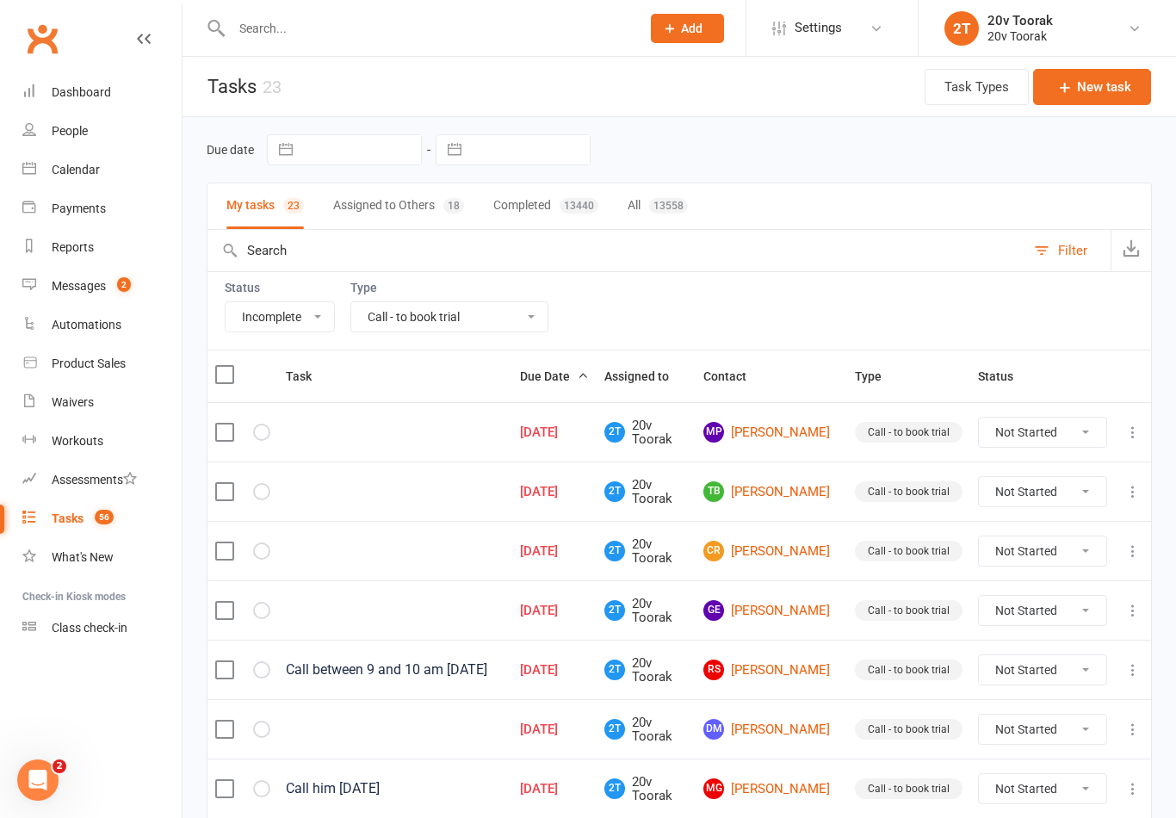
click at [799, 425] on link "MP [PERSON_NAME]" at bounding box center [771, 432] width 136 height 21
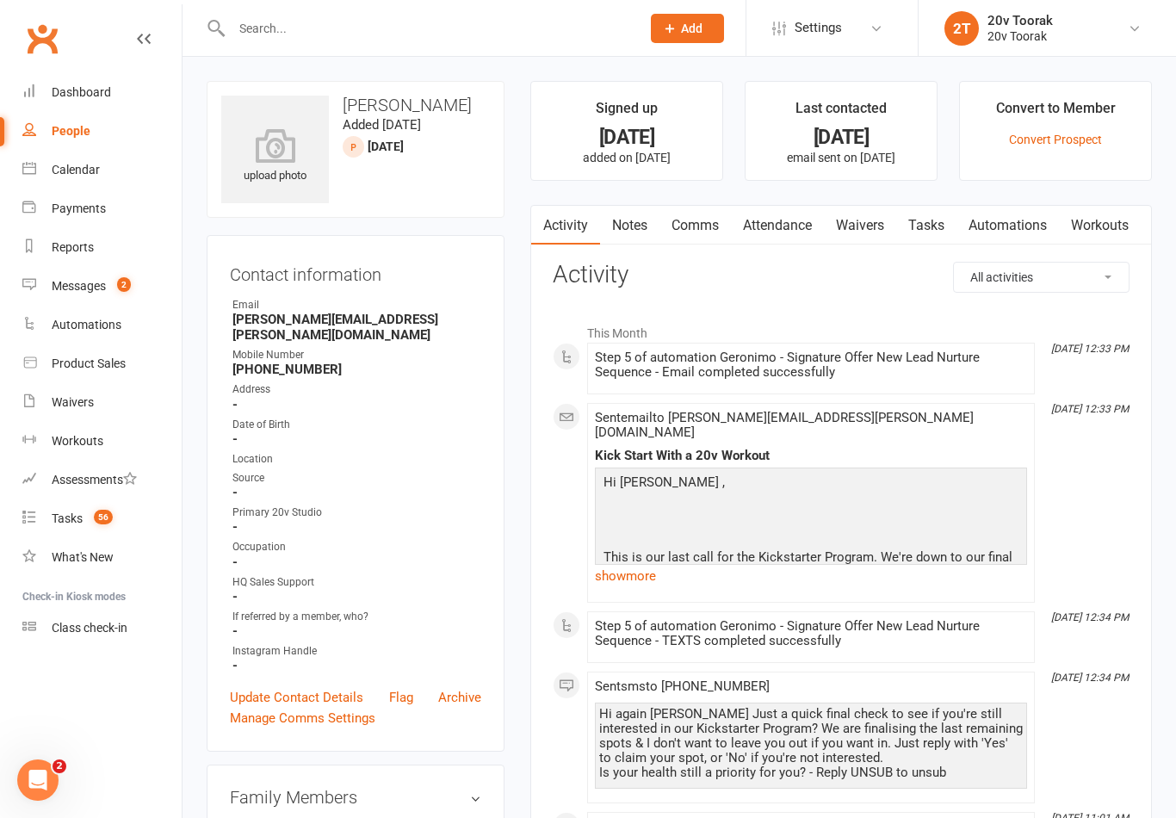
click at [927, 225] on link "Tasks" at bounding box center [926, 226] width 60 height 40
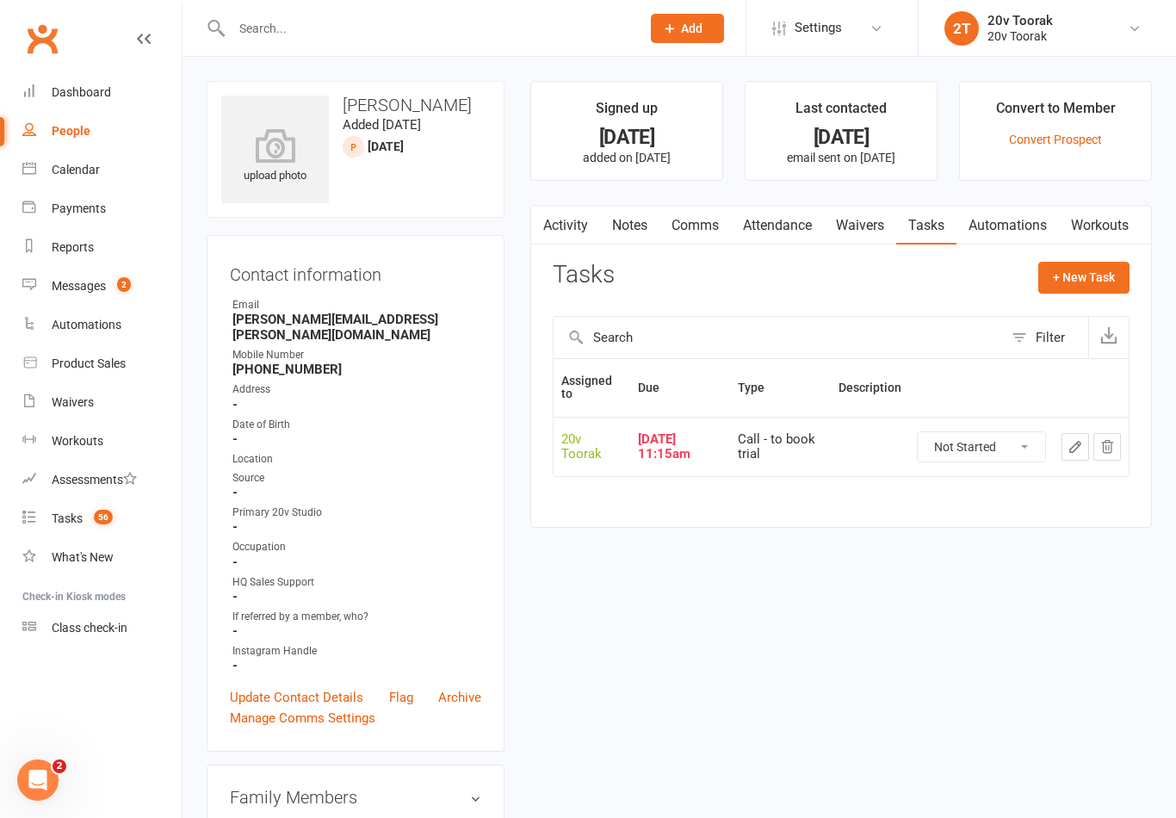
click at [566, 210] on link "Activity" at bounding box center [565, 226] width 69 height 40
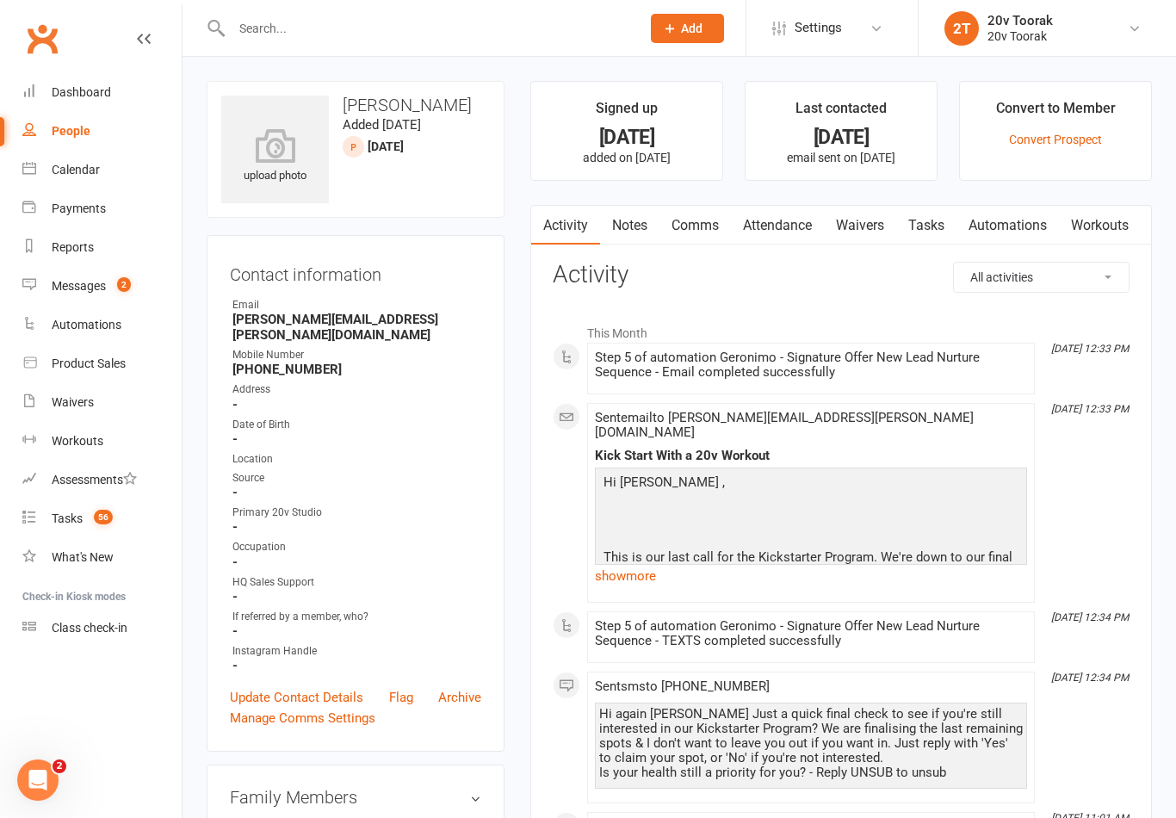
click at [110, 526] on link "Tasks 56" at bounding box center [101, 518] width 159 height 39
select select "incomplete"
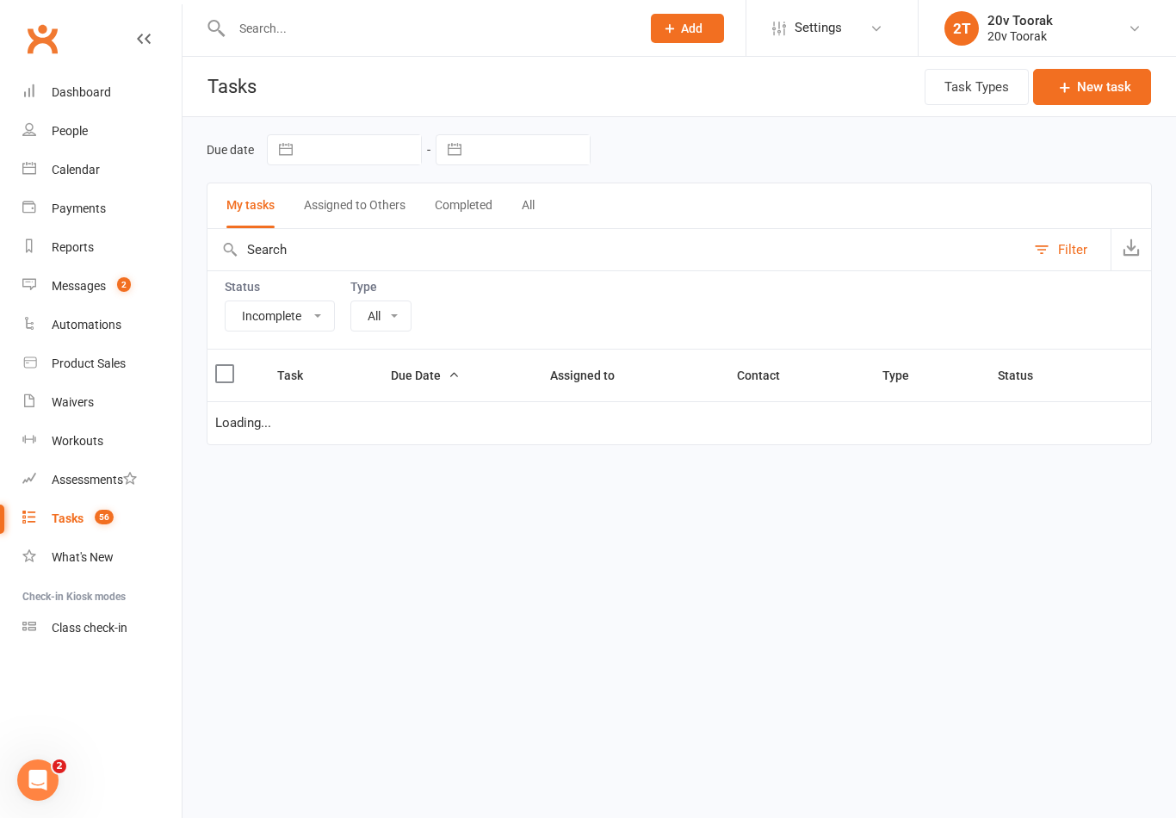
select select "32301"
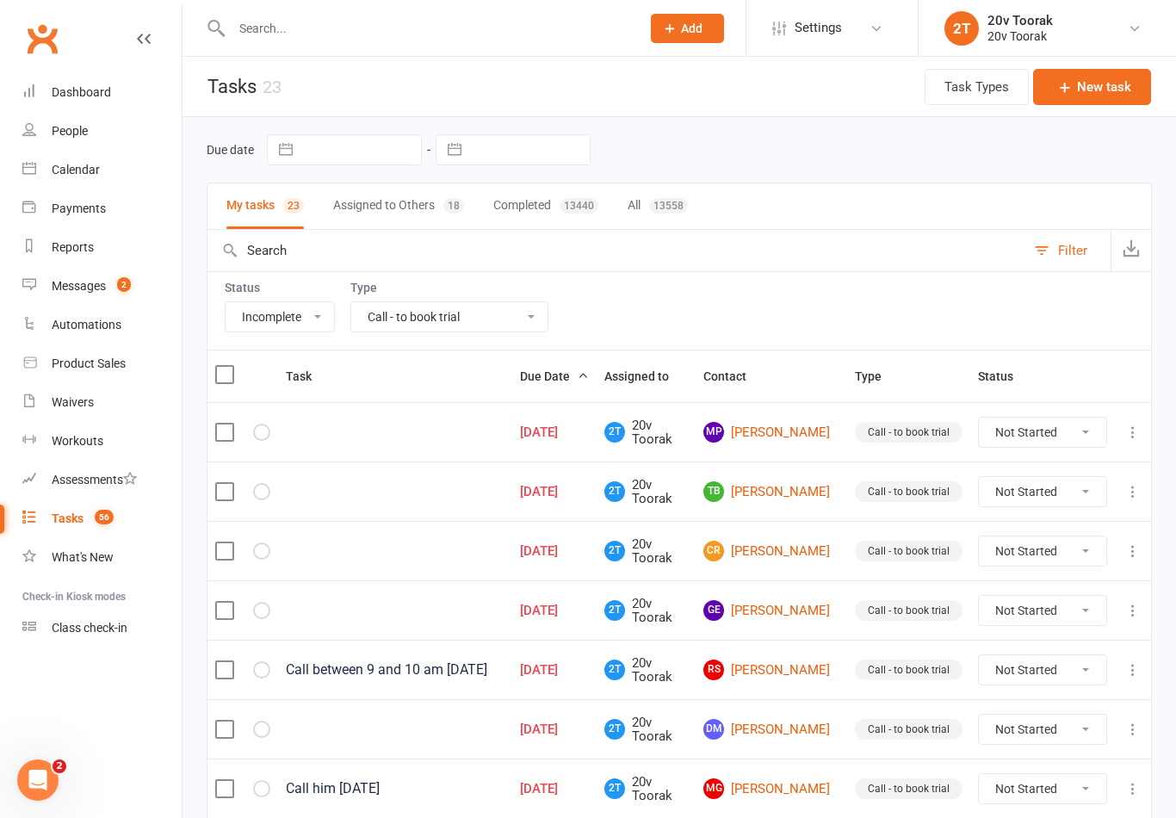
click at [64, 525] on div "Tasks" at bounding box center [68, 518] width 32 height 14
click at [71, 133] on div "People" at bounding box center [70, 131] width 36 height 14
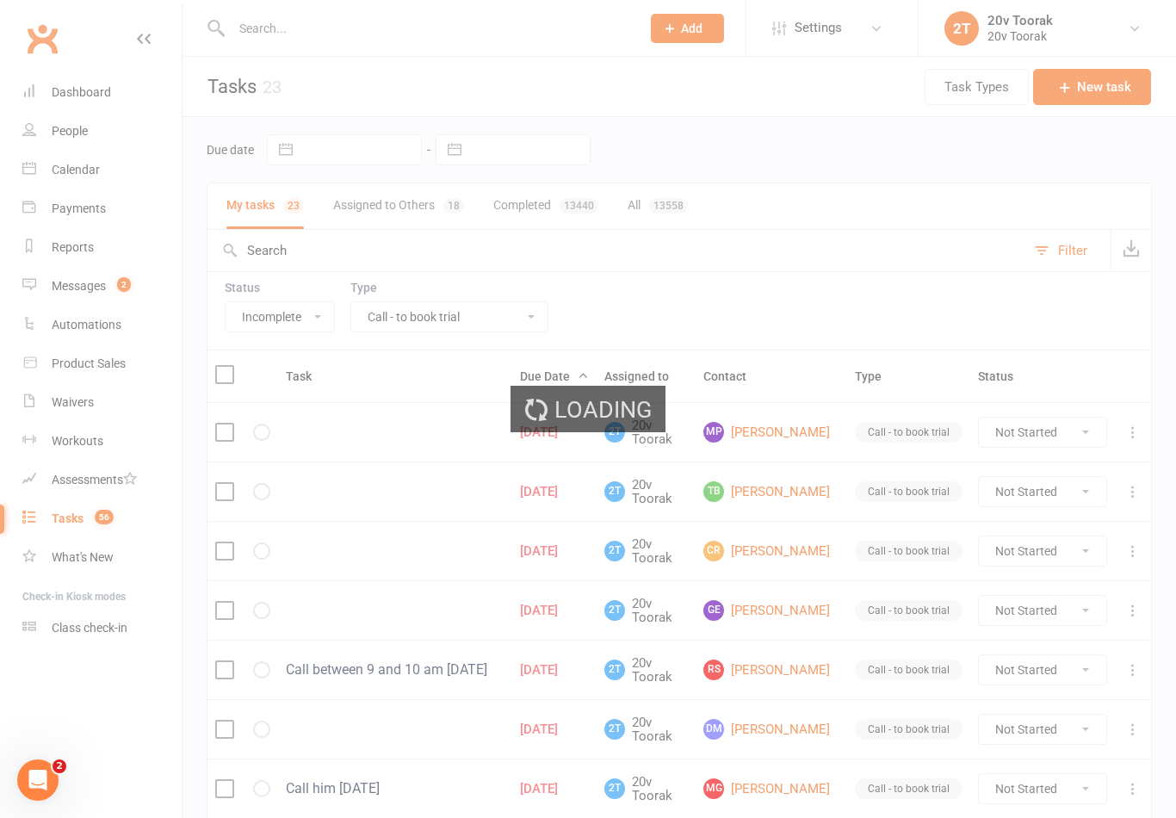
select select "100"
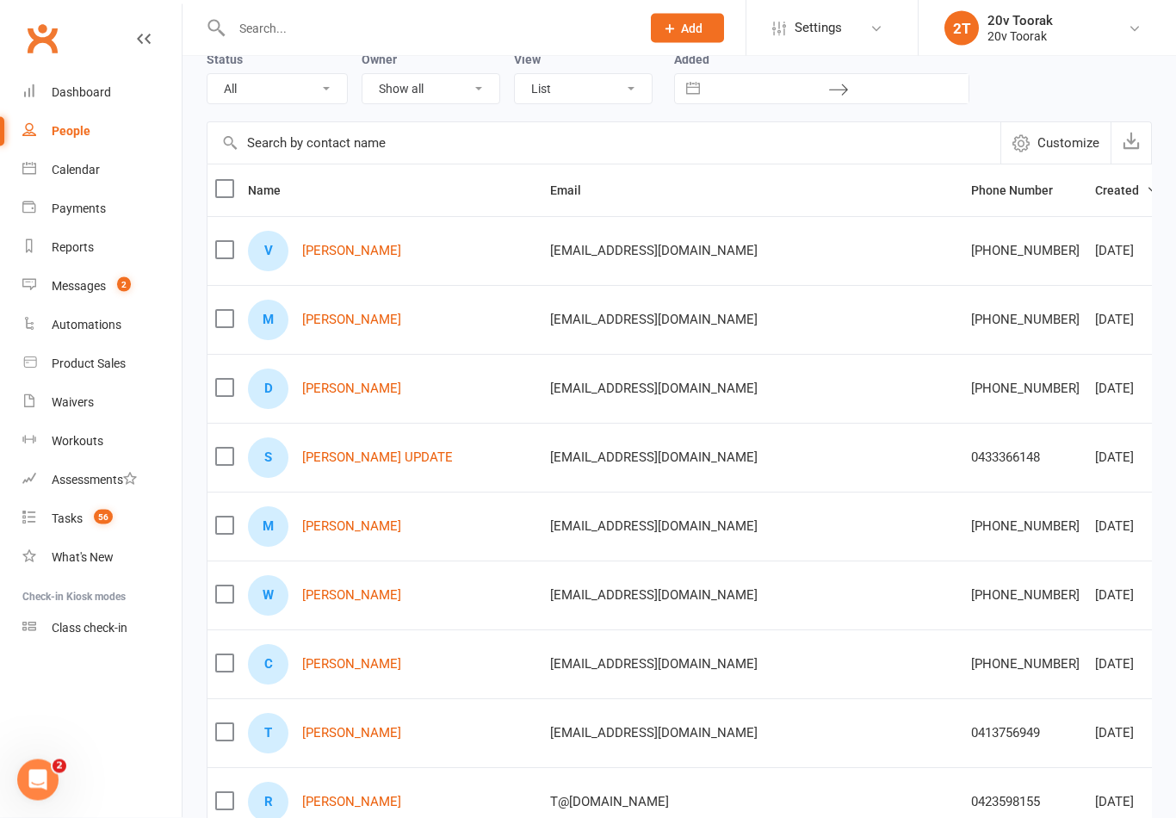
scroll to position [85, 0]
click at [344, 317] on link "[PERSON_NAME]" at bounding box center [351, 319] width 99 height 15
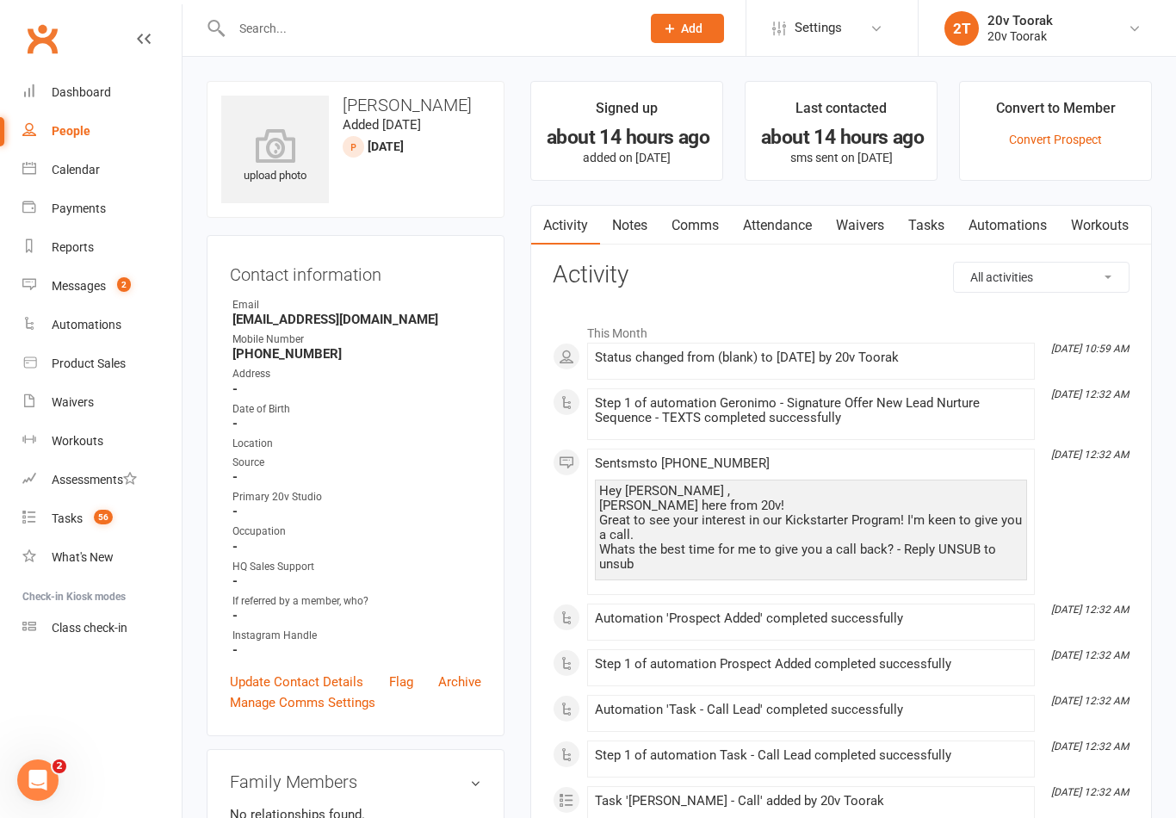
click at [645, 220] on link "Notes" at bounding box center [629, 226] width 59 height 40
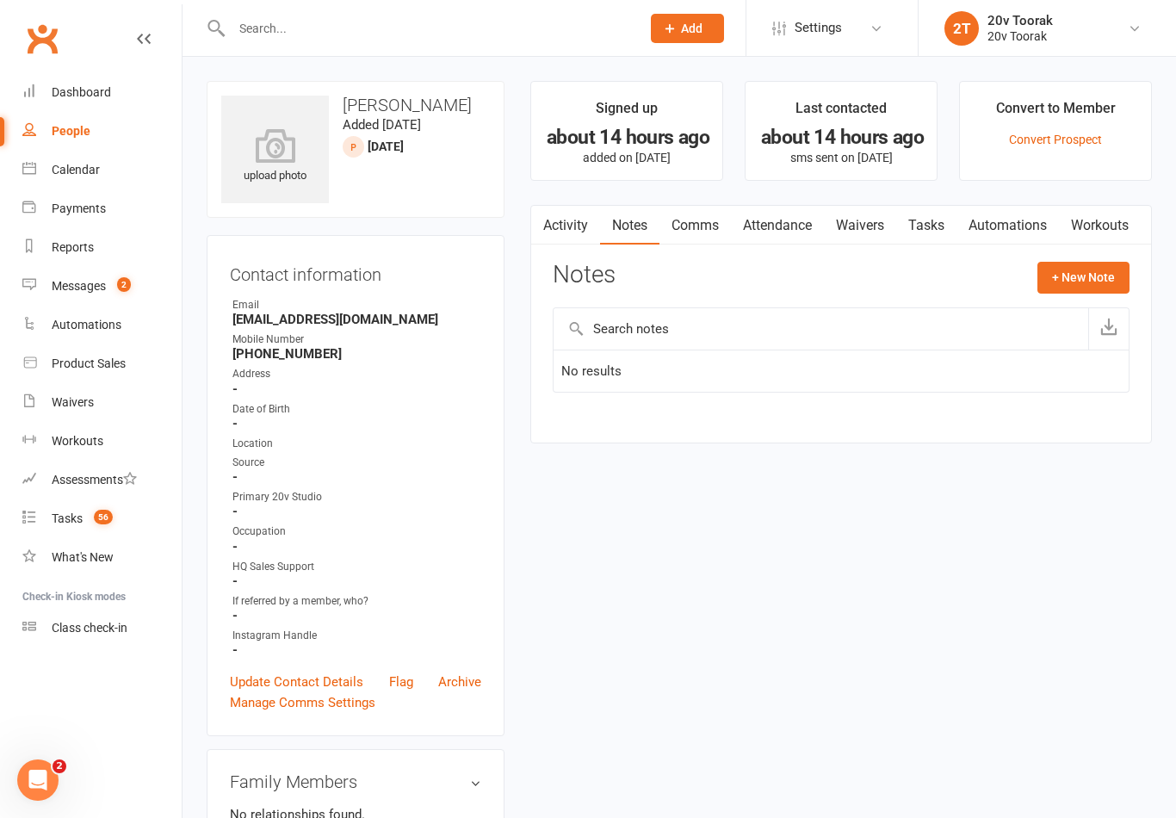
click at [1065, 272] on button "+ New Note" at bounding box center [1083, 277] width 92 height 31
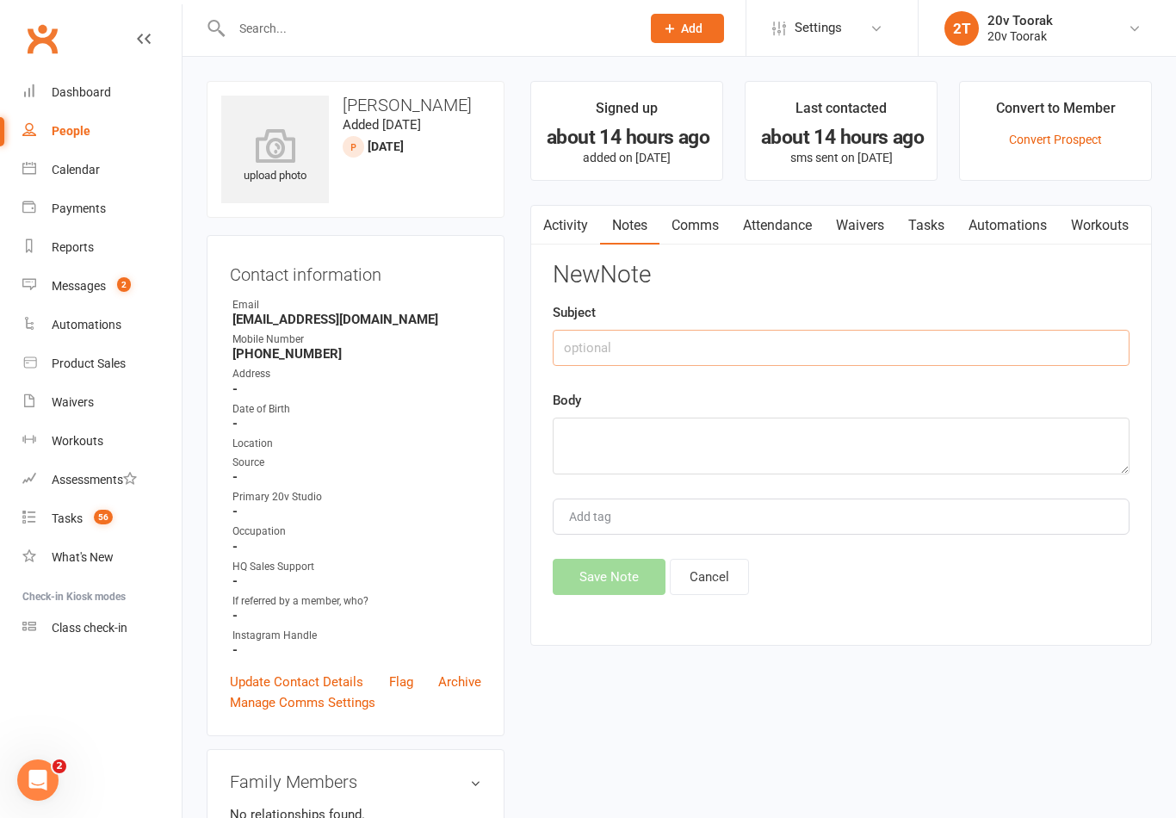
click at [750, 339] on input "text" at bounding box center [840, 348] width 577 height 36
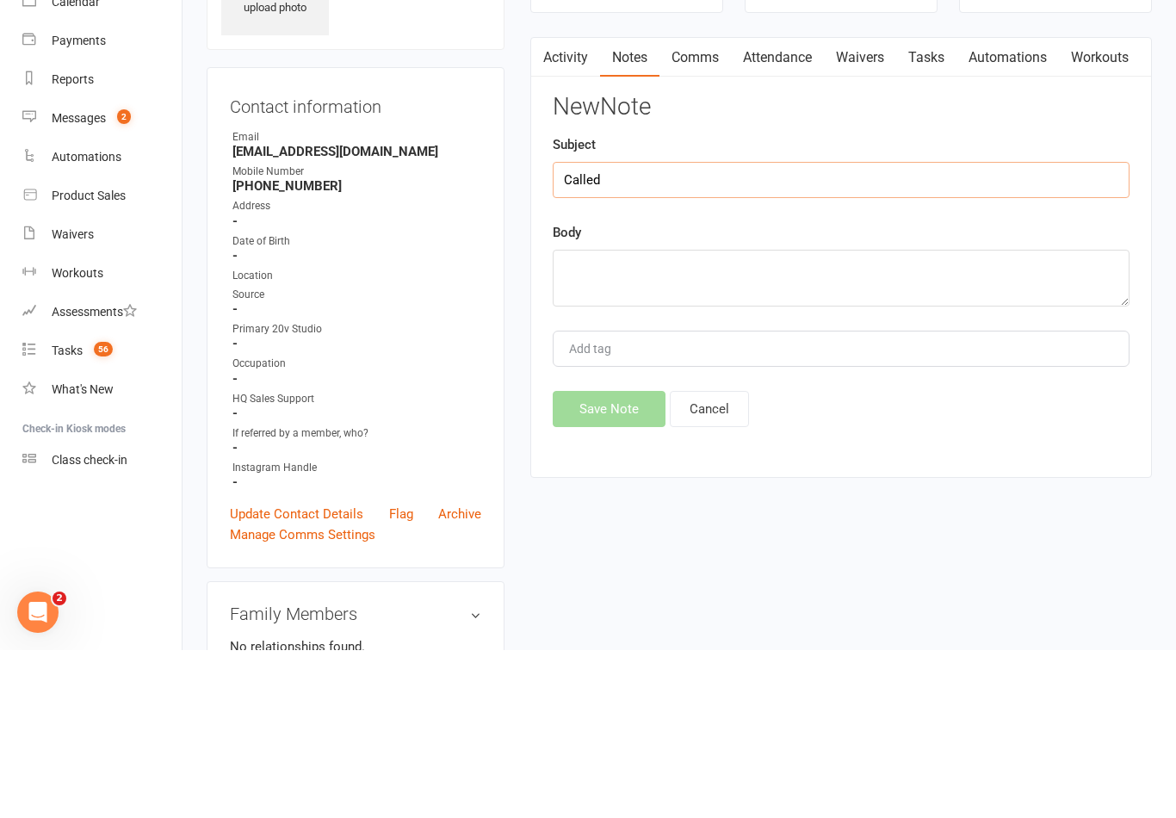
type input "Called"
click at [698, 417] on textarea at bounding box center [840, 445] width 577 height 57
type textarea "No reply, sen"
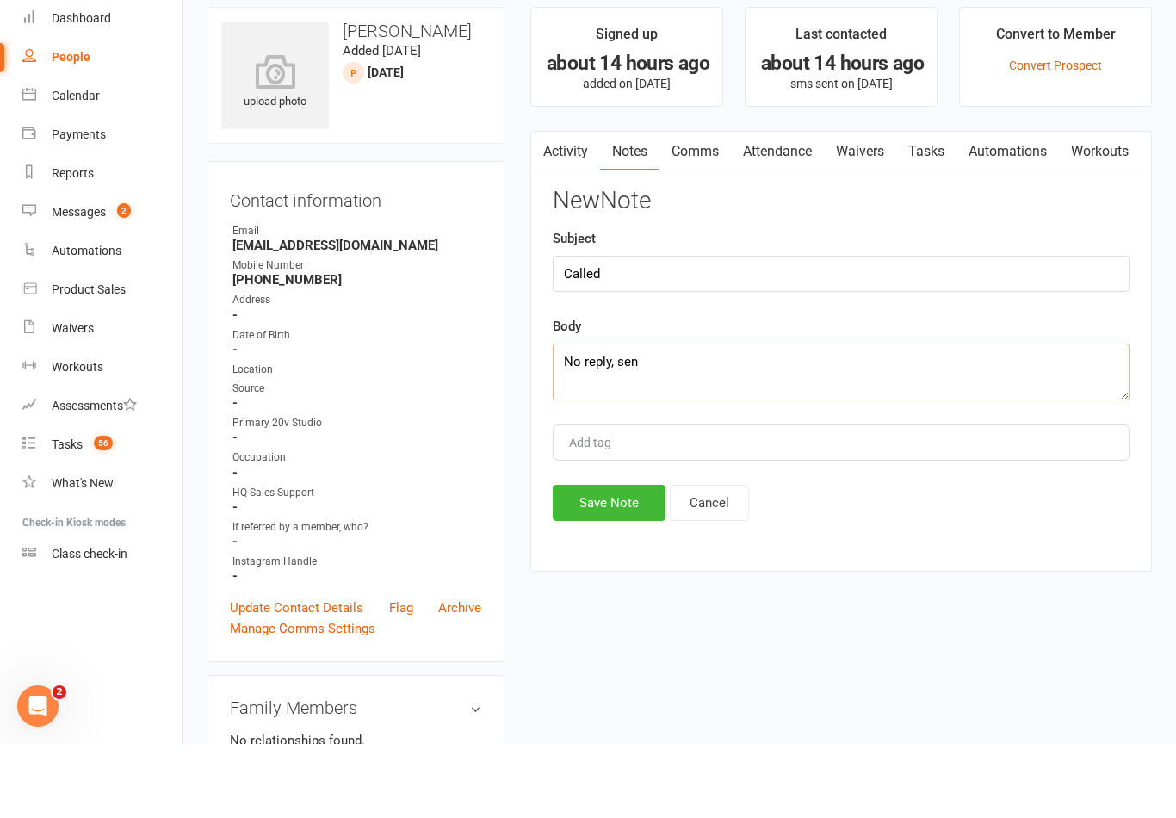
click at [697, 206] on link "Comms" at bounding box center [694, 226] width 71 height 40
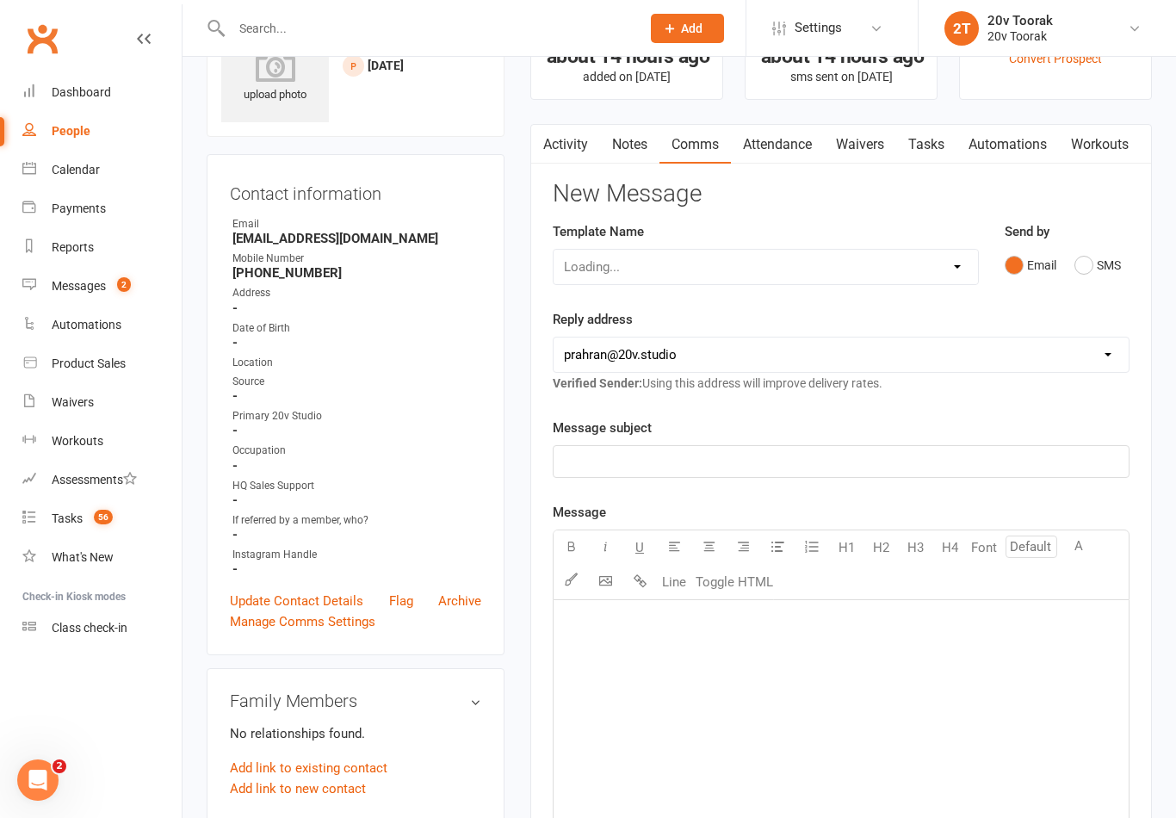
scroll to position [101, 0]
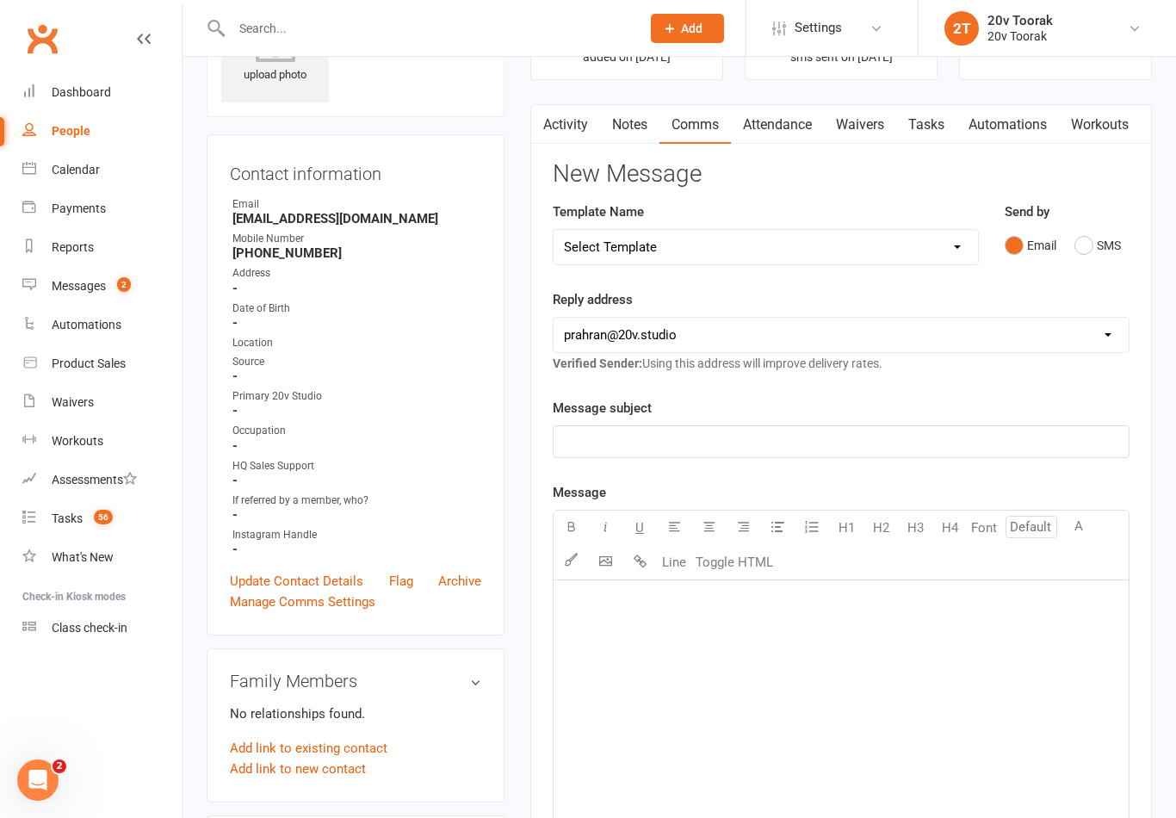
click at [1096, 244] on button "SMS" at bounding box center [1097, 245] width 46 height 33
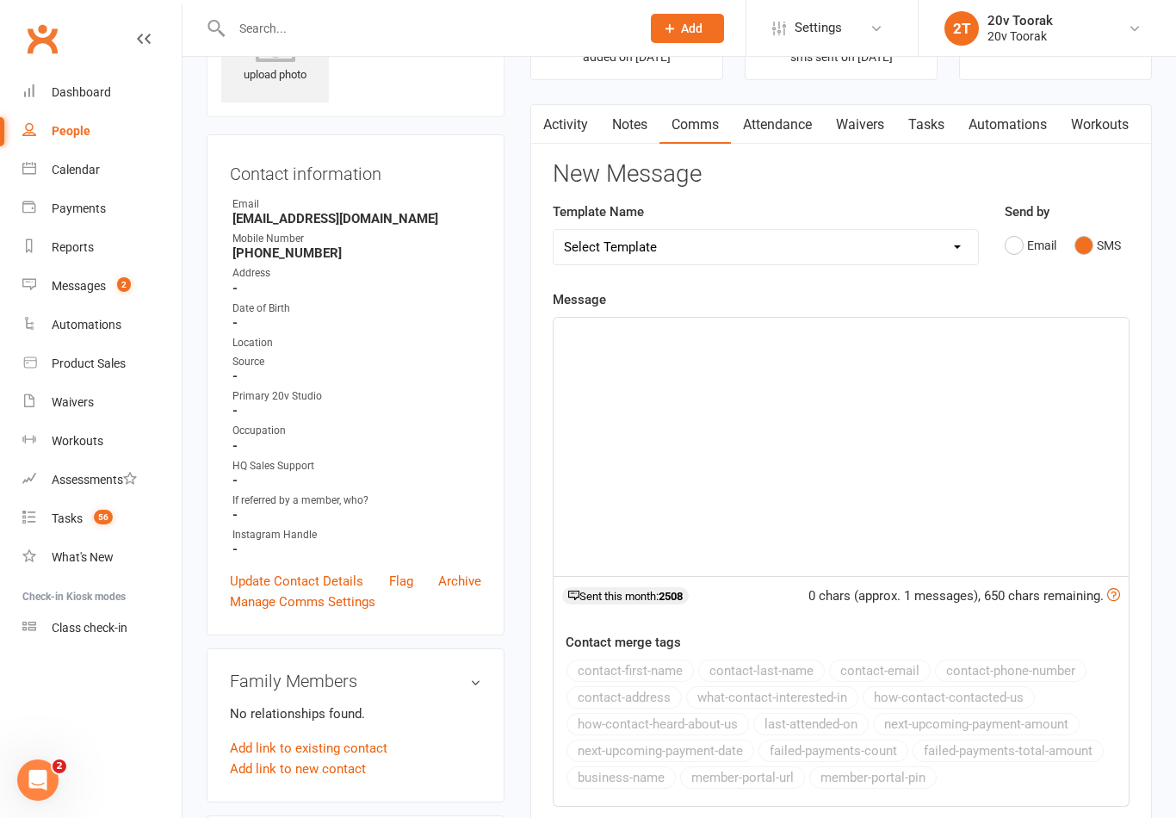
click at [751, 334] on p "﻿" at bounding box center [841, 333] width 554 height 21
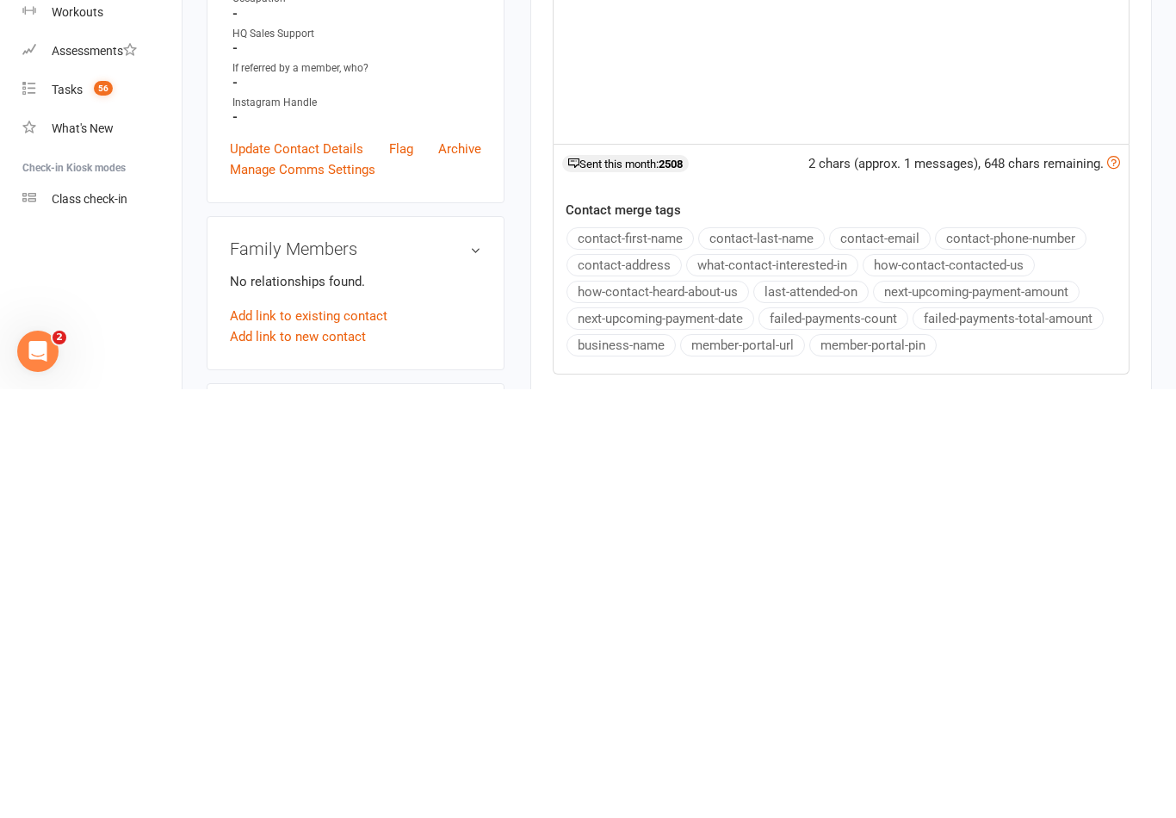
scroll to position [119, 0]
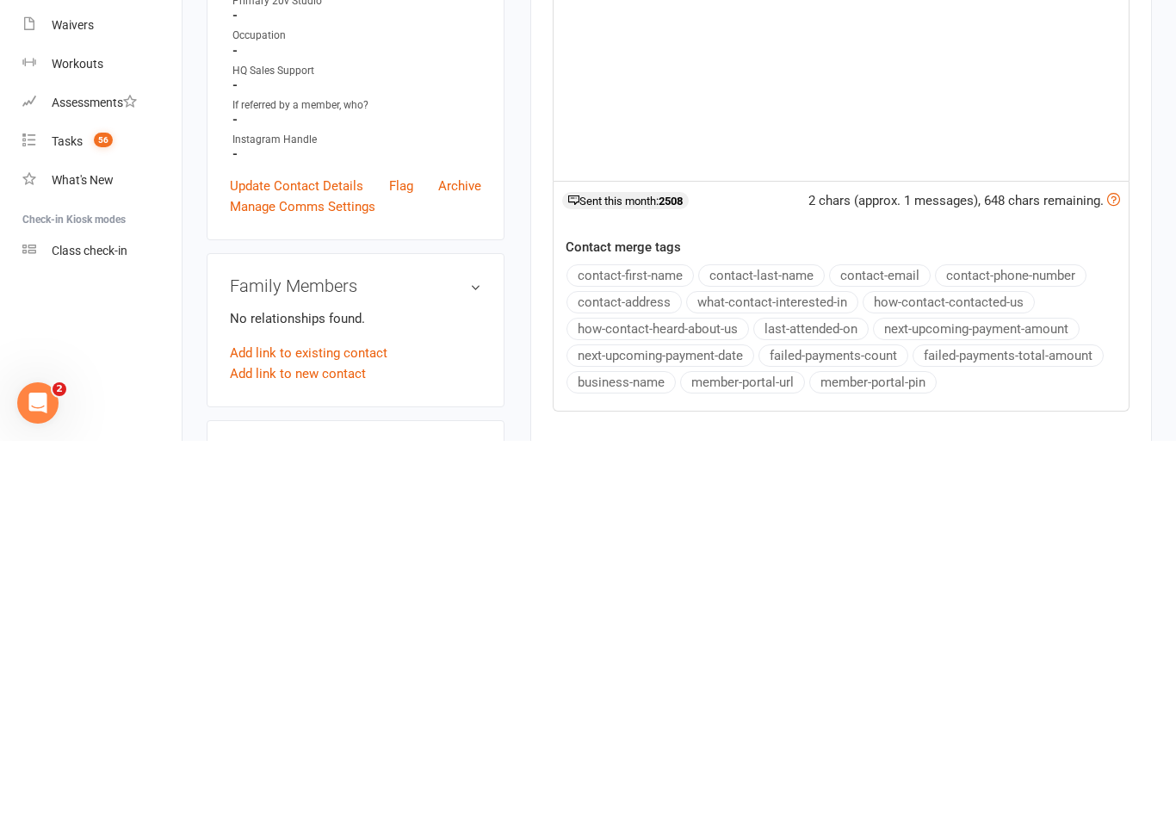
click at [657, 641] on button "contact-first-name" at bounding box center [629, 652] width 127 height 22
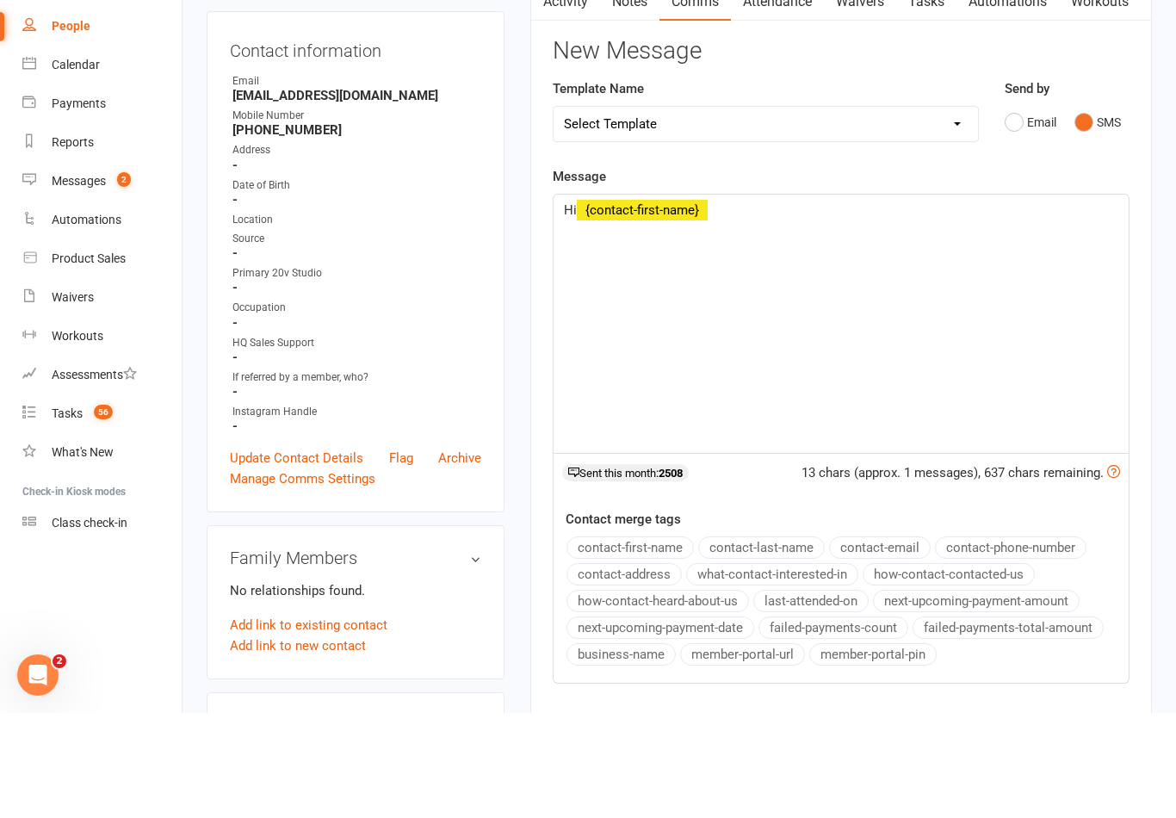
scroll to position [224, 0]
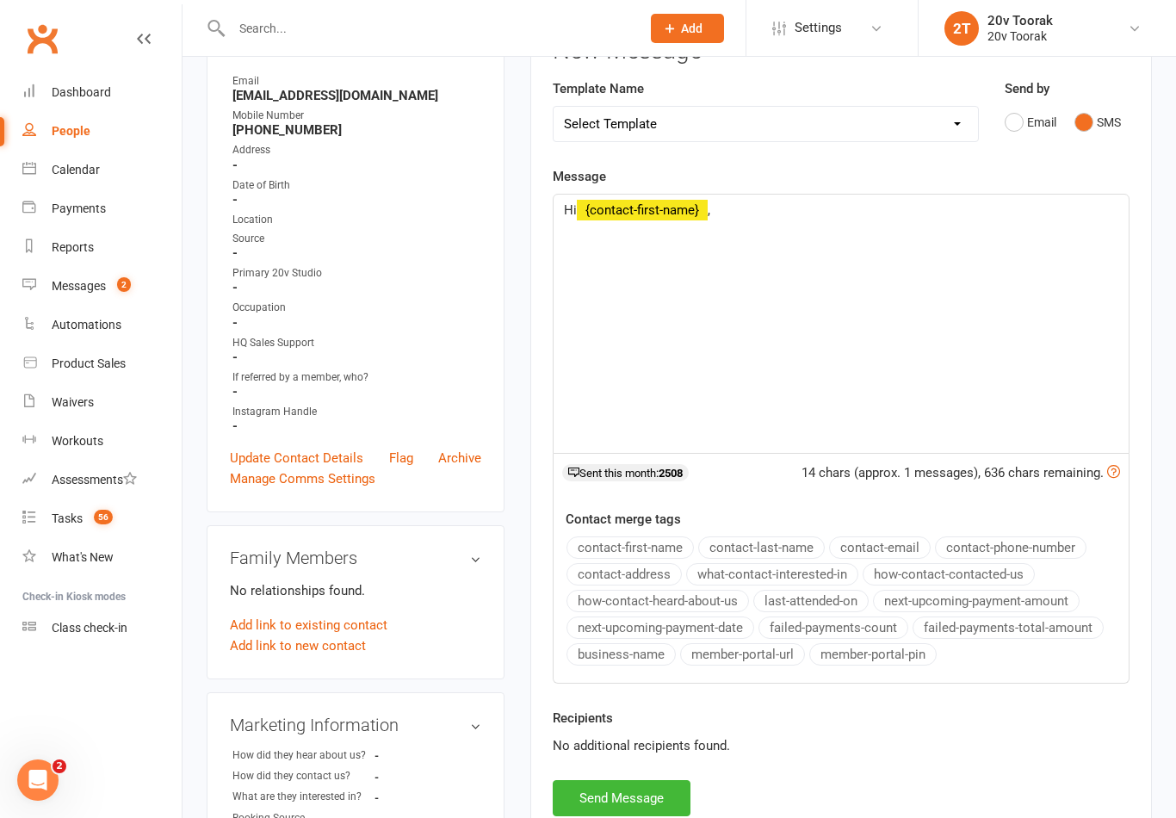
click at [811, 227] on div "Hi ﻿ {contact-first-name} ," at bounding box center [840, 323] width 575 height 258
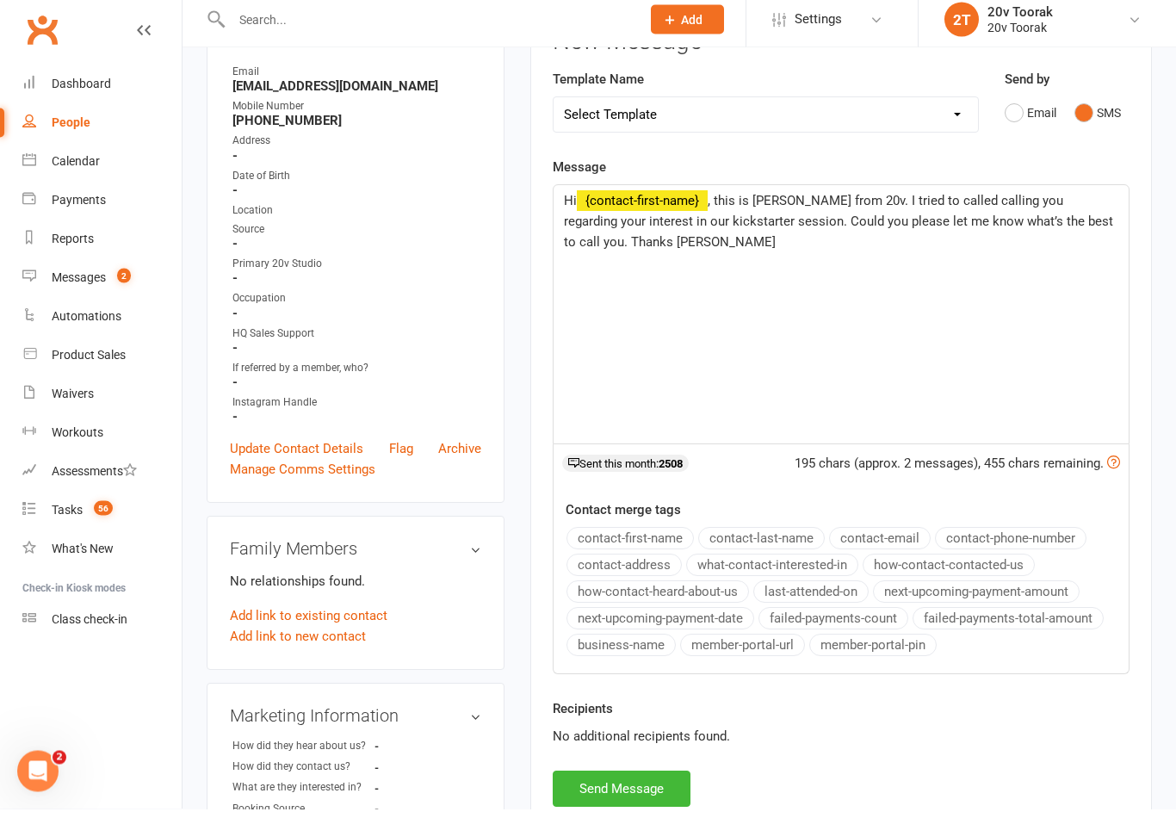
click at [848, 202] on span ", this is [PERSON_NAME] from 20v. I tried to called calling you regarding your …" at bounding box center [840, 230] width 552 height 57
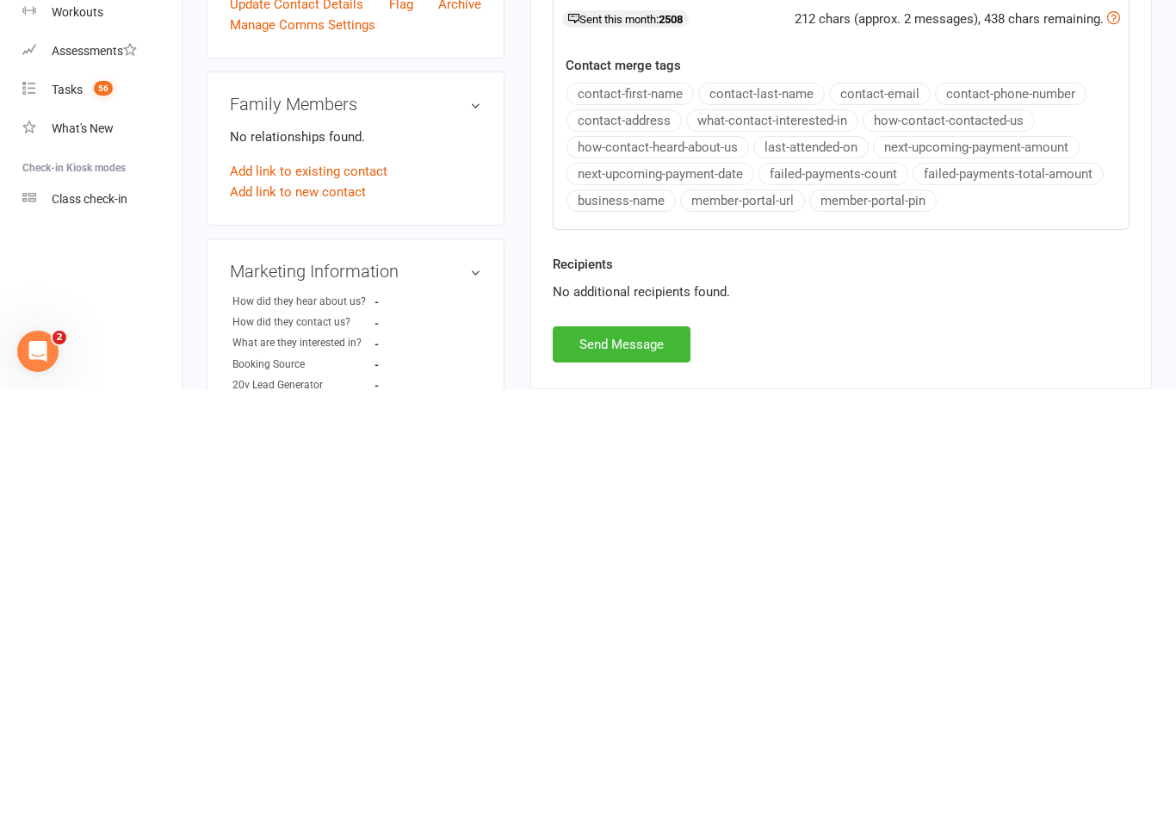
scroll to position [252, 0]
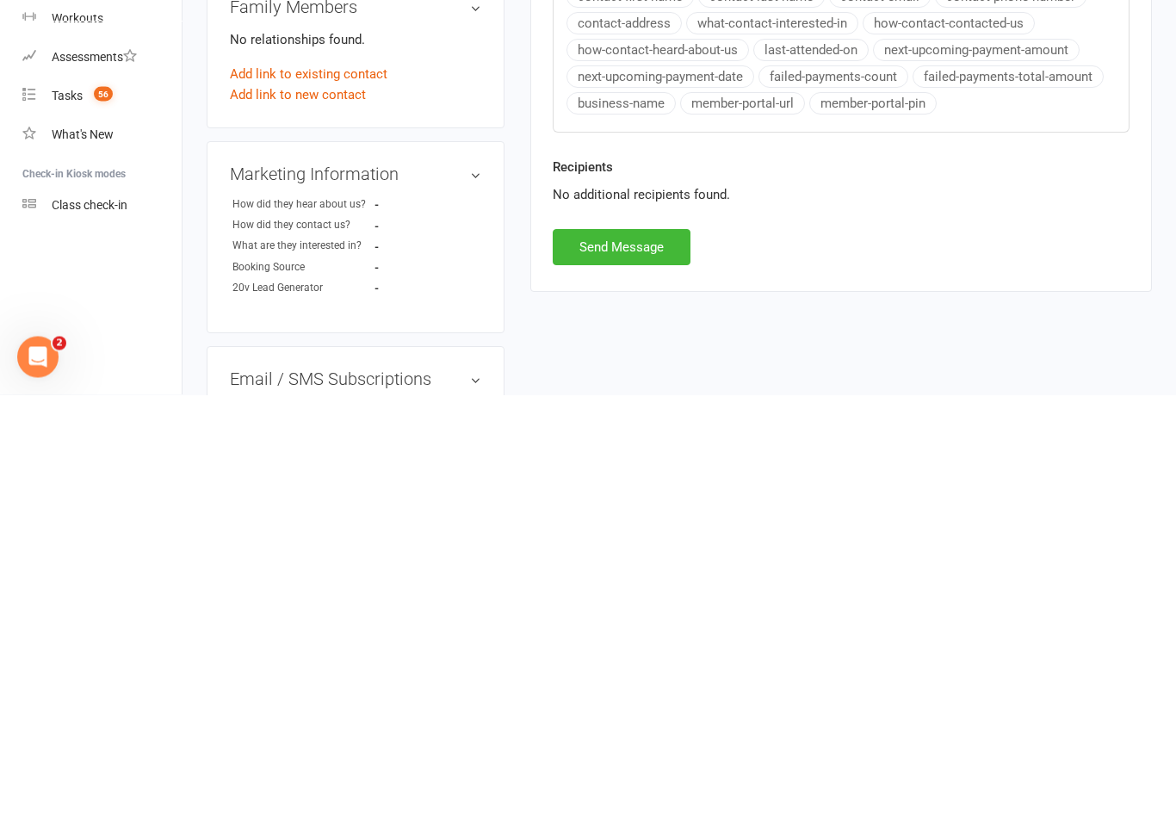
click at [658, 652] on button "Send Message" at bounding box center [621, 670] width 138 height 36
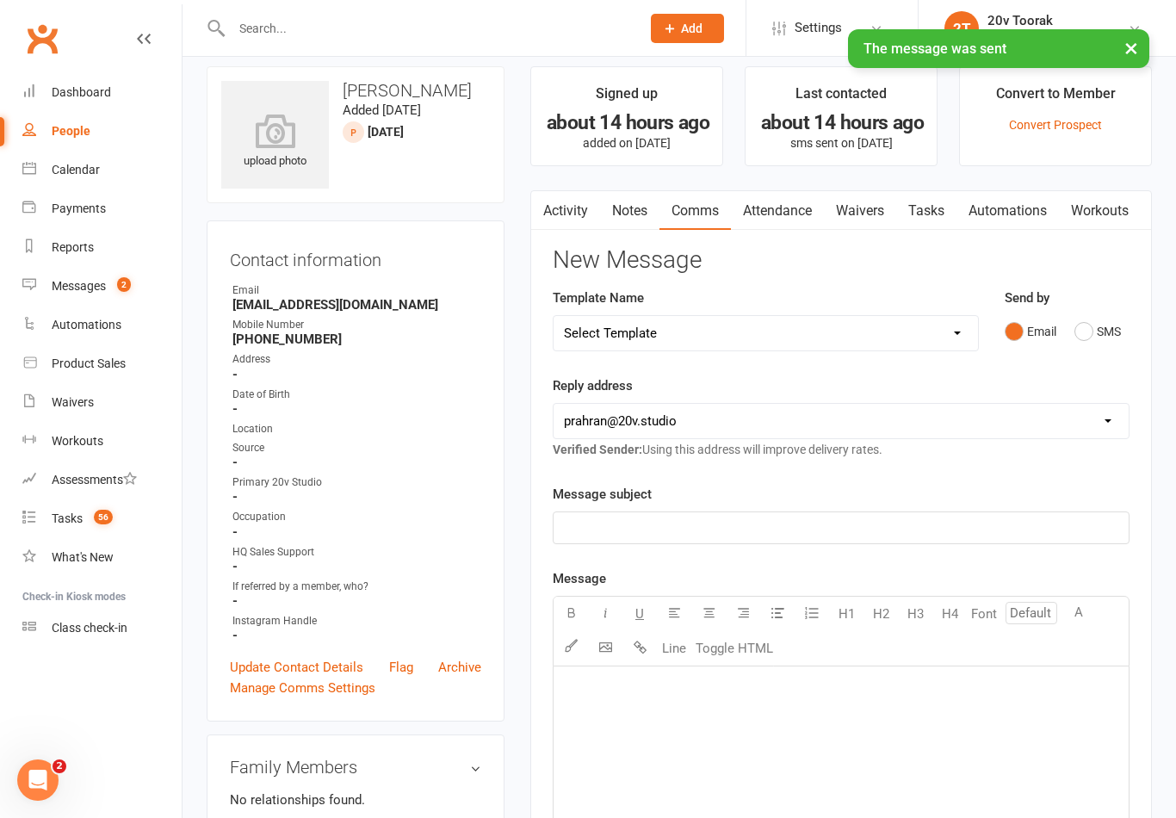
scroll to position [9, 0]
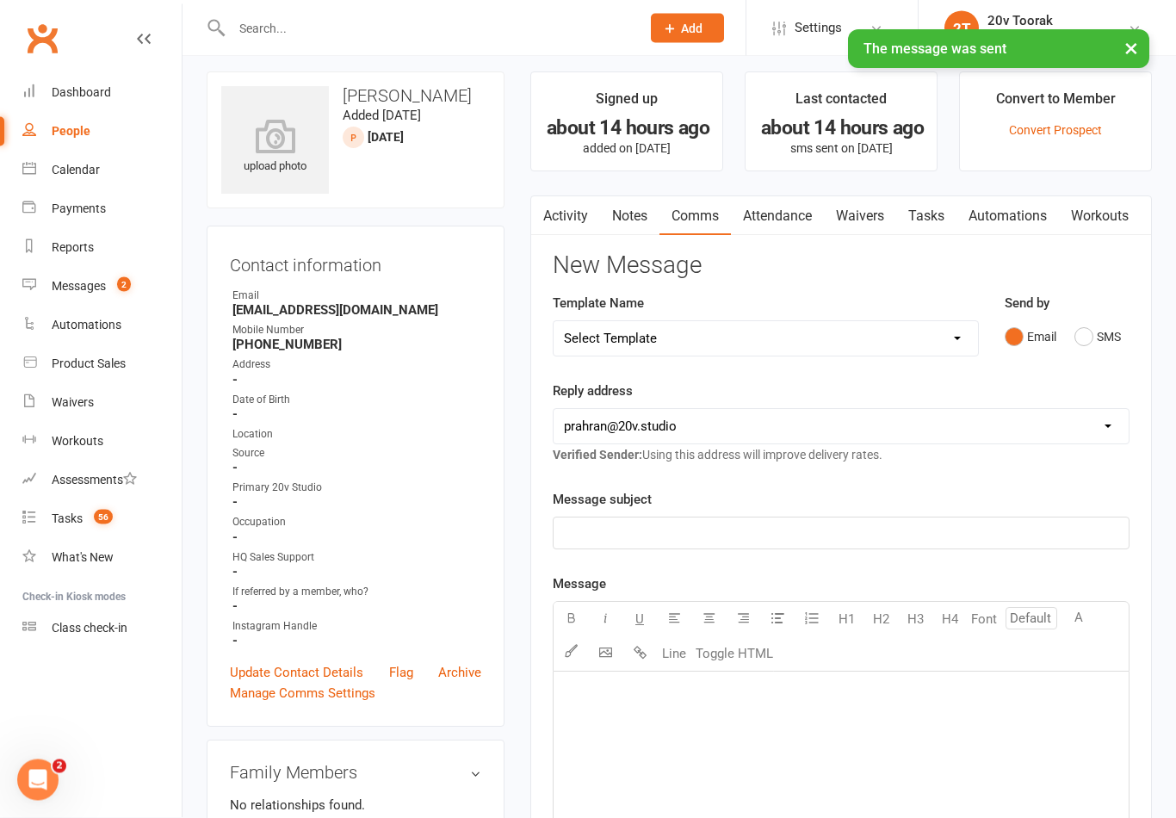
click at [633, 214] on link "Notes" at bounding box center [629, 217] width 59 height 40
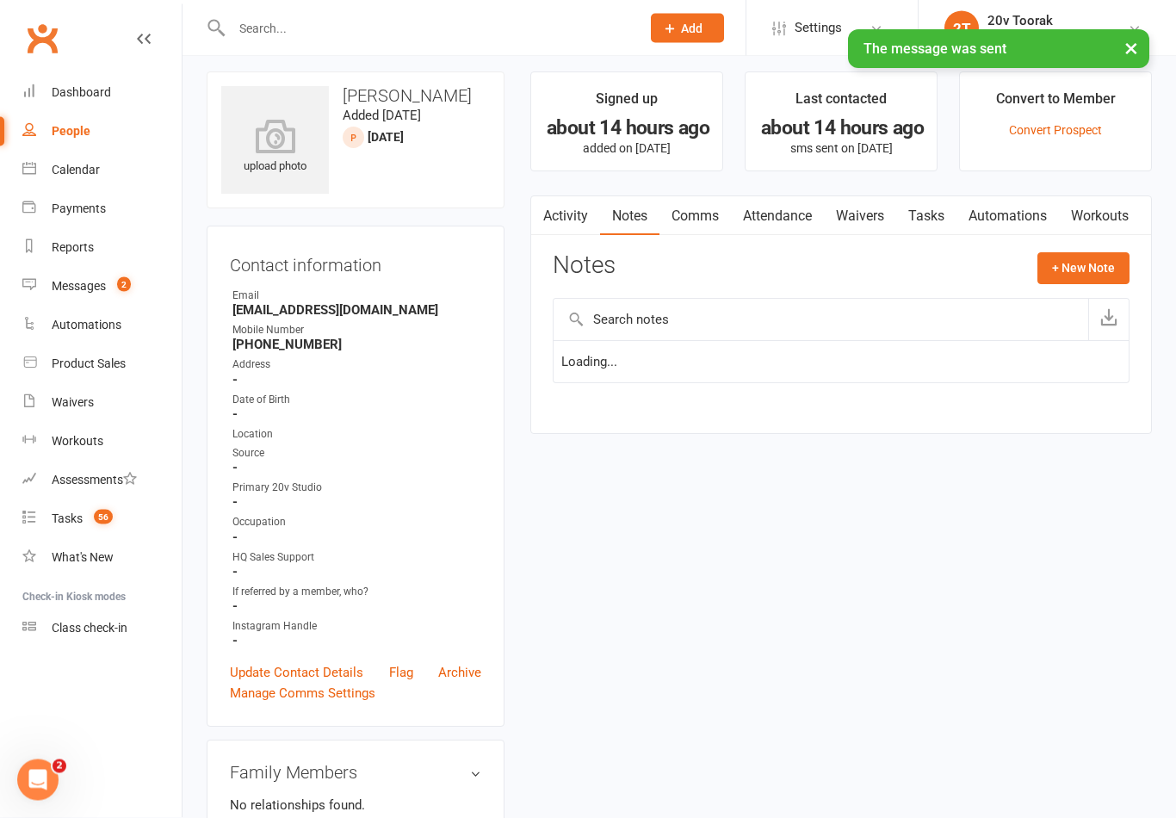
scroll to position [9, 0]
click at [1065, 265] on button "+ New Note" at bounding box center [1083, 267] width 92 height 31
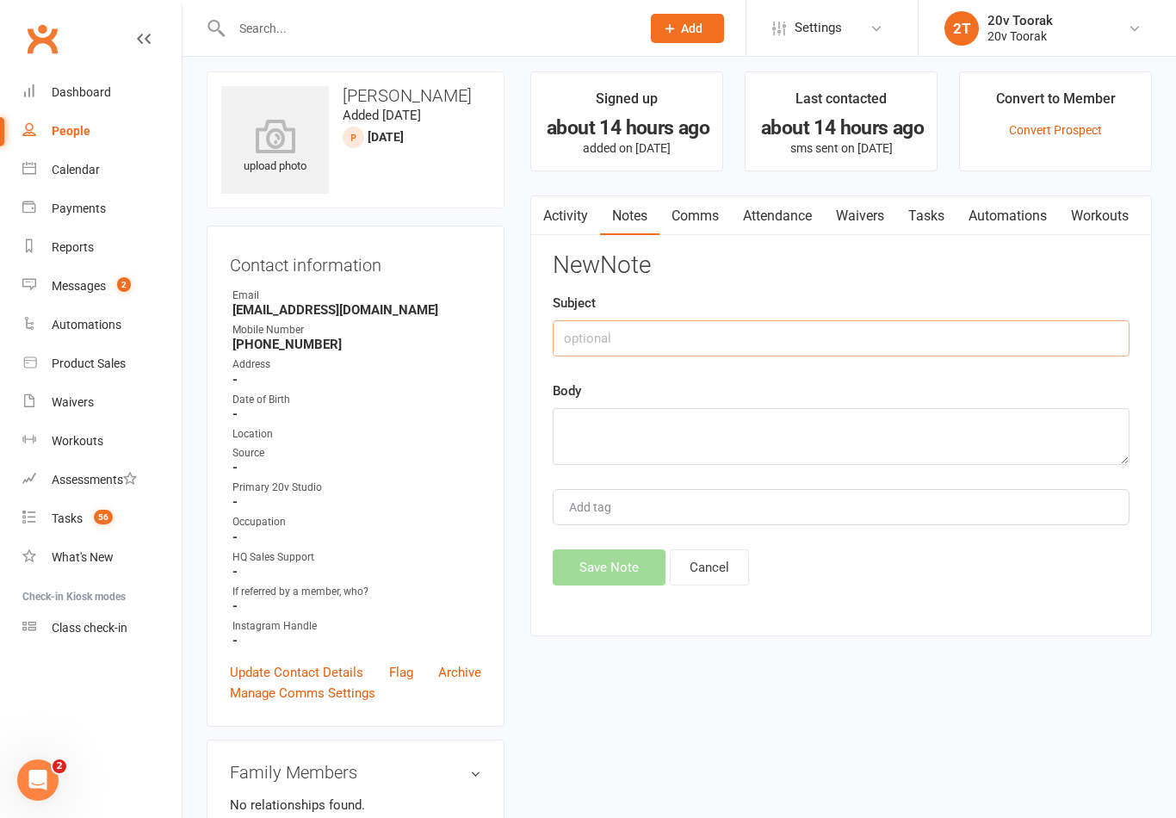
click at [719, 339] on input "text" at bounding box center [840, 338] width 577 height 36
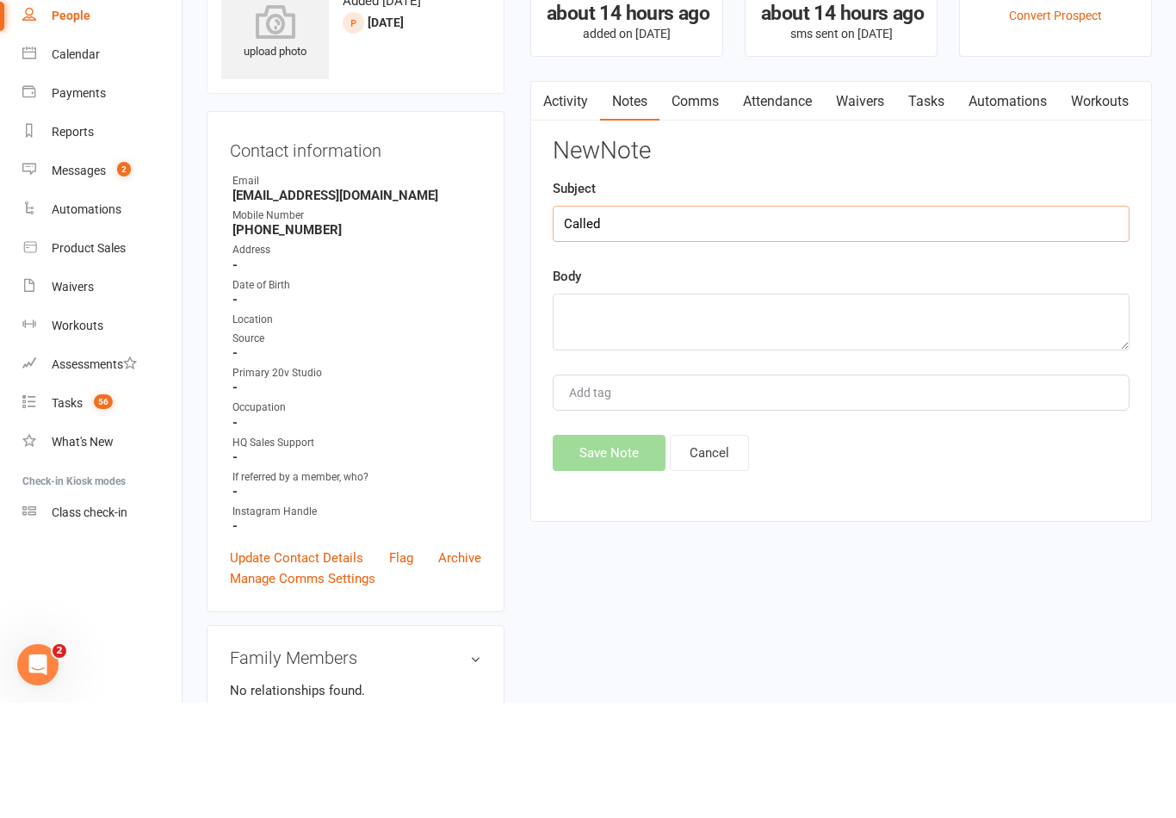
type input "Called"
click at [692, 409] on textarea at bounding box center [840, 437] width 577 height 57
type textarea "S"
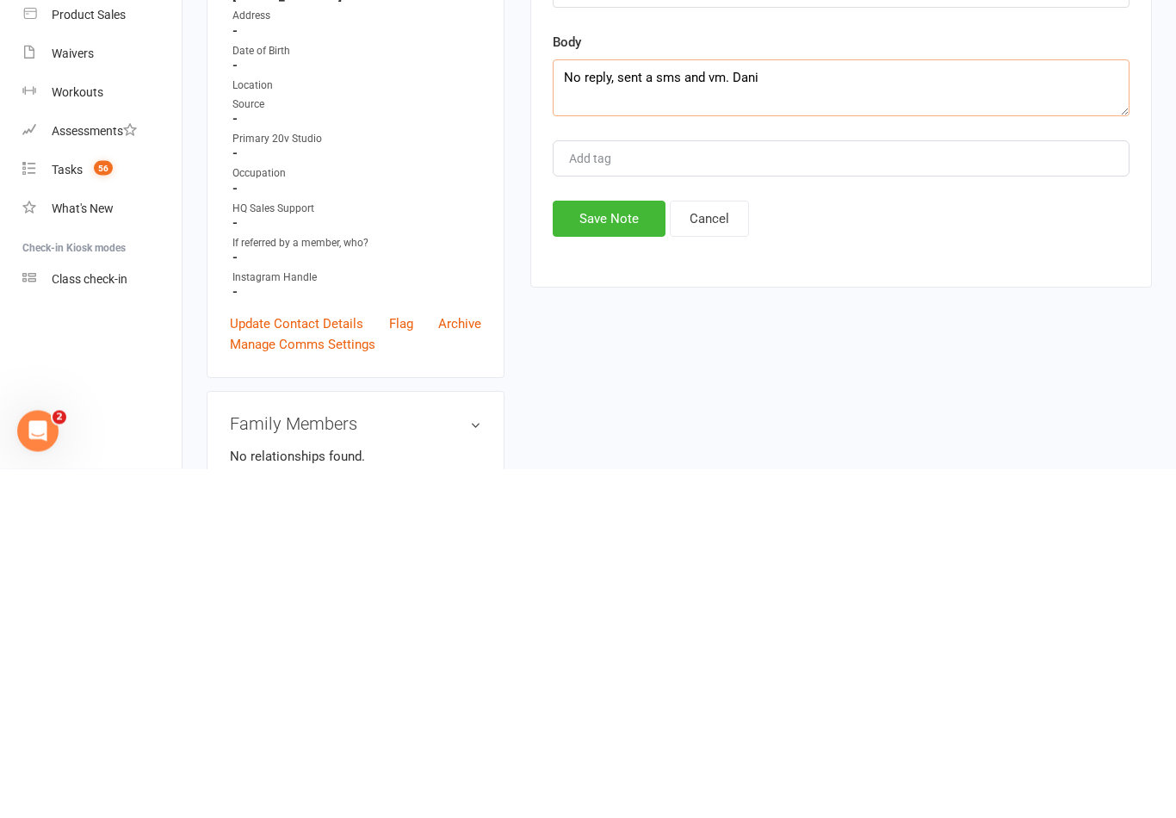
type textarea "No reply, sent a sms and vm. Dani"
click at [629, 550] on button "Save Note" at bounding box center [608, 568] width 113 height 36
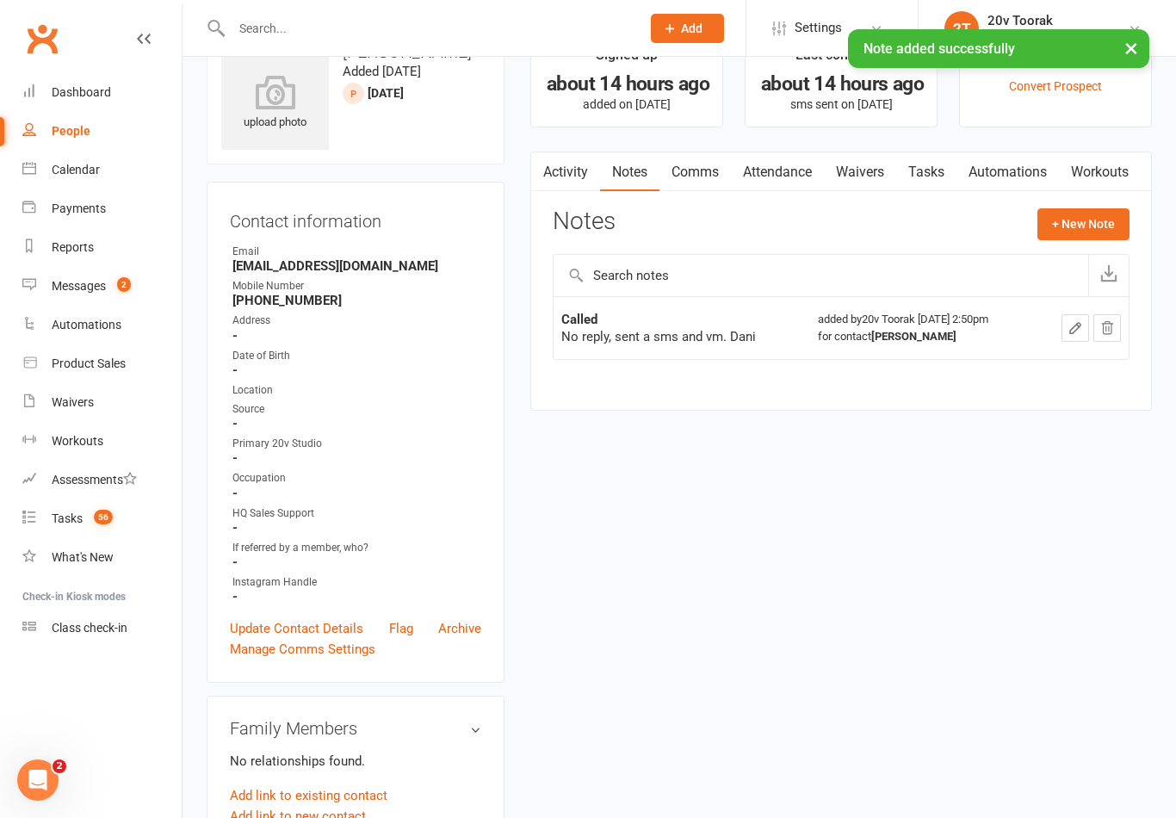
scroll to position [0, 0]
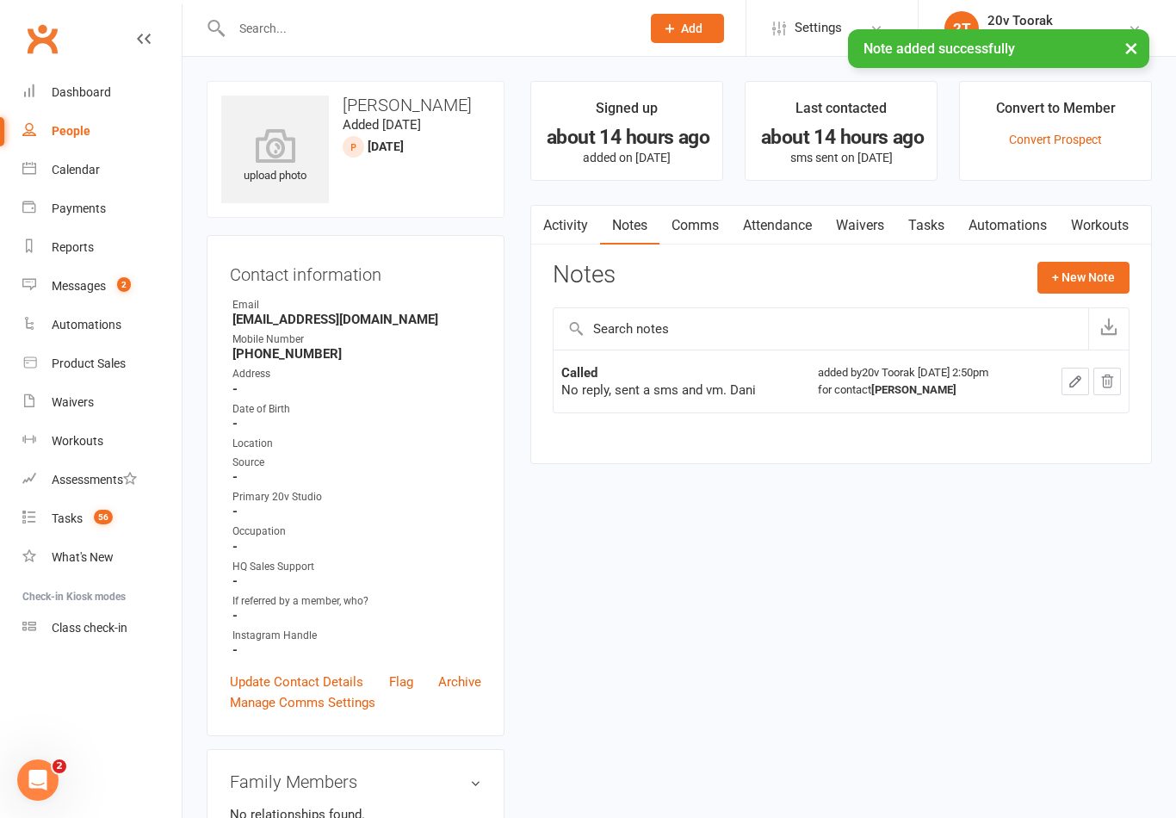
click at [935, 221] on link "Tasks" at bounding box center [926, 226] width 60 height 40
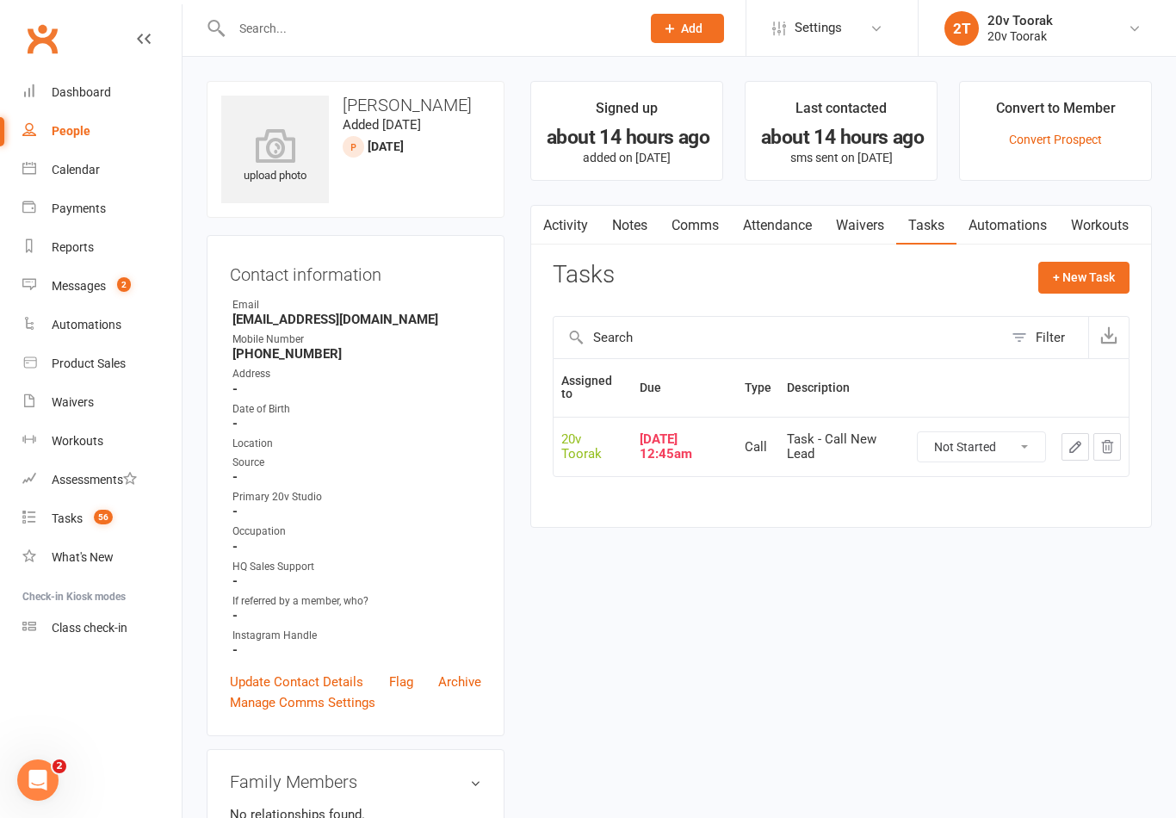
click at [1021, 448] on select "Not Started In Progress Waiting Complete" at bounding box center [980, 446] width 127 height 29
select select "unstarted"
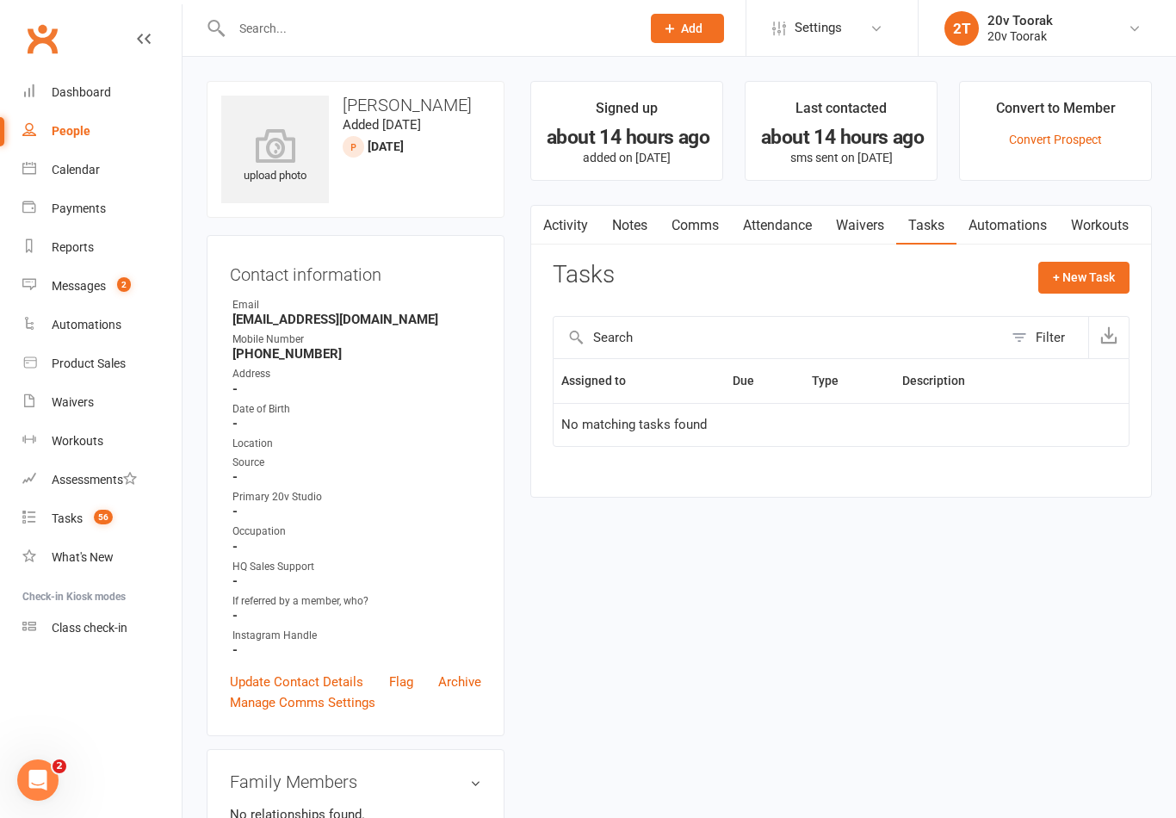
click at [1071, 276] on button "+ New Task" at bounding box center [1083, 277] width 91 height 31
select select "45736"
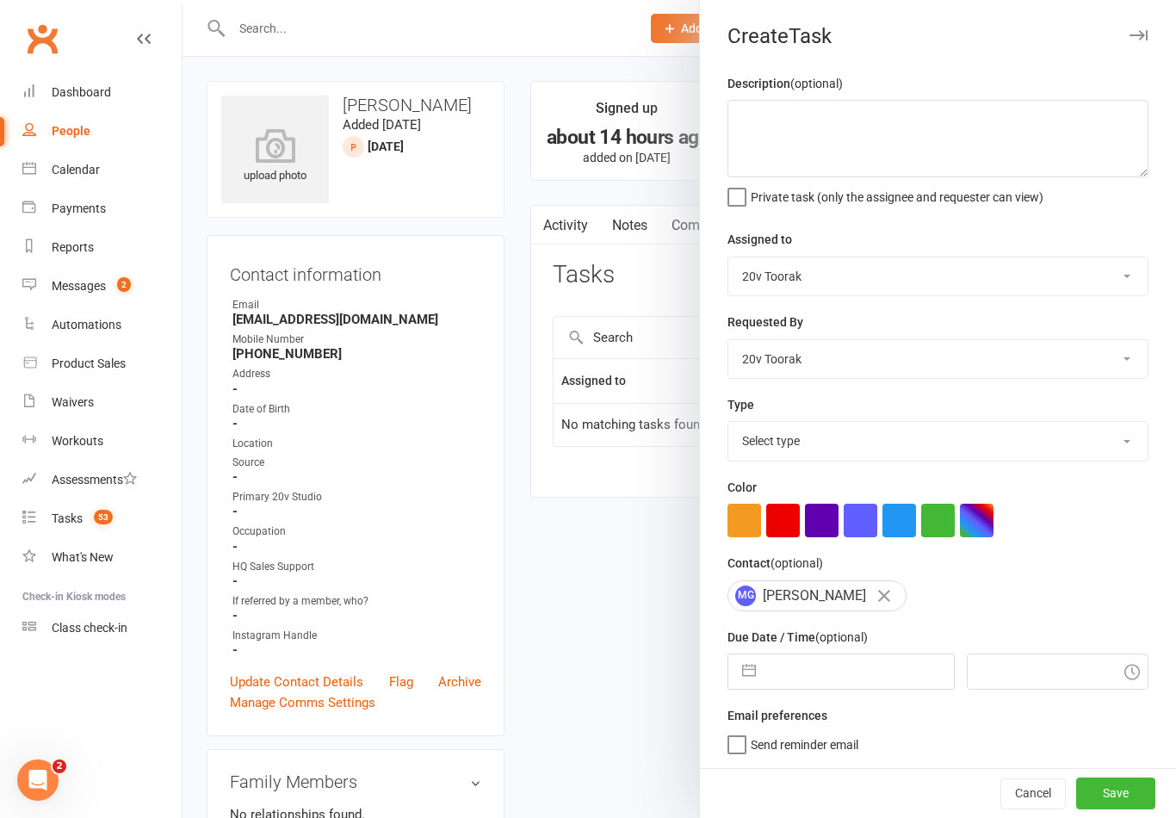
click at [859, 670] on input "text" at bounding box center [858, 671] width 188 height 34
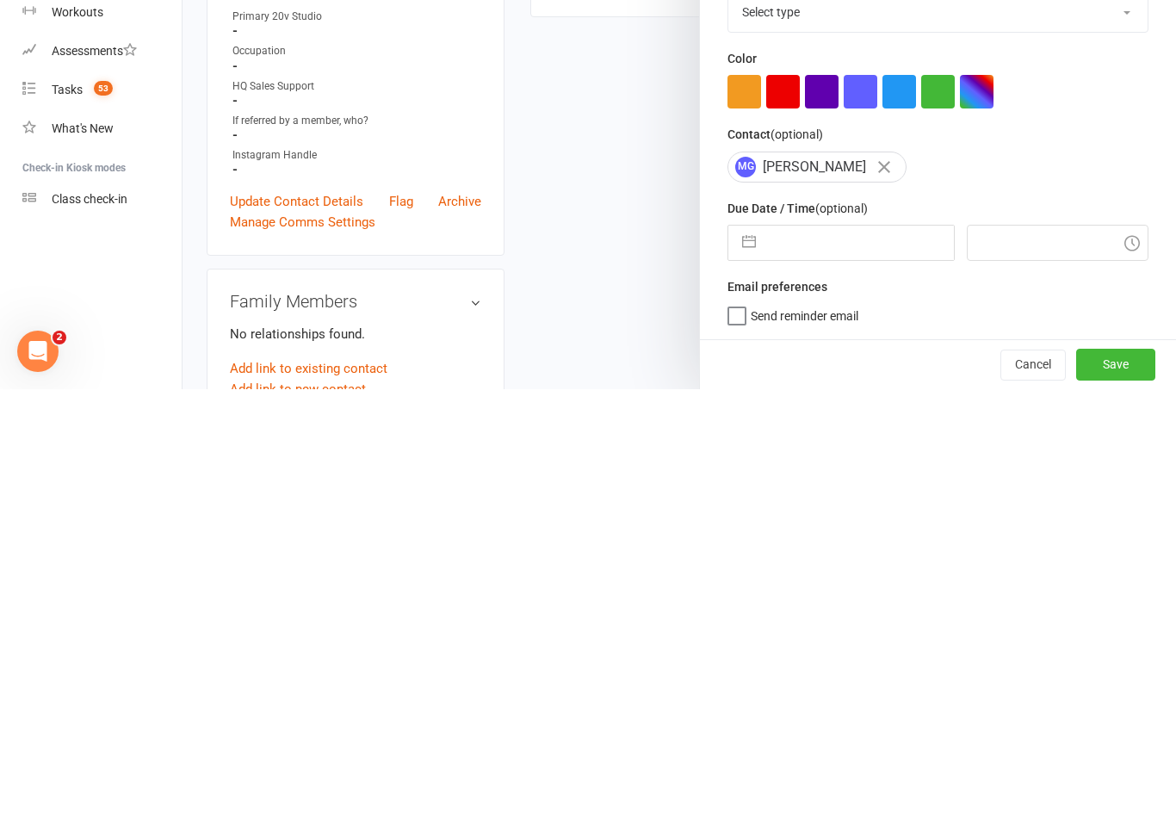
select select "6"
select select "2025"
select select "7"
select select "2025"
select select "8"
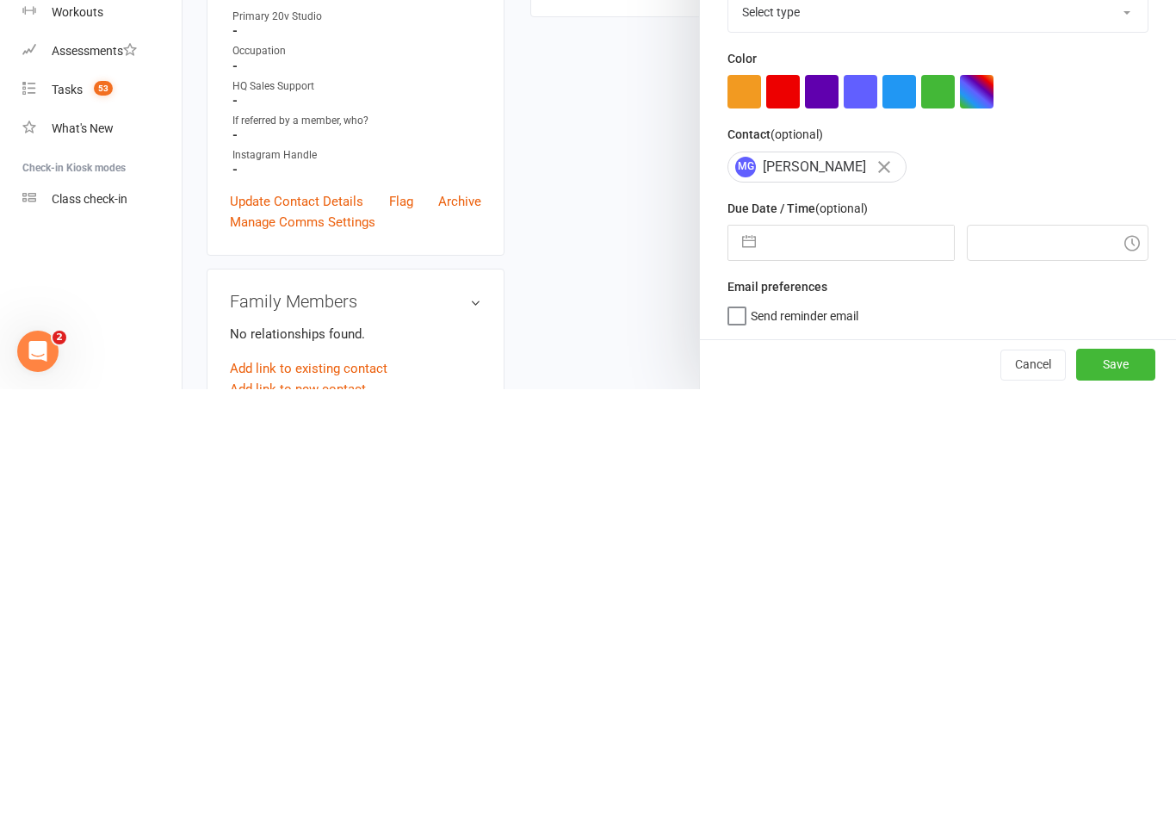
select select "2025"
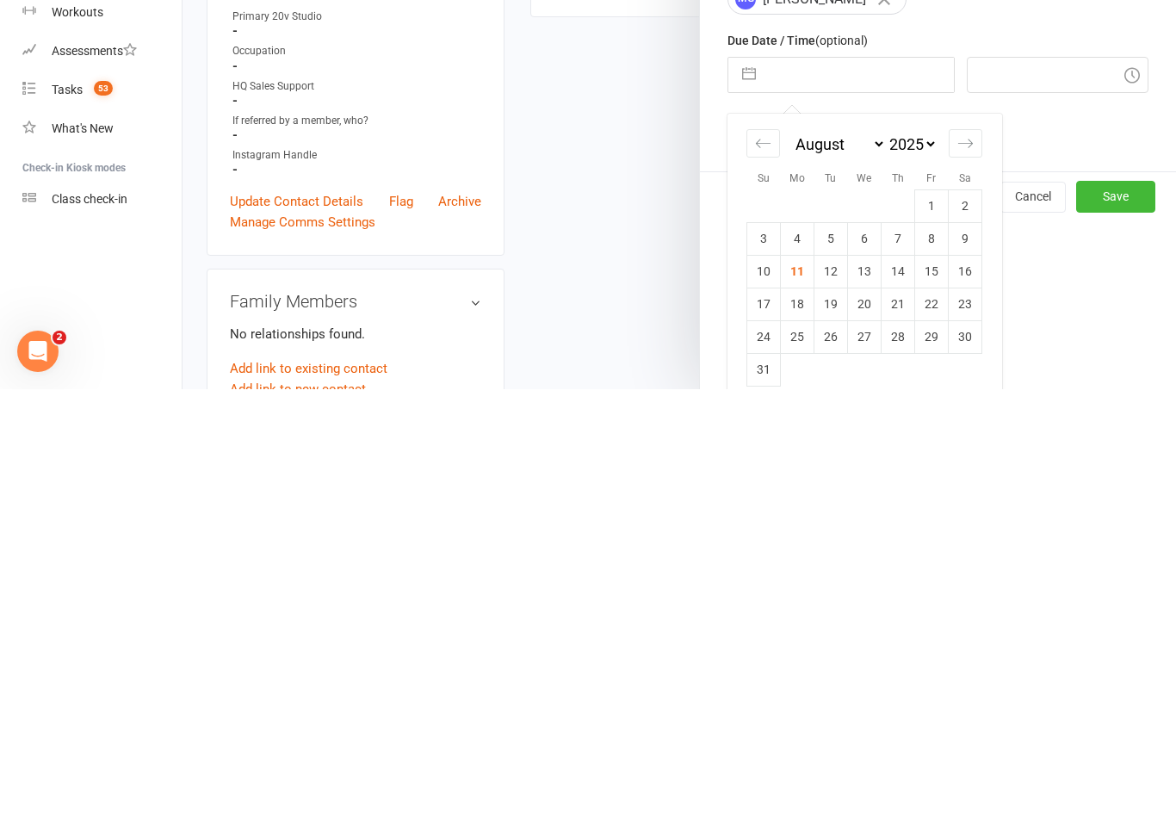
scroll to position [167, 0]
click at [833, 684] on td "12" at bounding box center [831, 700] width 34 height 33
type input "[DATE]"
type input "3:00pm"
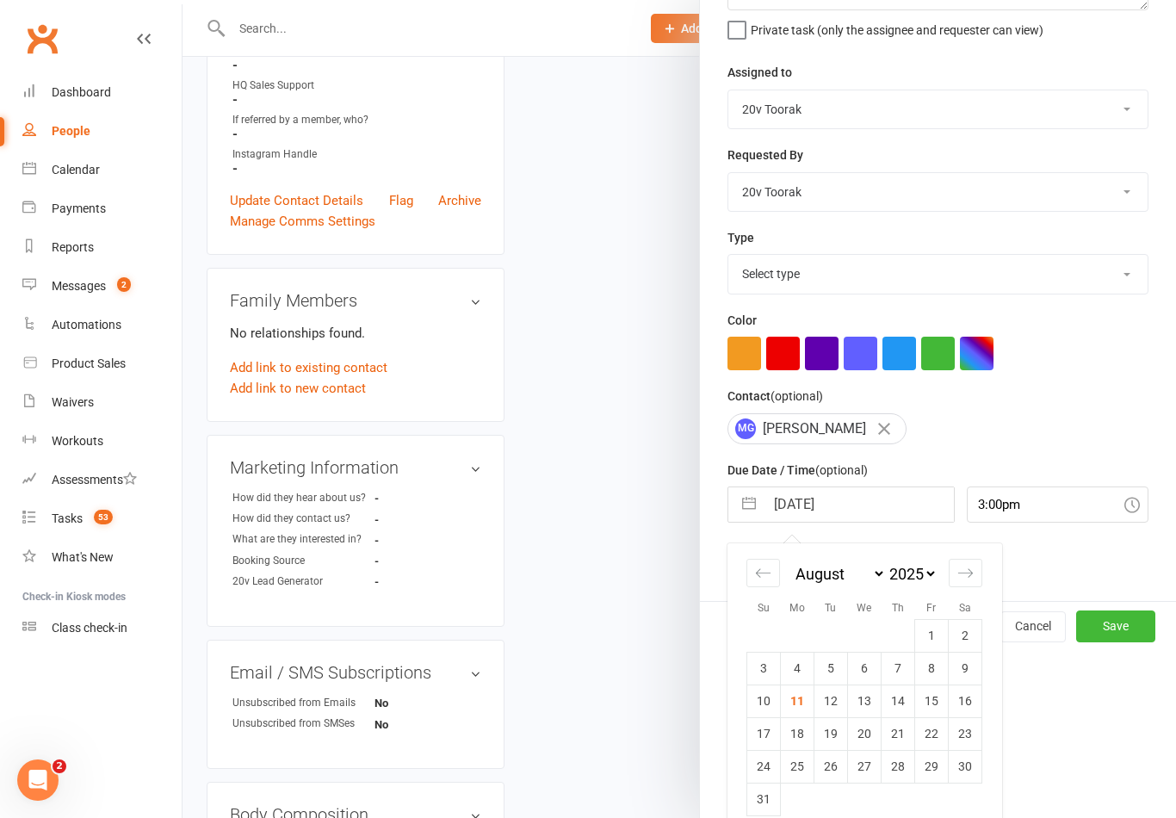
scroll to position [3, 0]
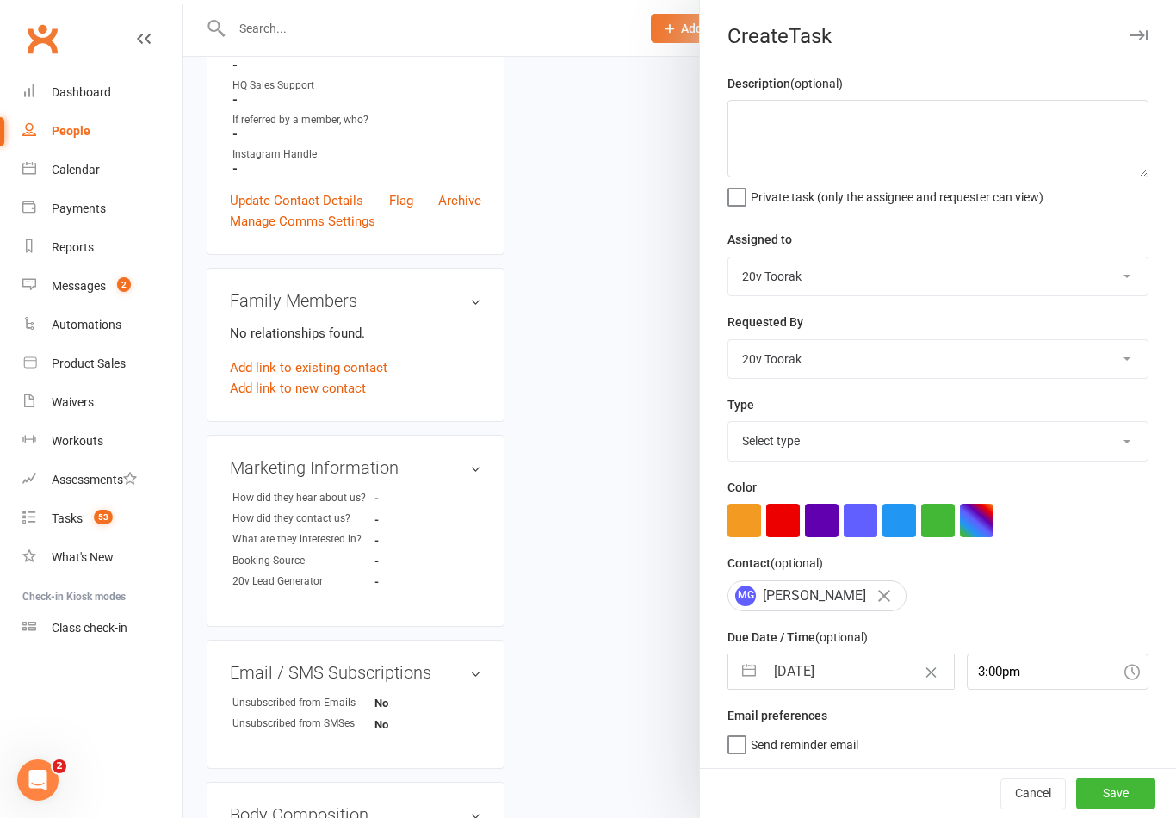
click at [1123, 787] on button "Save" at bounding box center [1115, 792] width 79 height 31
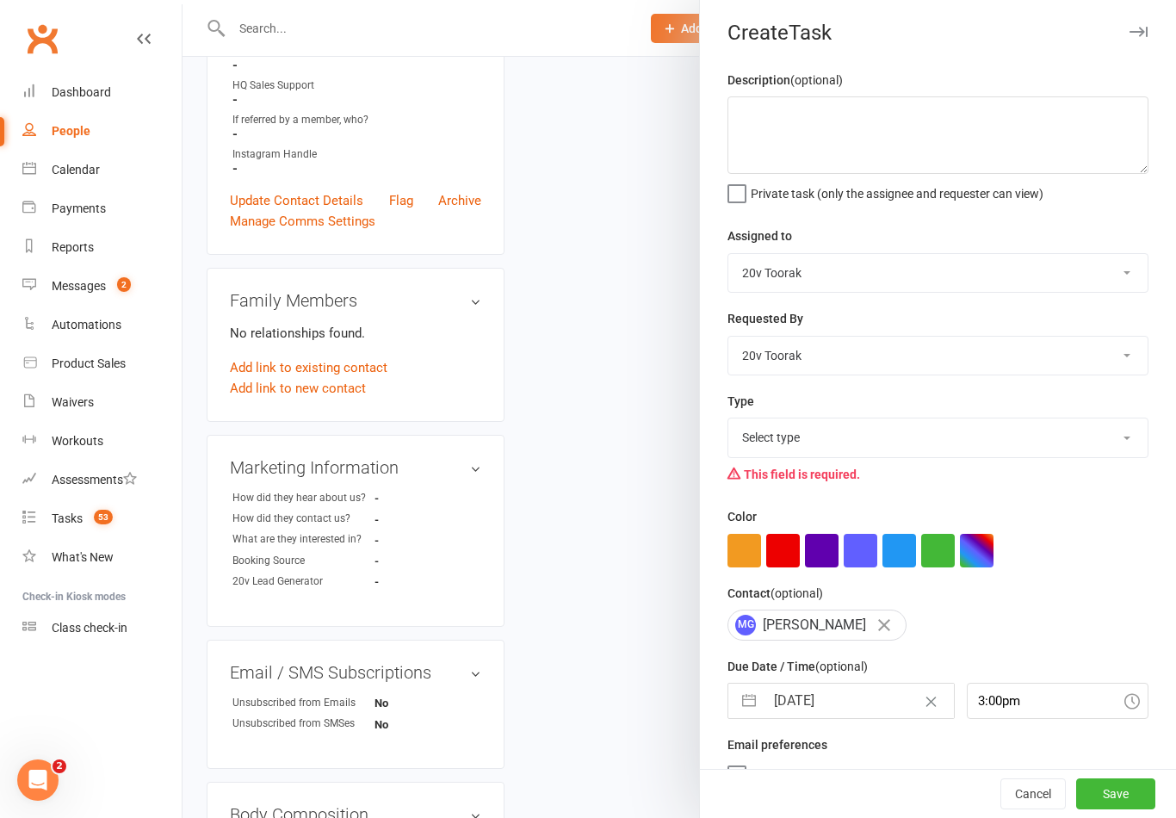
click at [1044, 434] on select "Select type Call Call - to book trial Confirm session attendance Confirm trial …" at bounding box center [937, 437] width 419 height 38
select select "32301"
click at [1118, 788] on button "Save" at bounding box center [1115, 793] width 79 height 31
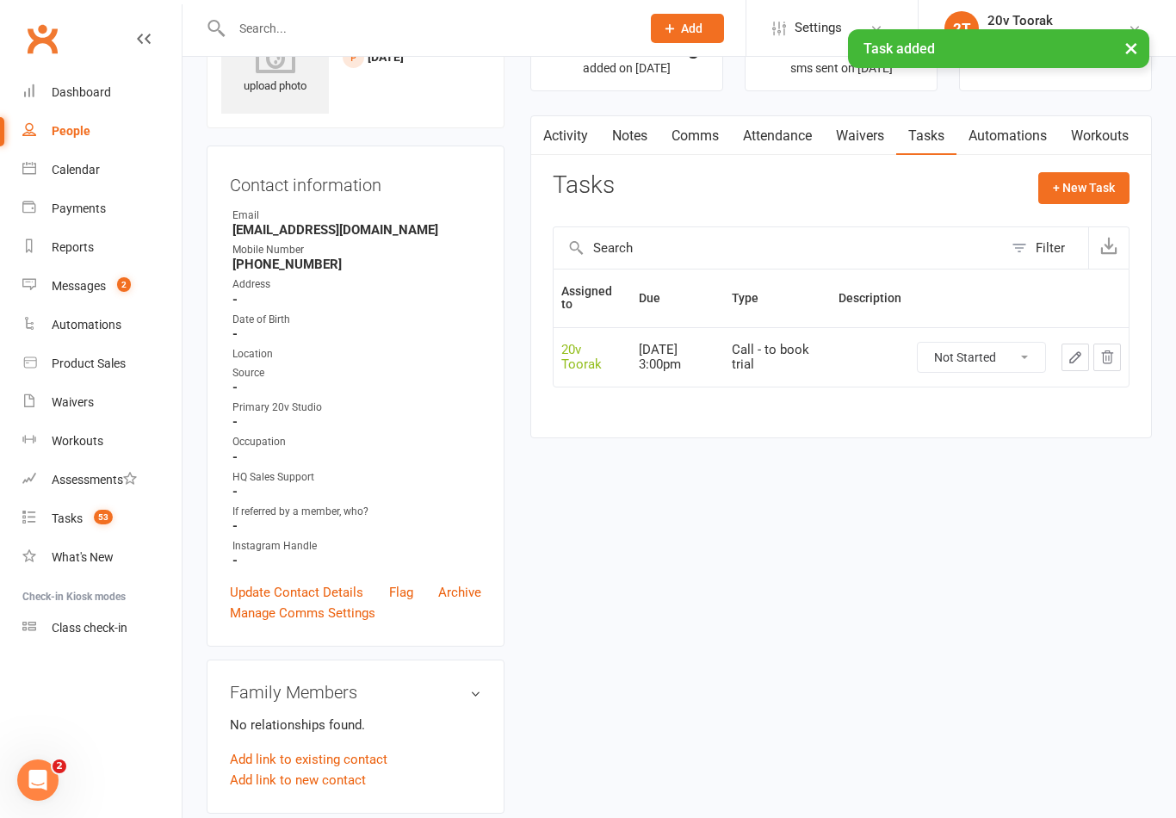
scroll to position [0, 0]
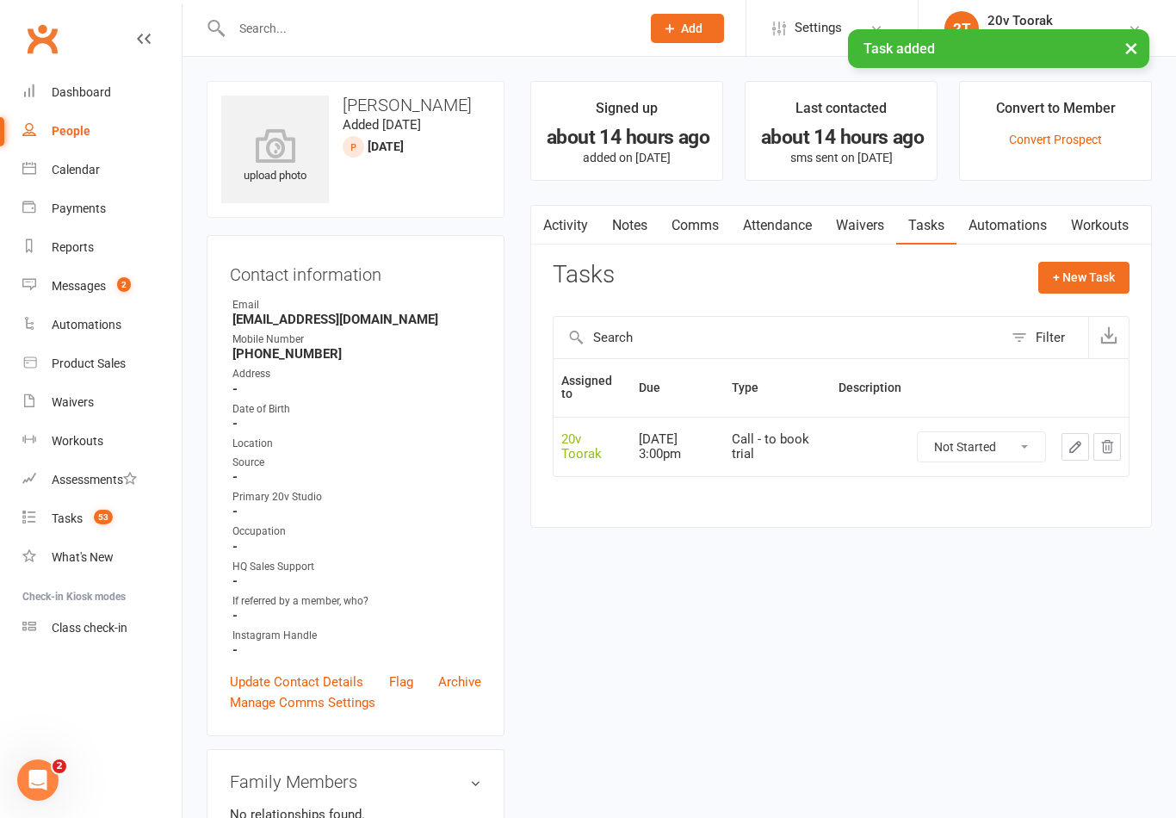
click at [106, 278] on link "Messages 2" at bounding box center [101, 286] width 159 height 39
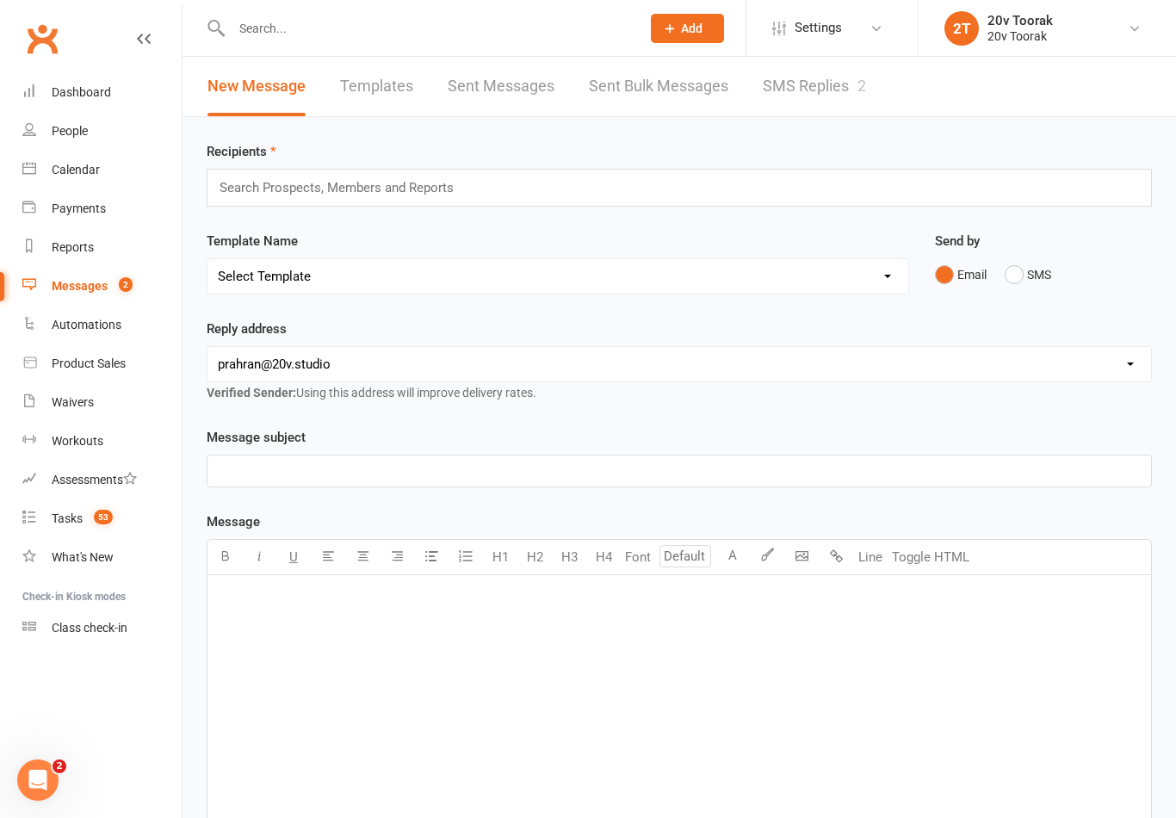
click at [841, 90] on link "SMS Replies 2" at bounding box center [813, 86] width 103 height 59
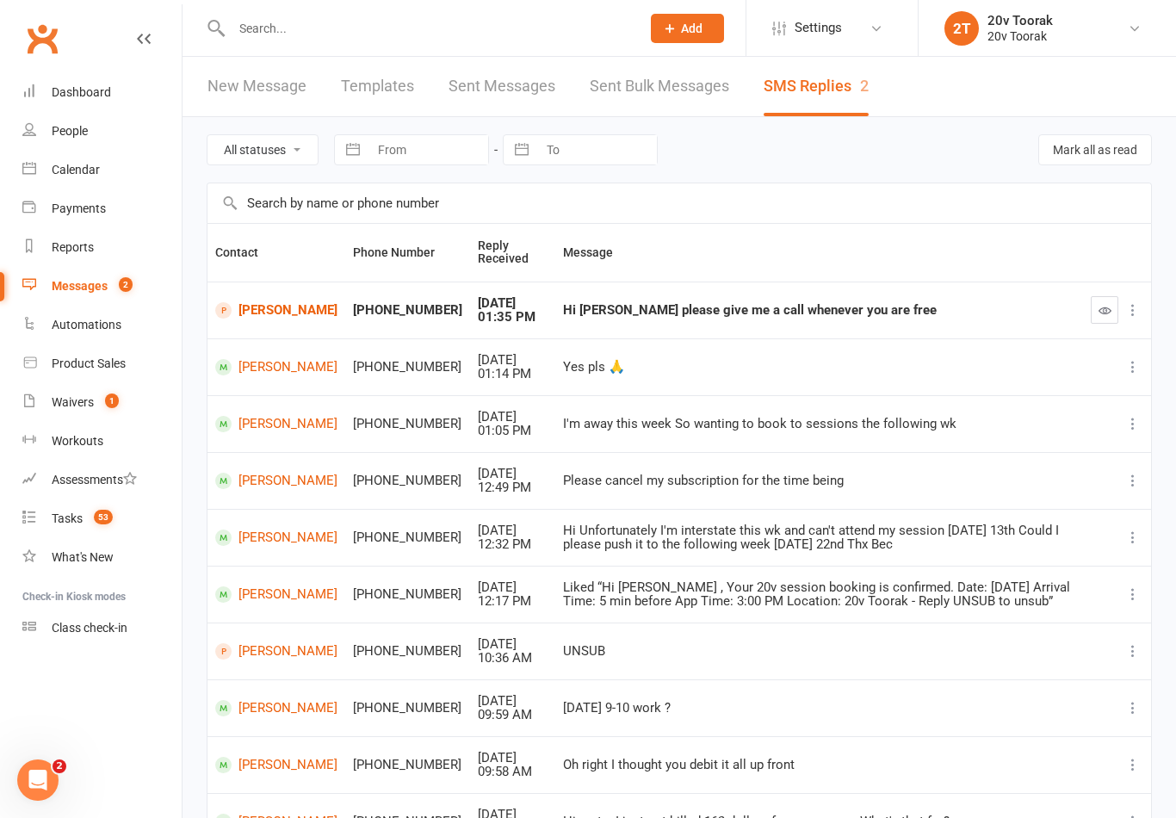
click at [1090, 303] on button "button" at bounding box center [1104, 310] width 28 height 28
click at [88, 393] on link "Waivers 1" at bounding box center [101, 402] width 159 height 39
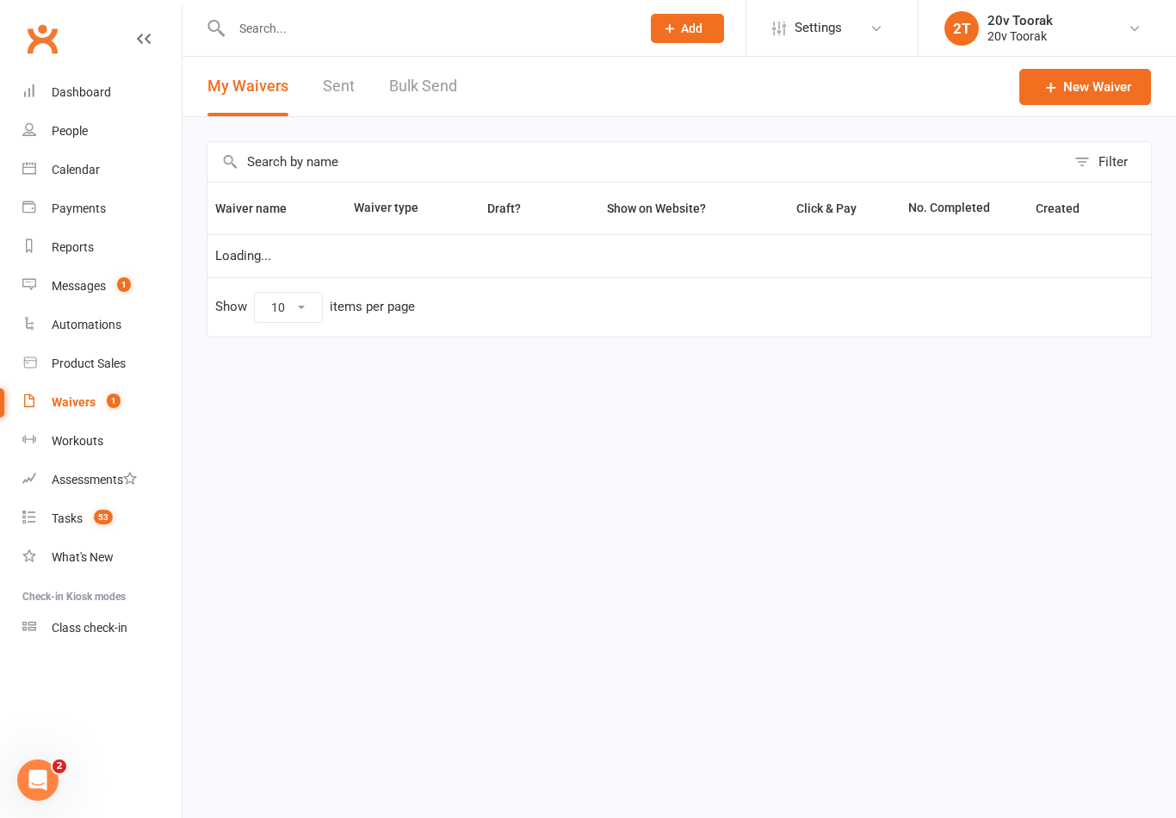
select select "100"
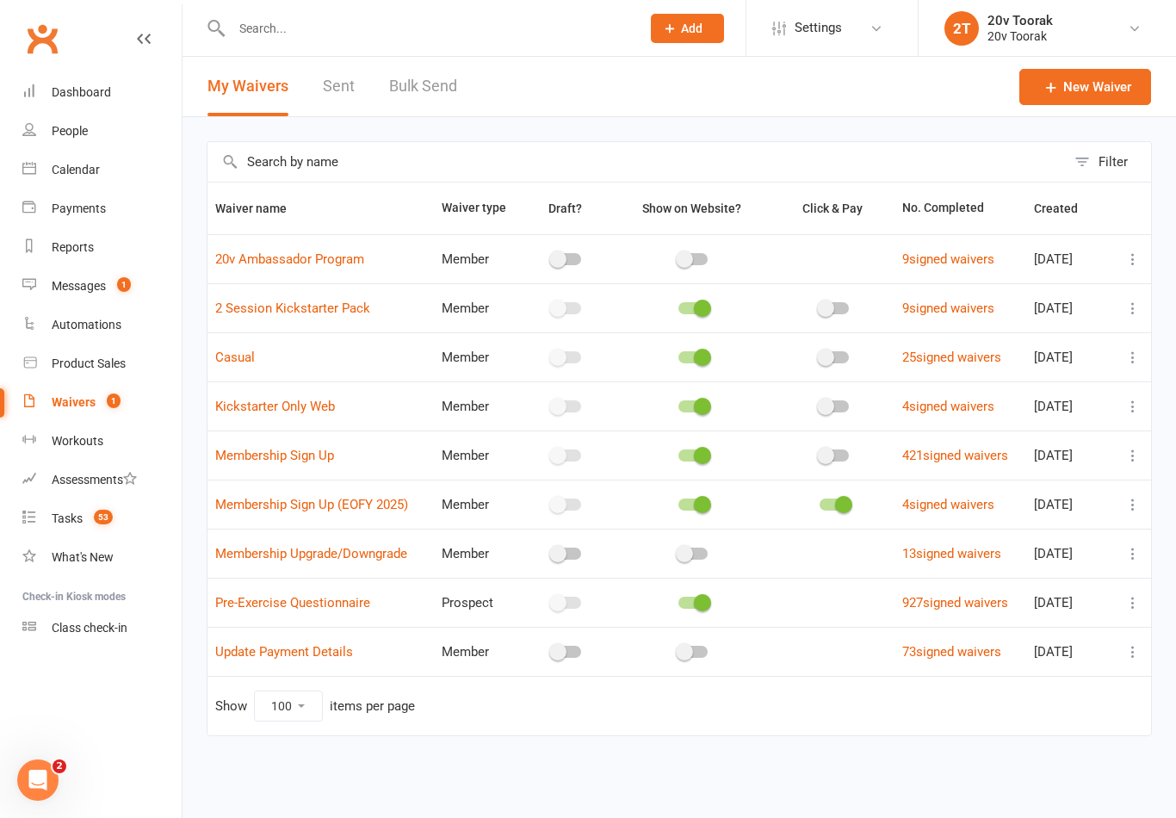
click at [86, 284] on div "Messages" at bounding box center [79, 286] width 54 height 14
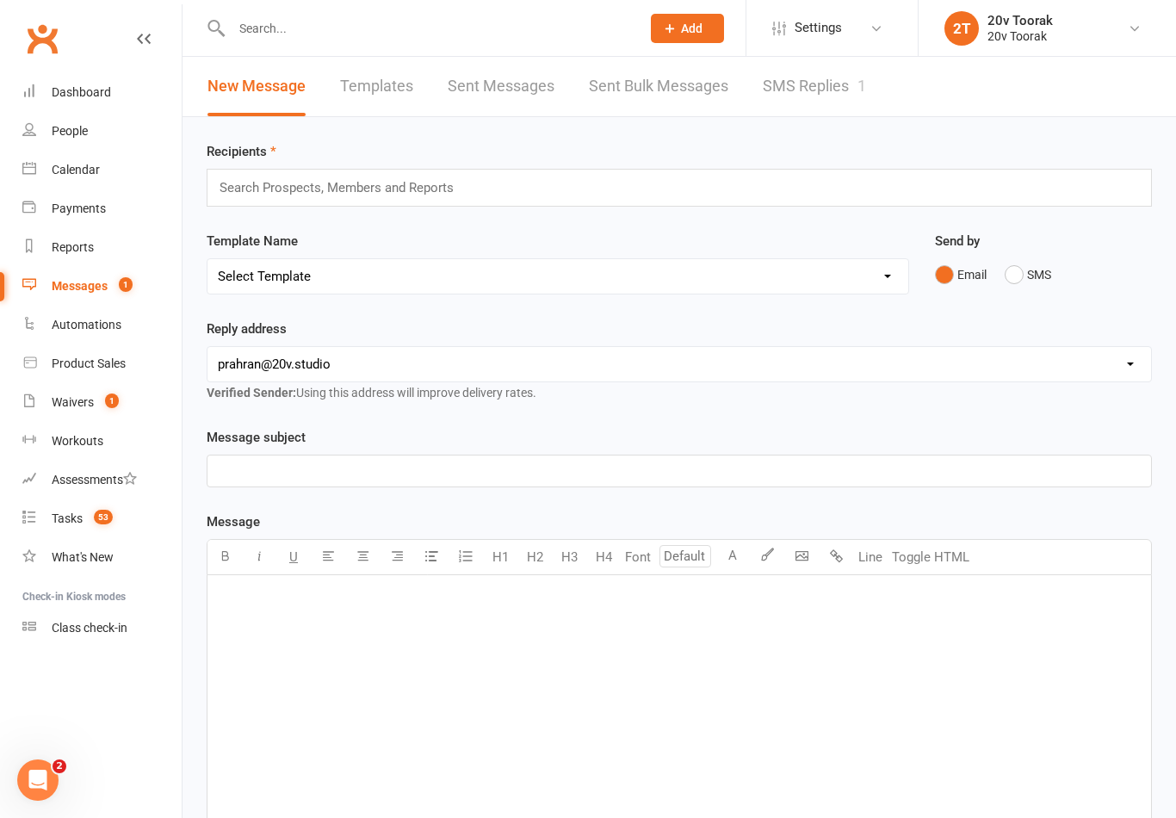
click at [85, 512] on link "Tasks 53" at bounding box center [101, 518] width 159 height 39
select select "incomplete"
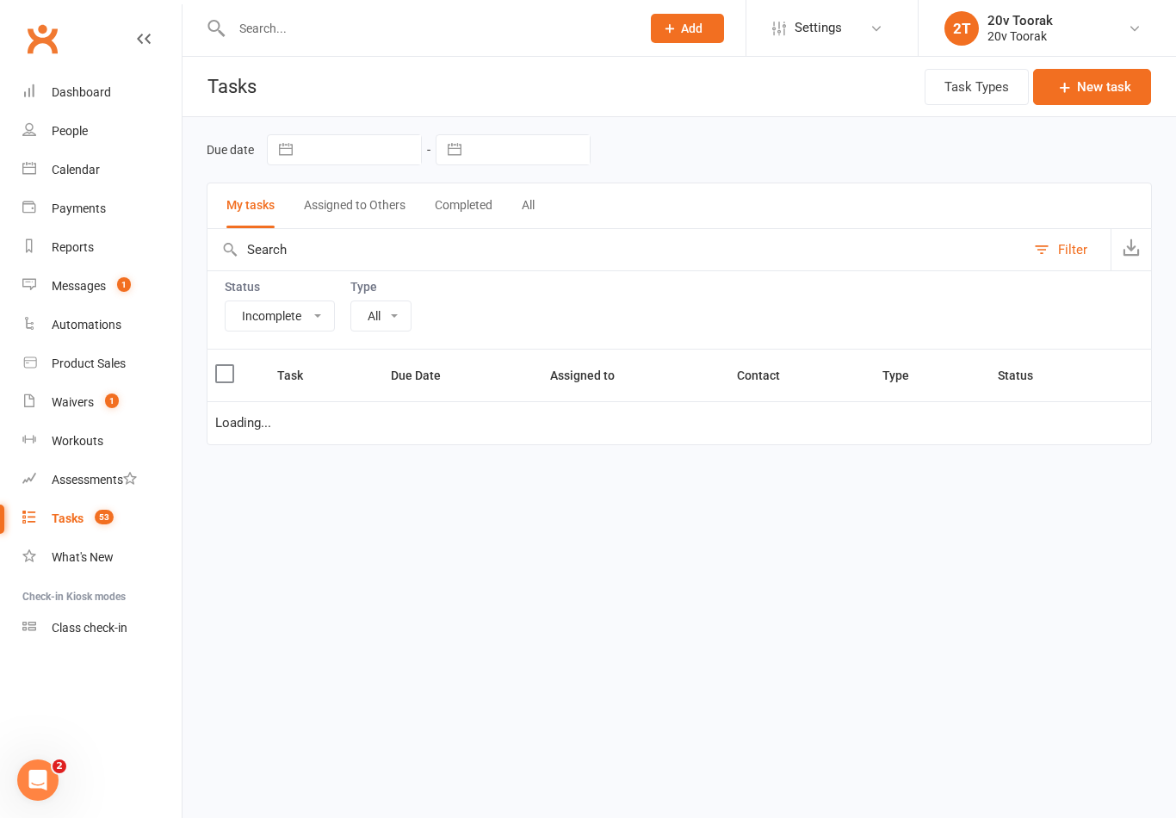
select select "32301"
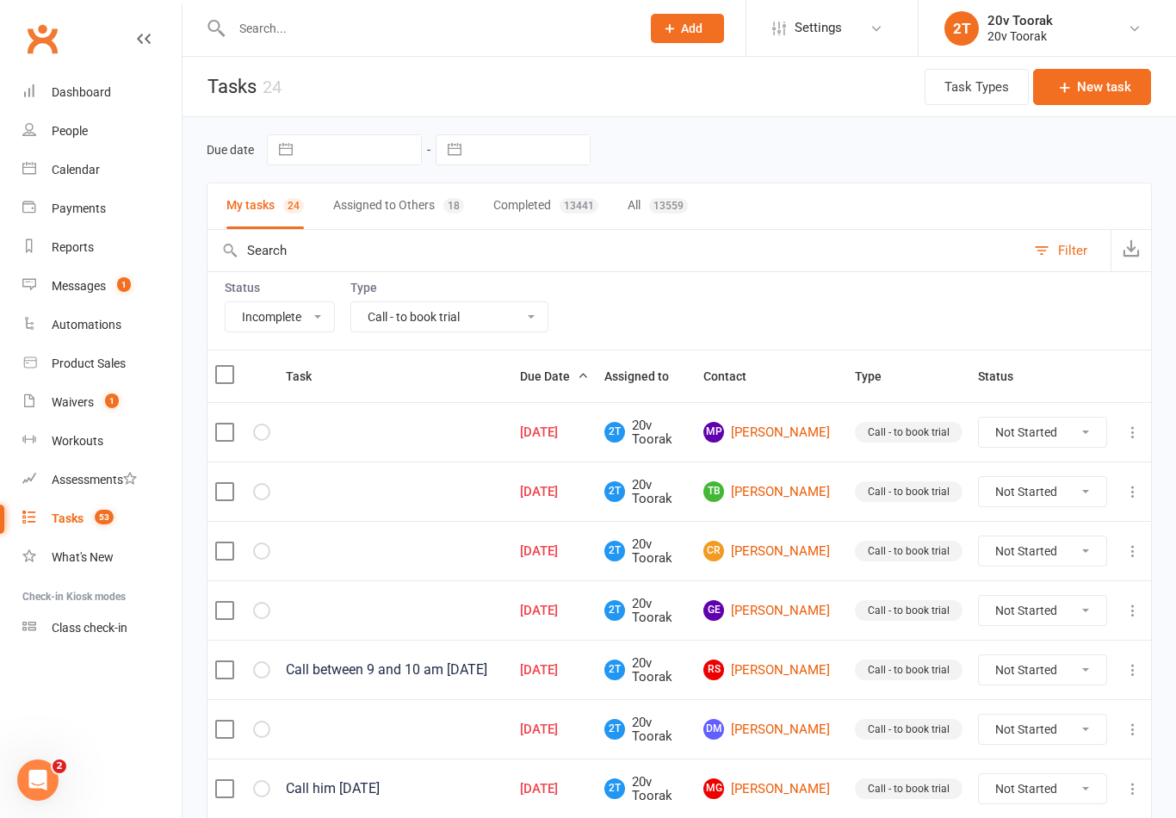
click at [109, 132] on link "People" at bounding box center [101, 131] width 159 height 39
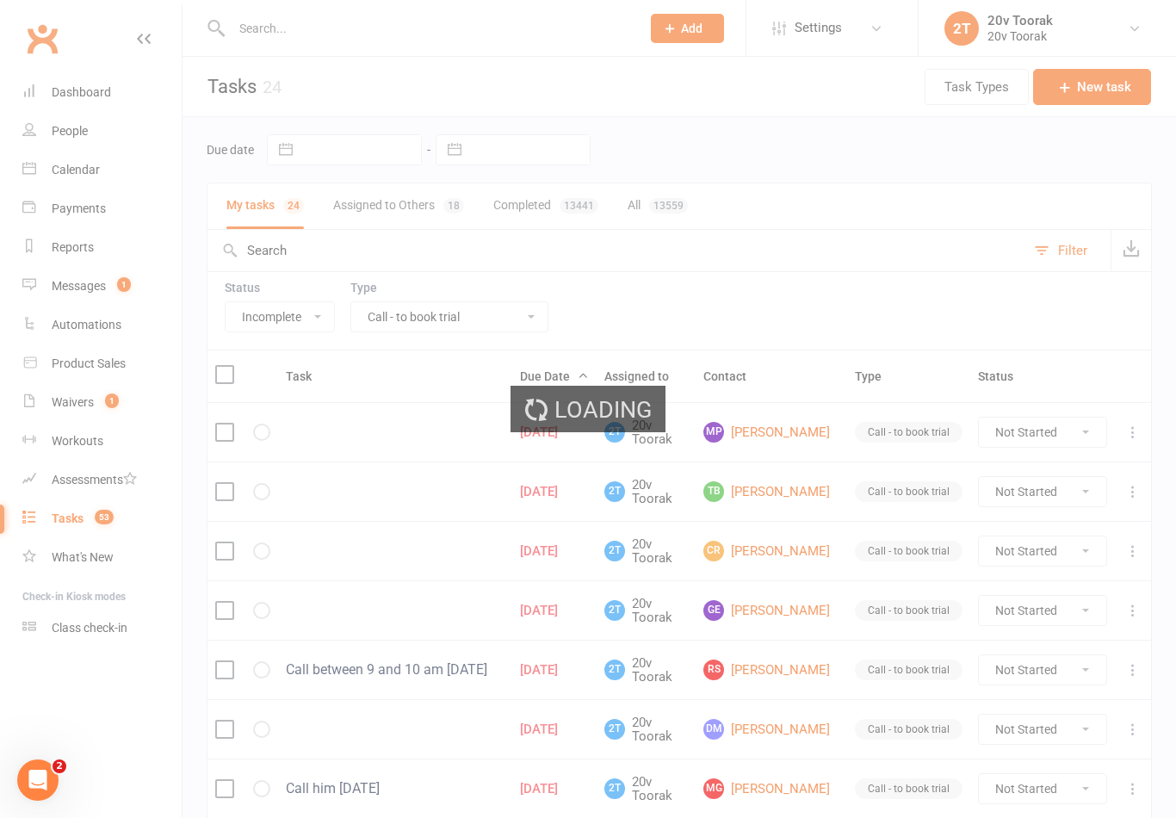
select select "100"
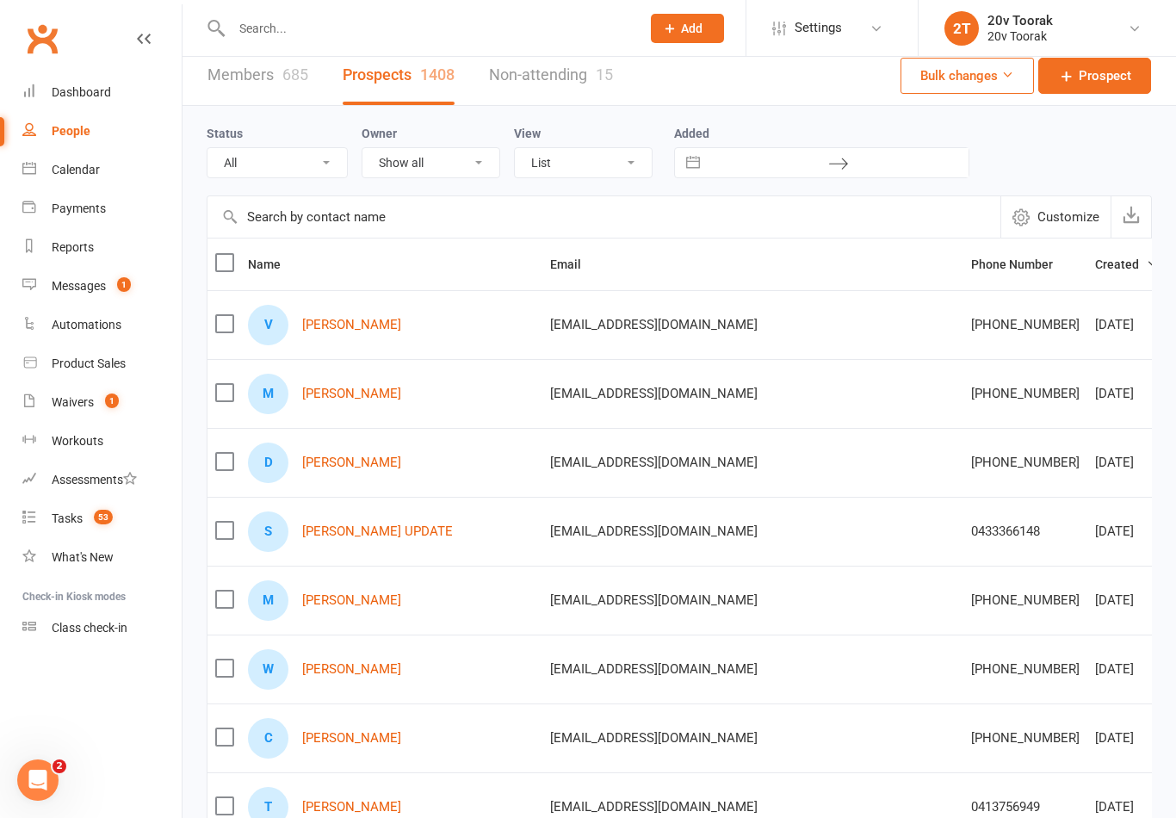
scroll to position [13, 0]
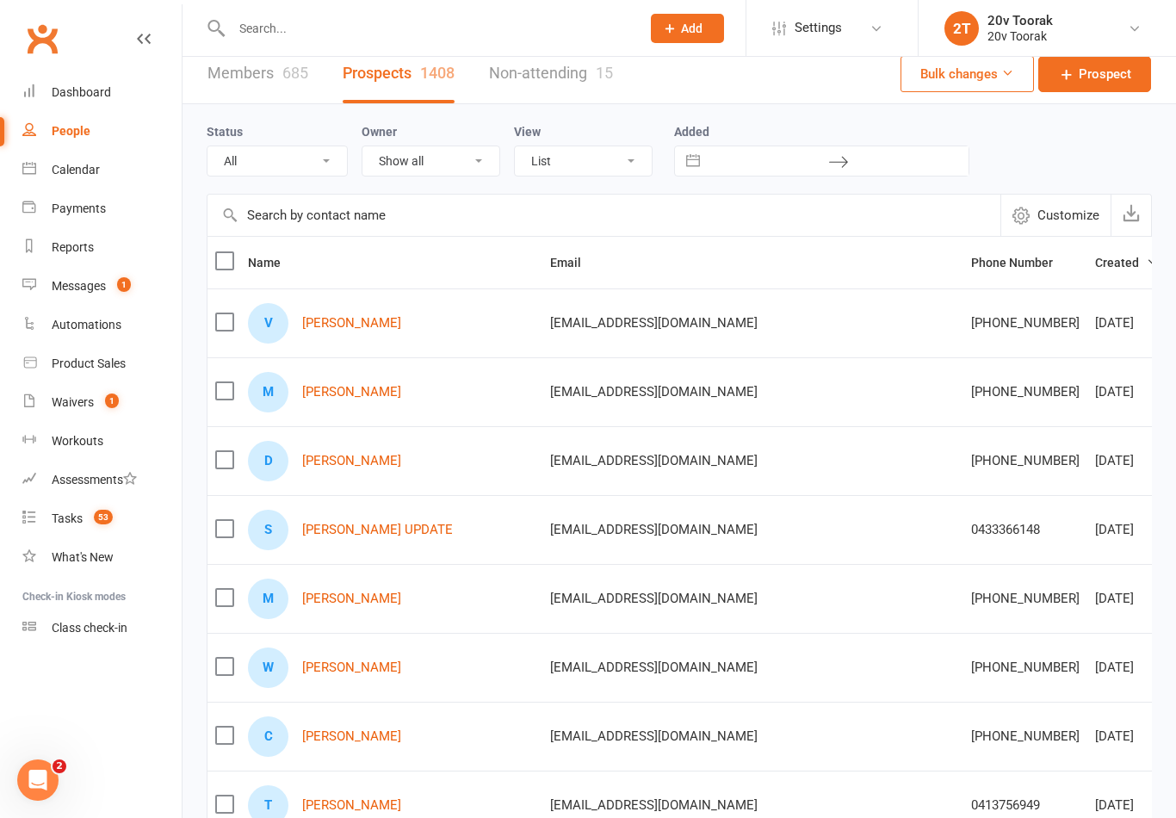
click at [361, 397] on link "[PERSON_NAME]" at bounding box center [351, 392] width 99 height 15
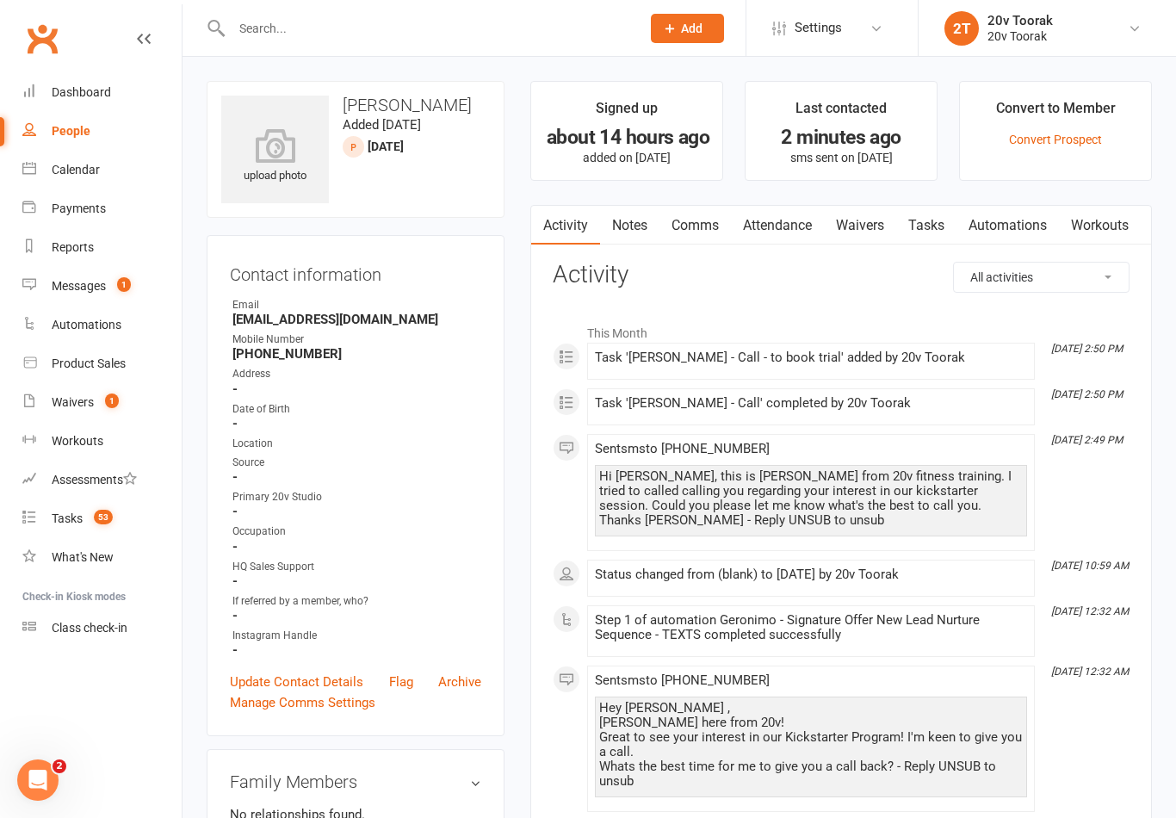
click at [102, 142] on link "People" at bounding box center [101, 131] width 159 height 39
select select "100"
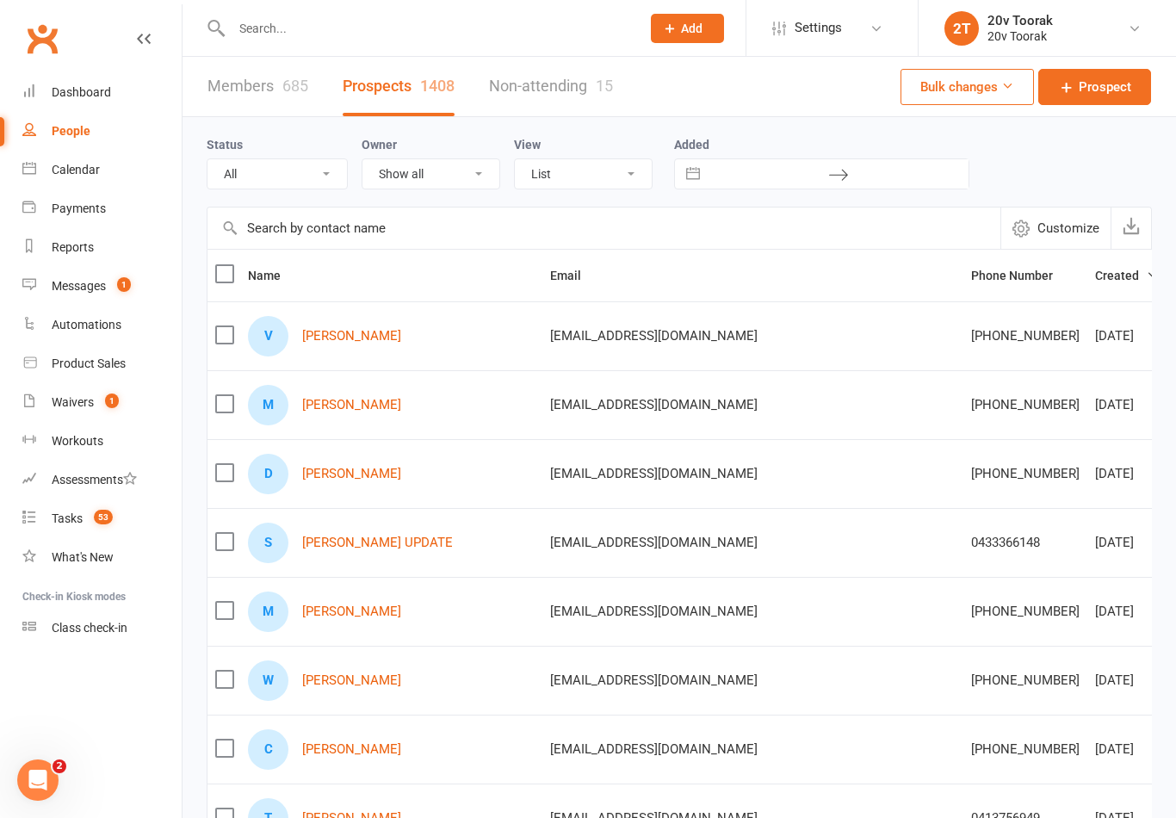
click at [364, 466] on link "[PERSON_NAME]" at bounding box center [351, 473] width 99 height 15
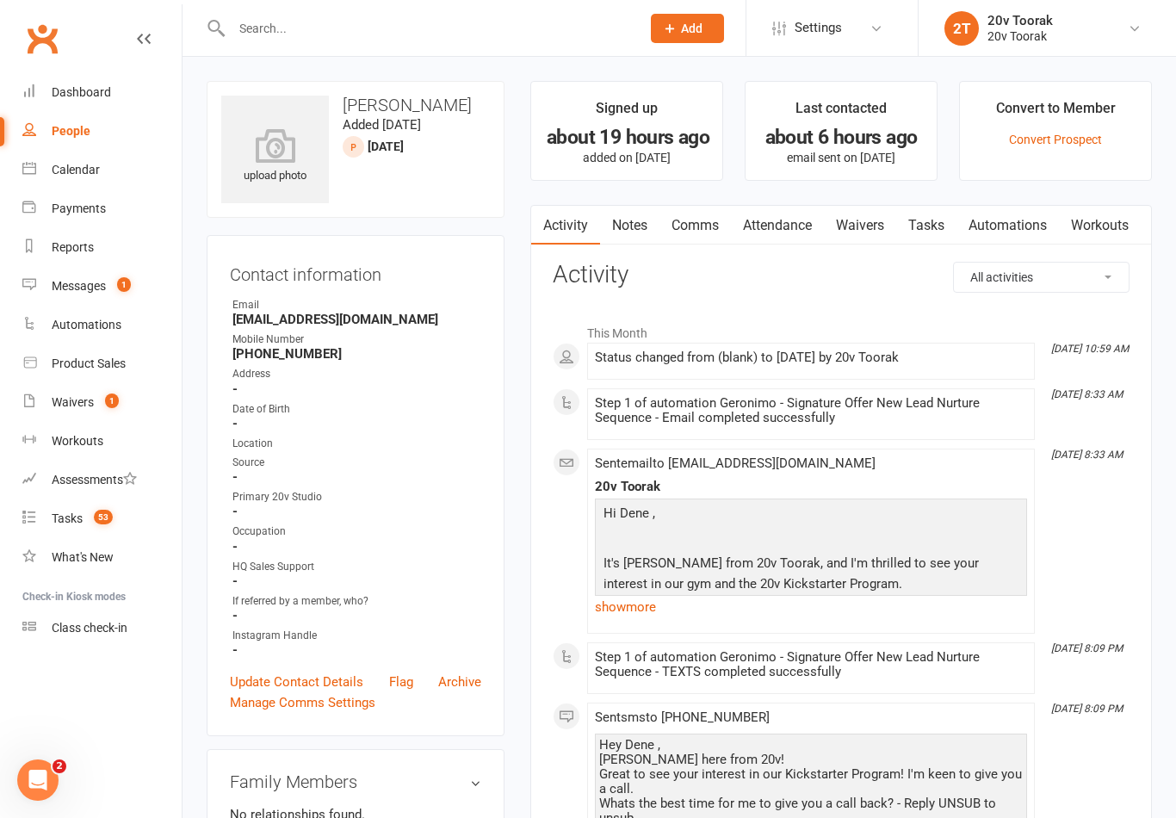
click at [633, 224] on link "Notes" at bounding box center [629, 226] width 59 height 40
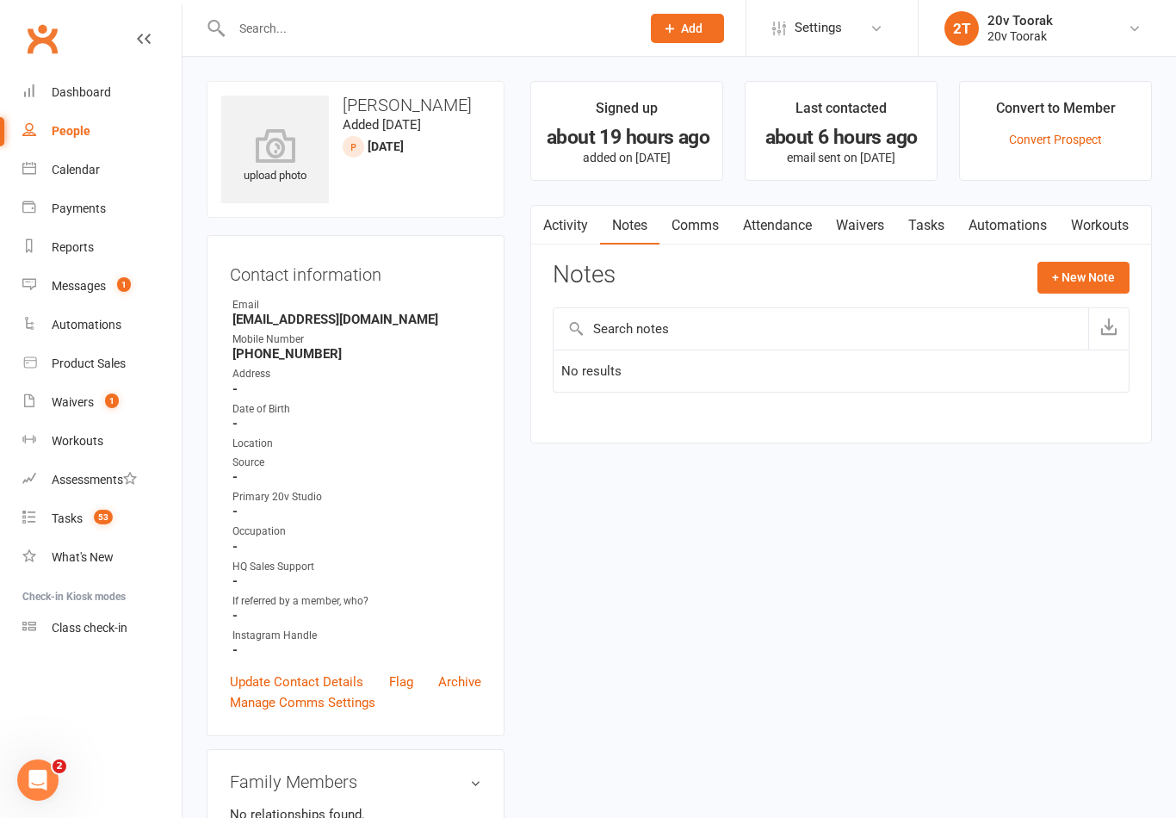
click at [562, 213] on link "Activity" at bounding box center [565, 226] width 69 height 40
